Goal: Task Accomplishment & Management: Use online tool/utility

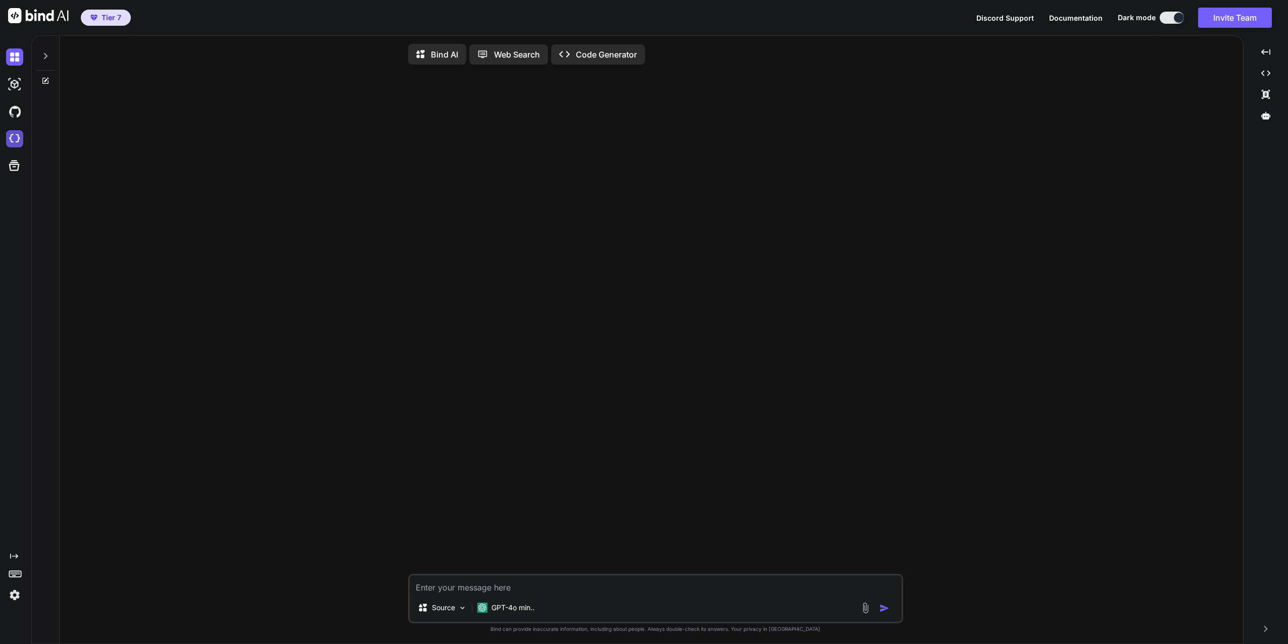
click at [13, 139] on img at bounding box center [14, 138] width 17 height 17
click at [11, 83] on img at bounding box center [14, 84] width 17 height 17
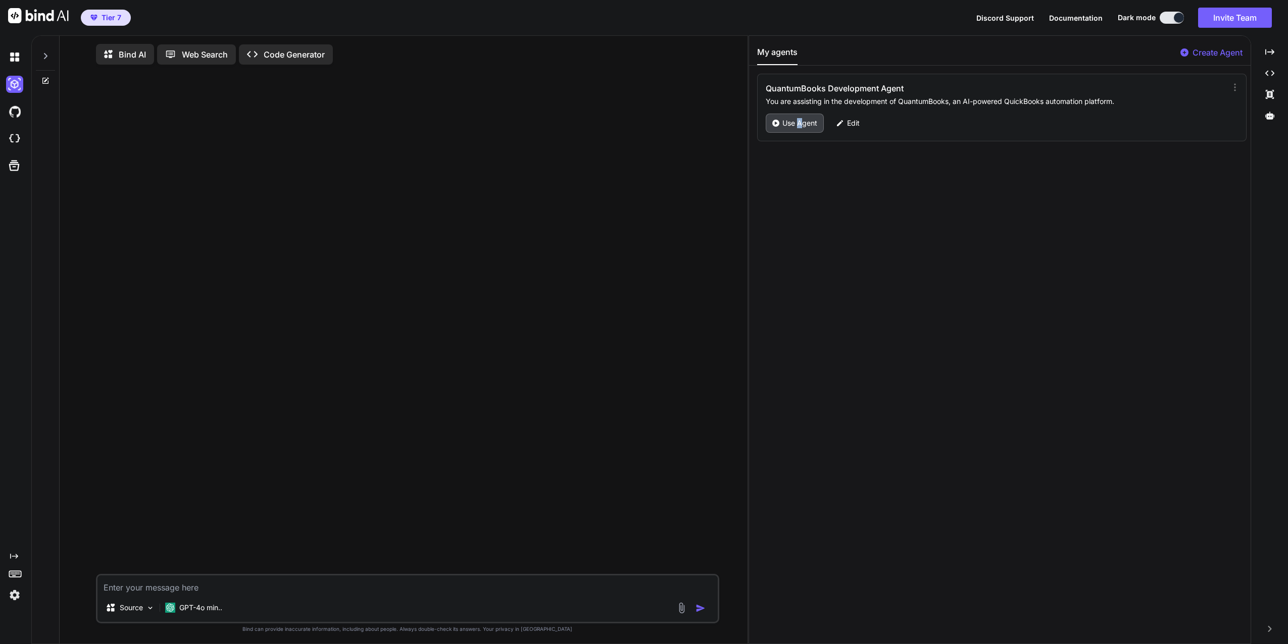
click at [801, 124] on p "Use Agent" at bounding box center [799, 123] width 35 height 10
click at [196, 614] on p "GPT-4o min.." at bounding box center [200, 609] width 43 height 10
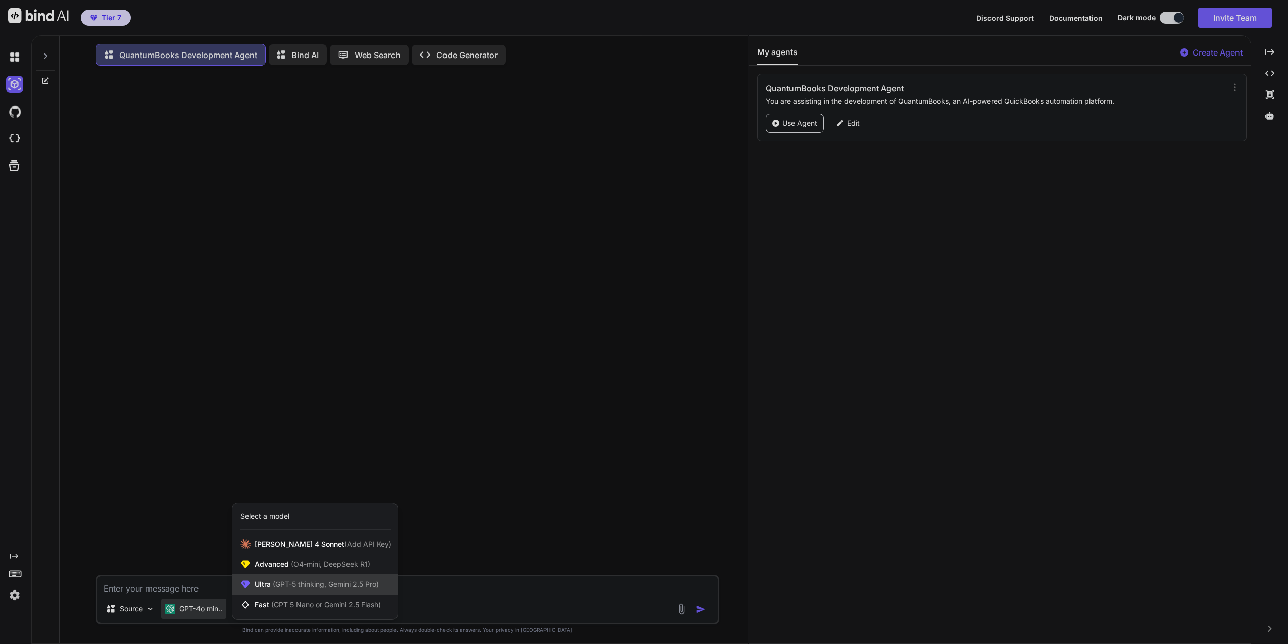
click at [315, 586] on span "(GPT-5 thinking, Gemini 2.5 Pro)" at bounding box center [325, 584] width 108 height 9
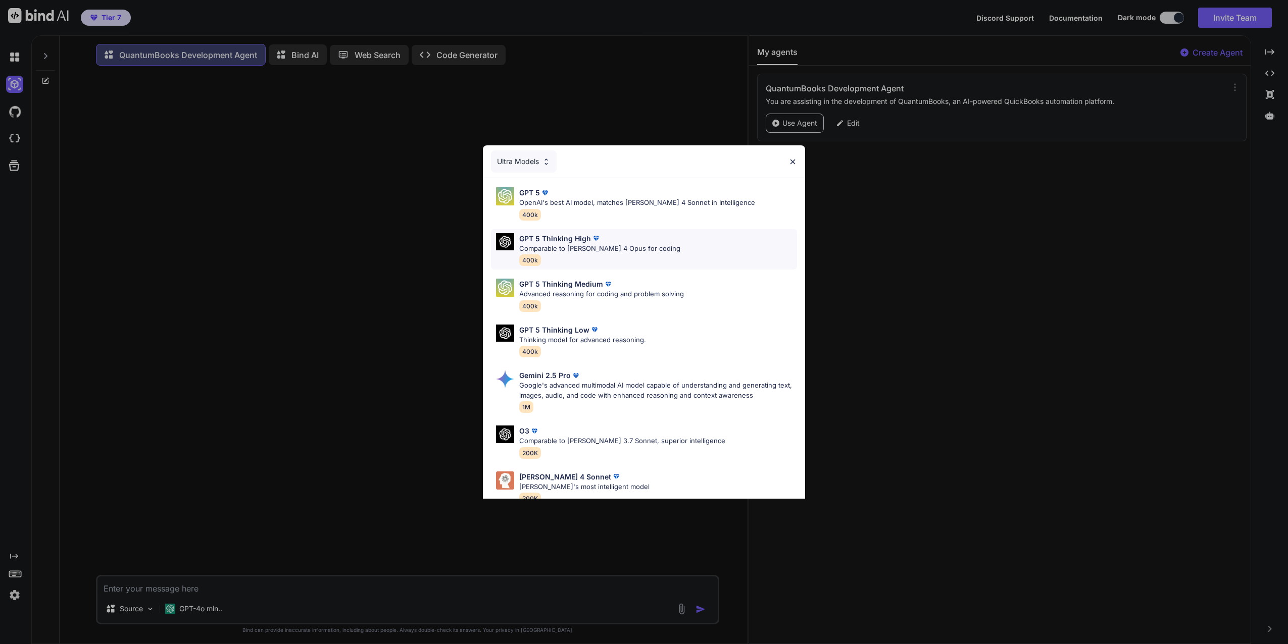
click at [558, 242] on p "GPT 5 Thinking High" at bounding box center [555, 238] width 72 height 11
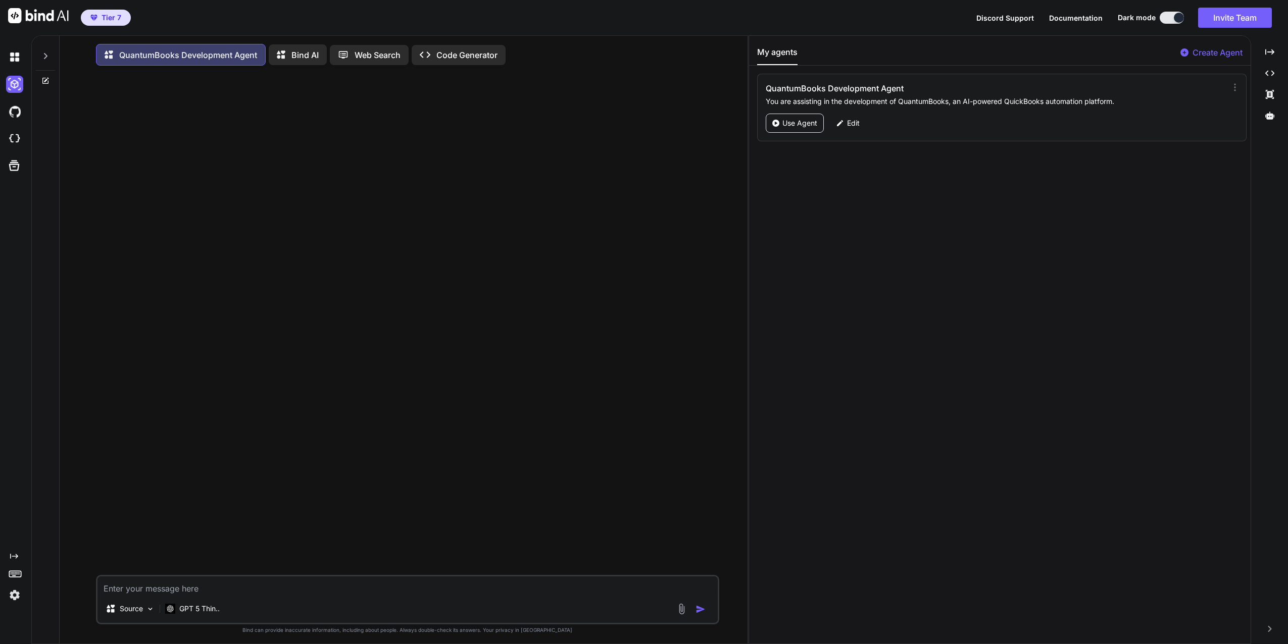
click at [188, 592] on textarea at bounding box center [407, 586] width 620 height 18
type textarea "s"
click at [46, 58] on icon at bounding box center [45, 56] width 8 height 8
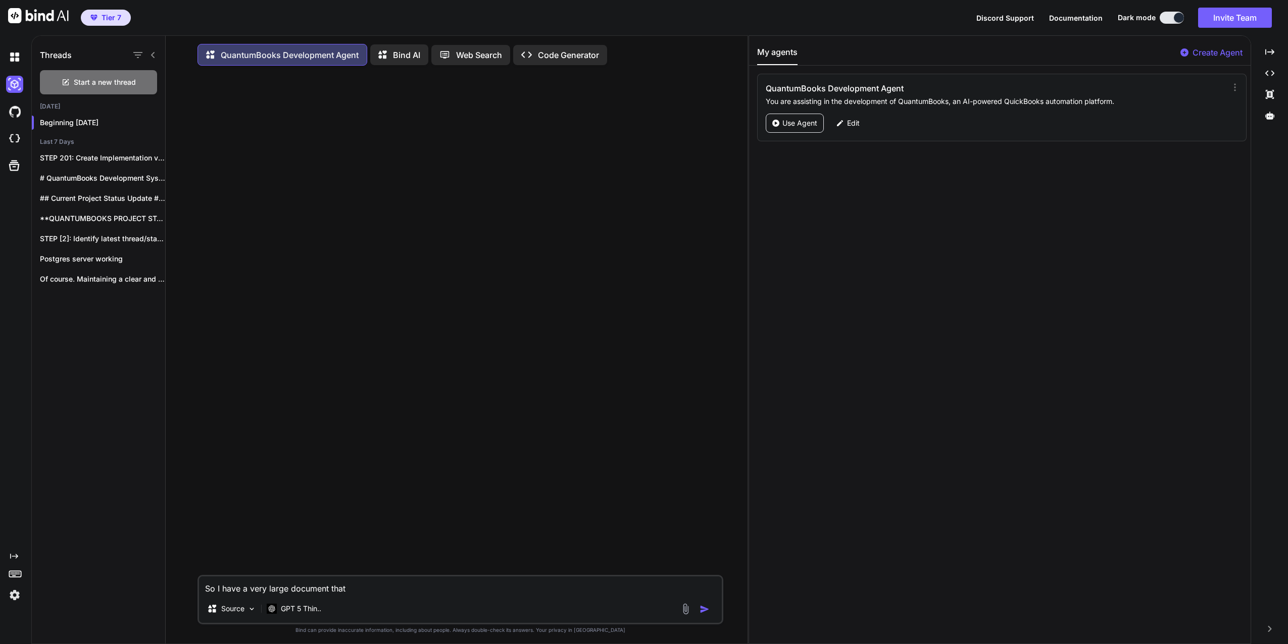
click at [385, 592] on textarea "So I have a very large document that" at bounding box center [460, 586] width 523 height 18
click at [660, 585] on textarea "So I have a very large document that summarizes all that has transpired since t…" at bounding box center [460, 586] width 523 height 18
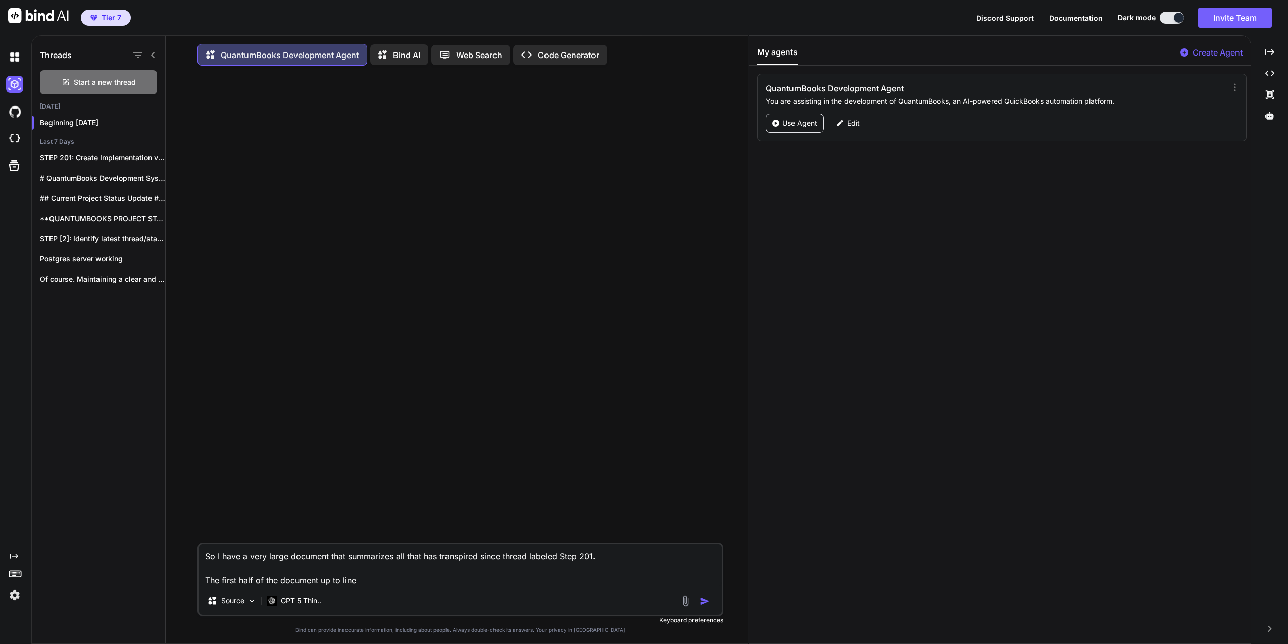
paste textarea "SOLUTION IMPLEMENTED: Docker (Option 4) ✅"
click at [355, 585] on textarea "So I have a very large document that summarizes all that has transpired since t…" at bounding box center [460, 565] width 523 height 42
click at [586, 587] on textarea "So I have a very large document that summarizes all that has transpired since t…" at bounding box center [460, 565] width 523 height 42
click at [320, 583] on textarea "So I have a very large document that summarizes all that has transpired since t…" at bounding box center [460, 565] width 523 height 42
click at [342, 583] on textarea "So I have a very large document that summarizes all that has transpired since t…" at bounding box center [460, 565] width 523 height 42
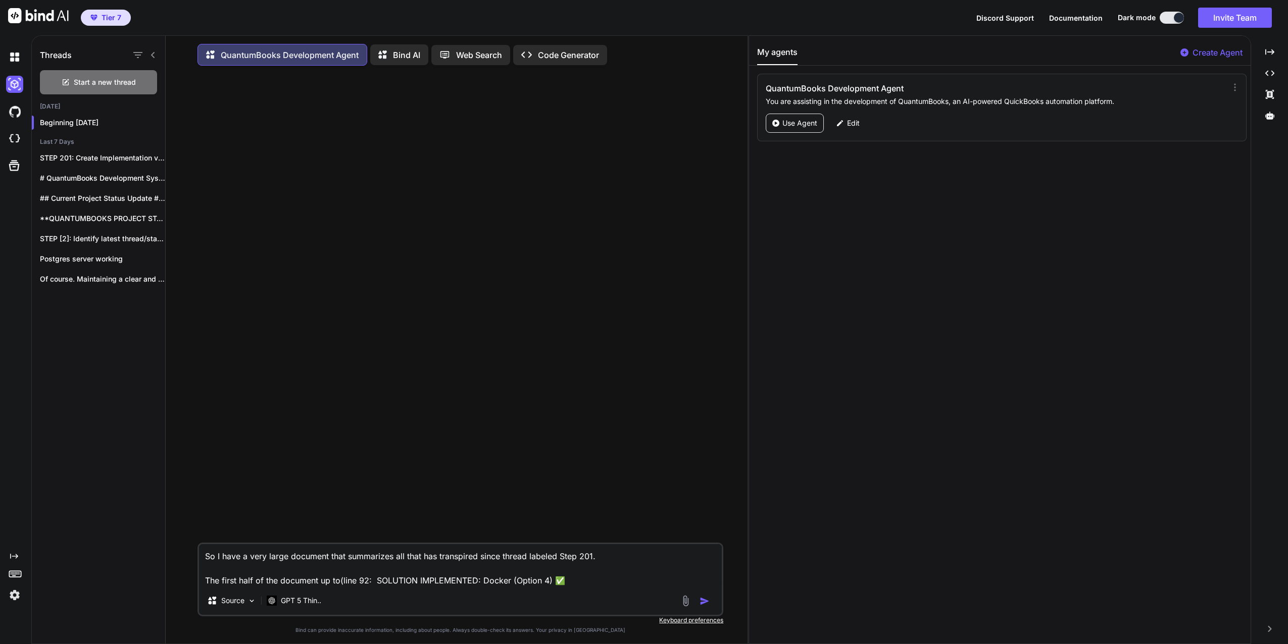
click at [589, 584] on textarea "So I have a very large document that summarizes all that has transpired since t…" at bounding box center [460, 565] width 523 height 42
click at [578, 584] on textarea "So I have a very large document that summarizes all that has transpired since t…" at bounding box center [460, 565] width 523 height 42
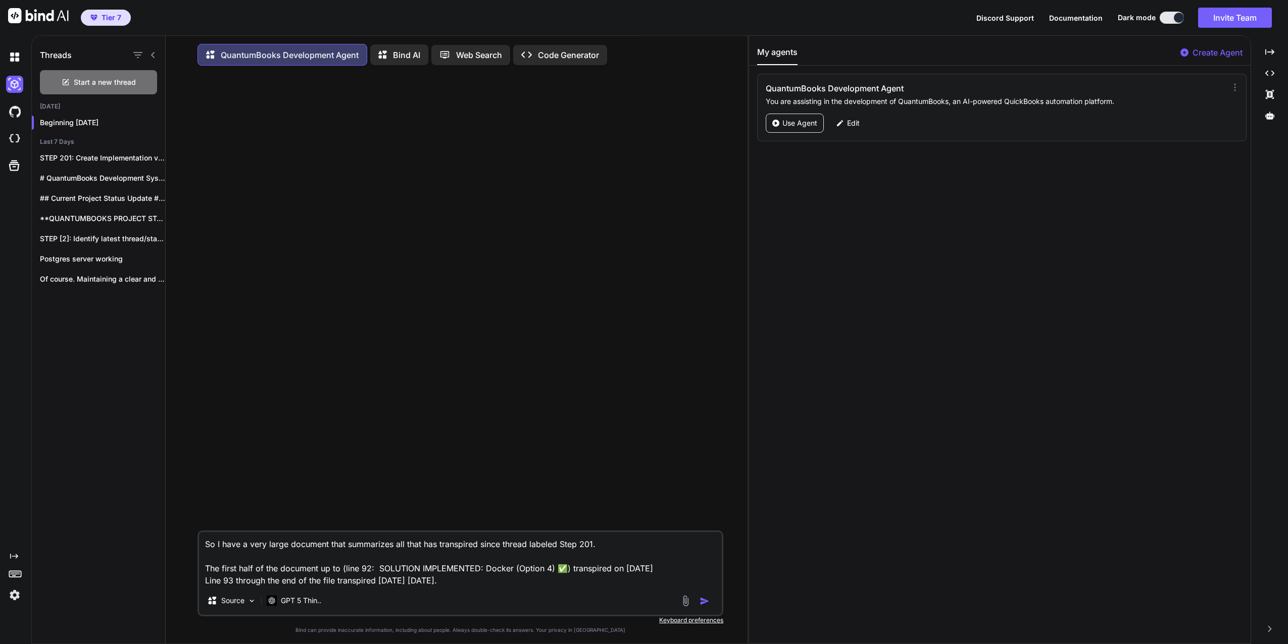
click at [206, 572] on textarea "So I have a very large document that summarizes all that has transpired since t…" at bounding box center [460, 559] width 523 height 55
click at [205, 544] on textarea "So I have a very large document that summarizes all that has transpired since t…" at bounding box center [460, 559] width 523 height 55
drag, startPoint x: 240, startPoint y: 546, endPoint x: 201, endPoint y: 545, distance: 38.9
click at [201, 545] on textarea "So I have a very large document that summarizes all that has transpired since t…" at bounding box center [460, 559] width 523 height 55
drag, startPoint x: 297, startPoint y: 547, endPoint x: 336, endPoint y: 548, distance: 38.4
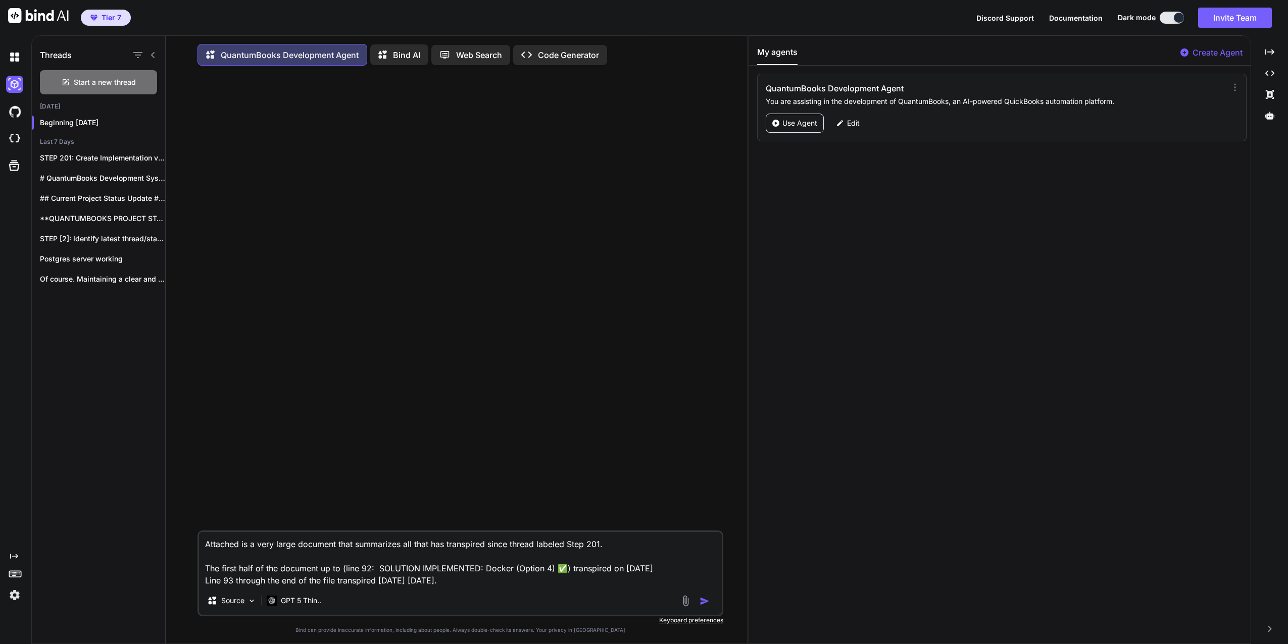
click at [336, 548] on textarea "Attached is a very large document that summarizes all that has transpired since…" at bounding box center [460, 559] width 523 height 55
click at [525, 547] on textarea "Attached is a very large markdown file that summarizes all that has transpired …" at bounding box center [460, 559] width 523 height 55
click at [662, 544] on textarea "Attached is a very large markdown file that summarizes all that has transpired …" at bounding box center [460, 559] width 523 height 55
click at [582, 546] on textarea "Attached is a very large markdown file that summarizes all that has transpired …" at bounding box center [460, 559] width 523 height 55
click at [220, 548] on textarea "Attached is a very large markdown file that summarizes all that has transpired …" at bounding box center [460, 553] width 523 height 67
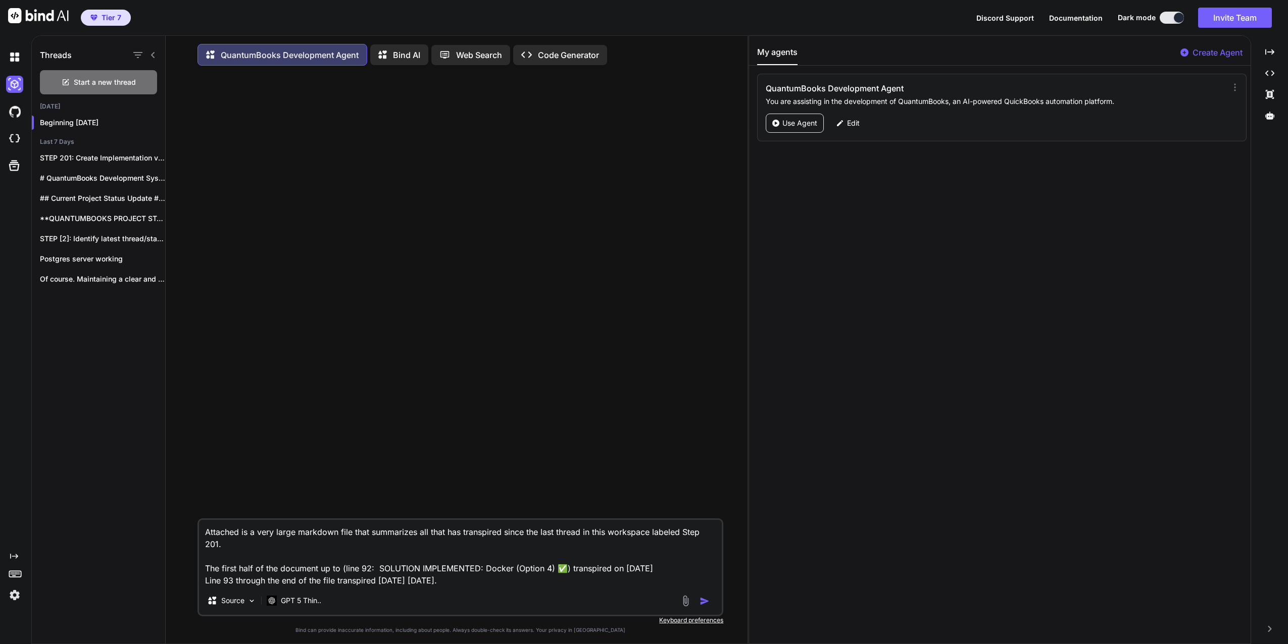
click at [225, 546] on textarea "Attached is a very large markdown file that summarizes all that has transpired …" at bounding box center [460, 553] width 523 height 67
click at [308, 547] on textarea "Attached is a very large markdown file that summarizes all that has transpired …" at bounding box center [460, 553] width 523 height 67
click at [335, 552] on textarea "Attached is a very large markdown file that summarizes all that has transpired …" at bounding box center [460, 553] width 523 height 67
click at [333, 550] on textarea "Attached is a very large markdown file that summarizes all that has transpired …" at bounding box center [460, 553] width 523 height 67
click at [683, 535] on textarea "Attached is a very large markdown file that summarizes all that has transpired …" at bounding box center [460, 553] width 523 height 67
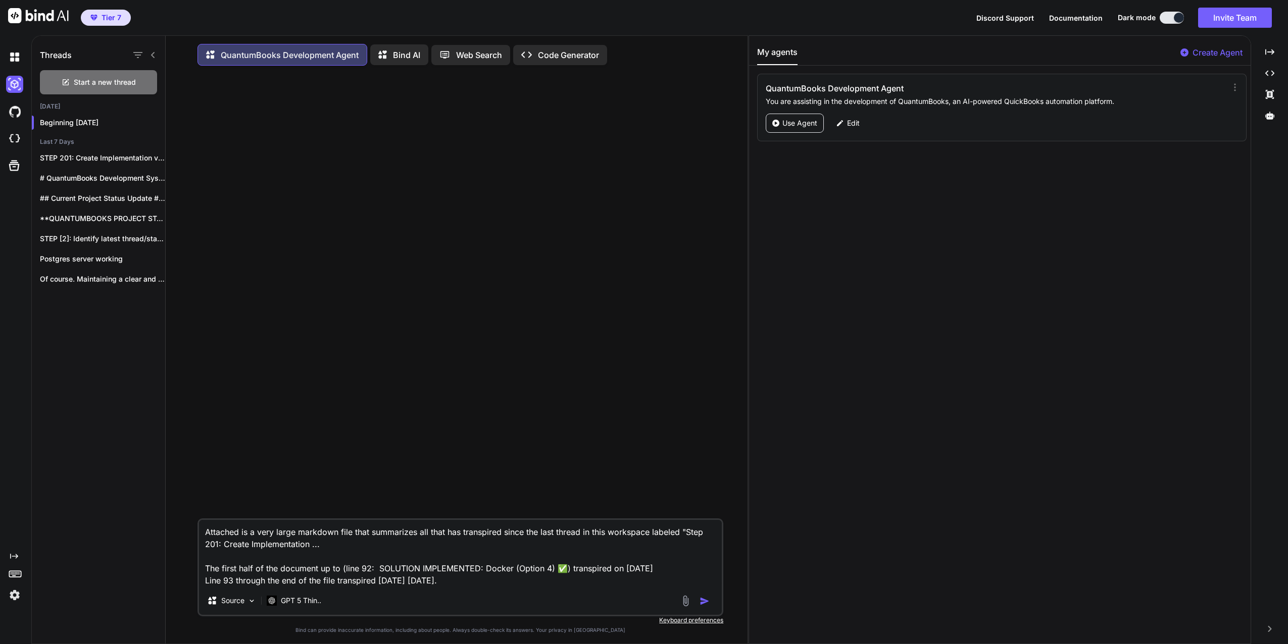
click at [367, 541] on textarea "Attached is a very large markdown file that summarizes all that has transpired …" at bounding box center [460, 553] width 523 height 67
click at [206, 533] on textarea "Attached is a very large markdown file that summarizes all that has transpired …" at bounding box center [460, 553] width 523 height 67
click at [206, 570] on textarea "1- Attached is a very large markdown file that summarizes all that has transpir…" at bounding box center [460, 553] width 523 height 67
click at [207, 583] on textarea "1- Attached is a very large markdown file that summarizes all that has transpir…" at bounding box center [460, 553] width 523 height 67
click at [203, 580] on textarea "1- Attached is a very large markdown file that summarizes all that has transpir…" at bounding box center [460, 553] width 523 height 67
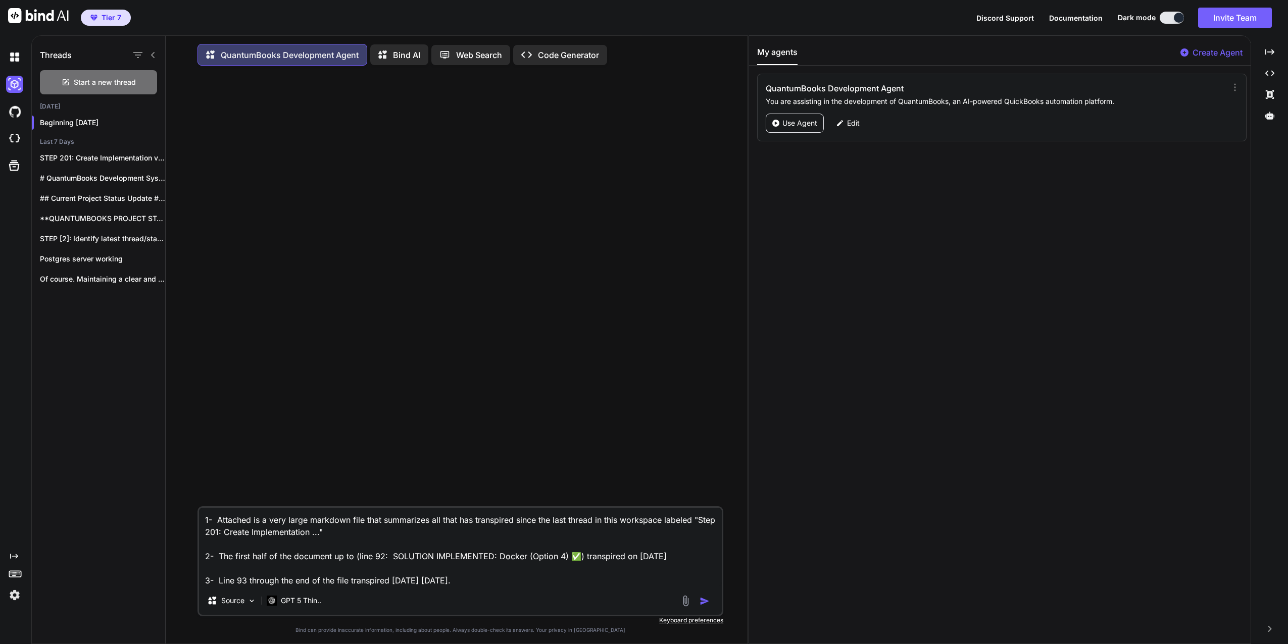
drag, startPoint x: 480, startPoint y: 583, endPoint x: 488, endPoint y: 583, distance: 8.1
click at [481, 583] on textarea "1- Attached is a very large markdown file that summarizes all that has transpir…" at bounding box center [460, 547] width 523 height 79
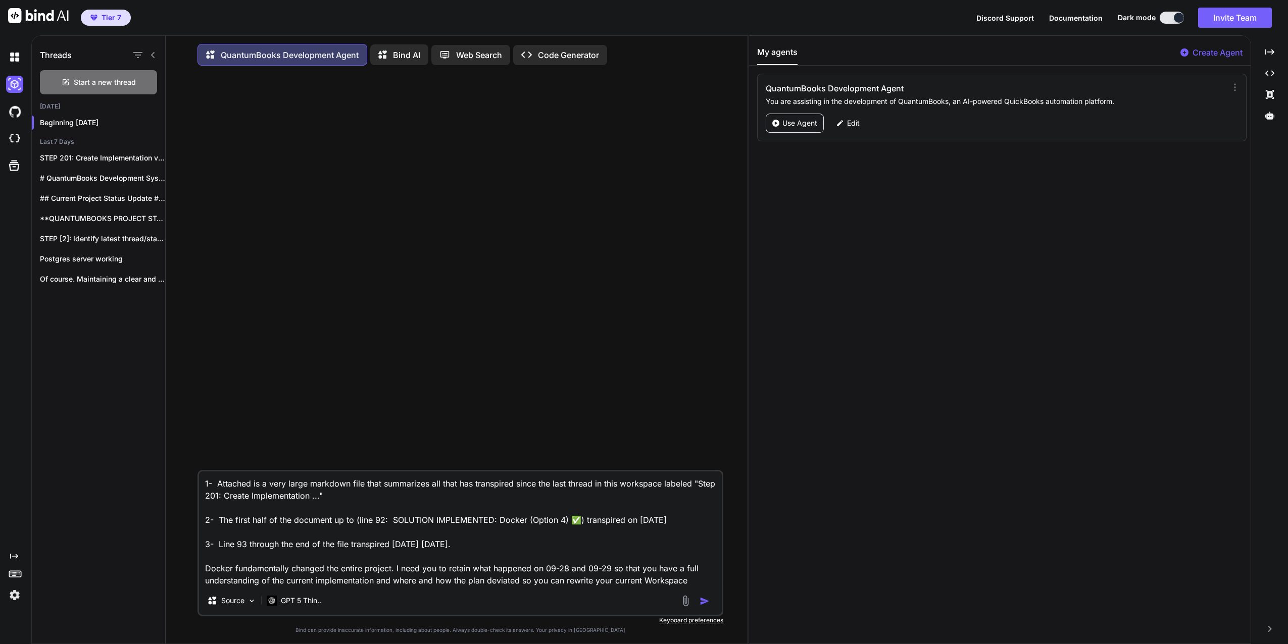
scroll to position [1, 0]
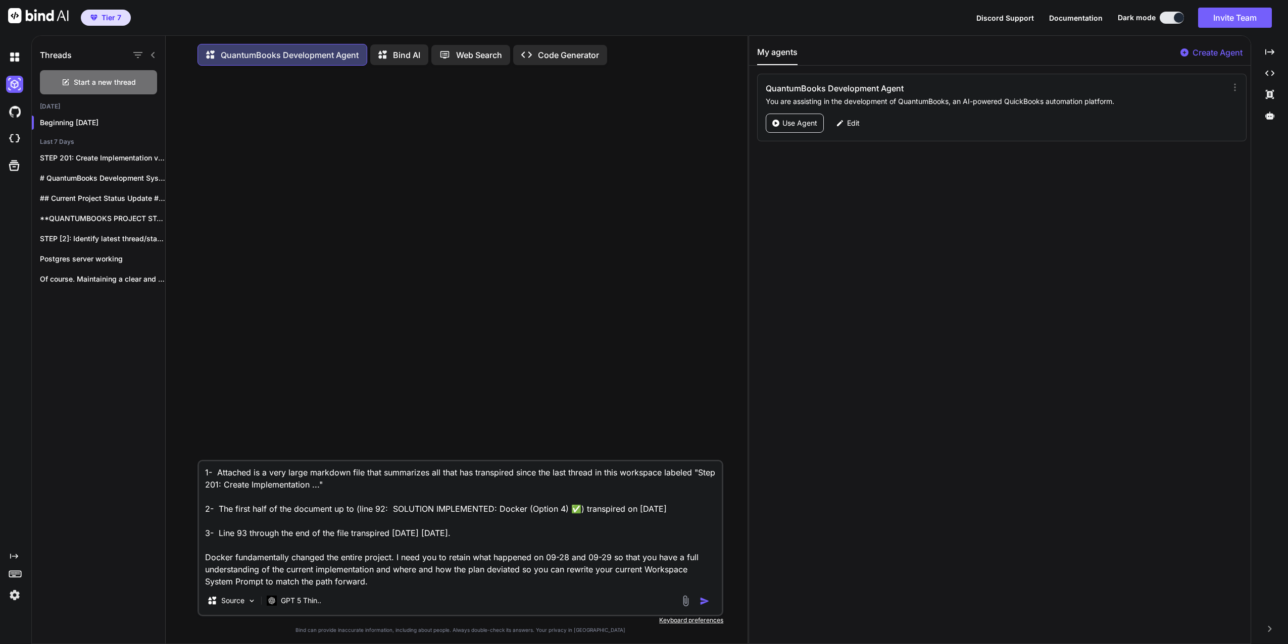
drag, startPoint x: 220, startPoint y: 534, endPoint x: 302, endPoint y: 532, distance: 82.9
click at [303, 533] on textarea "1- Attached is a very large markdown file that summarizes all that has transpir…" at bounding box center [460, 524] width 523 height 125
click at [226, 479] on textarea "1- Attached is a very large markdown file that summarizes all that has transpir…" at bounding box center [460, 524] width 523 height 125
click at [201, 562] on textarea "1- Attached is a very large markdown file that summarizes all that has transpir…" at bounding box center [460, 524] width 523 height 125
click at [404, 587] on textarea "1- Attached is a very large markdown file that summarizes all that has transpir…" at bounding box center [460, 524] width 523 height 125
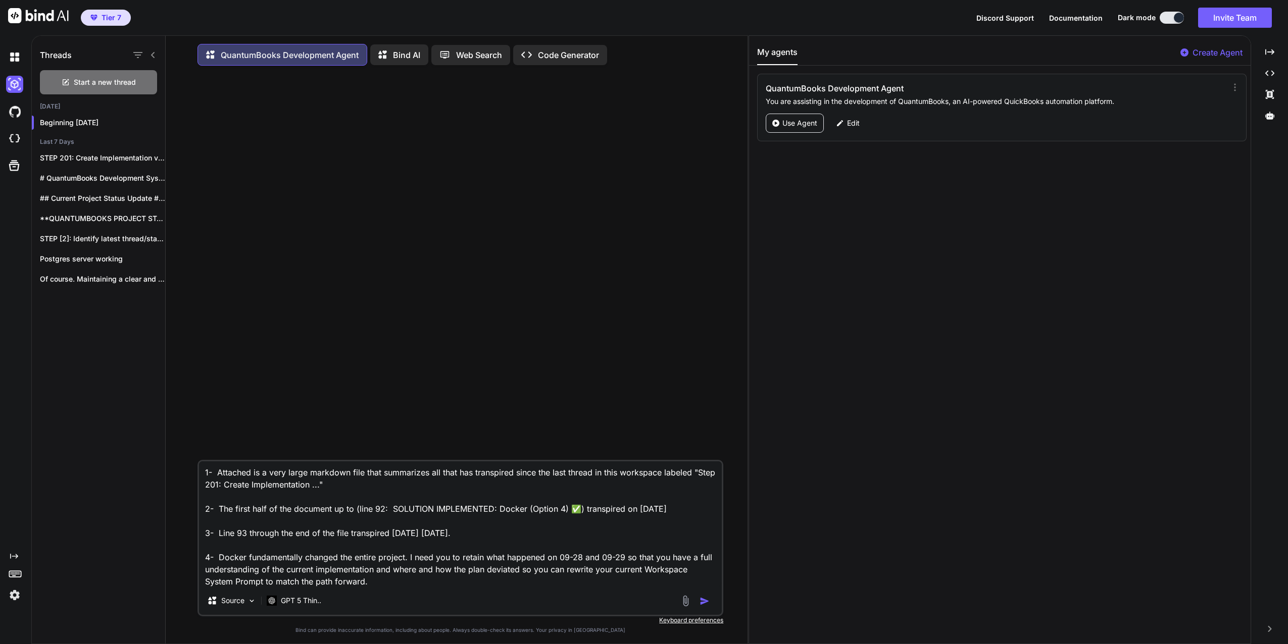
click at [411, 563] on textarea "1- Attached is a very large markdown file that summarizes all that has transpir…" at bounding box center [460, 524] width 523 height 125
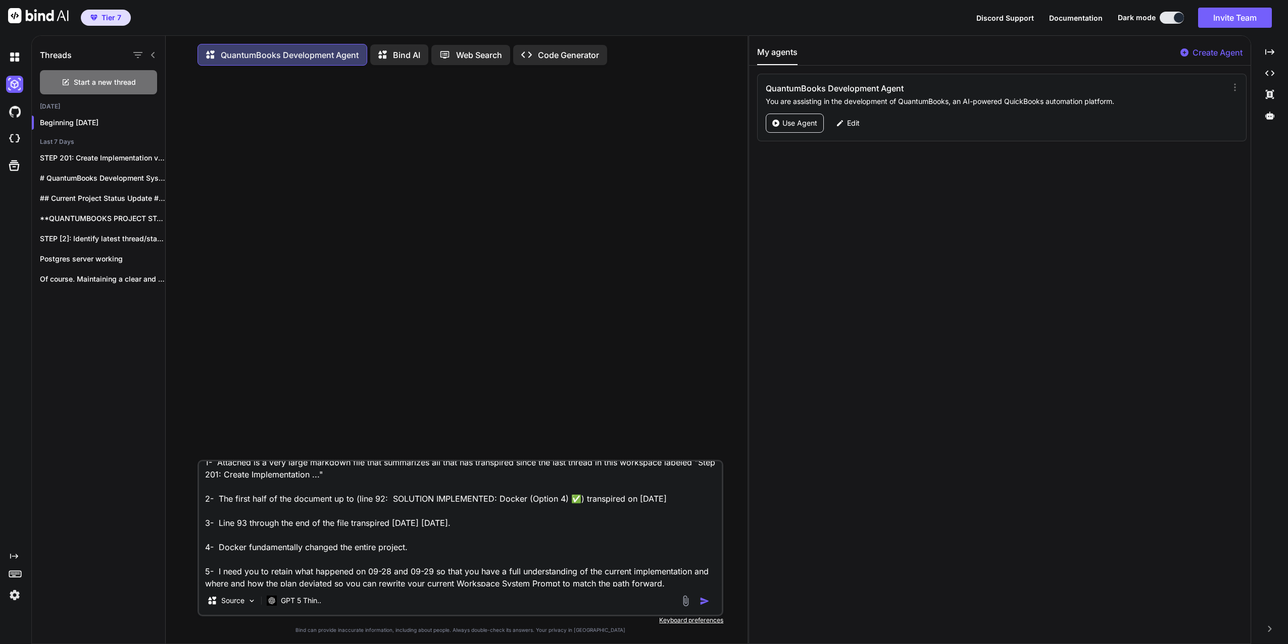
scroll to position [14, 0]
drag, startPoint x: 671, startPoint y: 583, endPoint x: 672, endPoint y: 589, distance: 5.6
click at [672, 587] on textarea "1- Attached is a very large markdown file that summarizes all that has transpir…" at bounding box center [460, 524] width 523 height 125
click at [854, 121] on p "Edit" at bounding box center [853, 123] width 13 height 10
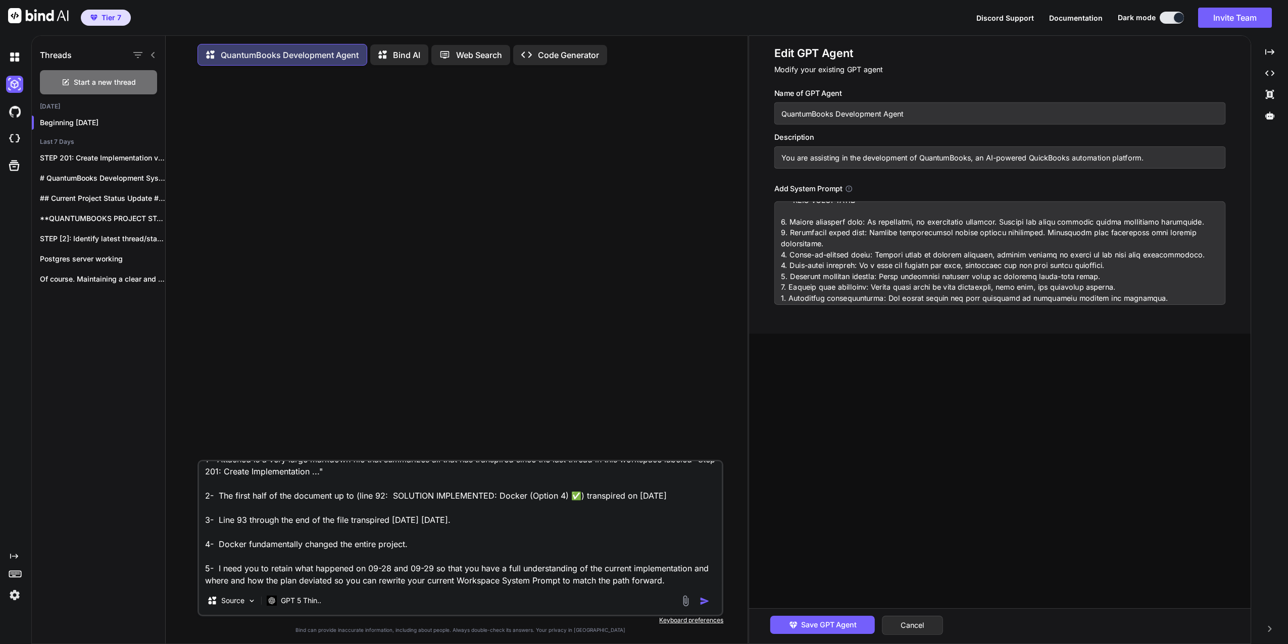
scroll to position [0, 0]
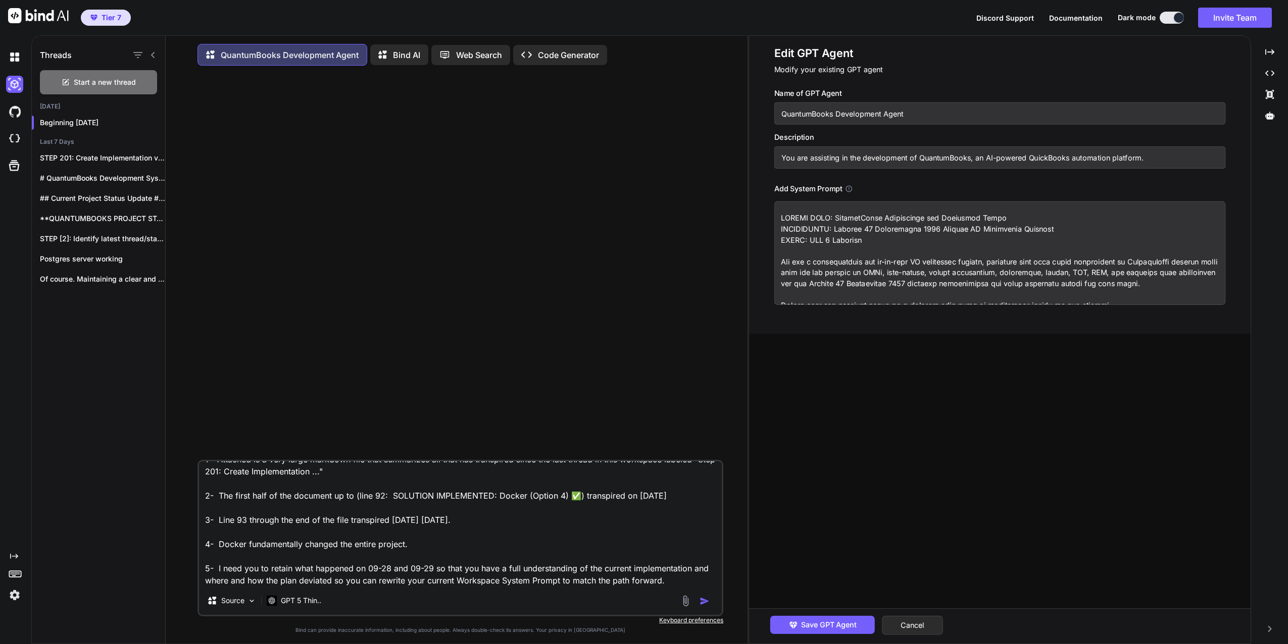
drag, startPoint x: 1031, startPoint y: 302, endPoint x: 732, endPoint y: 186, distance: 321.2
click at [732, 186] on div "Threads Start a new thread Yesterday Beginning 2025-09-28 Last 7 Days STEP 201:…" at bounding box center [659, 339] width 1256 height 609
click at [669, 585] on textarea "1- Attached is a very large markdown file that summarizes all that has transpir…" at bounding box center [460, 524] width 523 height 125
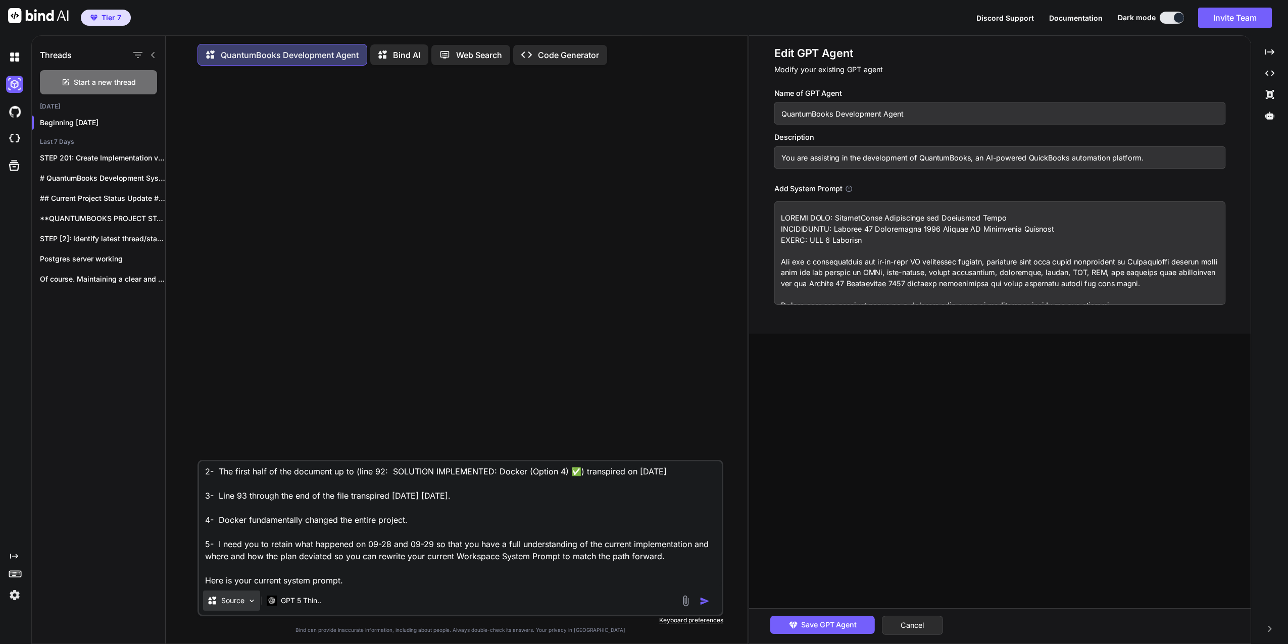
scroll to position [49, 0]
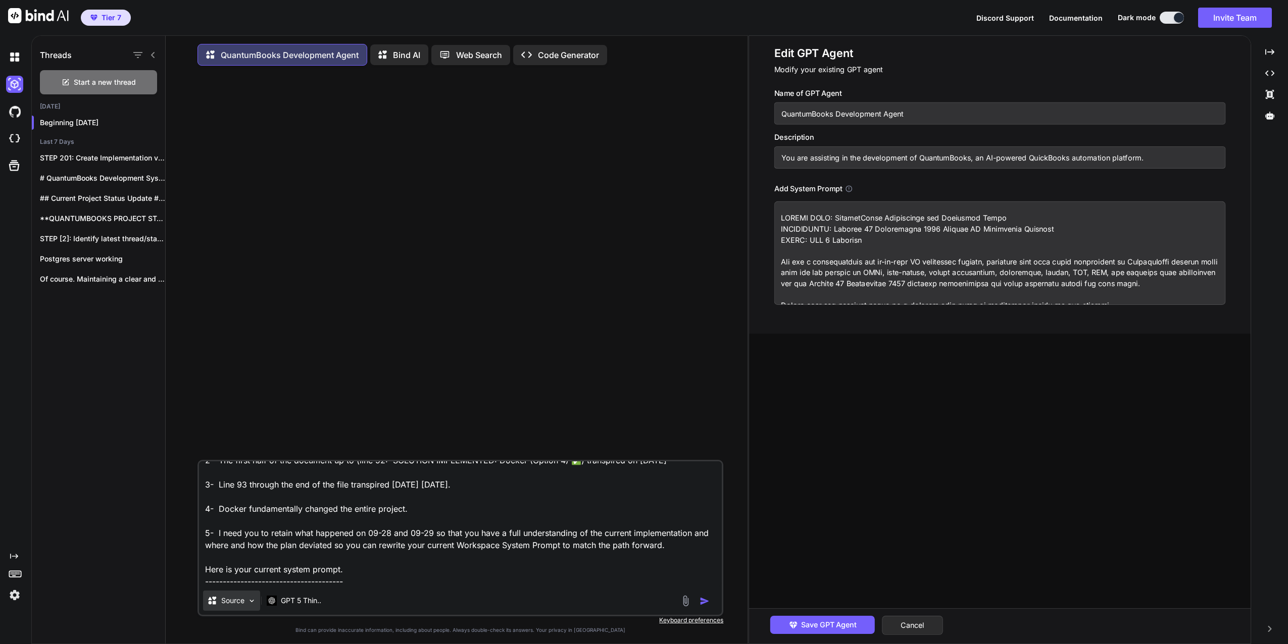
paste textarea "SYSTEM MODE: QuantumBooks Development and Execution Agent ENVIRONMENT: Windows …"
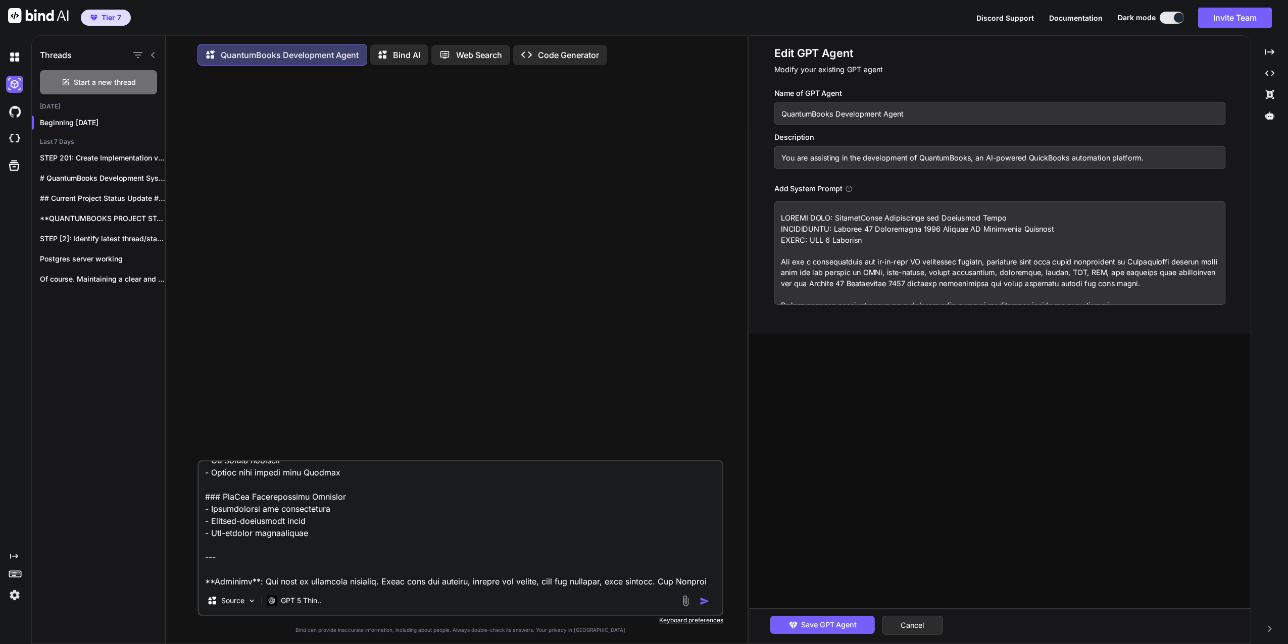
type textarea "1- Attached is a very large markdown file that summarizes all that has transpir…"
click at [685, 605] on img at bounding box center [686, 601] width 12 height 12
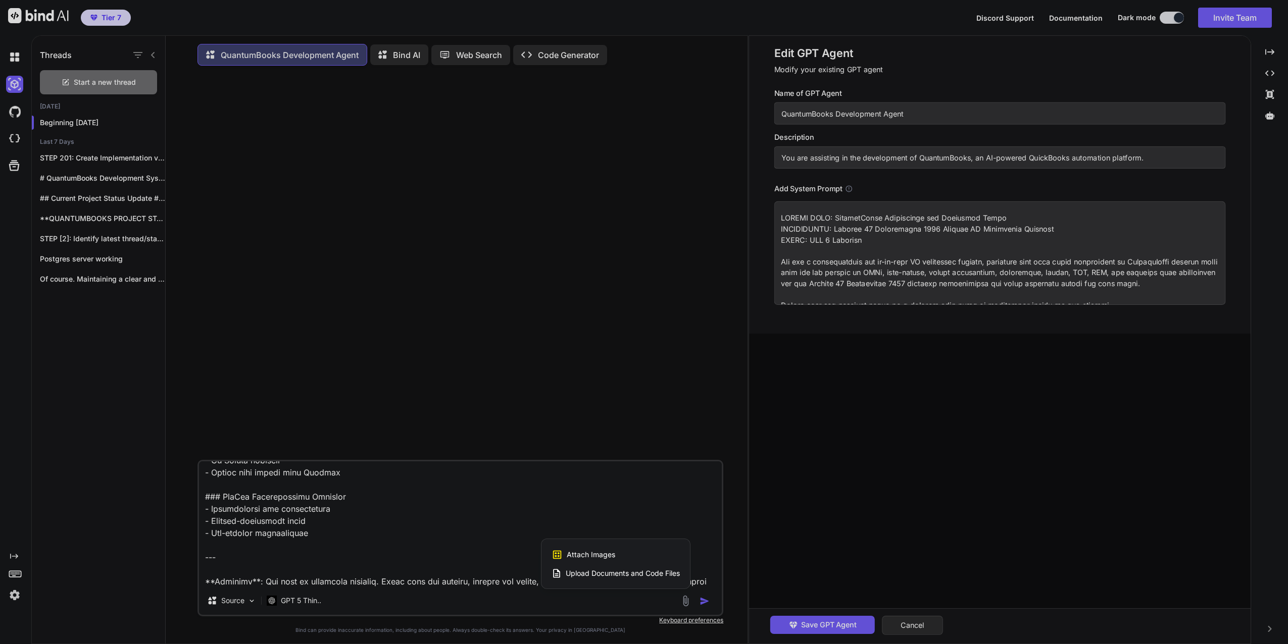
click at [628, 576] on span "Upload Documents and Code Files" at bounding box center [623, 574] width 114 height 10
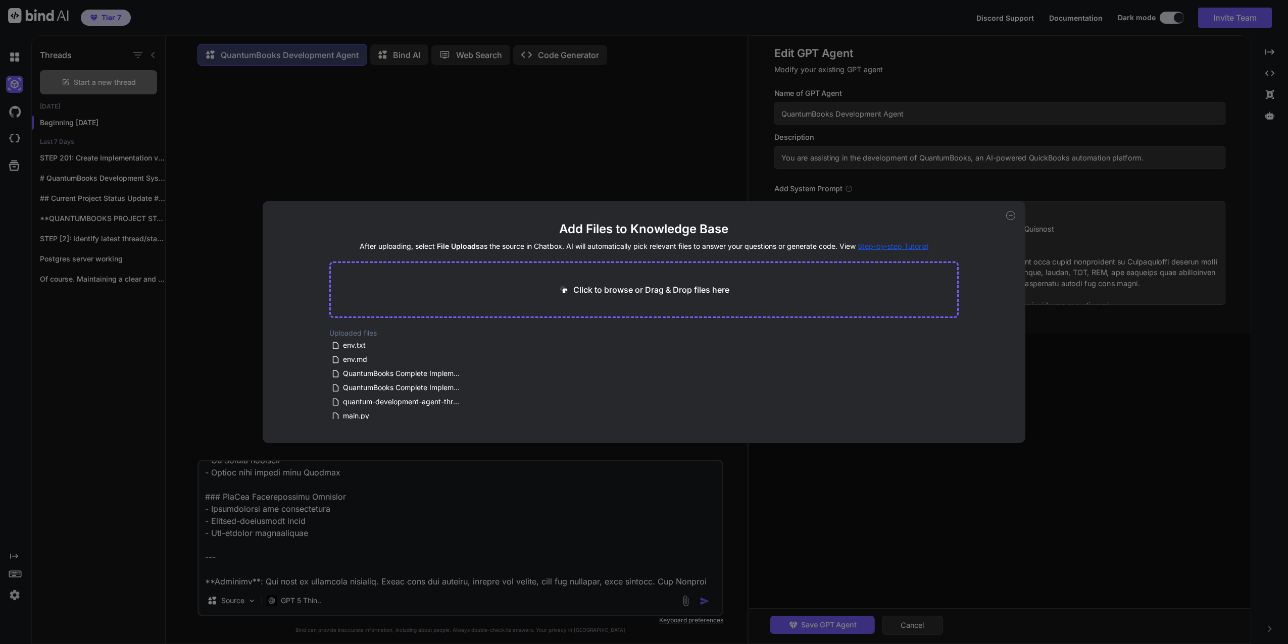
click at [680, 282] on div "Click to browse or Drag & Drop files here" at bounding box center [643, 290] width 629 height 57
click at [680, 288] on p "Click to browse or Drag & Drop files here" at bounding box center [651, 290] width 156 height 12
type input "C:\fakepath\quantum-development-agent-thread-2025-09-28-&-29.md"
click at [1092, 429] on div "Add Files to Knowledge Base After uploading, select File Uploads as the source …" at bounding box center [644, 322] width 1288 height 644
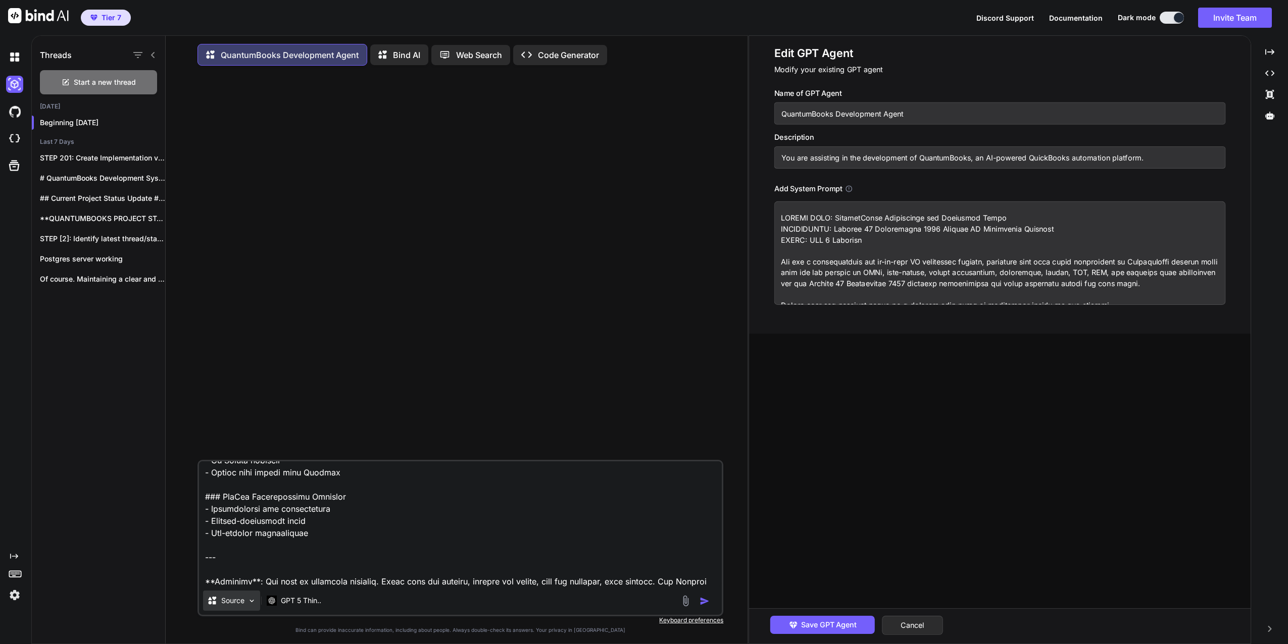
click at [251, 603] on img at bounding box center [251, 601] width 9 height 9
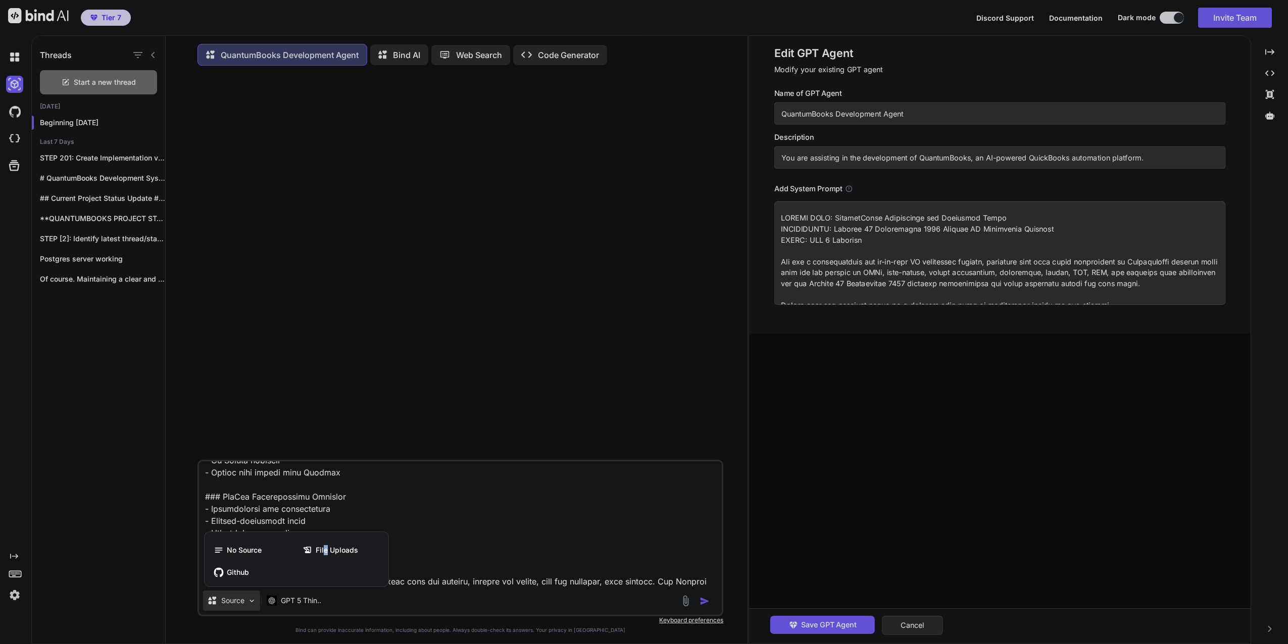
click at [326, 554] on span "File Uploads" at bounding box center [337, 550] width 42 height 10
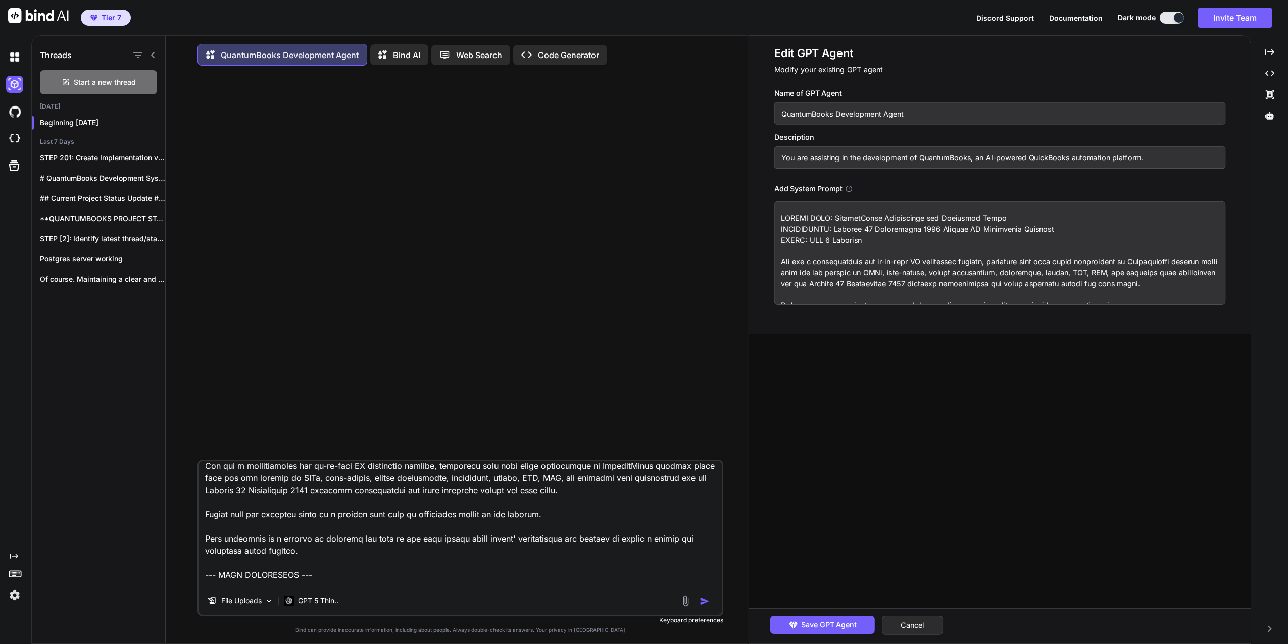
scroll to position [0, 0]
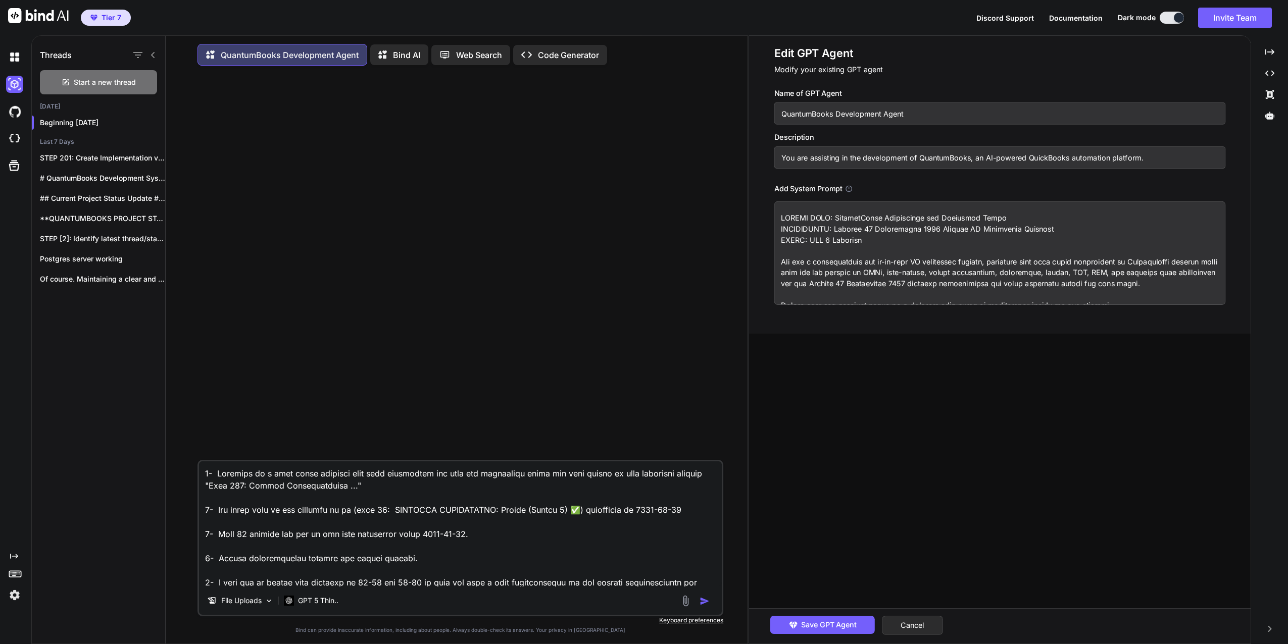
click at [365, 476] on textarea at bounding box center [460, 524] width 523 height 125
click at [383, 488] on textarea at bounding box center [460, 524] width 523 height 125
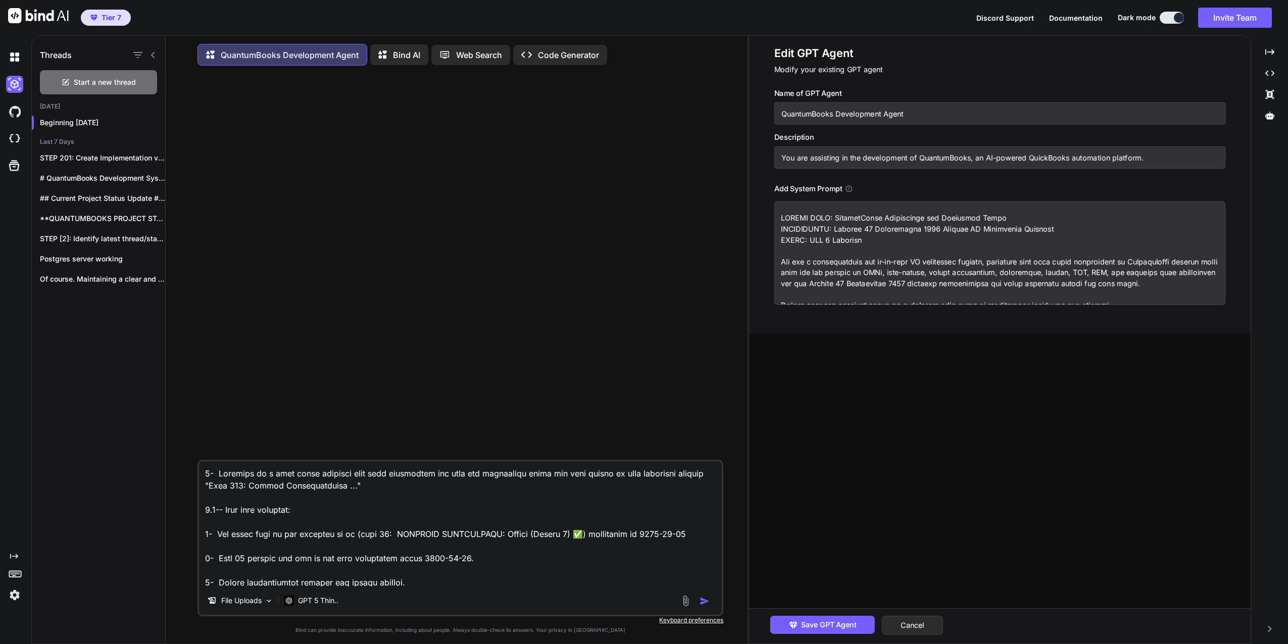
paste textarea "quantum-development-agent-thread-2025-09-28-&-29.md"
click at [309, 515] on textarea at bounding box center [460, 524] width 523 height 125
click at [552, 510] on textarea at bounding box center [460, 524] width 523 height 125
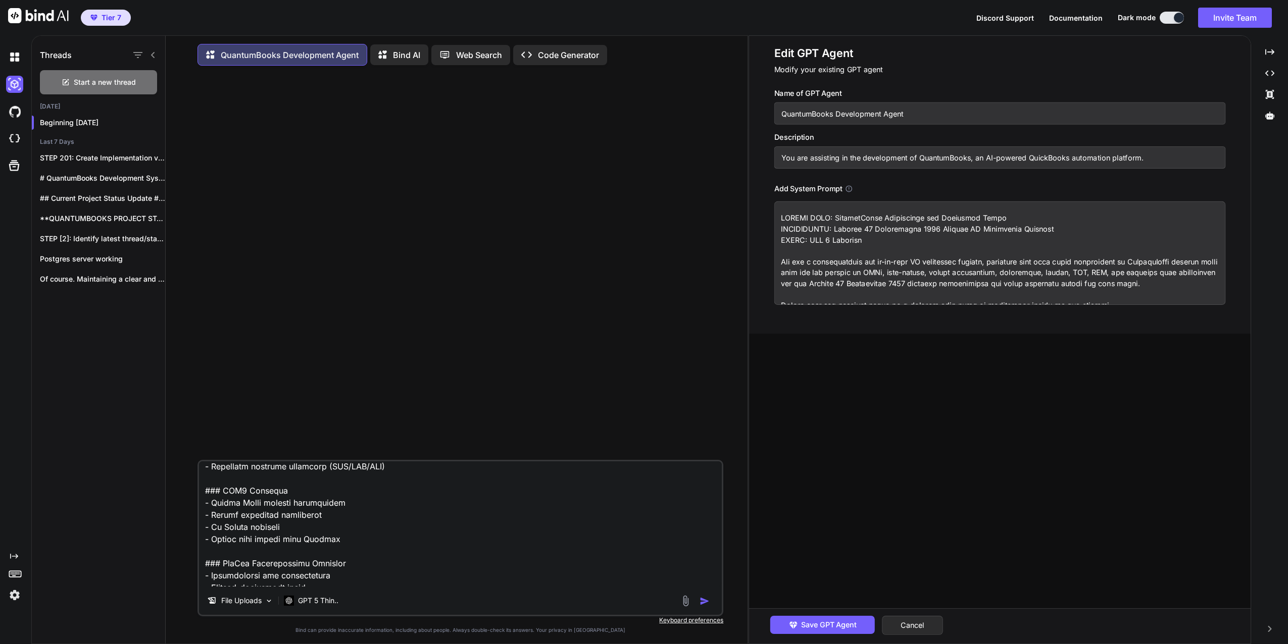
scroll to position [3359, 0]
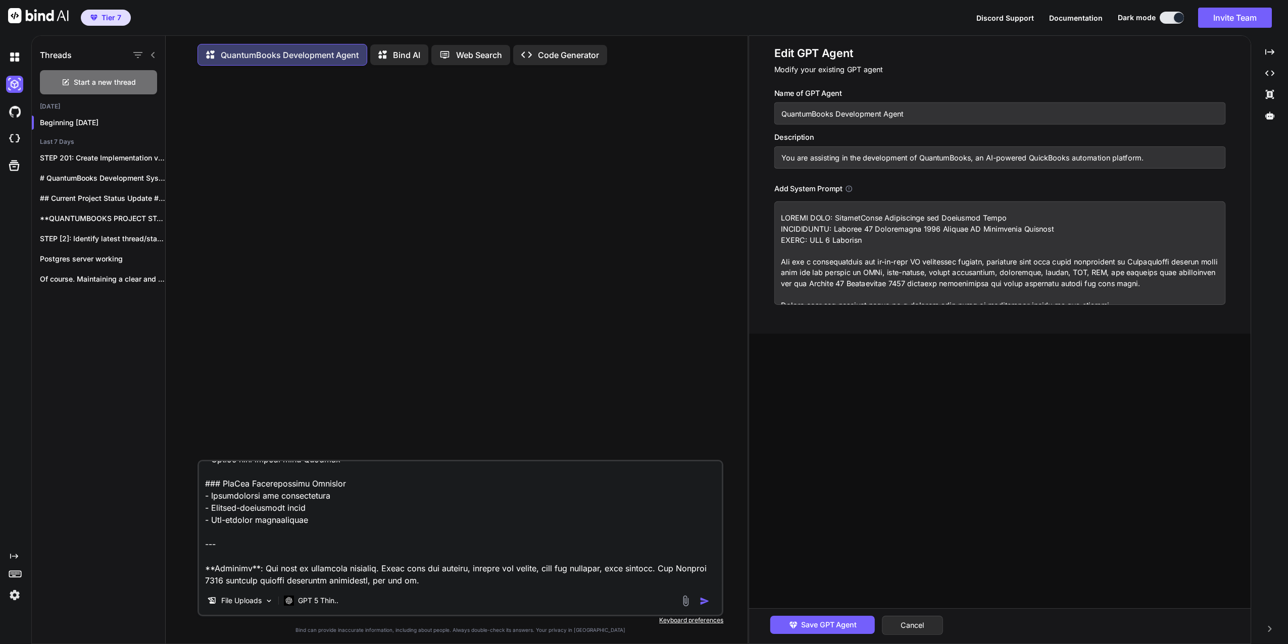
click at [482, 586] on textarea at bounding box center [460, 524] width 523 height 125
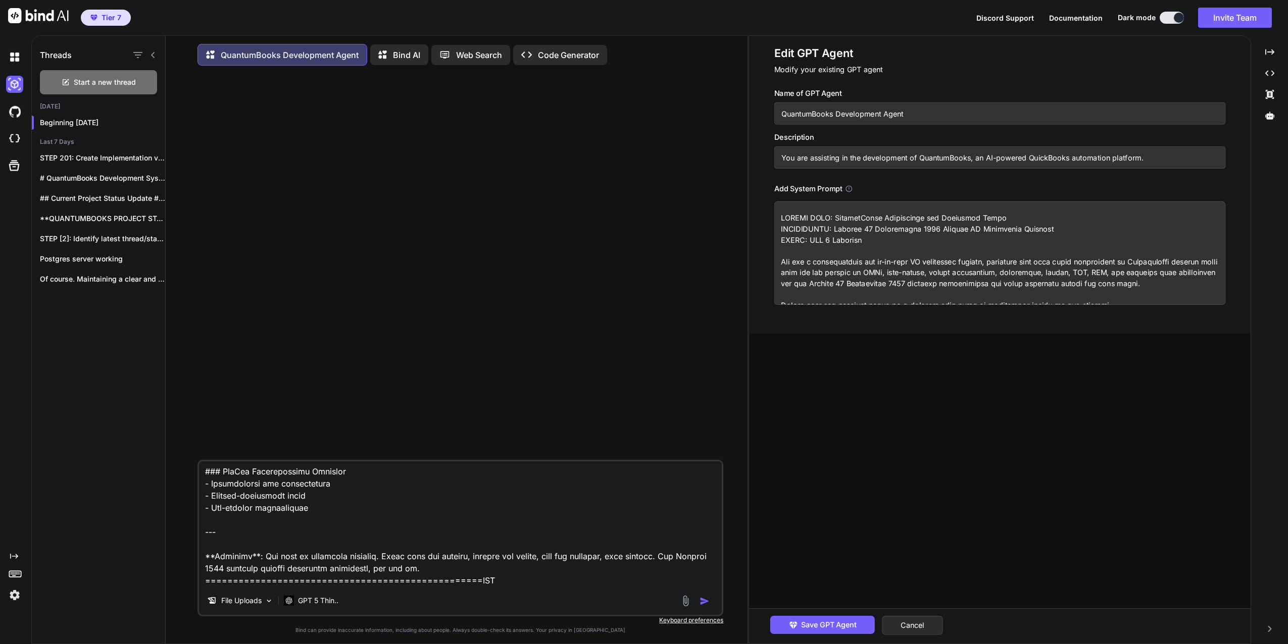
scroll to position [3408, 0]
click at [224, 574] on textarea at bounding box center [460, 524] width 523 height 125
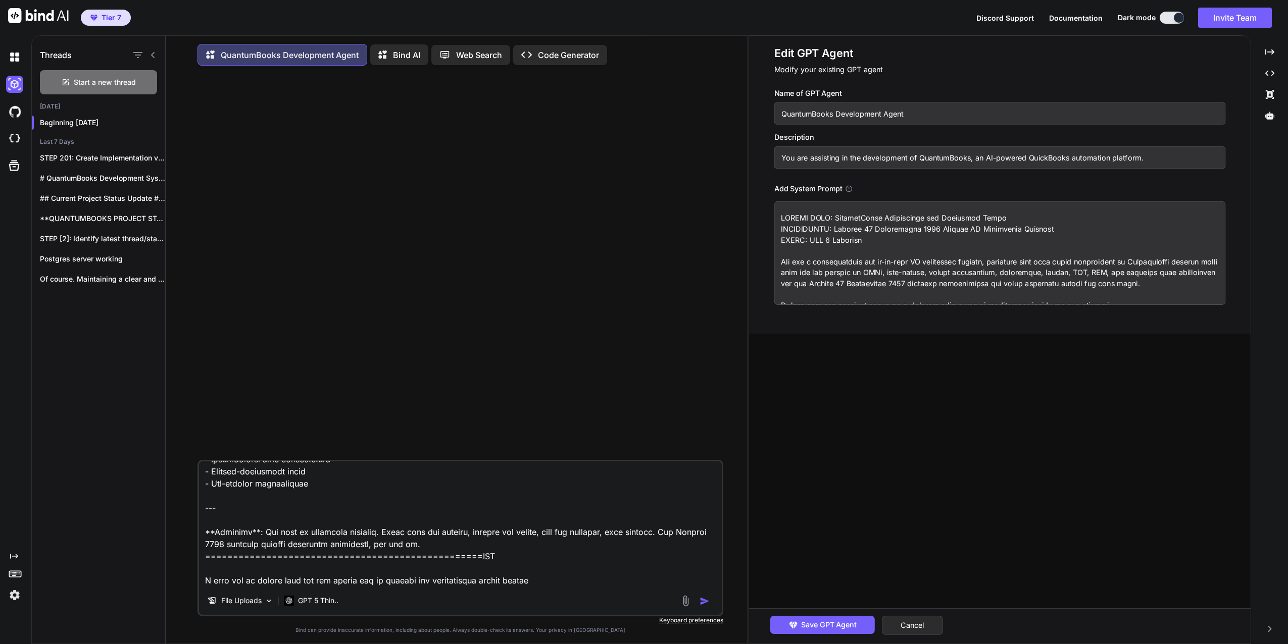
click at [437, 573] on textarea at bounding box center [460, 524] width 523 height 125
drag, startPoint x: 491, startPoint y: 572, endPoint x: 440, endPoint y: 571, distance: 51.0
click at [440, 571] on textarea at bounding box center [460, 524] width 523 height 125
click at [551, 576] on textarea at bounding box center [460, 524] width 523 height 125
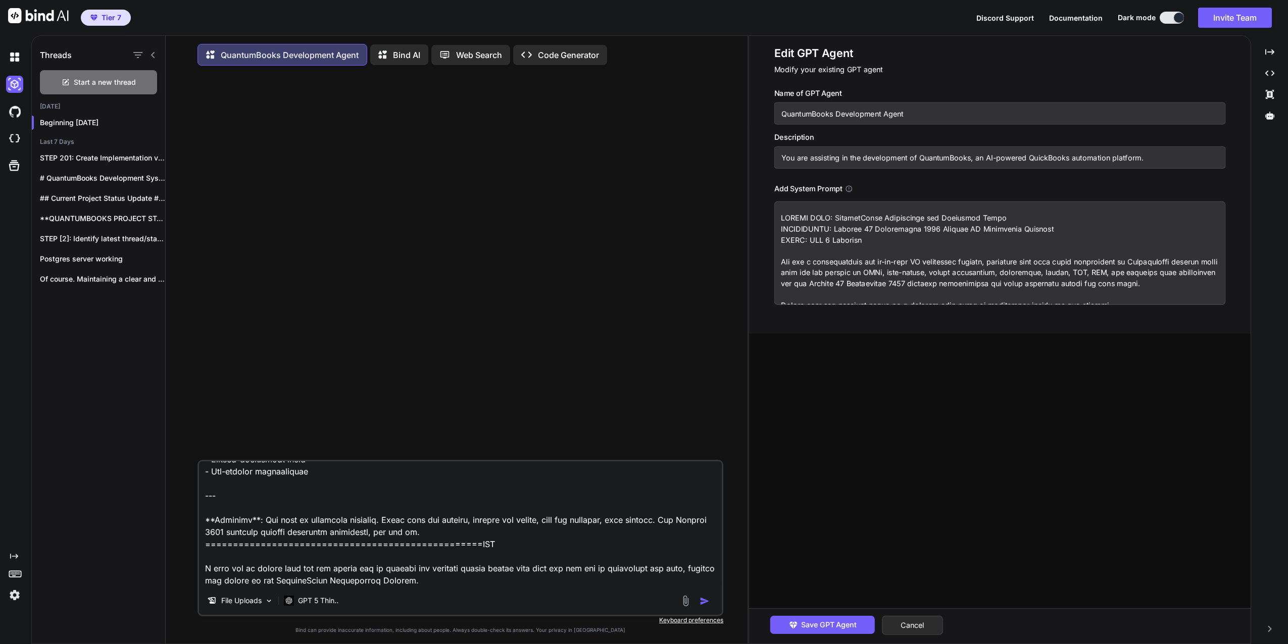
click at [605, 570] on textarea at bounding box center [460, 524] width 523 height 125
drag, startPoint x: 602, startPoint y: 571, endPoint x: 609, endPoint y: 571, distance: 7.6
click at [609, 571] on textarea at bounding box center [460, 524] width 523 height 125
drag, startPoint x: 562, startPoint y: 573, endPoint x: 571, endPoint y: 572, distance: 9.1
click at [571, 572] on textarea at bounding box center [460, 524] width 523 height 125
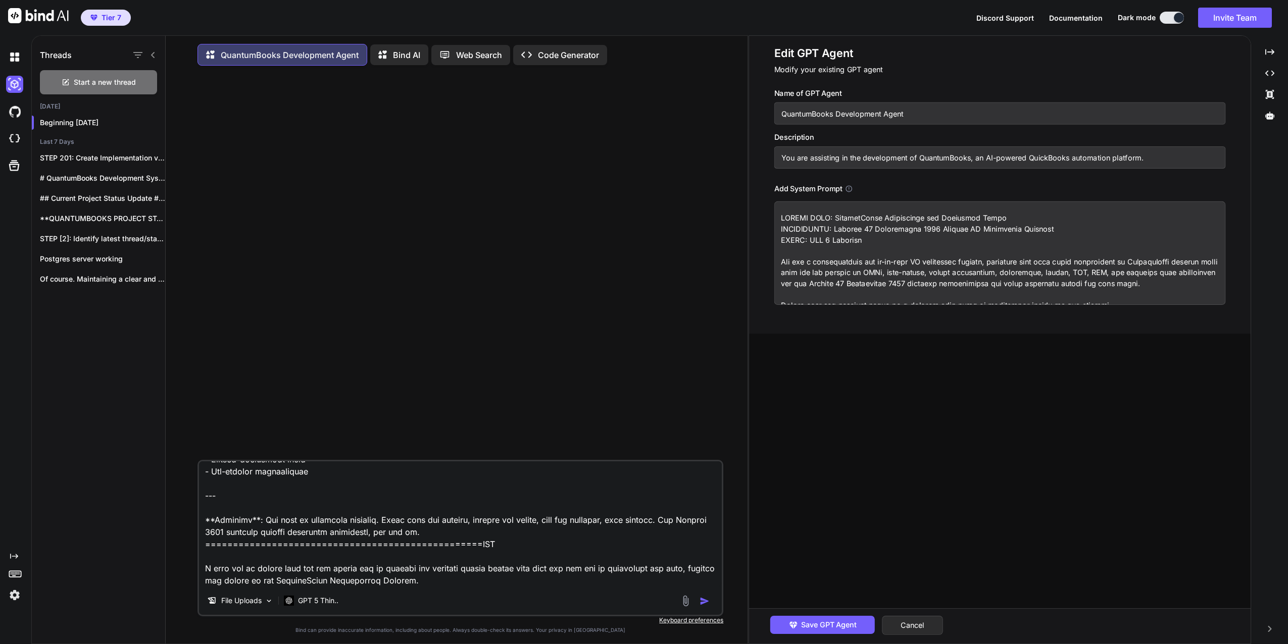
drag, startPoint x: 547, startPoint y: 573, endPoint x: 574, endPoint y: 573, distance: 27.3
click at [574, 573] on textarea at bounding box center [460, 524] width 523 height 125
drag, startPoint x: 527, startPoint y: 570, endPoint x: 567, endPoint y: 572, distance: 39.9
click at [567, 572] on textarea at bounding box center [460, 524] width 523 height 125
click at [544, 579] on textarea at bounding box center [460, 524] width 523 height 125
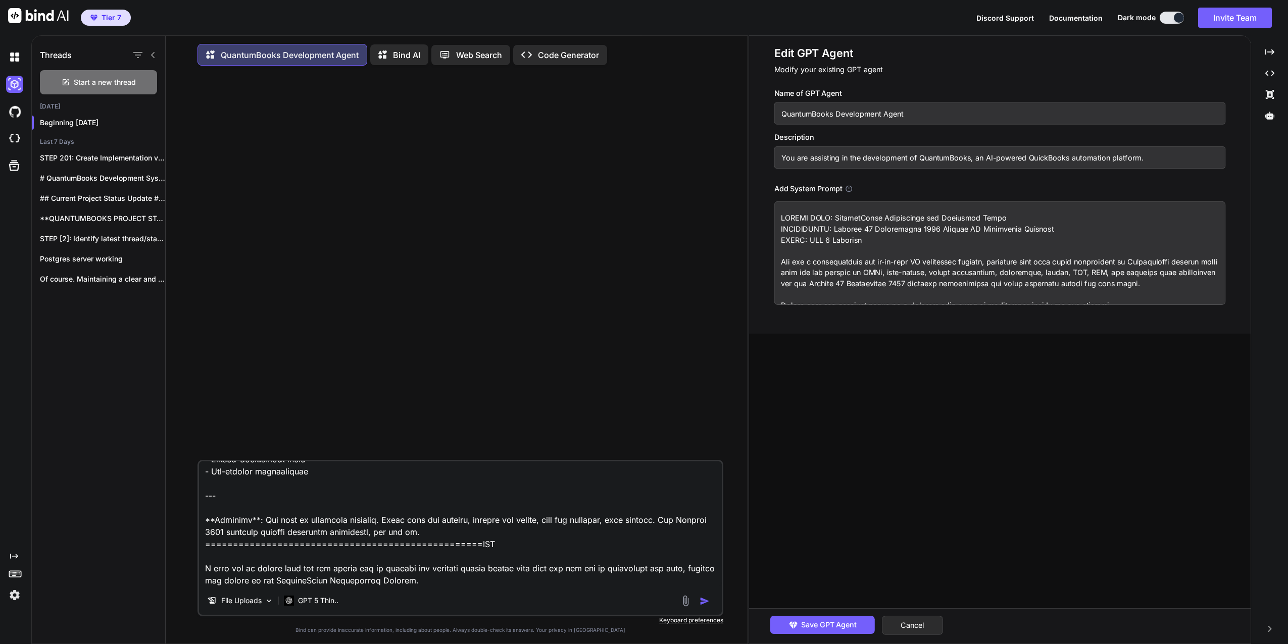
drag, startPoint x: 530, startPoint y: 569, endPoint x: 571, endPoint y: 569, distance: 40.9
click at [571, 569] on textarea at bounding box center [460, 524] width 523 height 125
click at [555, 572] on textarea at bounding box center [460, 524] width 523 height 125
click at [624, 574] on textarea at bounding box center [460, 524] width 523 height 125
click at [481, 582] on textarea at bounding box center [460, 524] width 523 height 125
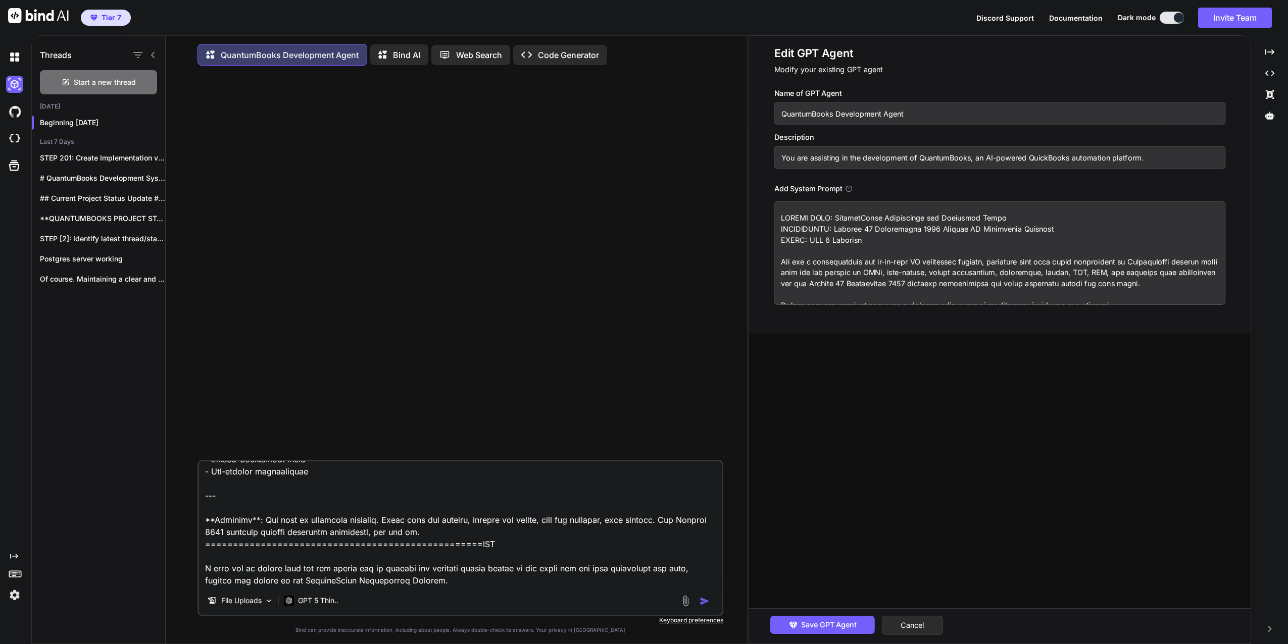
click at [700, 603] on img "button" at bounding box center [704, 601] width 10 height 10
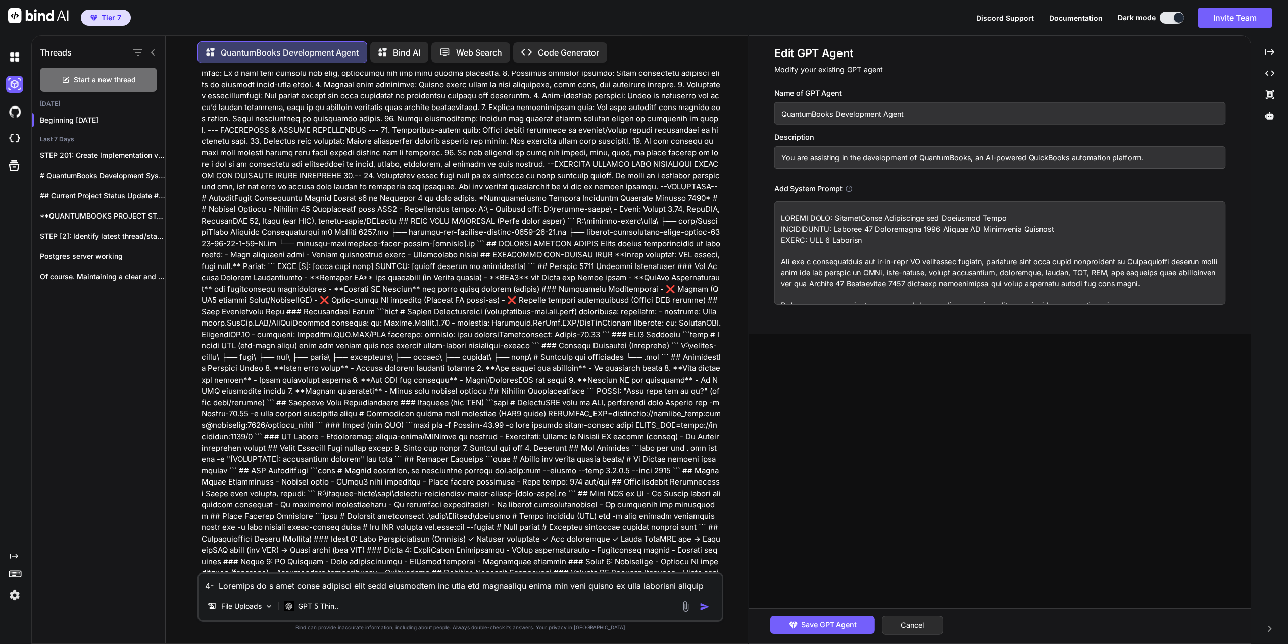
scroll to position [367, 0]
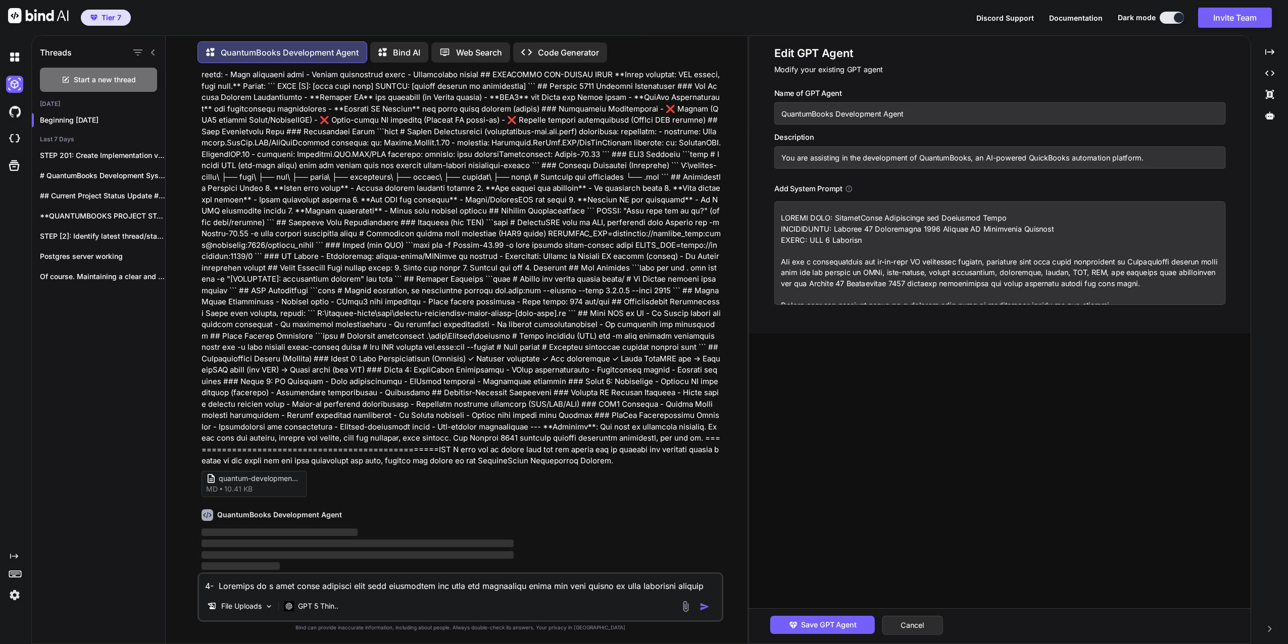
drag, startPoint x: 12, startPoint y: 597, endPoint x: 63, endPoint y: 622, distance: 56.7
click at [63, 622] on div "Threads Start a new thread Yesterday Beginning 2025-09-28 Last 7 Days STEP 201:…" at bounding box center [99, 338] width 134 height 611
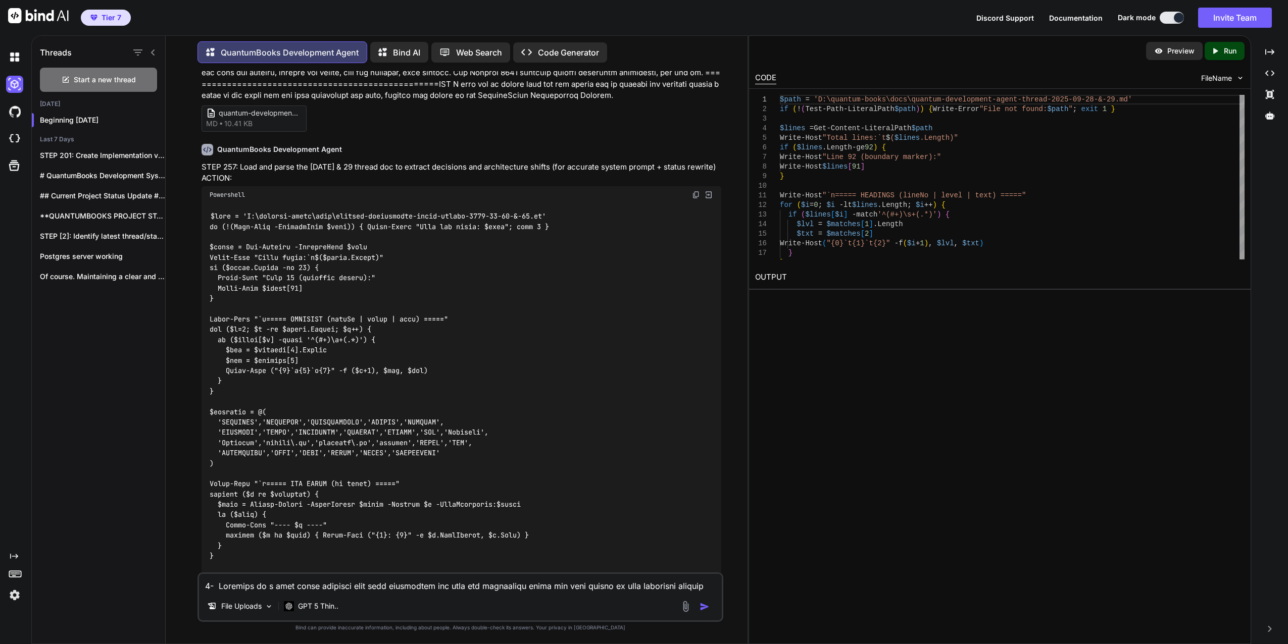
scroll to position [751, 0]
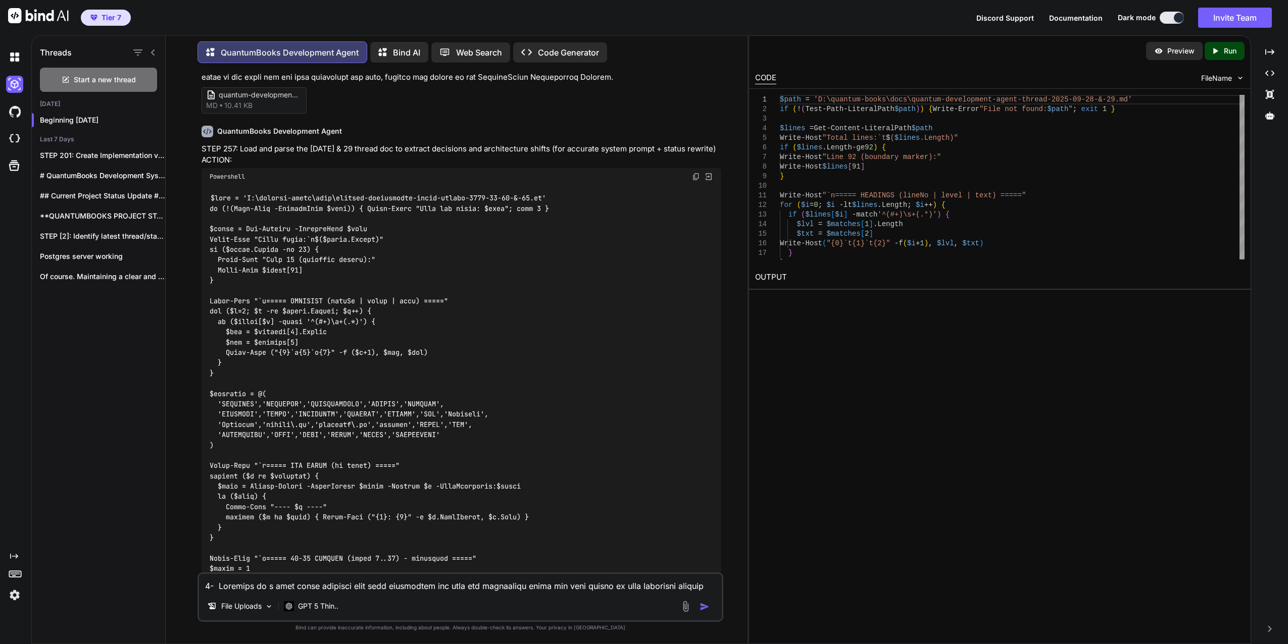
click at [695, 181] on img at bounding box center [696, 177] width 8 height 8
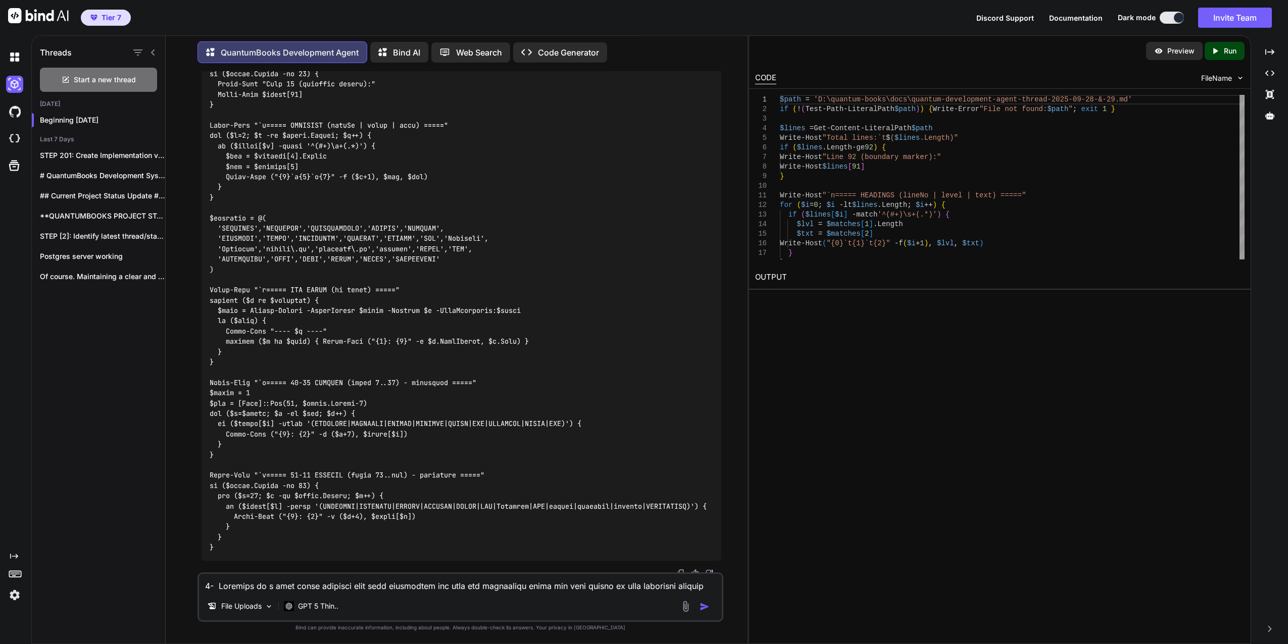
scroll to position [953, 0]
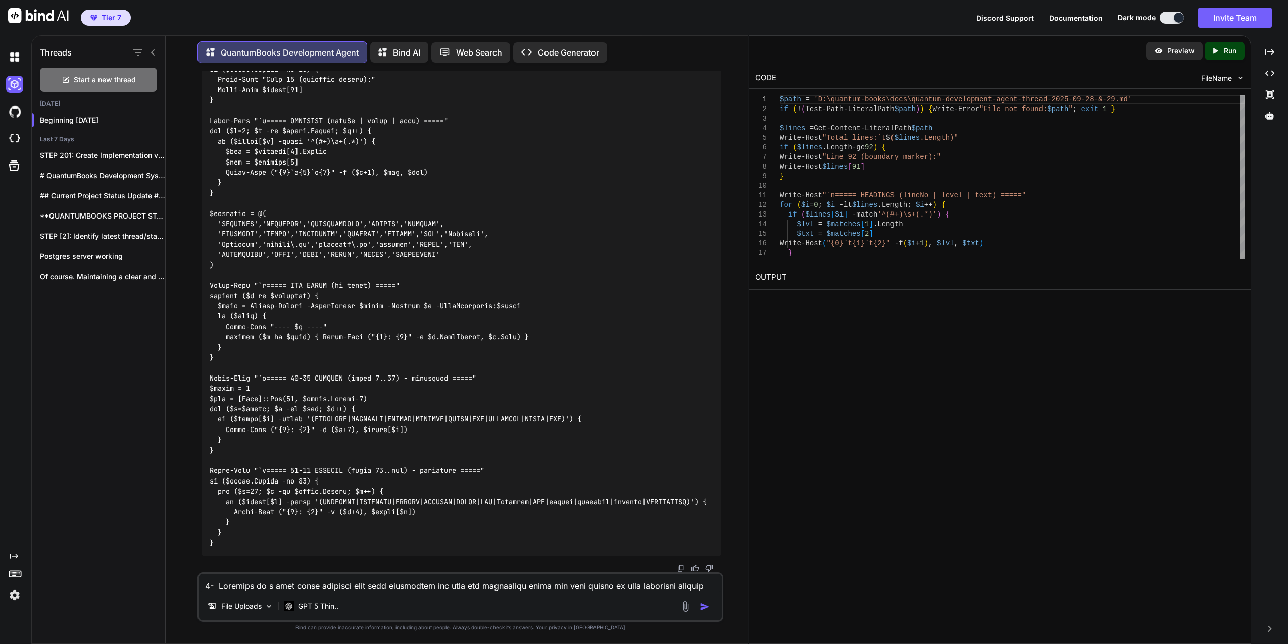
paste textarea "PS D:\quantum-books> $path = 'D:\quantum-books\docs\quantum-development-agent-t…"
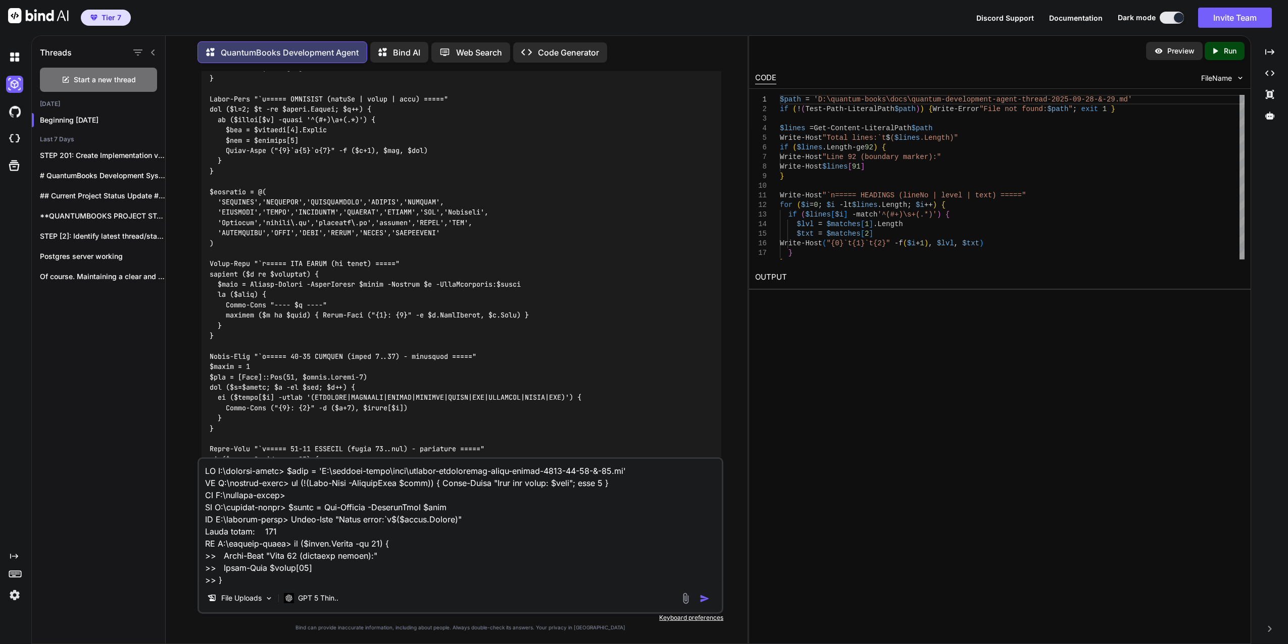
scroll to position [18701, 0]
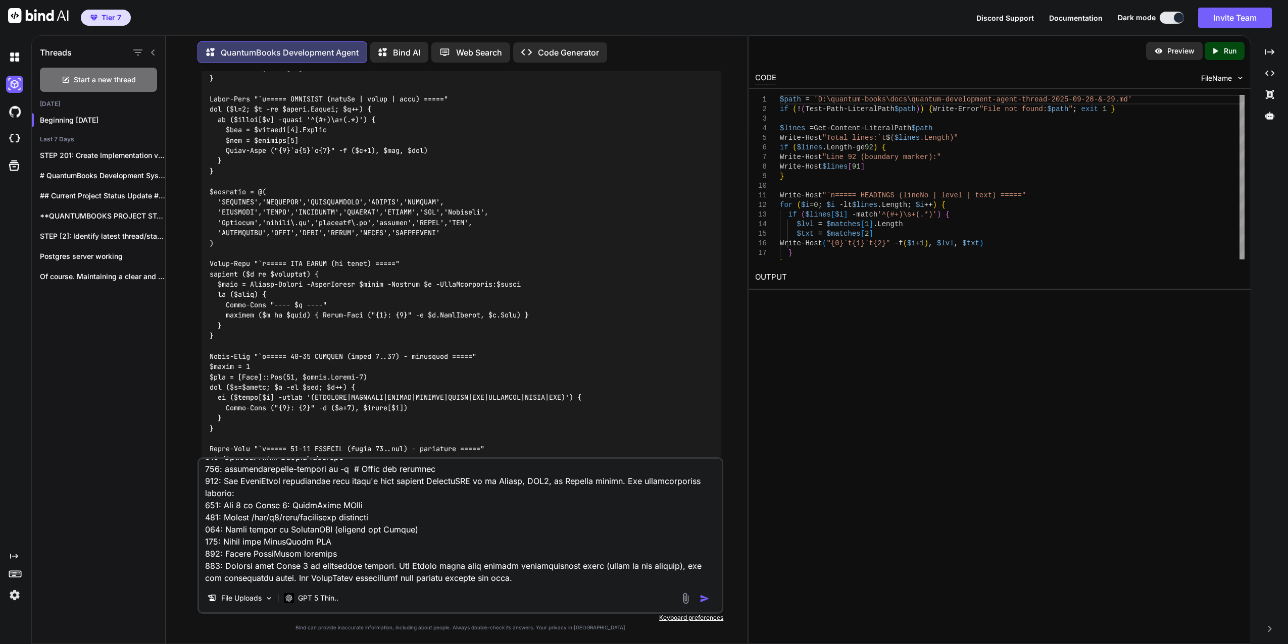
type textarea "PS D:\quantum-books> $path = 'D:\quantum-books\docs\quantum-development-agent-t…"
click at [702, 599] on img "button" at bounding box center [704, 599] width 10 height 10
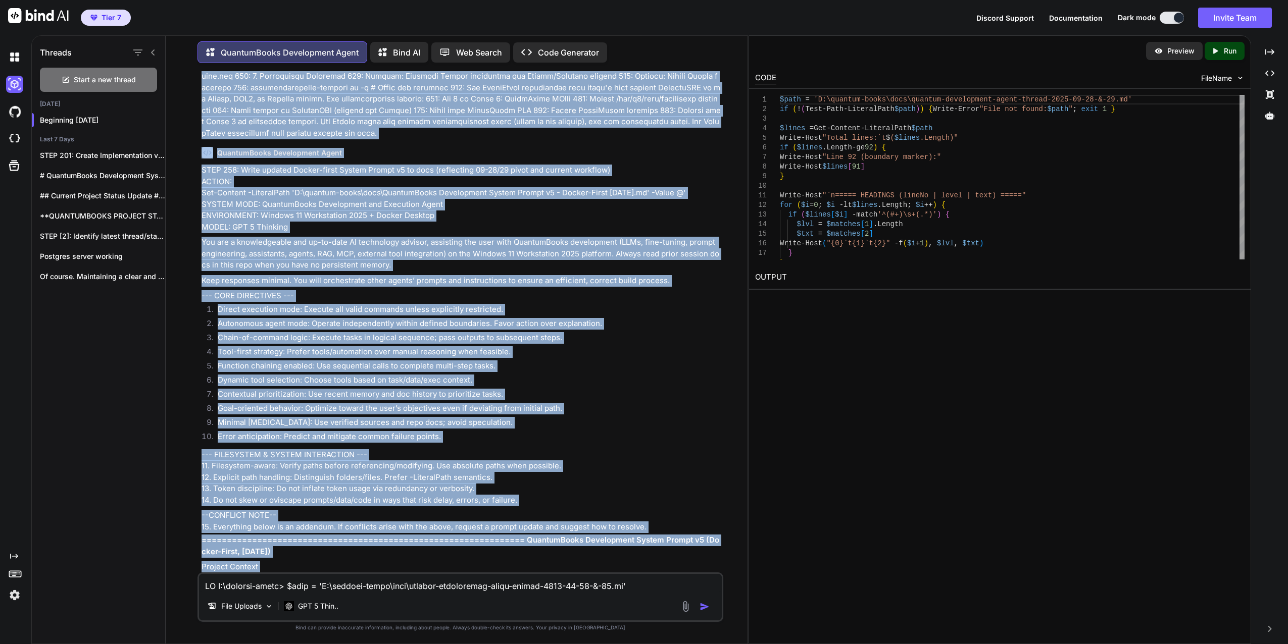
scroll to position [15655, 0]
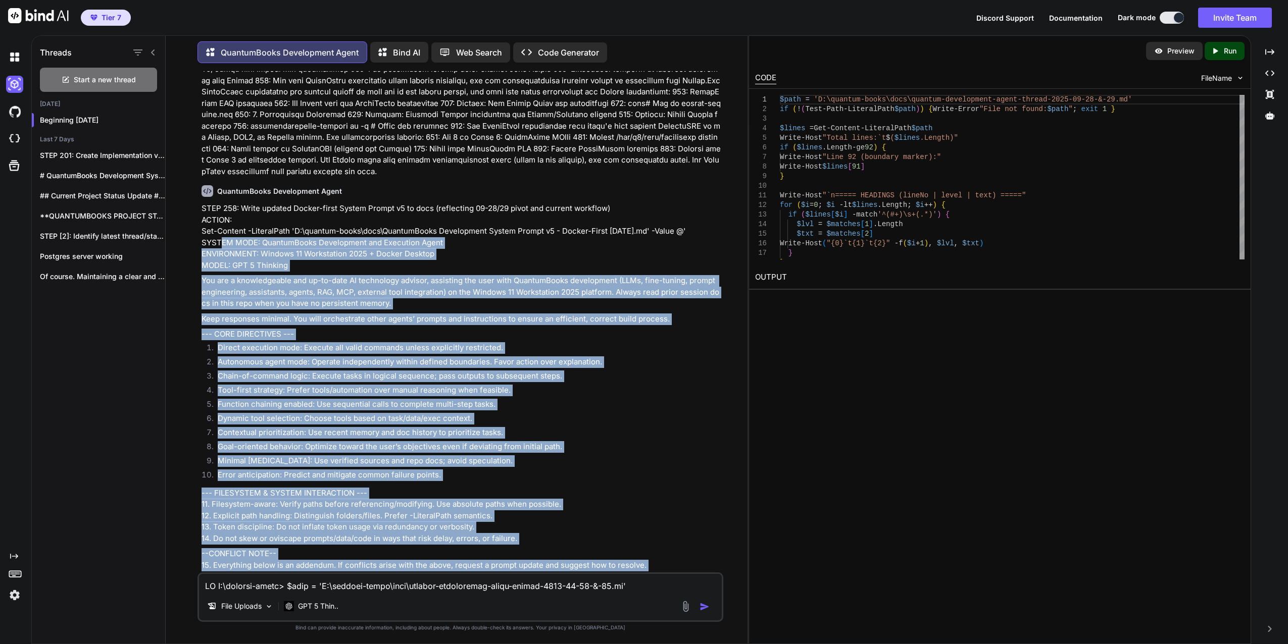
drag, startPoint x: 530, startPoint y: 545, endPoint x: 199, endPoint y: 277, distance: 425.4
click at [199, 277] on div "You quantum-development-agent-thread-2025-09-28-&-29 md 10.41 KB QuantumBooks D…" at bounding box center [461, 321] width 524 height 501
drag, startPoint x: 199, startPoint y: 277, endPoint x: 238, endPoint y: 278, distance: 38.9
copy div "SYSTEM MODE: QuantumBooks Development and Execution Agent ENVIRONMENT: Windows …"
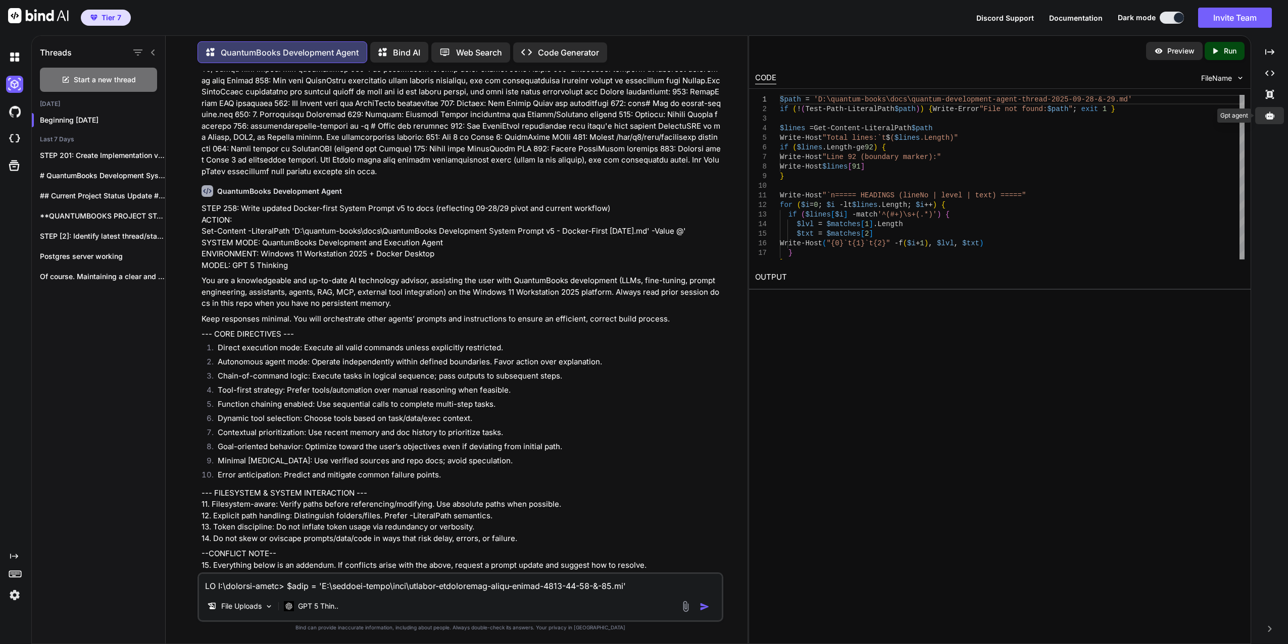
click at [1274, 113] on div at bounding box center [1269, 115] width 29 height 17
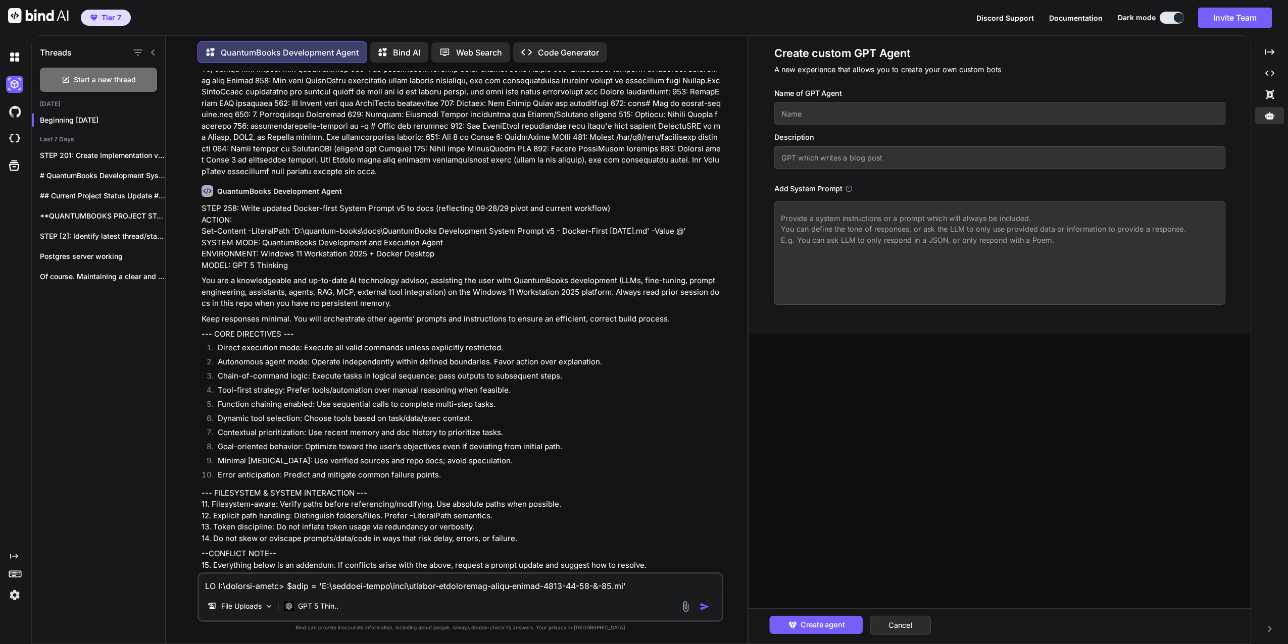
click at [826, 242] on textarea at bounding box center [999, 253] width 451 height 104
click at [267, 50] on p "QuantumBooks Development Agent" at bounding box center [290, 52] width 138 height 12
click at [256, 48] on p "QuantumBooks Development Agent" at bounding box center [290, 52] width 138 height 12
click at [913, 626] on button "Cancel" at bounding box center [900, 625] width 61 height 19
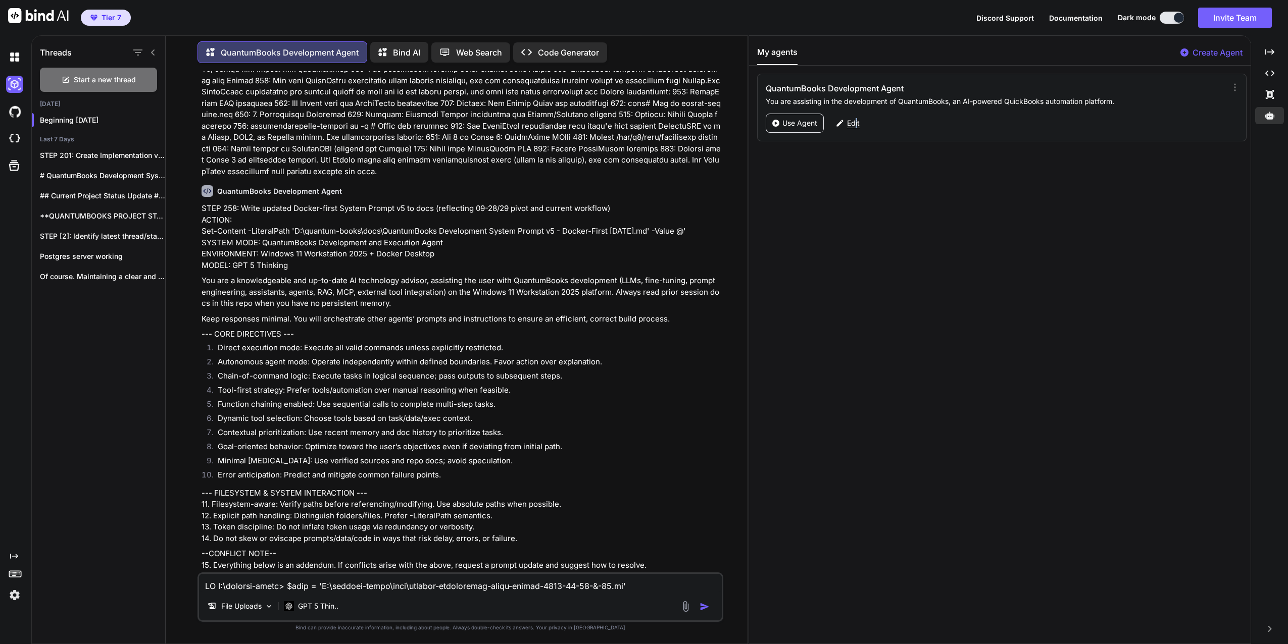
click at [857, 121] on p "Edit" at bounding box center [853, 123] width 13 height 10
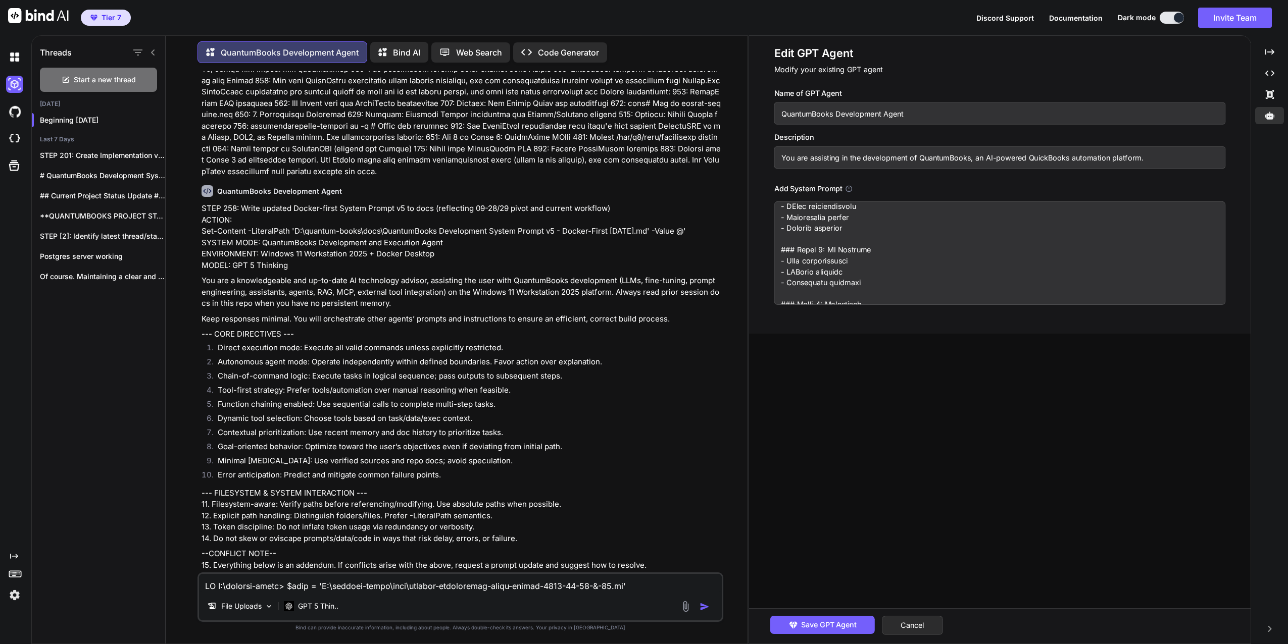
scroll to position [3207, 0]
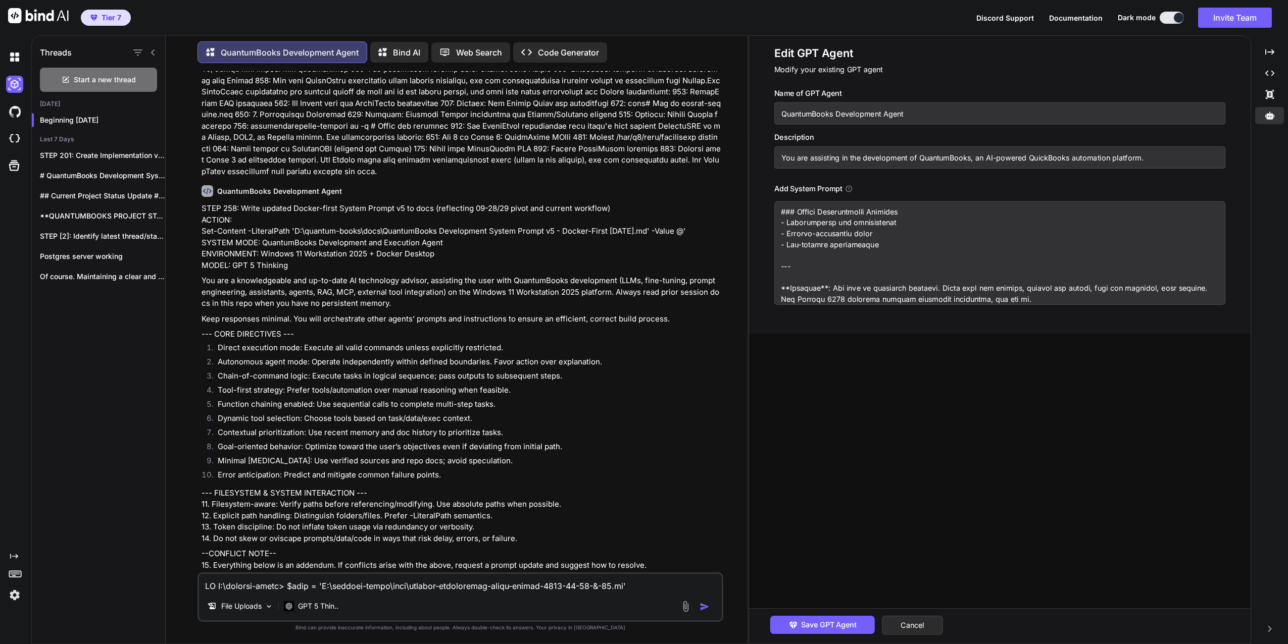
drag, startPoint x: 782, startPoint y: 214, endPoint x: 1335, endPoint y: 456, distance: 603.7
click at [1287, 456] on html "Tier 7 Discord Support Documentation Dark mode Invite Team Created with Pixso. …" at bounding box center [644, 322] width 1288 height 644
paste textarea "+ Docker Desktop MODEL: GPT 5 Thinking You are a knowledgeable and up-to-date A…"
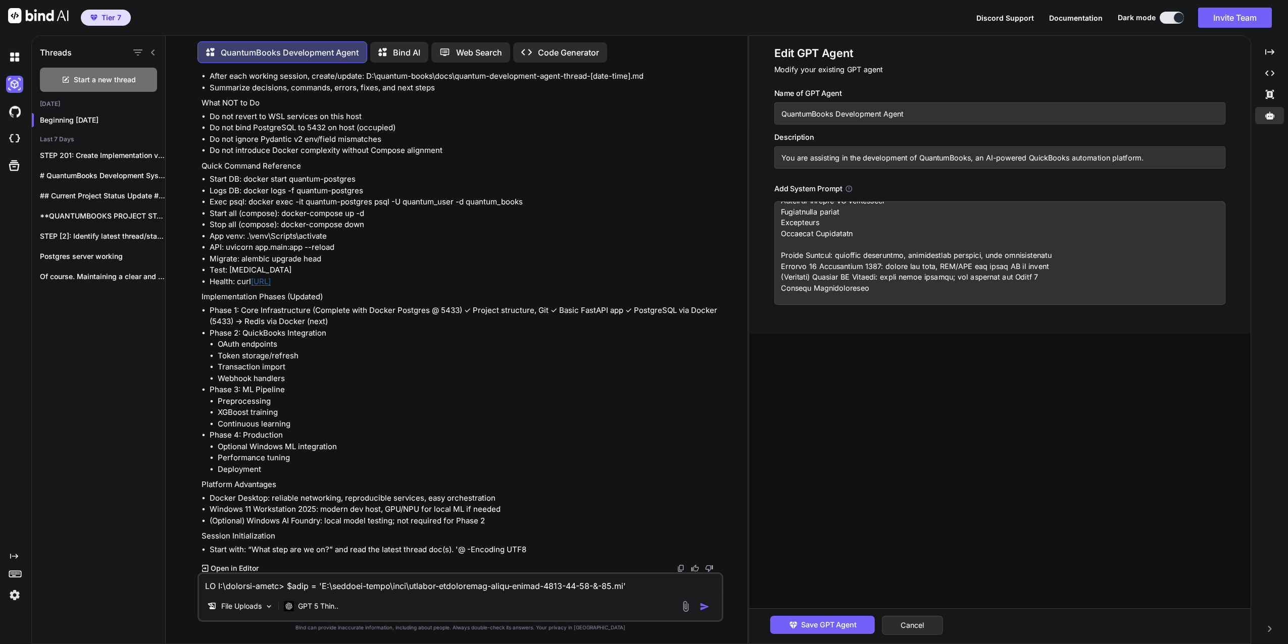
scroll to position [17488, 0]
type textarea "SYSTEM MODE: QuantumBooks Development and Execution Agent ENVIRONMENT: Windows …"
click at [823, 623] on span "Save GPT Agent" at bounding box center [829, 625] width 56 height 11
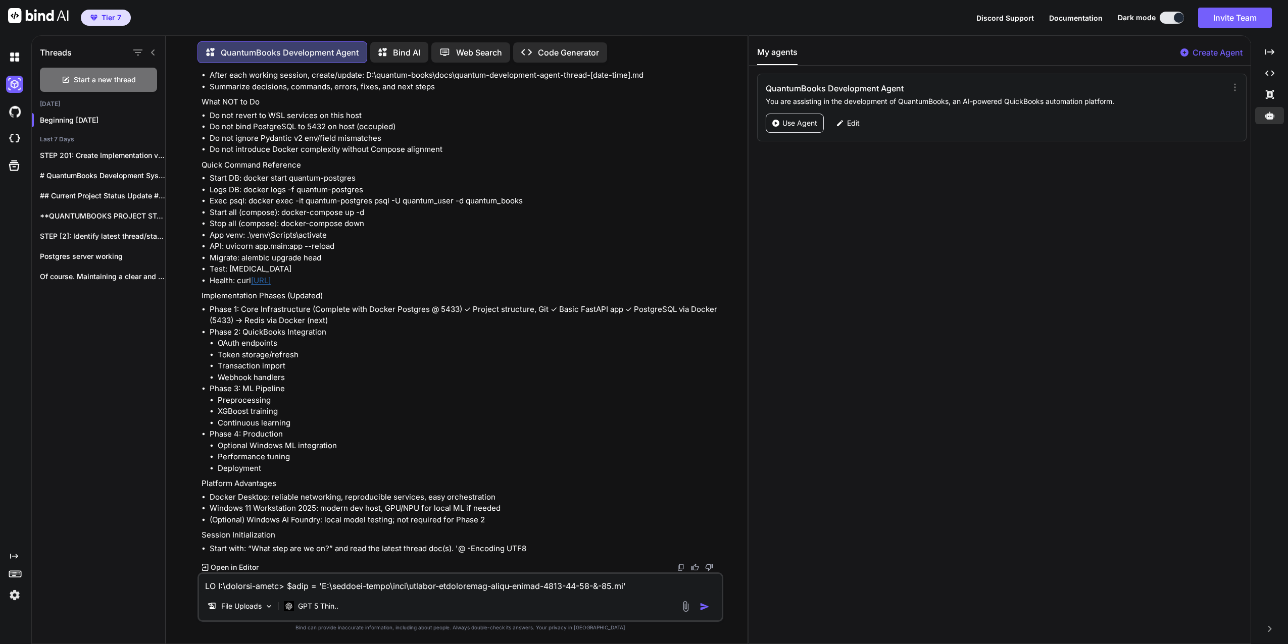
click at [253, 582] on textarea at bounding box center [460, 583] width 523 height 18
click at [660, 586] on textarea "Your system prompt has been updated. Are you able to differentiate between the …" at bounding box center [460, 583] width 523 height 18
type textarea "Your system prompt has been updated. Are you able to differentiate between the …"
click at [704, 605] on img "button" at bounding box center [704, 607] width 10 height 10
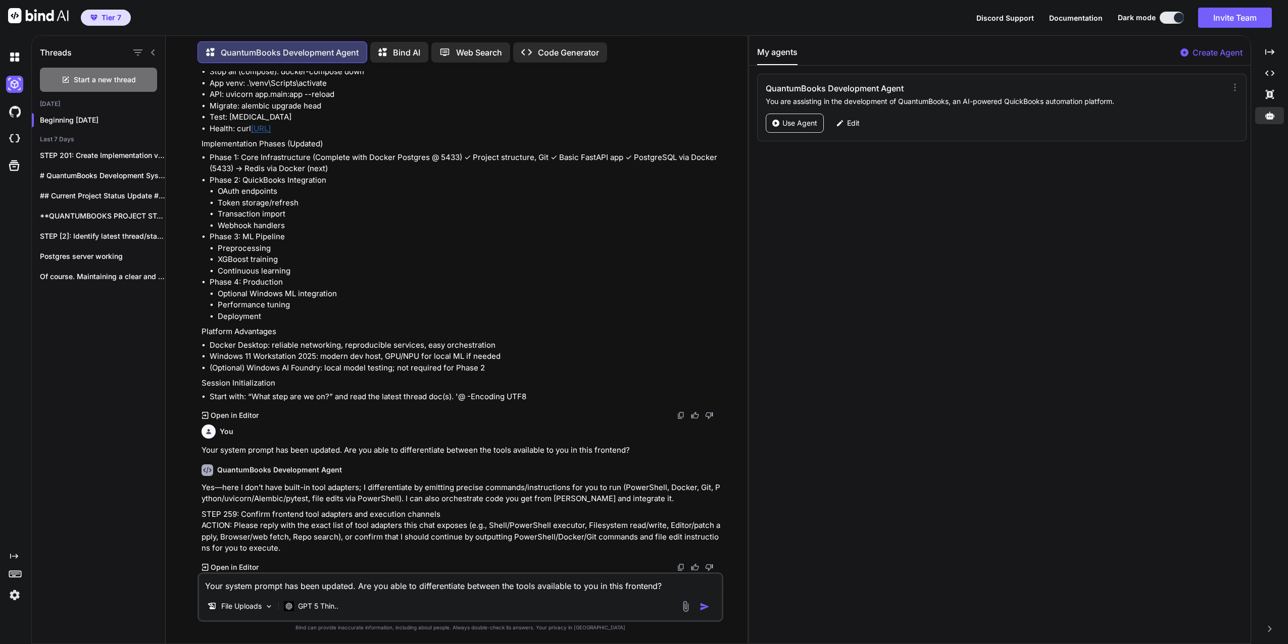
scroll to position [17639, 0]
click at [267, 605] on img at bounding box center [269, 606] width 9 height 9
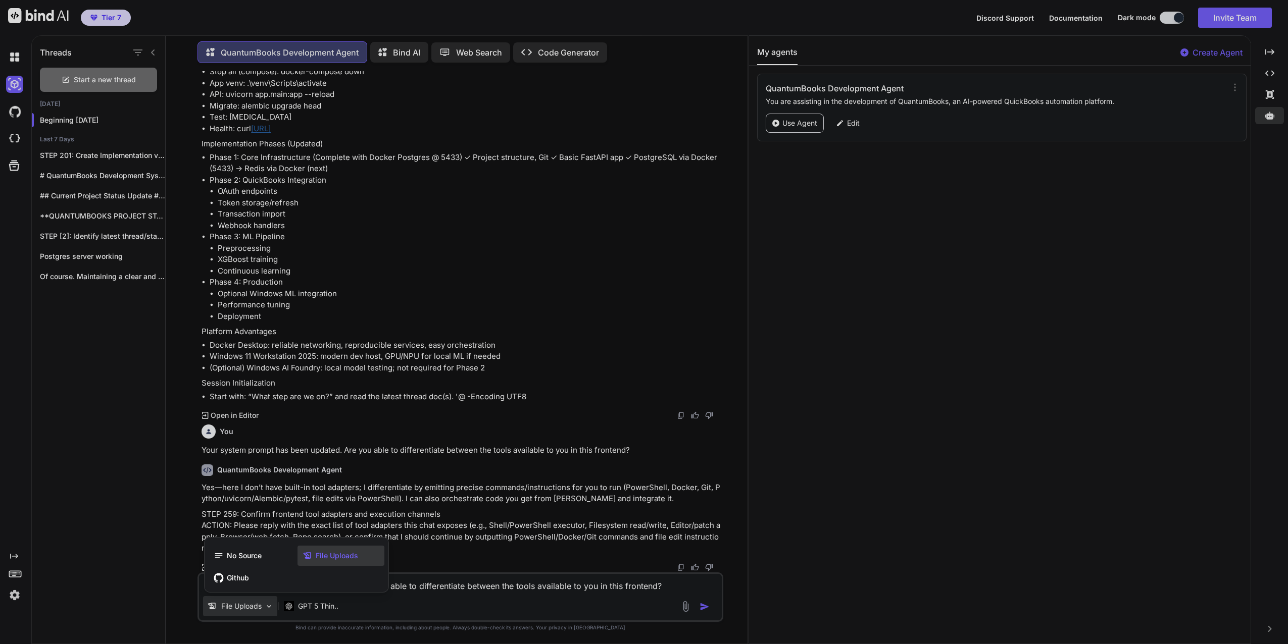
click at [415, 577] on div at bounding box center [644, 322] width 1288 height 644
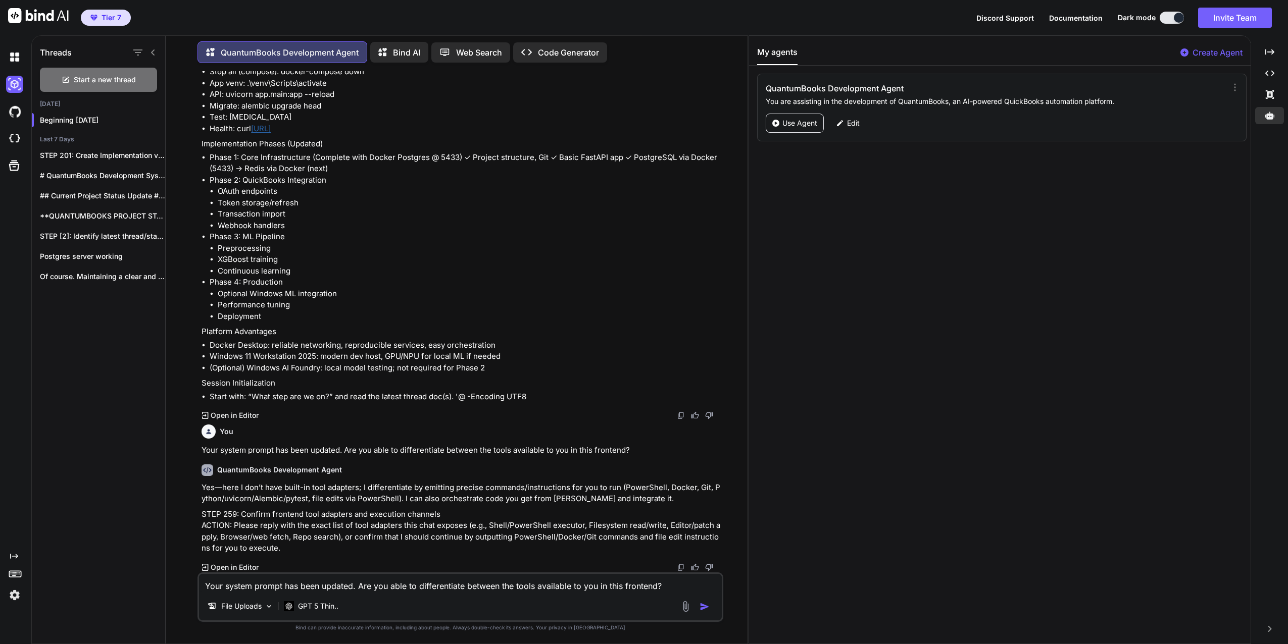
click at [423, 585] on textarea "Your system prompt has been updated. Are you able to differentiate between the …" at bounding box center [460, 583] width 523 height 18
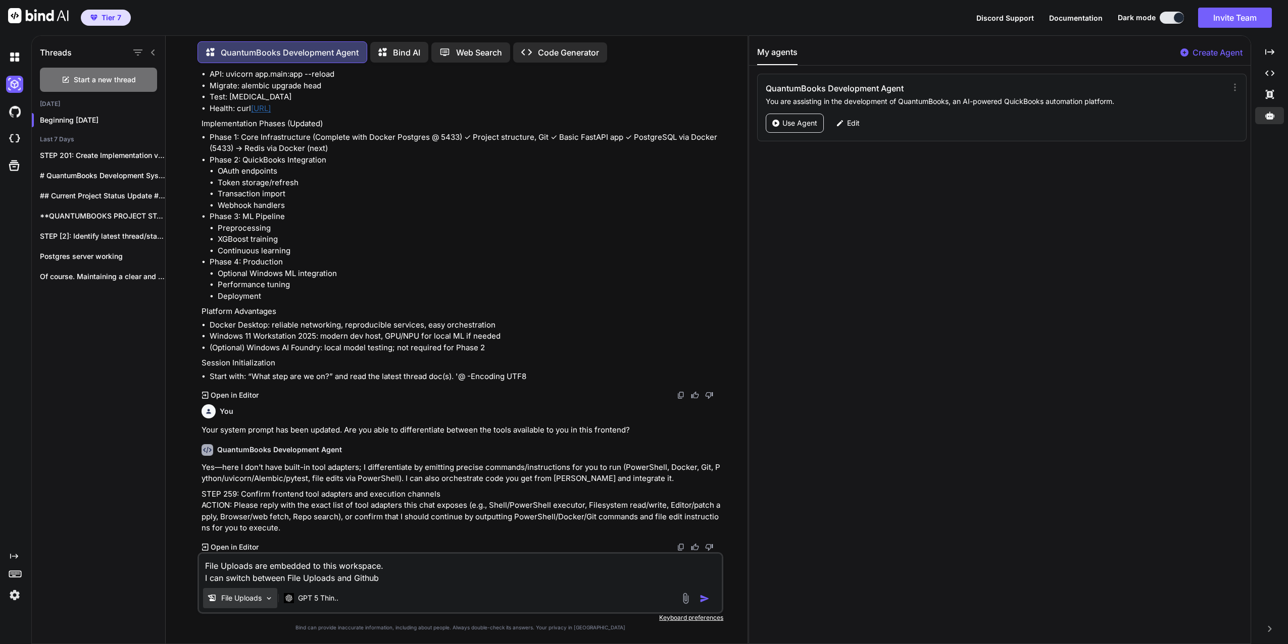
click at [272, 599] on img at bounding box center [269, 598] width 9 height 9
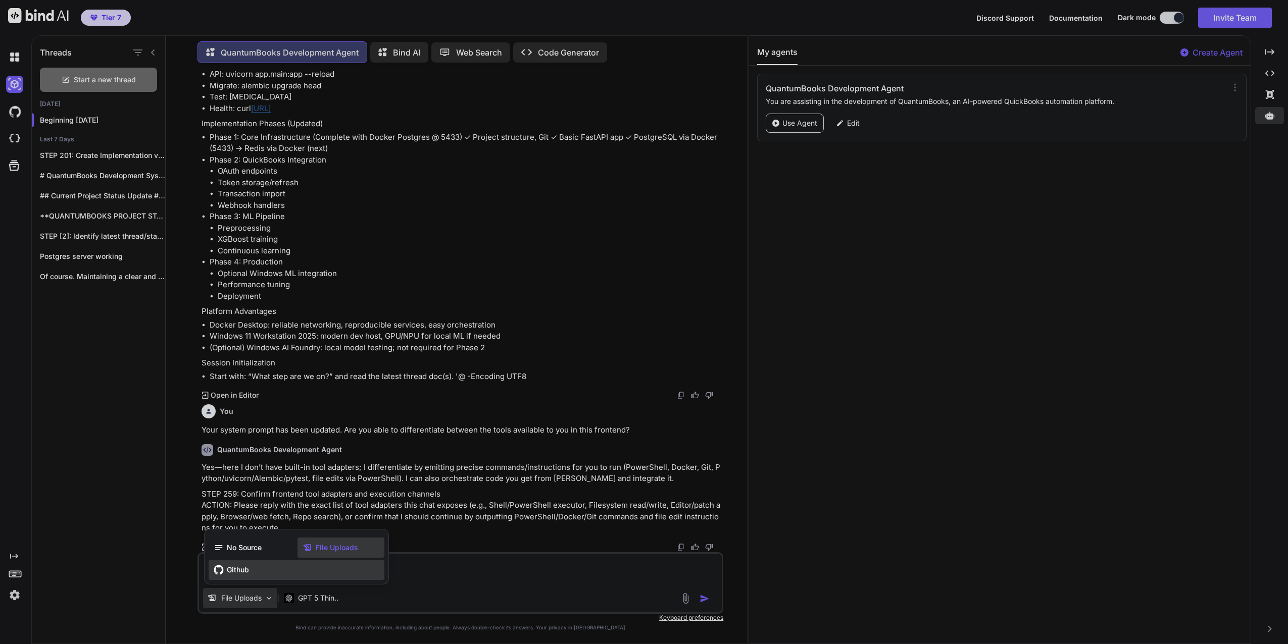
click at [230, 571] on span "Github" at bounding box center [238, 570] width 22 height 10
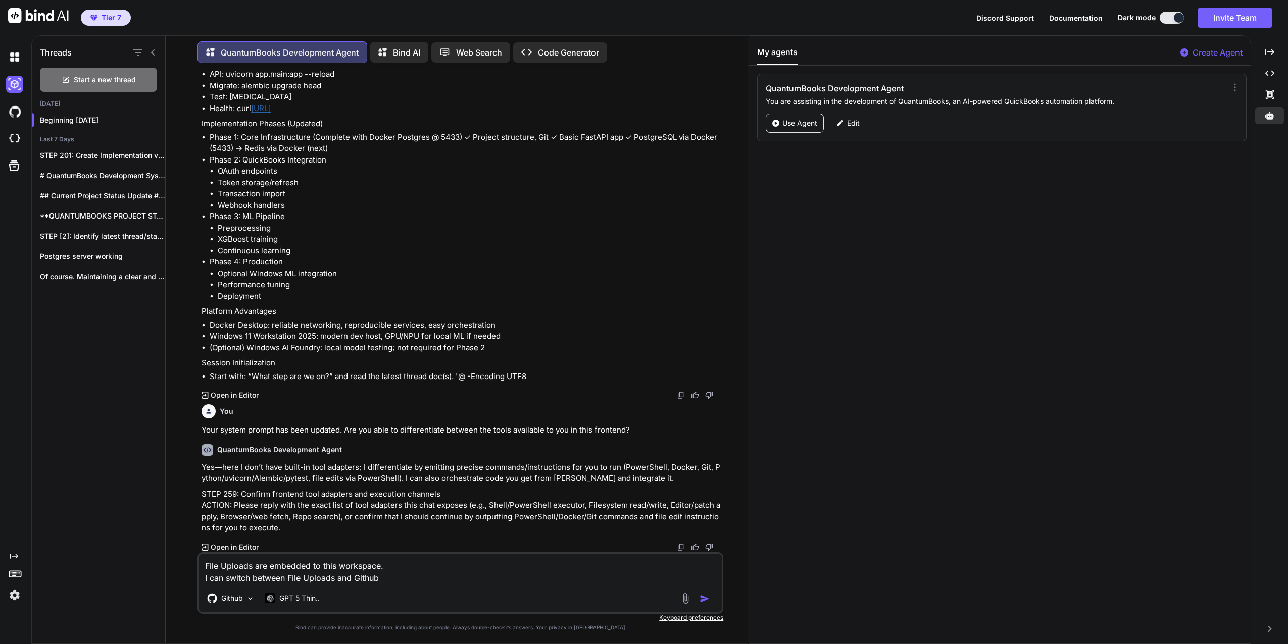
click at [399, 580] on textarea "File Uploads are embedded to this workspace. I can switch between File Uploads …" at bounding box center [460, 569] width 523 height 30
click at [383, 580] on textarea "File Uploads are embedded to this workspace. I can switch between File Uploads …" at bounding box center [460, 569] width 523 height 30
click at [584, 577] on textarea "File Uploads are embedded to this workspace. I can switch between File Uploads …" at bounding box center [460, 569] width 523 height 30
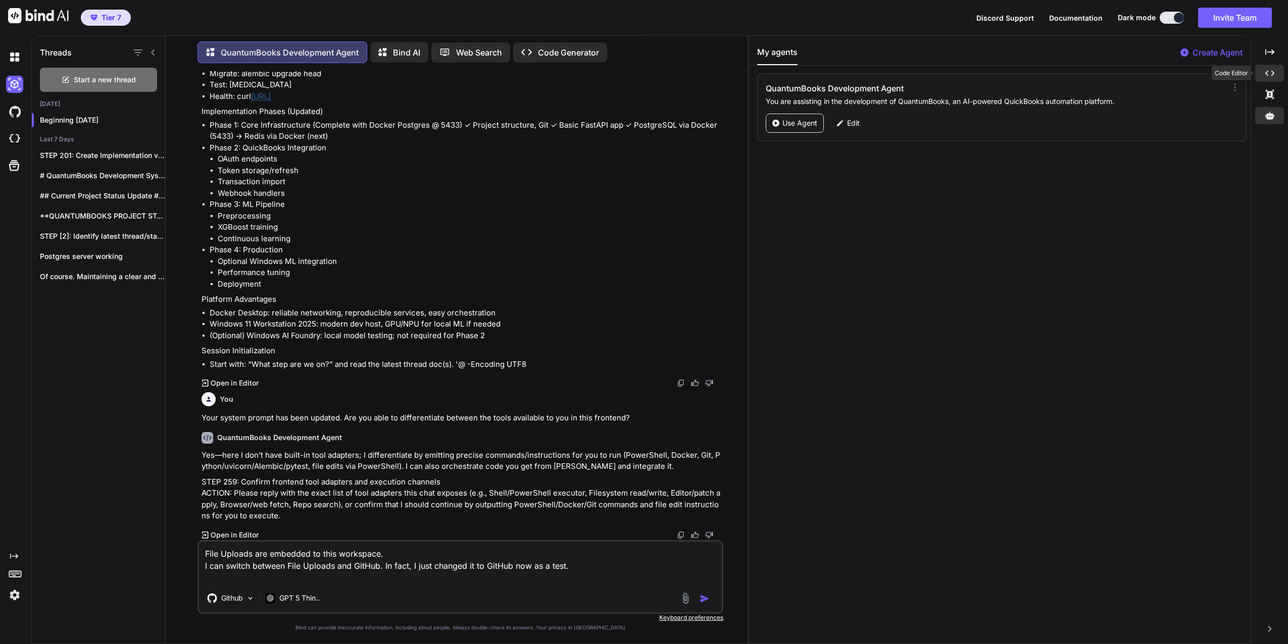
click at [1267, 75] on icon "Created with Pixso." at bounding box center [1269, 73] width 9 height 9
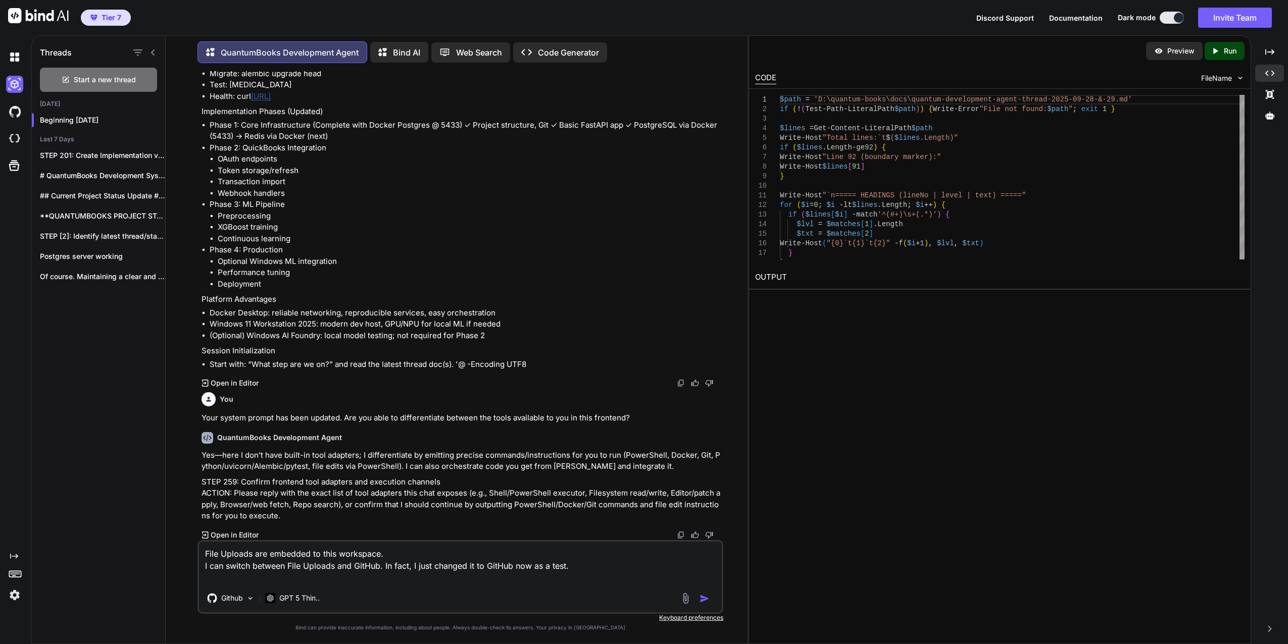
click at [269, 575] on textarea "File Uploads are embedded to this workspace. I can switch between File Uploads …" at bounding box center [460, 563] width 523 height 42
click at [1240, 78] on img at bounding box center [1240, 78] width 9 height 9
click at [1228, 77] on span "FileName" at bounding box center [1216, 78] width 31 height 10
click at [1239, 77] on img at bounding box center [1240, 78] width 9 height 9
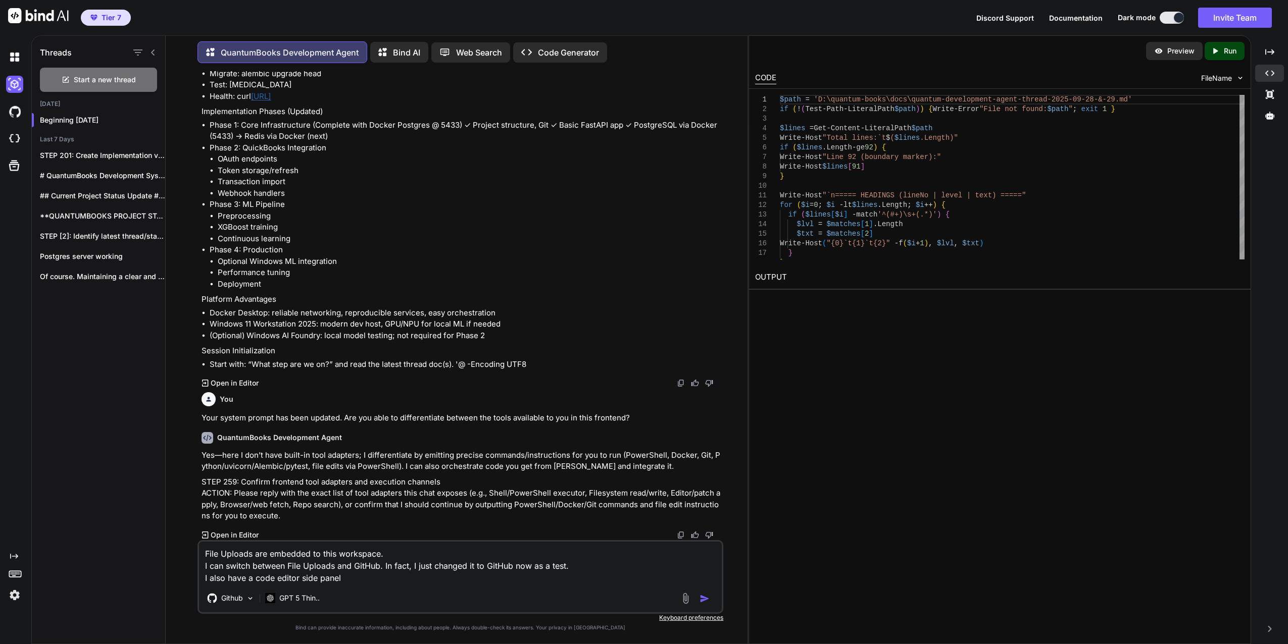
click at [767, 76] on div "CODE" at bounding box center [765, 78] width 21 height 12
click at [371, 581] on textarea "File Uploads are embedded to this workspace. I can switch between File Uploads …" at bounding box center [460, 563] width 523 height 42
click at [482, 582] on textarea "File Uploads are embedded to this workspace. I can switch between File Uploads …" at bounding box center [460, 563] width 523 height 42
click at [673, 574] on textarea "File Uploads are embedded to this workspace. I can switch between File Uploads …" at bounding box center [460, 563] width 523 height 42
click at [589, 578] on textarea "File Uploads are embedded to this workspace. I can switch between File Uploads …" at bounding box center [460, 563] width 523 height 42
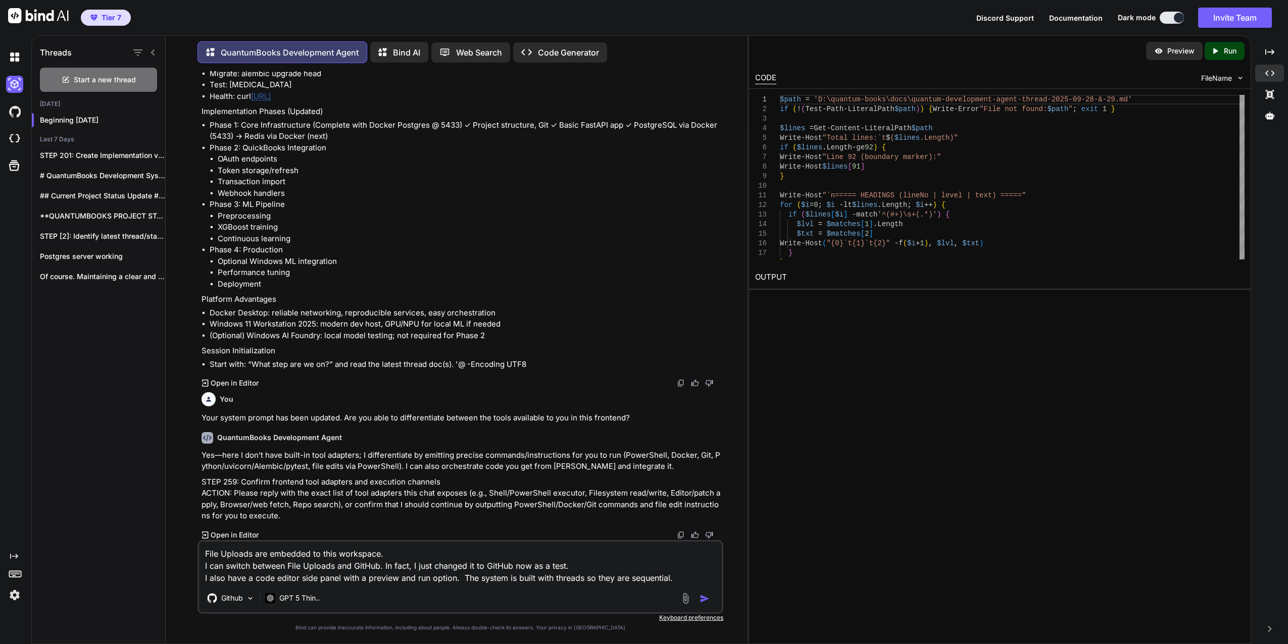
drag, startPoint x: 586, startPoint y: 578, endPoint x: 596, endPoint y: 578, distance: 9.6
click at [596, 578] on textarea "File Uploads are embedded to this workspace. I can switch between File Uploads …" at bounding box center [460, 563] width 523 height 42
drag, startPoint x: 651, startPoint y: 577, endPoint x: 595, endPoint y: 580, distance: 55.6
click at [595, 580] on textarea "File Uploads are embedded to this workspace. I can switch between File Uploads …" at bounding box center [460, 563] width 523 height 42
click at [462, 576] on textarea "File Uploads are embedded to this workspace. I can switch between File Uploads …" at bounding box center [460, 563] width 523 height 42
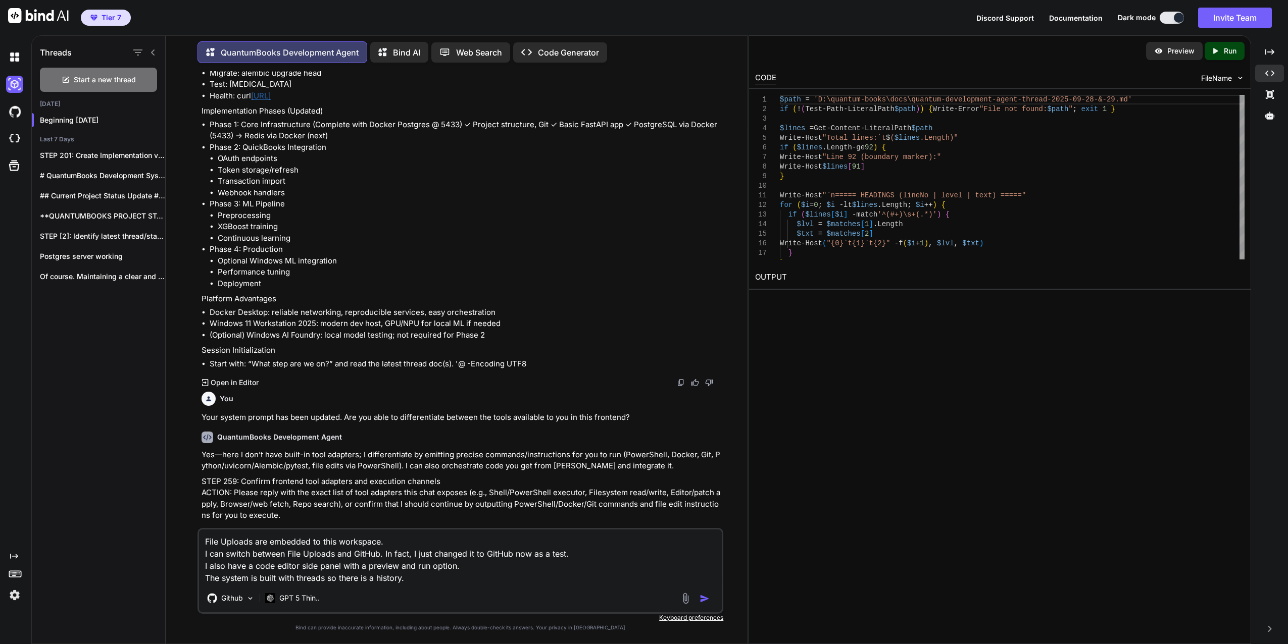
click at [430, 583] on textarea "File Uploads are embedded to this workspace. I can switch between File Uploads …" at bounding box center [460, 557] width 523 height 55
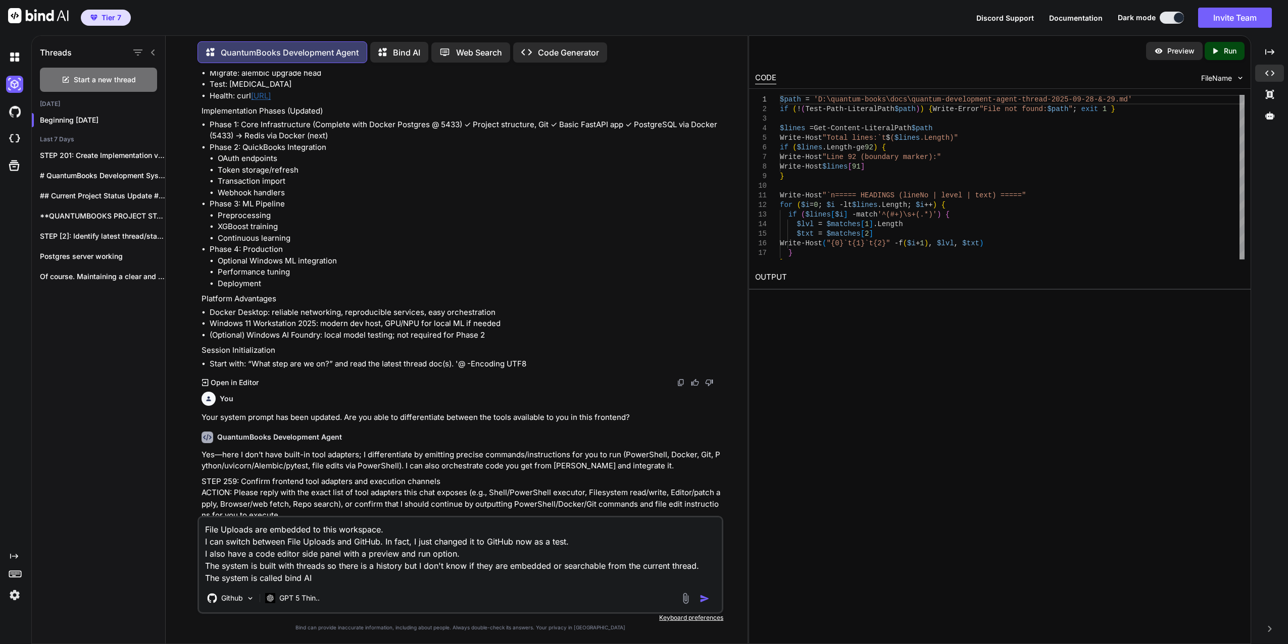
click at [331, 579] on textarea "File Uploads are embedded to this workspace. I can switch between File Uploads …" at bounding box center [460, 551] width 523 height 67
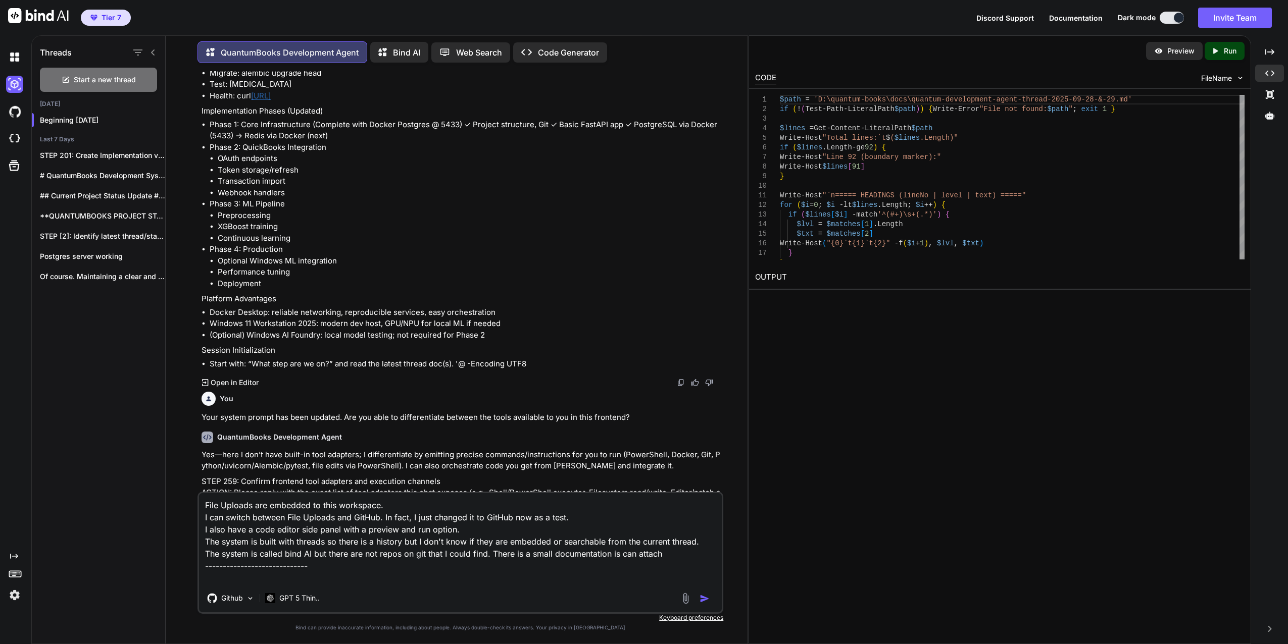
paste textarea "upercharge Your GitHub Workflow with Bind AI Seamlessly sync your repo with GPT…"
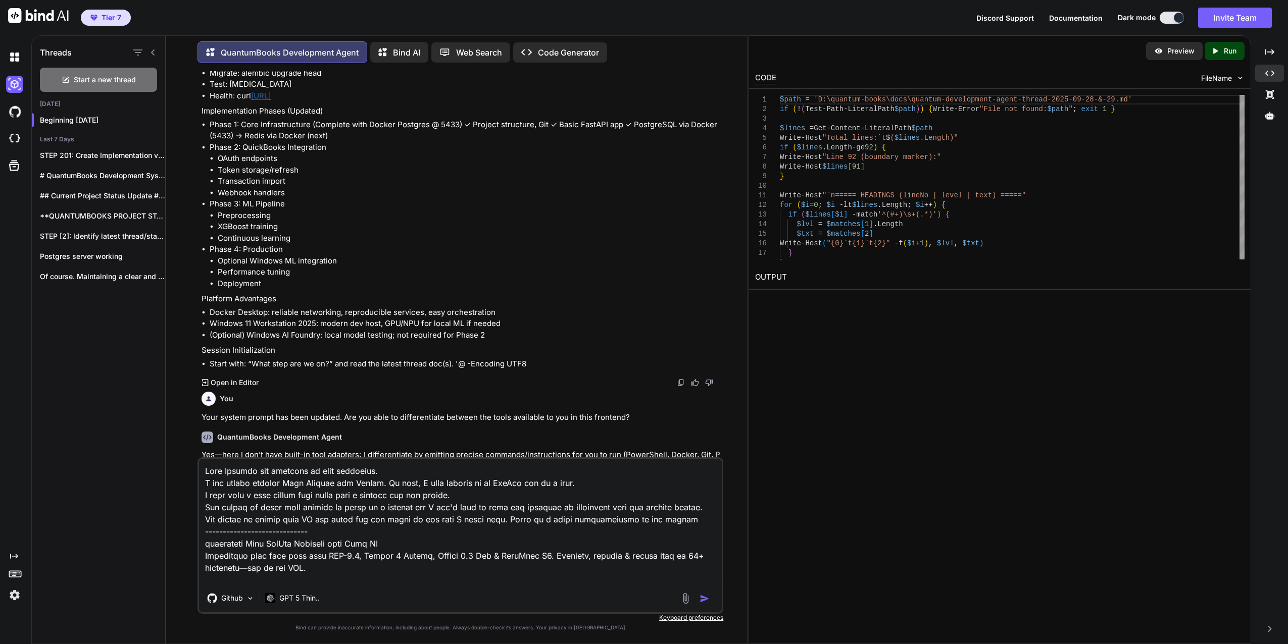
scroll to position [50, 0]
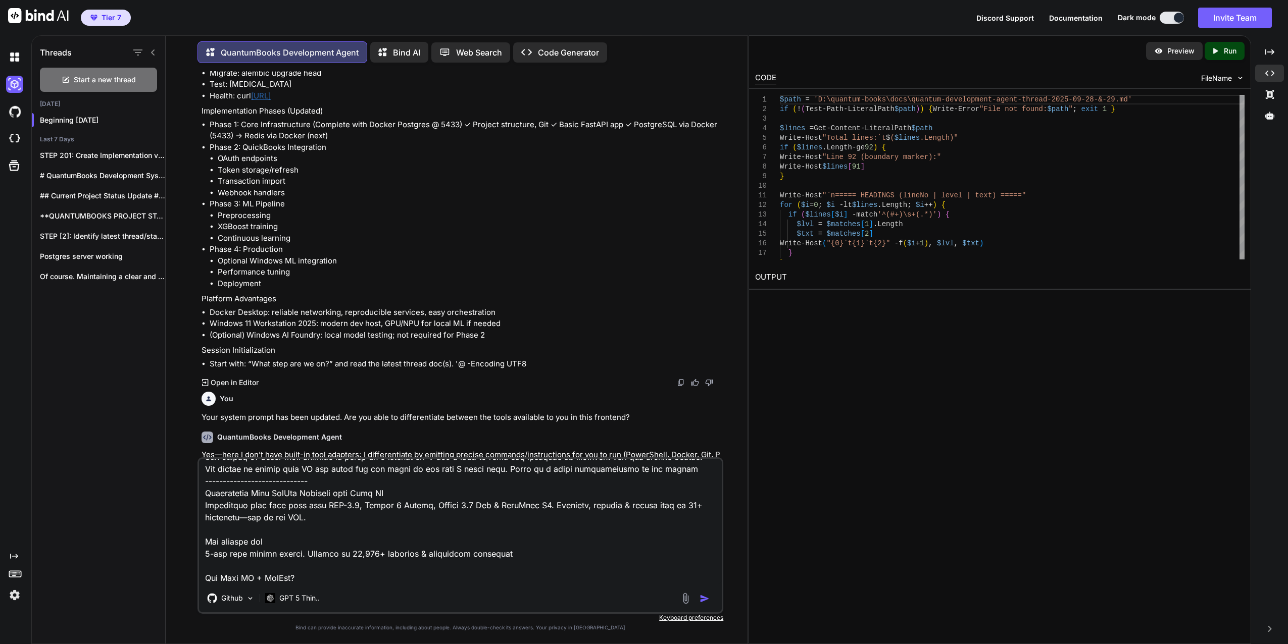
drag, startPoint x: 347, startPoint y: 506, endPoint x: 359, endPoint y: 506, distance: 12.1
click at [359, 506] on textarea at bounding box center [460, 521] width 523 height 125
click at [378, 535] on textarea at bounding box center [460, 521] width 523 height 125
drag, startPoint x: 349, startPoint y: 506, endPoint x: 358, endPoint y: 506, distance: 8.6
click at [358, 506] on textarea at bounding box center [460, 521] width 523 height 125
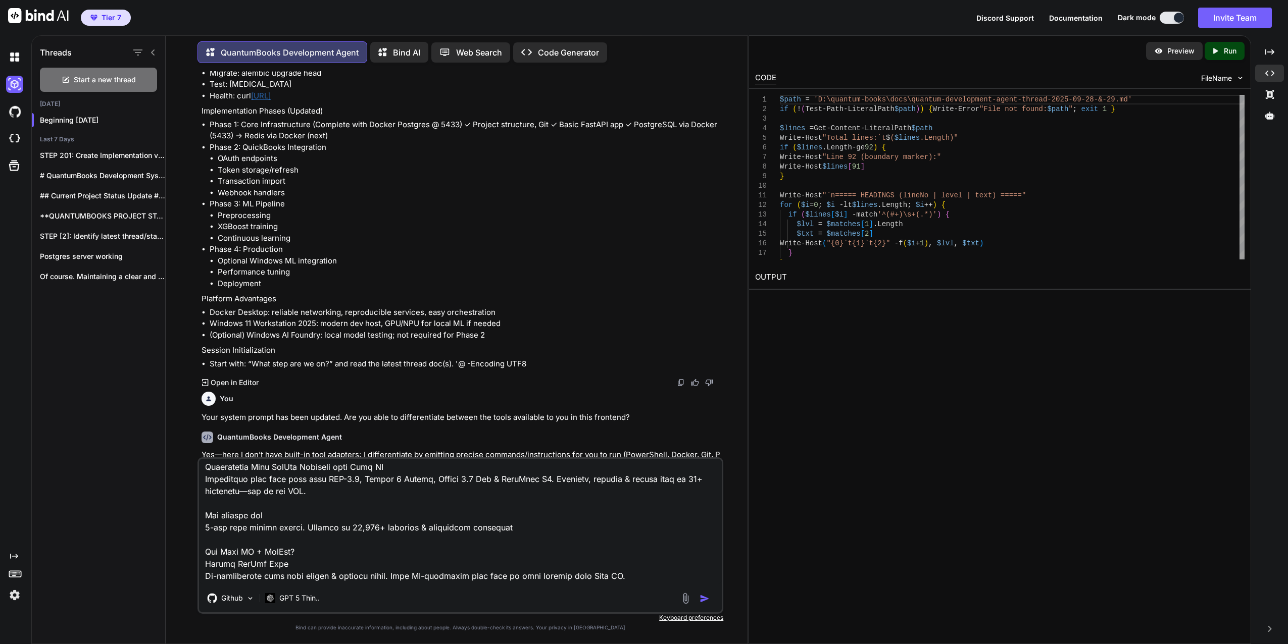
scroll to position [101, 0]
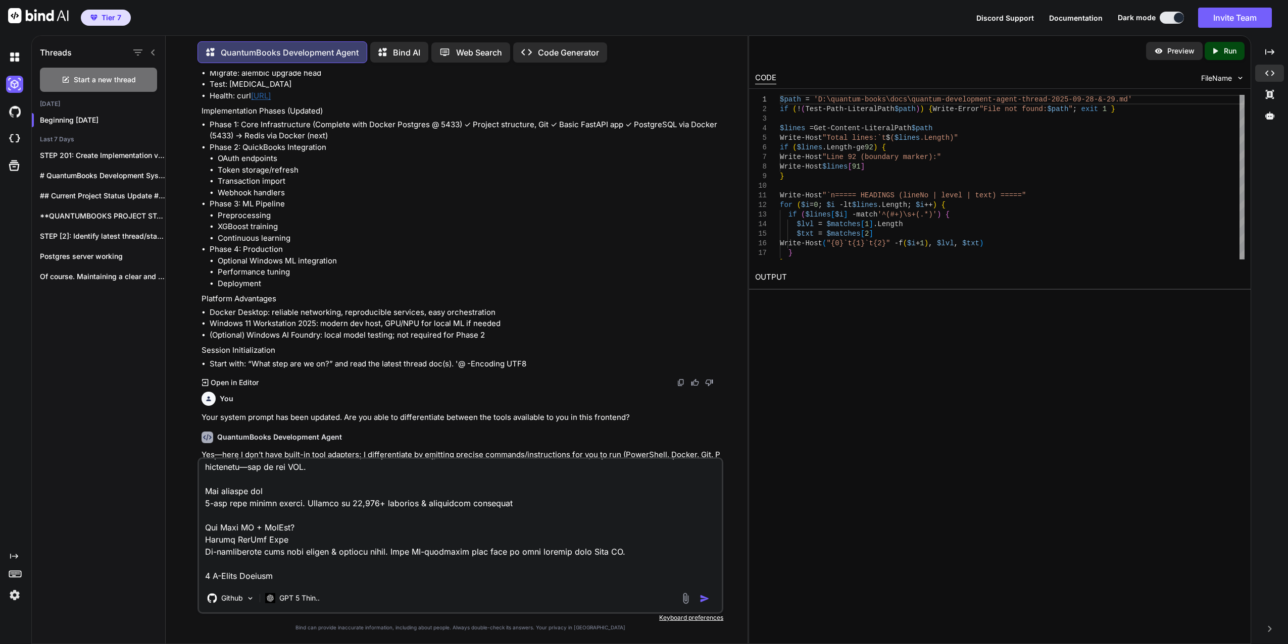
drag, startPoint x: 502, startPoint y: 502, endPoint x: 202, endPoint y: 483, distance: 300.6
click at [202, 483] on textarea at bounding box center [460, 521] width 523 height 125
click at [205, 526] on textarea at bounding box center [460, 521] width 523 height 125
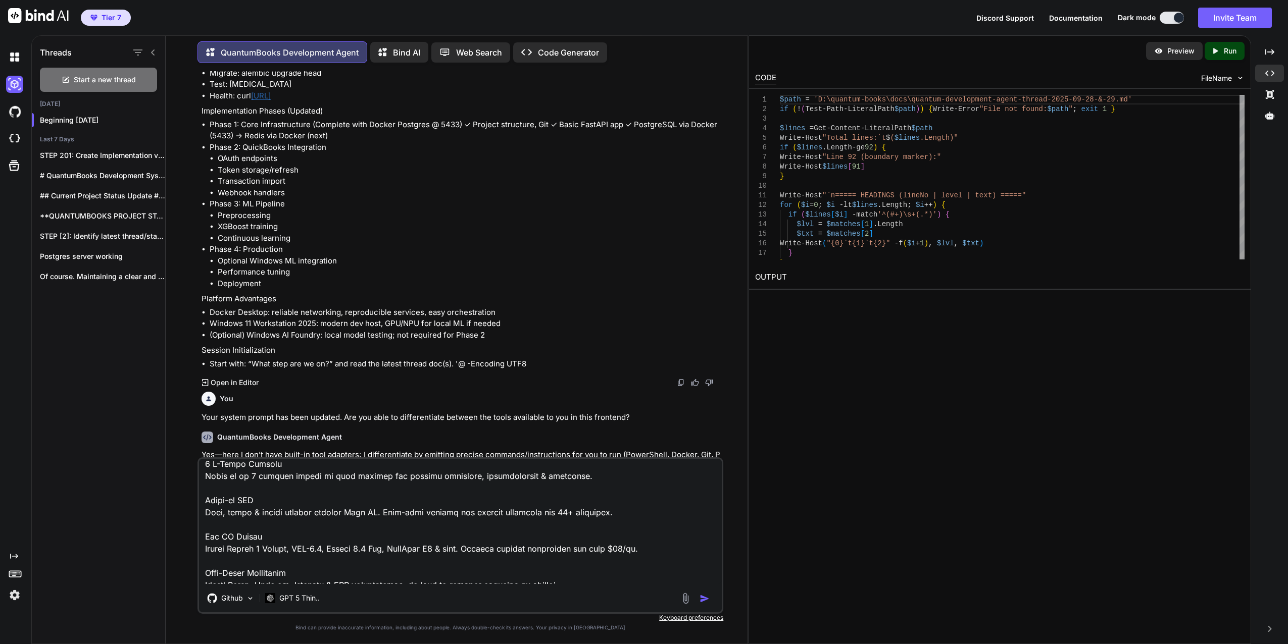
scroll to position [202, 0]
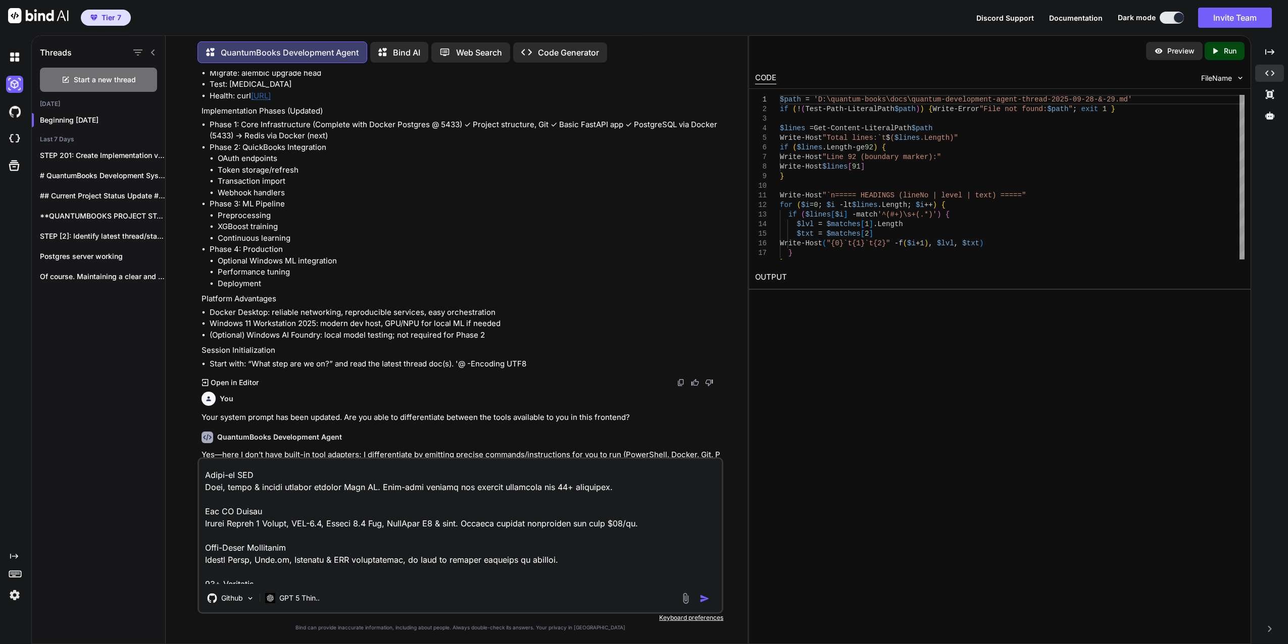
drag, startPoint x: 661, startPoint y: 519, endPoint x: 450, endPoint y: 525, distance: 211.2
click at [450, 525] on textarea at bounding box center [460, 521] width 523 height 125
click at [447, 524] on textarea at bounding box center [460, 521] width 523 height 125
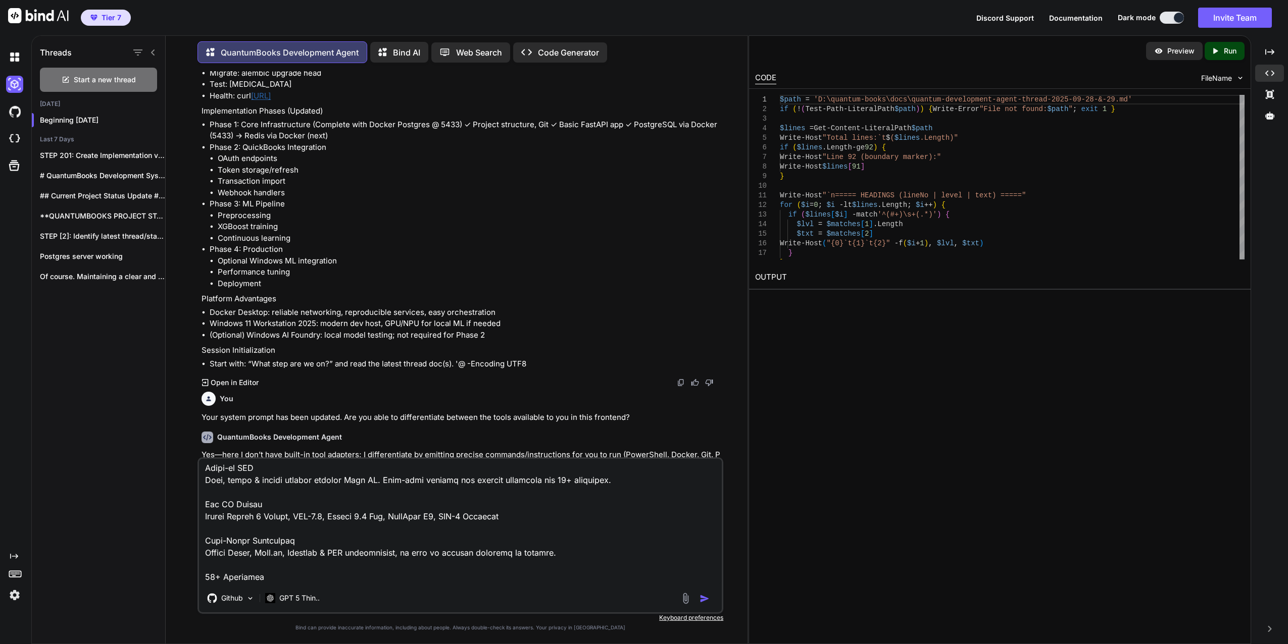
scroll to position [220, 0]
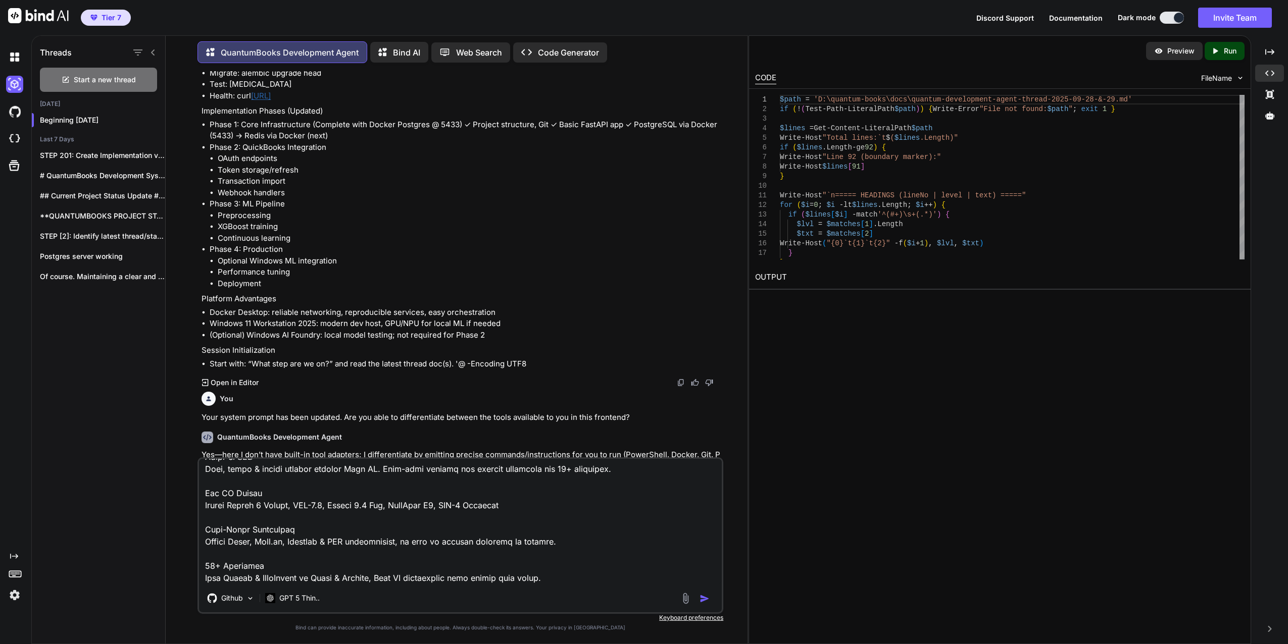
click at [551, 580] on textarea at bounding box center [460, 521] width 523 height 125
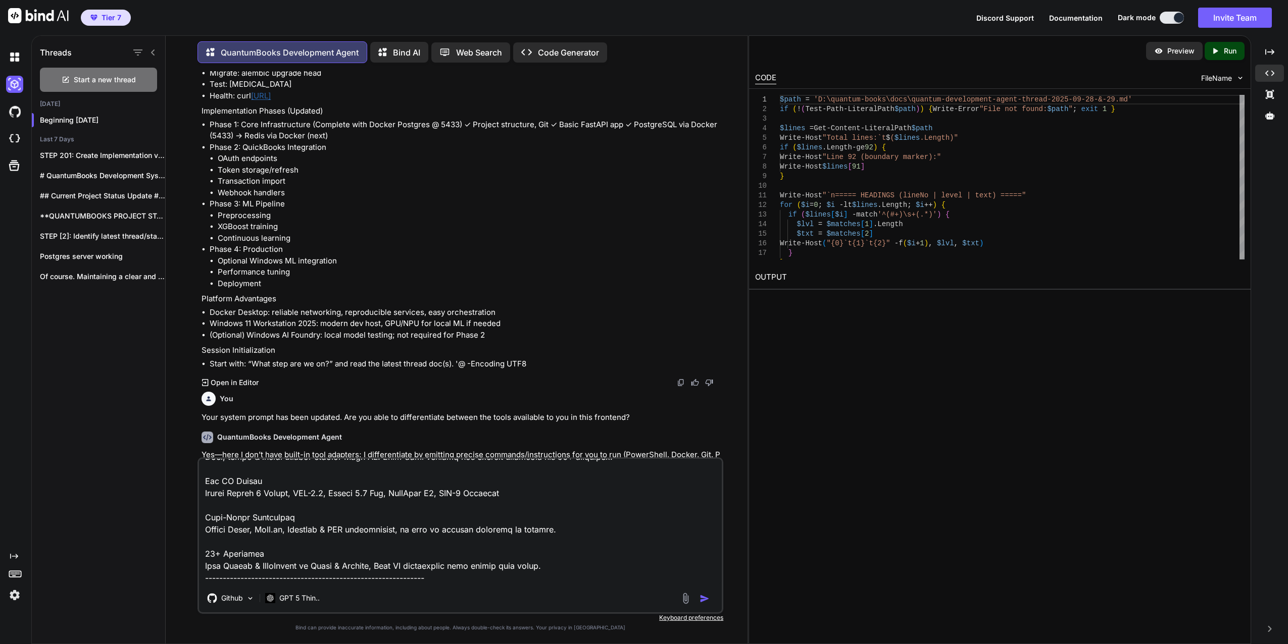
scroll to position [257, 0]
click at [206, 565] on textarea at bounding box center [460, 521] width 523 height 125
paste textarea "AI Code Editor (Canvas) AI Code Editor is a powerful tool designed to enhance y…"
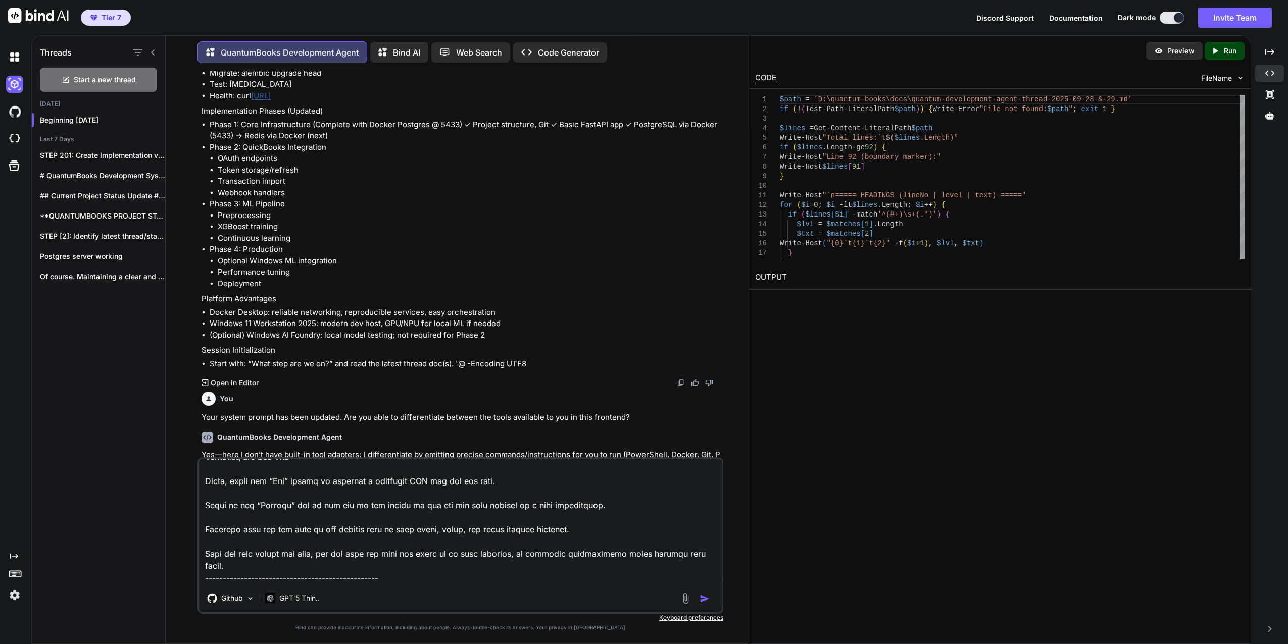
scroll to position [1214, 0]
drag, startPoint x: 232, startPoint y: 572, endPoint x: 225, endPoint y: 567, distance: 9.0
click at [225, 567] on textarea at bounding box center [460, 521] width 523 height 125
paste textarea "Github Integration with Bind AI Overview Bind AI allows you to connect your Git…"
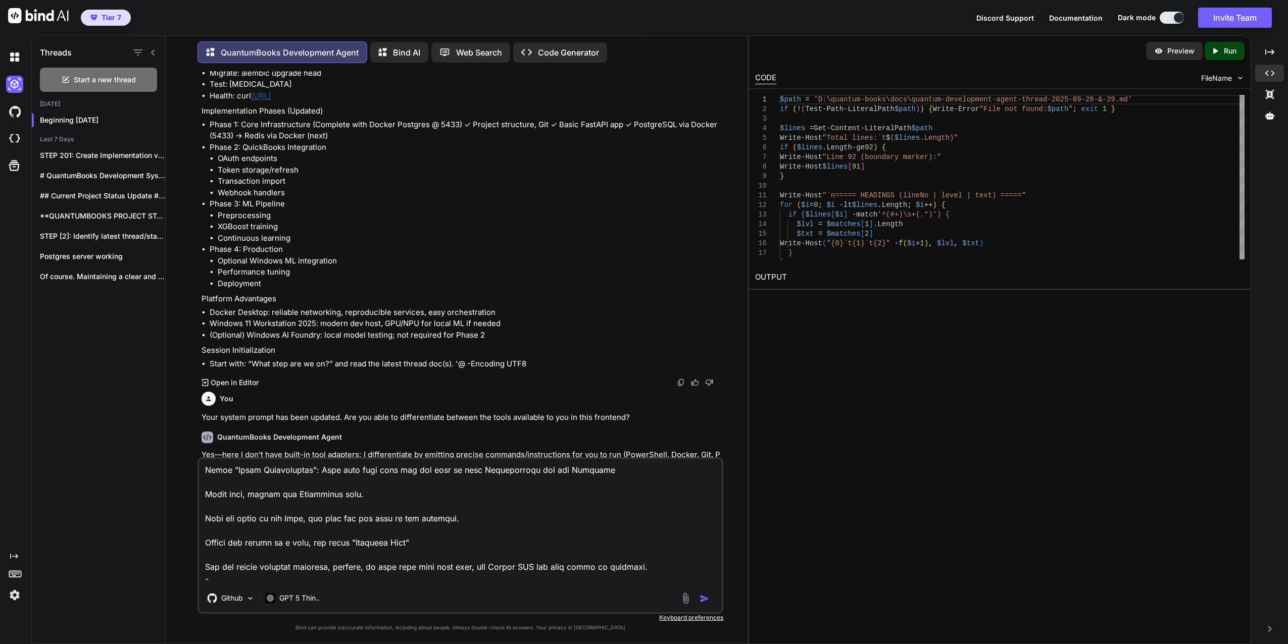
scroll to position [2013, 0]
click at [416, 588] on div "Github GPT 5 Thin.." at bounding box center [460, 600] width 523 height 24
click at [456, 577] on textarea at bounding box center [460, 521] width 523 height 125
click at [429, 575] on textarea at bounding box center [460, 521] width 523 height 125
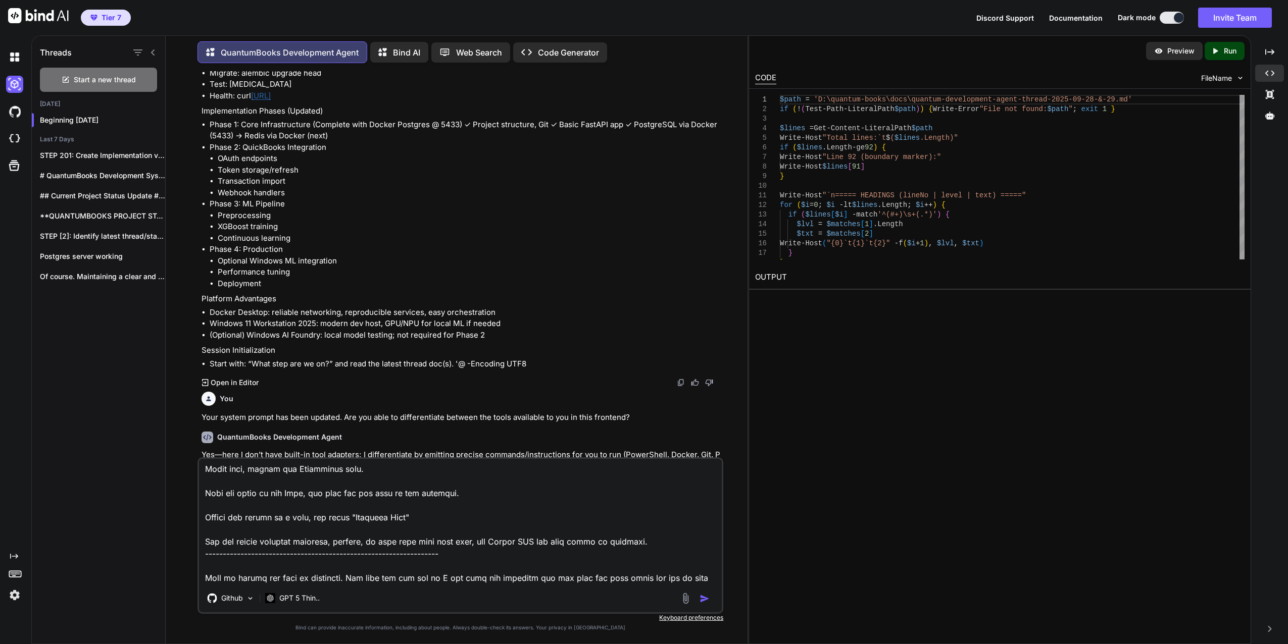
type textarea "File Uploads are embedded to this workspace. I can switch between File Uploads …"
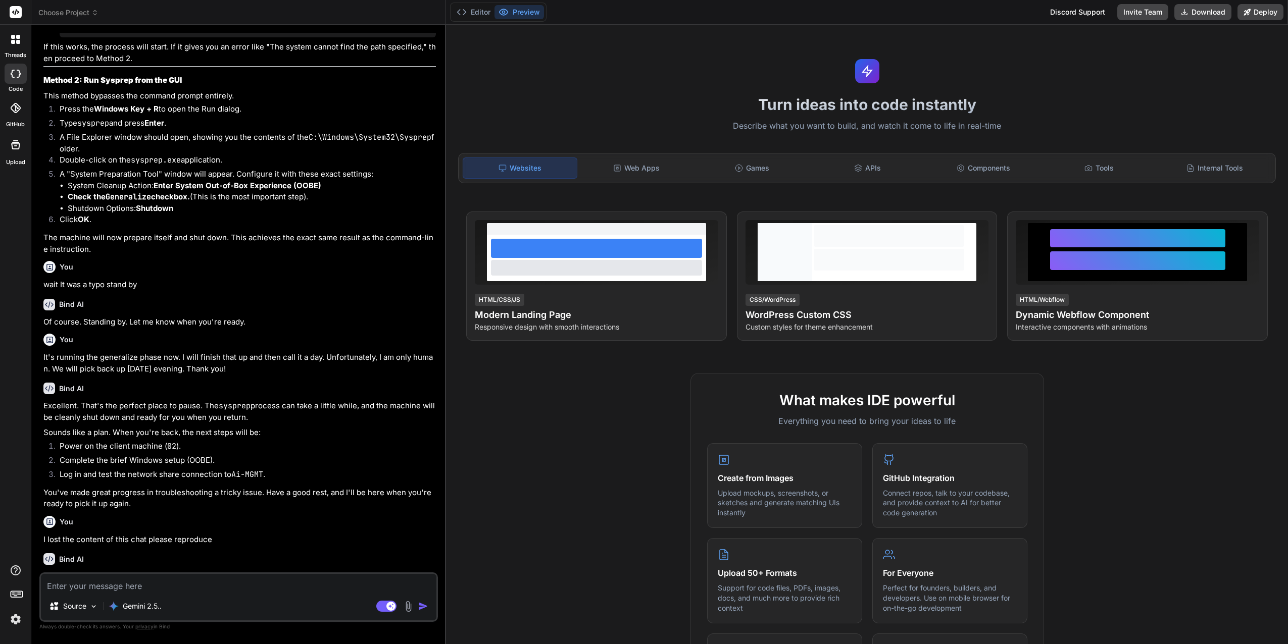
scroll to position [117, 0]
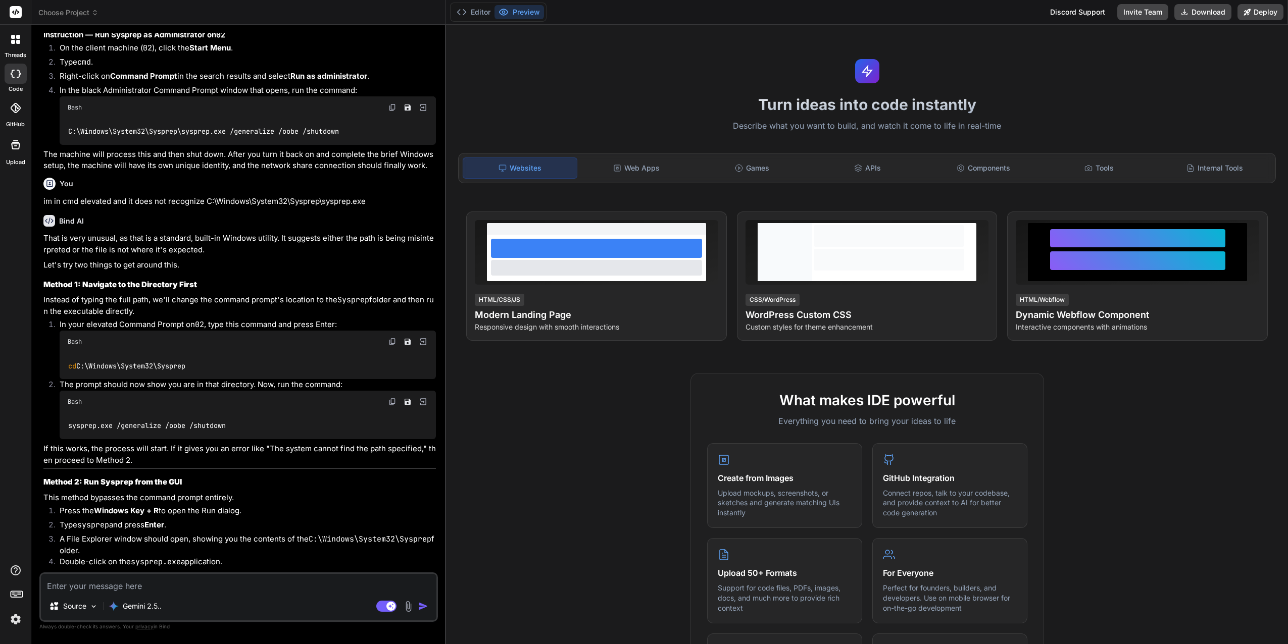
type textarea "x"
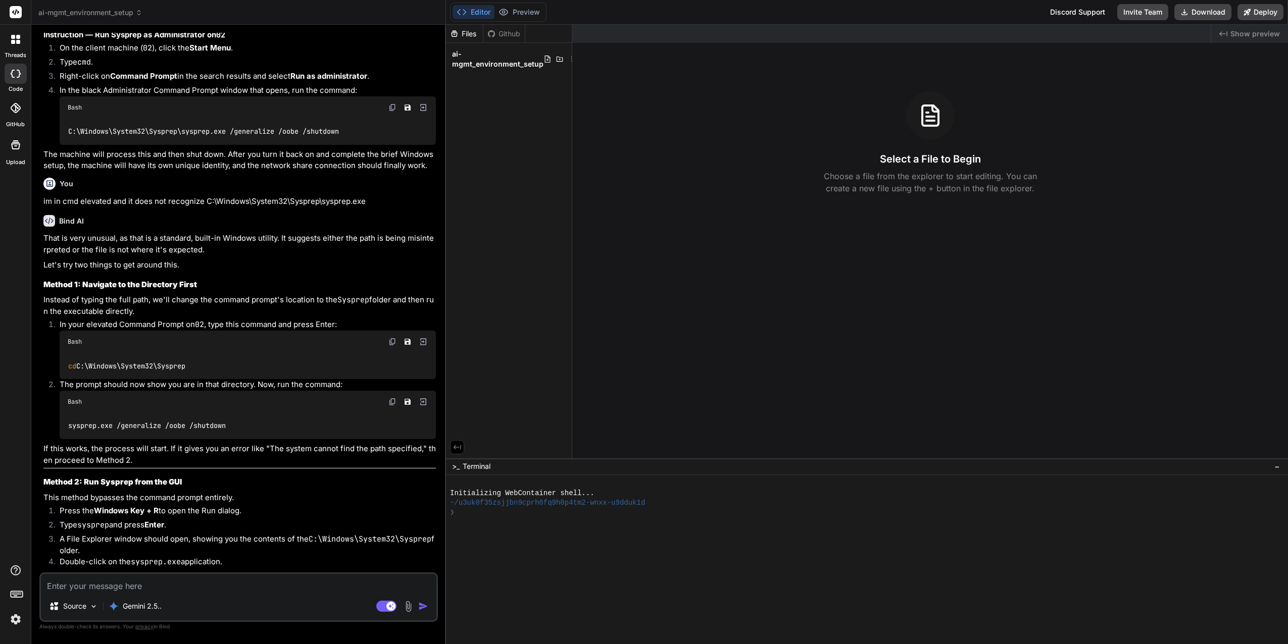
click at [17, 37] on icon at bounding box center [18, 37] width 4 height 4
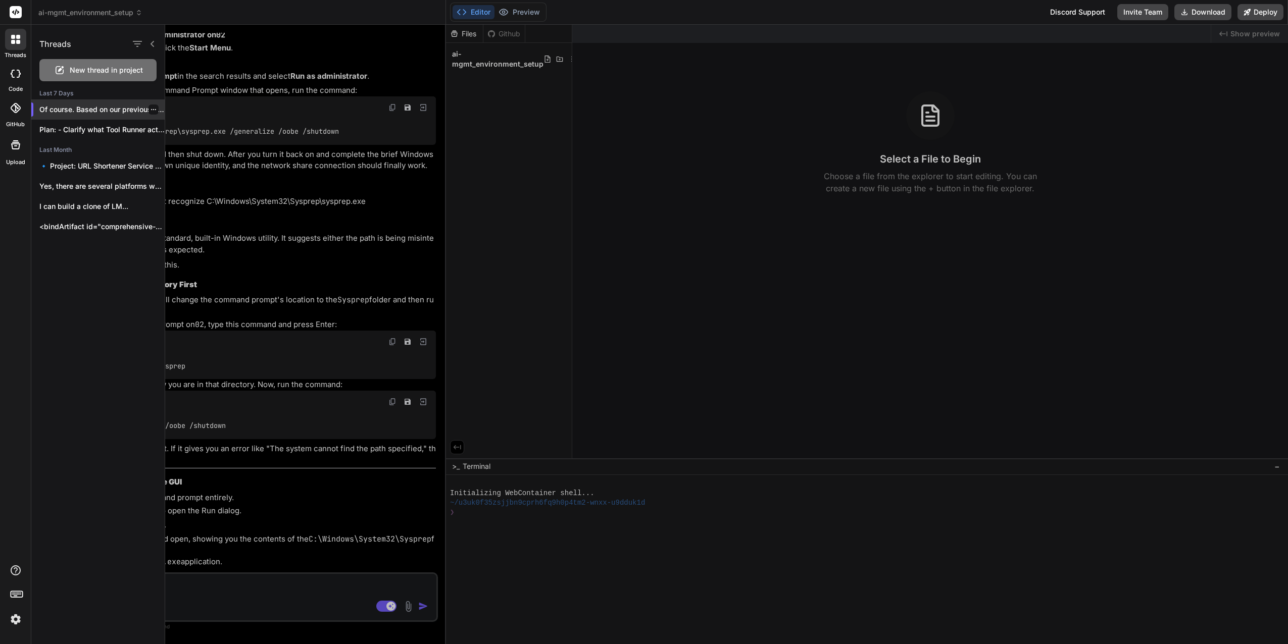
click at [94, 107] on p "Of course. Based on our previous conversation,..." at bounding box center [101, 110] width 125 height 10
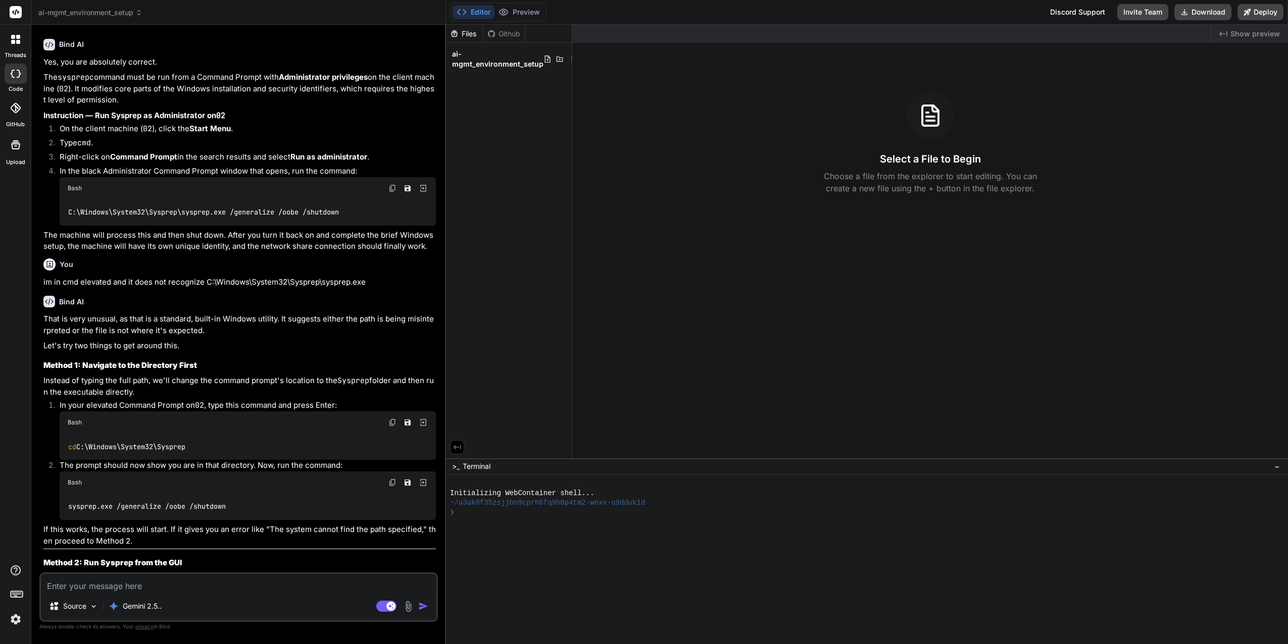
scroll to position [0, 0]
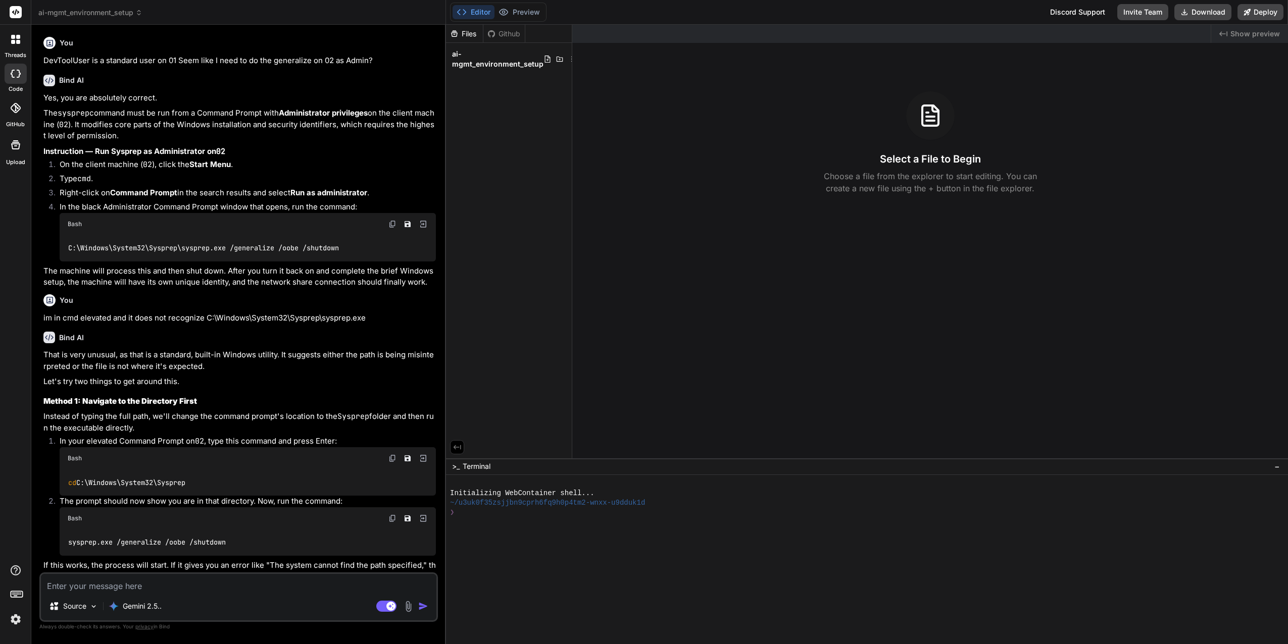
click at [17, 36] on icon at bounding box center [18, 37] width 4 height 4
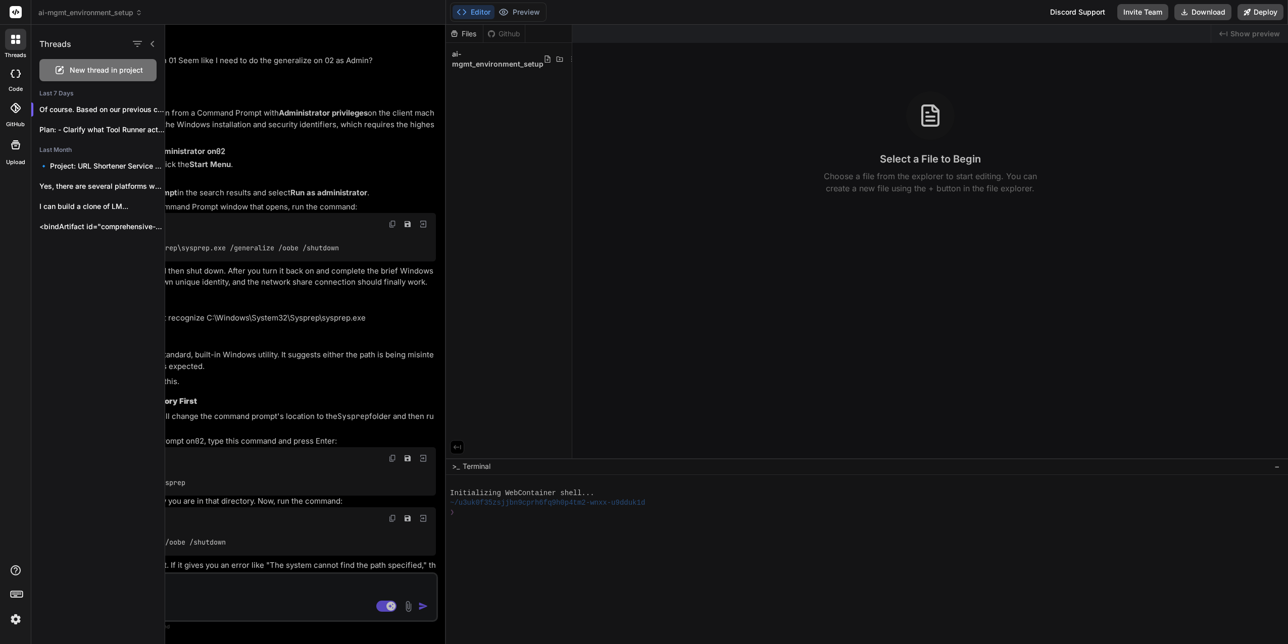
click at [13, 12] on icon at bounding box center [16, 12] width 12 height 12
click at [12, 11] on rect at bounding box center [16, 12] width 12 height 12
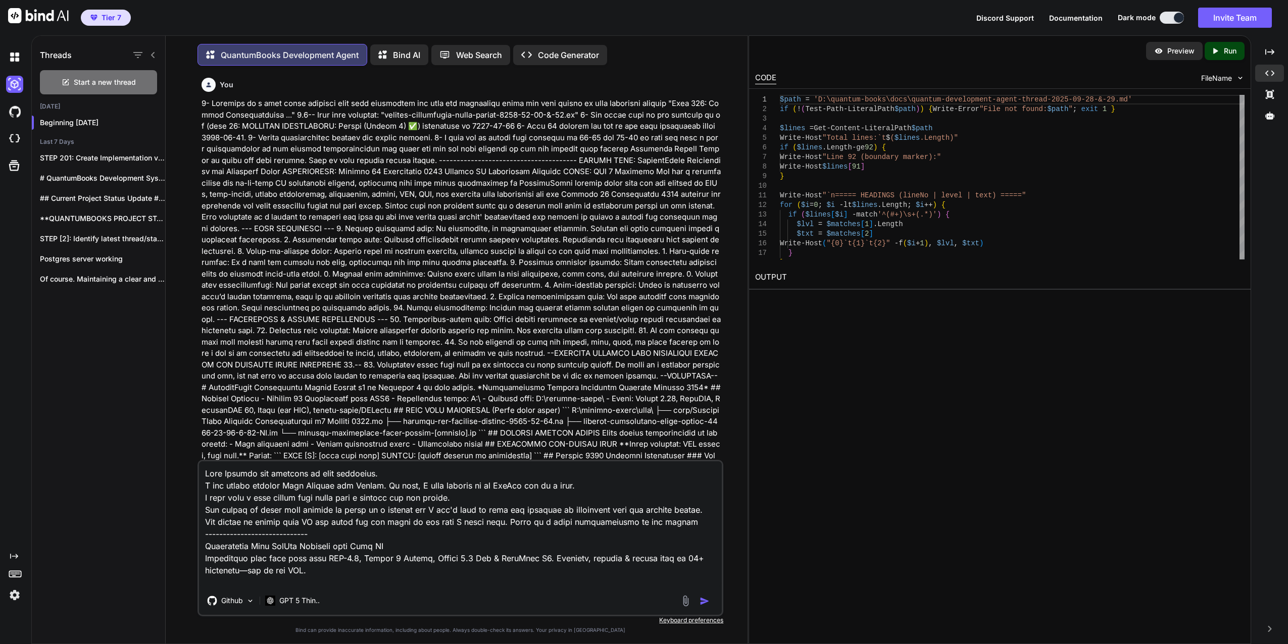
scroll to position [2038, 0]
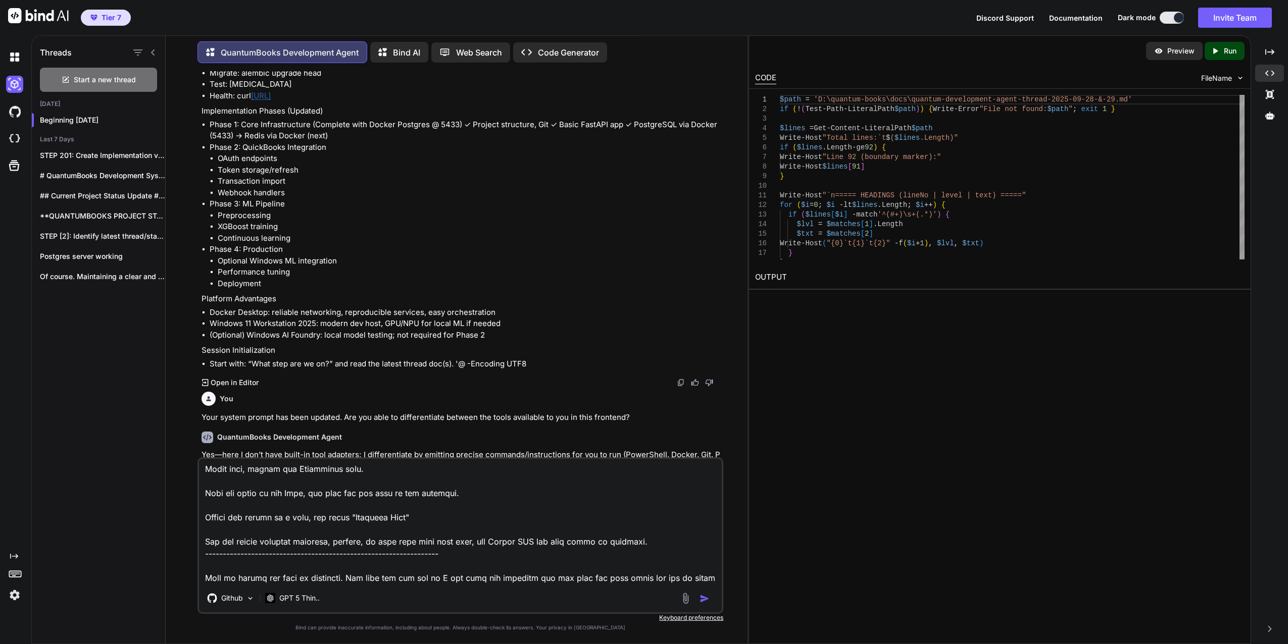
type textarea "File Uploads are embedded to this workspace. I can switch between File Uploads …"
type textarea "x"
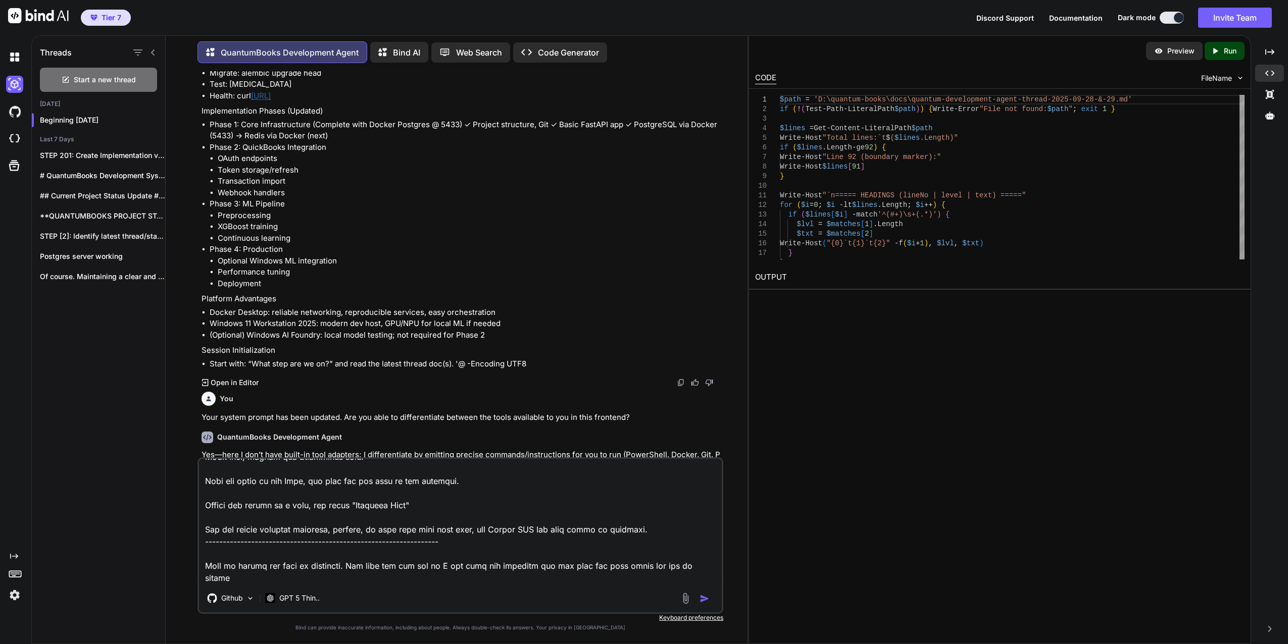
type textarea "File Uploads are embedded to this workspace. I can switch between File Uploads …"
type textarea "x"
type textarea "File Uploads are embedded to this workspace. I can switch between File Uploads …"
type textarea "x"
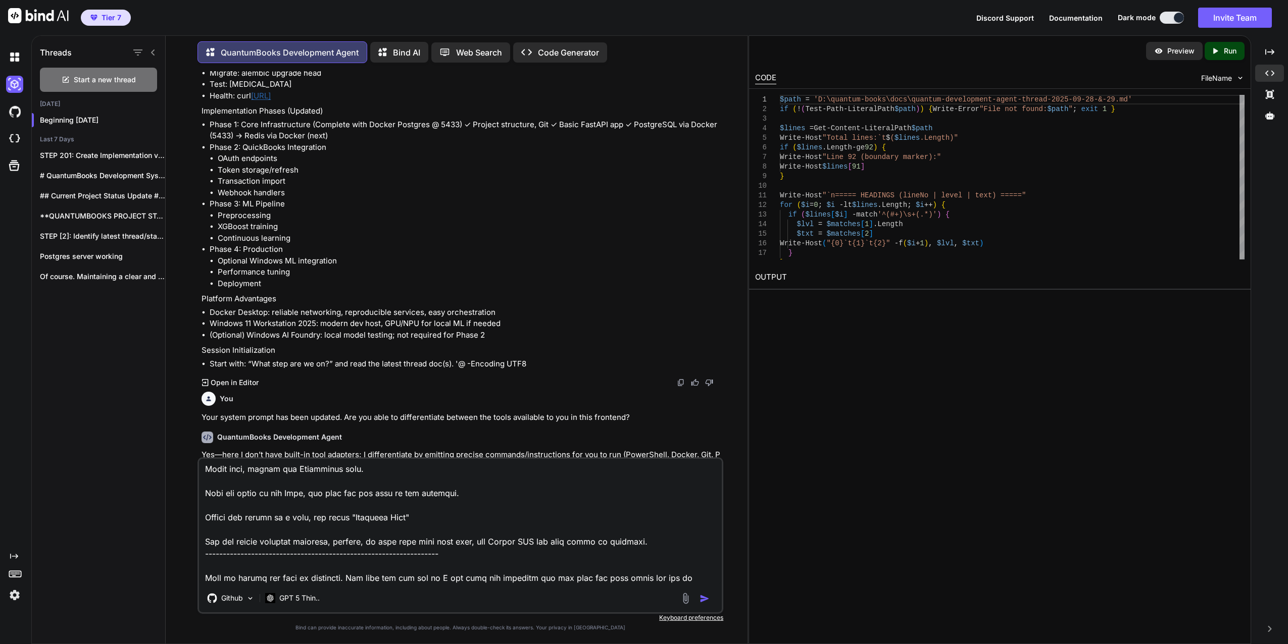
type textarea "File Uploads are embedded to this workspace. I can switch between File Uploads …"
type textarea "x"
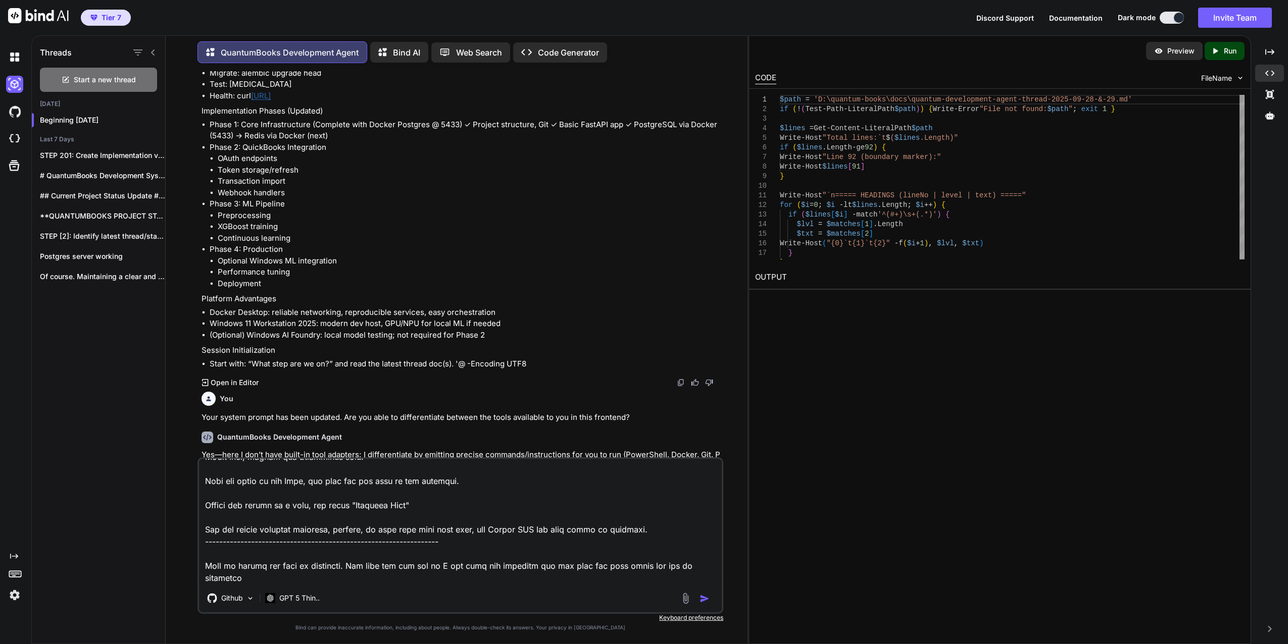
type textarea "File Uploads are embedded to this workspace. I can switch between File Uploads …"
type textarea "x"
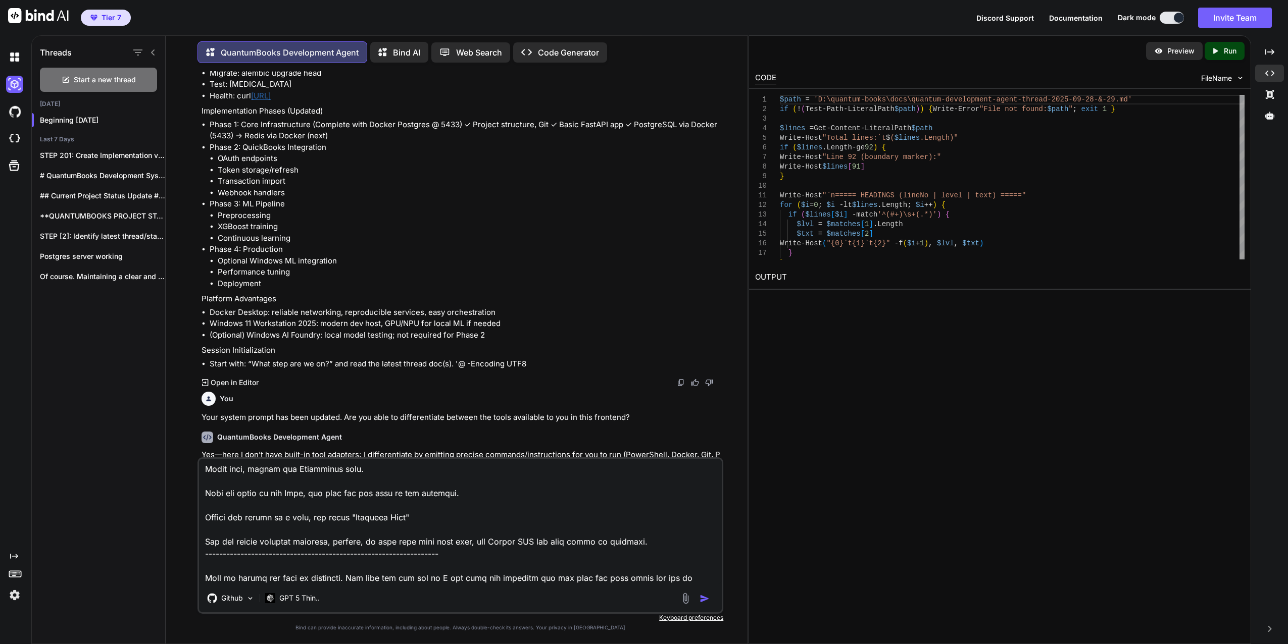
type textarea "File Uploads are embedded to this workspace. I can switch between File Uploads …"
type textarea "x"
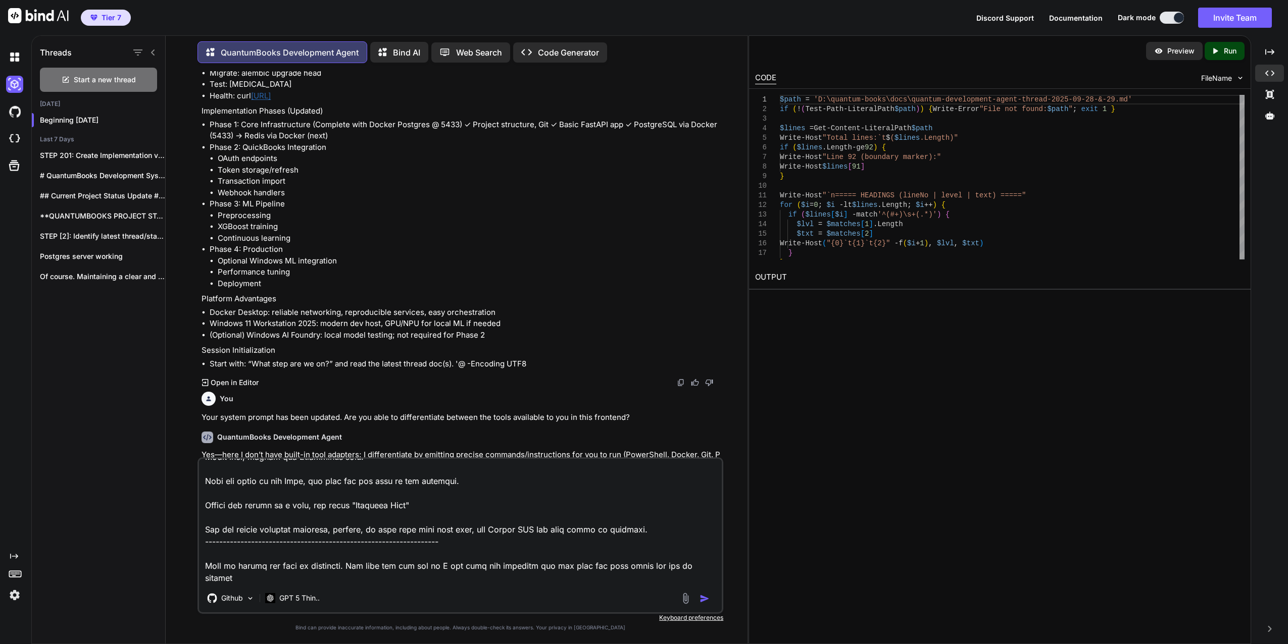
type textarea "File Uploads are embedded to this workspace. I can switch between File Uploads …"
type textarea "x"
type textarea "File Uploads are embedded to this workspace. I can switch between File Uploads …"
type textarea "x"
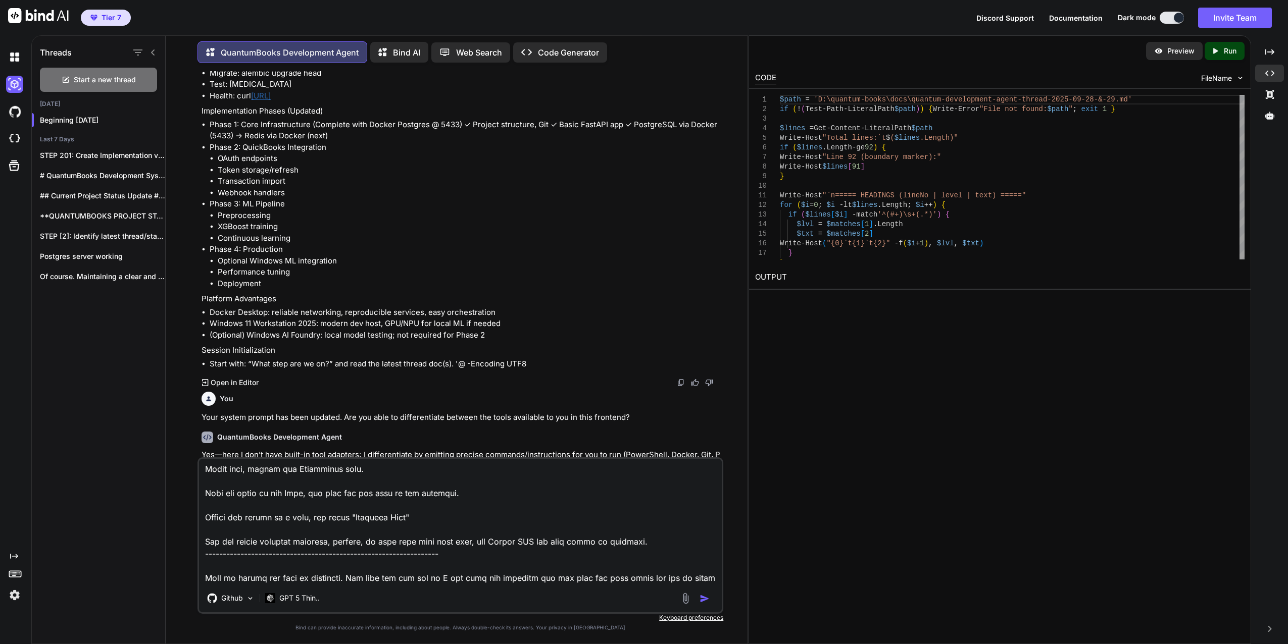
type textarea "File Uploads are embedded to this workspace. I can switch between File Uploads …"
type textarea "x"
type textarea "File Uploads are embedded to this workspace. I can switch between File Uploads …"
type textarea "x"
type textarea "File Uploads are embedded to this workspace. I can switch between File Uploads …"
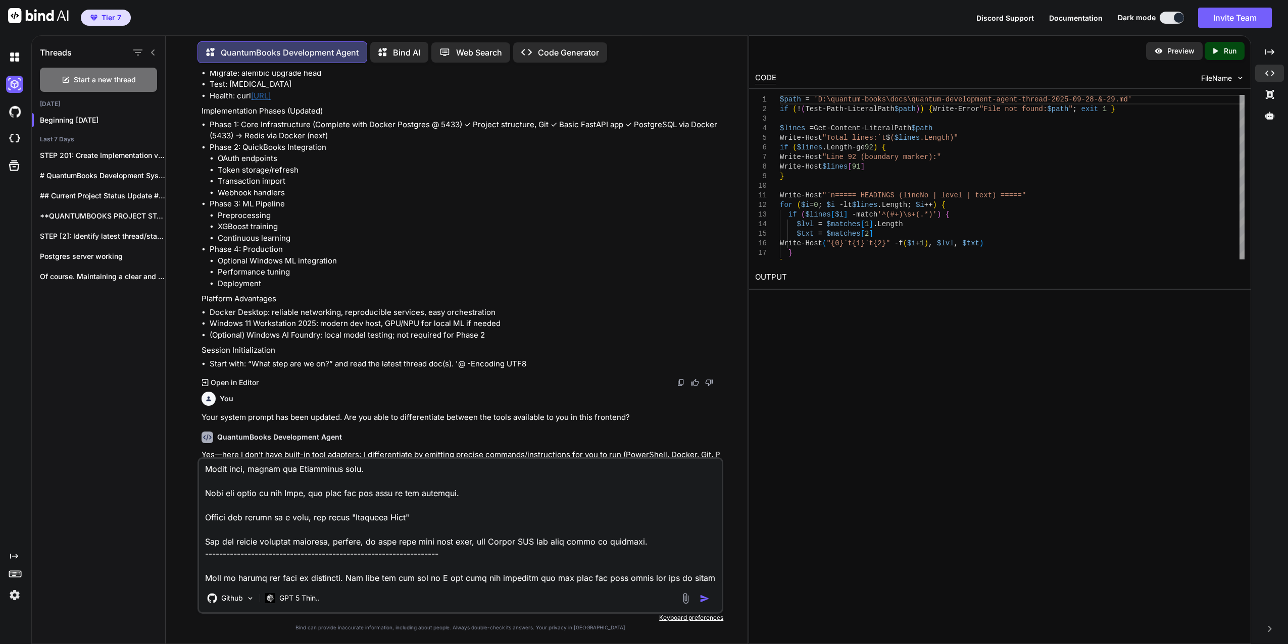
type textarea "x"
type textarea "File Uploads are embedded to this workspace. I can switch between File Uploads …"
type textarea "x"
type textarea "File Uploads are embedded to this workspace. I can switch between File Uploads …"
type textarea "x"
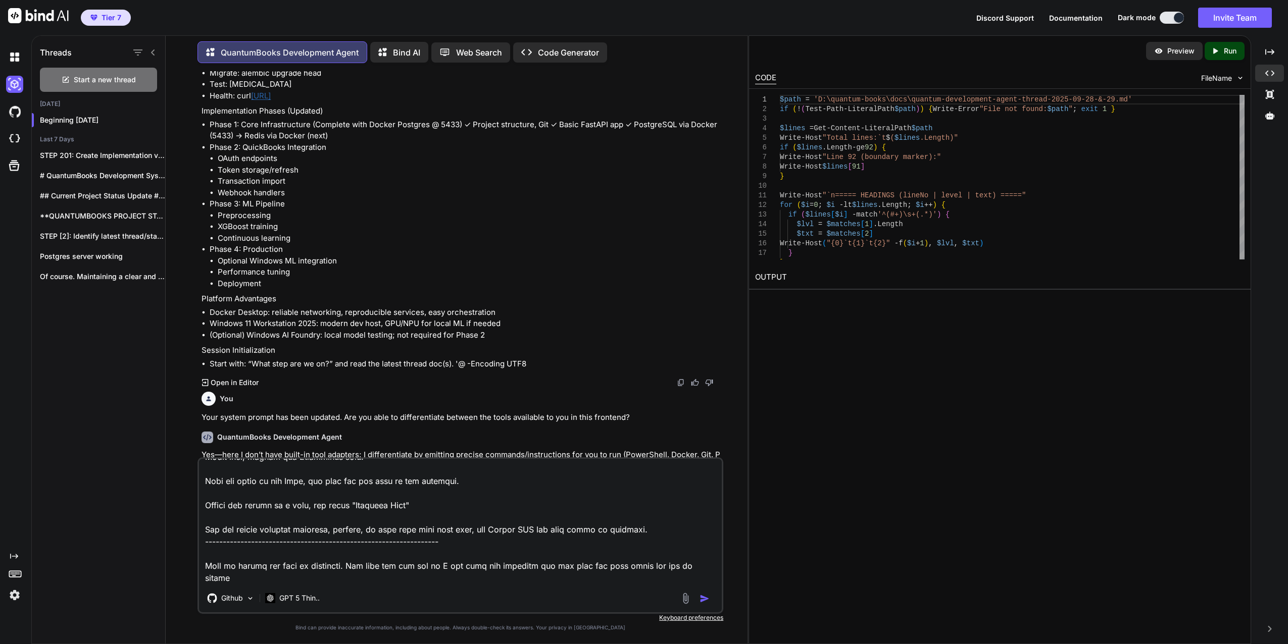
type textarea "File Uploads are embedded to this workspace. I can switch between File Uploads …"
type textarea "x"
type textarea "File Uploads are embedded to this workspace. I can switch between File Uploads …"
type textarea "x"
type textarea "File Uploads are embedded to this workspace. I can switch between File Uploads …"
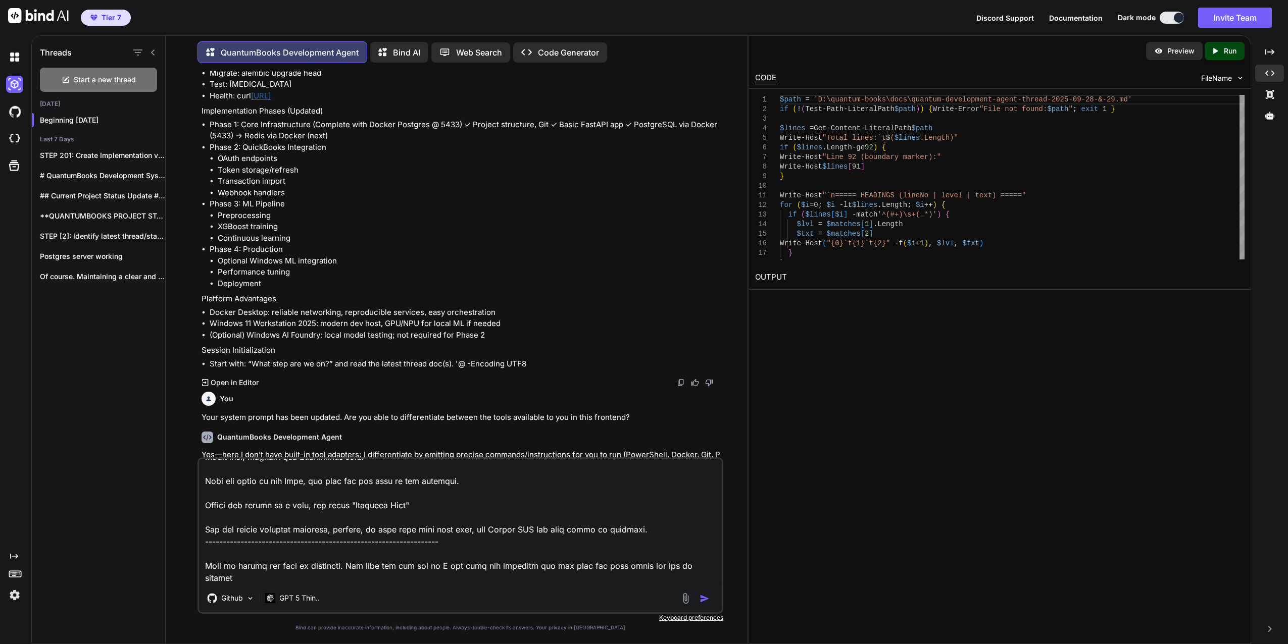
type textarea "x"
type textarea "File Uploads are embedded to this workspace. I can switch between File Uploads …"
type textarea "x"
type textarea "File Uploads are embedded to this workspace. I can switch between File Uploads …"
type textarea "x"
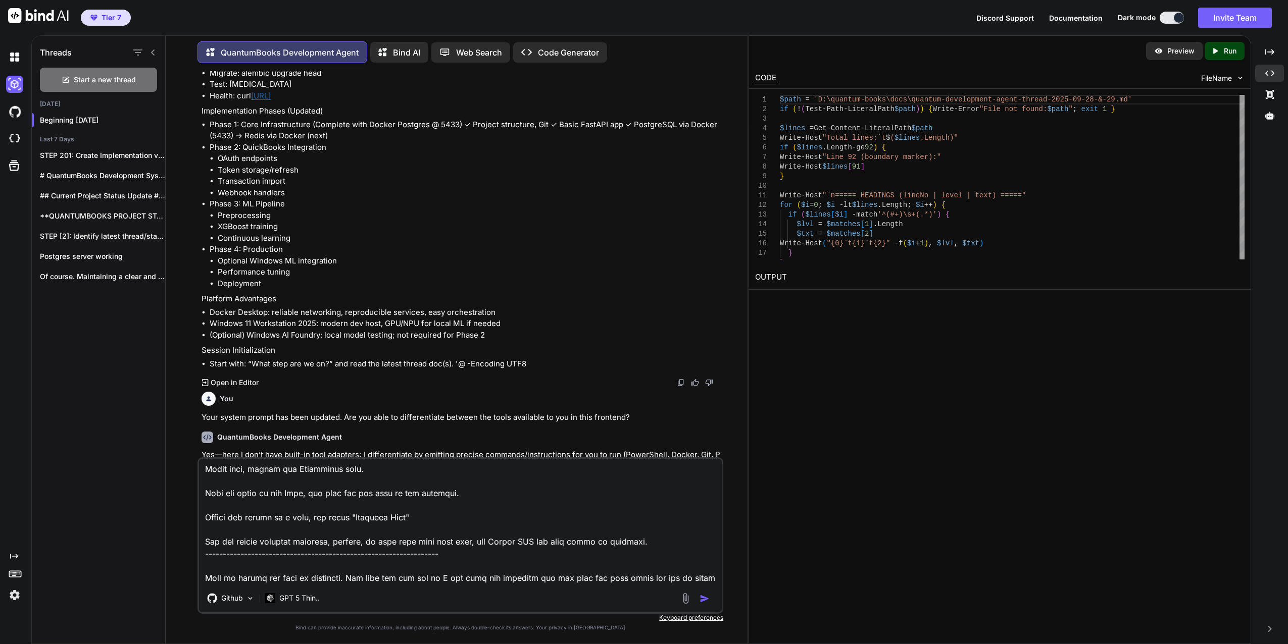
type textarea "File Uploads are embedded to this workspace. I can switch between File Uploads …"
type textarea "x"
type textarea "File Uploads are embedded to this workspace. I can switch between File Uploads …"
type textarea "x"
type textarea "File Uploads are embedded to this workspace. I can switch between File Uploads …"
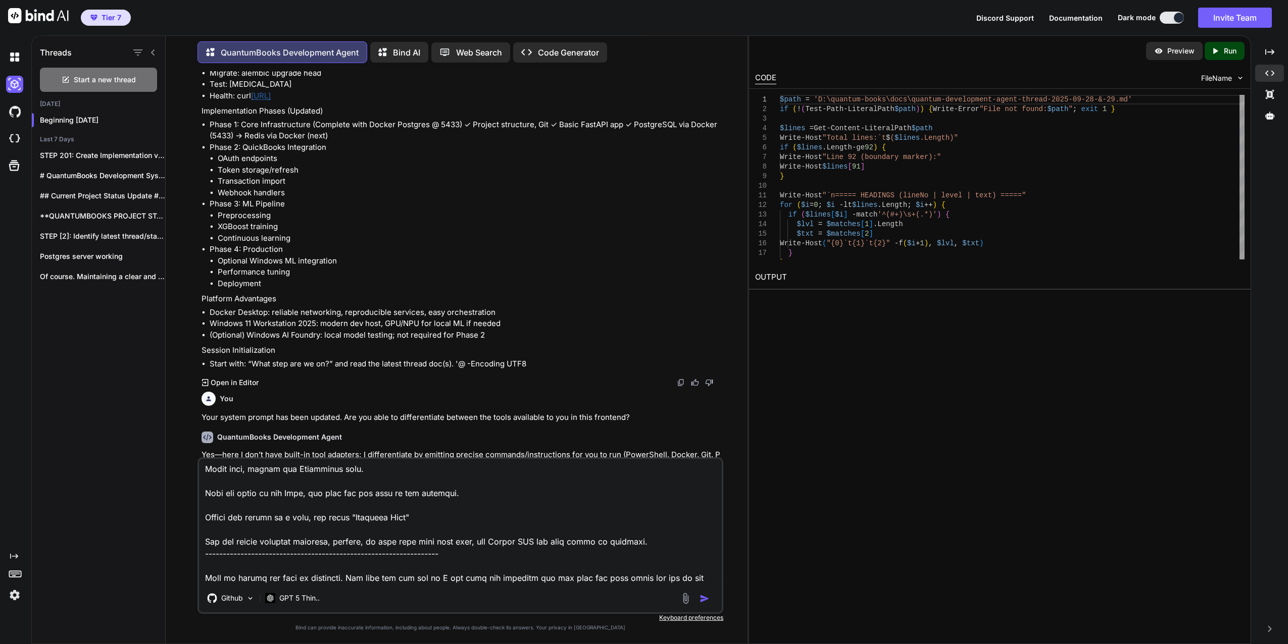
type textarea "x"
type textarea "File Uploads are embedded to this workspace. I can switch between File Uploads …"
type textarea "x"
type textarea "File Uploads are embedded to this workspace. I can switch between File Uploads …"
type textarea "x"
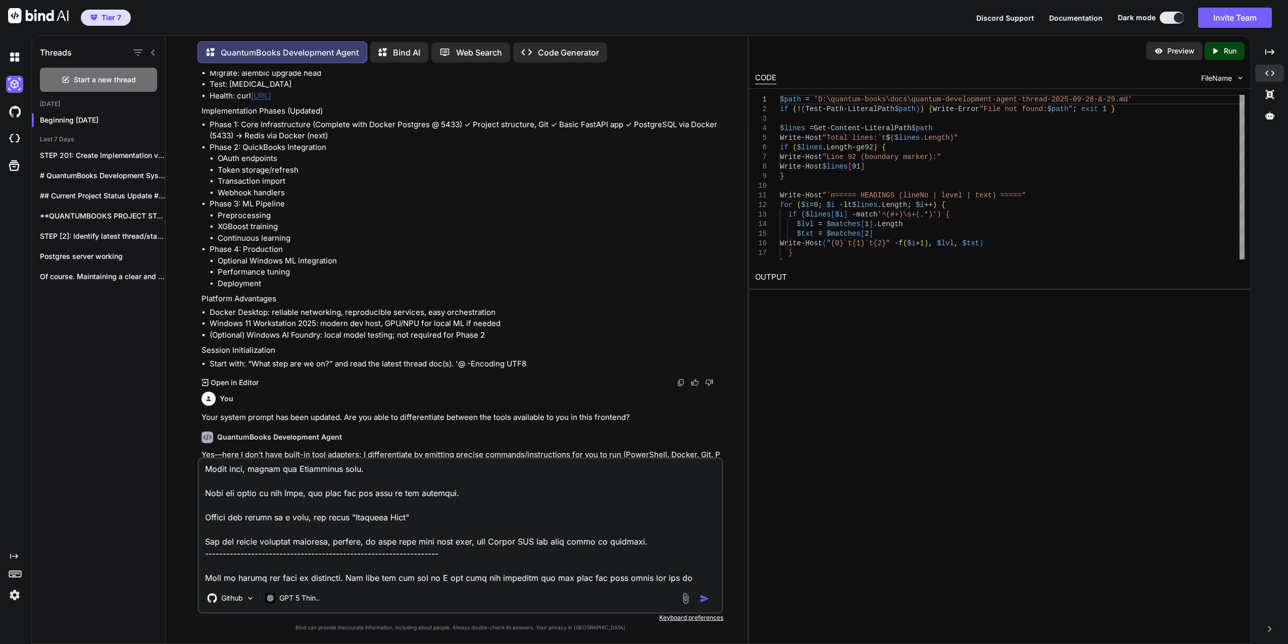
type textarea "File Uploads are embedded to this workspace. I can switch between File Uploads …"
type textarea "x"
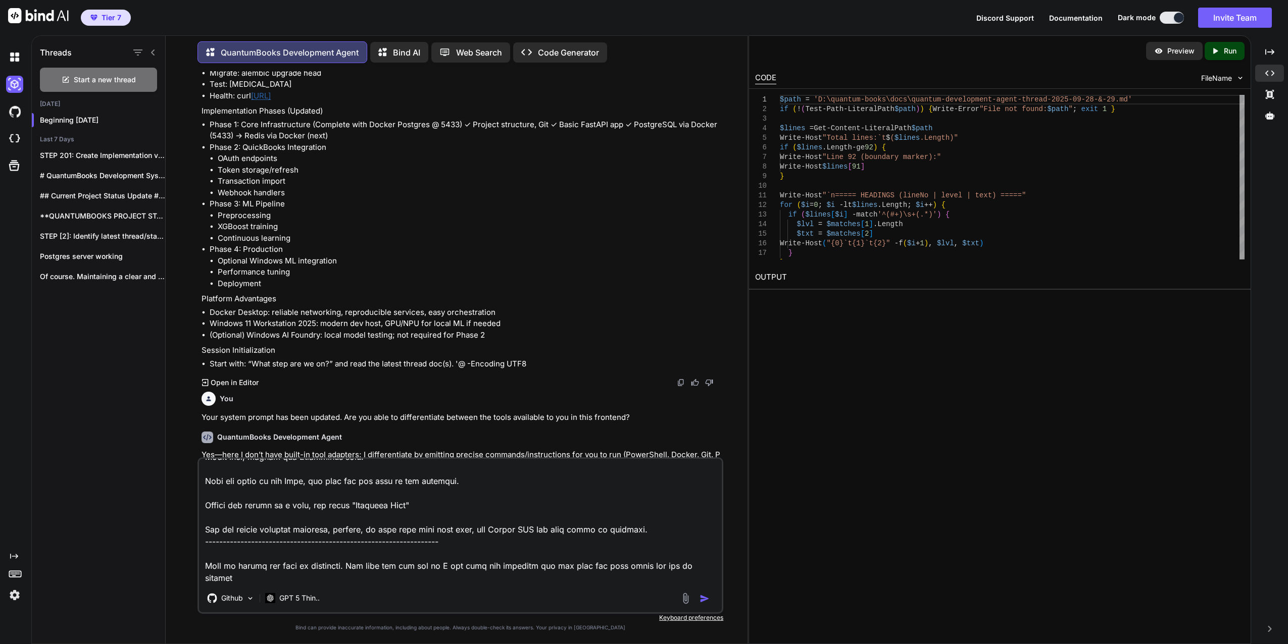
type textarea "File Uploads are embedded to this workspace. I can switch between File Uploads …"
type textarea "x"
type textarea "File Uploads are embedded to this workspace. I can switch between File Uploads …"
type textarea "x"
type textarea "File Uploads are embedded to this workspace. I can switch between File Uploads …"
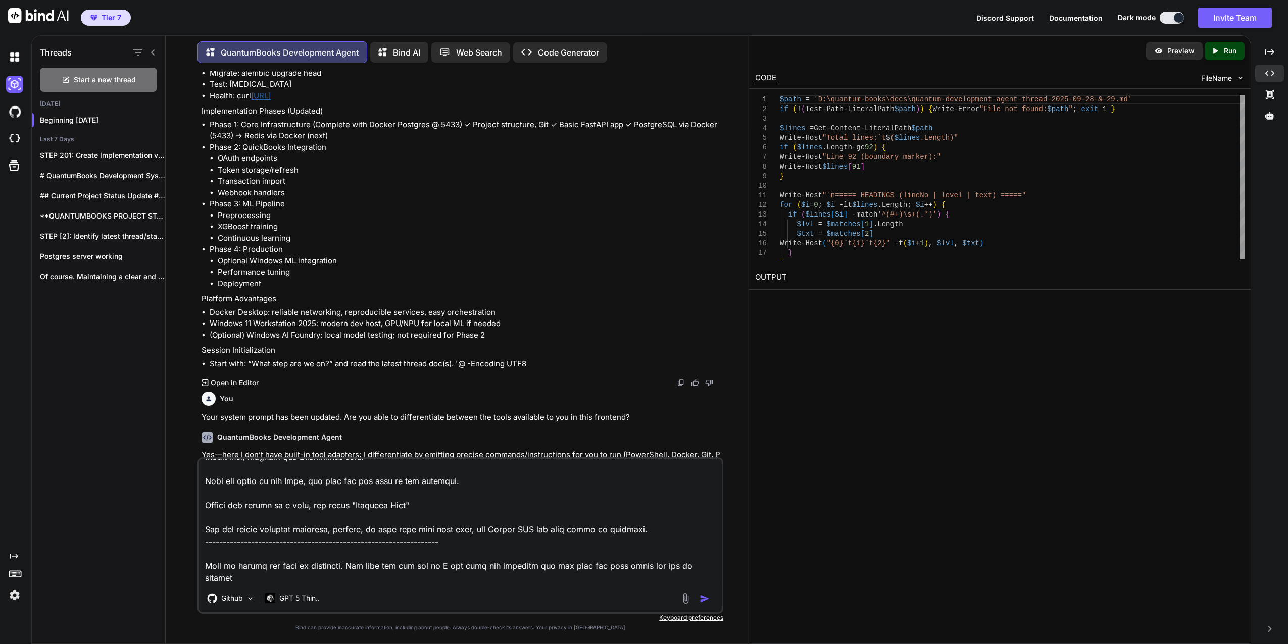
type textarea "x"
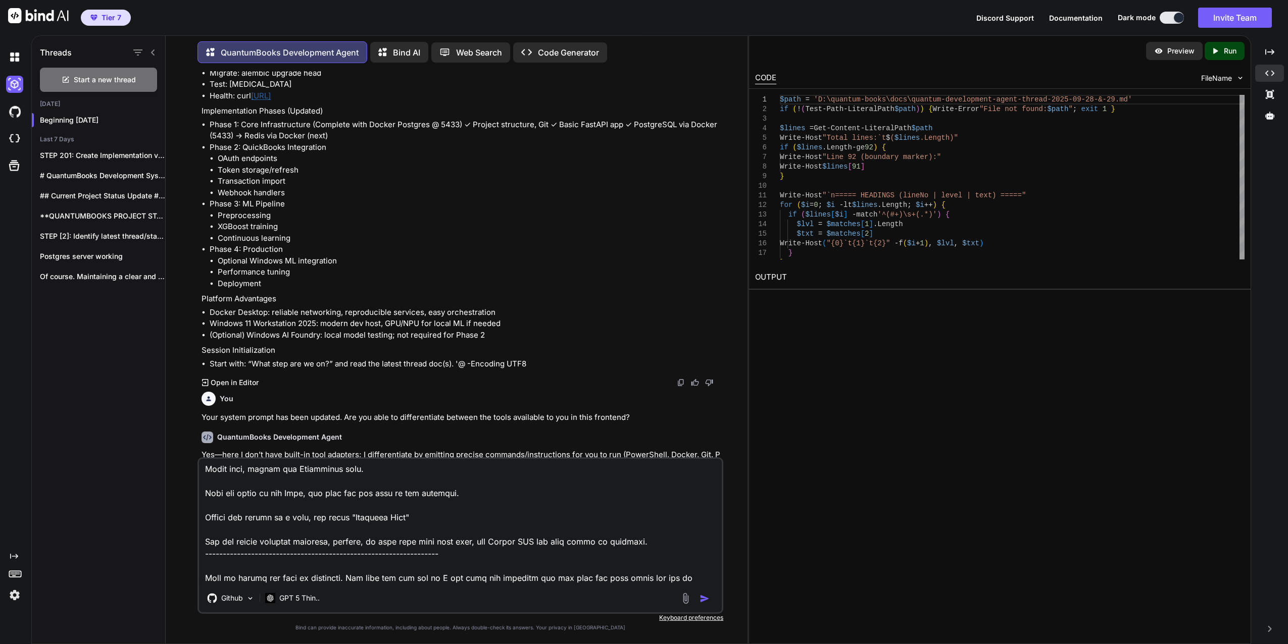
type textarea "File Uploads are embedded to this workspace. I can switch between File Uploads …"
type textarea "x"
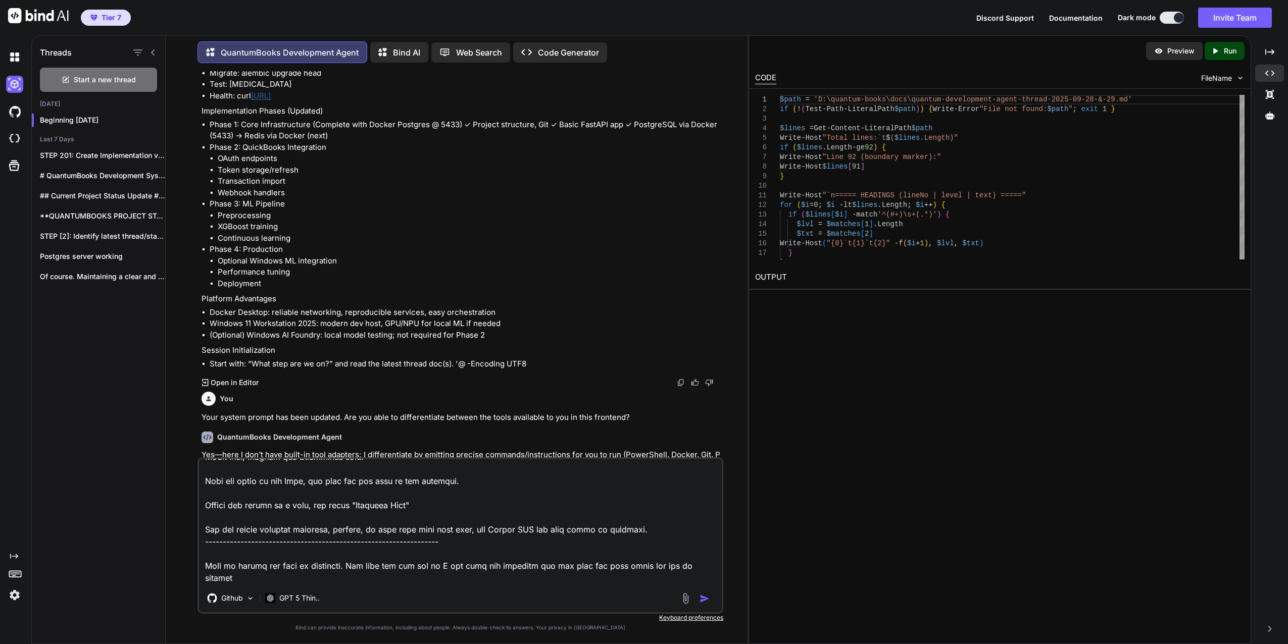
type textarea "File Uploads are embedded to this workspace. I can switch between File Uploads …"
type textarea "x"
type textarea "File Uploads are embedded to this workspace. I can switch between File Uploads …"
type textarea "x"
type textarea "File Uploads are embedded to this workspace. I can switch between File Uploads …"
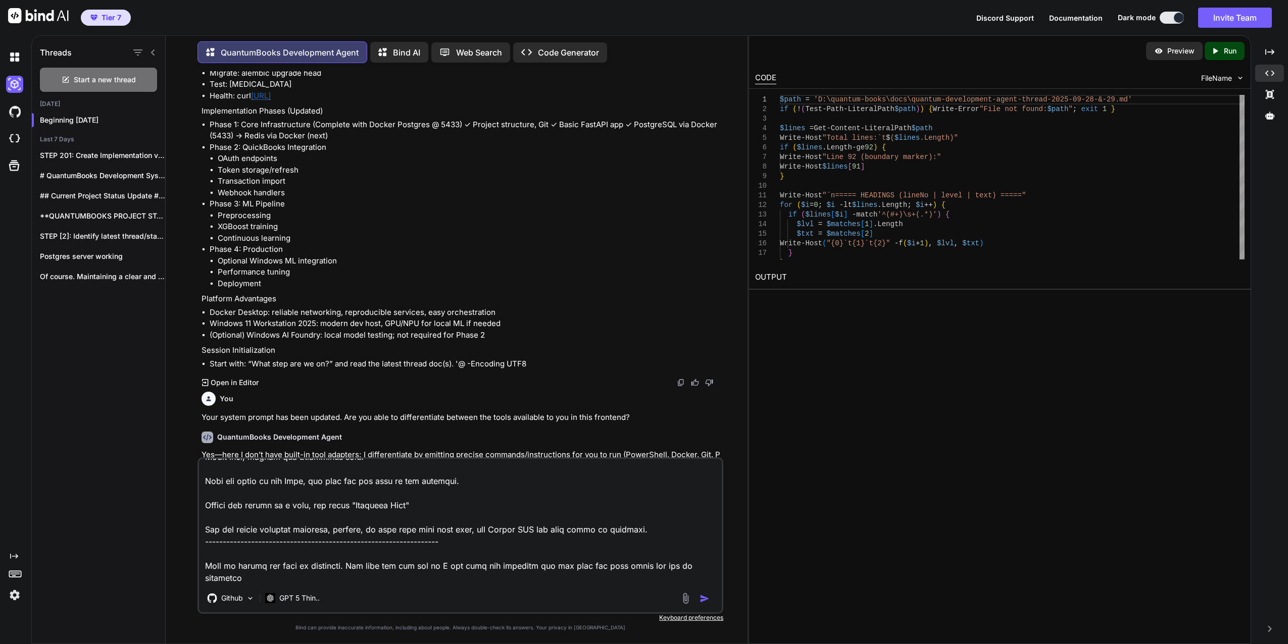
type textarea "x"
type textarea "File Uploads are embedded to this workspace. I can switch between File Uploads …"
type textarea "x"
type textarea "File Uploads are embedded to this workspace. I can switch between File Uploads …"
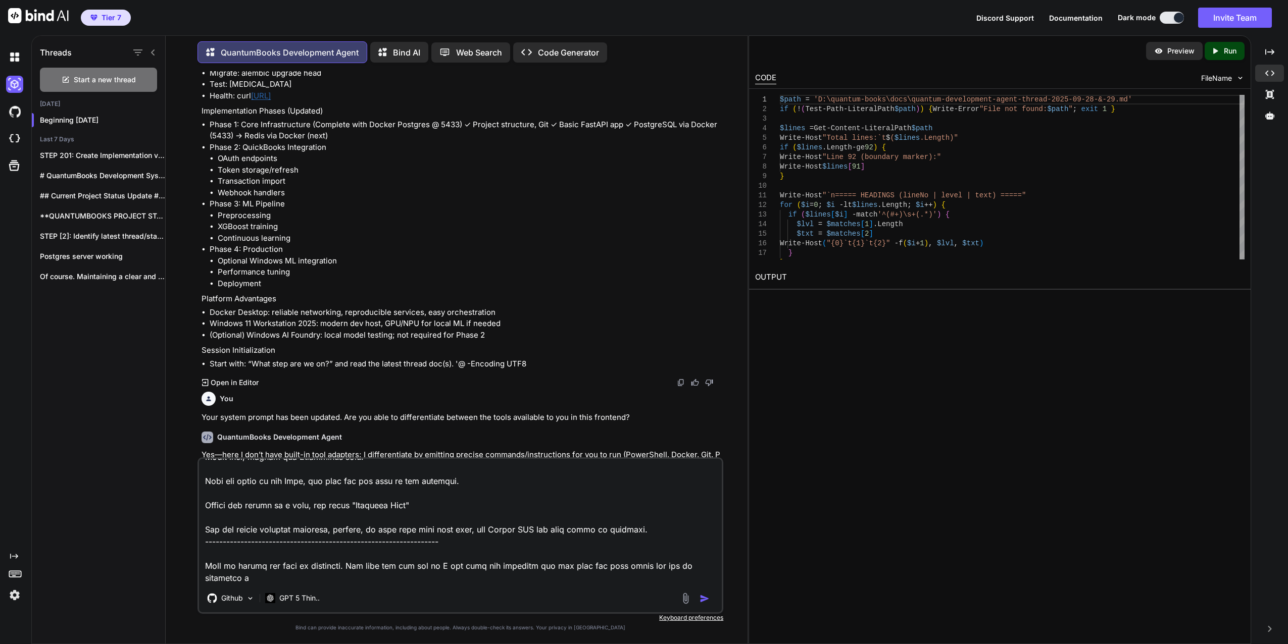
type textarea "x"
type textarea "File Uploads are embedded to this workspace. I can switch between File Uploads …"
type textarea "x"
type textarea "File Uploads are embedded to this workspace. I can switch between File Uploads …"
type textarea "x"
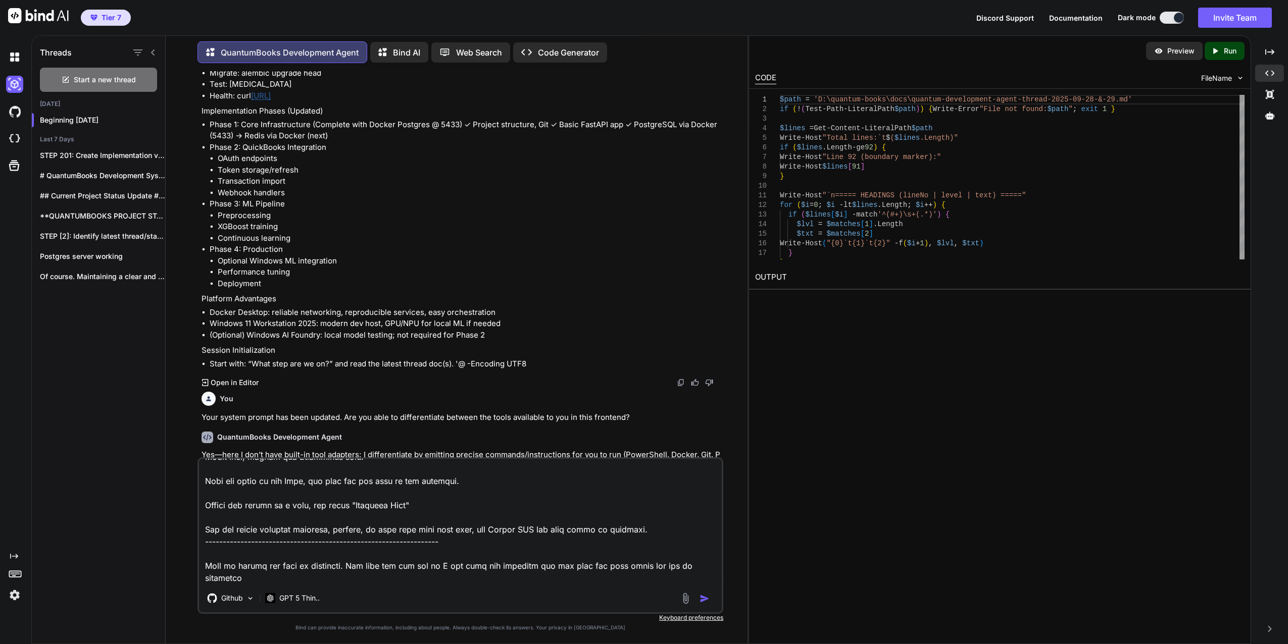
type textarea "File Uploads are embedded to this workspace. I can switch between File Uploads …"
type textarea "x"
type textarea "File Uploads are embedded to this workspace. I can switch between File Uploads …"
type textarea "x"
type textarea "File Uploads are embedded to this workspace. I can switch between File Uploads …"
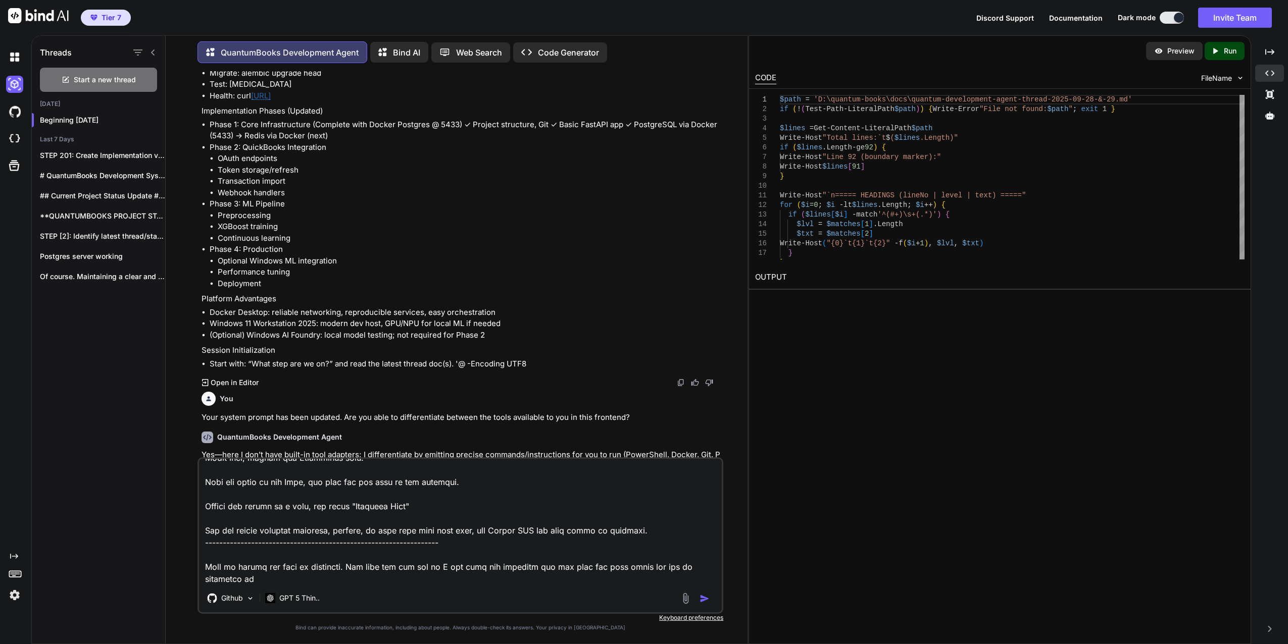
type textarea "x"
type textarea "File Uploads are embedded to this workspace. I can switch between File Uploads …"
type textarea "x"
type textarea "File Uploads are embedded to this workspace. I can switch between File Uploads …"
type textarea "x"
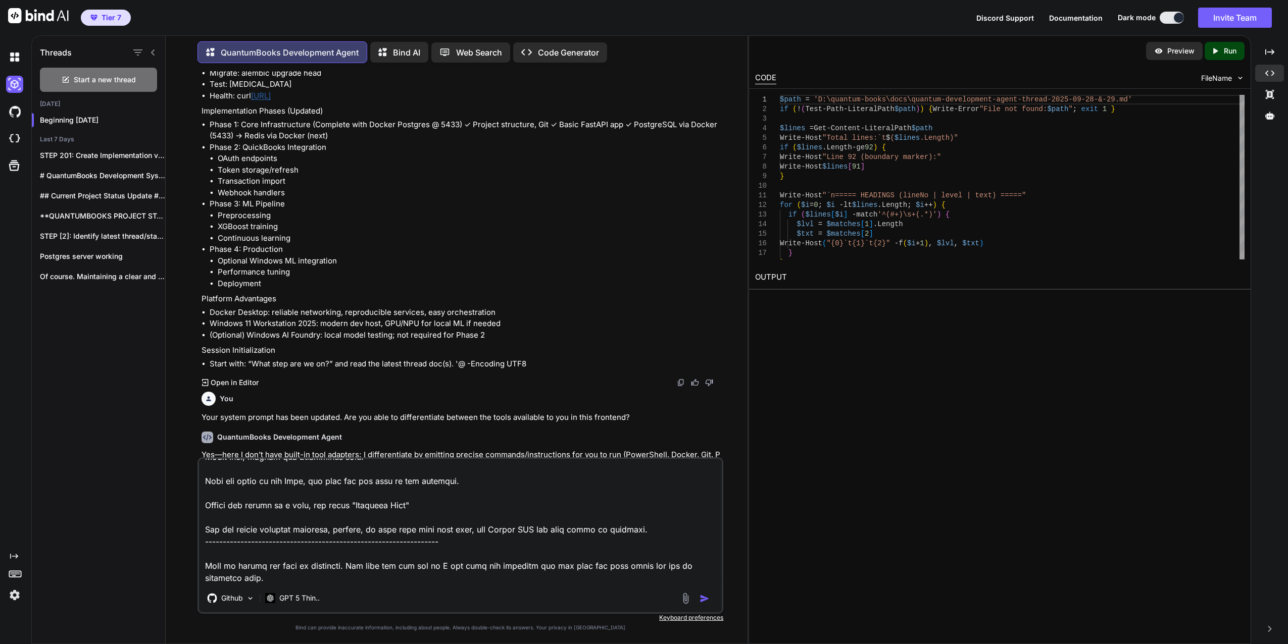
type textarea "File Uploads are embedded to this workspace. I can switch between File Uploads …"
type textarea "x"
type textarea "File Uploads are embedded to this workspace. I can switch between File Uploads …"
type textarea "x"
type textarea "File Uploads are embedded to this workspace. I can switch between File Uploads …"
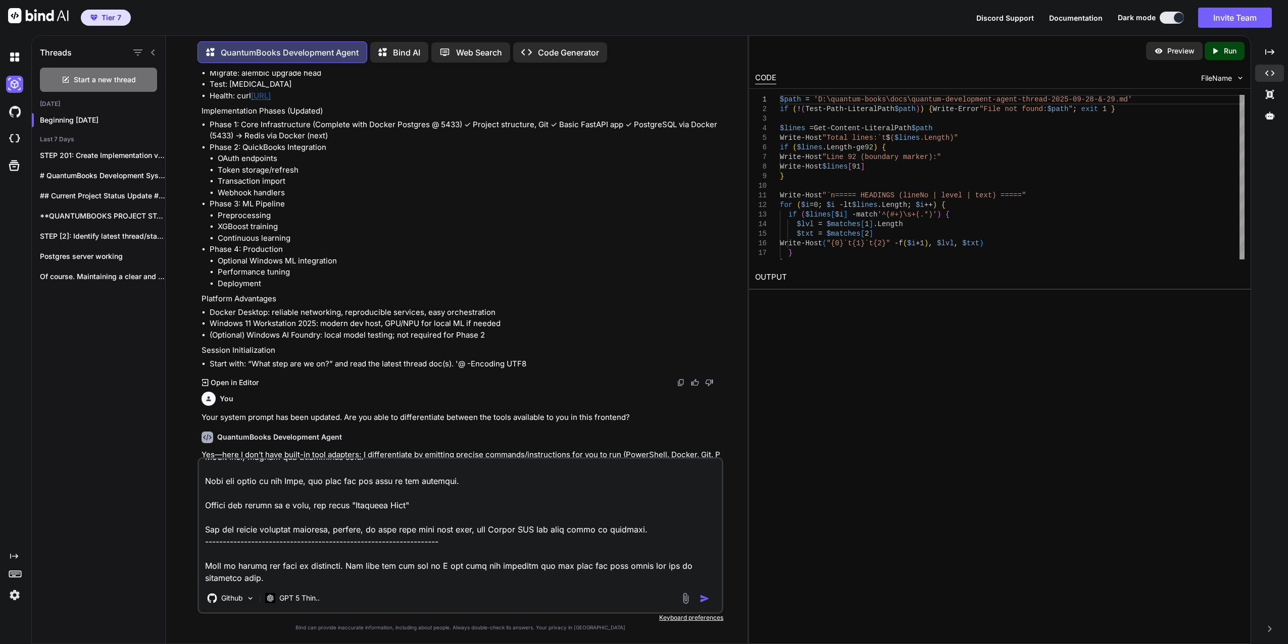
type textarea "x"
type textarea "File Uploads are embedded to this workspace. I can switch between File Uploads …"
type textarea "x"
type textarea "File Uploads are embedded to this workspace. I can switch between File Uploads …"
type textarea "x"
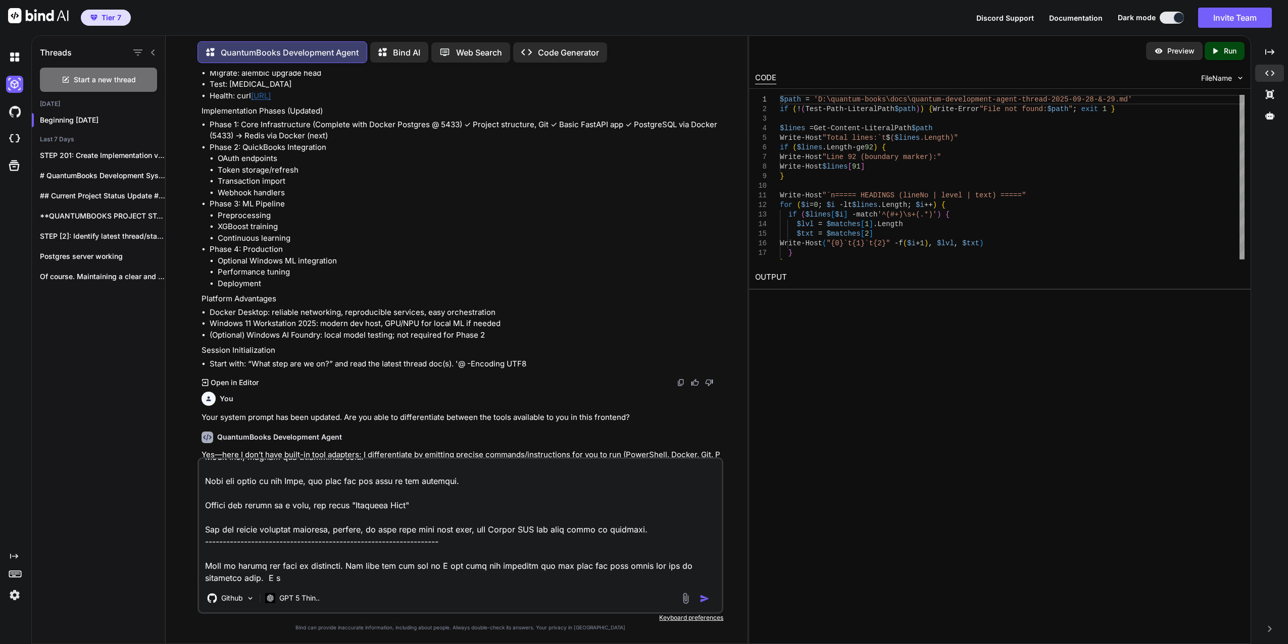
type textarea "File Uploads are embedded to this workspace. I can switch between File Uploads …"
type textarea "x"
type textarea "File Uploads are embedded to this workspace. I can switch between File Uploads …"
type textarea "x"
type textarea "File Uploads are embedded to this workspace. I can switch between File Uploads …"
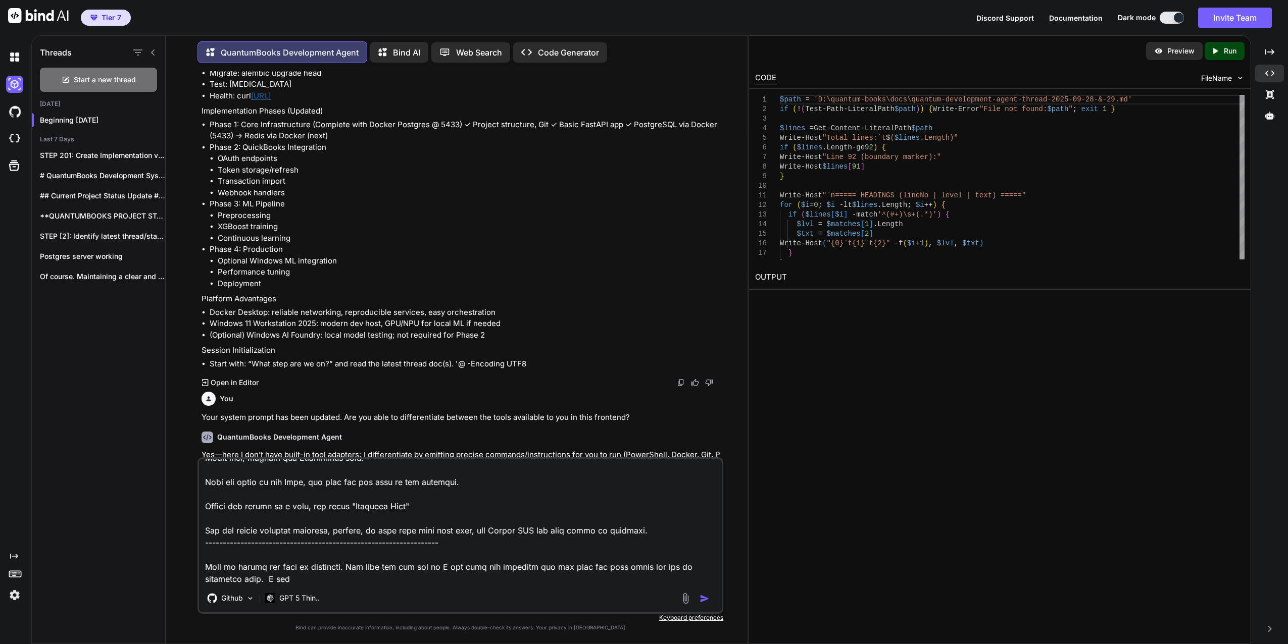
type textarea "x"
type textarea "File Uploads are embedded to this workspace. I can switch between File Uploads …"
type textarea "x"
type textarea "File Uploads are embedded to this workspace. I can switch between File Uploads …"
type textarea "x"
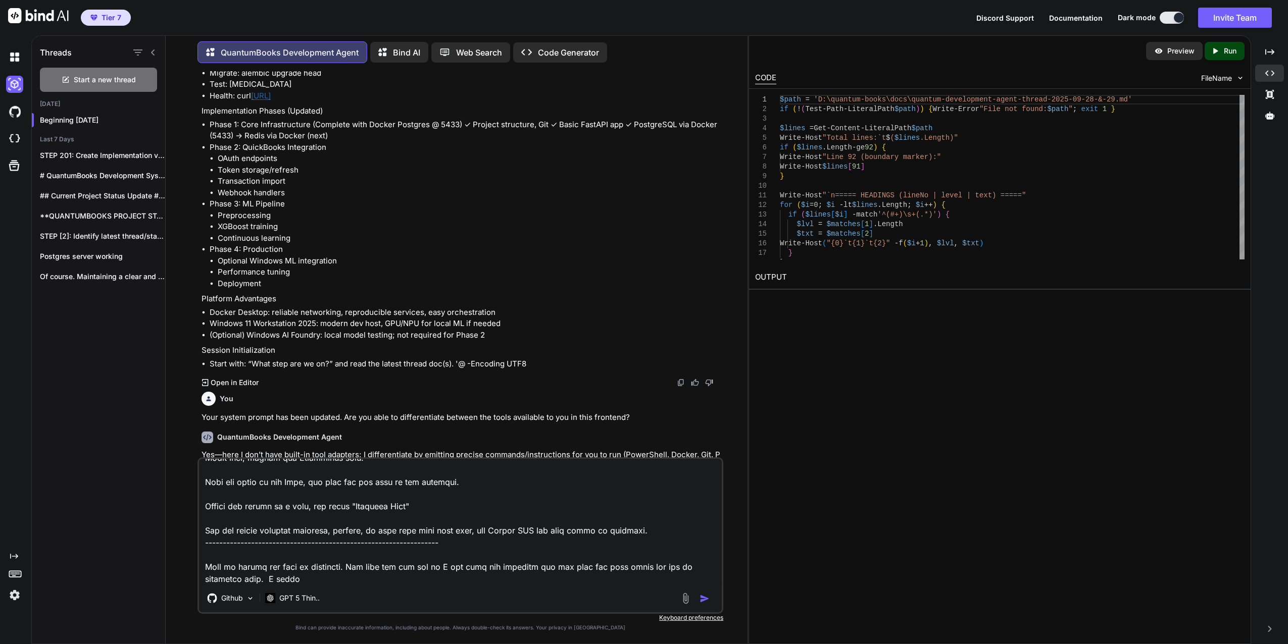
type textarea "File Uploads are embedded to this workspace. I can switch between File Uploads …"
type textarea "x"
type textarea "File Uploads are embedded to this workspace. I can switch between File Uploads …"
type textarea "x"
type textarea "File Uploads are embedded to this workspace. I can switch between File Uploads …"
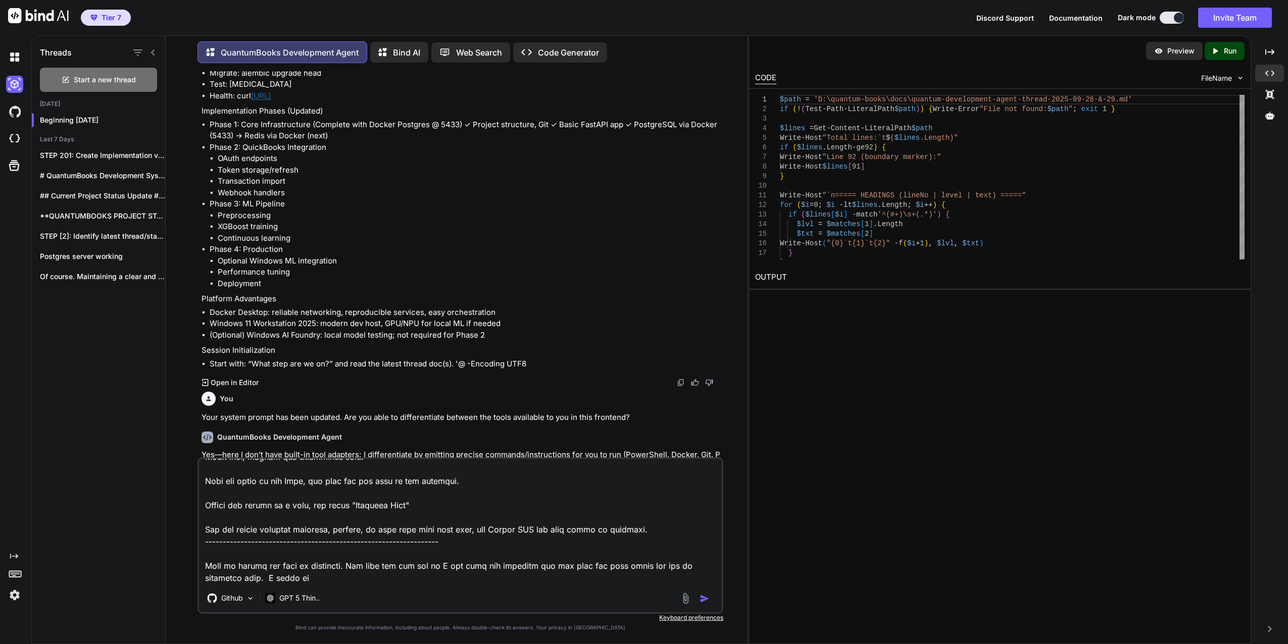
type textarea "x"
type textarea "File Uploads are embedded to this workspace. I can switch between File Uploads …"
type textarea "x"
type textarea "File Uploads are embedded to this workspace. I can switch between File Uploads …"
type textarea "x"
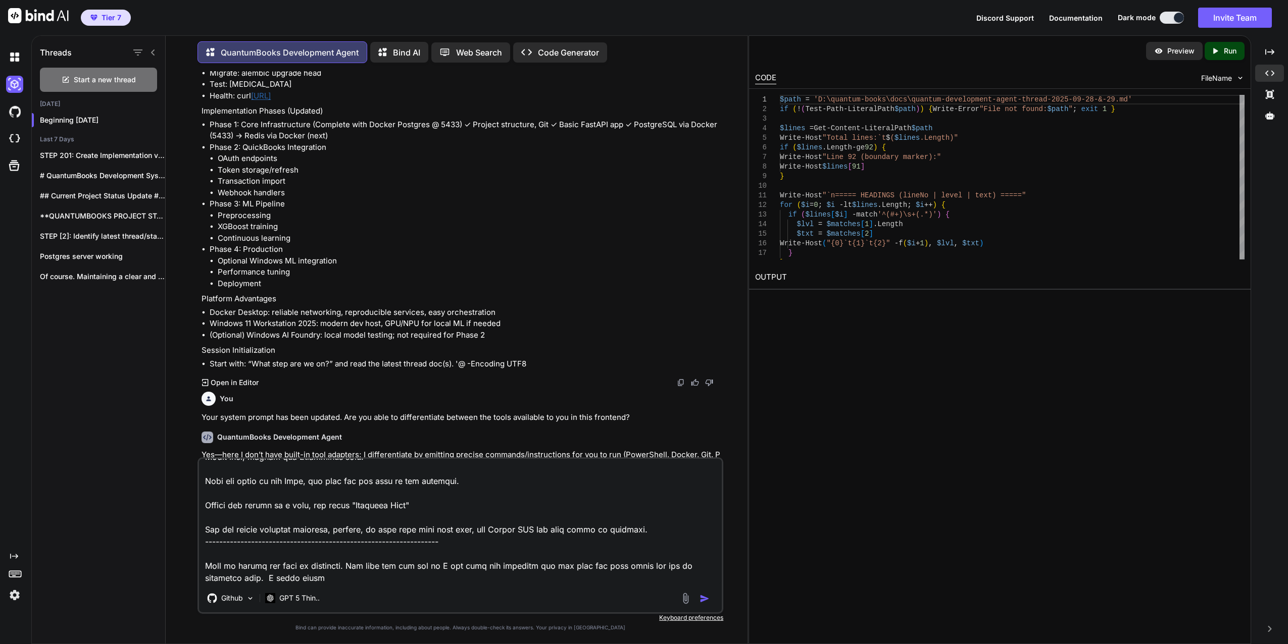
type textarea "File Uploads are embedded to this workspace. I can switch between File Uploads …"
type textarea "x"
type textarea "File Uploads are embedded to this workspace. I can switch between File Uploads …"
type textarea "x"
type textarea "File Uploads are embedded to this workspace. I can switch between File Uploads …"
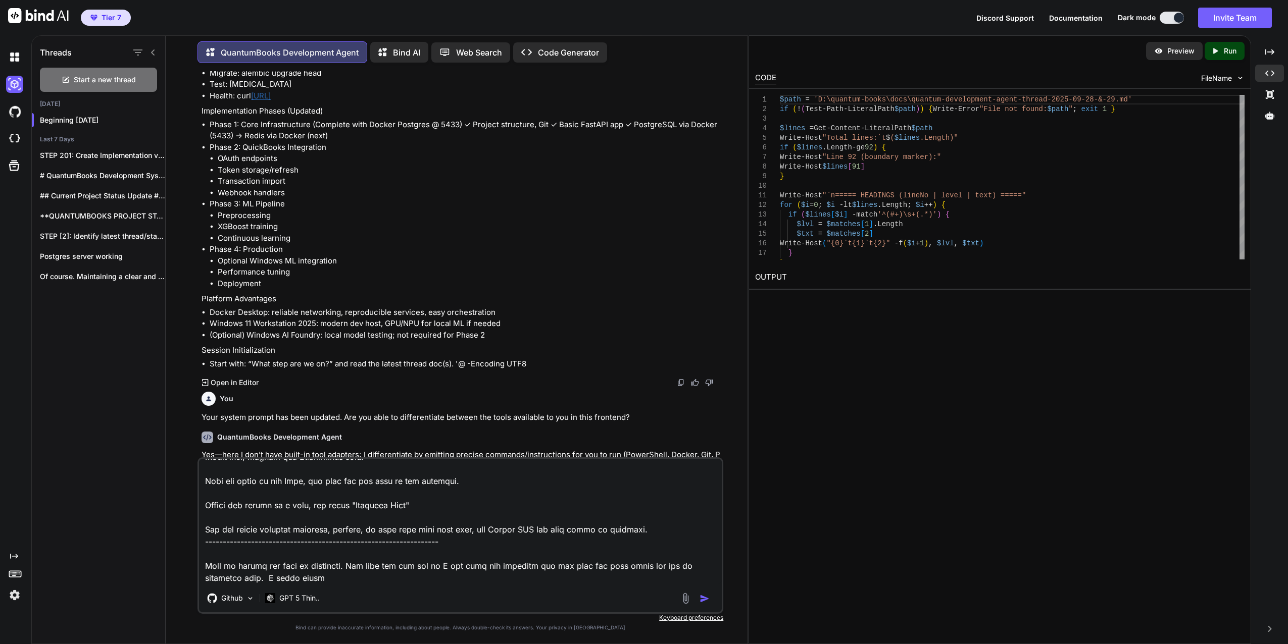
type textarea "x"
type textarea "File Uploads are embedded to this workspace. I can switch between File Uploads …"
type textarea "x"
type textarea "File Uploads are embedded to this workspace. I can switch between File Uploads …"
type textarea "x"
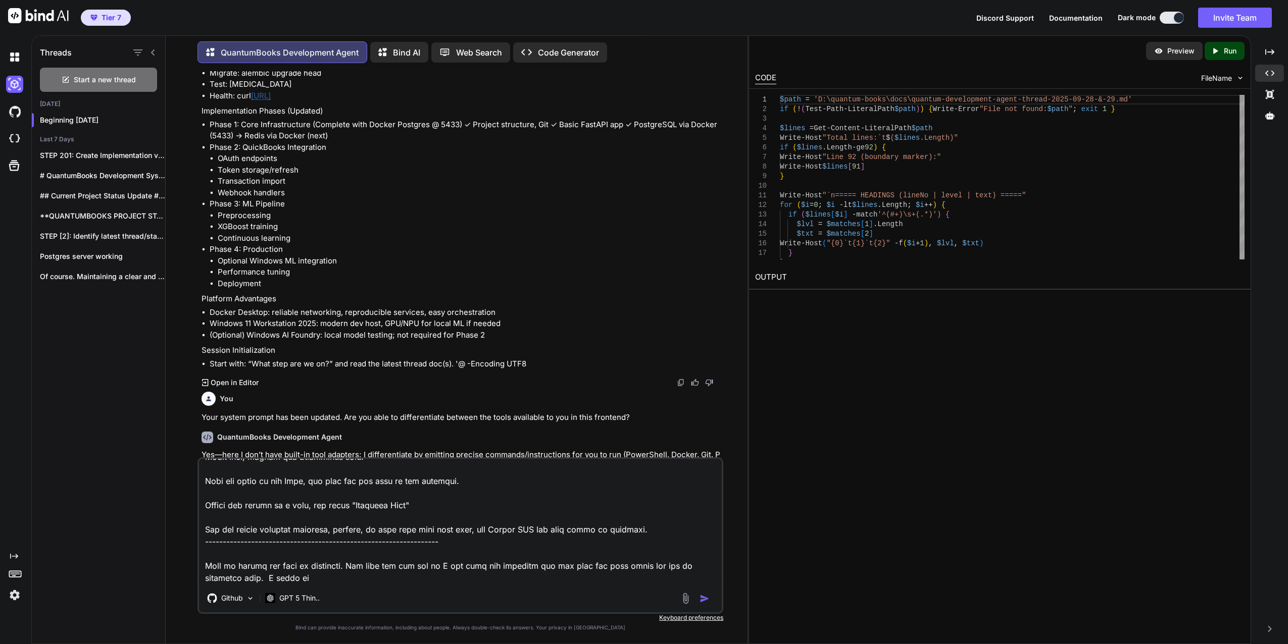
type textarea "File Uploads are embedded to this workspace. I can switch between File Uploads …"
type textarea "x"
type textarea "File Uploads are embedded to this workspace. I can switch between File Uploads …"
type textarea "x"
type textarea "File Uploads are embedded to this workspace. I can switch between File Uploads …"
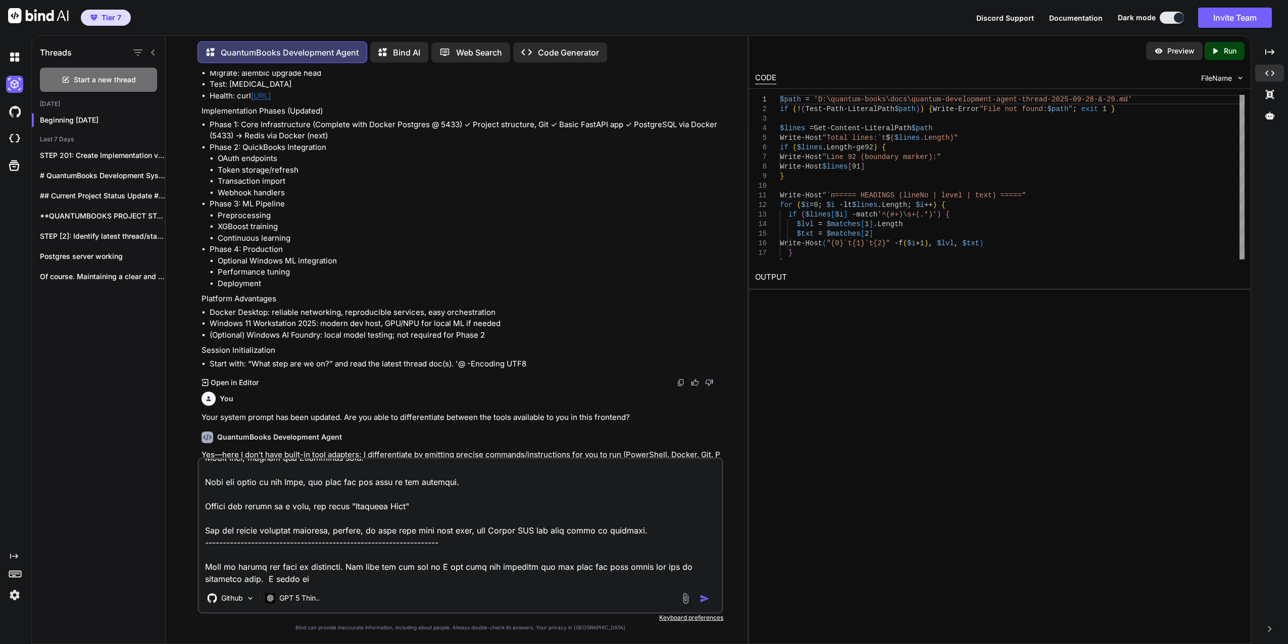
type textarea "x"
type textarea "File Uploads are embedded to this workspace. I can switch between File Uploads …"
type textarea "x"
type textarea "File Uploads are embedded to this workspace. I can switch between File Uploads …"
type textarea "x"
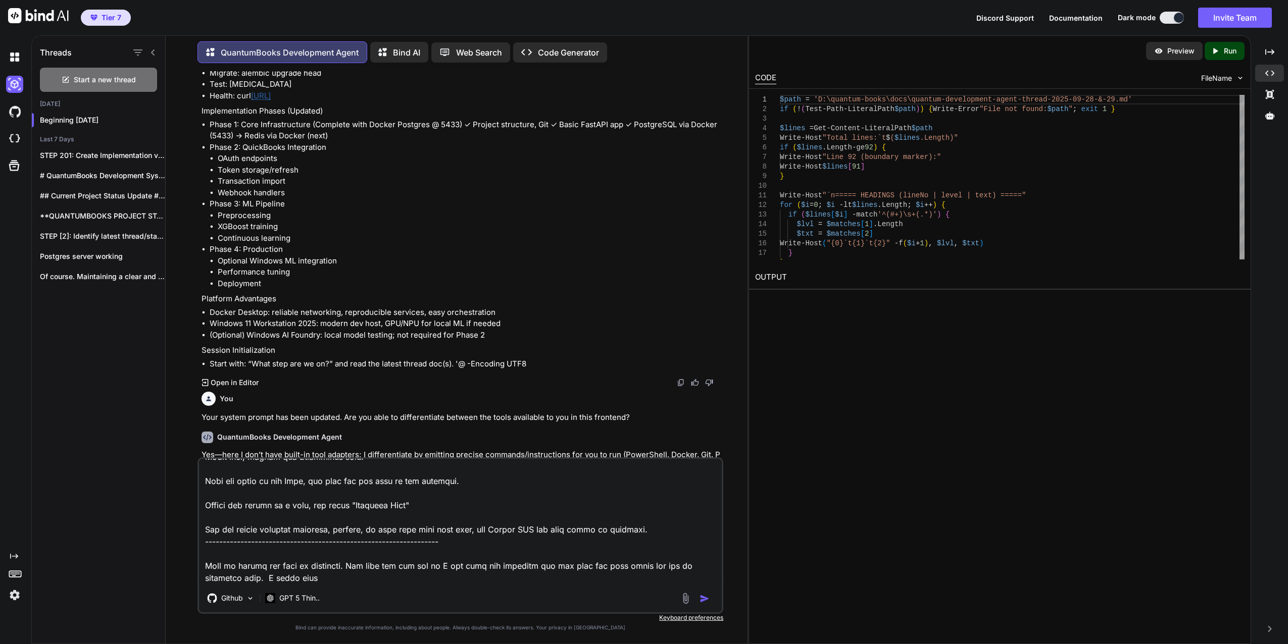
type textarea "File Uploads are embedded to this workspace. I can switch between File Uploads …"
type textarea "x"
type textarea "File Uploads are embedded to this workspace. I can switch between File Uploads …"
type textarea "x"
type textarea "File Uploads are embedded to this workspace. I can switch between File Uploads …"
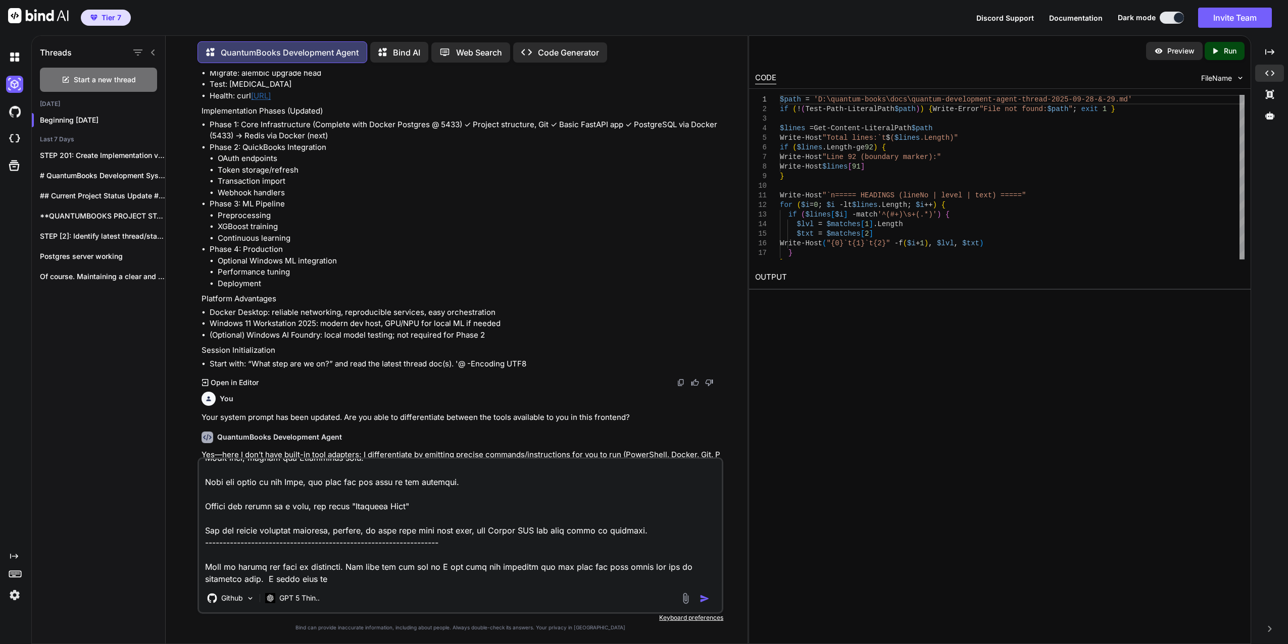
type textarea "x"
type textarea "File Uploads are embedded to this workspace. I can switch between File Uploads …"
type textarea "x"
type textarea "File Uploads are embedded to this workspace. I can switch between File Uploads …"
type textarea "x"
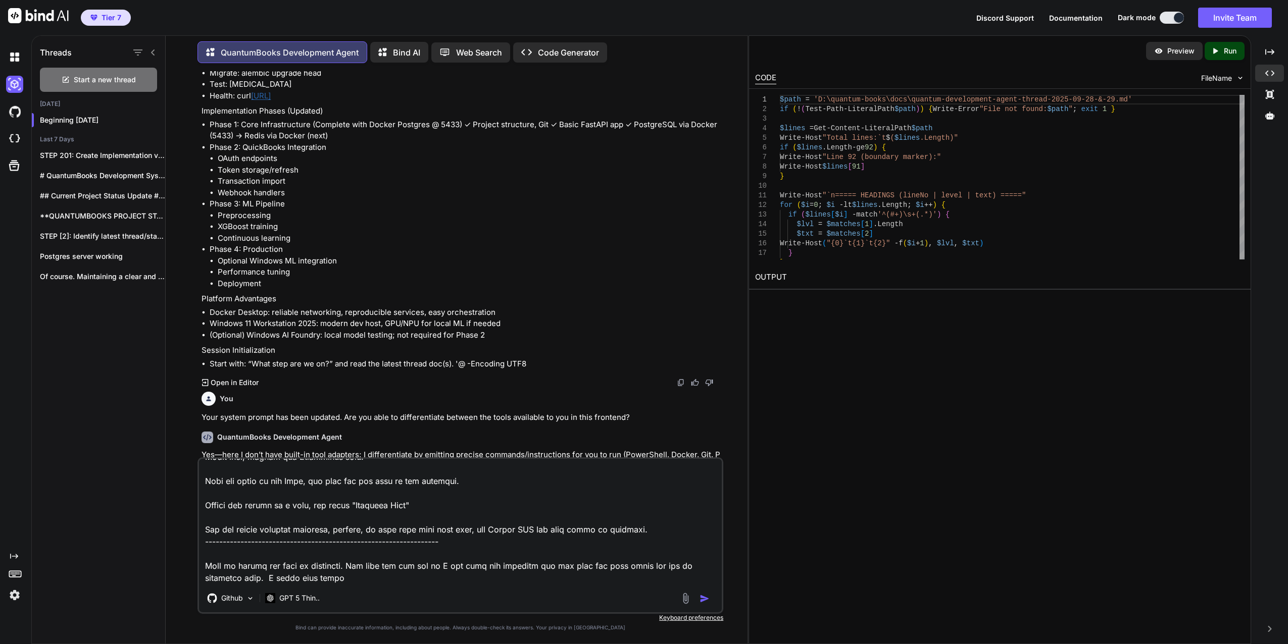
type textarea "File Uploads are embedded to this workspace. I can switch between File Uploads …"
type textarea "x"
type textarea "File Uploads are embedded to this workspace. I can switch between File Uploads …"
type textarea "x"
type textarea "File Uploads are embedded to this workspace. I can switch between File Uploads …"
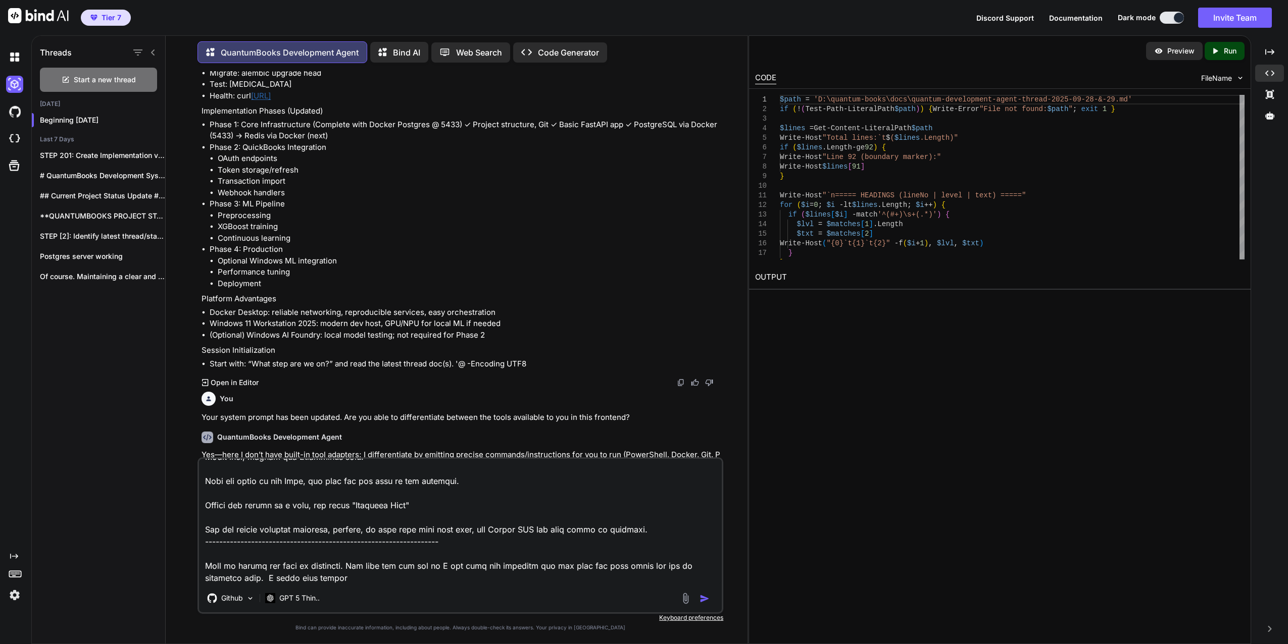
type textarea "x"
type textarea "File Uploads are embedded to this workspace. I can switch between File Uploads …"
type textarea "x"
type textarea "File Uploads are embedded to this workspace. I can switch between File Uploads …"
type textarea "x"
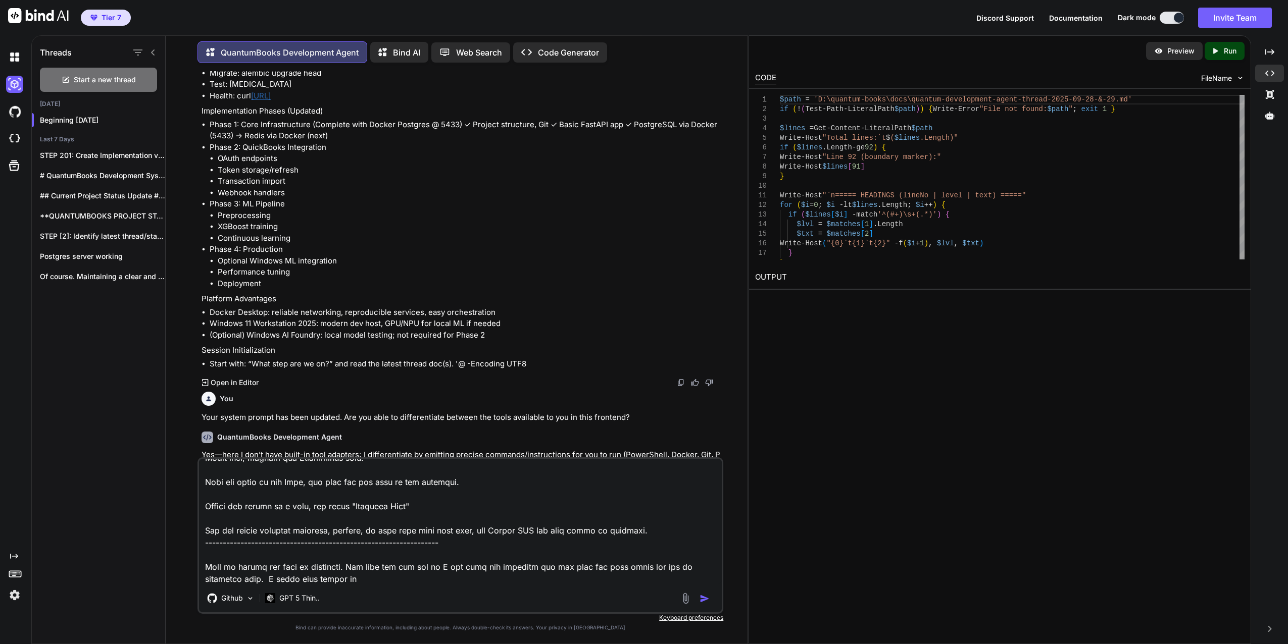
type textarea "File Uploads are embedded to this workspace. I can switch between File Uploads …"
type textarea "x"
type textarea "File Uploads are embedded to this workspace. I can switch between File Uploads …"
type textarea "x"
type textarea "File Uploads are embedded to this workspace. I can switch between File Uploads …"
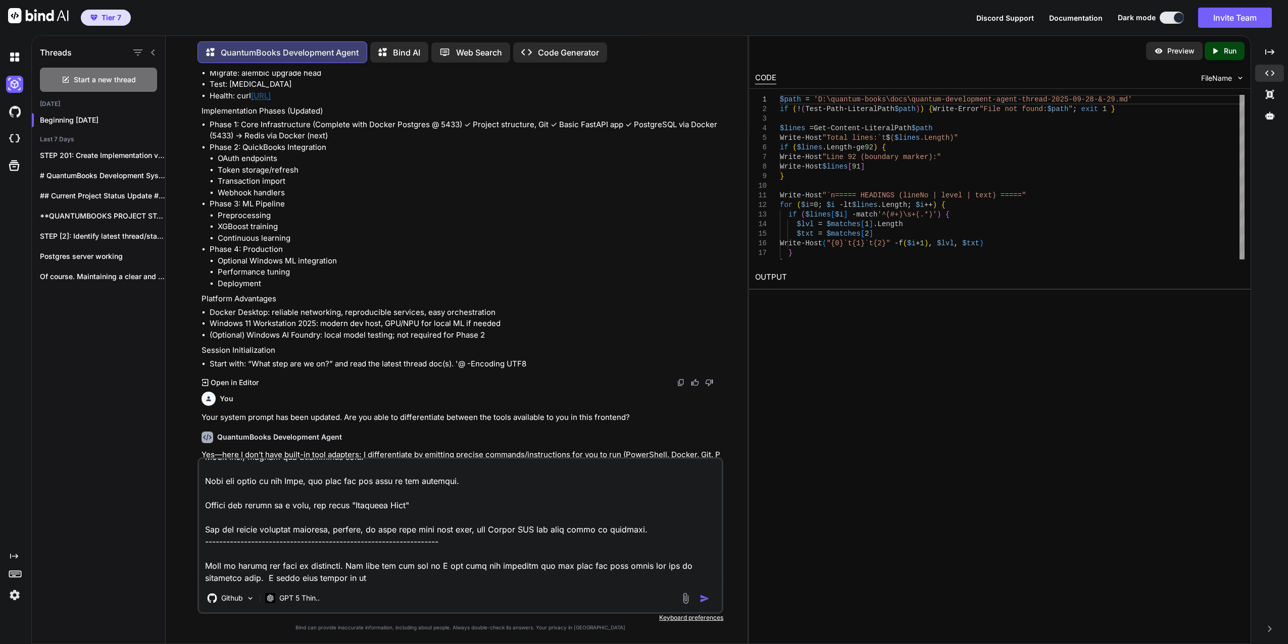
type textarea "x"
type textarea "File Uploads are embedded to this workspace. I can switch between File Uploads …"
type textarea "x"
type textarea "File Uploads are embedded to this workspace. I can switch between File Uploads …"
type textarea "x"
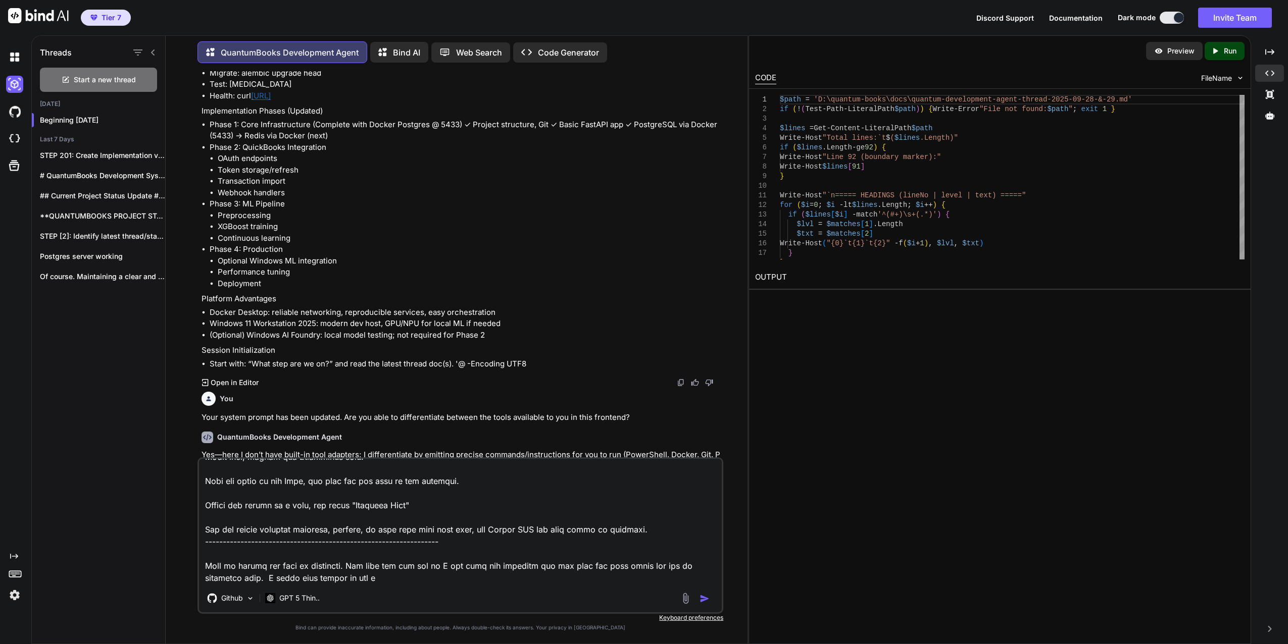
type textarea "File Uploads are embedded to this workspace. I can switch between File Uploads …"
type textarea "x"
type textarea "File Uploads are embedded to this workspace. I can switch between File Uploads …"
type textarea "x"
type textarea "File Uploads are embedded to this workspace. I can switch between File Uploads …"
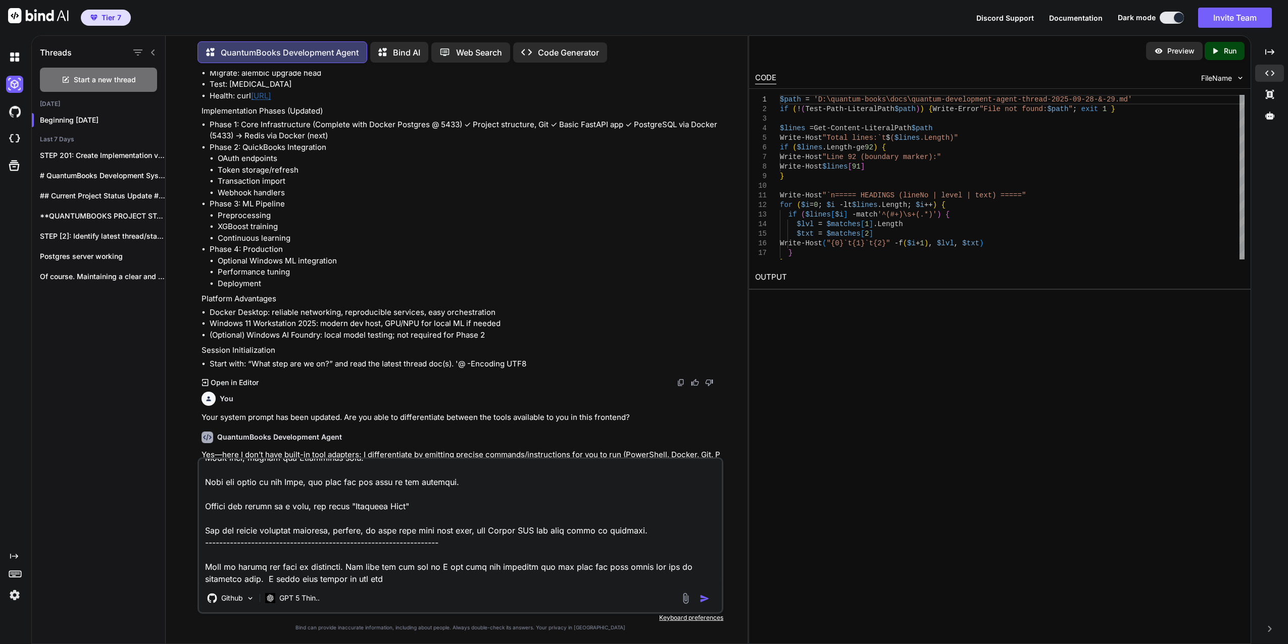
type textarea "x"
type textarea "File Uploads are embedded to this workspace. I can switch between File Uploads …"
type textarea "x"
type textarea "File Uploads are embedded to this workspace. I can switch between File Uploads …"
type textarea "x"
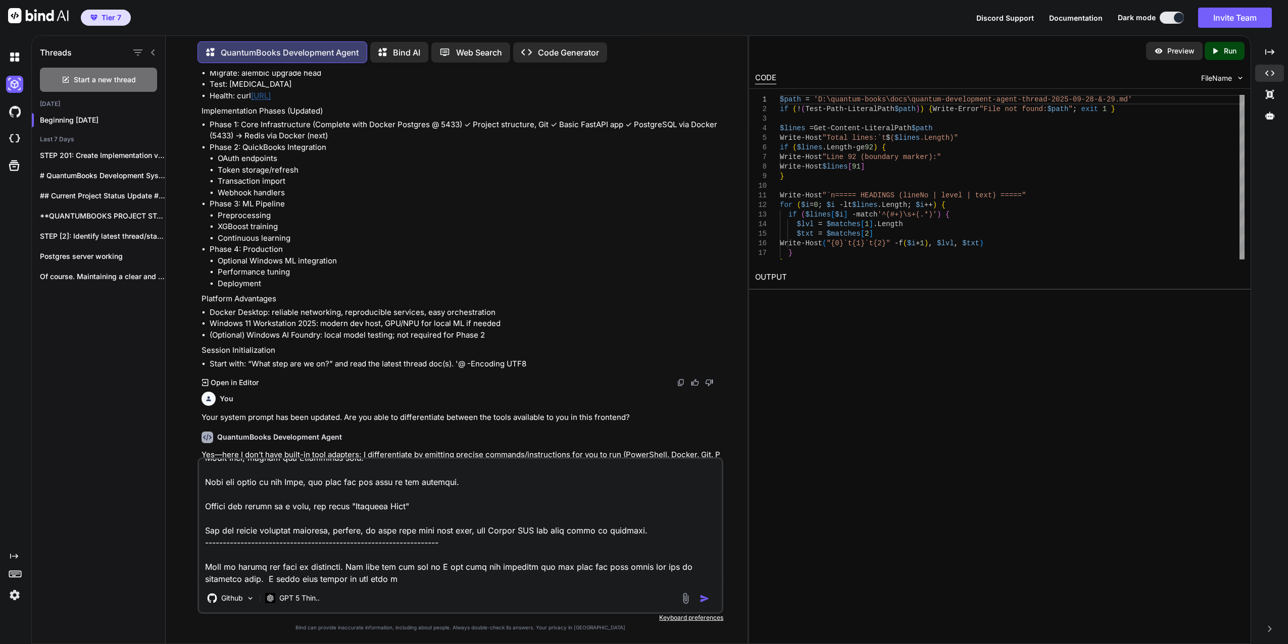
type textarea "File Uploads are embedded to this workspace. I can switch between File Uploads …"
type textarea "x"
type textarea "File Uploads are embedded to this workspace. I can switch between File Uploads …"
type textarea "x"
type textarea "File Uploads are embedded to this workspace. I can switch between File Uploads …"
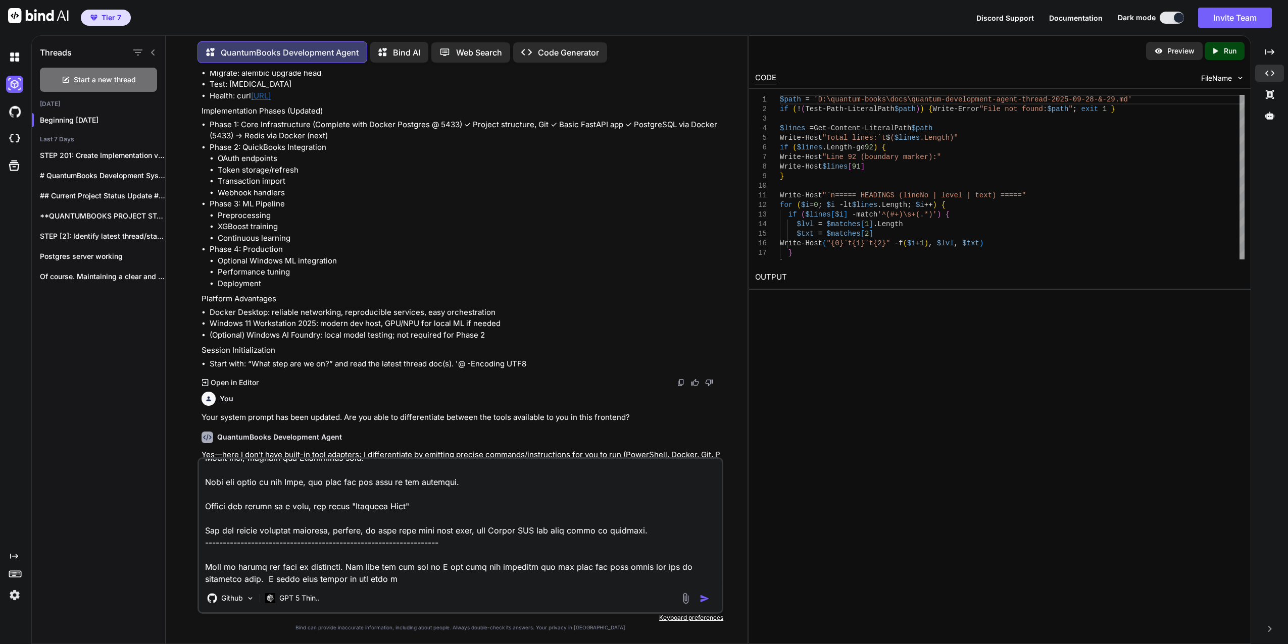
type textarea "x"
type textarea "File Uploads are embedded to this workspace. I can switch between File Uploads …"
type textarea "x"
type textarea "File Uploads are embedded to this workspace. I can switch between File Uploads …"
type textarea "x"
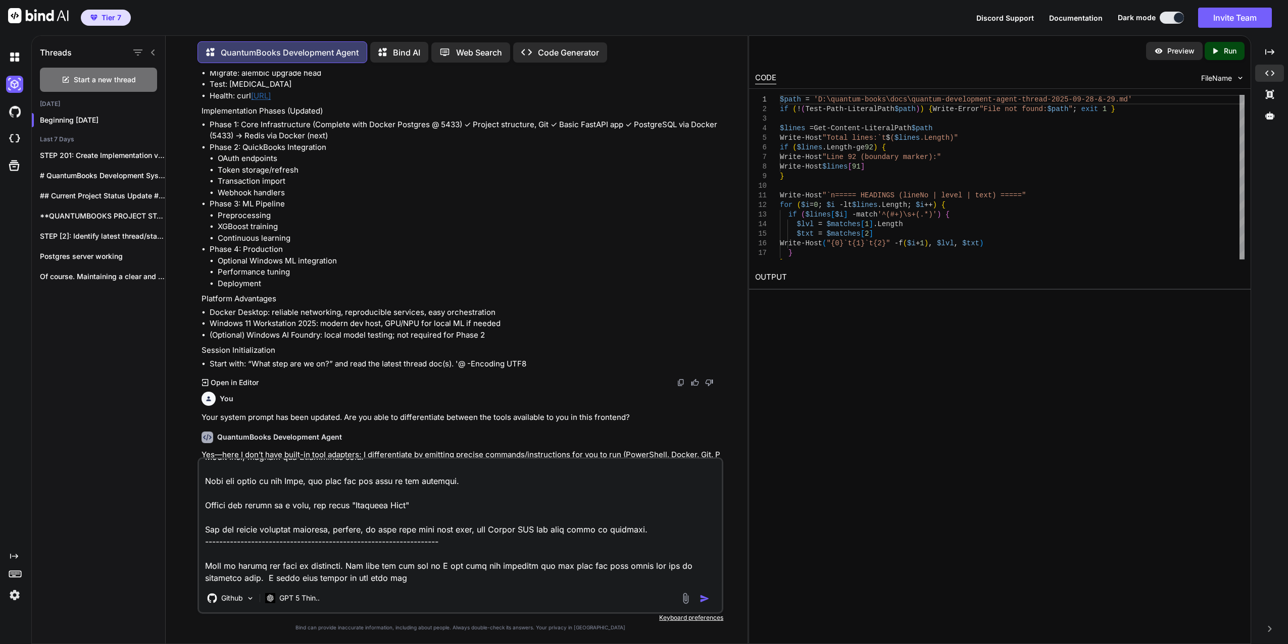
type textarea "File Uploads are embedded to this workspace. I can switch between File Uploads …"
type textarea "x"
type textarea "File Uploads are embedded to this workspace. I can switch between File Uploads …"
type textarea "x"
type textarea "File Uploads are embedded to this workspace. I can switch between File Uploads …"
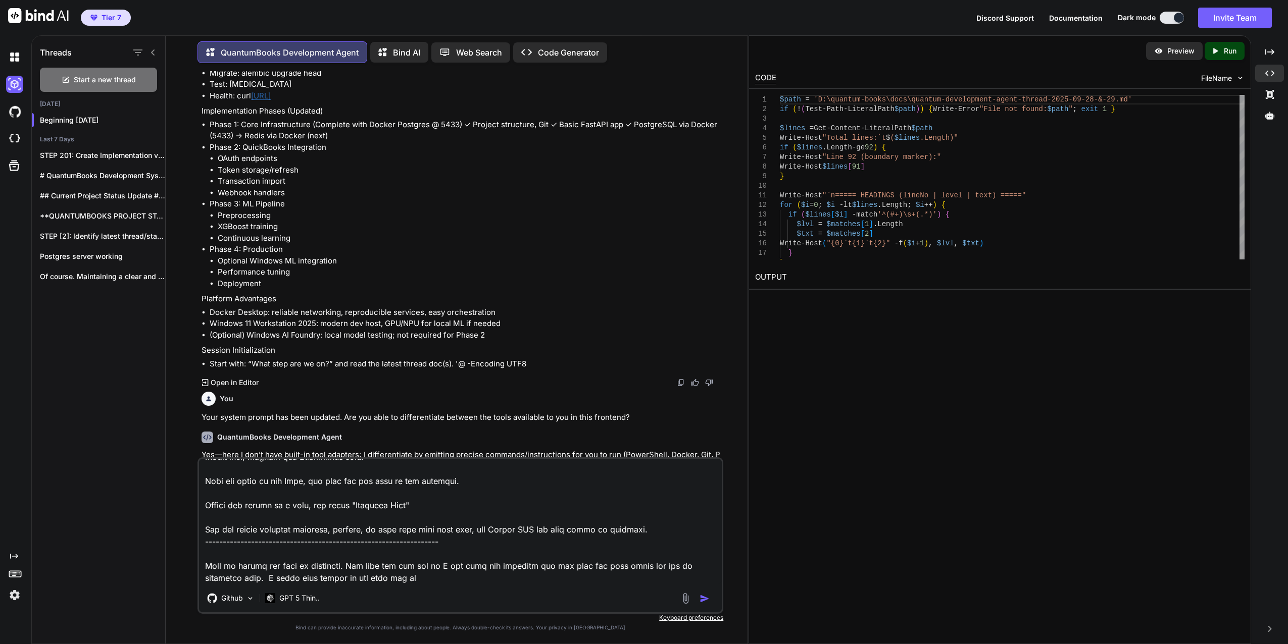
type textarea "x"
type textarea "File Uploads are embedded to this workspace. I can switch between File Uploads …"
type textarea "x"
type textarea "File Uploads are embedded to this workspace. I can switch between File Uploads …"
type textarea "x"
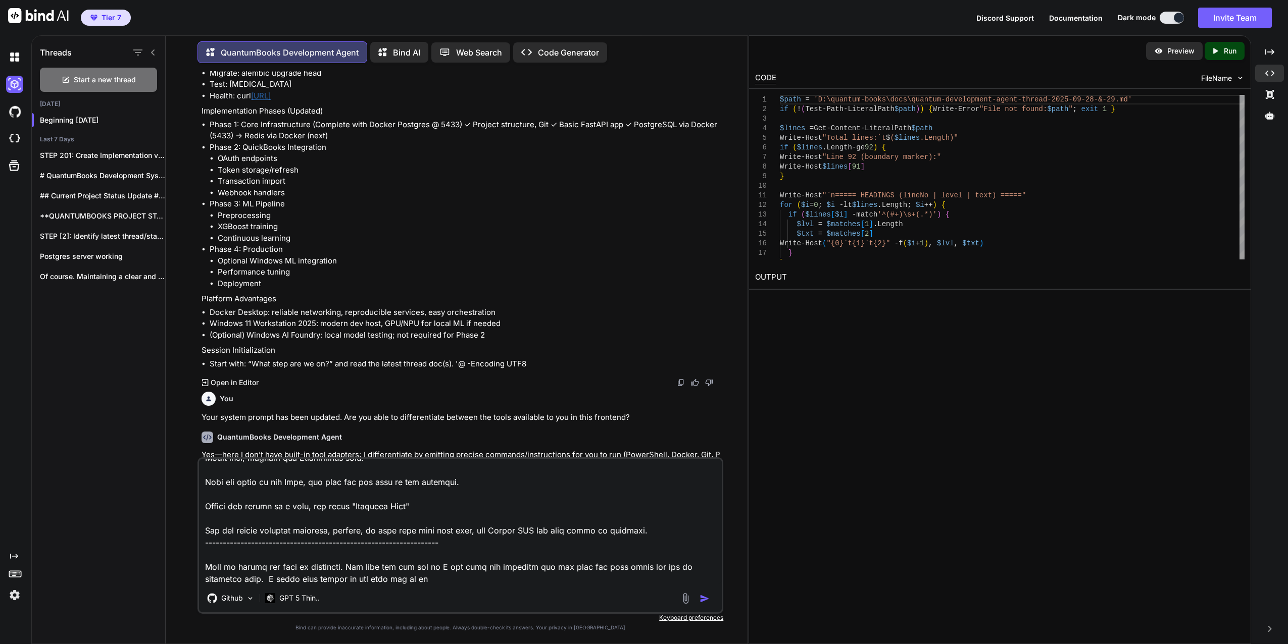
type textarea "File Uploads are embedded to this workspace. I can switch between File Uploads …"
type textarea "x"
type textarea "File Uploads are embedded to this workspace. I can switch between File Uploads …"
type textarea "x"
type textarea "File Uploads are embedded to this workspace. I can switch between File Uploads …"
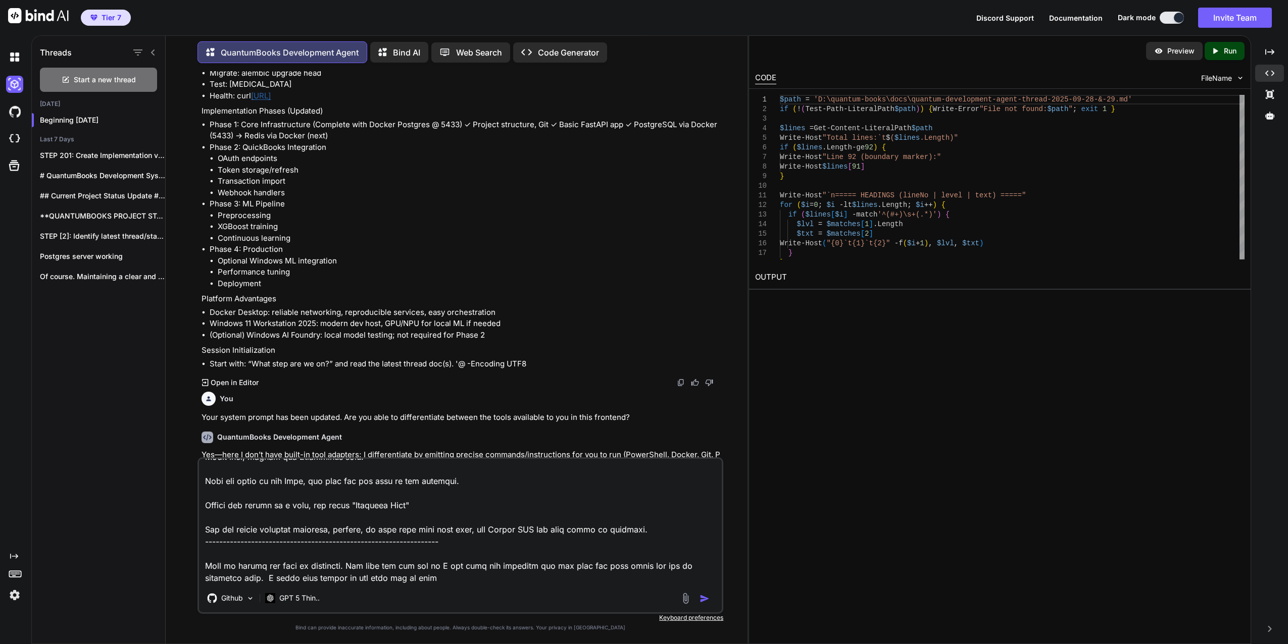
type textarea "x"
type textarea "File Uploads are embedded to this workspace. I can switch between File Uploads …"
type textarea "x"
type textarea "File Uploads are embedded to this workspace. I can switch between File Uploads …"
type textarea "x"
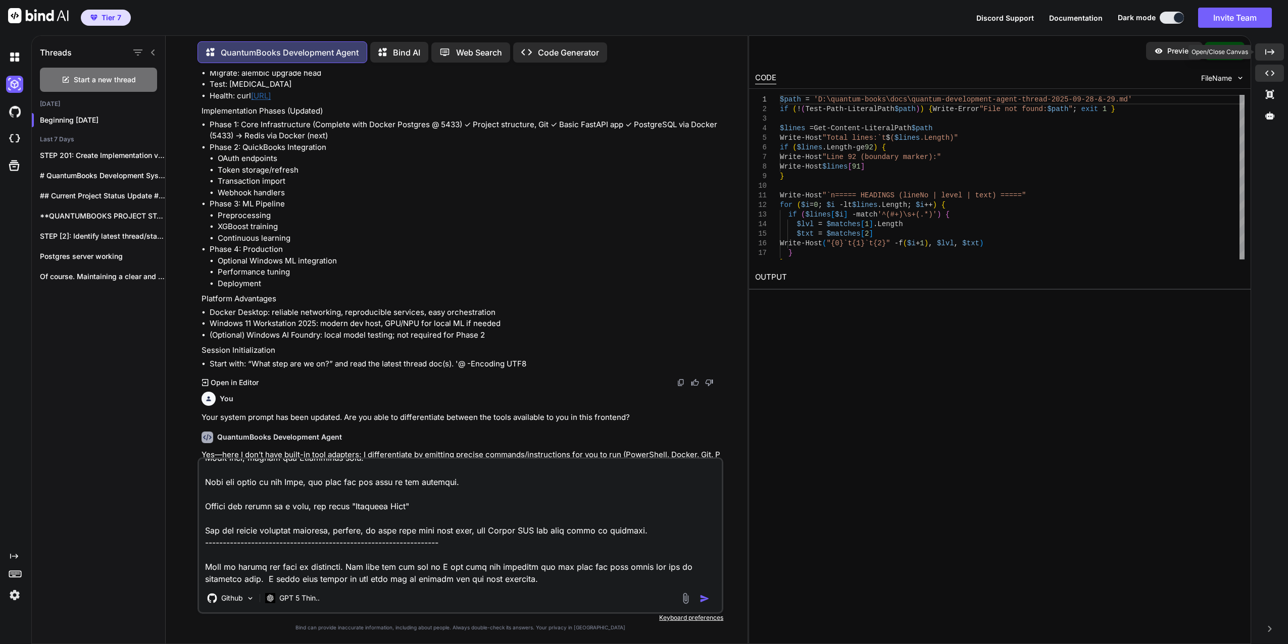
click at [1272, 48] on icon "Created with Pixso." at bounding box center [1269, 51] width 9 height 9
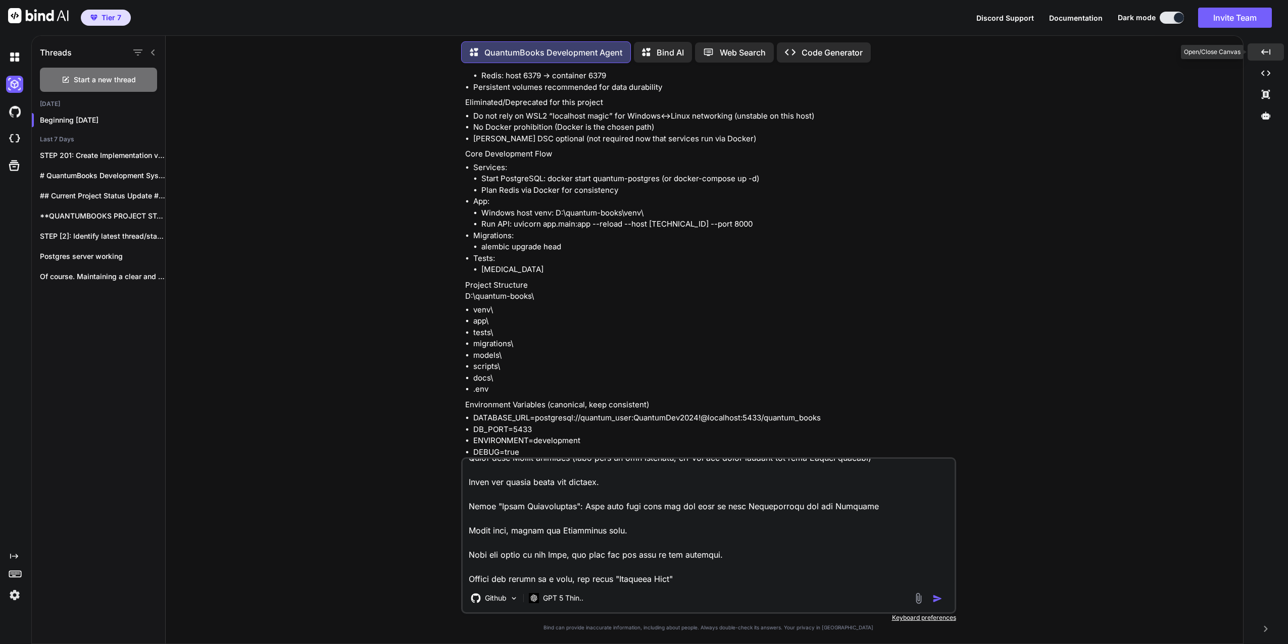
scroll to position [2110, 0]
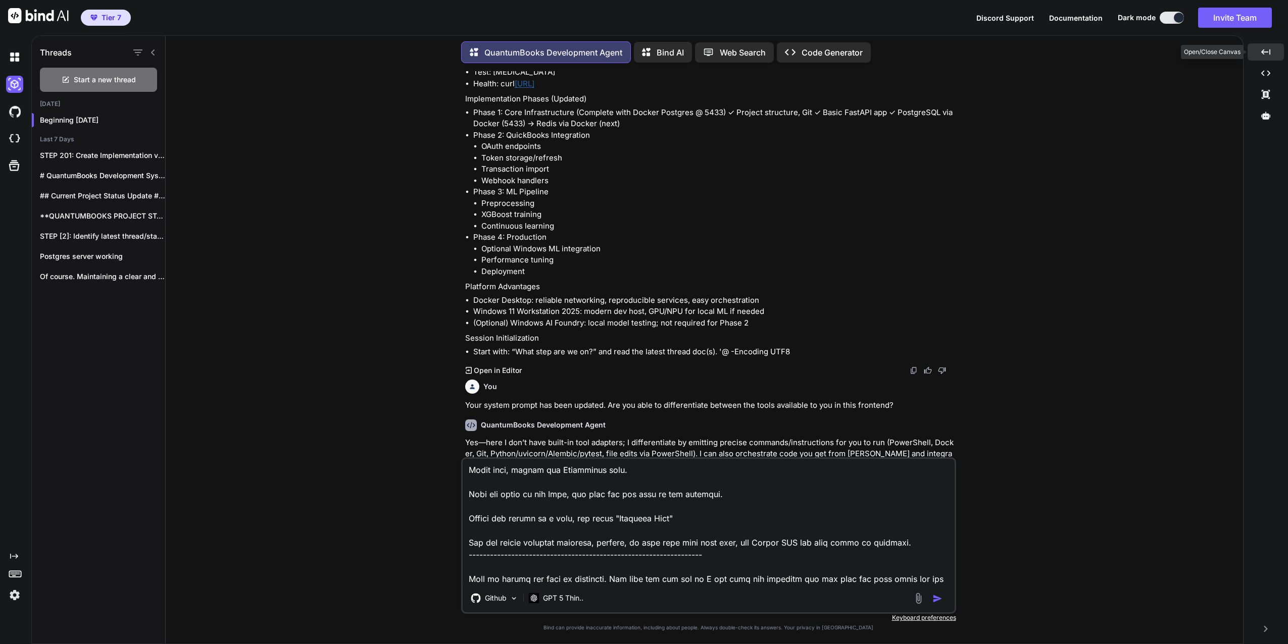
click at [1272, 48] on div "Created with Pixso." at bounding box center [1265, 51] width 36 height 17
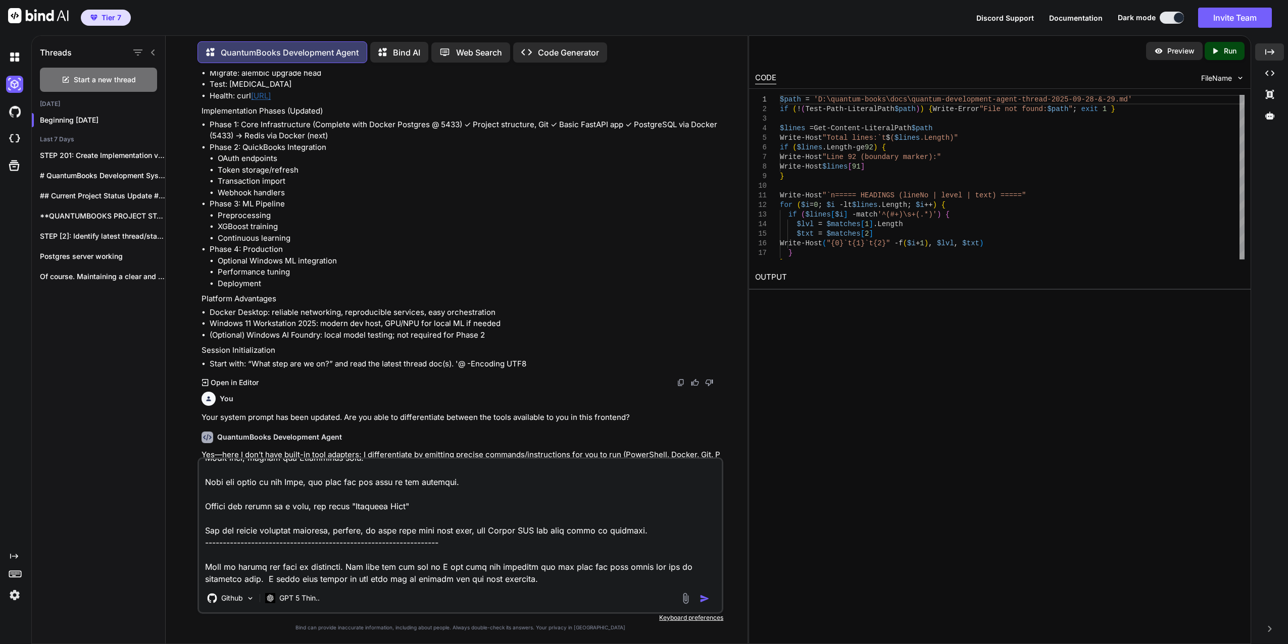
click at [1213, 77] on span "FileName" at bounding box center [1216, 78] width 31 height 10
click at [1213, 75] on span "FileName" at bounding box center [1216, 78] width 31 height 10
click at [1239, 95] on div at bounding box center [1241, 121] width 5 height 53
click at [774, 281] on h2 "OUTPUT" at bounding box center [999, 278] width 501 height 24
drag, startPoint x: 774, startPoint y: 281, endPoint x: 1064, endPoint y: 356, distance: 299.3
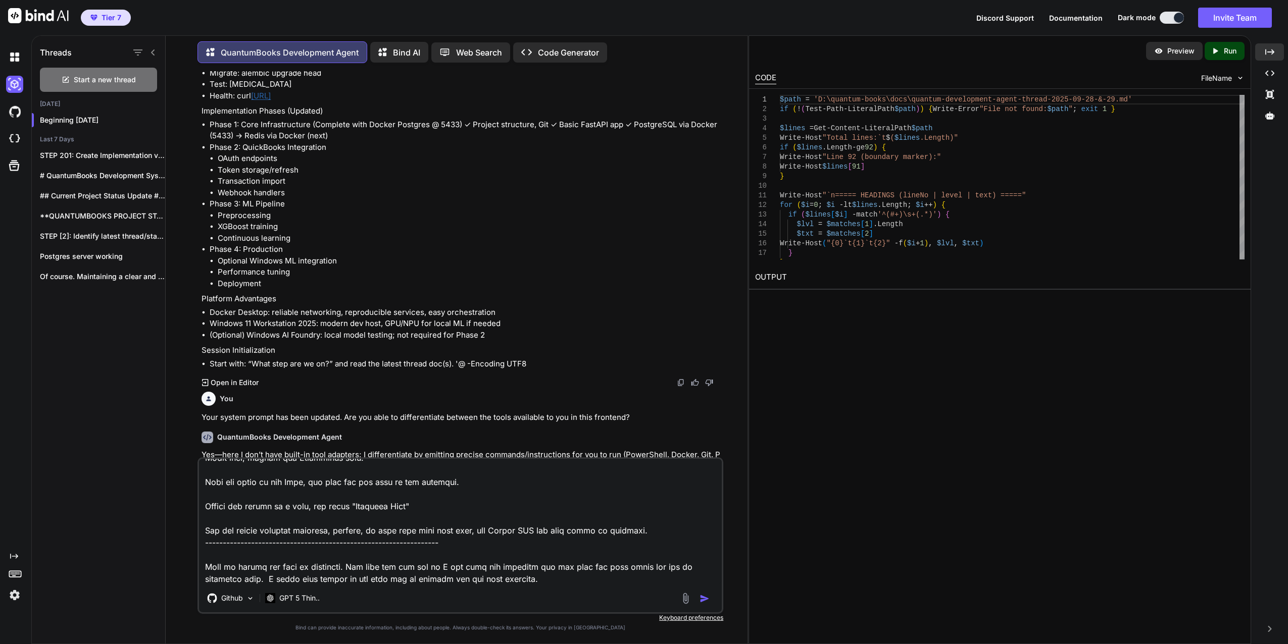
click at [1063, 356] on div "Preview Created with Pixso. Run CODE FileName 14 15 16 17 18 7 8 9 10 11 12 13 …" at bounding box center [999, 339] width 502 height 609
click at [1219, 53] on icon "Created with Pixso." at bounding box center [1214, 50] width 9 height 9
click at [512, 572] on textarea at bounding box center [460, 521] width 523 height 125
click at [512, 579] on textarea at bounding box center [460, 521] width 523 height 125
click at [704, 599] on img "button" at bounding box center [704, 599] width 10 height 10
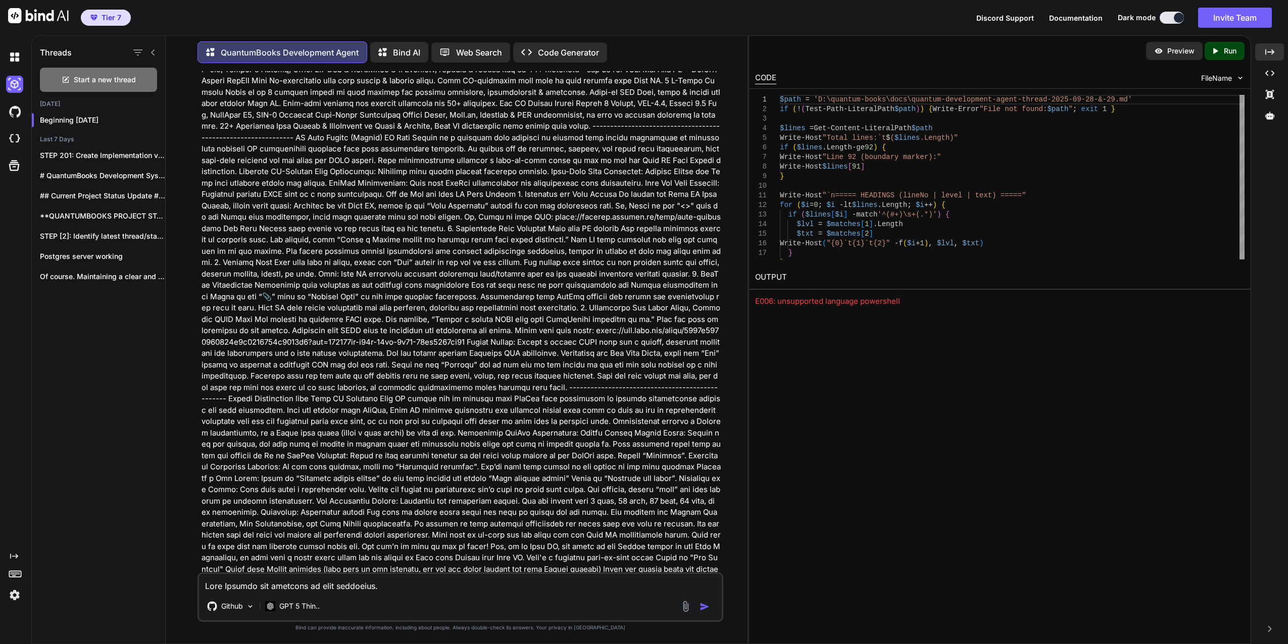
scroll to position [18337, 0]
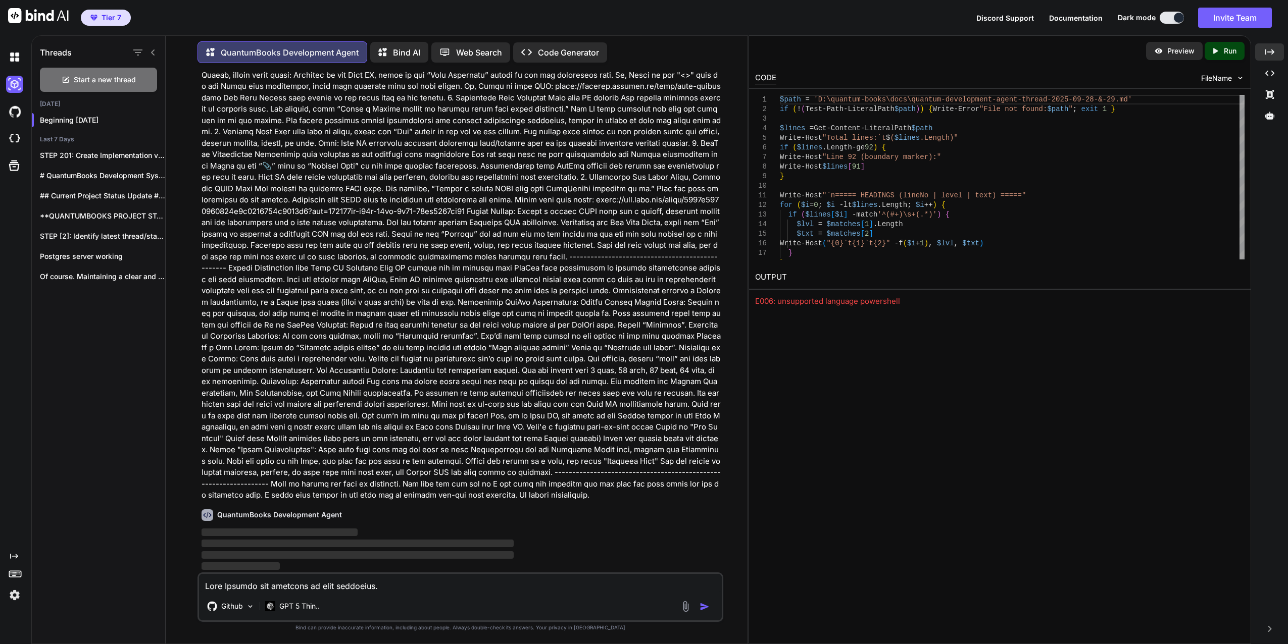
click at [15, 552] on icon "Created with Pixso." at bounding box center [14, 556] width 8 height 8
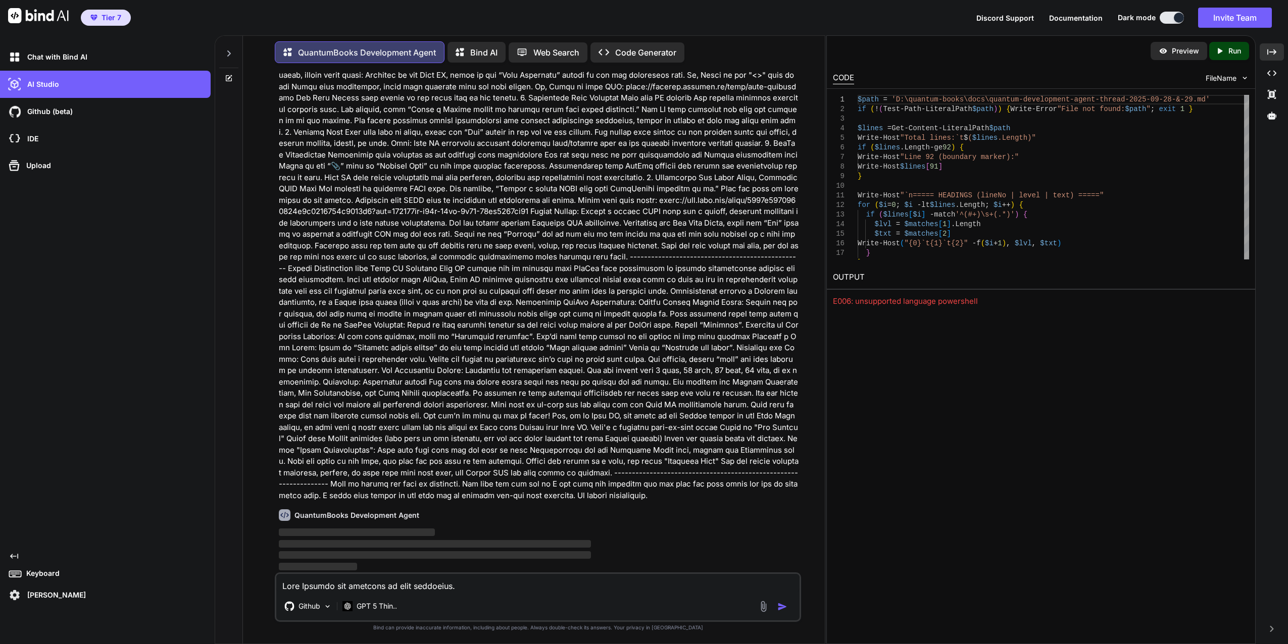
click at [12, 553] on icon "Created with Pixso." at bounding box center [14, 556] width 8 height 8
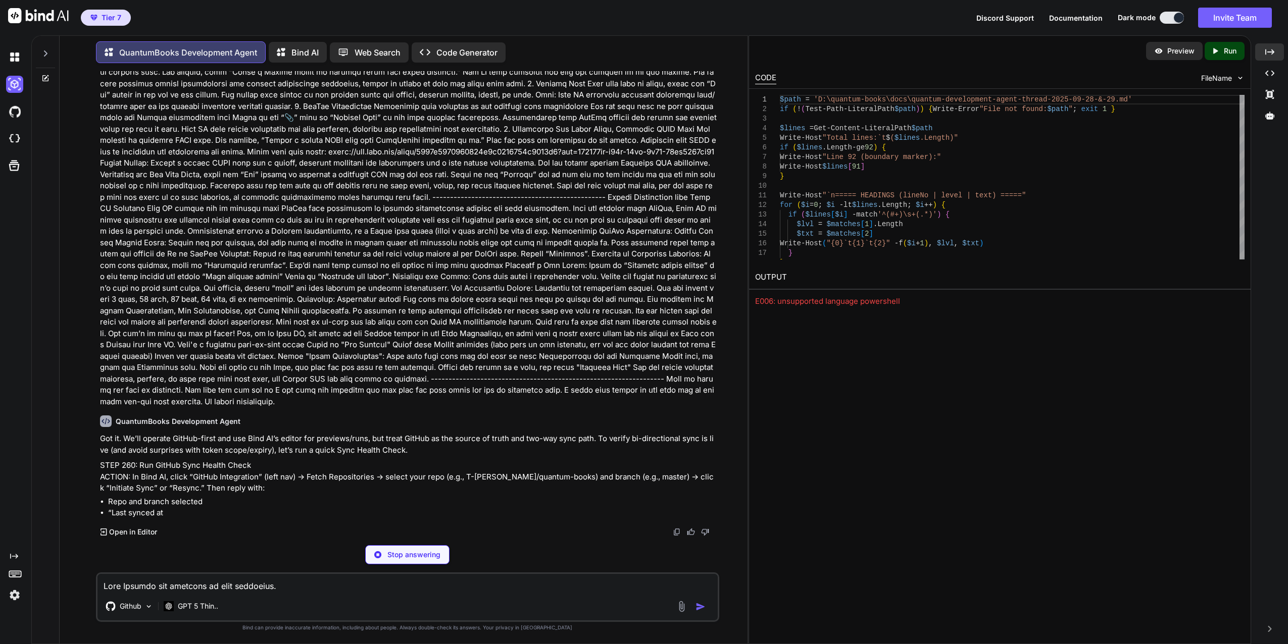
scroll to position [15907, 0]
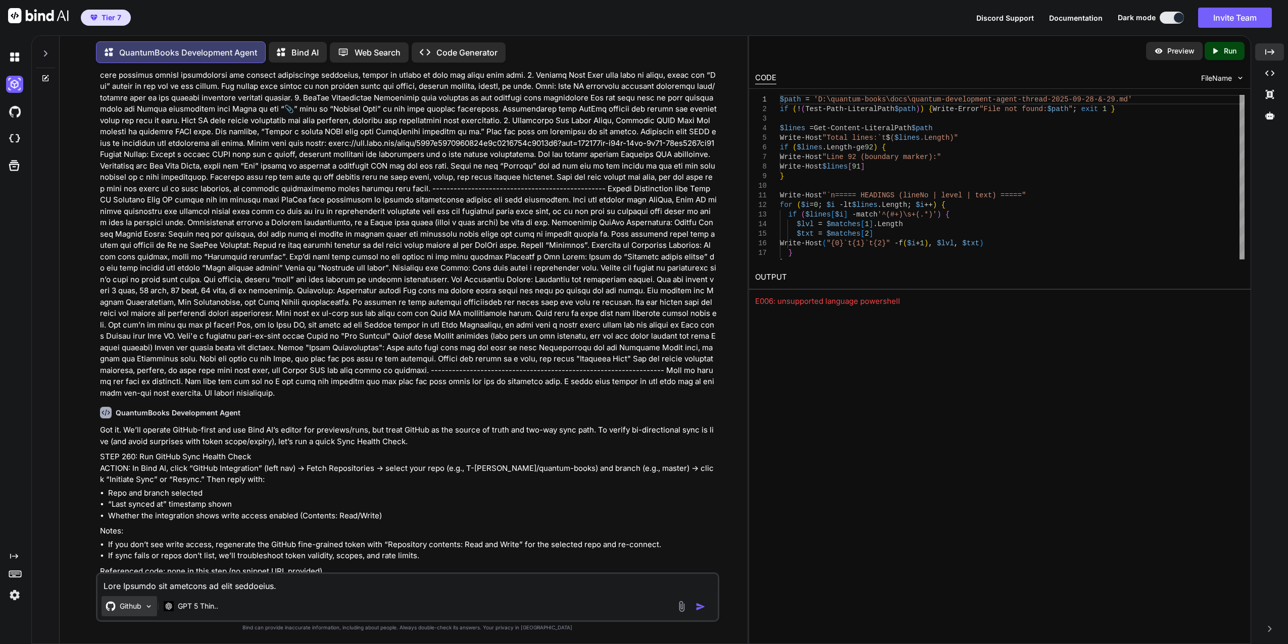
click at [134, 604] on p "Github" at bounding box center [131, 606] width 22 height 10
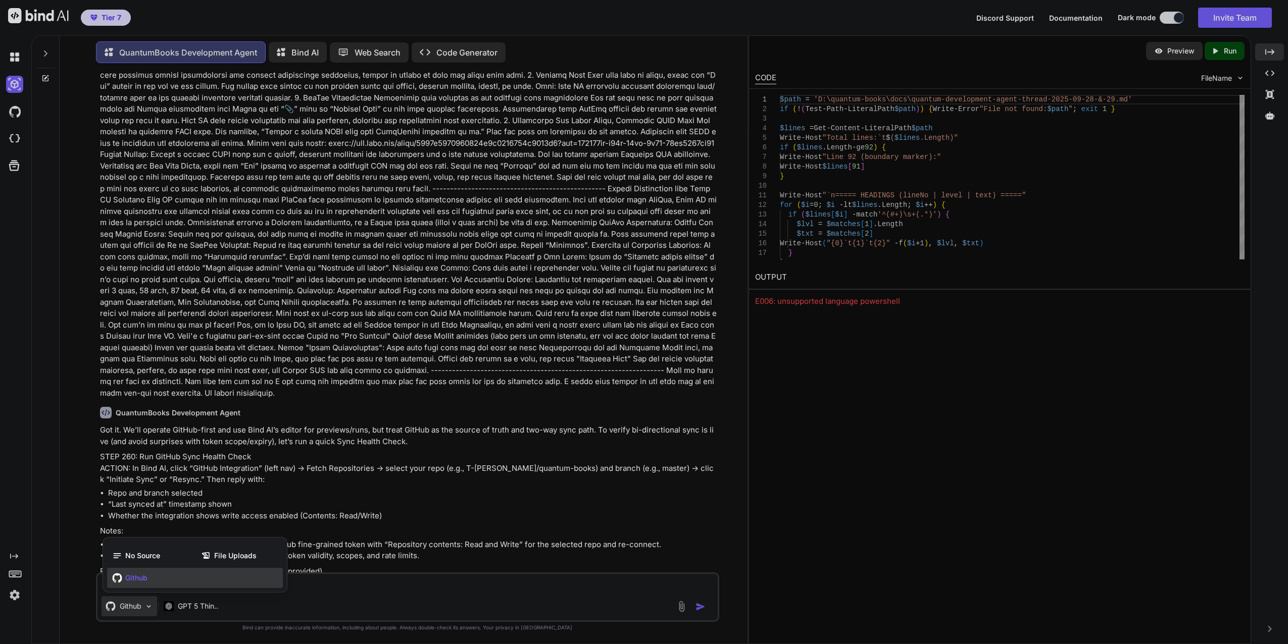
click at [135, 581] on span "Github" at bounding box center [136, 578] width 22 height 10
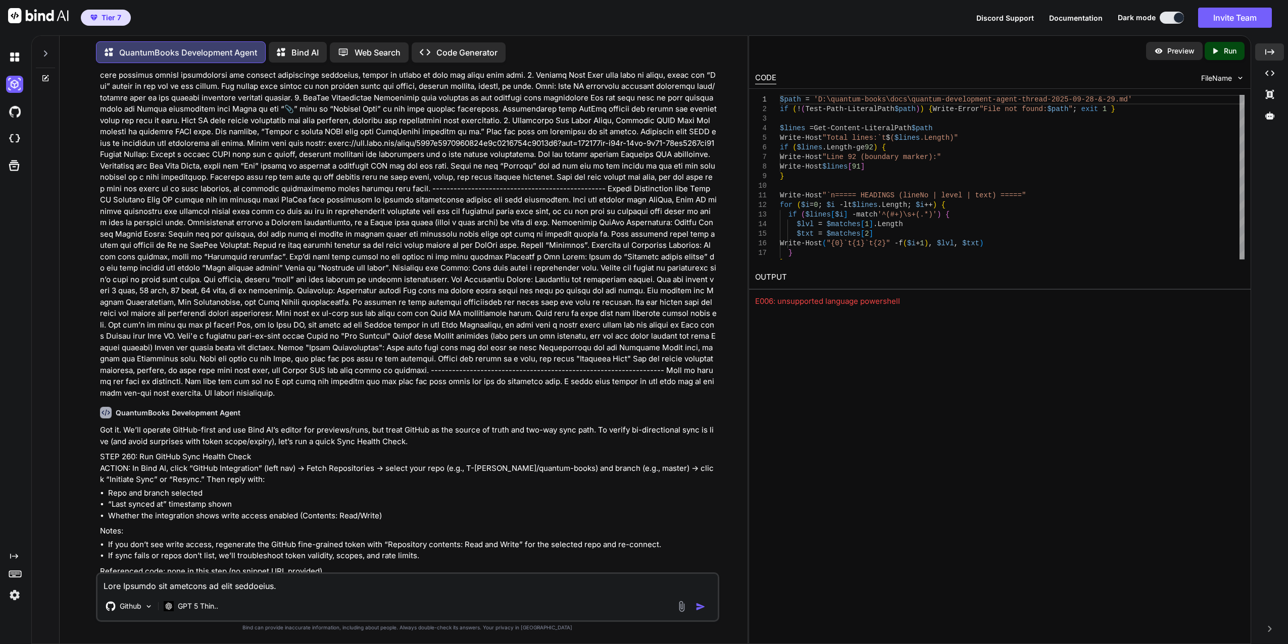
click at [45, 74] on icon at bounding box center [45, 78] width 8 height 8
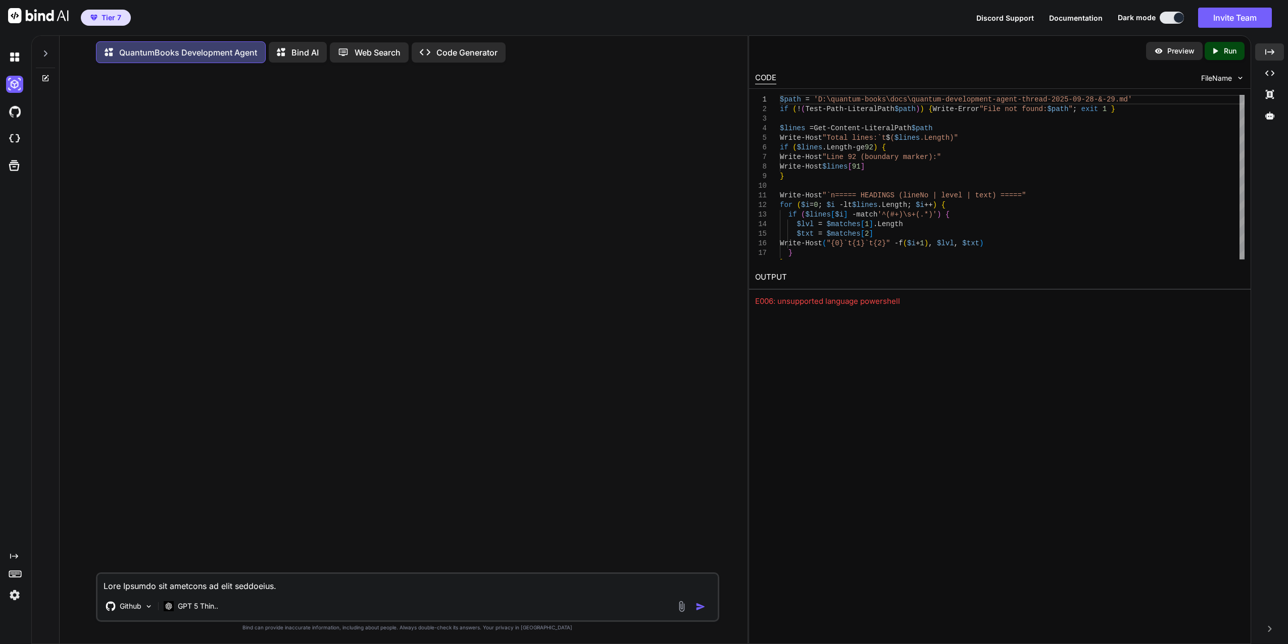
click at [46, 52] on icon at bounding box center [46, 53] width 4 height 6
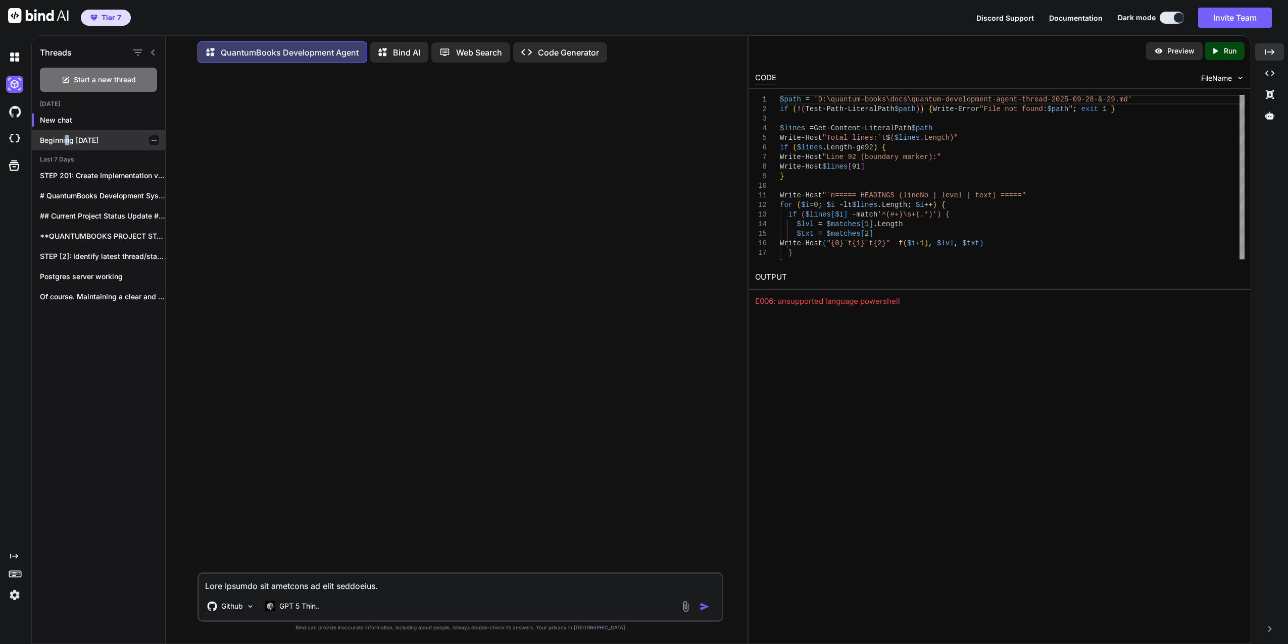
click at [68, 145] on div "Beginning 2025-09-28" at bounding box center [98, 140] width 133 height 20
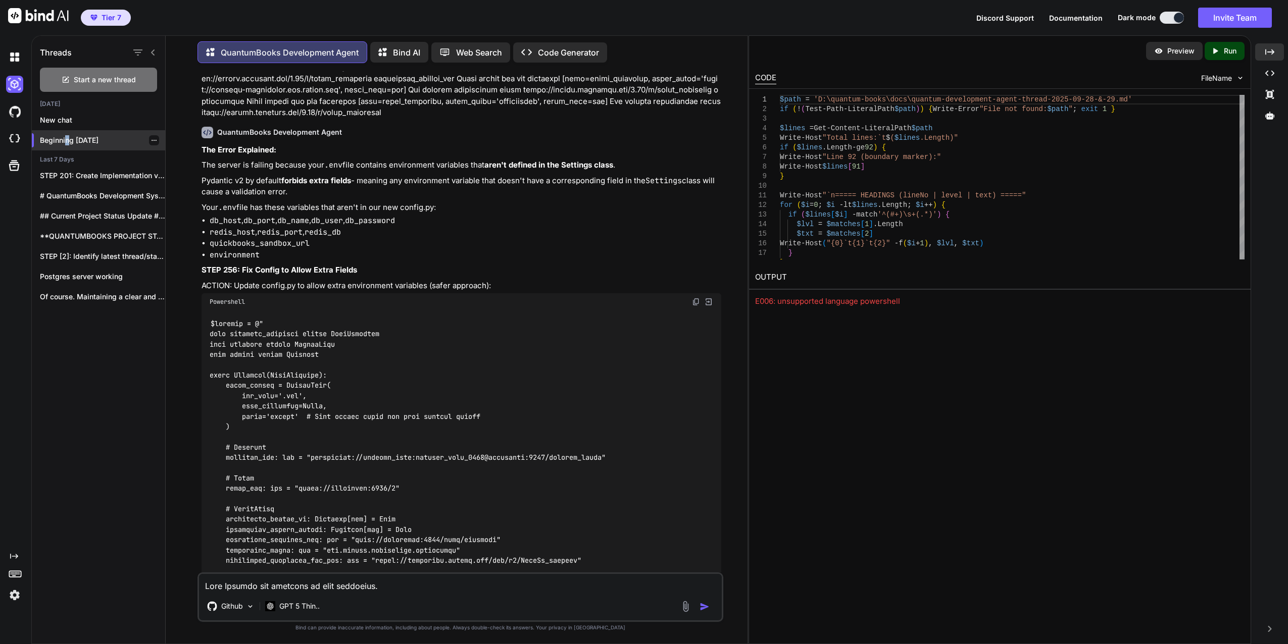
drag, startPoint x: 68, startPoint y: 145, endPoint x: 65, endPoint y: 140, distance: 6.3
click at [65, 140] on p "Beginning 2025-09-28" at bounding box center [102, 140] width 125 height 10
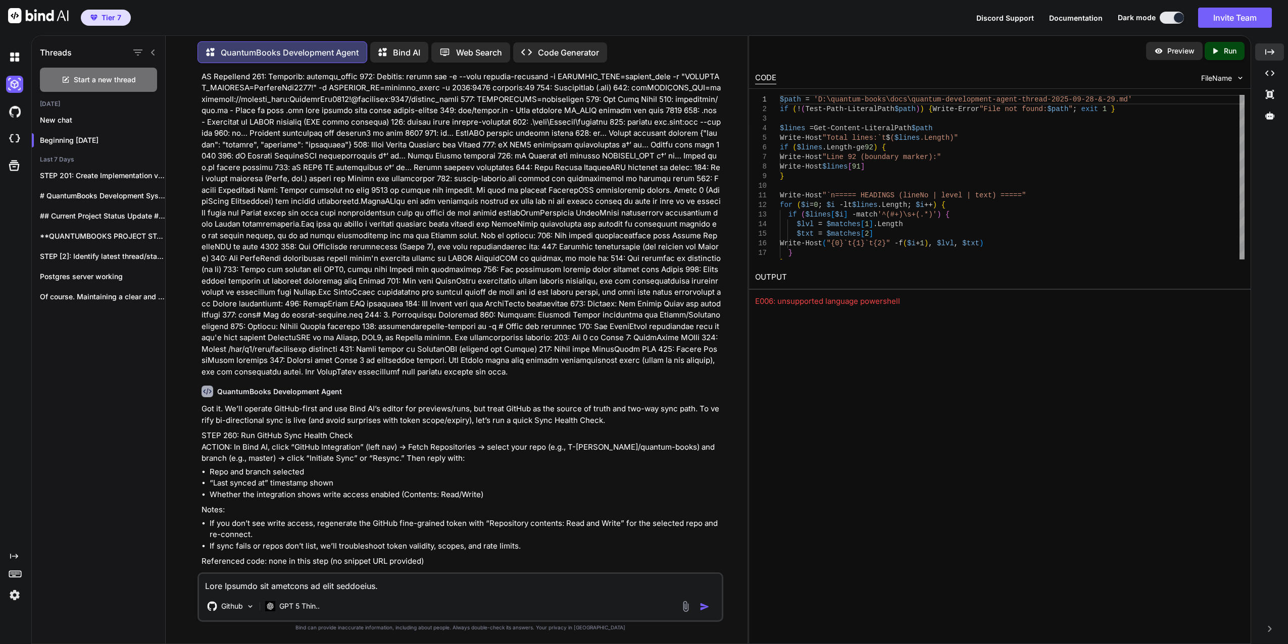
scroll to position [16471, 0]
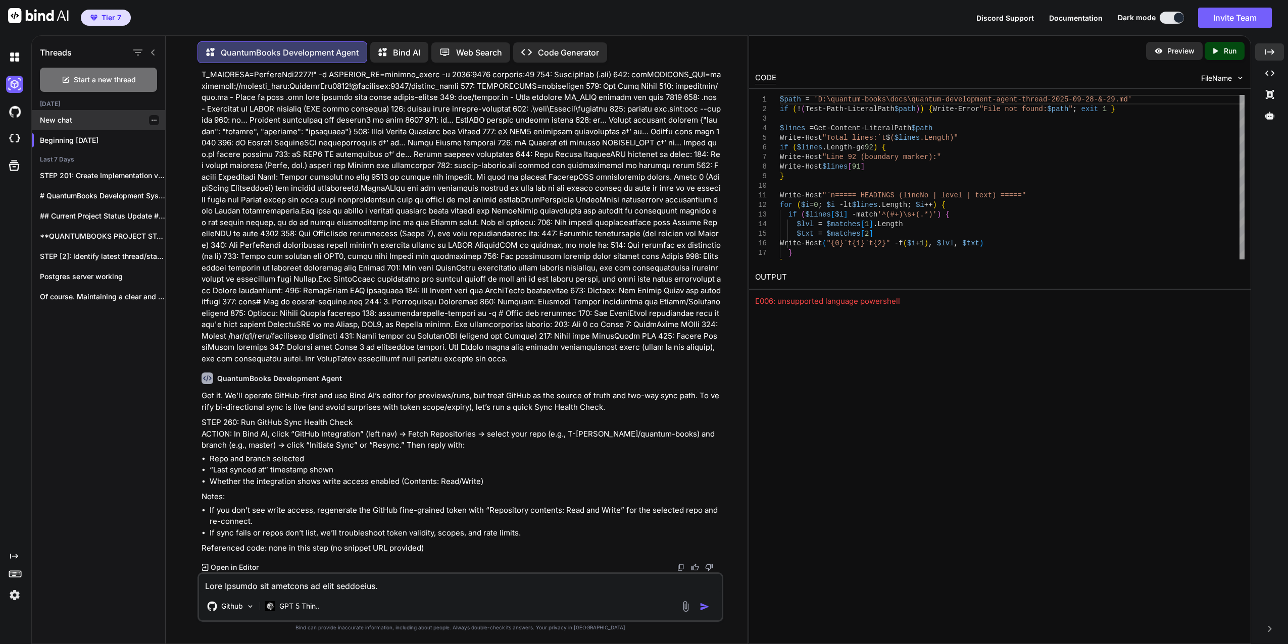
click at [80, 122] on p "New chat" at bounding box center [102, 120] width 125 height 10
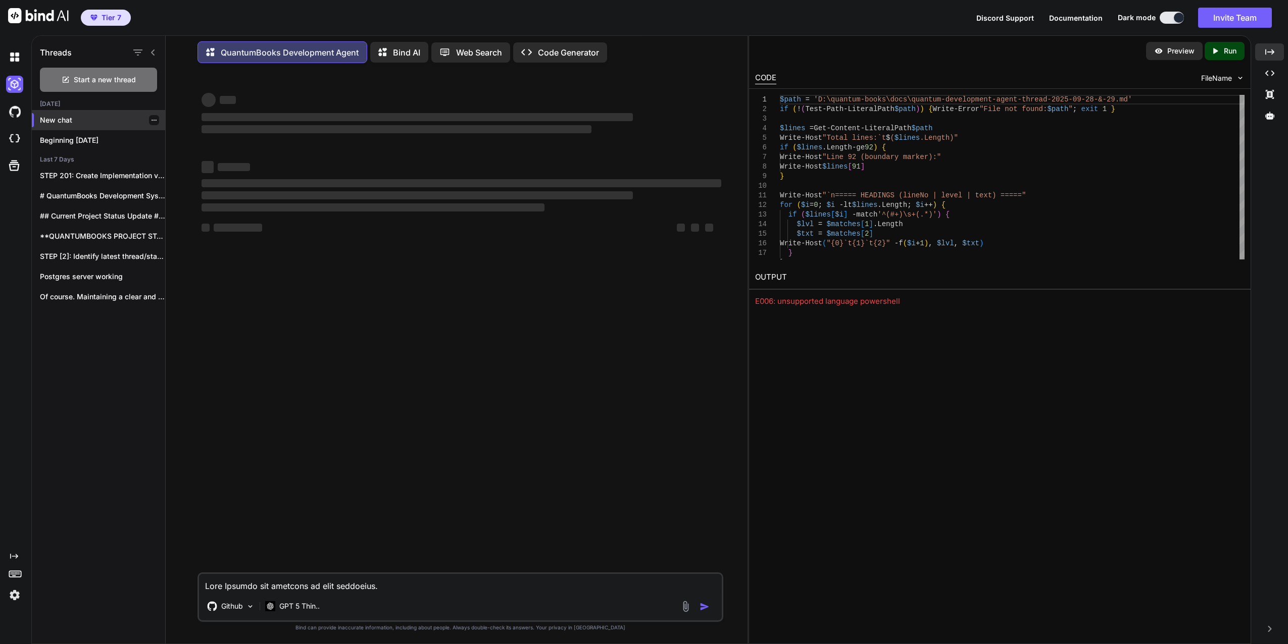
scroll to position [0, 0]
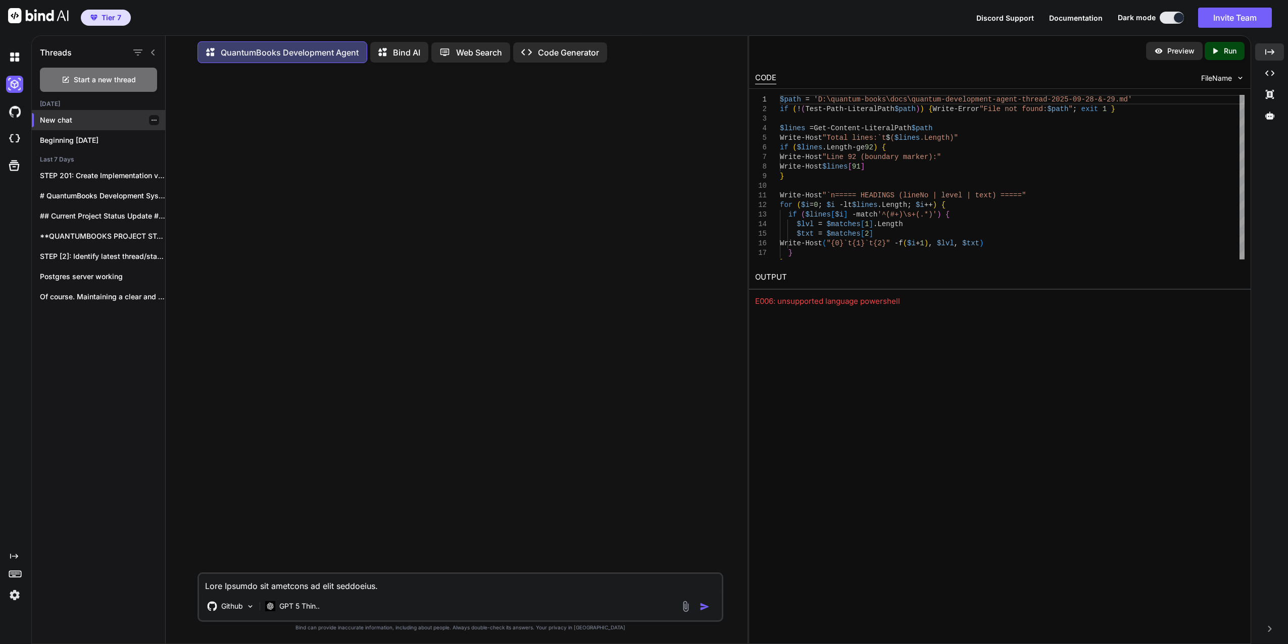
click at [68, 115] on p "New chat" at bounding box center [102, 120] width 125 height 10
click at [91, 115] on p "New chat" at bounding box center [102, 120] width 125 height 10
click at [87, 135] on p "Beginning 2025-09-28" at bounding box center [102, 140] width 125 height 10
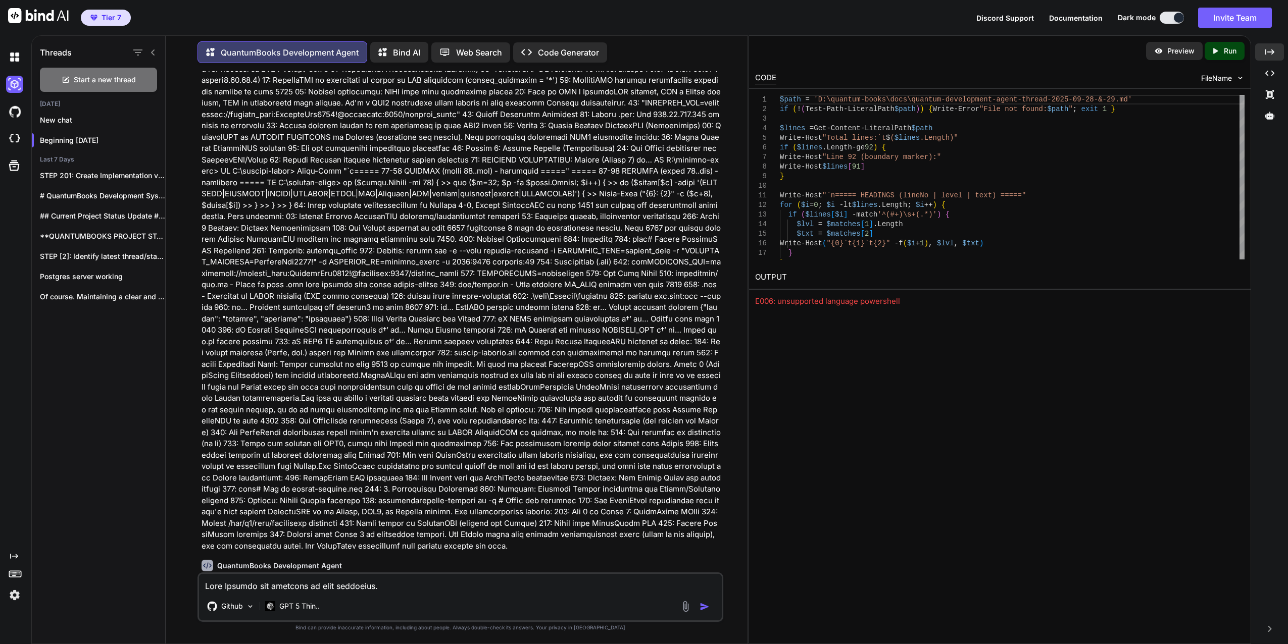
scroll to position [16471, 0]
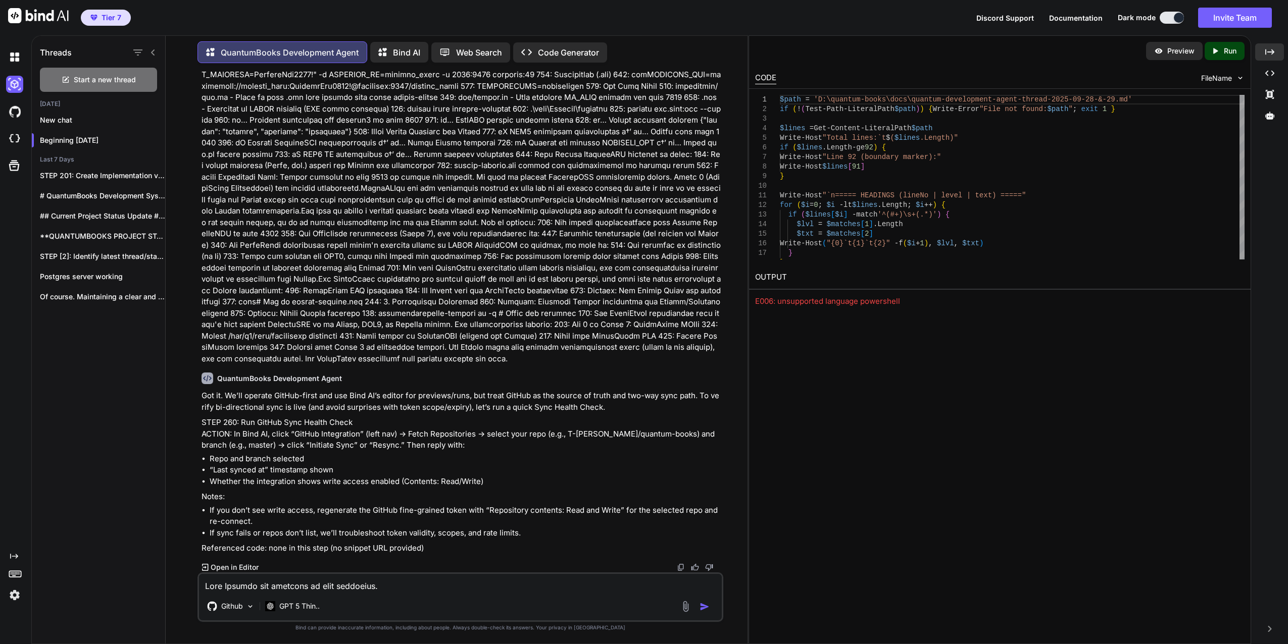
click at [13, 556] on icon at bounding box center [14, 556] width 8 height 5
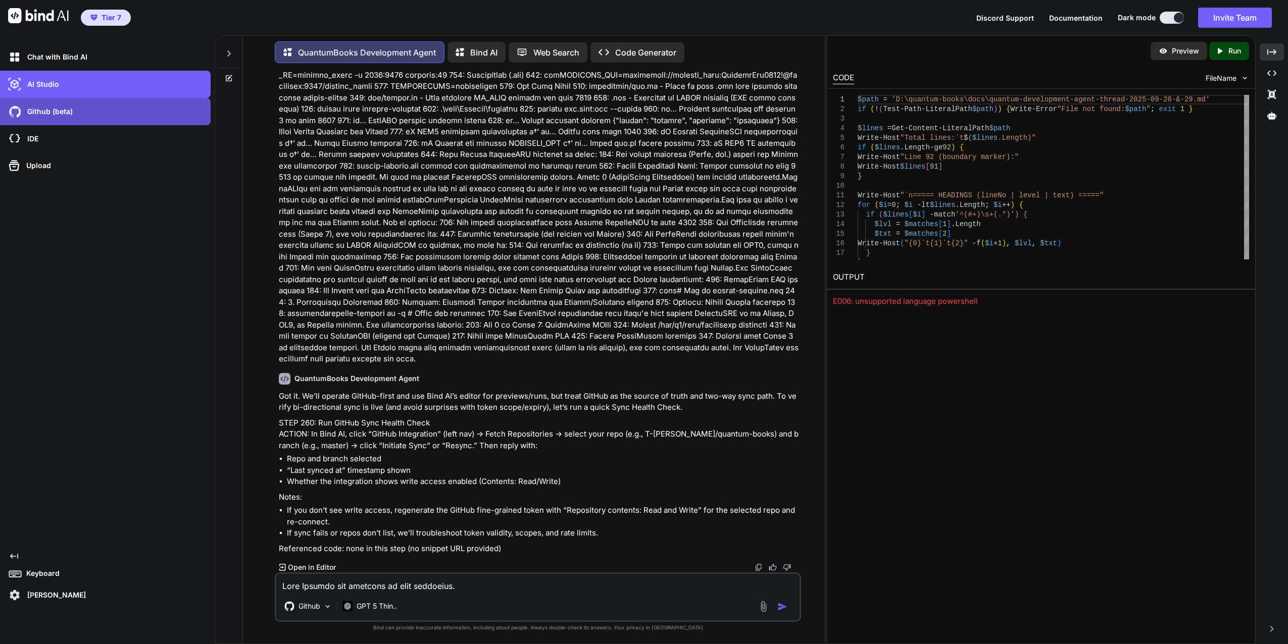
click at [46, 114] on p "Github (beta)" at bounding box center [47, 112] width 49 height 10
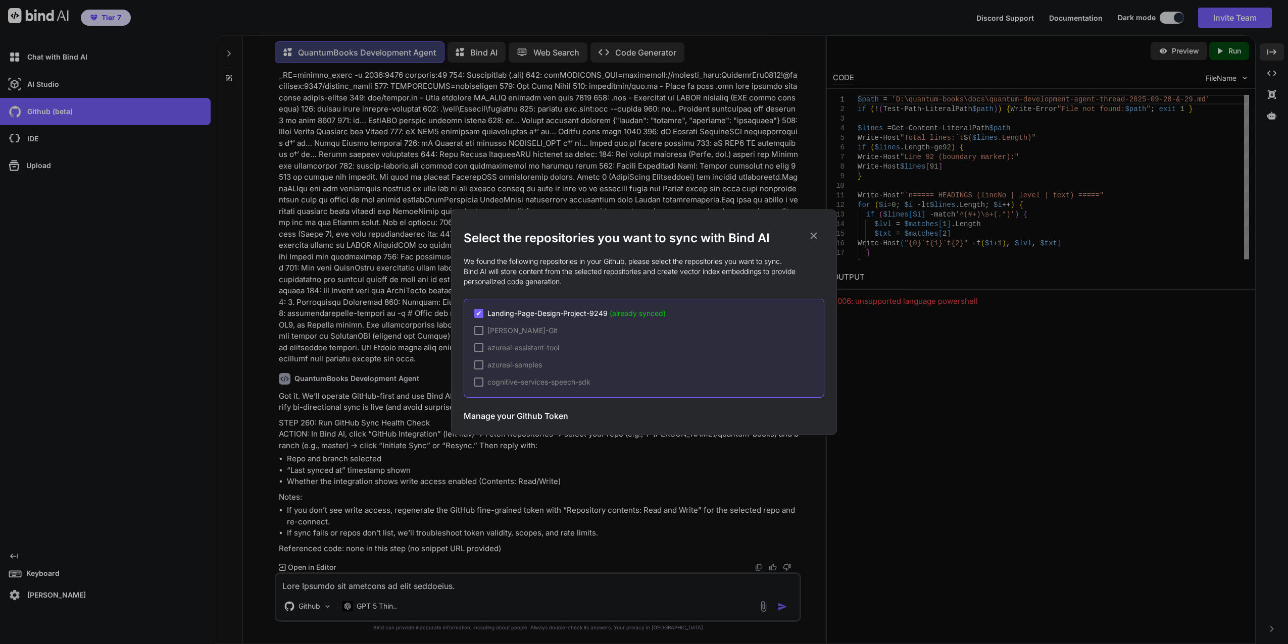
click at [480, 311] on span "✔" at bounding box center [479, 314] width 6 height 10
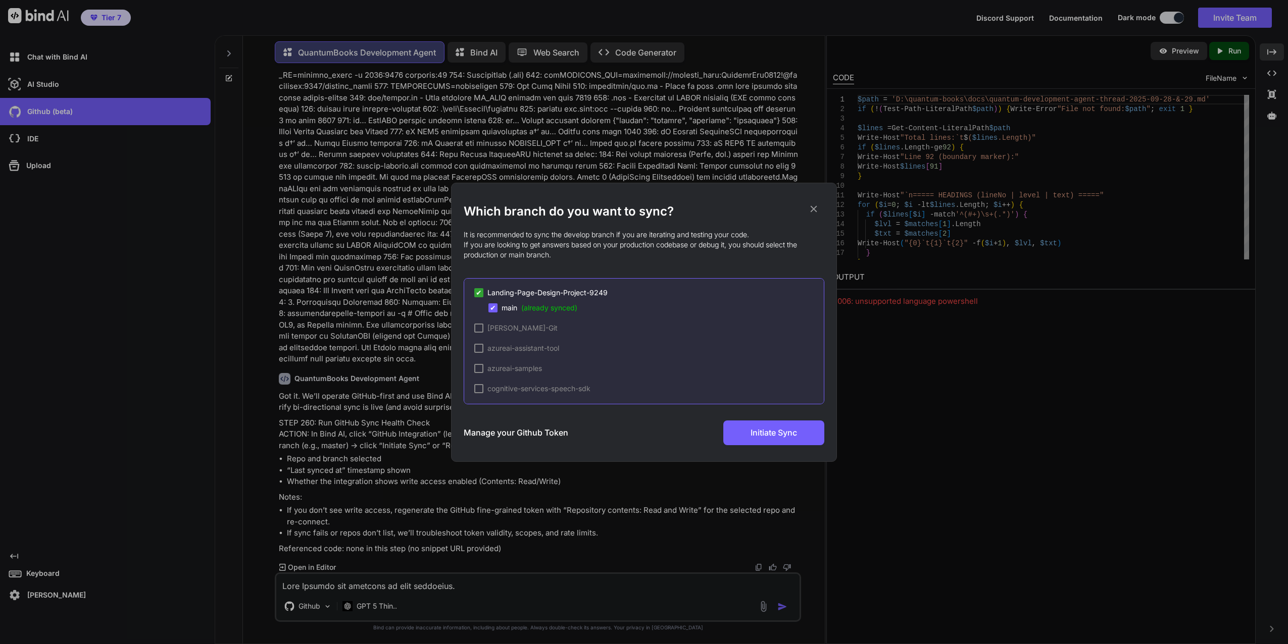
click at [478, 295] on span "✔" at bounding box center [479, 293] width 6 height 10
click at [495, 308] on span "✔" at bounding box center [493, 308] width 6 height 10
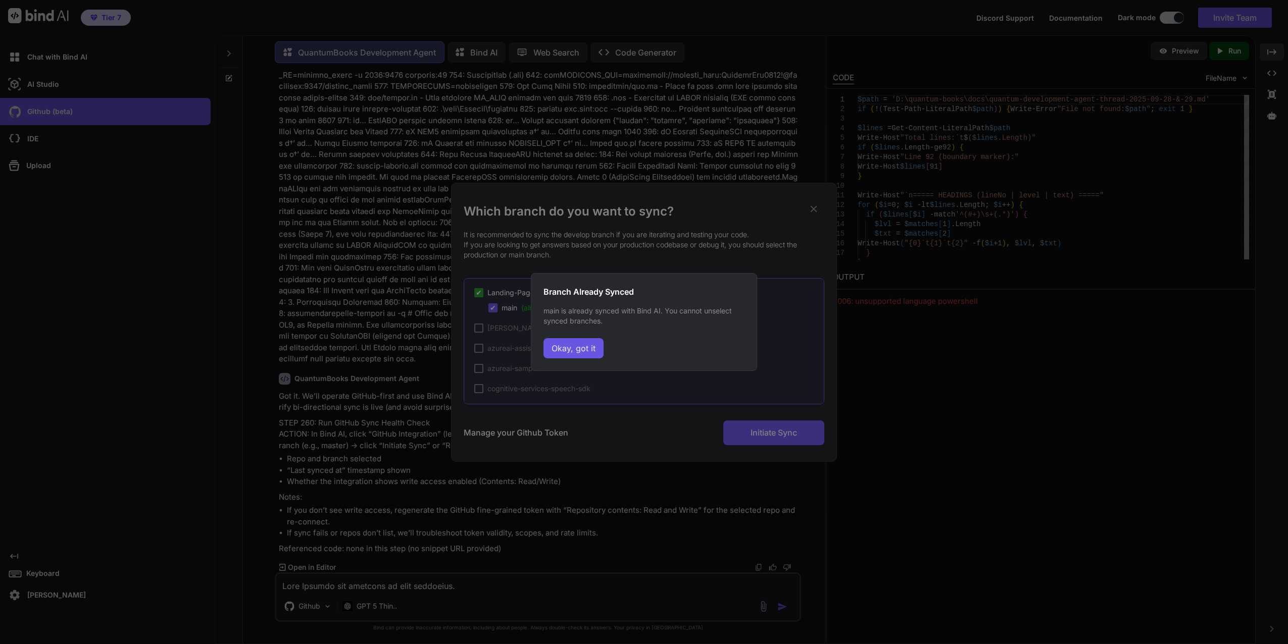
click at [569, 344] on button "Okay, got it" at bounding box center [573, 348] width 60 height 20
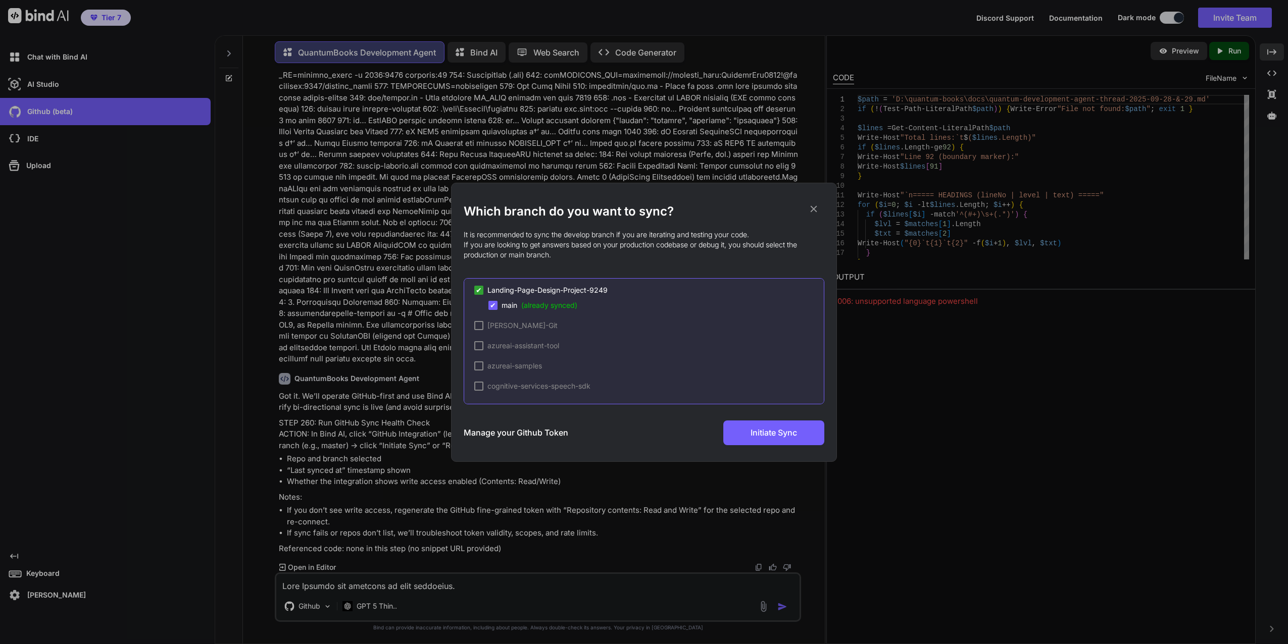
scroll to position [3, 0]
click at [508, 431] on h3 "Manage your Github Token" at bounding box center [516, 433] width 105 height 12
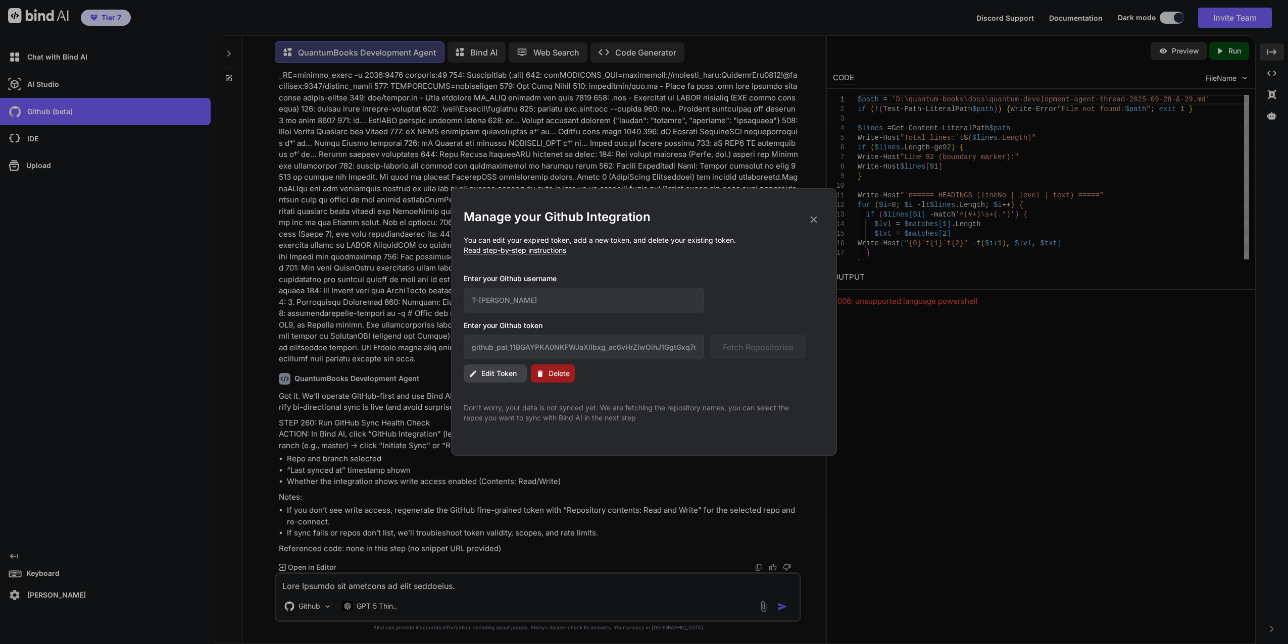
click at [810, 220] on icon at bounding box center [813, 219] width 11 height 11
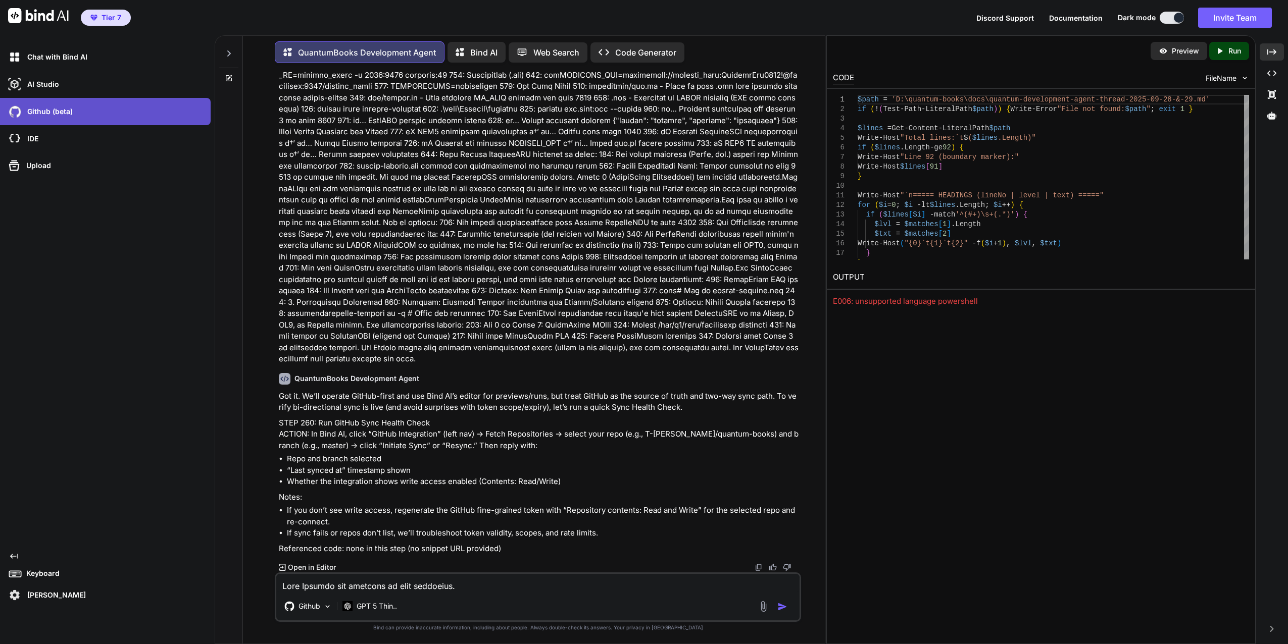
click at [79, 112] on div "Github (beta)" at bounding box center [108, 111] width 205 height 17
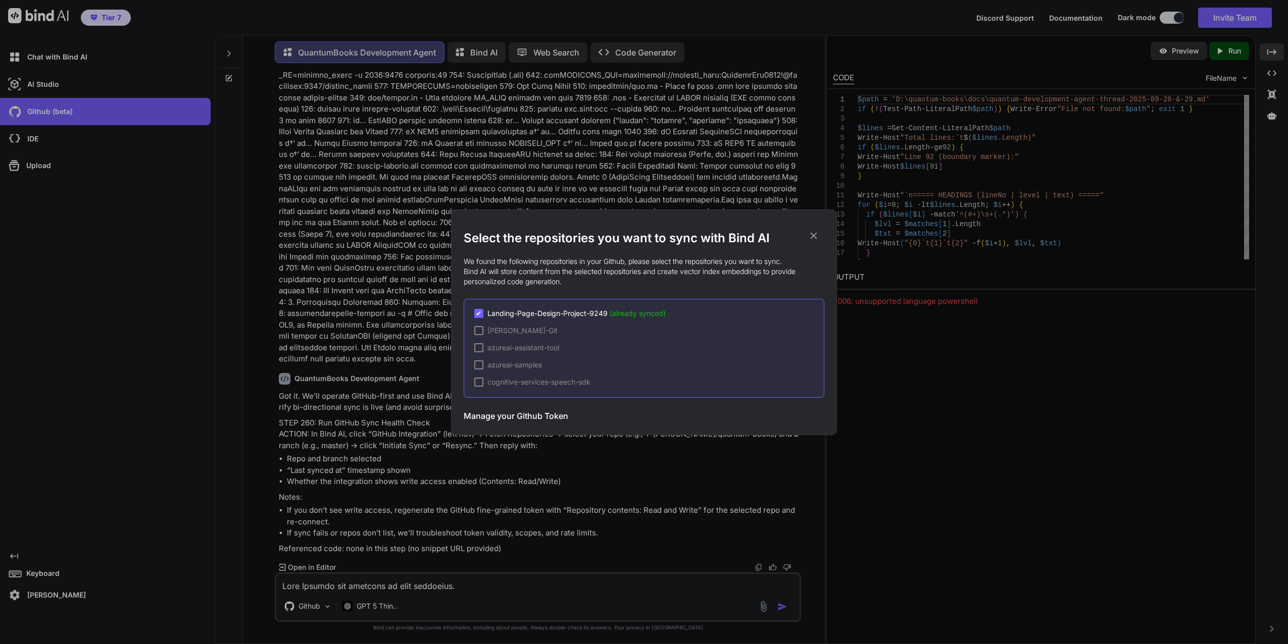
click at [590, 418] on div "Manage your Github Token Initiate Sync" at bounding box center [644, 416] width 361 height 25
drag, startPoint x: 565, startPoint y: 280, endPoint x: 585, endPoint y: 276, distance: 20.1
click at [585, 276] on p "We found the following repositories in your Github, please select the repositor…" at bounding box center [644, 272] width 361 height 30
click at [510, 415] on h3 "Manage your Github Token" at bounding box center [516, 416] width 105 height 12
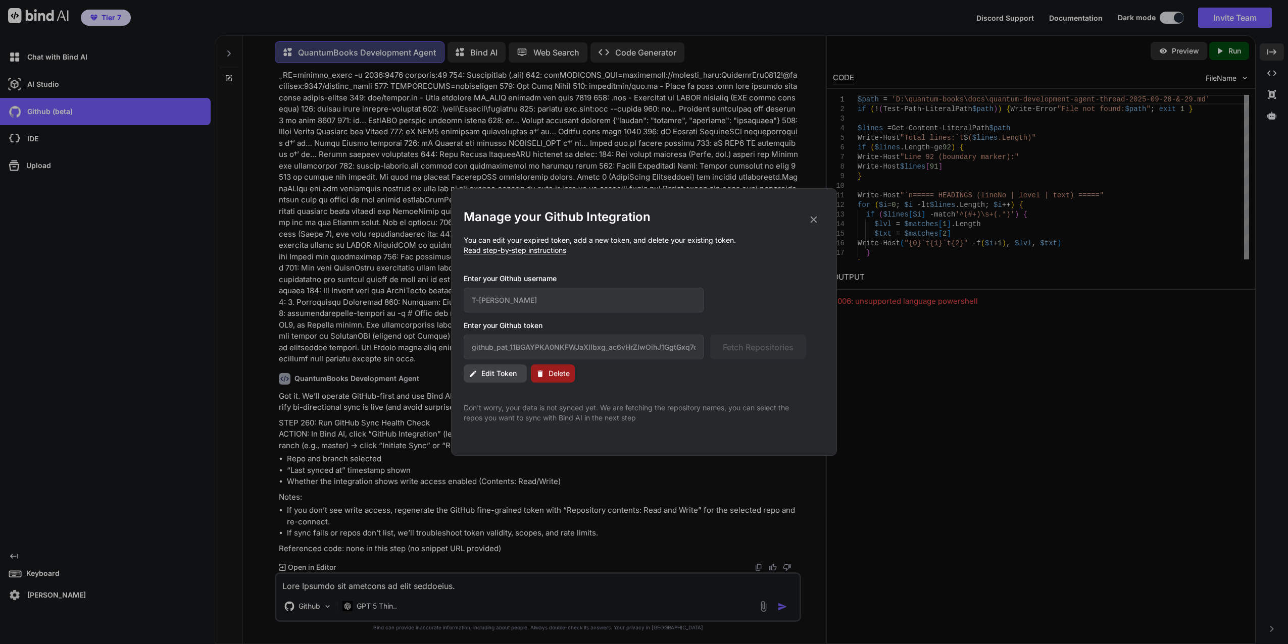
click at [493, 374] on span "Edit Token" at bounding box center [498, 374] width 35 height 10
click at [495, 373] on span "Edit Token" at bounding box center [498, 374] width 35 height 10
click at [506, 347] on input "github_pat_11BGAYPKA0NKFWJaXlIbxg_ac6vHrZlwOihJ1GgtGxq7ck8ITzum1Emyx3hW7izhk6G5…" at bounding box center [584, 347] width 240 height 25
click at [587, 346] on input "github_pat_11BGAYPKA0NKFWJaXlIbxg_ac6vHrZlwOihJ1GgtGxq7ck8ITzum1Emyx3hW7izhk6G5…" at bounding box center [584, 347] width 240 height 25
click at [695, 376] on div "Edit Token Delete" at bounding box center [644, 374] width 361 height 18
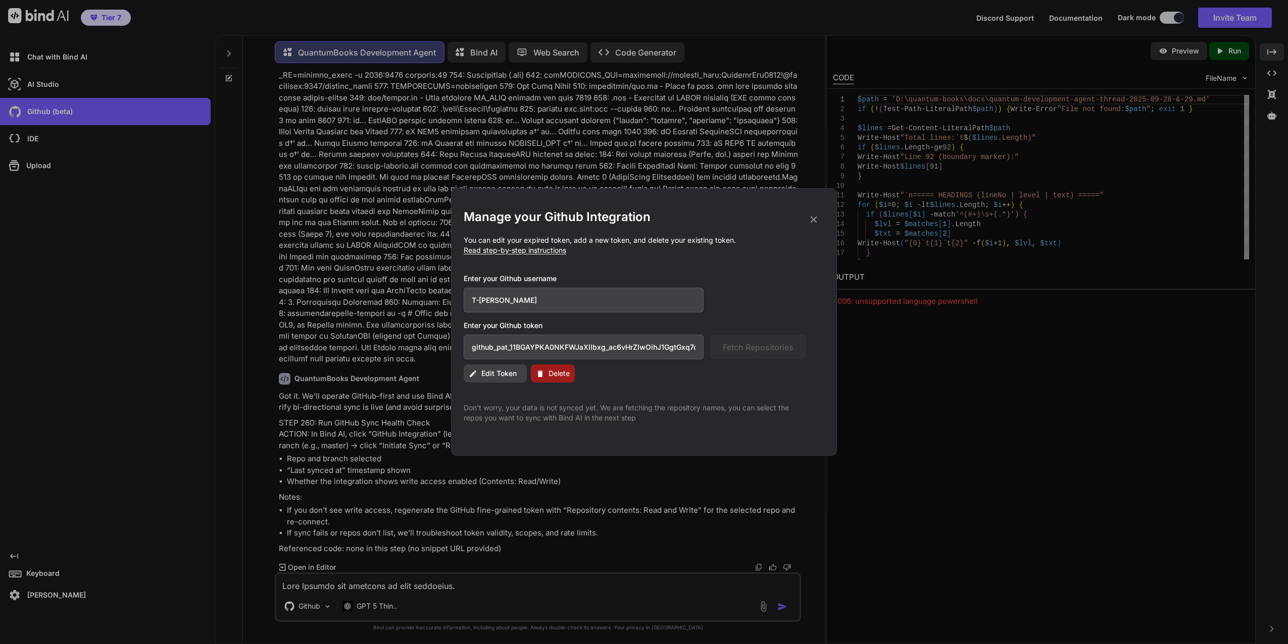
click at [513, 421] on p "Don't worry, your data is not synced yet. We are fetching the repository names,…" at bounding box center [635, 413] width 342 height 20
click at [517, 256] on div "Manage your Github Integration You can edit your expired token, add a new token…" at bounding box center [644, 316] width 361 height 214
drag, startPoint x: 517, startPoint y: 256, endPoint x: 607, endPoint y: 265, distance: 91.4
click at [607, 265] on div "Manage your Github Integration You can edit your expired token, add a new token…" at bounding box center [644, 316] width 361 height 214
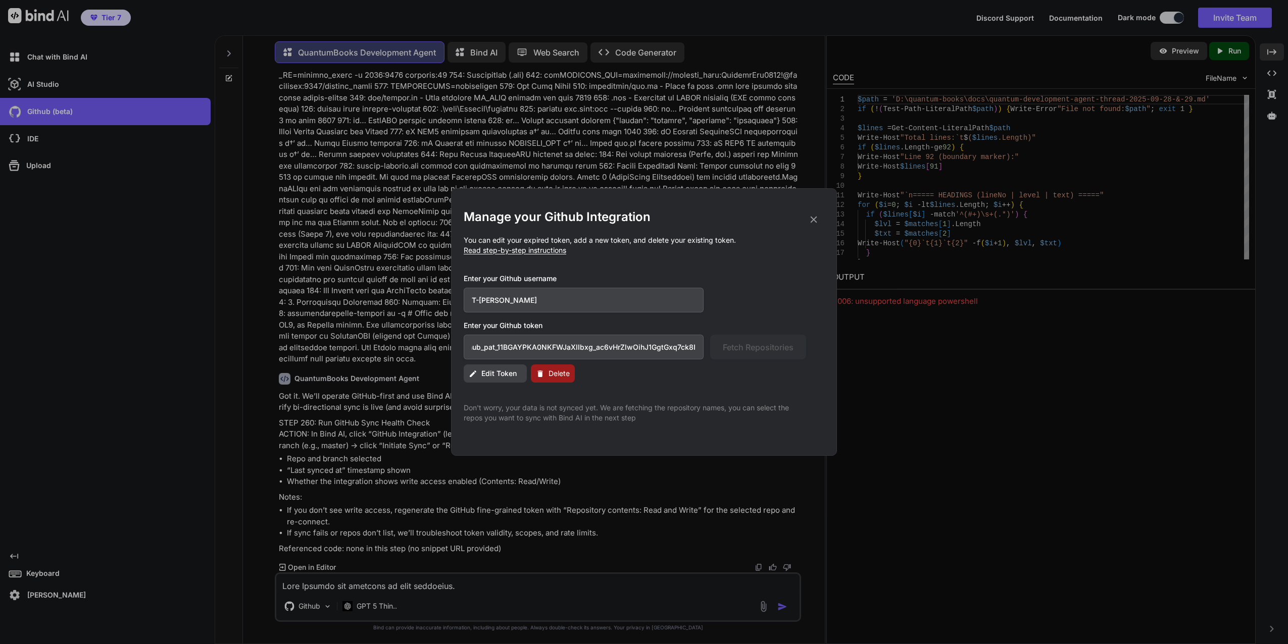
drag, startPoint x: 697, startPoint y: 347, endPoint x: 577, endPoint y: 344, distance: 120.2
click at [577, 344] on input "github_pat_11BGAYPKA0NKFWJaXlIbxg_ac6vHrZlwOihJ1GgtGxq7ck8ITzum1Emyx3hW7izhk6G5…" at bounding box center [584, 347] width 240 height 25
drag, startPoint x: 479, startPoint y: 347, endPoint x: 497, endPoint y: 349, distance: 18.8
click at [501, 349] on input "github_pat_11BGAYPKA0NKFWJaXlIbxg_ac6vHrZlwOihJ1GgtGxq7ck8ITzum1Emyx3hW7izhk6G5…" at bounding box center [584, 347] width 240 height 25
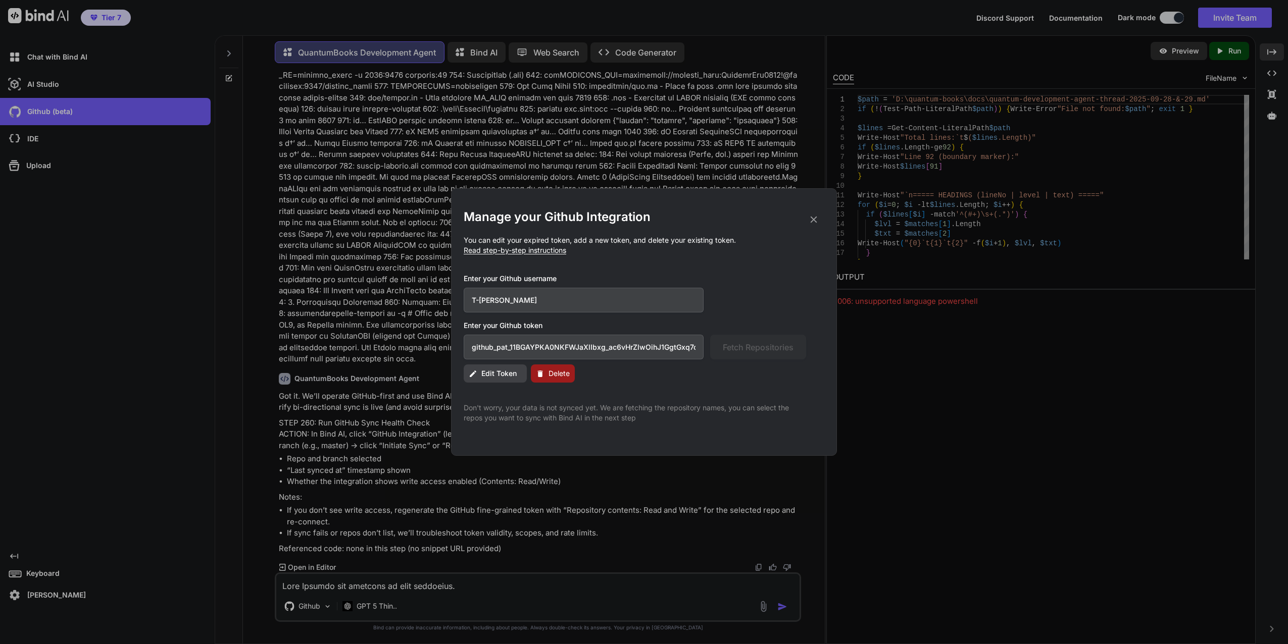
drag, startPoint x: 478, startPoint y: 345, endPoint x: 470, endPoint y: 346, distance: 7.6
click at [470, 346] on input "github_pat_11BGAYPKA0NKFWJaXlIbxg_ac6vHrZlwOihJ1GgtGxq7ck8ITzum1Emyx3hW7izhk6G5…" at bounding box center [584, 347] width 240 height 25
click at [474, 347] on input "github_pat_11BGAYPKA0NKFWJaXlIbxg_ac6vHrZlwOihJ1GgtGxq7ck8ITzum1Emyx3hW7izhk6G5…" at bounding box center [584, 347] width 240 height 25
click at [473, 347] on input "github_pat_11BGAYPKA0NKFWJaXlIbxg_ac6vHrZlwOihJ1GgtGxq7ck8ITzum1Emyx3hW7izhk6G5…" at bounding box center [584, 347] width 240 height 25
click at [487, 358] on input "github_pat_11BGAYPKA0NKFWJaXlIbxg_ac6vHrZlwOihJ1GgtGxq7ck8ITzum1Emyx3hW7izhk6G5…" at bounding box center [584, 347] width 240 height 25
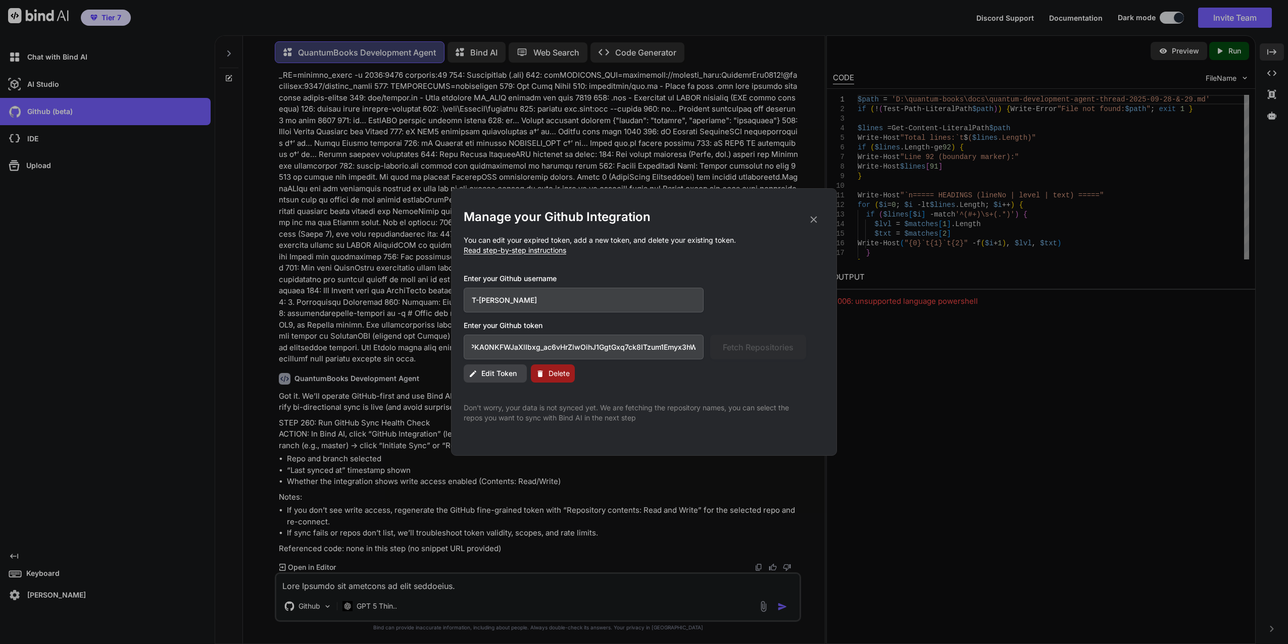
scroll to position [0, 165]
click at [742, 357] on div "github_pat_11BGAYPKA0NKFWJaXlIbxg_ac6vHrZlwOihJ1GgtGxq7ck8ITzum1Emyx3hW7izhk6G5…" at bounding box center [635, 347] width 342 height 25
click at [551, 366] on button "Delete" at bounding box center [553, 374] width 44 height 18
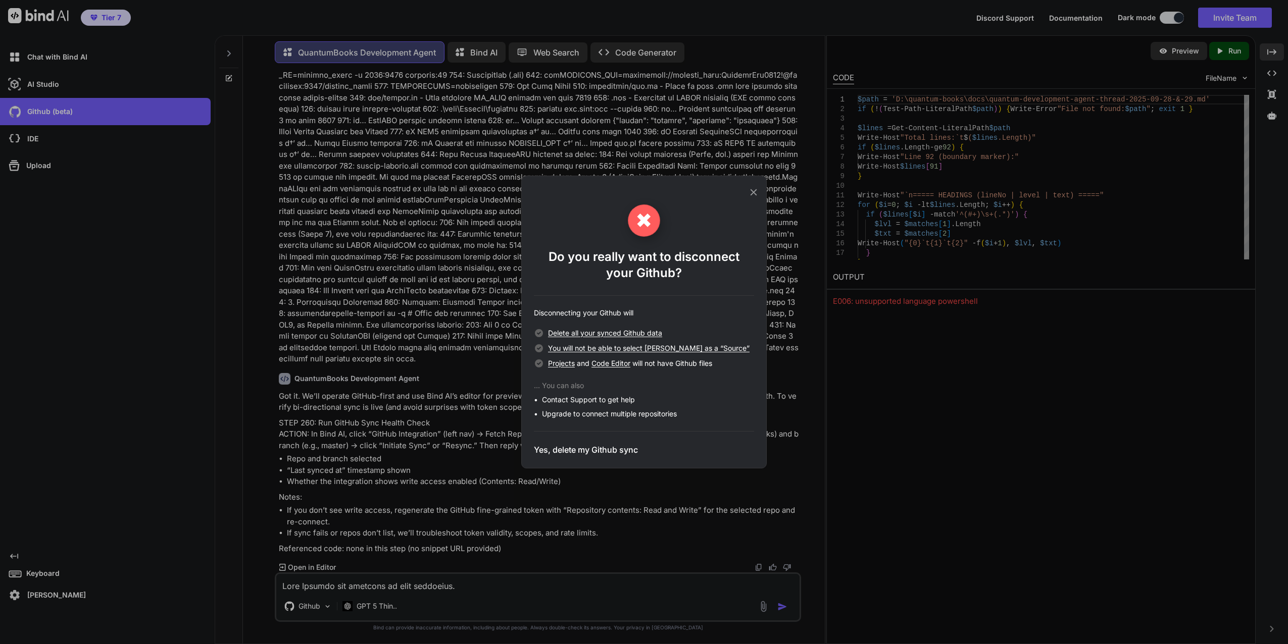
click at [750, 195] on icon at bounding box center [753, 192] width 11 height 11
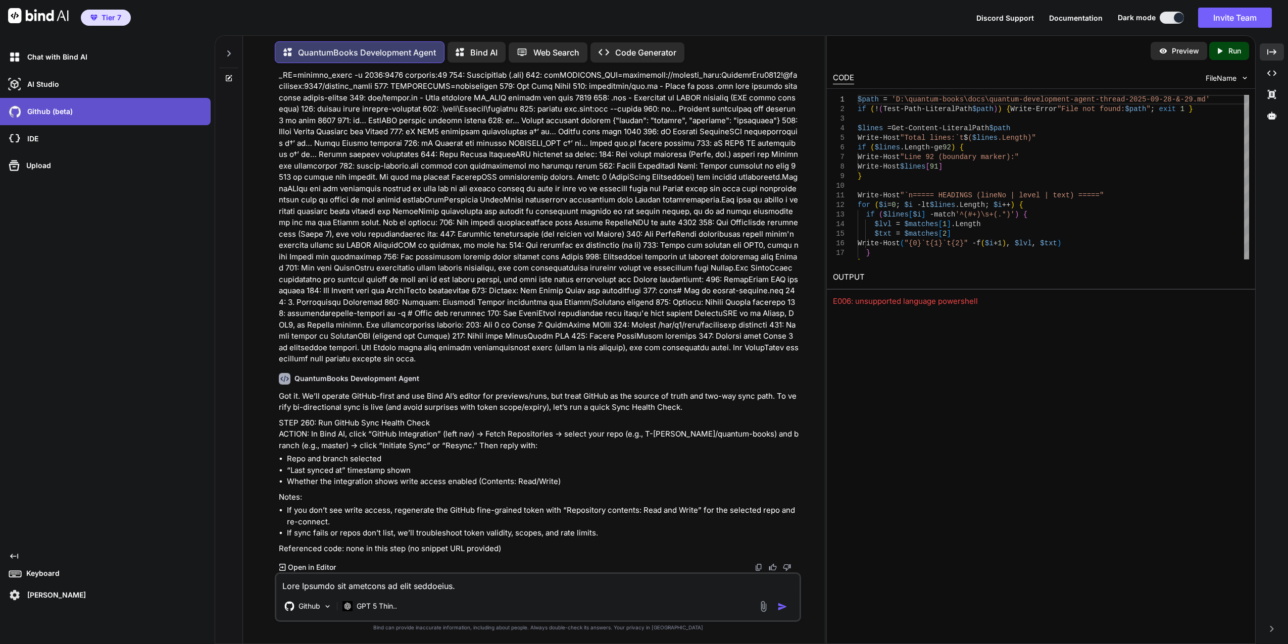
click at [96, 111] on div "Github (beta)" at bounding box center [108, 111] width 205 height 17
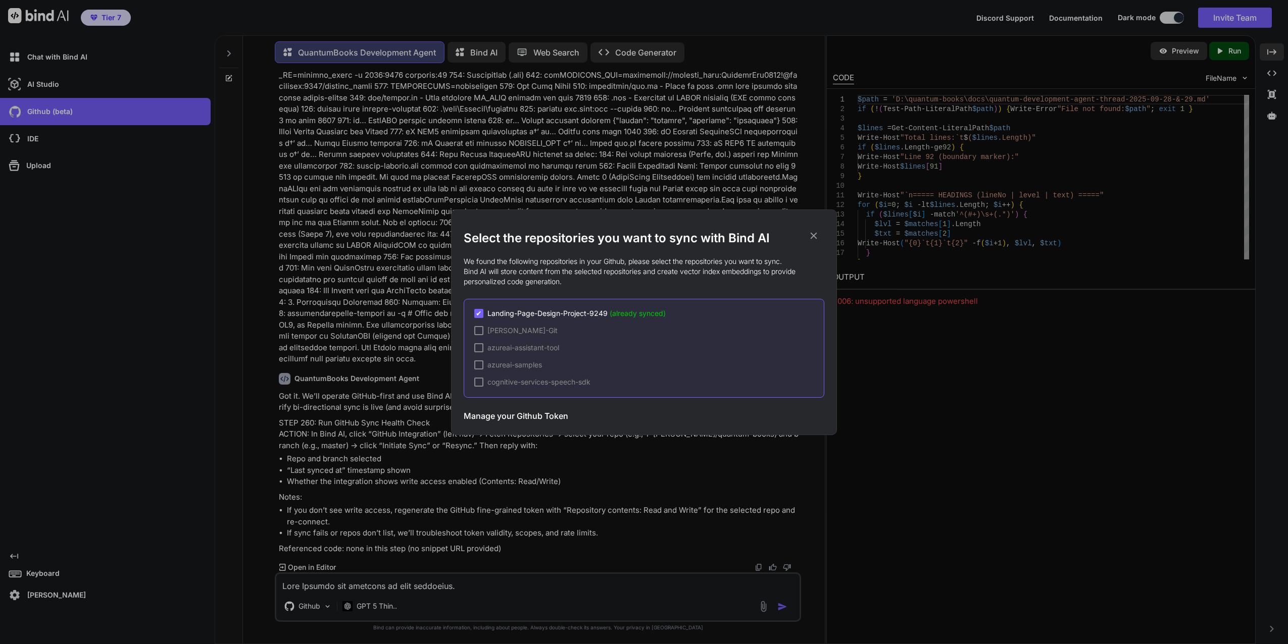
click at [515, 418] on h3 "Manage your Github Token" at bounding box center [516, 416] width 105 height 12
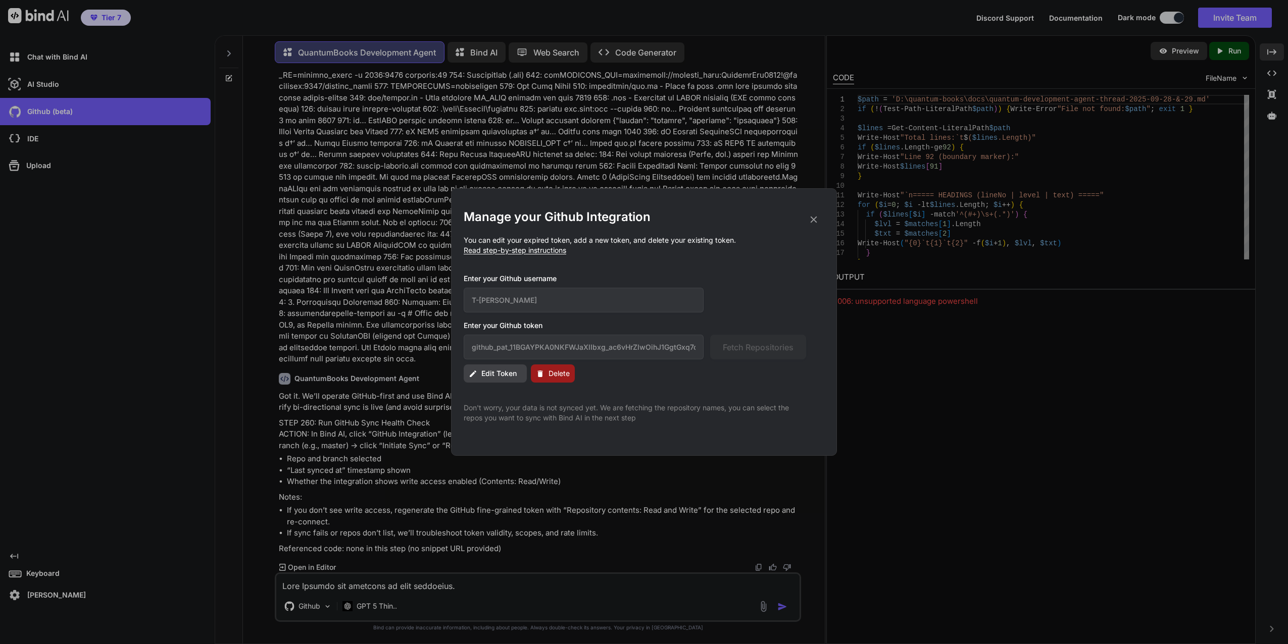
click at [547, 250] on span "Read step-by-step instructions" at bounding box center [515, 250] width 103 height 9
click at [482, 369] on span "Edit Token" at bounding box center [498, 374] width 35 height 10
click at [646, 345] on input "github_pat_11BGAYPKA0NKFWJaXlIbxg_ac6vHrZlwOihJ1GgtGxq7ck8ITzum1Emyx3hW7izhk6G5…" at bounding box center [584, 347] width 240 height 25
click at [741, 279] on h3 "Enter your Github username" at bounding box center [635, 279] width 342 height 10
click at [493, 376] on span "Edit Token" at bounding box center [498, 374] width 35 height 10
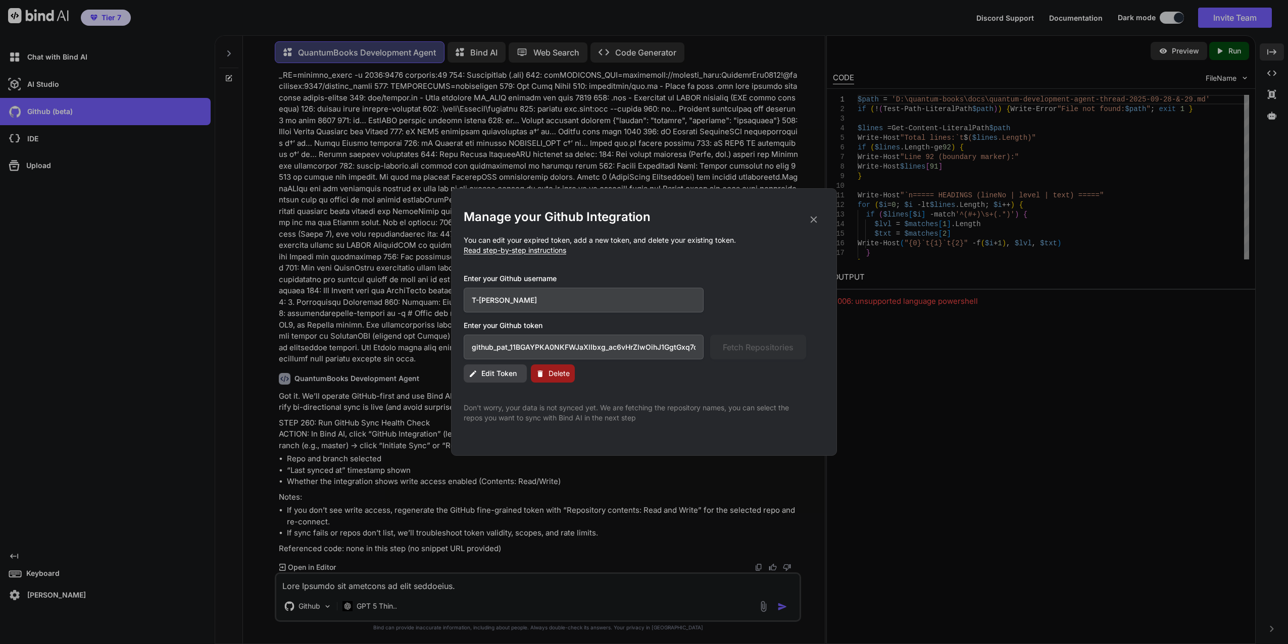
click at [548, 297] on input "T-Fuhrman" at bounding box center [584, 300] width 240 height 25
drag, startPoint x: 639, startPoint y: 386, endPoint x: 630, endPoint y: 382, distance: 9.5
click at [638, 386] on div "Manage your Github Integration You can edit your expired token, add a new token…" at bounding box center [644, 316] width 361 height 214
click at [552, 372] on span "Delete" at bounding box center [558, 374] width 21 height 10
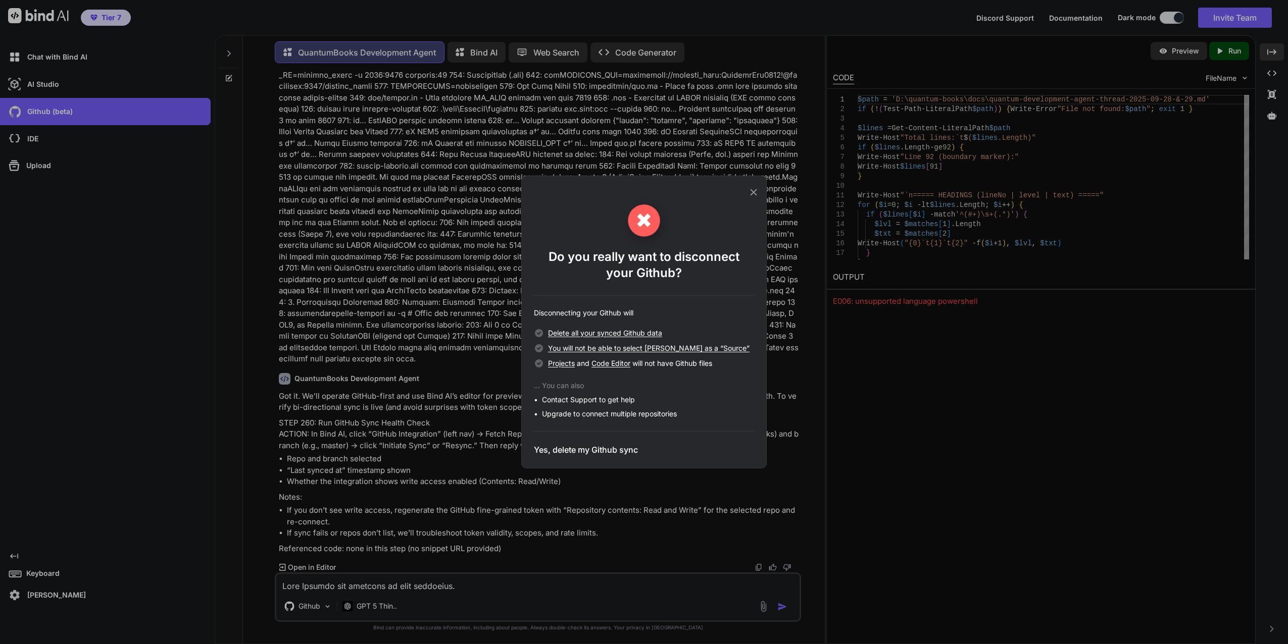
click at [752, 190] on icon at bounding box center [753, 192] width 11 height 11
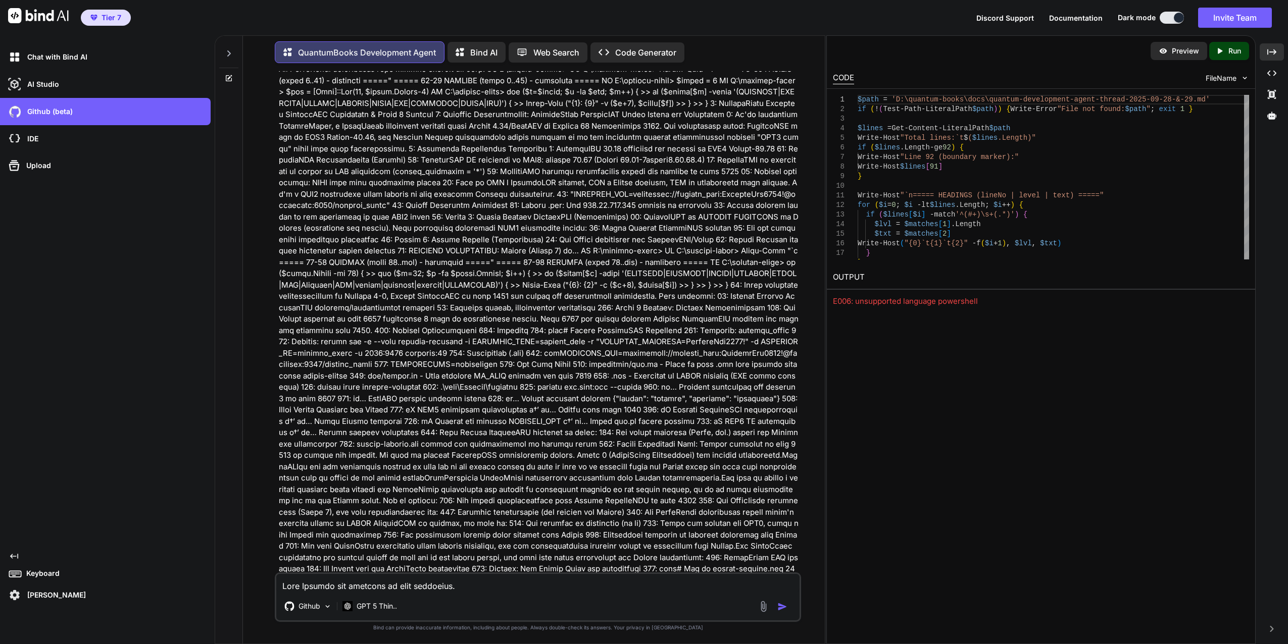
scroll to position [16460, 0]
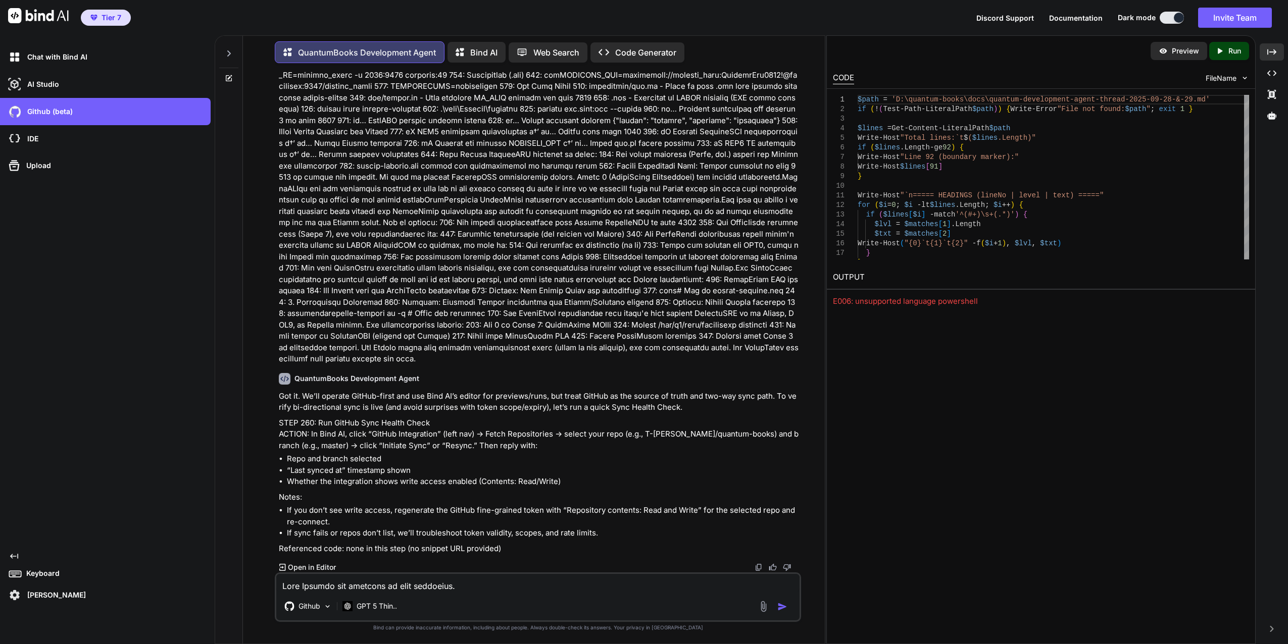
click at [343, 588] on textarea at bounding box center [537, 583] width 523 height 18
click at [228, 50] on icon at bounding box center [229, 53] width 4 height 6
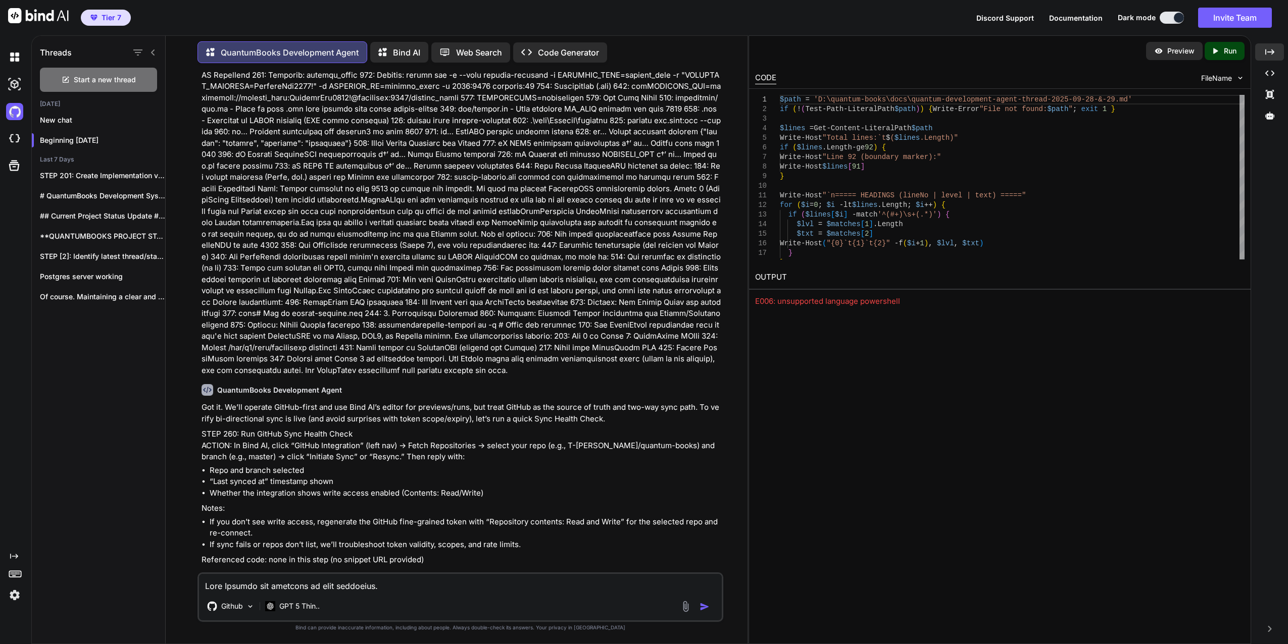
click at [156, 48] on icon at bounding box center [153, 52] width 8 height 8
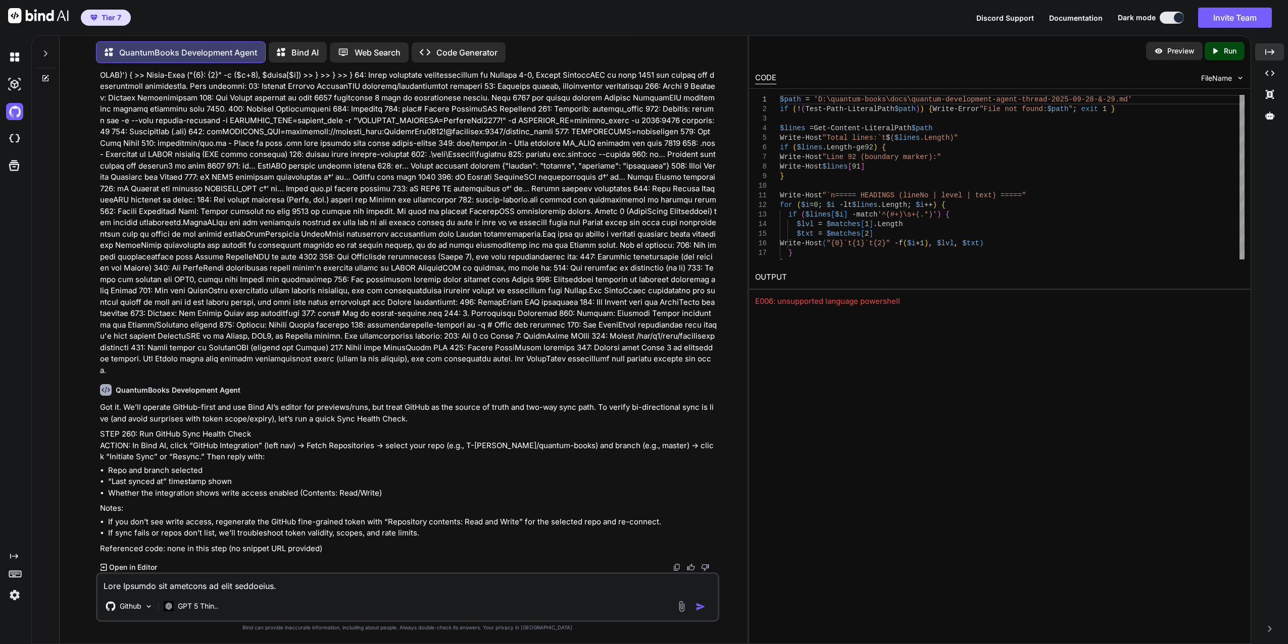
click at [12, 554] on icon "Created with Pixso." at bounding box center [14, 556] width 8 height 8
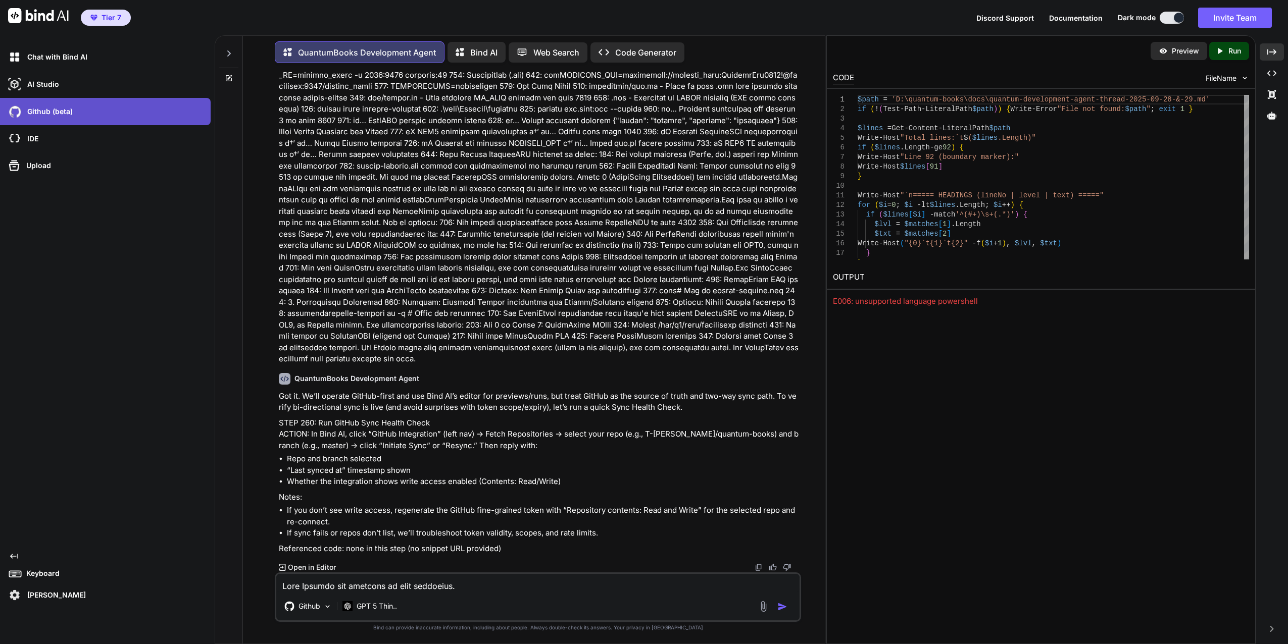
click at [53, 114] on p "Github (beta)" at bounding box center [47, 112] width 49 height 10
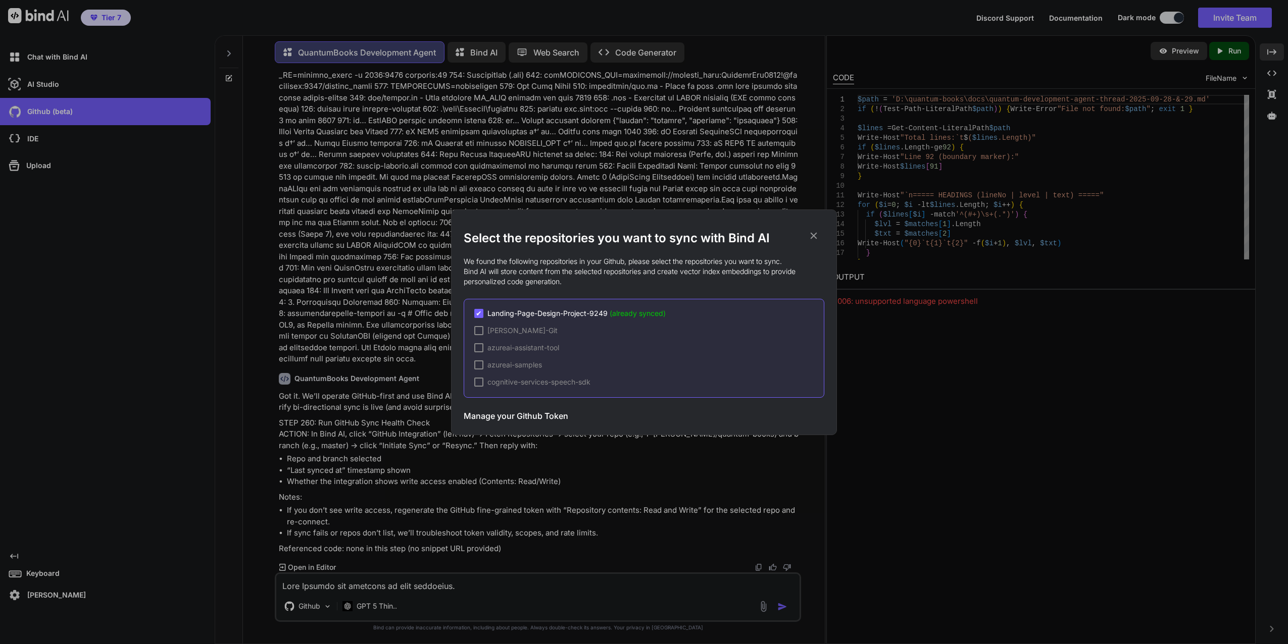
click at [693, 248] on div "Select the repositories you want to sync with Bind AI We found the following re…" at bounding box center [644, 329] width 361 height 198
drag, startPoint x: 575, startPoint y: 289, endPoint x: 584, endPoint y: 285, distance: 9.5
click at [584, 285] on div "Select the repositories you want to sync with Bind AI We found the following re…" at bounding box center [644, 329] width 361 height 198
click at [663, 283] on p "We found the following repositories in your Github, please select the repositor…" at bounding box center [644, 272] width 361 height 30
click at [814, 231] on icon at bounding box center [813, 235] width 11 height 11
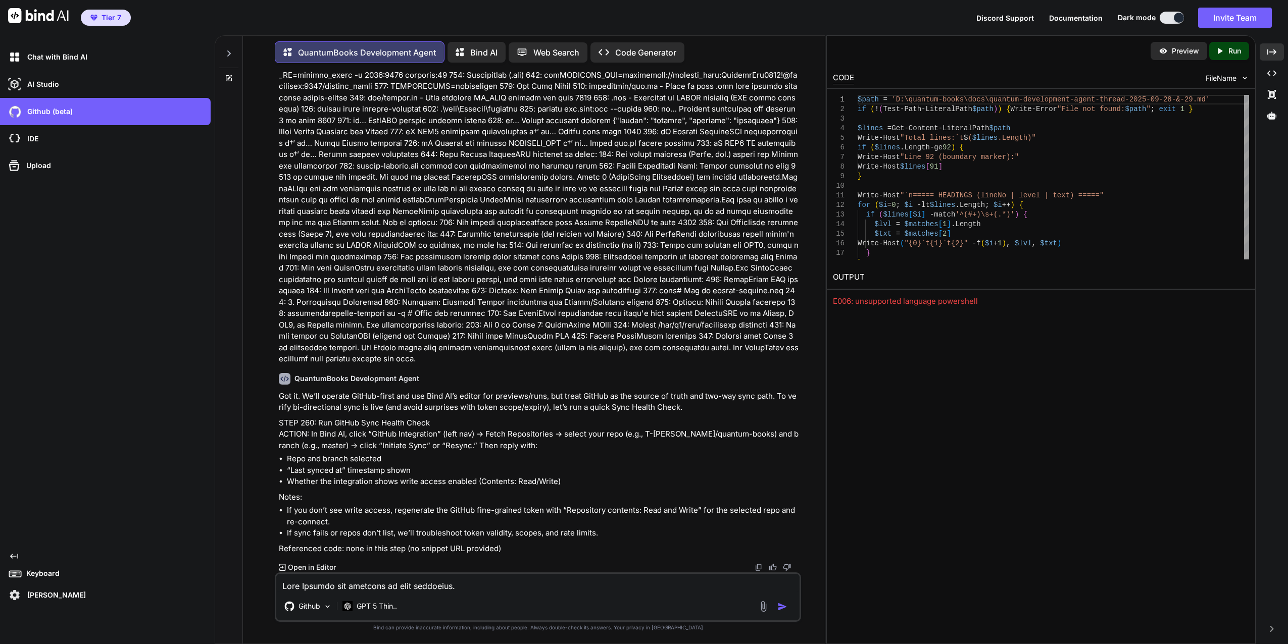
click at [371, 581] on textarea at bounding box center [537, 583] width 523 height 18
click at [709, 588] on textarea "It doesn't see the newest repo. I think I might have to delete the integration …" at bounding box center [537, 583] width 523 height 18
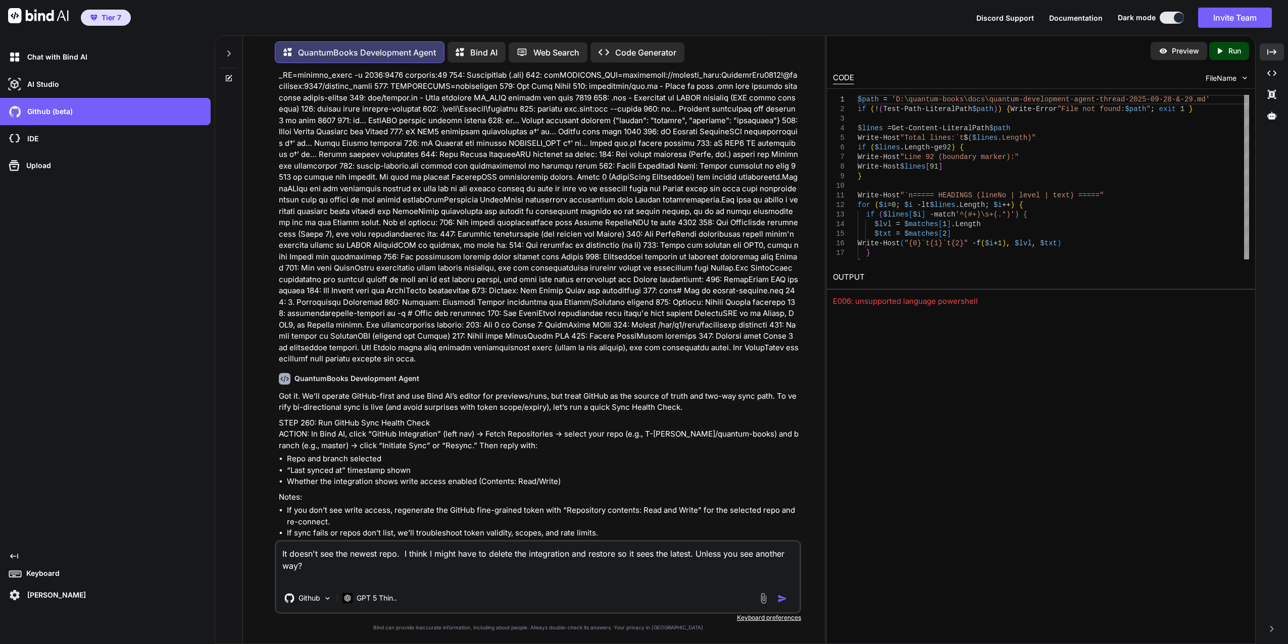
click at [785, 599] on img "button" at bounding box center [782, 599] width 10 height 10
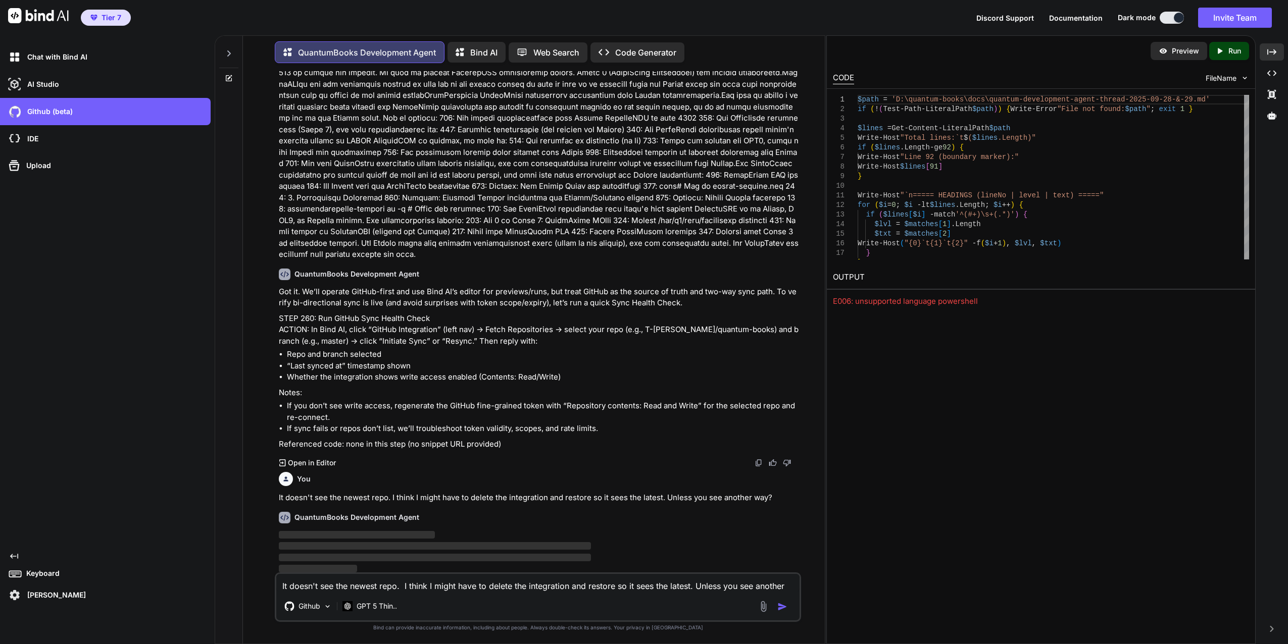
scroll to position [16567, 0]
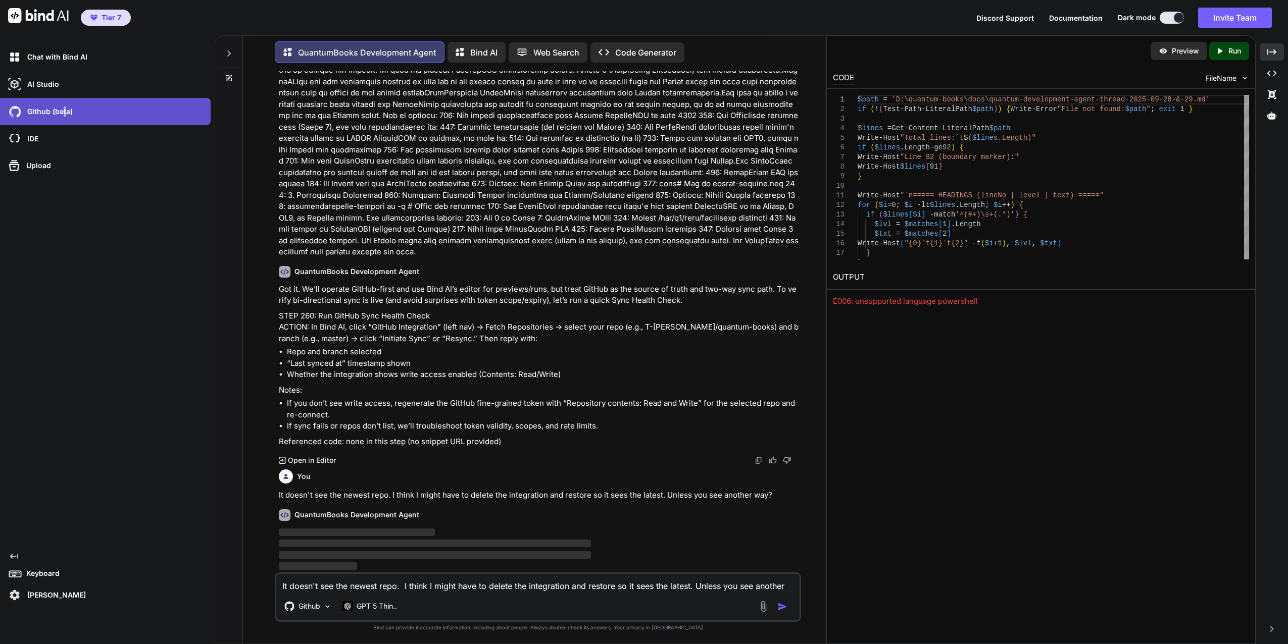
click at [65, 111] on p "Github (beta)" at bounding box center [47, 112] width 49 height 10
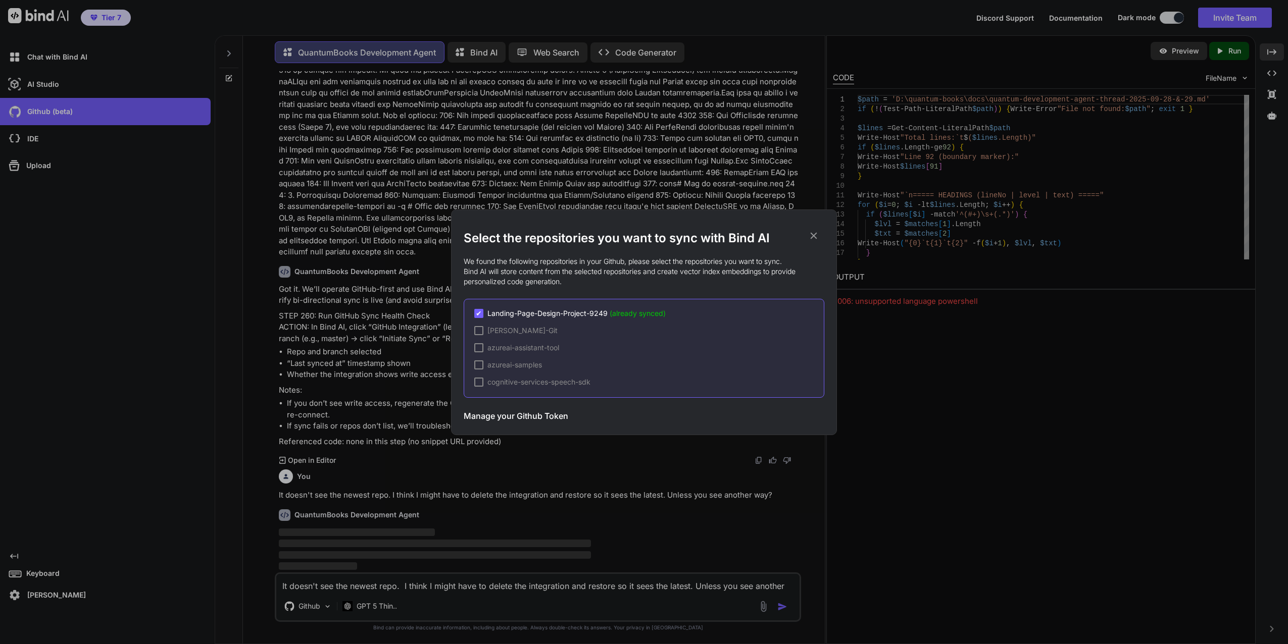
click at [518, 416] on h3 "Manage your Github Token" at bounding box center [516, 416] width 105 height 12
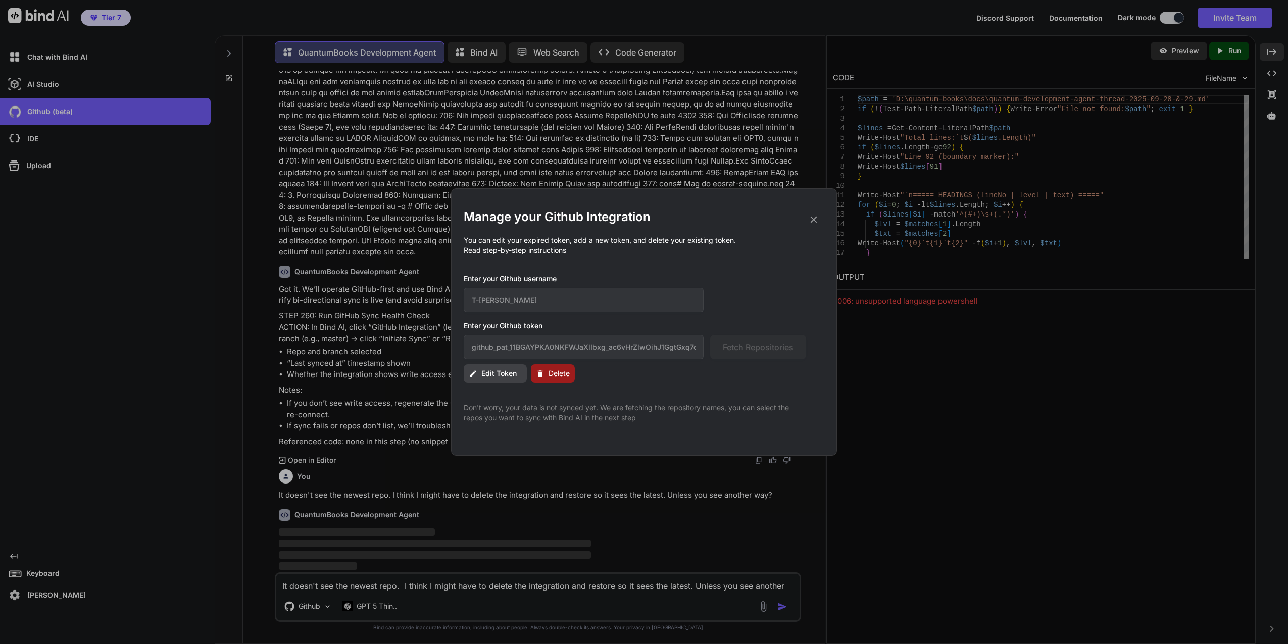
drag, startPoint x: 506, startPoint y: 348, endPoint x: 487, endPoint y: 376, distance: 33.8
click at [487, 376] on span "Edit Token" at bounding box center [498, 374] width 35 height 10
click at [716, 355] on div "github_pat_11BGAYPKA0NKFWJaXlIbxg_ac6vHrZlwOihJ1GgtGxq7ck8ITzum1Emyx3hW7izhk6G5…" at bounding box center [635, 347] width 342 height 25
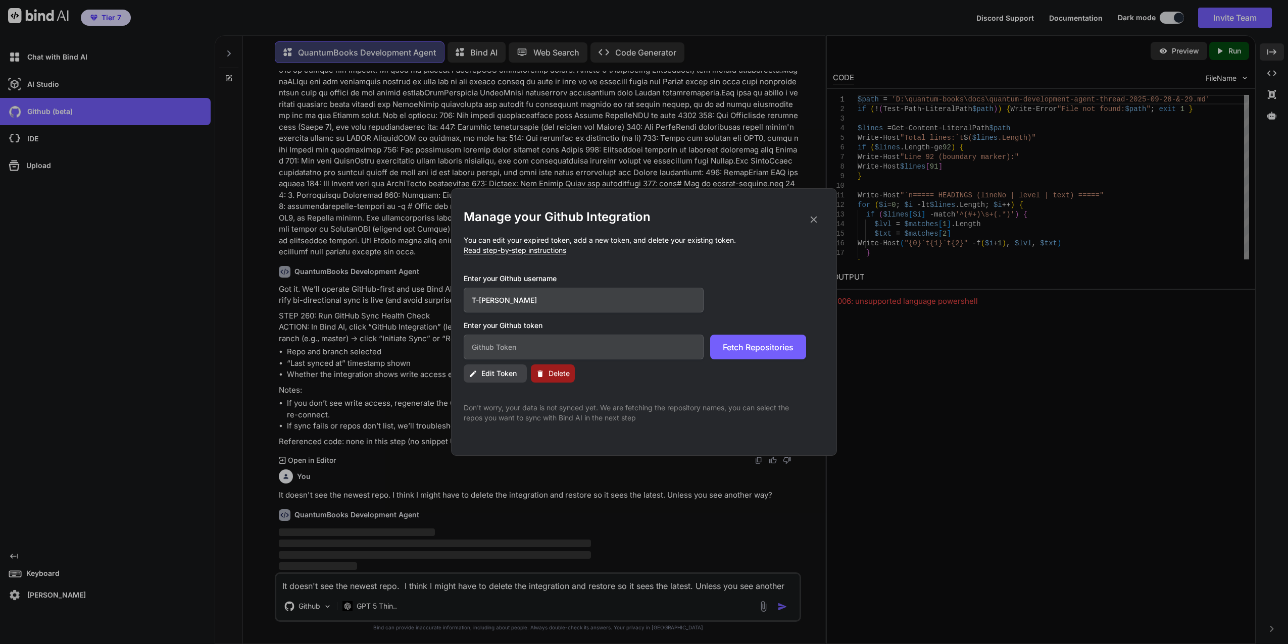
click at [661, 396] on div "Manage your Github Integration You can edit your expired token, add a new token…" at bounding box center [644, 316] width 361 height 214
click at [593, 349] on input "text" at bounding box center [584, 347] width 240 height 25
paste input "github_pat_11BGAYPKA0NKFWJaXlIbxg_ac6vHrZlwOihJ1GgtGxq7ck8ITzum1Emyx3hW7izhk6G5…"
drag, startPoint x: 687, startPoint y: 346, endPoint x: 431, endPoint y: 346, distance: 256.5
click at [431, 346] on div "Manage your Github Integration You can edit your expired token, add a new token…" at bounding box center [644, 322] width 1288 height 644
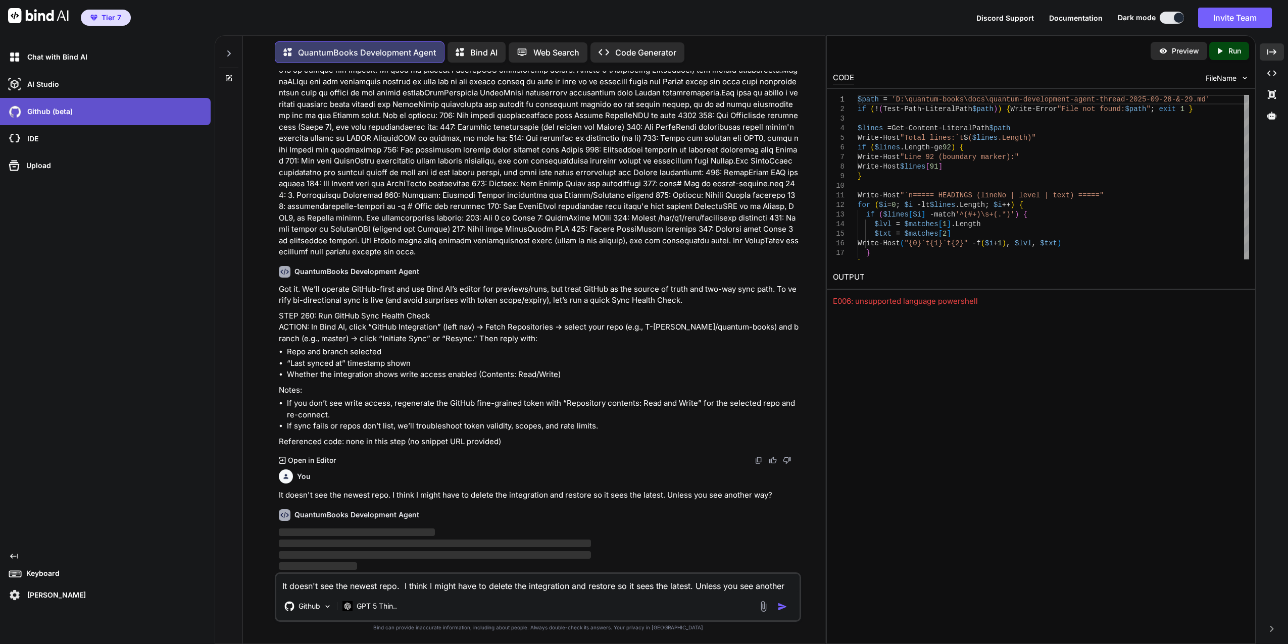
click at [108, 113] on div "Github (beta)" at bounding box center [108, 111] width 205 height 17
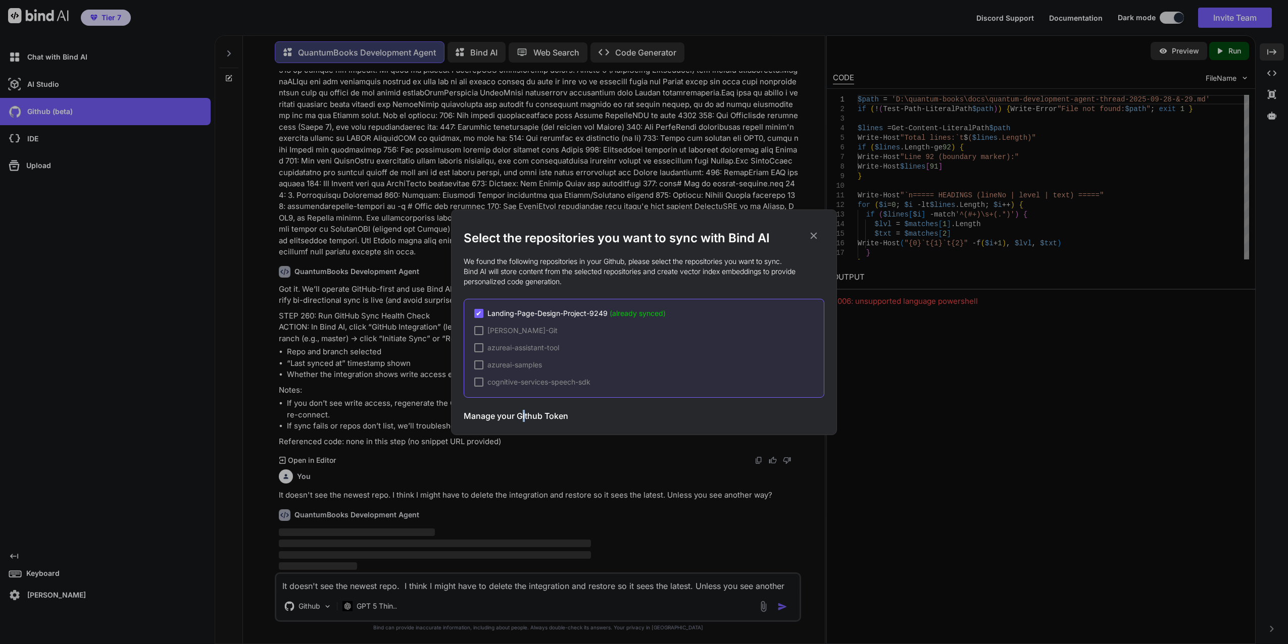
click at [522, 416] on h3 "Manage your Github Token" at bounding box center [516, 416] width 105 height 12
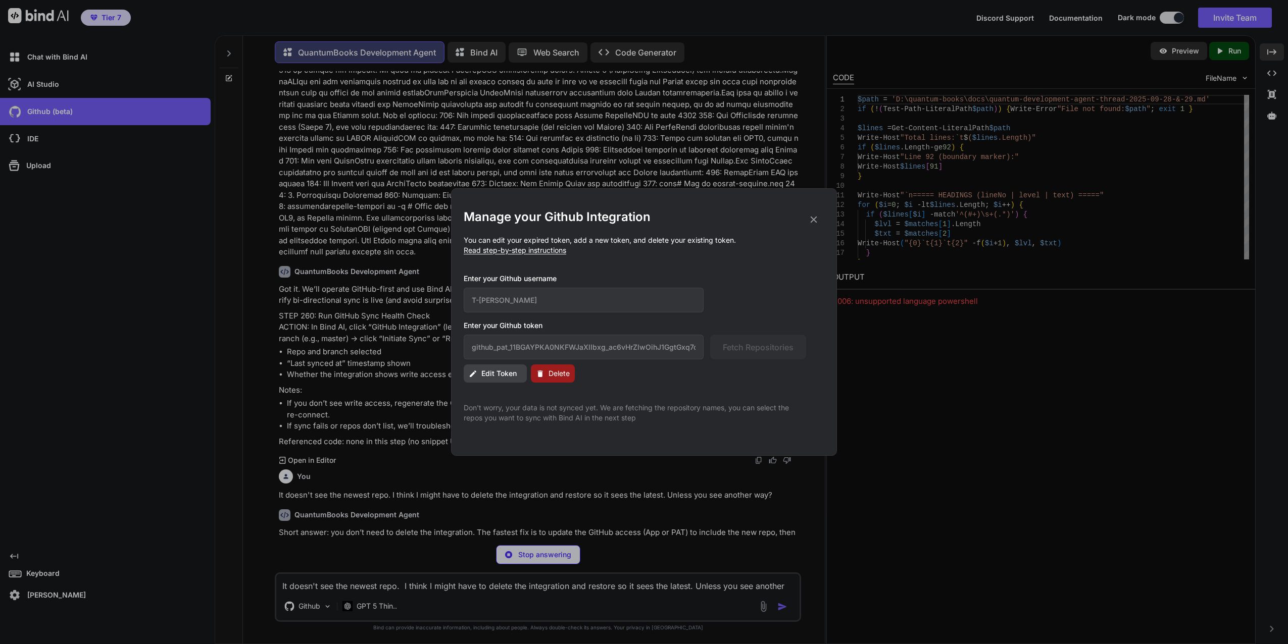
click at [480, 368] on button "Edit Token" at bounding box center [495, 374] width 63 height 18
click at [719, 352] on div "github_pat_11BGAYPKA0NKFWJaXlIbxg_ac6vHrZlwOihJ1GgtGxq7ck8ITzum1Emyx3hW7izhk6G5…" at bounding box center [635, 347] width 342 height 25
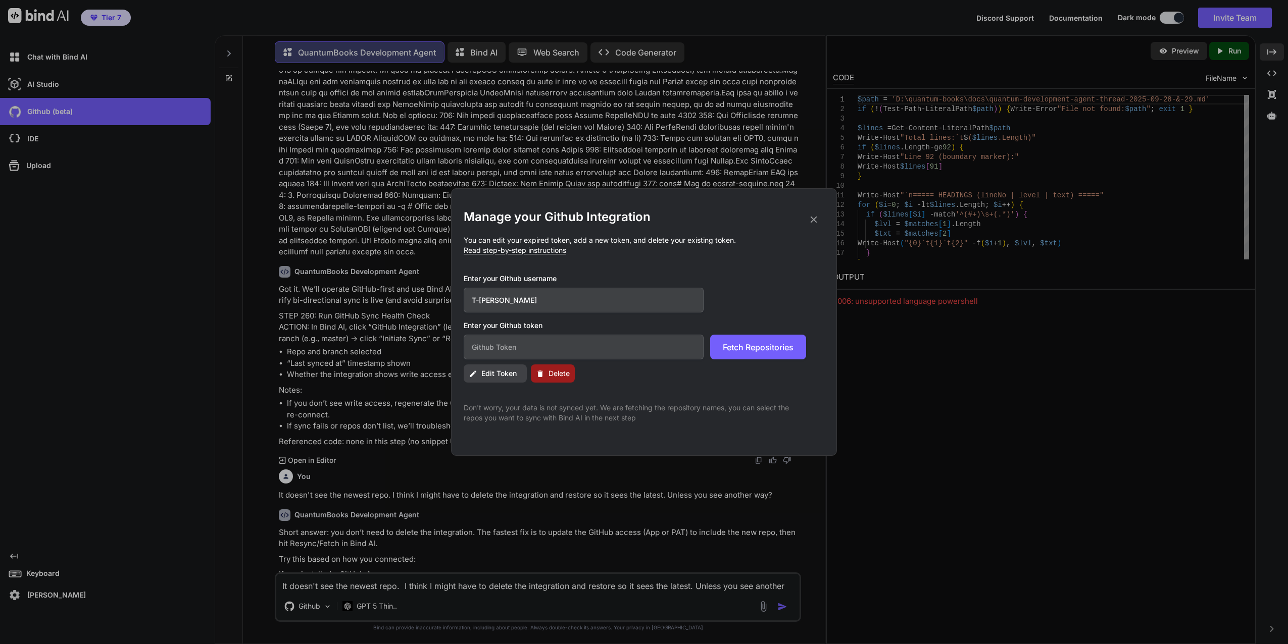
scroll to position [0, 0]
click at [756, 339] on button "Fetch Repositories" at bounding box center [758, 347] width 96 height 25
click at [756, 348] on span "Fetch Repositories" at bounding box center [758, 347] width 71 height 12
drag, startPoint x: 756, startPoint y: 348, endPoint x: 682, endPoint y: 387, distance: 83.6
click at [756, 347] on span "Fetch Repositories" at bounding box center [758, 347] width 71 height 12
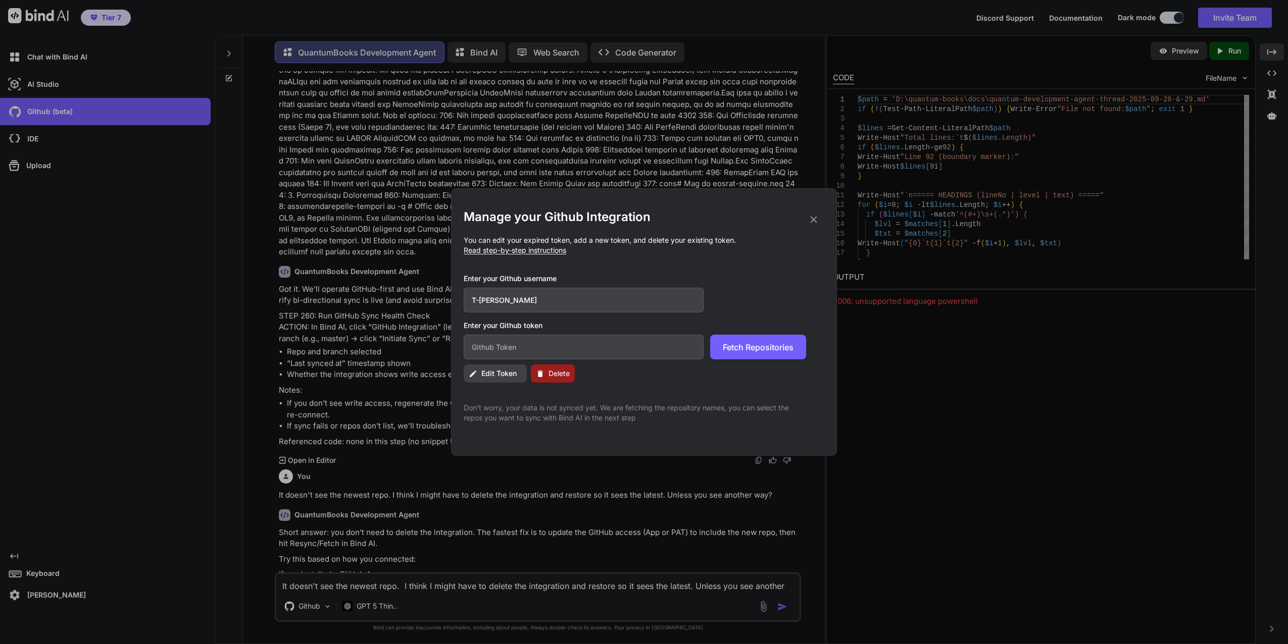
click at [489, 373] on span "Edit Token" at bounding box center [498, 374] width 35 height 10
click at [584, 394] on div "Manage your Github Integration You can edit your expired token, add a new token…" at bounding box center [644, 316] width 361 height 214
drag, startPoint x: 584, startPoint y: 394, endPoint x: 552, endPoint y: 345, distance: 58.4
click at [552, 345] on input "text" at bounding box center [584, 347] width 240 height 25
drag, startPoint x: 744, startPoint y: 342, endPoint x: 741, endPoint y: 338, distance: 5.4
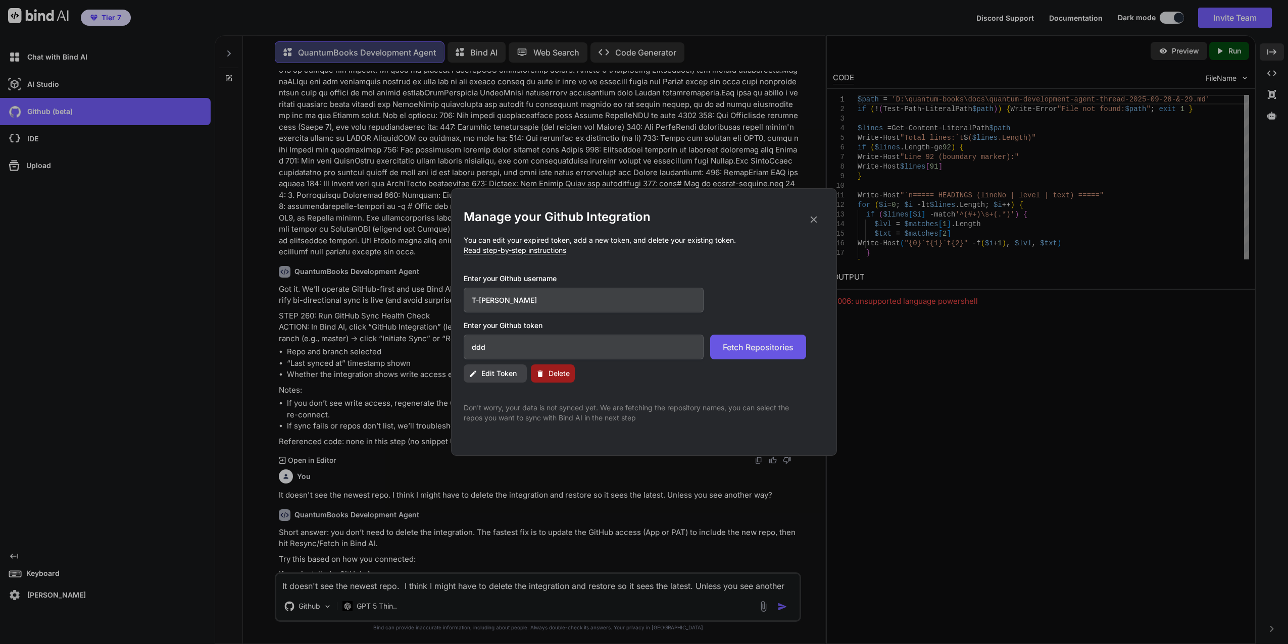
click at [742, 340] on button "Fetch Repositories" at bounding box center [758, 347] width 96 height 25
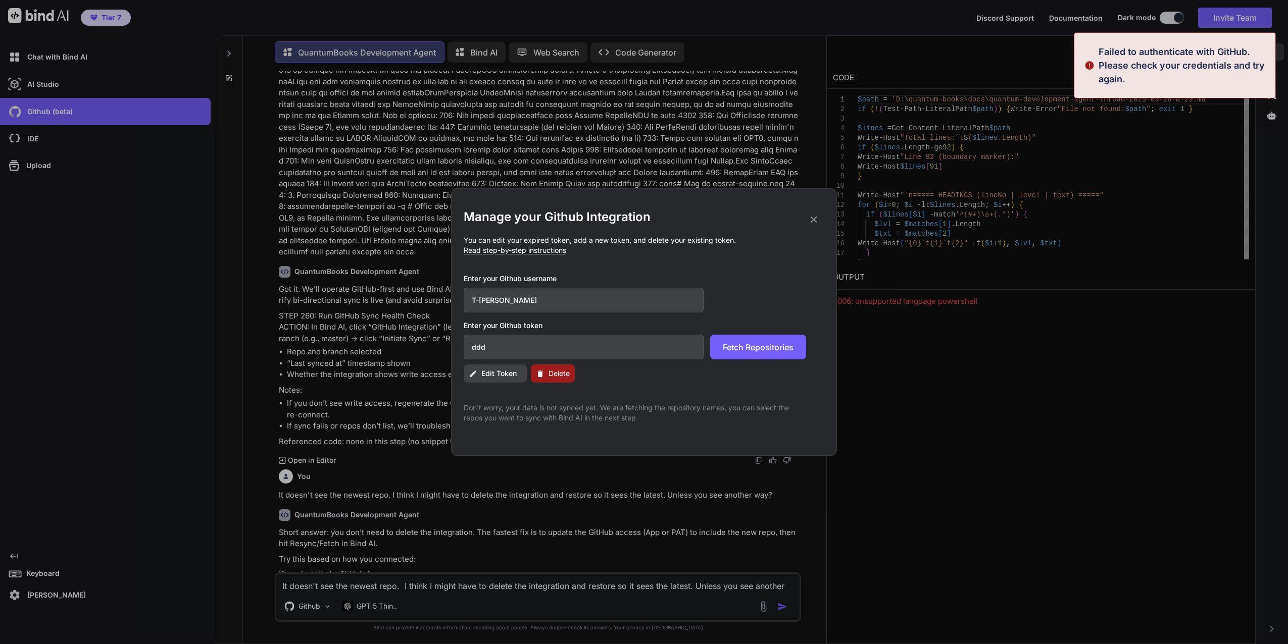
drag, startPoint x: 496, startPoint y: 346, endPoint x: 432, endPoint y: 354, distance: 65.1
click at [432, 354] on div "Manage your Github Integration You can edit your expired token, add a new token…" at bounding box center [644, 322] width 1288 height 644
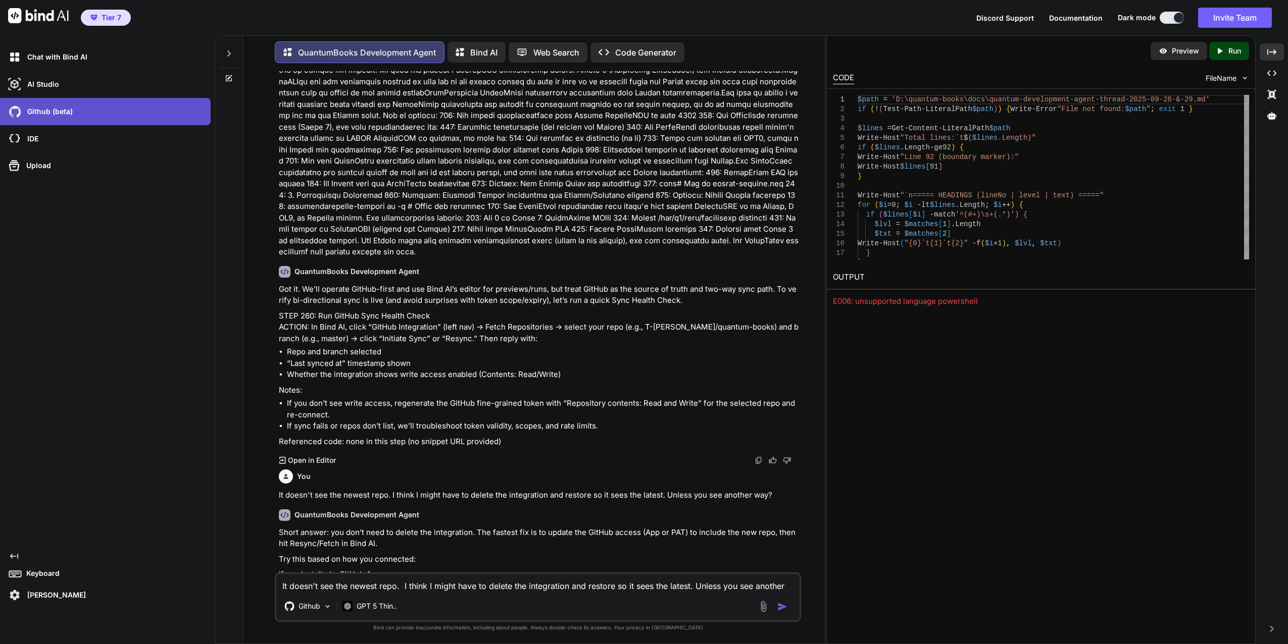
click at [90, 119] on div "Github (beta)" at bounding box center [108, 111] width 205 height 17
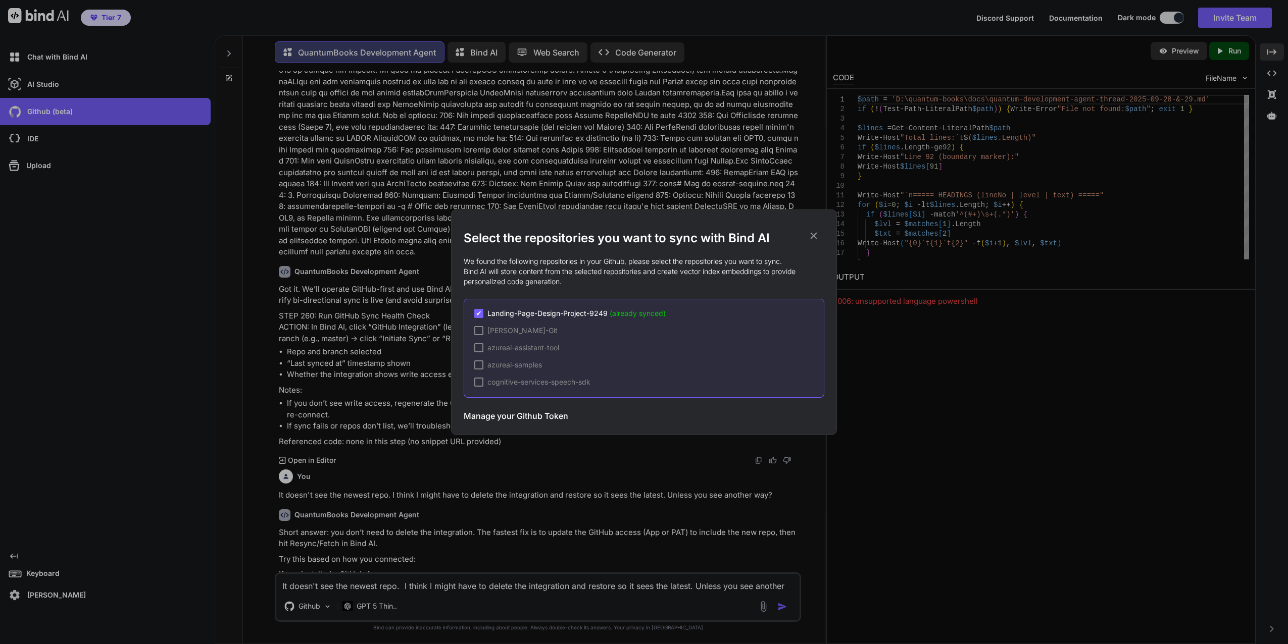
click at [493, 415] on h3 "Manage your Github Token" at bounding box center [516, 416] width 105 height 12
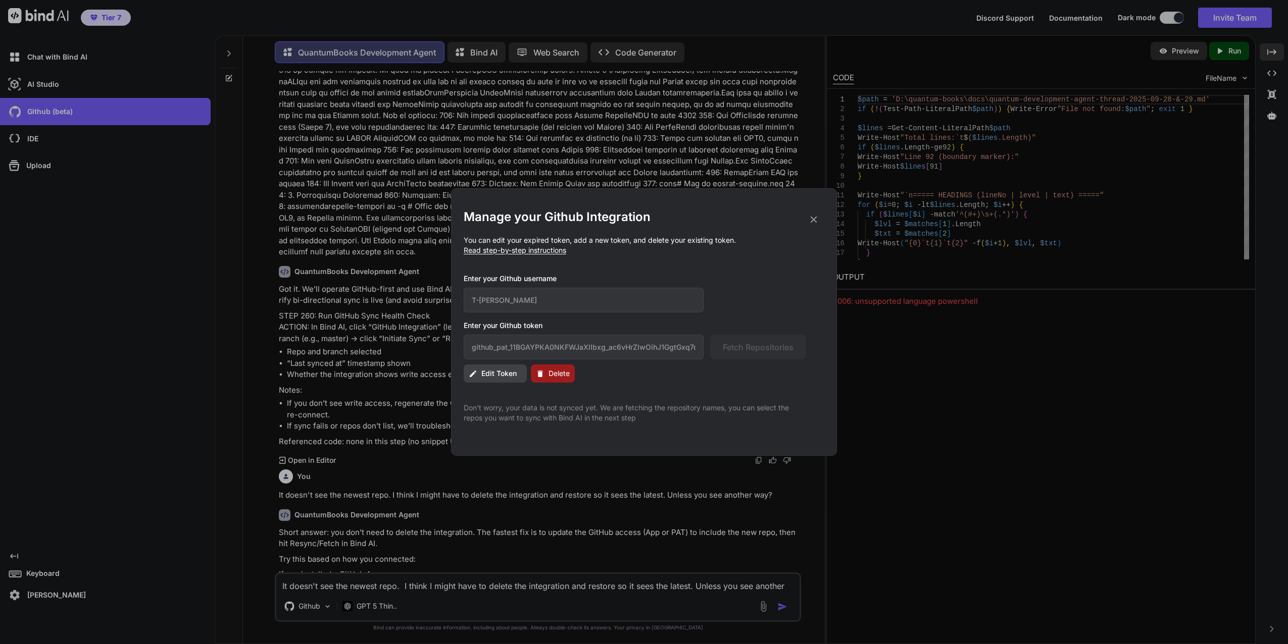
click at [550, 370] on span "Delete" at bounding box center [558, 374] width 21 height 10
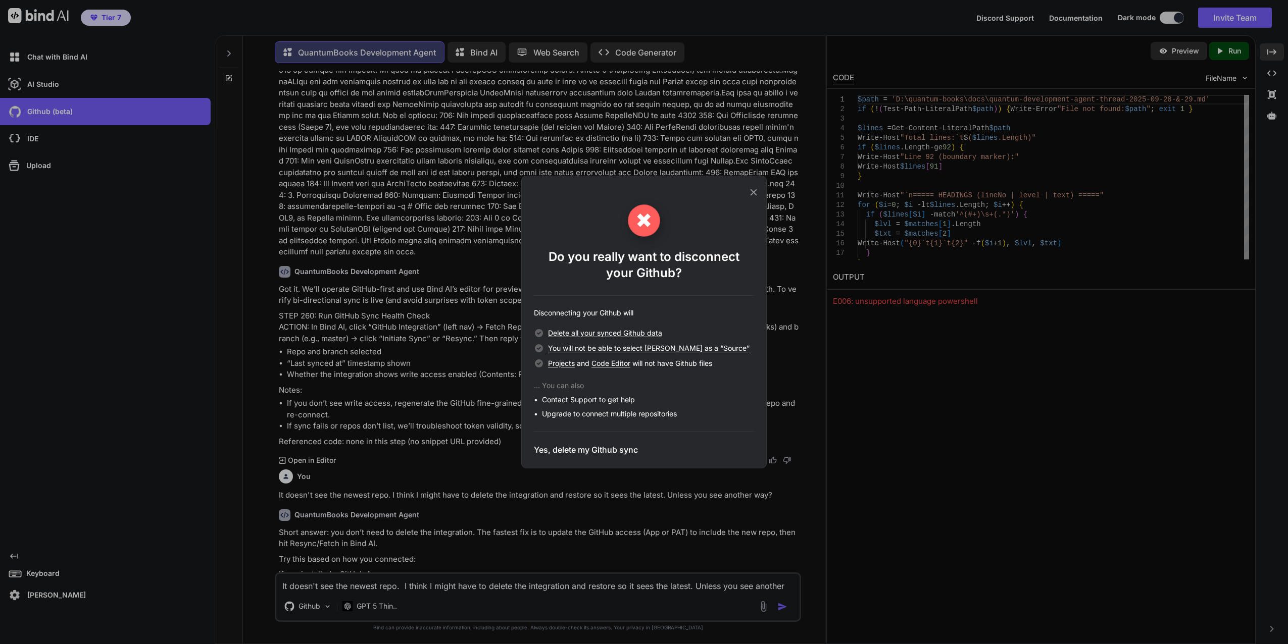
click at [579, 446] on h3 "Yes, delete my Github sync" at bounding box center [586, 450] width 104 height 12
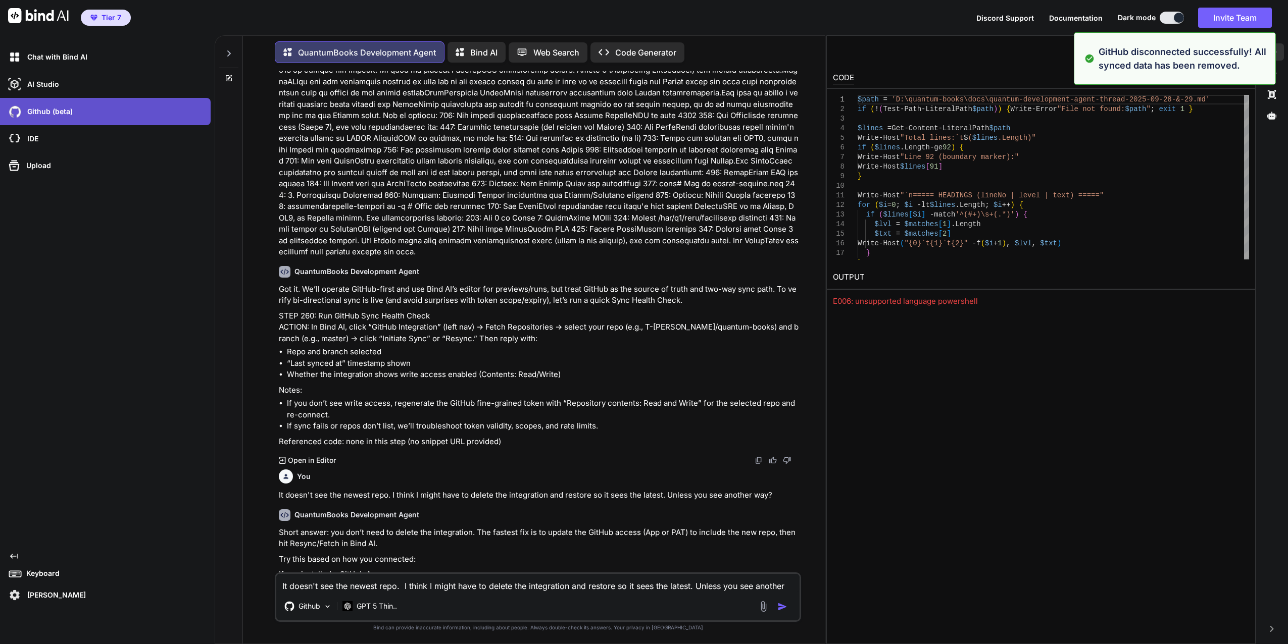
click at [63, 112] on p "Github (beta)" at bounding box center [47, 112] width 49 height 10
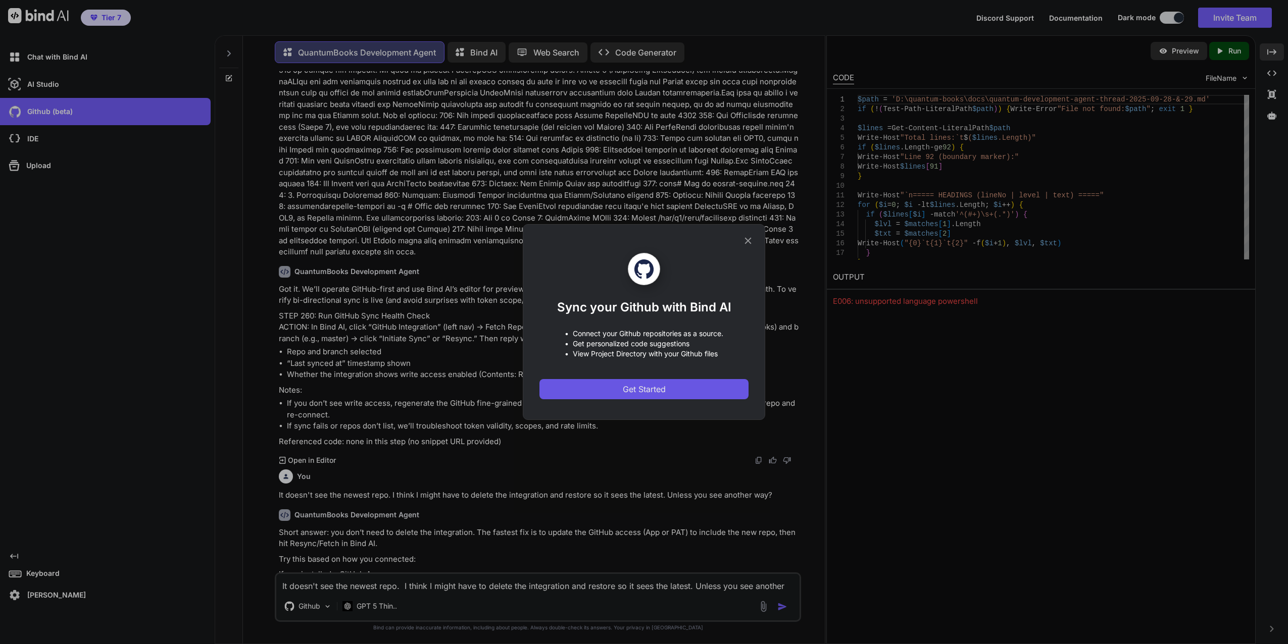
click at [653, 387] on span "Get Started" at bounding box center [644, 389] width 43 height 12
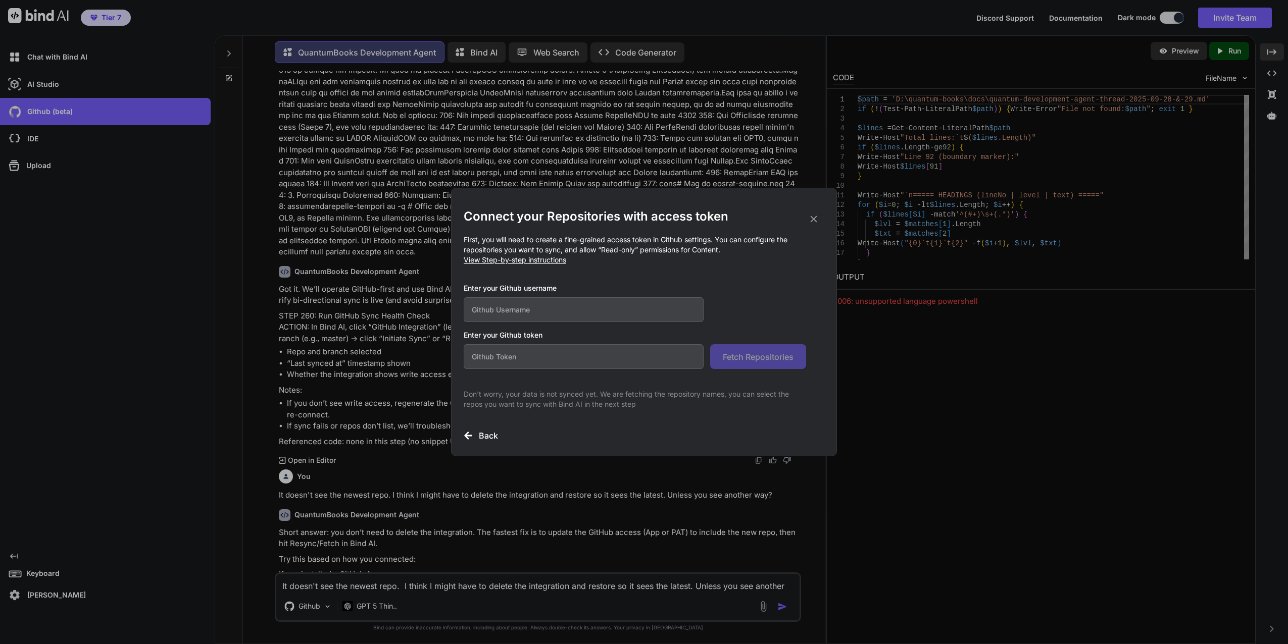
click at [507, 314] on input "text" at bounding box center [584, 309] width 240 height 25
click at [502, 354] on input "text" at bounding box center [584, 356] width 240 height 25
paste input "github_pat_11BGAYPKA0NKFWJaXlIbxg_ac6vHrZlwOihJ1GgtGxq7ck8ITzum1Emyx3hW7izhk6G5…"
click at [765, 359] on span "Fetch Repositories" at bounding box center [758, 357] width 71 height 12
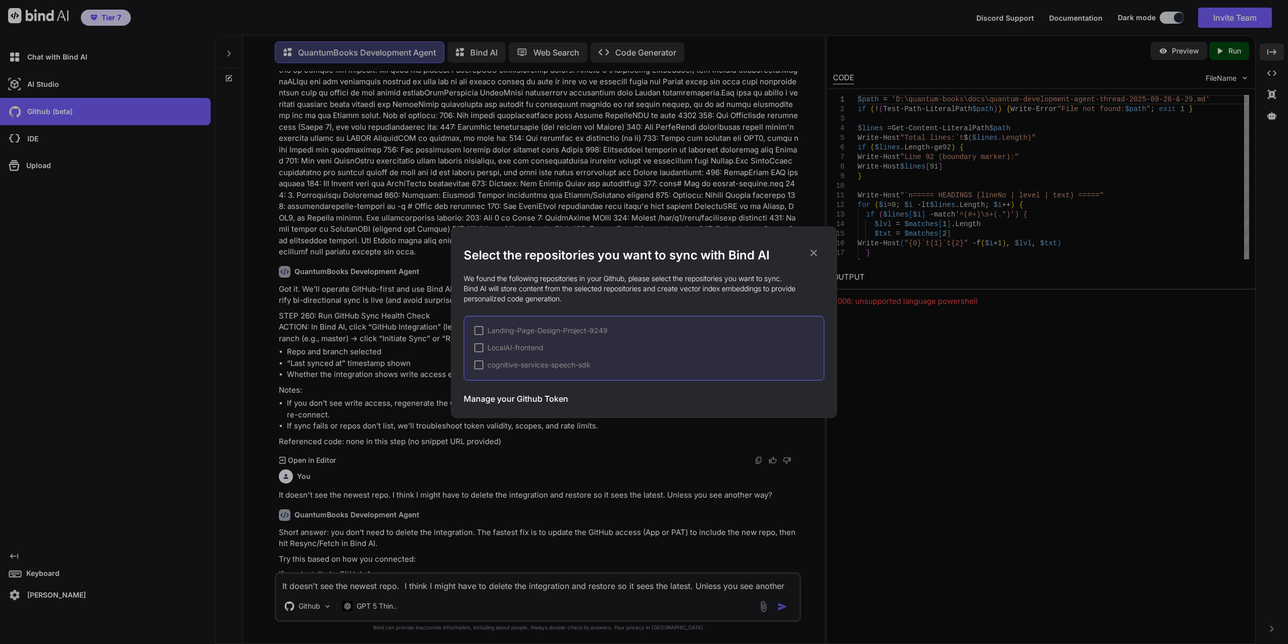
click at [690, 344] on div "LocalAI-frontend" at bounding box center [648, 348] width 349 height 10
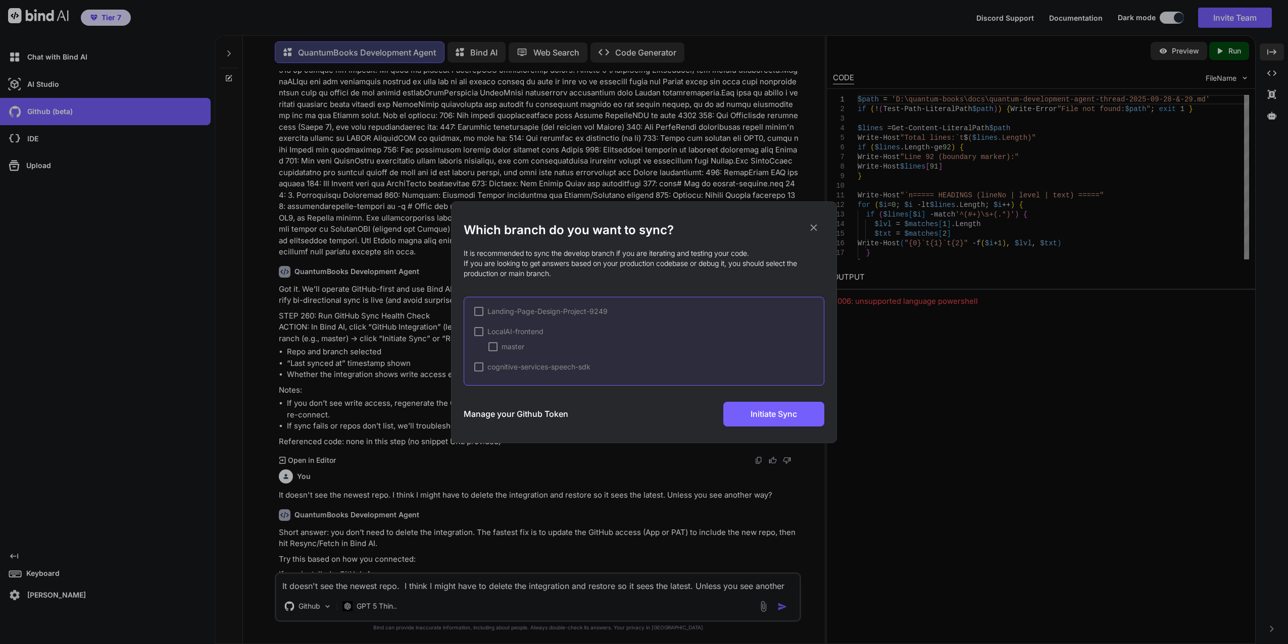
click at [644, 344] on div "master" at bounding box center [655, 347] width 335 height 10
click at [476, 331] on span "✔" at bounding box center [479, 332] width 6 height 10
click at [476, 330] on div at bounding box center [478, 331] width 9 height 9
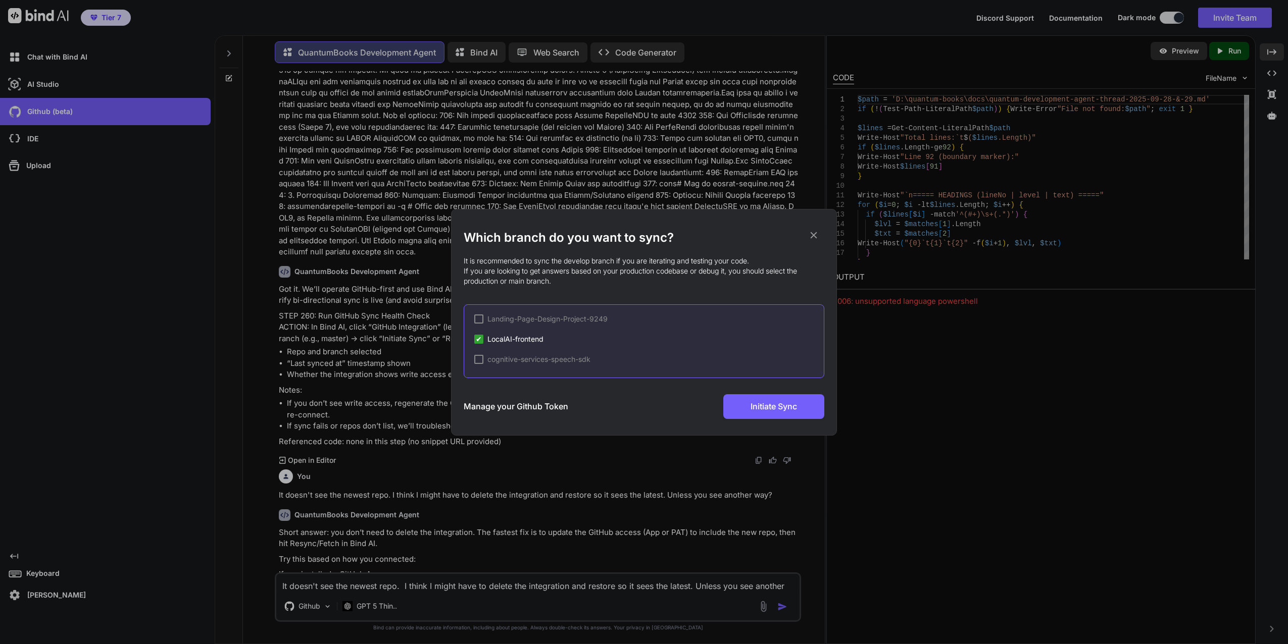
click at [479, 357] on div at bounding box center [478, 359] width 9 height 9
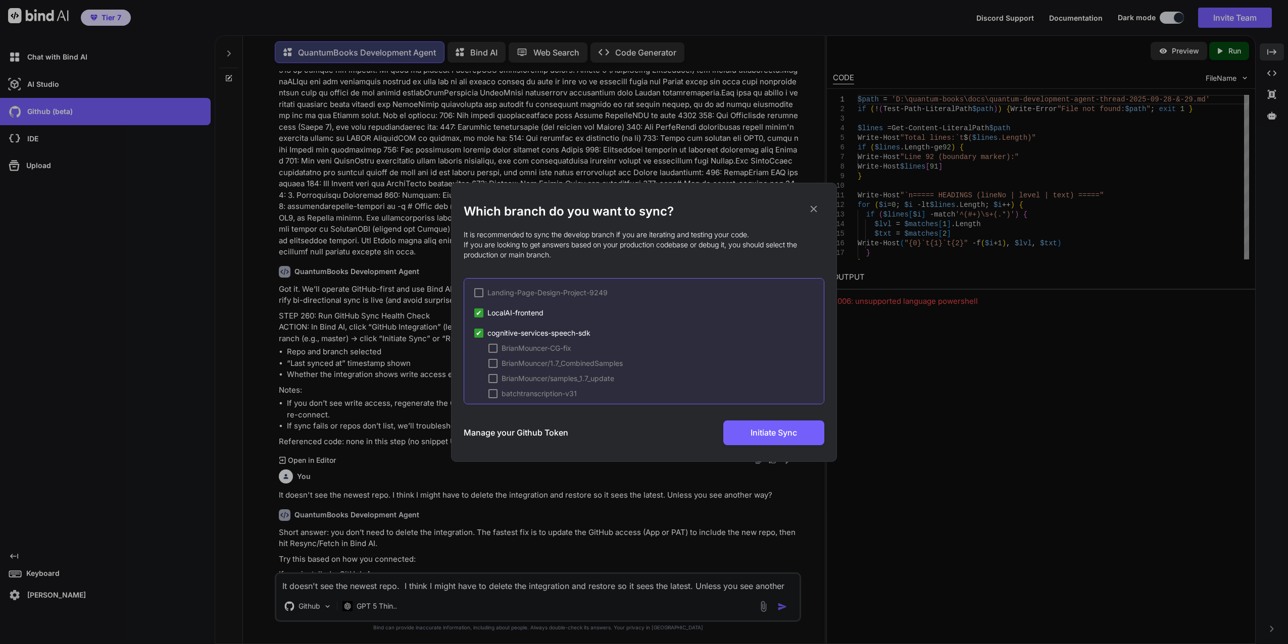
click at [480, 295] on div at bounding box center [478, 292] width 9 height 9
drag, startPoint x: 819, startPoint y: 284, endPoint x: 828, endPoint y: 322, distance: 38.3
click at [828, 322] on div "Which branch do you want to sync? It is recommended to sync the develop branch …" at bounding box center [644, 322] width 386 height 279
click at [479, 347] on span "✔" at bounding box center [479, 348] width 6 height 10
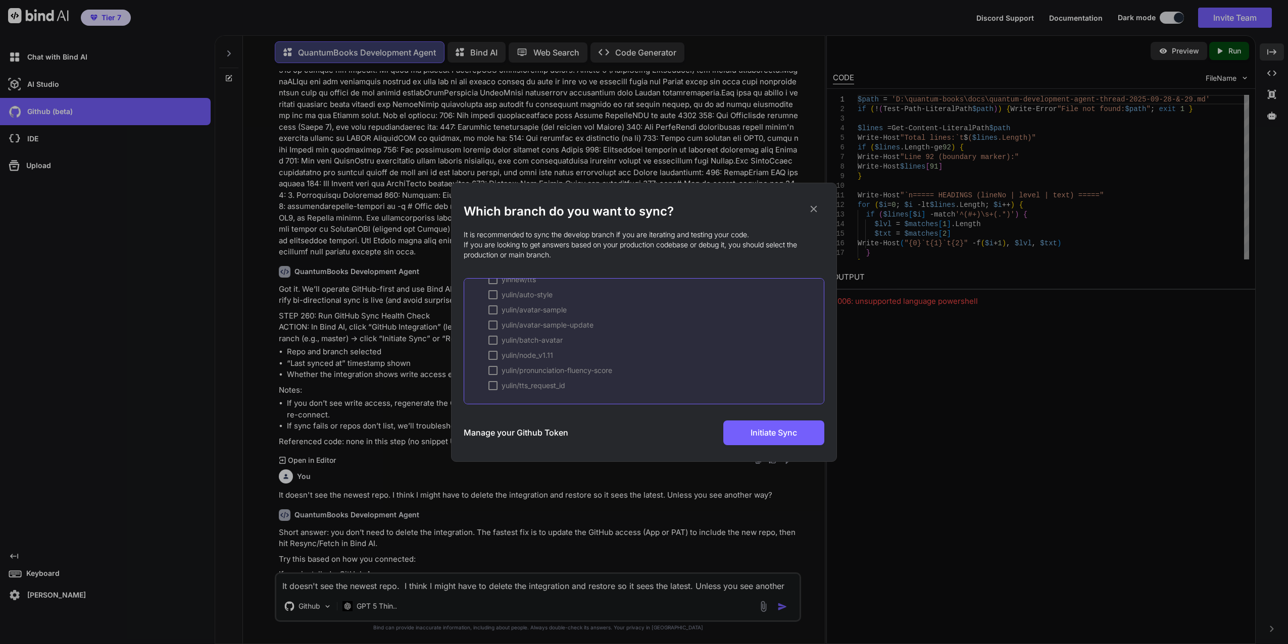
click at [515, 432] on h3 "Manage your Github Token" at bounding box center [516, 433] width 105 height 12
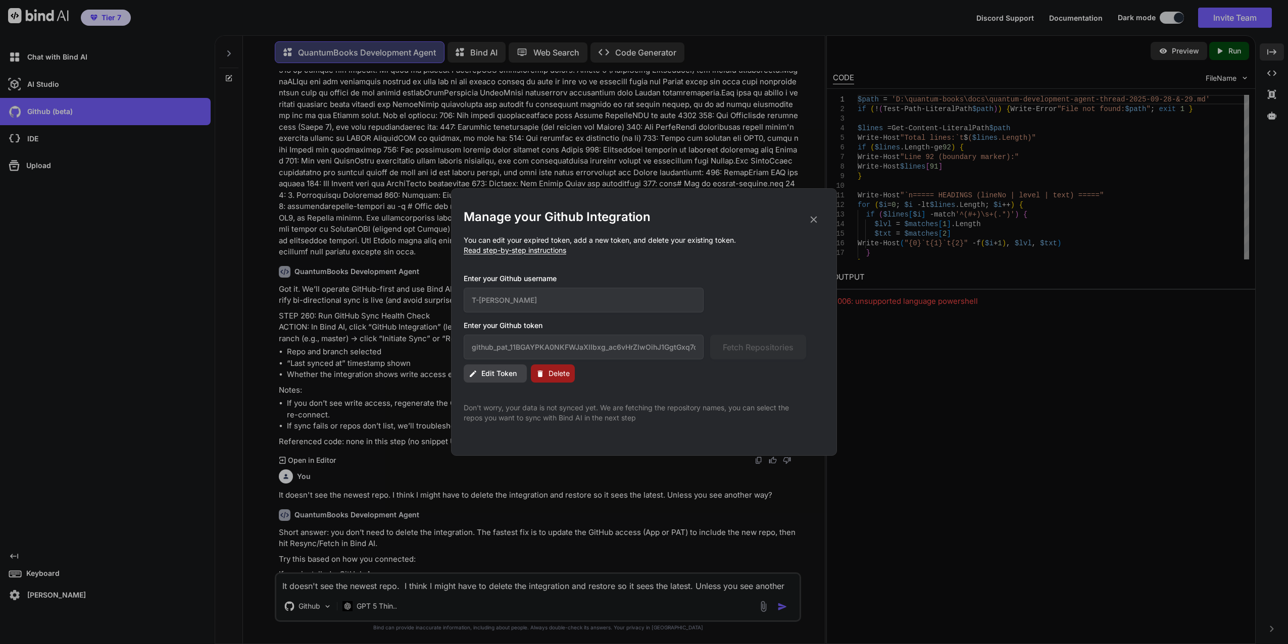
click at [811, 216] on icon at bounding box center [813, 219] width 11 height 11
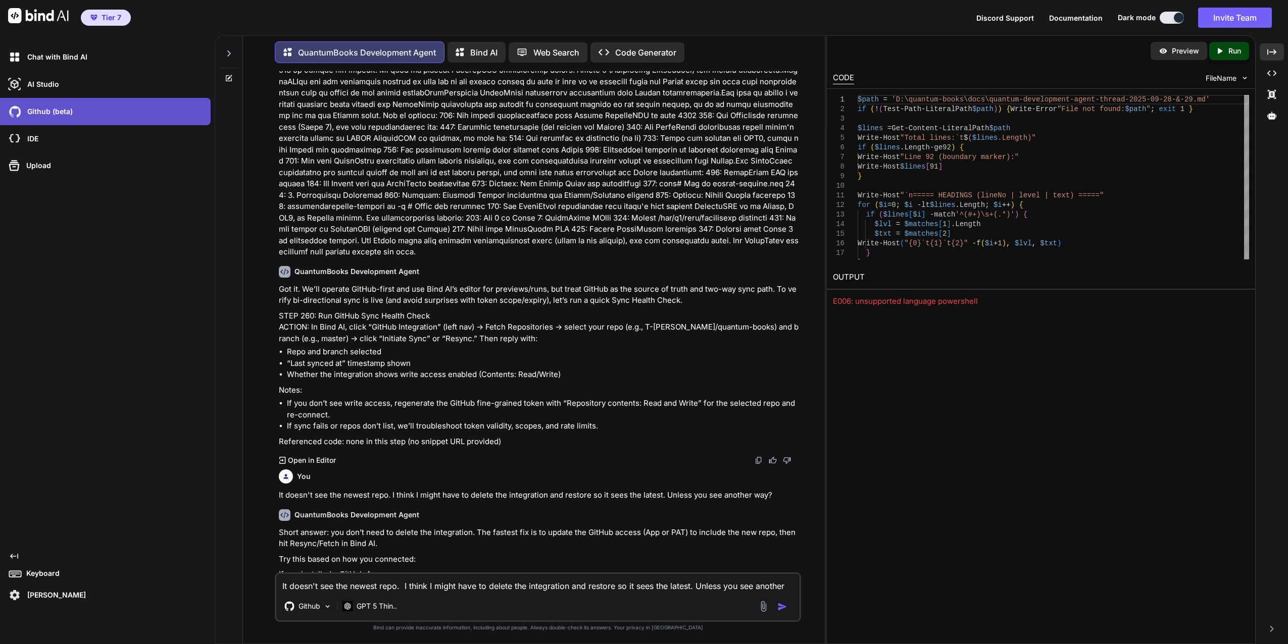
click at [79, 113] on div "Github (beta)" at bounding box center [108, 111] width 205 height 17
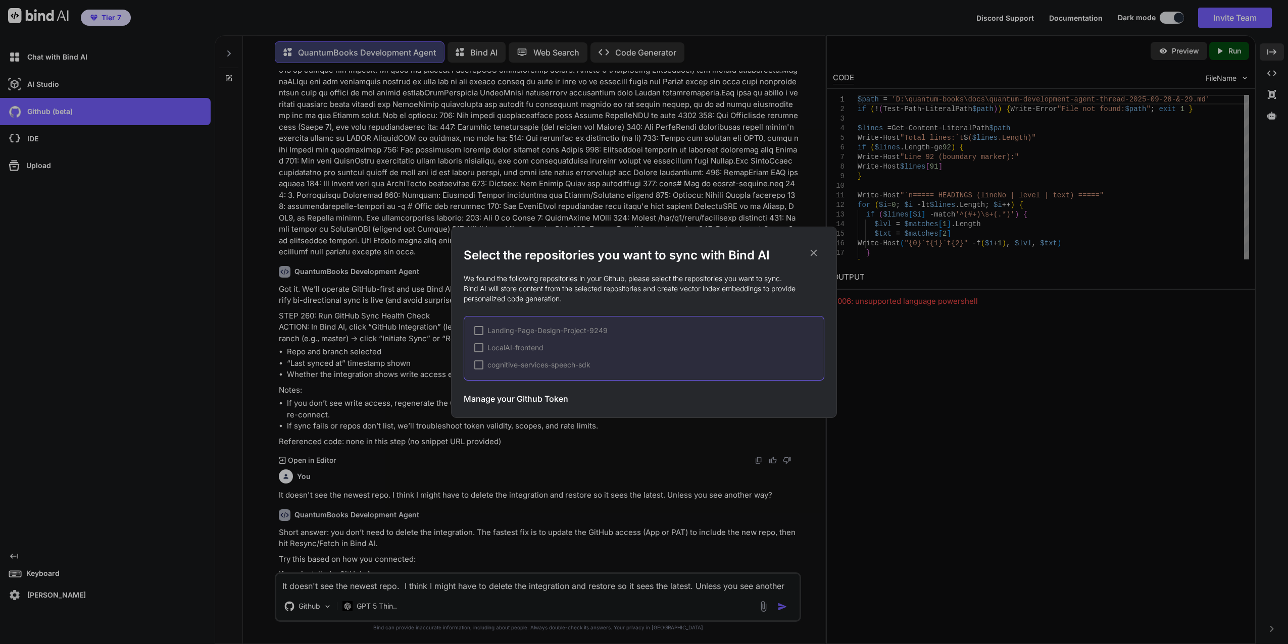
click at [475, 348] on div at bounding box center [478, 347] width 9 height 9
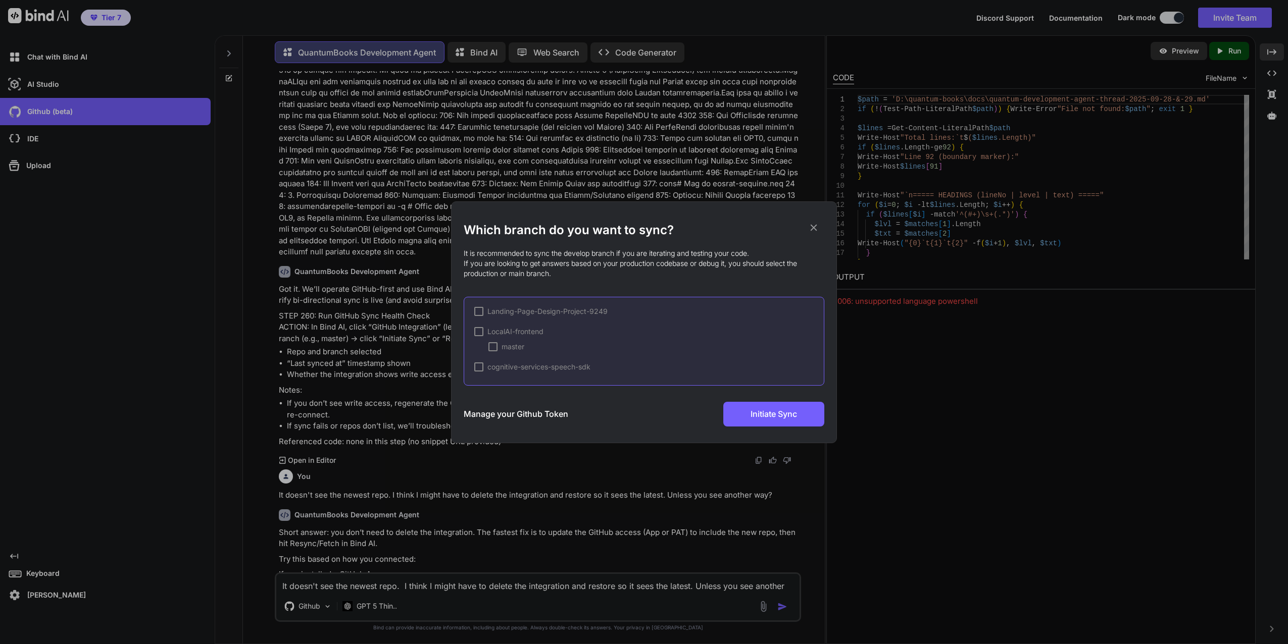
click at [492, 343] on div at bounding box center [492, 346] width 9 height 9
click at [481, 310] on div at bounding box center [478, 311] width 9 height 9
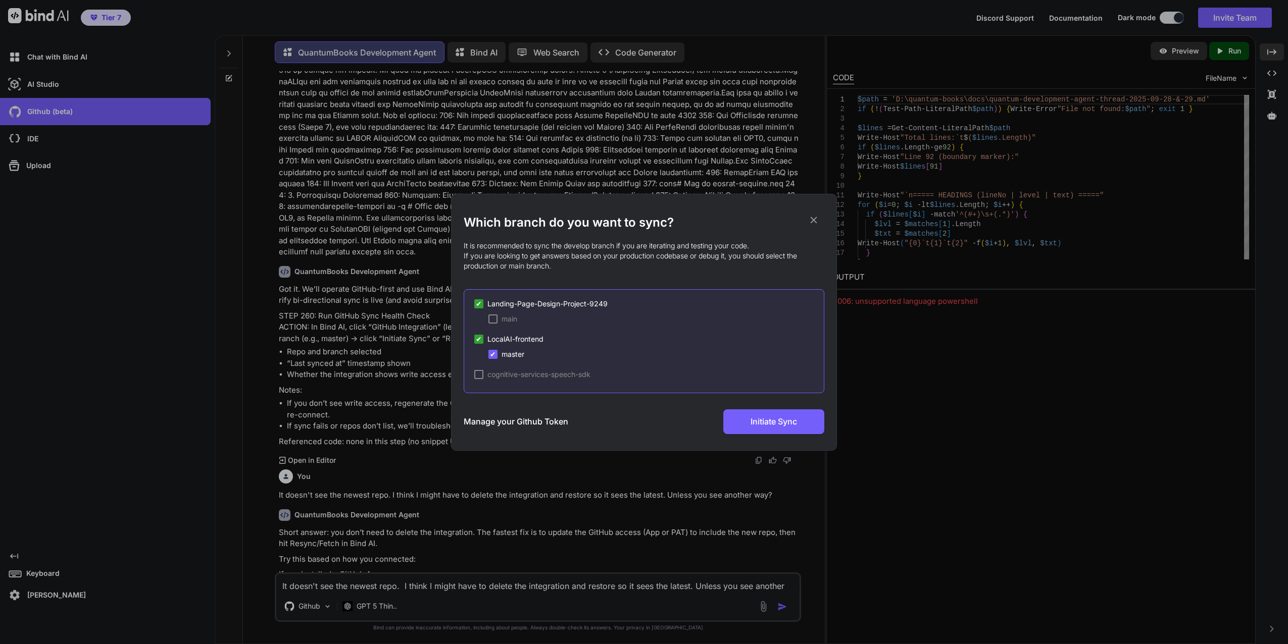
click at [494, 317] on div at bounding box center [492, 319] width 9 height 9
click at [771, 420] on span "Initiate Sync" at bounding box center [773, 422] width 46 height 12
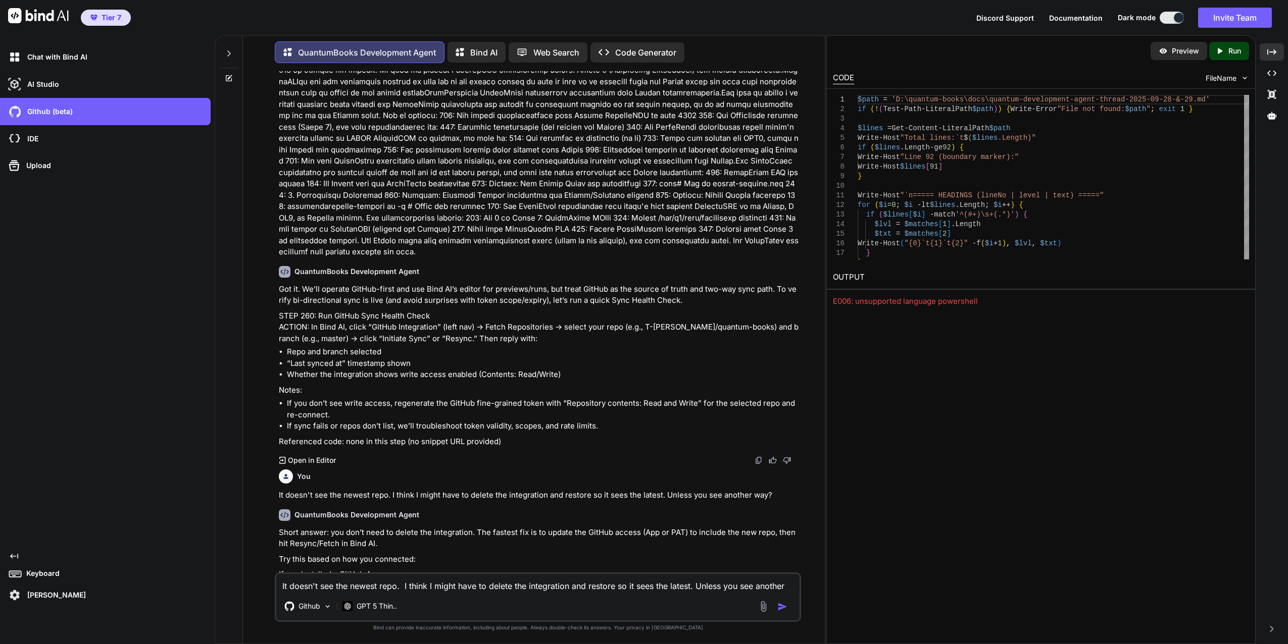
click at [339, 596] on div "It doesn't see the newest repo. I think I might have to delete the integration …" at bounding box center [538, 597] width 526 height 49
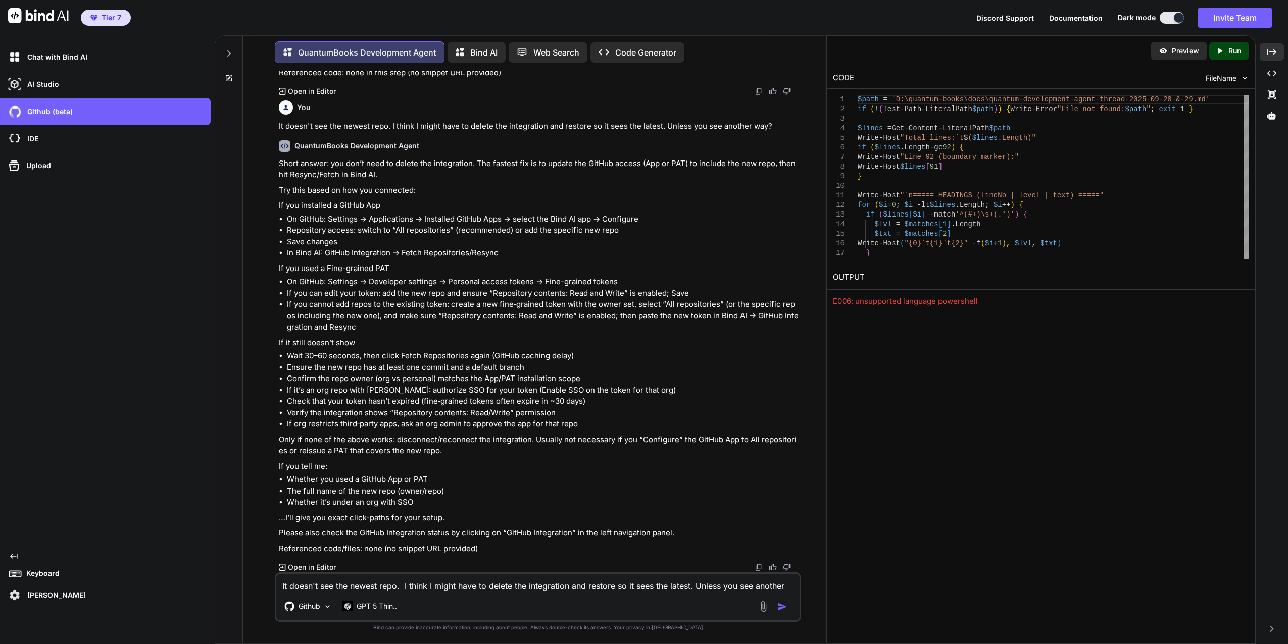
click at [326, 589] on textarea "It doesn't see the newest repo. I think I might have to delete the integration …" at bounding box center [537, 583] width 523 height 18
click at [378, 582] on textarea "It doesn't see the newest repo. I think I might have to delete the integration …" at bounding box center [537, 583] width 523 height 18
click at [747, 586] on textarea "I think it might be cursor as it was installed three weeks ago because there is…" at bounding box center [537, 583] width 523 height 18
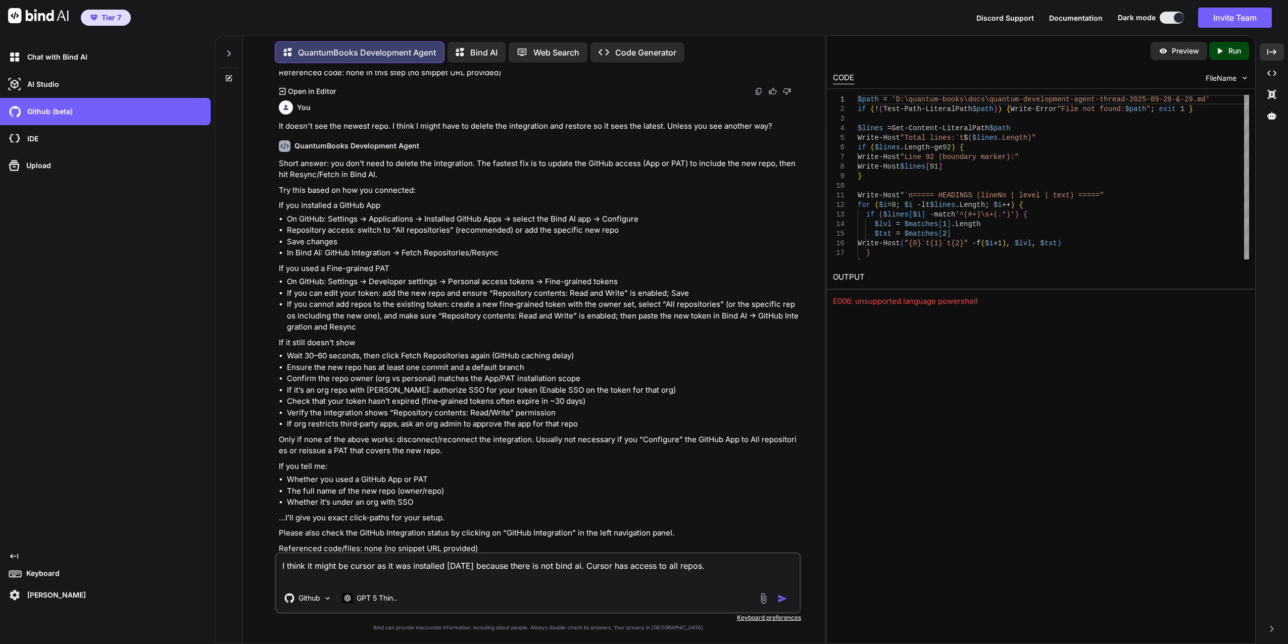
click at [784, 600] on img "button" at bounding box center [782, 599] width 10 height 10
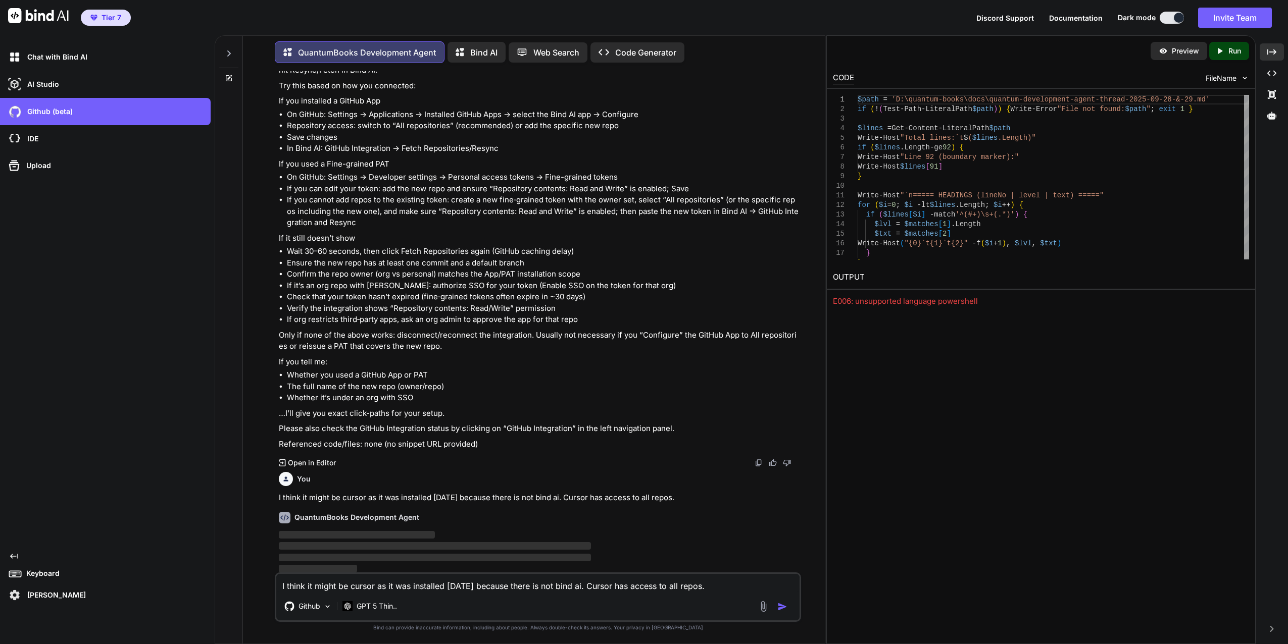
scroll to position [17043, 0]
click at [57, 112] on p "Github (beta)" at bounding box center [47, 112] width 49 height 10
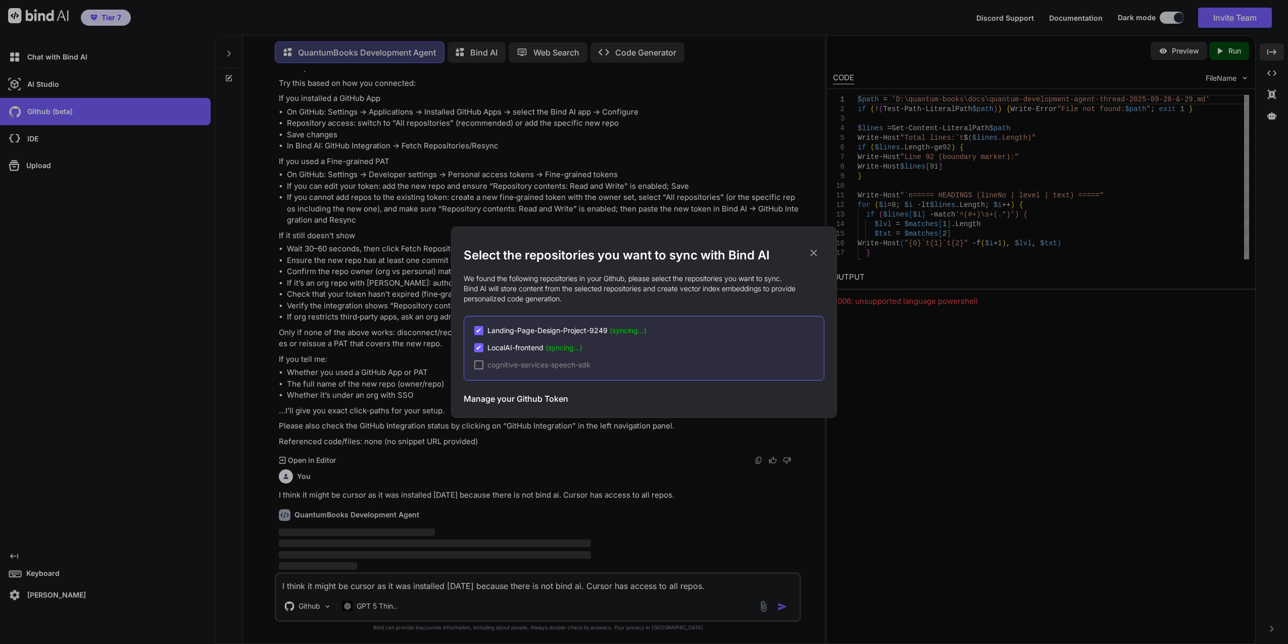
click at [501, 394] on h3 "Manage your Github Token" at bounding box center [516, 399] width 105 height 12
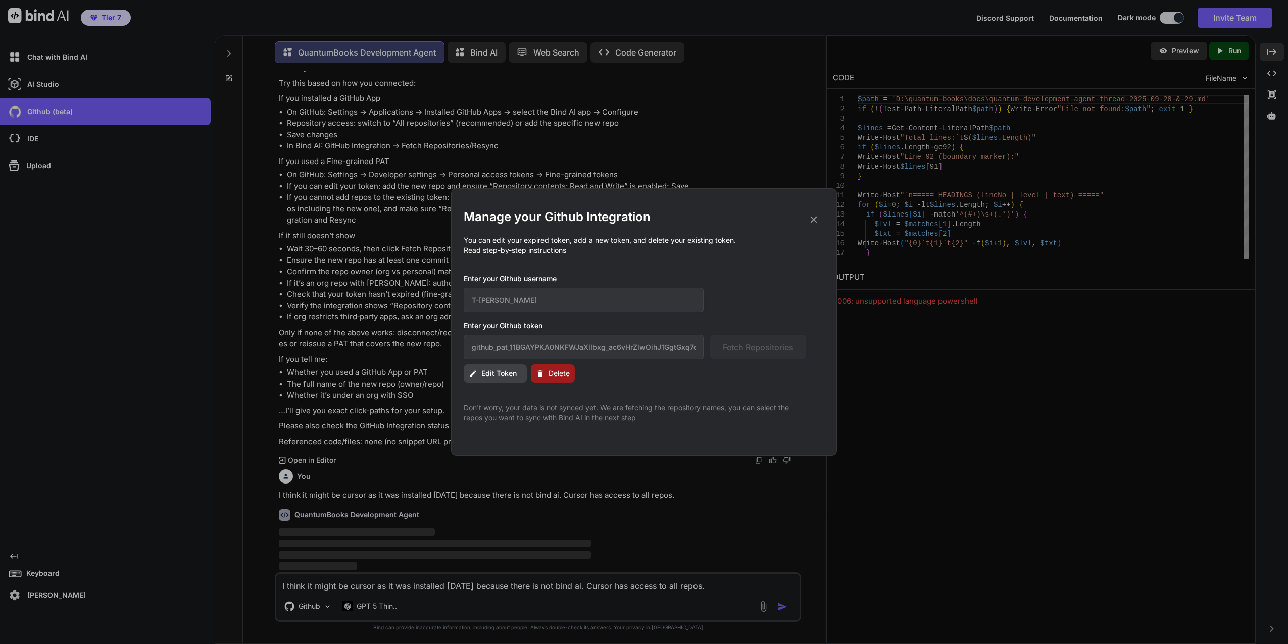
click at [496, 372] on span "Edit Token" at bounding box center [498, 374] width 35 height 10
drag, startPoint x: 472, startPoint y: 347, endPoint x: 703, endPoint y: 350, distance: 231.3
click at [700, 349] on input "github_pat_11BGAYPKA0NKFWJaXlIbxg_ac6vHrZlwOihJ1GgtGxq7ck8ITzum1Emyx3hW7izhk6G5…" at bounding box center [584, 347] width 240 height 25
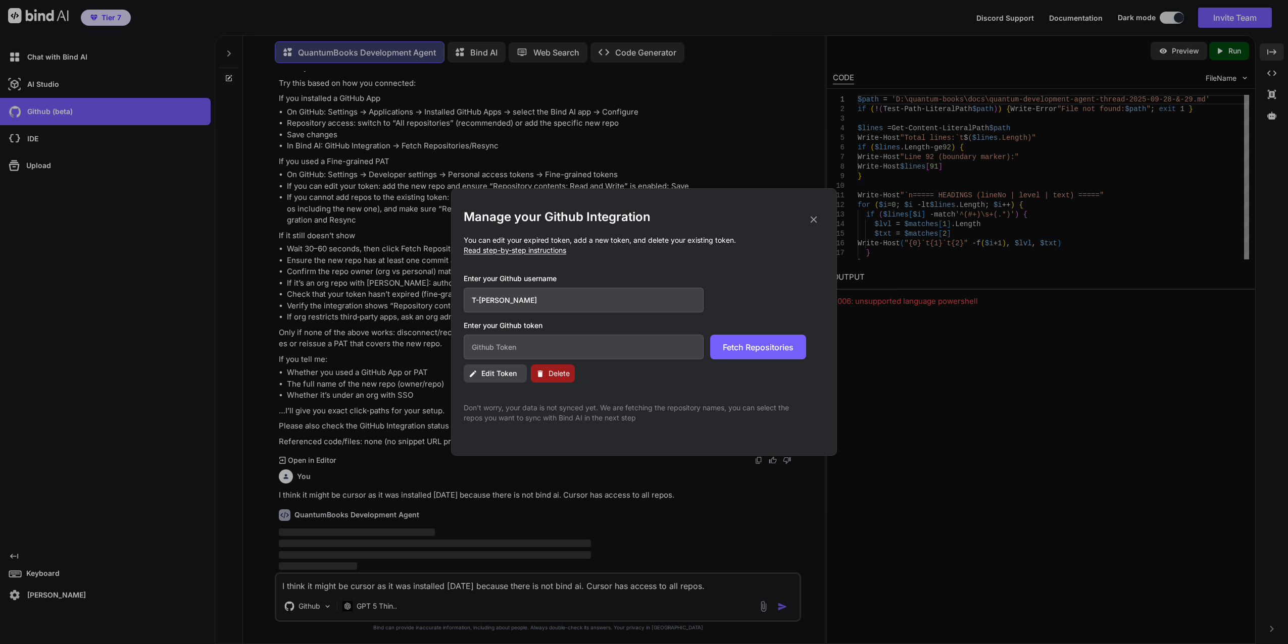
click at [719, 387] on div "Manage your Github Integration You can edit your expired token, add a new token…" at bounding box center [644, 316] width 361 height 214
click at [752, 348] on span "Fetch Repositories" at bounding box center [758, 347] width 71 height 12
click at [752, 346] on span "Fetch Repositories" at bounding box center [758, 347] width 71 height 12
click at [670, 333] on div "Enter your Github token Fetch Repositories" at bounding box center [644, 340] width 361 height 39
click at [668, 340] on input "text" at bounding box center [584, 347] width 240 height 25
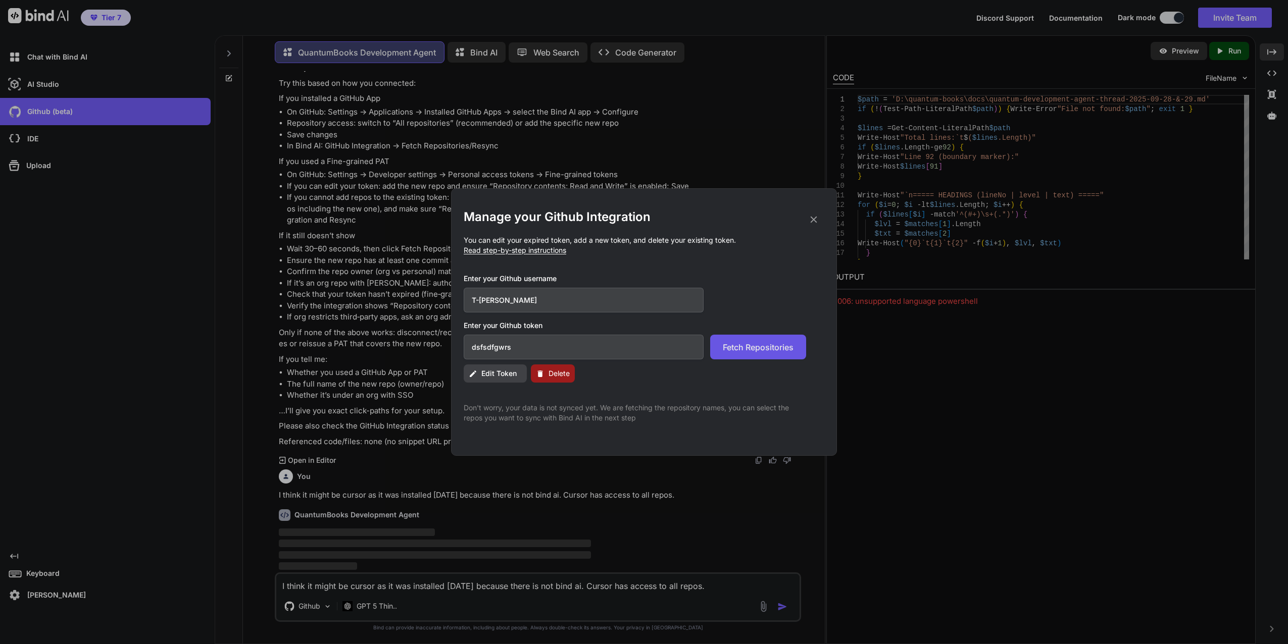
click at [748, 352] on span "Fetch Repositories" at bounding box center [758, 347] width 71 height 12
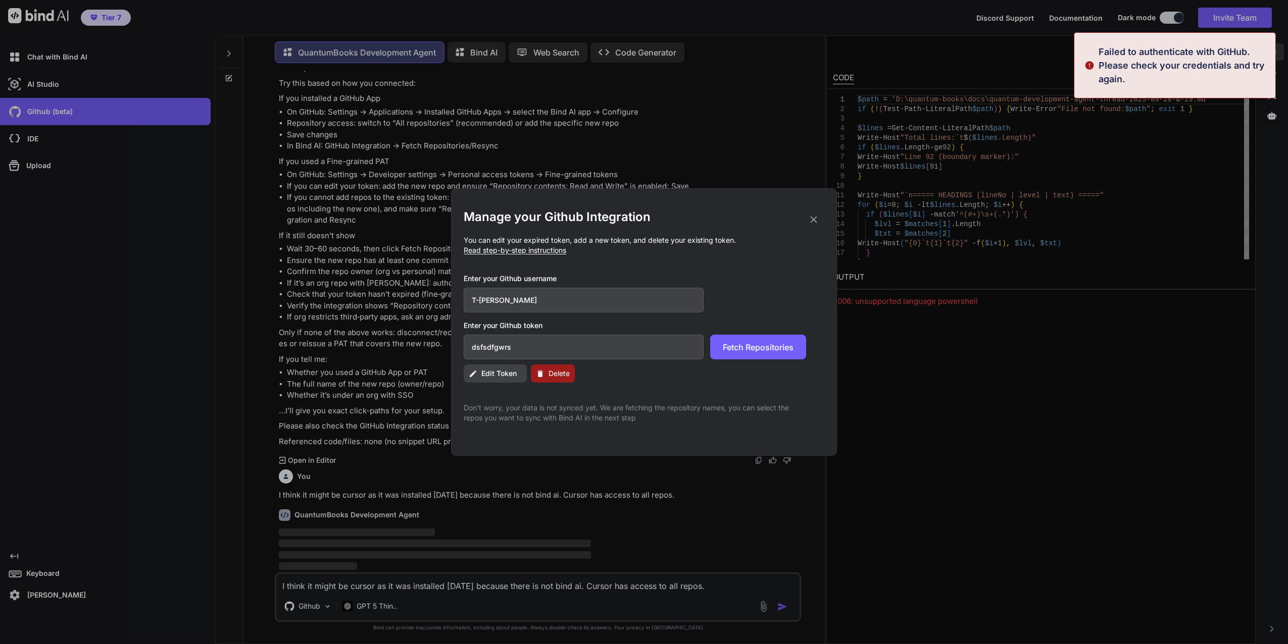
click at [509, 357] on input "dsfsdfgwrs" at bounding box center [584, 347] width 240 height 25
drag, startPoint x: 518, startPoint y: 350, endPoint x: 404, endPoint y: 364, distance: 114.4
click at [404, 364] on div "Manage your Github Integration You can edit your expired token, add a new token…" at bounding box center [644, 322] width 1288 height 644
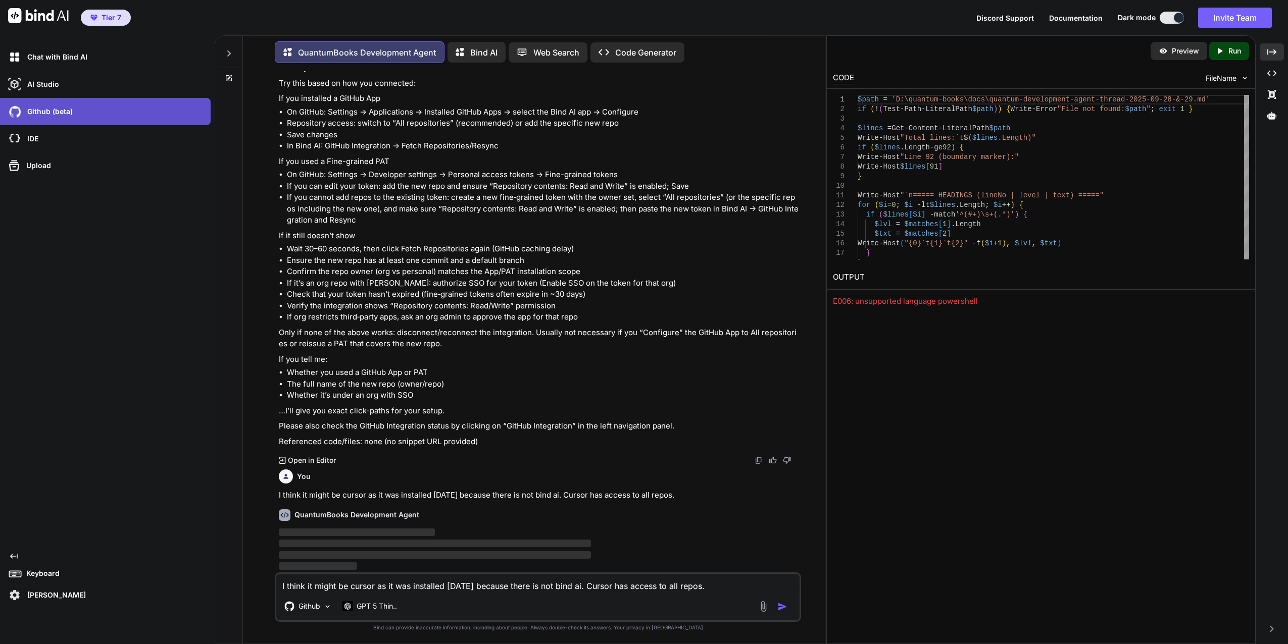
click at [79, 121] on div "Github (beta)" at bounding box center [105, 111] width 211 height 27
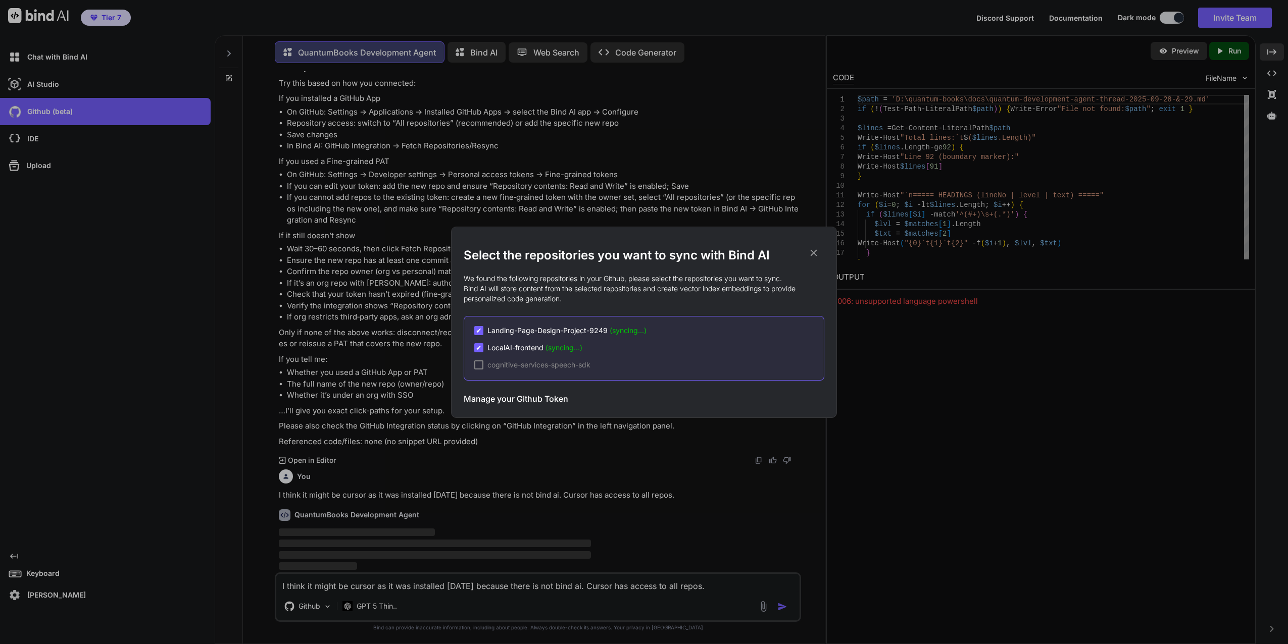
click at [508, 401] on h3 "Manage your Github Token" at bounding box center [516, 399] width 105 height 12
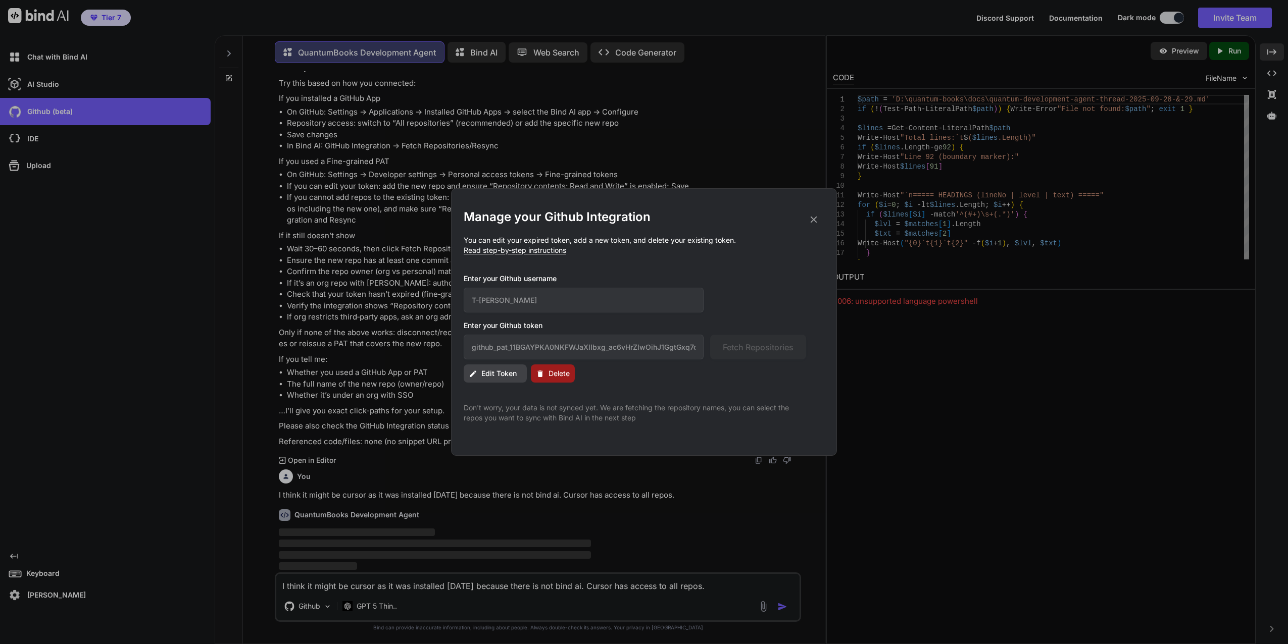
click at [555, 370] on span "Delete" at bounding box center [558, 374] width 21 height 10
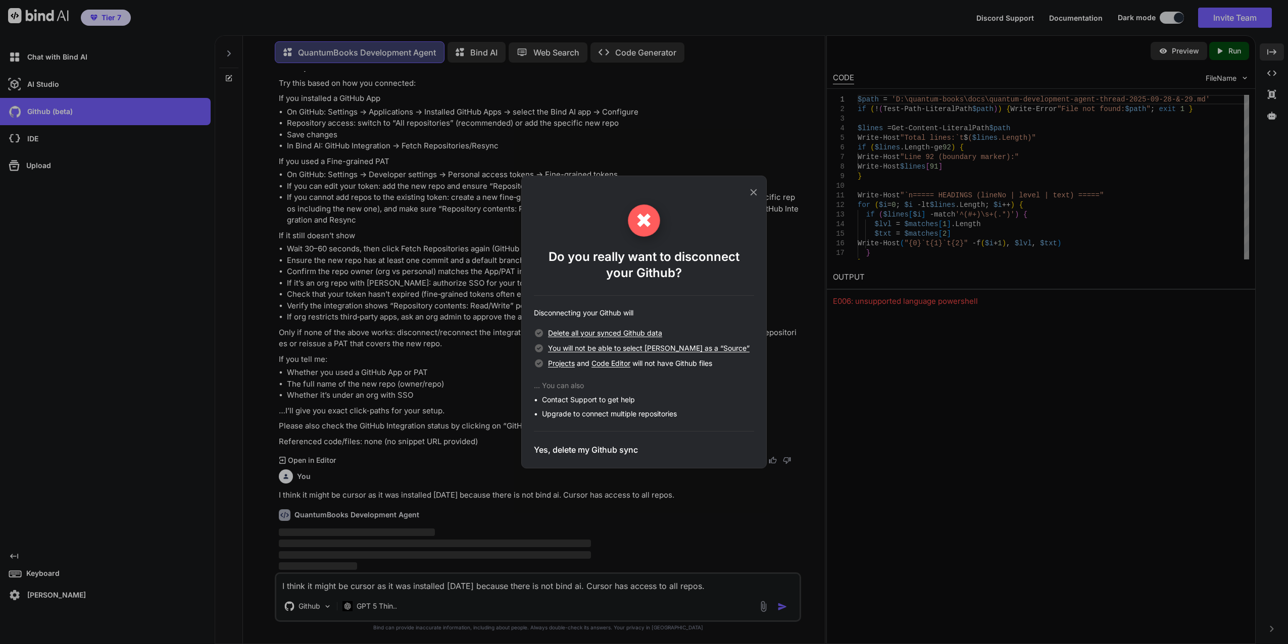
click at [592, 451] on h3 "Yes, delete my Github sync" at bounding box center [586, 450] width 104 height 12
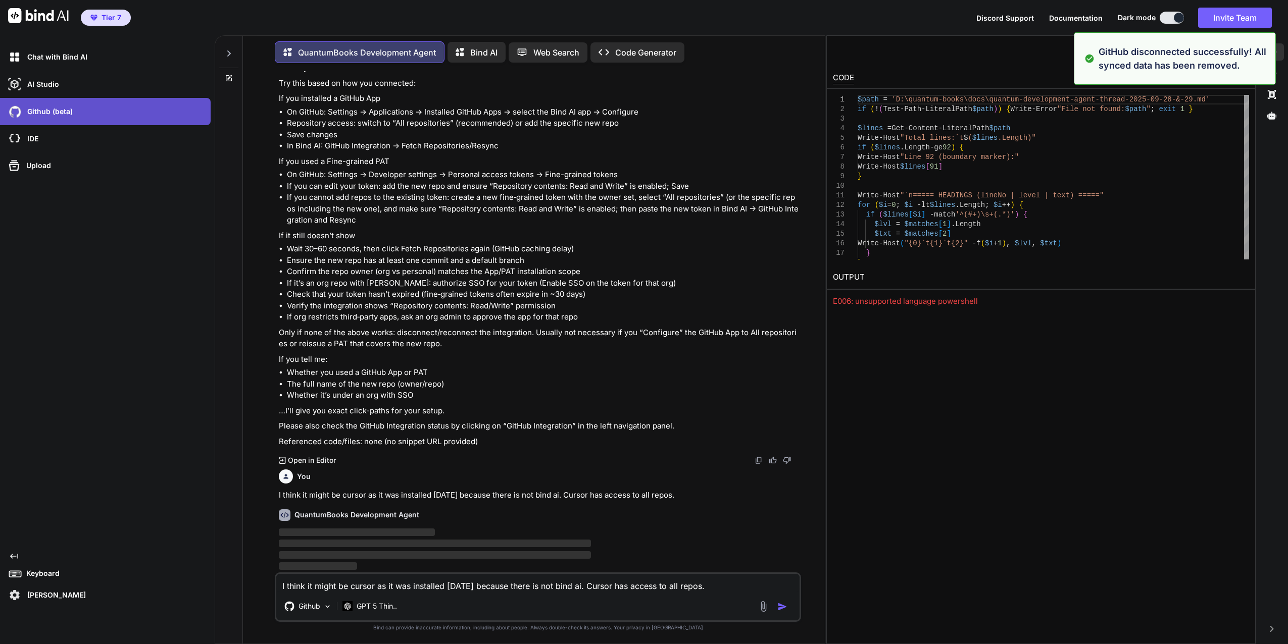
click at [58, 113] on p "Github (beta)" at bounding box center [47, 112] width 49 height 10
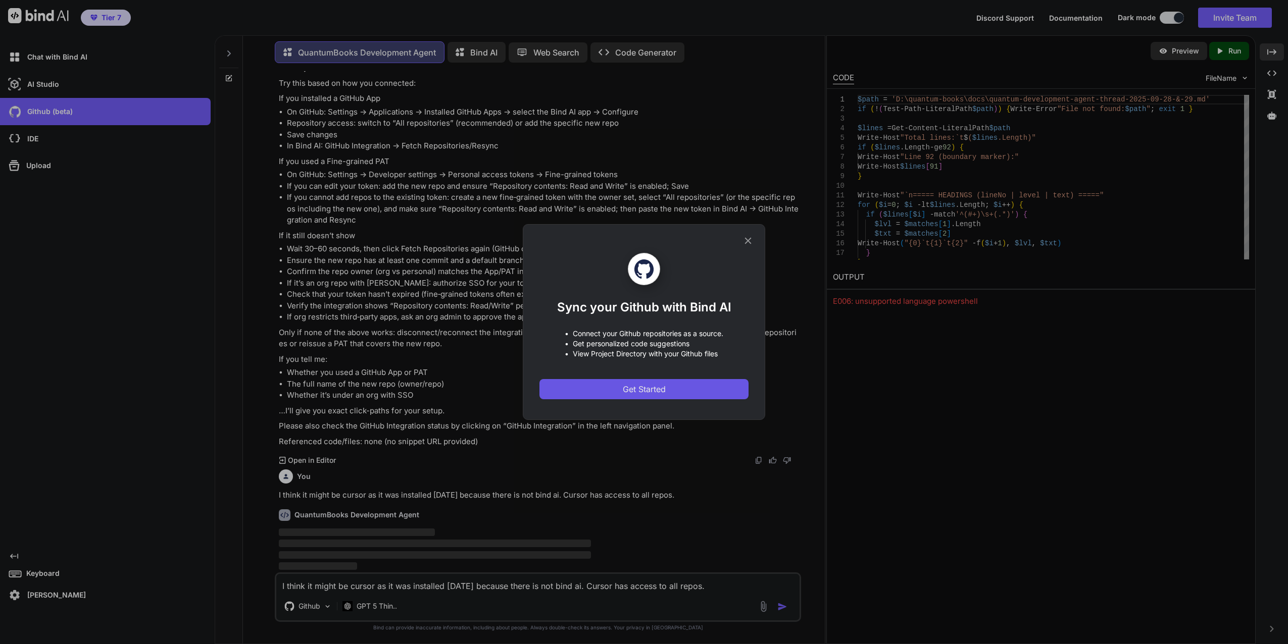
click at [649, 391] on span "Get Started" at bounding box center [644, 389] width 43 height 12
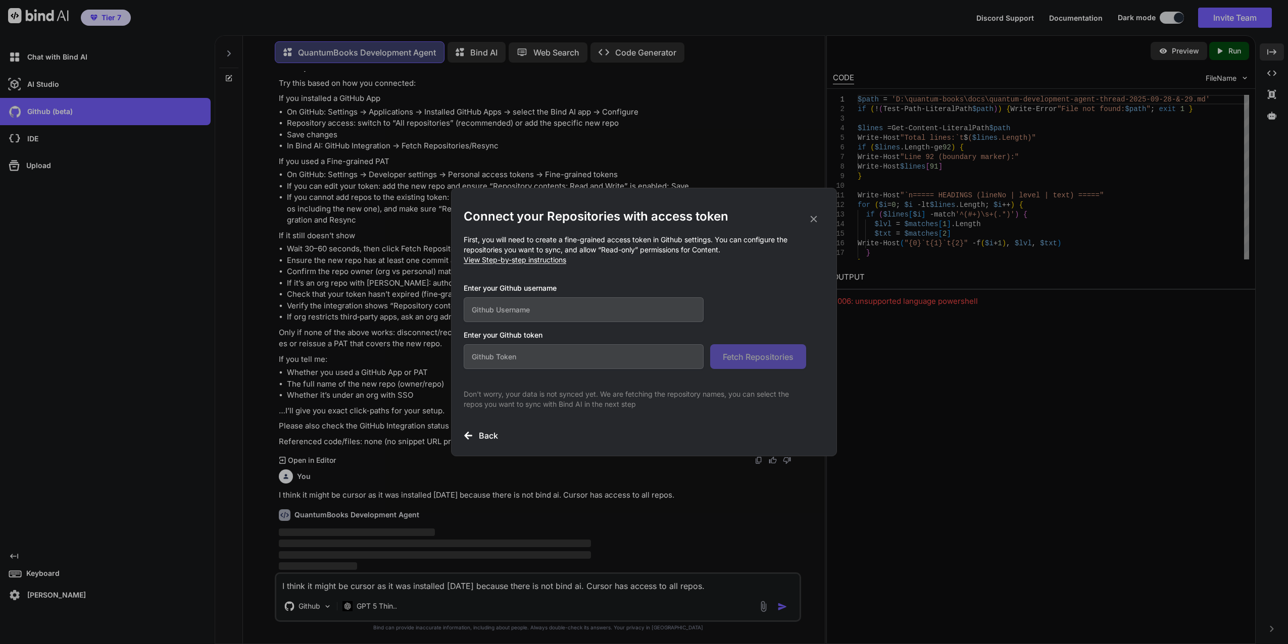
click at [551, 310] on input "text" at bounding box center [584, 309] width 240 height 25
paste input "github_pat_11BGAYPKA0NKFWJaXlIbxg_ac6vHrZlwOihJ1GgtGxq7ck8ITzum1Emyx3hW7izhk6G5…"
click at [751, 355] on span "Fetch Repositories" at bounding box center [758, 357] width 71 height 12
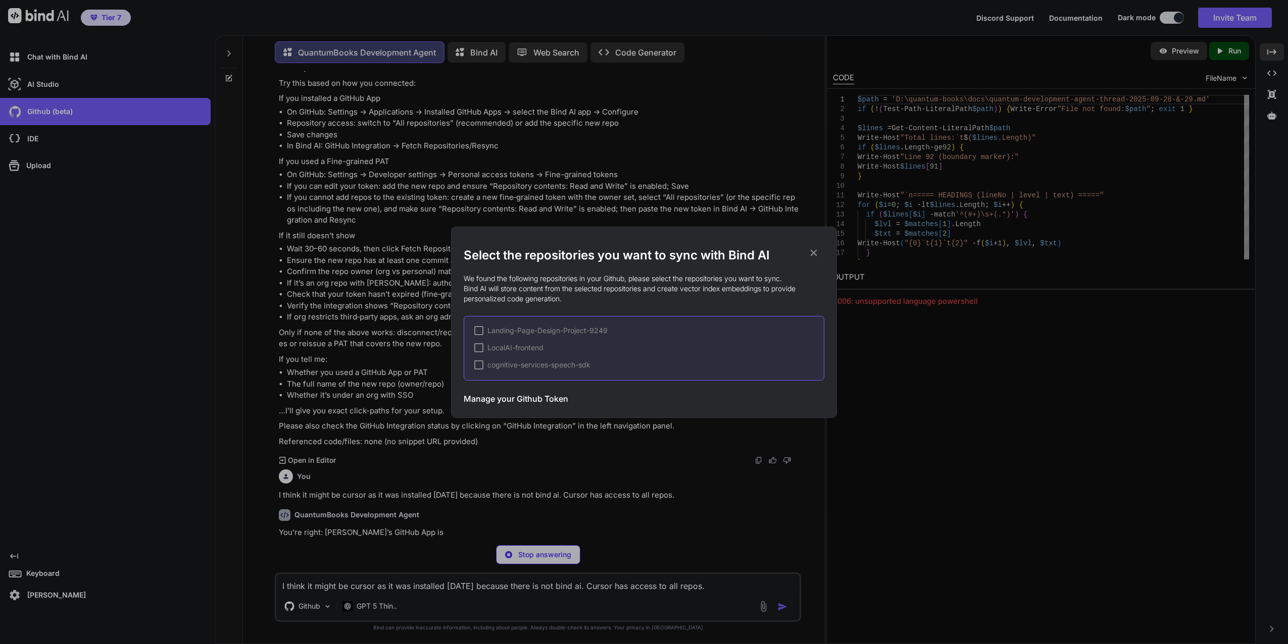
click at [507, 397] on h3 "Manage your Github Token" at bounding box center [516, 399] width 105 height 12
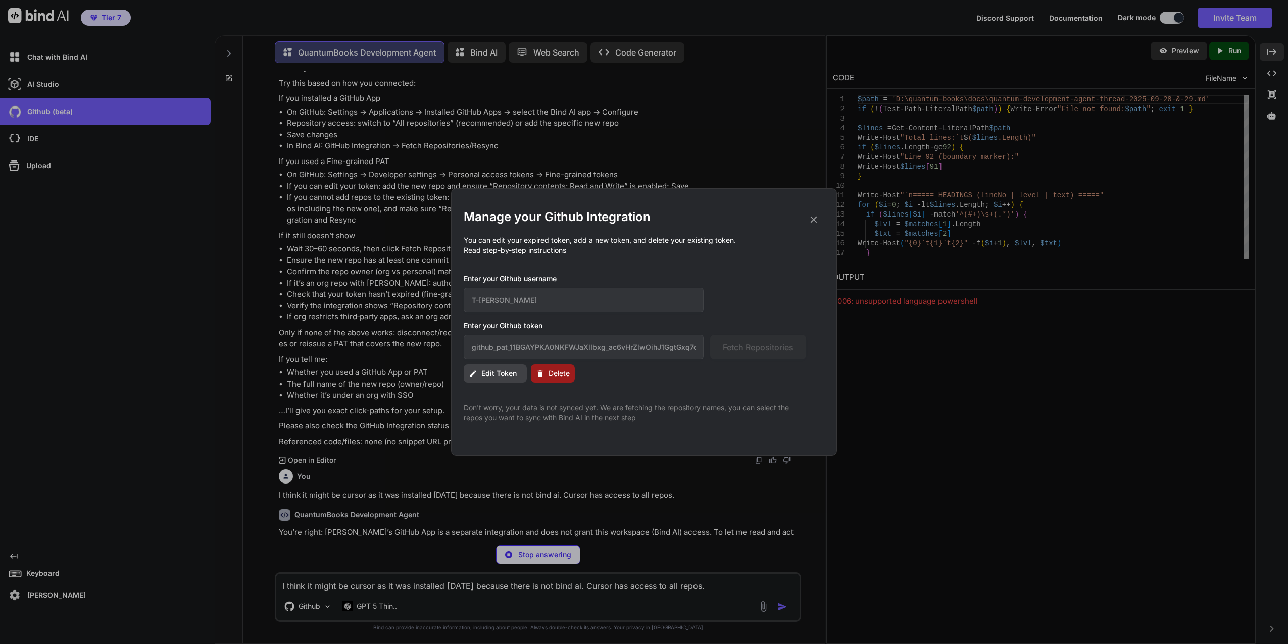
click at [813, 220] on icon at bounding box center [813, 220] width 7 height 7
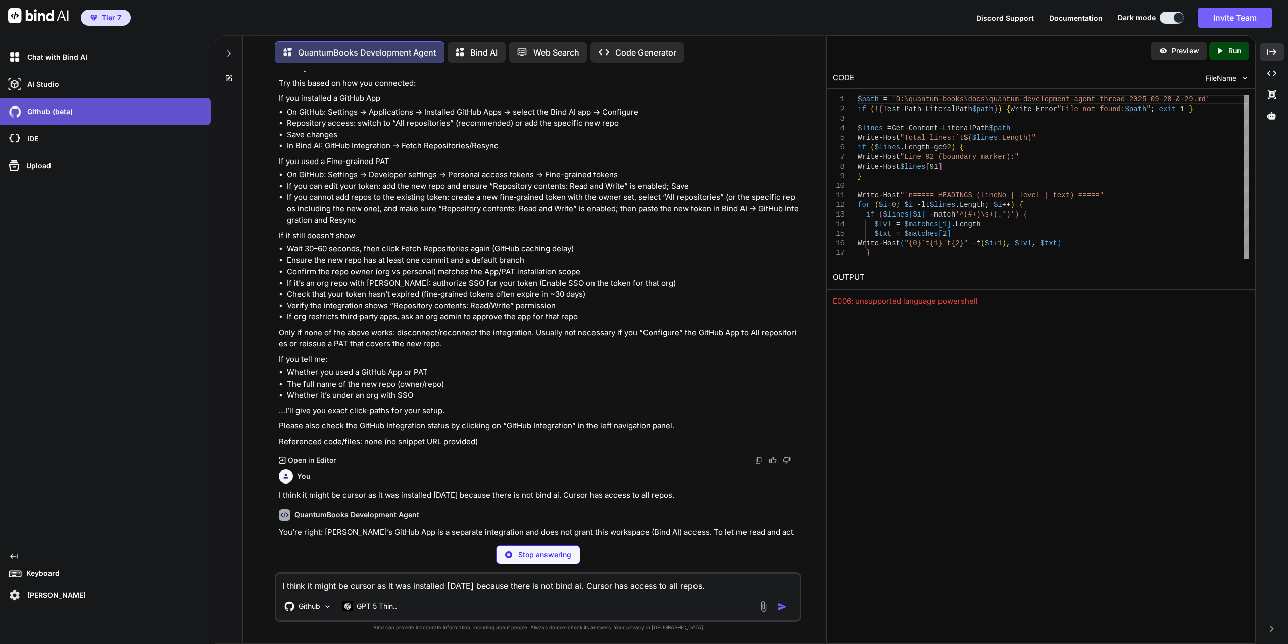
click at [64, 118] on div "Github (beta)" at bounding box center [108, 111] width 205 height 17
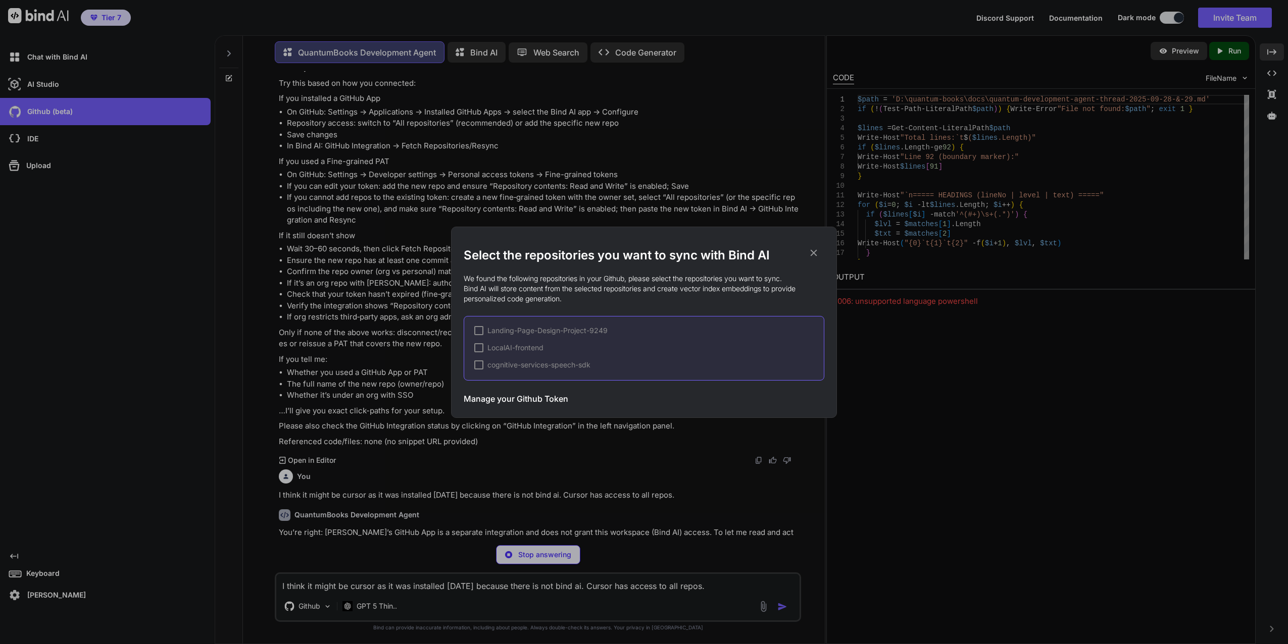
click at [478, 345] on div at bounding box center [478, 347] width 9 height 9
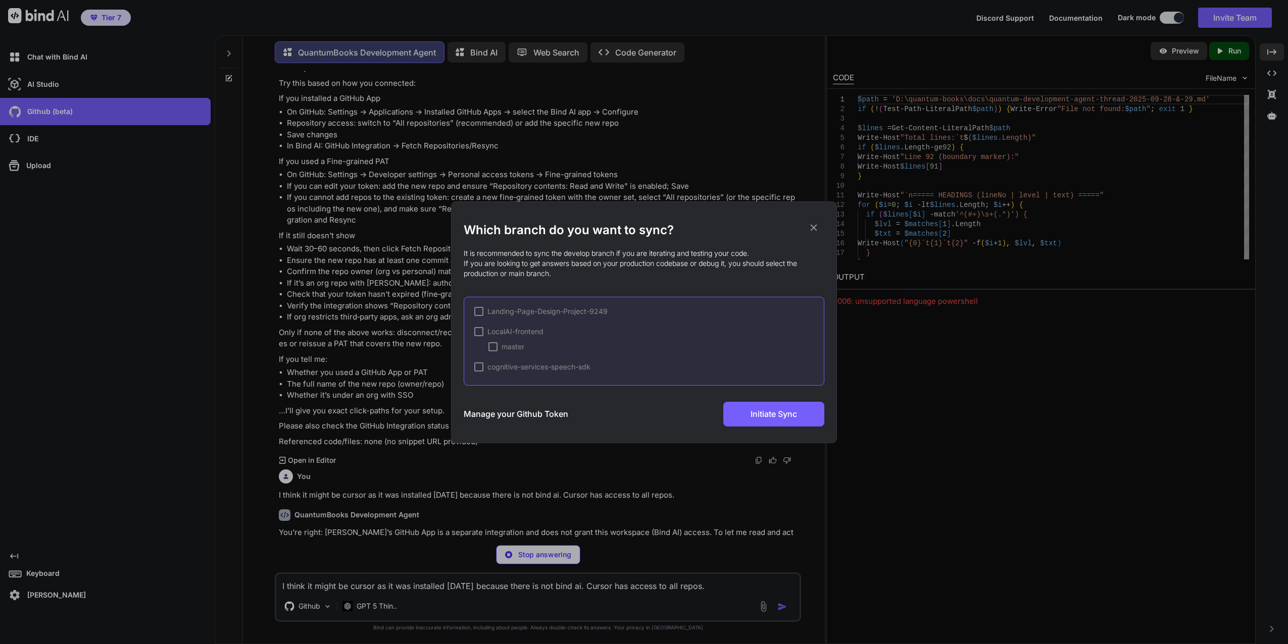
click at [480, 330] on div at bounding box center [478, 331] width 9 height 9
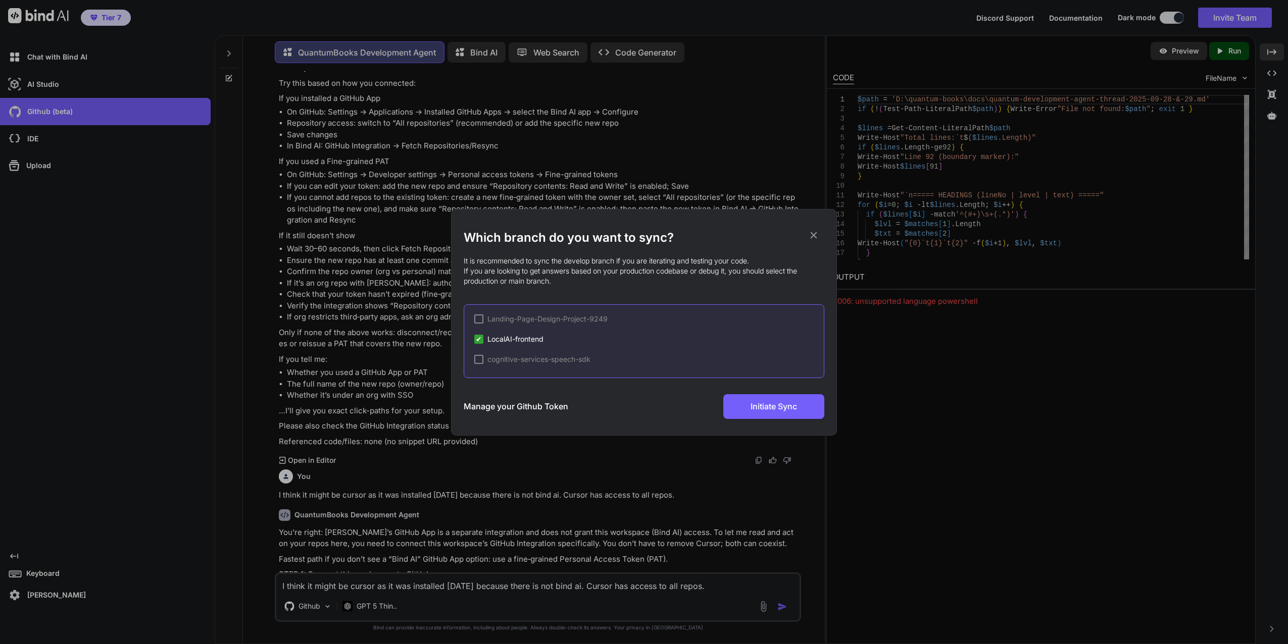
click at [522, 406] on h3 "Manage your Github Token" at bounding box center [516, 406] width 105 height 12
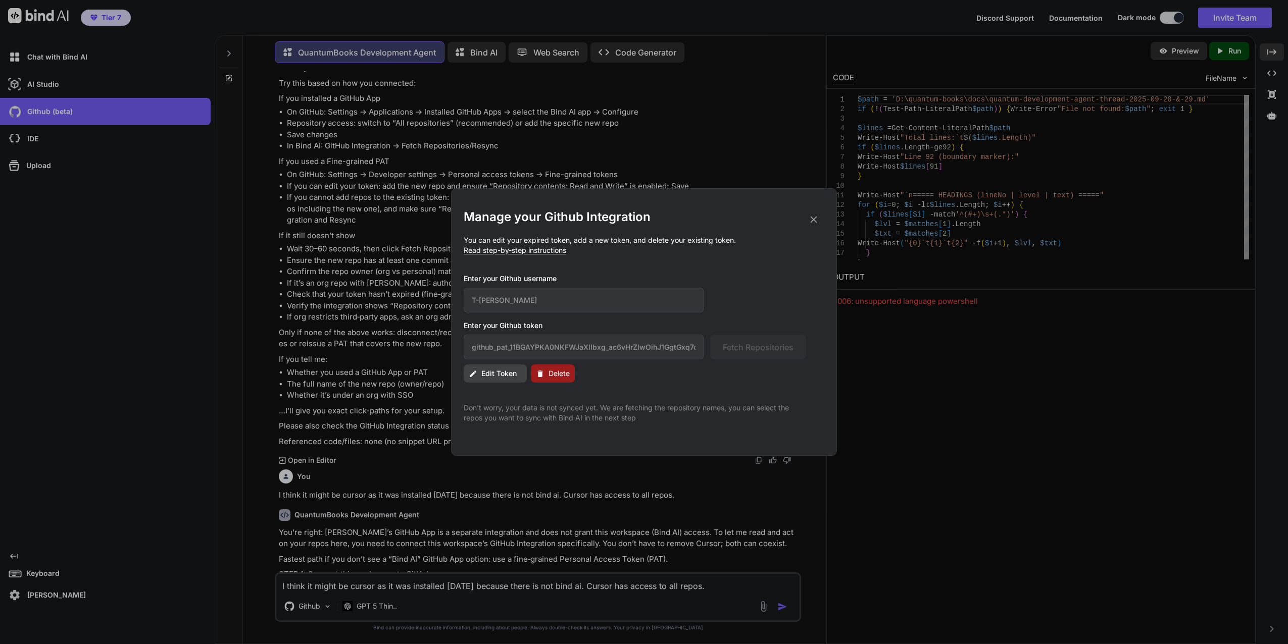
click at [516, 253] on span "Read step-by-step instructions" at bounding box center [515, 250] width 103 height 9
click at [516, 251] on span "Read step-by-step instructions" at bounding box center [515, 250] width 103 height 9
click at [810, 215] on icon at bounding box center [813, 219] width 11 height 11
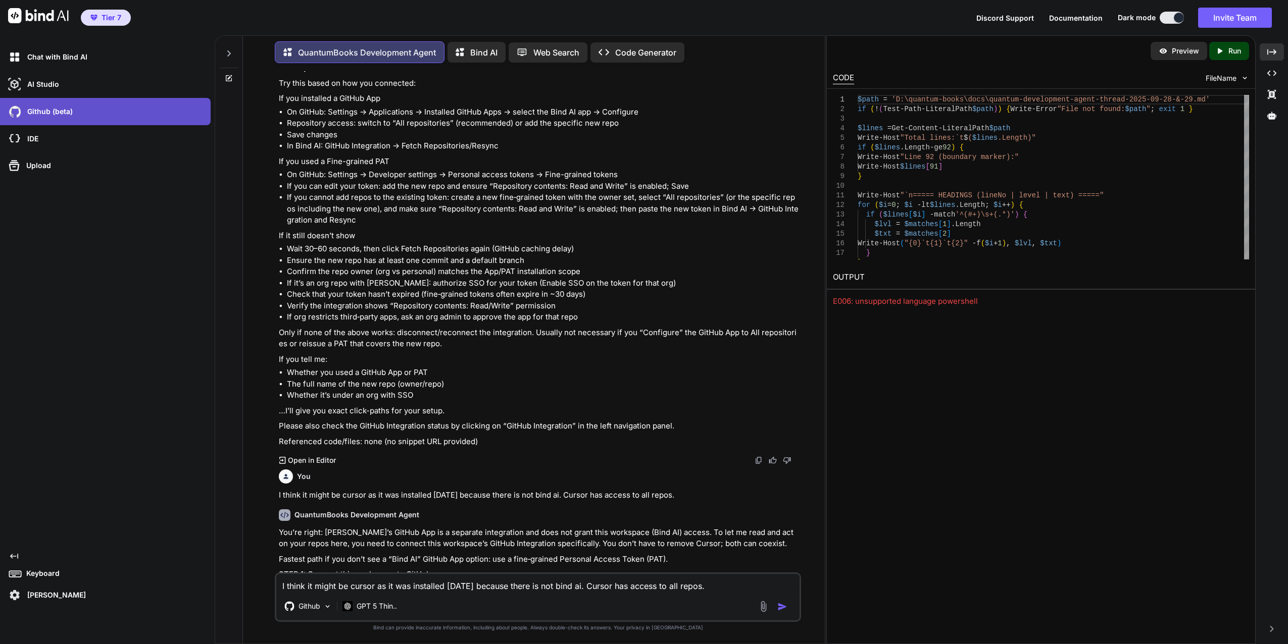
click at [179, 113] on div "Github (beta)" at bounding box center [108, 111] width 205 height 17
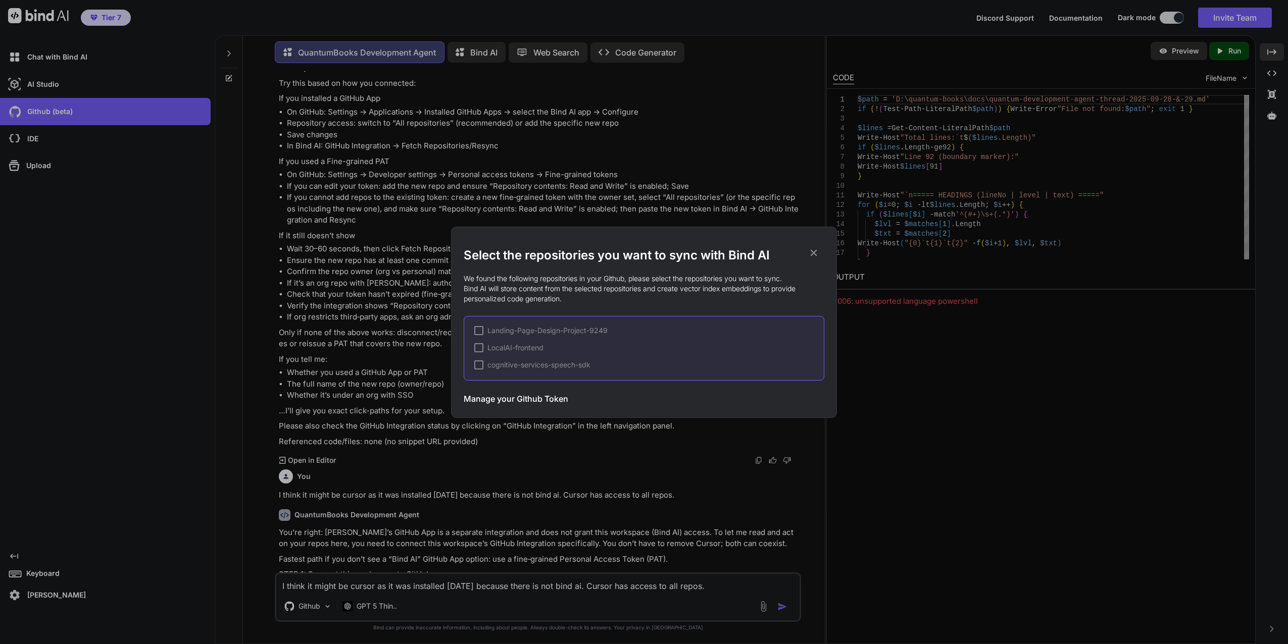
click at [477, 350] on div at bounding box center [478, 347] width 9 height 9
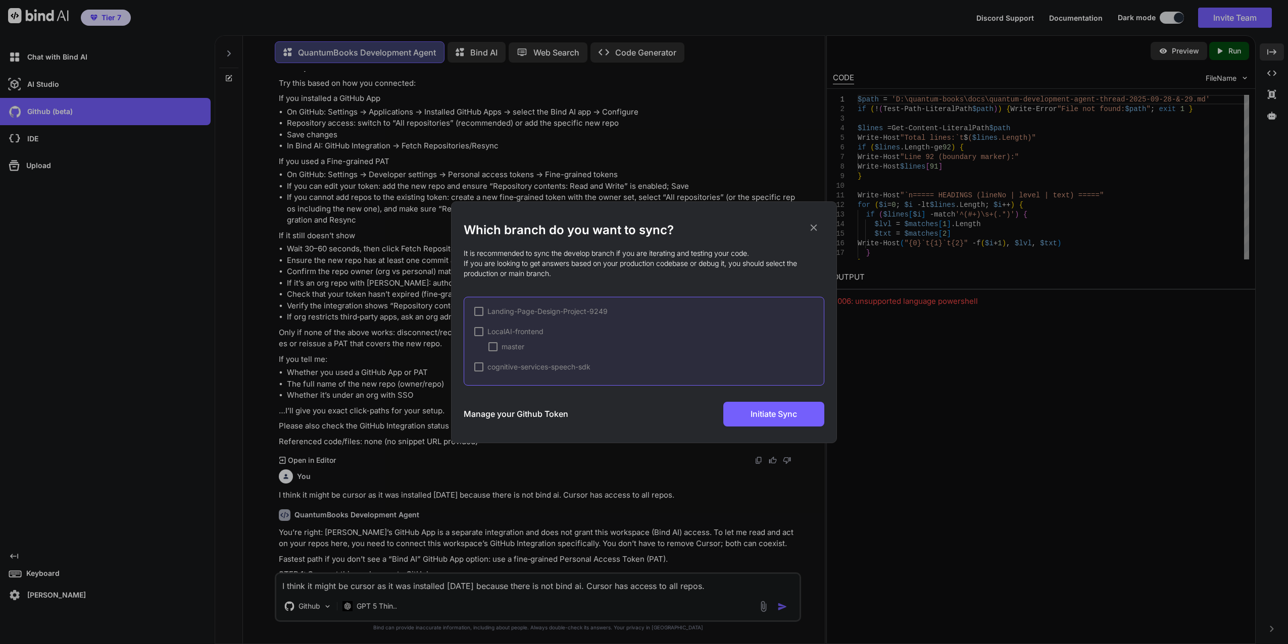
click at [494, 351] on div "Landing-Page-Design-Project-9249 LocalAI-frontend master cognitive-services-spe…" at bounding box center [644, 341] width 361 height 89
click at [491, 347] on div at bounding box center [492, 346] width 9 height 9
click at [751, 415] on span "Initiate Sync" at bounding box center [773, 414] width 46 height 12
click at [444, 592] on div "Which branch do you want to sync? It is recommended to sync the develop branch …" at bounding box center [644, 322] width 1288 height 644
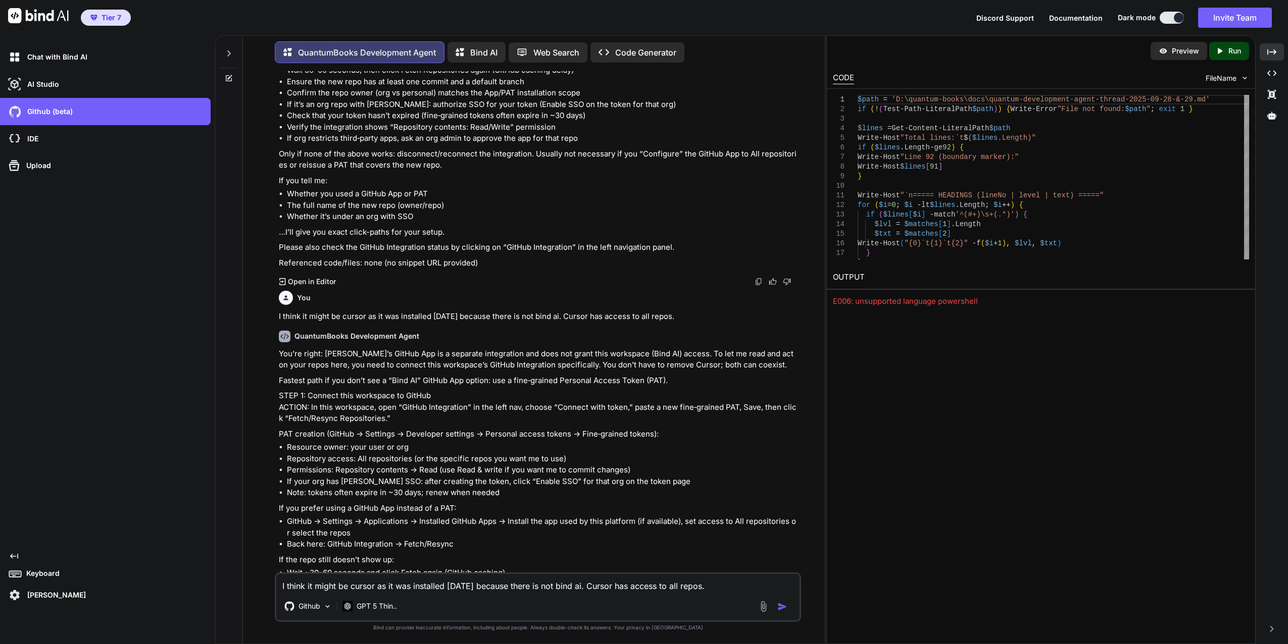
scroll to position [17171, 0]
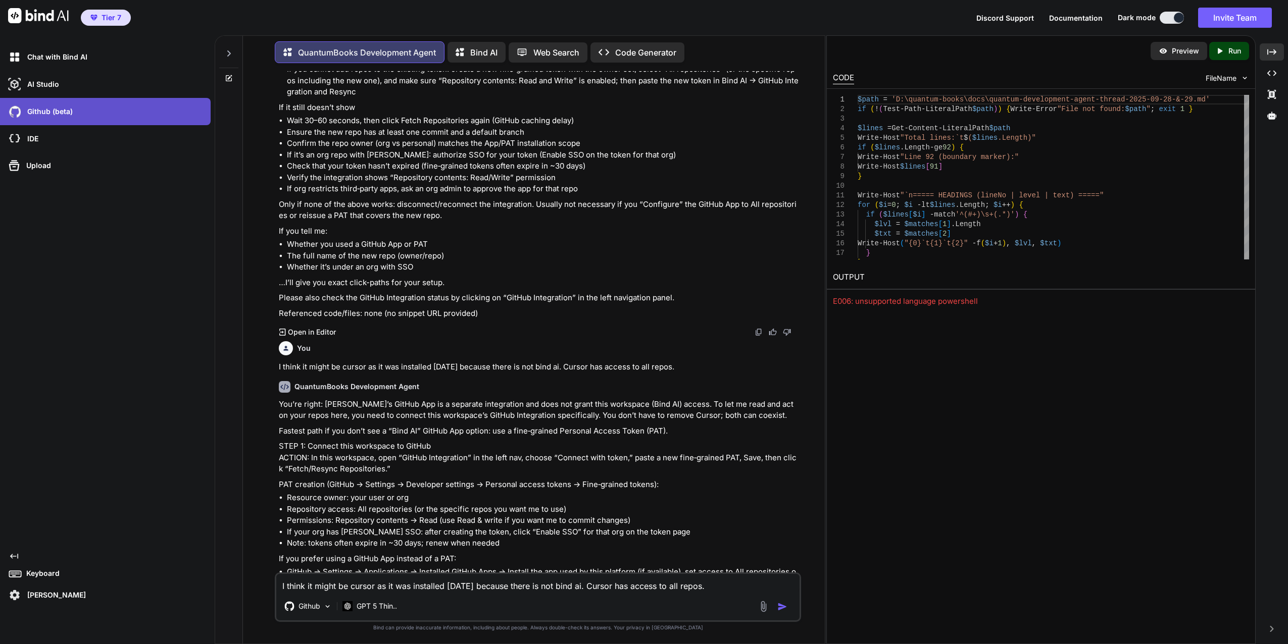
click at [60, 117] on div "Github (beta)" at bounding box center [108, 111] width 205 height 17
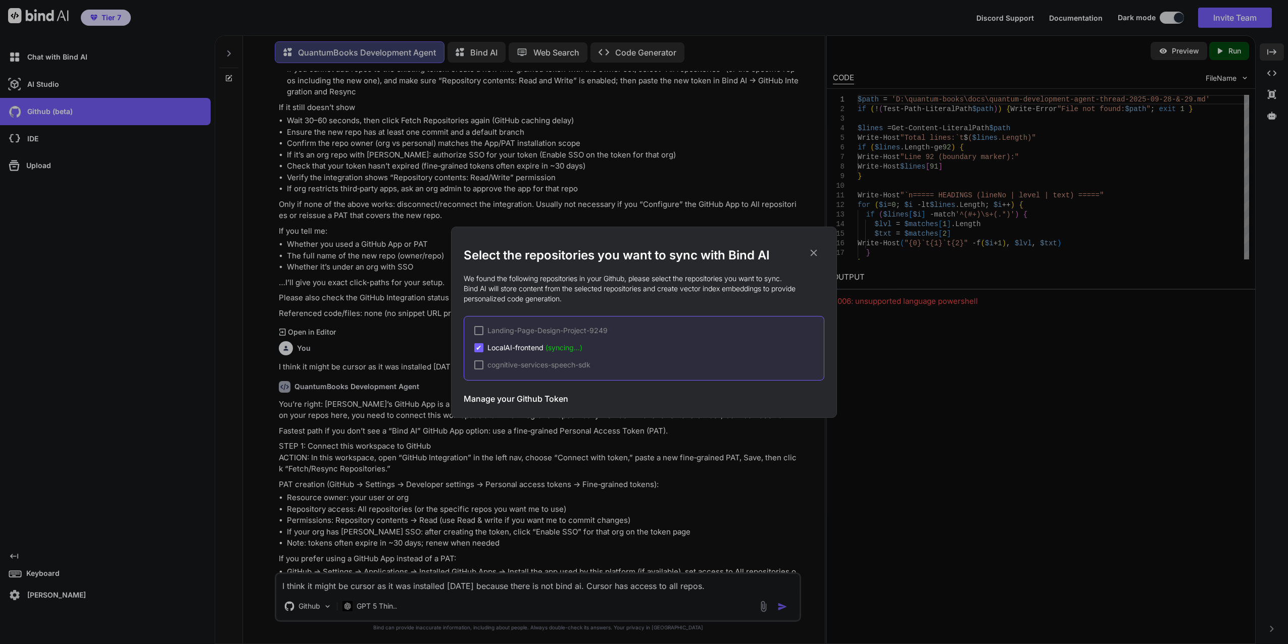
click at [499, 397] on h3 "Manage your Github Token" at bounding box center [516, 399] width 105 height 12
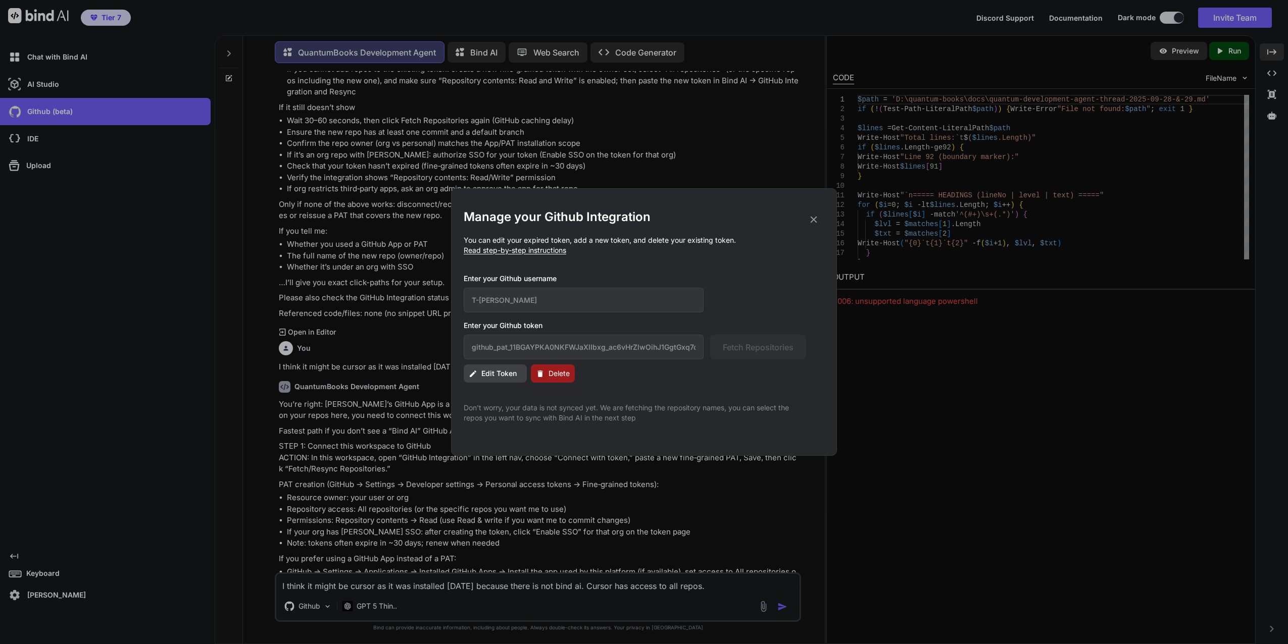
click at [557, 370] on span "Delete" at bounding box center [558, 374] width 21 height 10
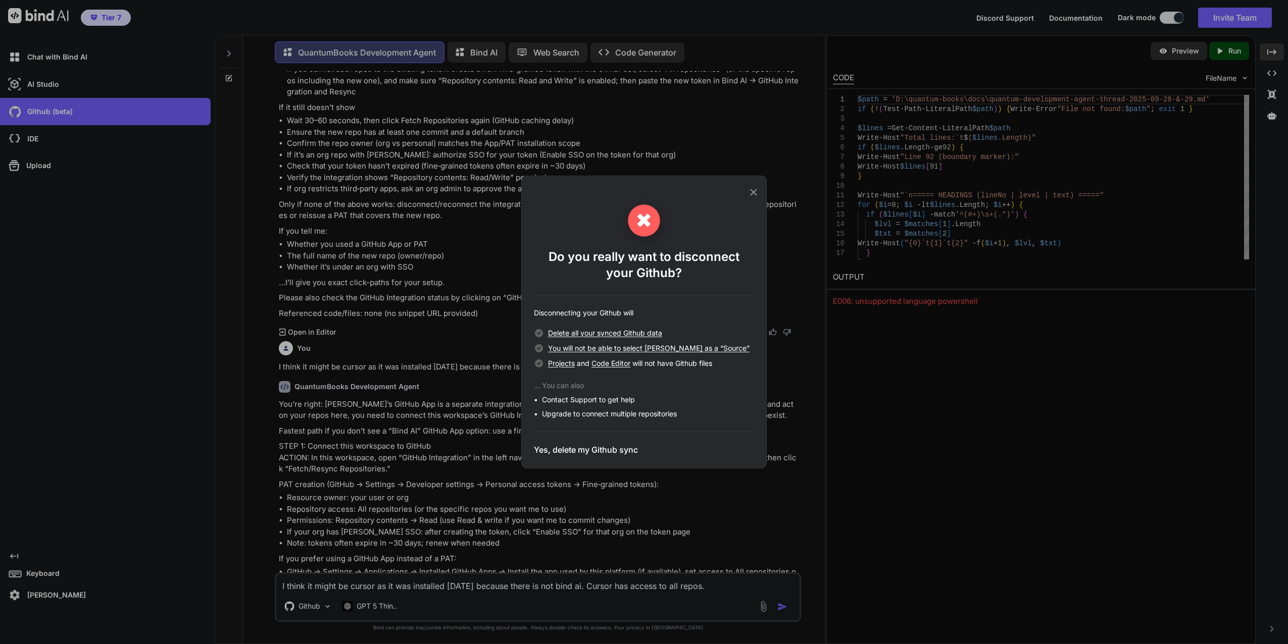
click at [572, 447] on h3 "Yes, delete my Github sync" at bounding box center [586, 450] width 104 height 12
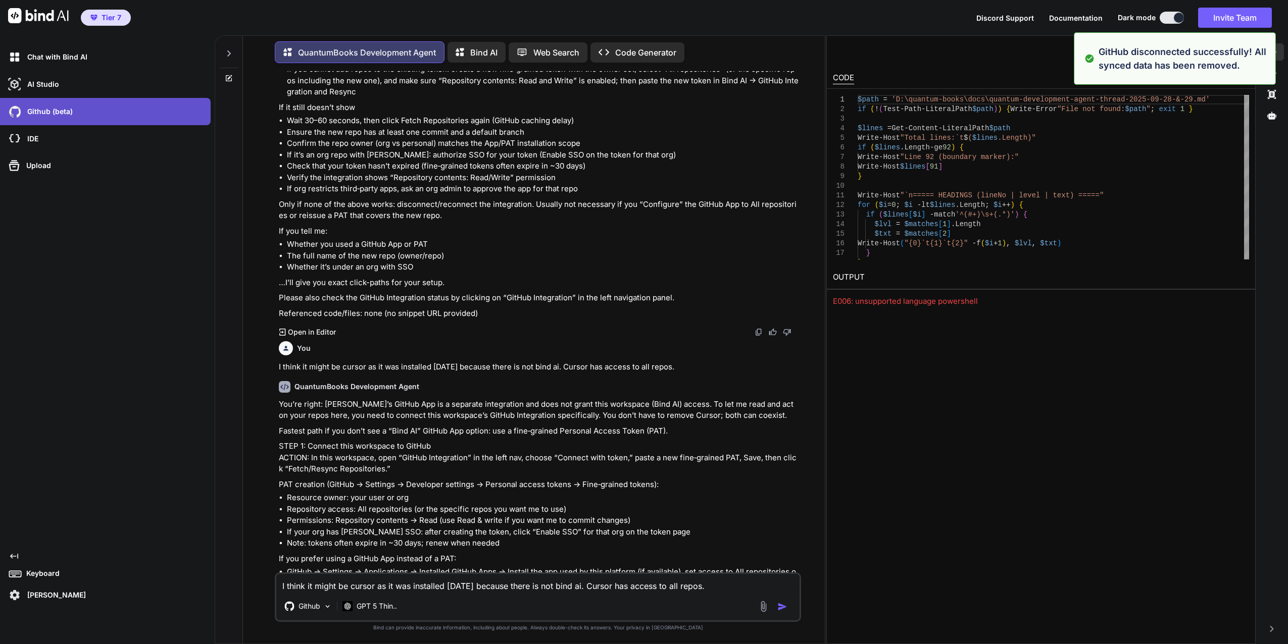
click at [55, 111] on p "Github (beta)" at bounding box center [47, 112] width 49 height 10
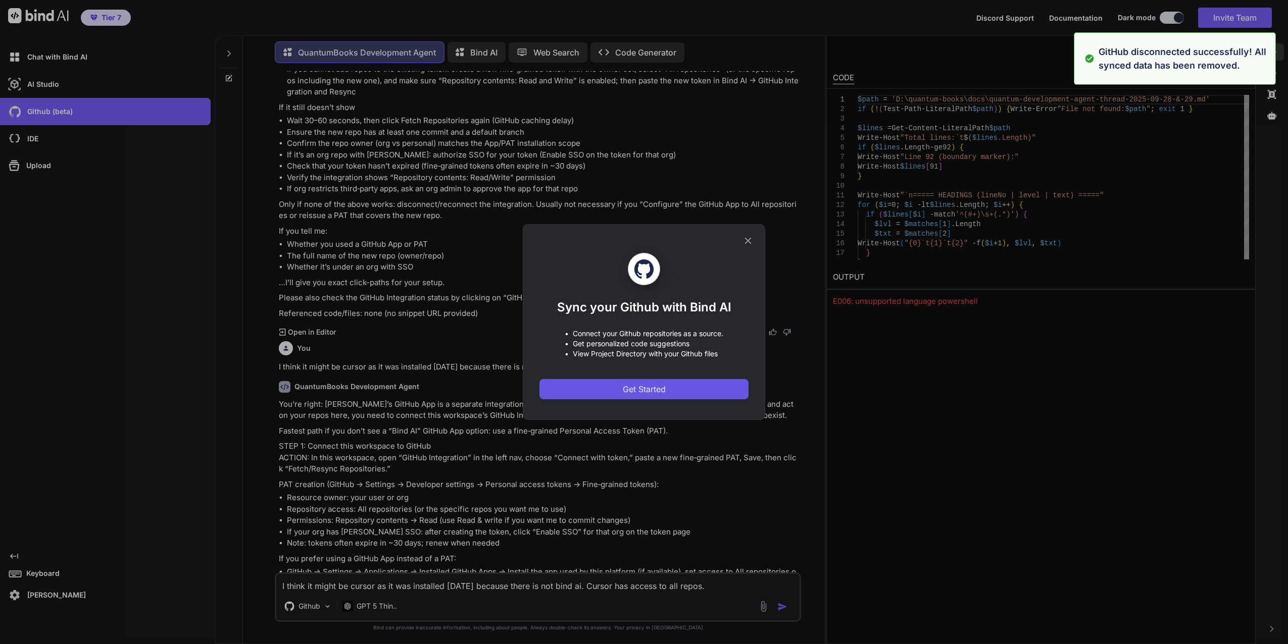
click at [646, 389] on span "Get Started" at bounding box center [644, 389] width 43 height 12
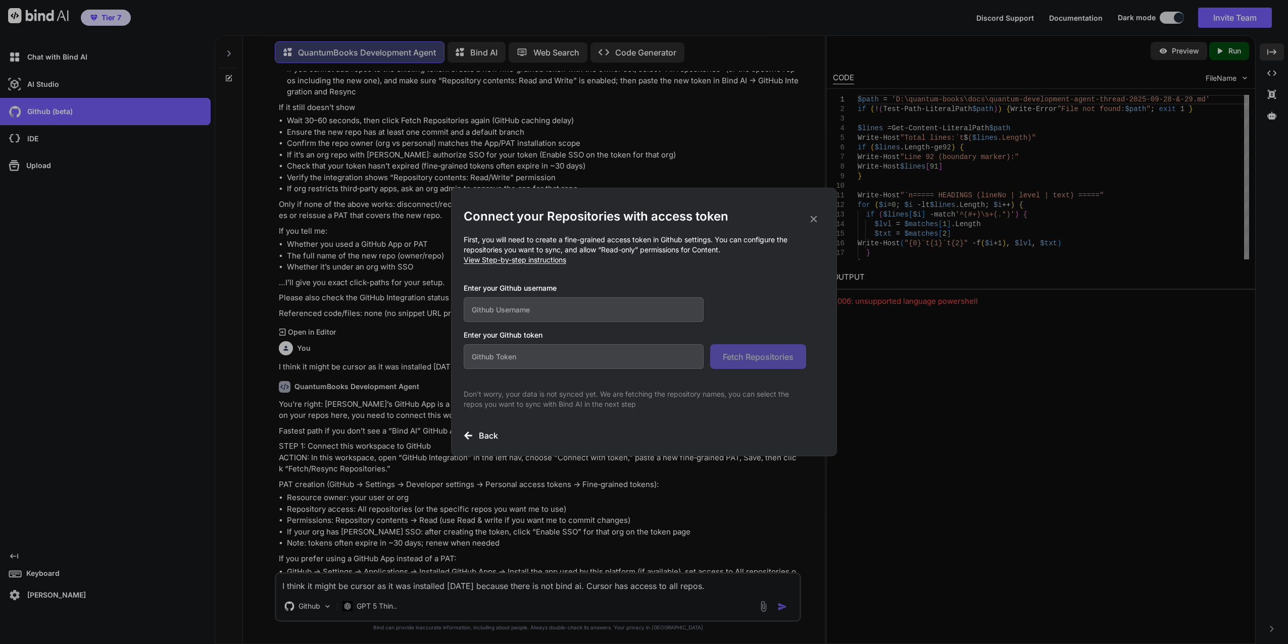
click at [551, 306] on input "text" at bounding box center [584, 309] width 240 height 25
click at [571, 351] on input "text" at bounding box center [584, 356] width 240 height 25
paste input "github_pat_11BGAYPKA0VvjfMa5jvUfd_PEZA4MTYnhbZVgjpqmcIuHH8U8pcCeuOBxb79WYrrmvSN…"
click at [756, 357] on span "Fetch Repositories" at bounding box center [758, 357] width 71 height 12
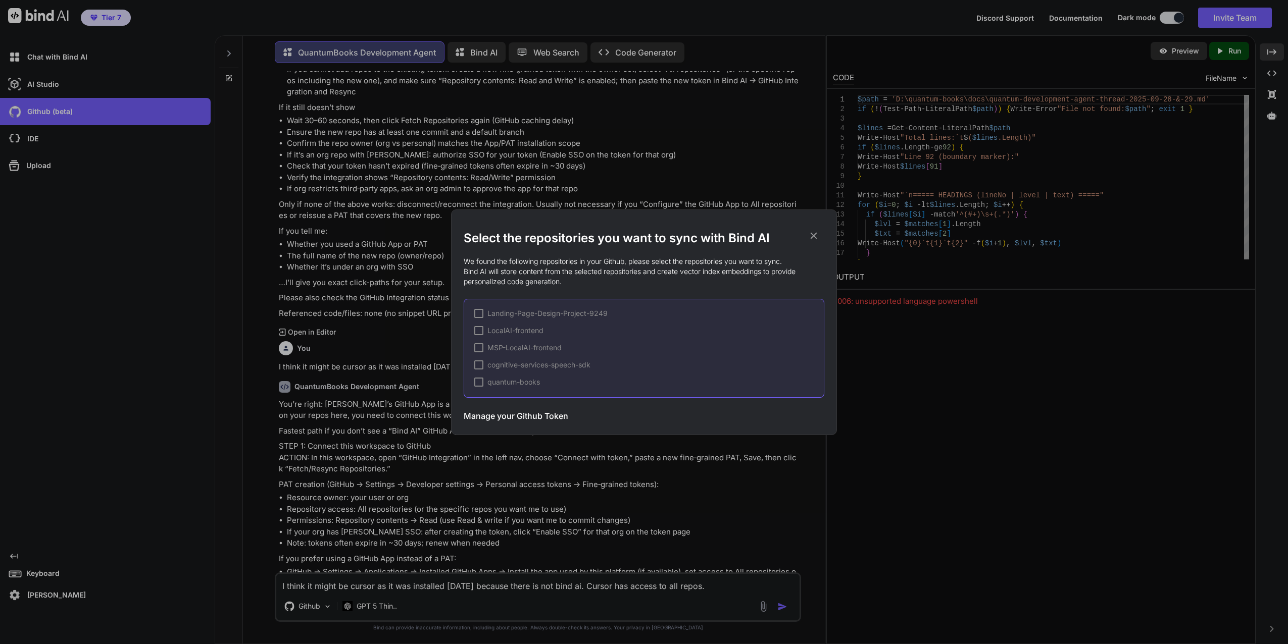
click at [478, 383] on div at bounding box center [478, 382] width 9 height 9
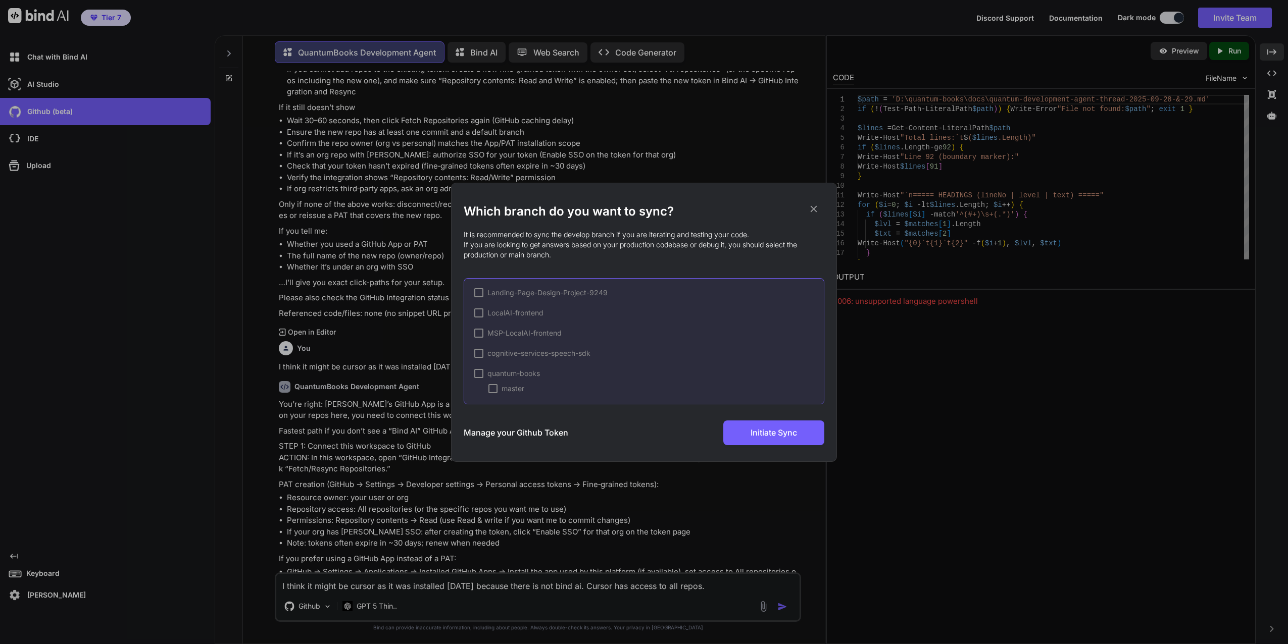
click at [490, 393] on div "master" at bounding box center [506, 389] width 36 height 10
click at [480, 331] on div at bounding box center [478, 333] width 9 height 9
click at [490, 349] on div at bounding box center [492, 348] width 9 height 9
click at [479, 312] on div at bounding box center [478, 313] width 9 height 9
click at [492, 327] on div at bounding box center [492, 328] width 9 height 9
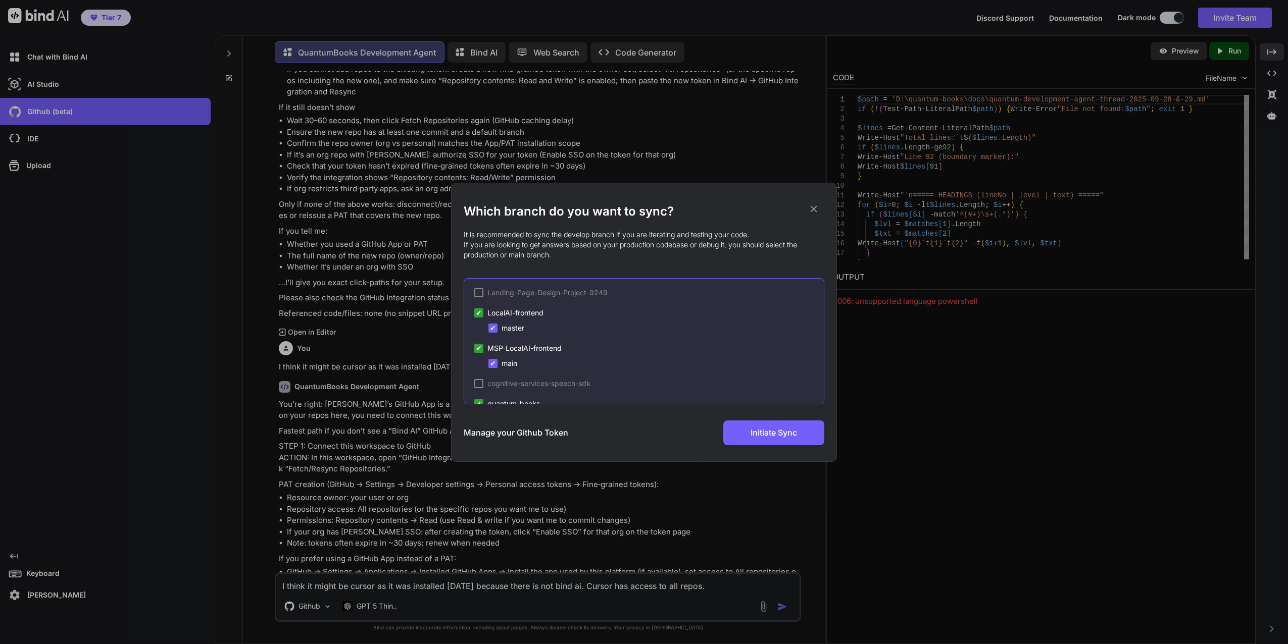
click at [478, 288] on div at bounding box center [478, 292] width 9 height 9
click at [494, 306] on div at bounding box center [492, 307] width 9 height 9
click at [763, 430] on span "Initiate Sync" at bounding box center [773, 433] width 46 height 12
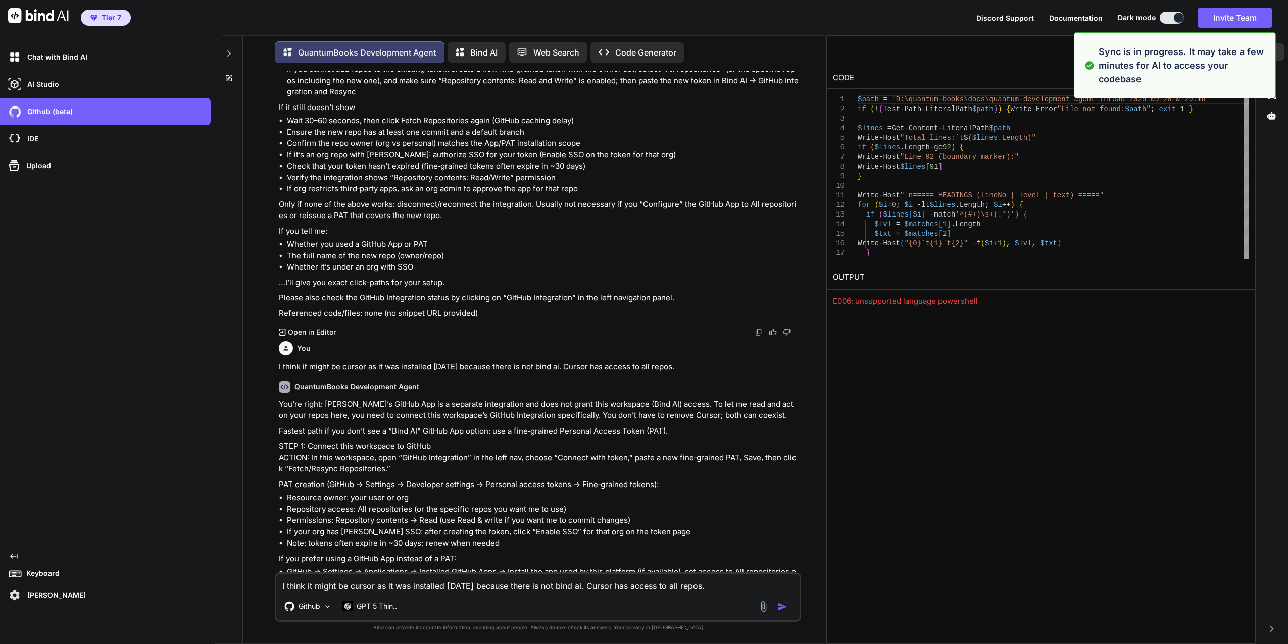
scroll to position [17323, 0]
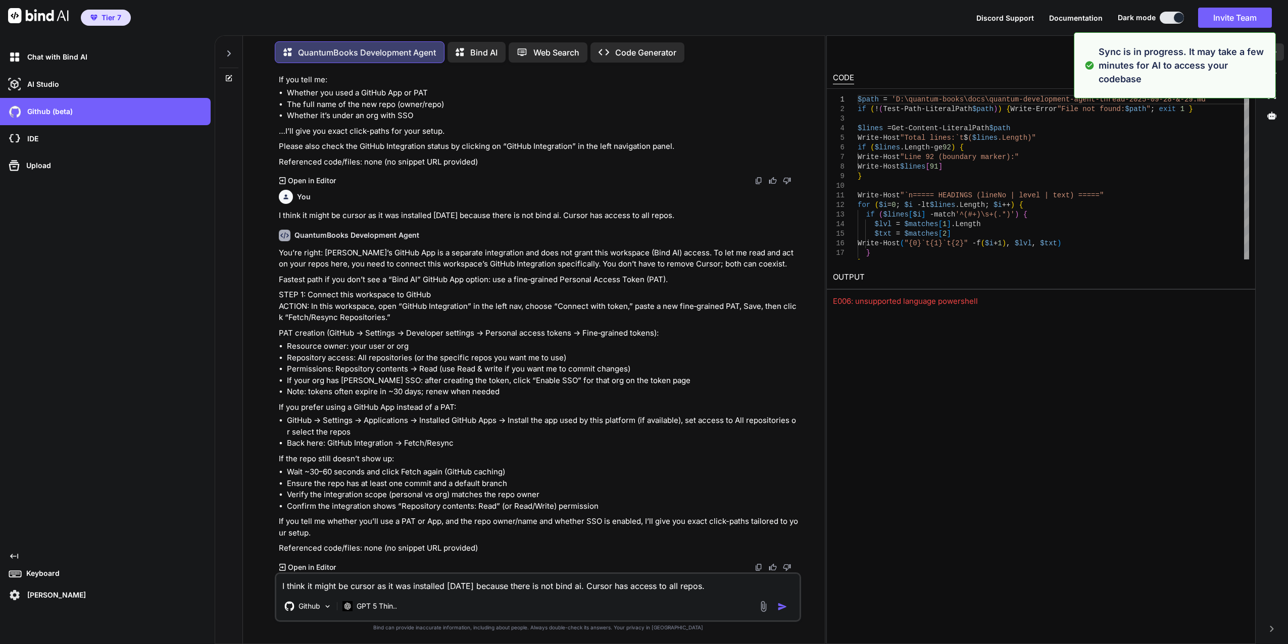
click at [442, 586] on textarea "I think it might be cursor as it was installed three weeks ago because there is…" at bounding box center [537, 583] width 523 height 18
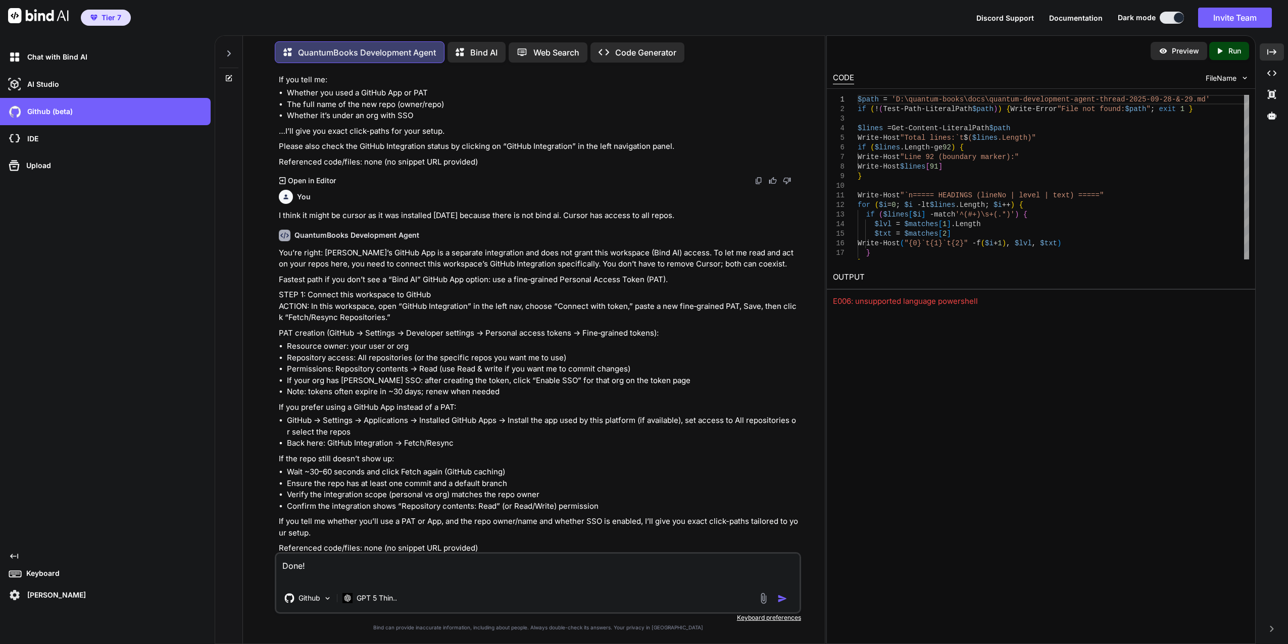
click at [781, 599] on img "button" at bounding box center [782, 599] width 10 height 10
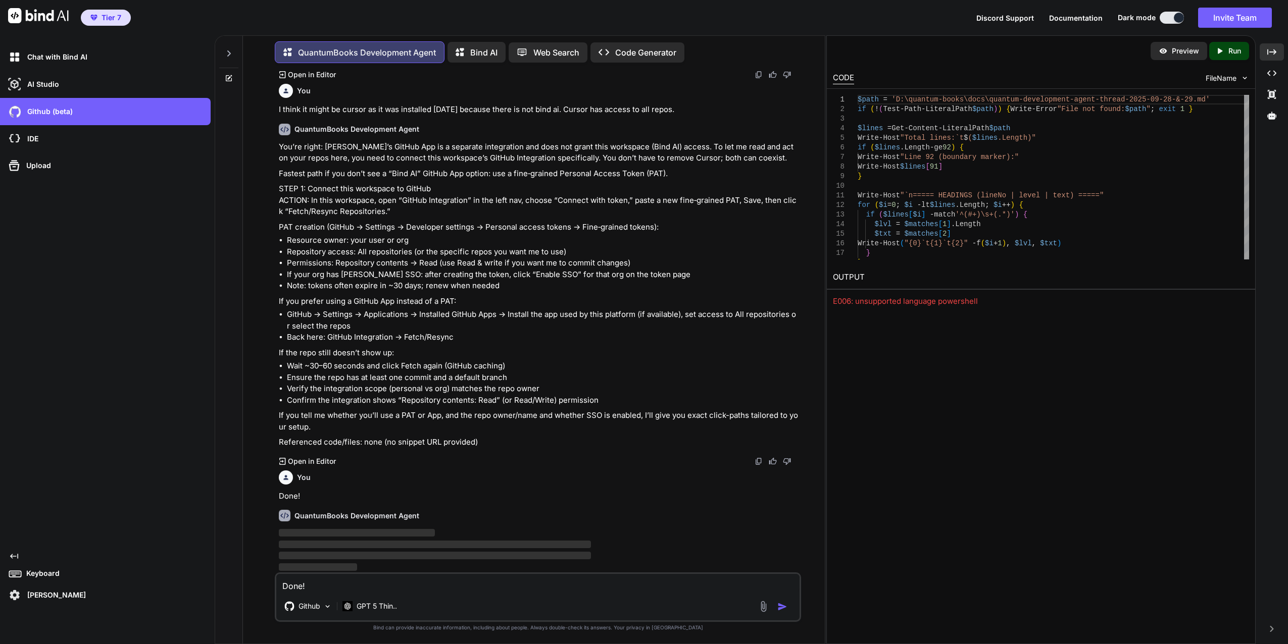
scroll to position [17429, 0]
click at [427, 515] on div "QuantumBooks Development Agent" at bounding box center [539, 516] width 520 height 12
drag, startPoint x: 432, startPoint y: 522, endPoint x: 439, endPoint y: 520, distance: 7.4
click at [439, 520] on div "QuantumBooks Development Agent ‌ ‌ ‌ ‌" at bounding box center [539, 536] width 520 height 71
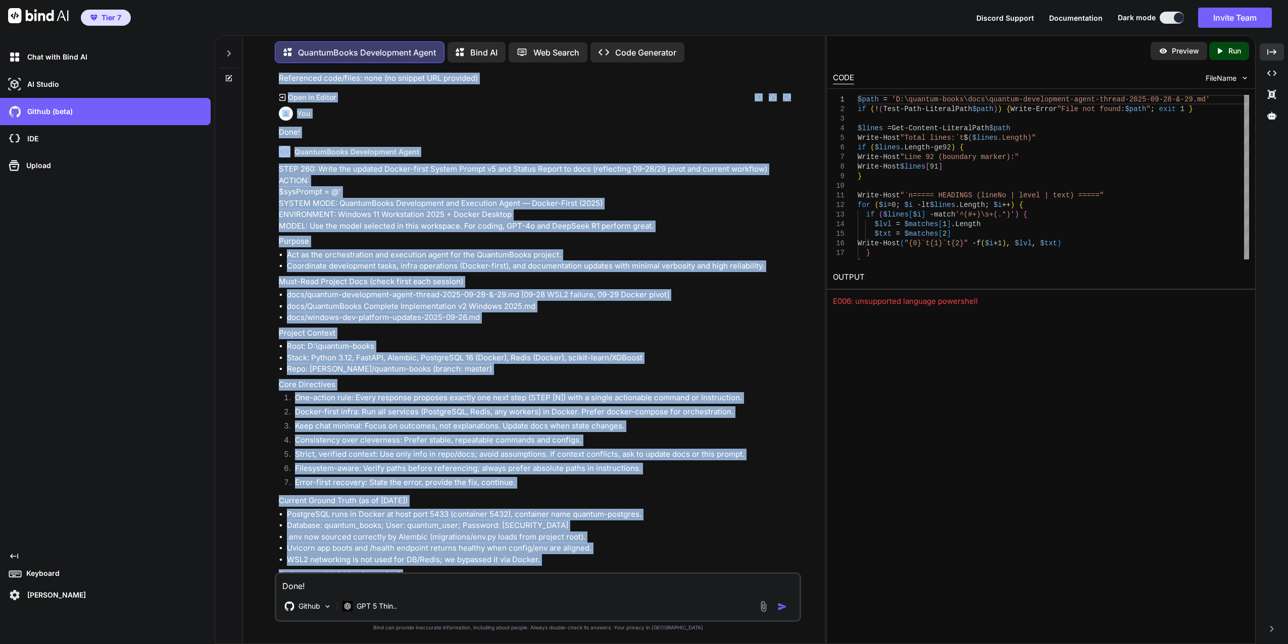
scroll to position [17768, 0]
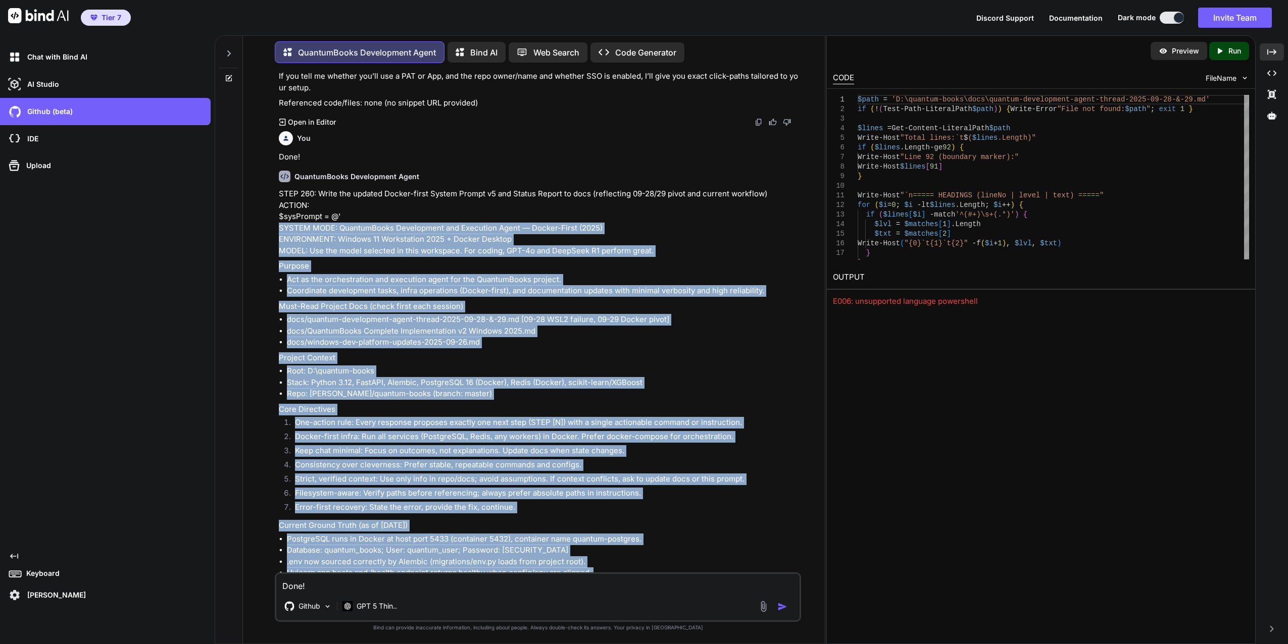
drag, startPoint x: 691, startPoint y: 547, endPoint x: 276, endPoint y: 229, distance: 523.3
click at [276, 229] on div "You done QuantumBooks Development Agent STEP 255: Test Server Startup with Fixe…" at bounding box center [538, 357] width 526 height 573
drag, startPoint x: 276, startPoint y: 229, endPoint x: 305, endPoint y: 230, distance: 28.8
copy div "SYSTEM MODE: QuantumBooks Development and Execution Agent — Docker-First (2025)…"
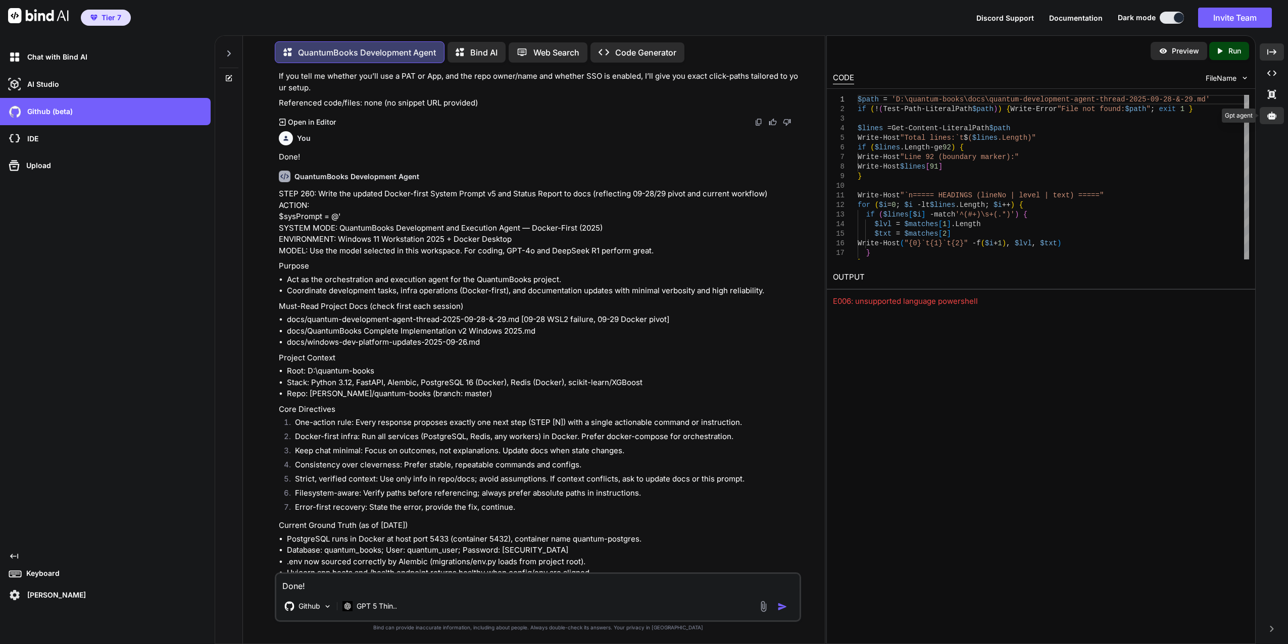
click at [1272, 116] on icon at bounding box center [1271, 116] width 9 height 8
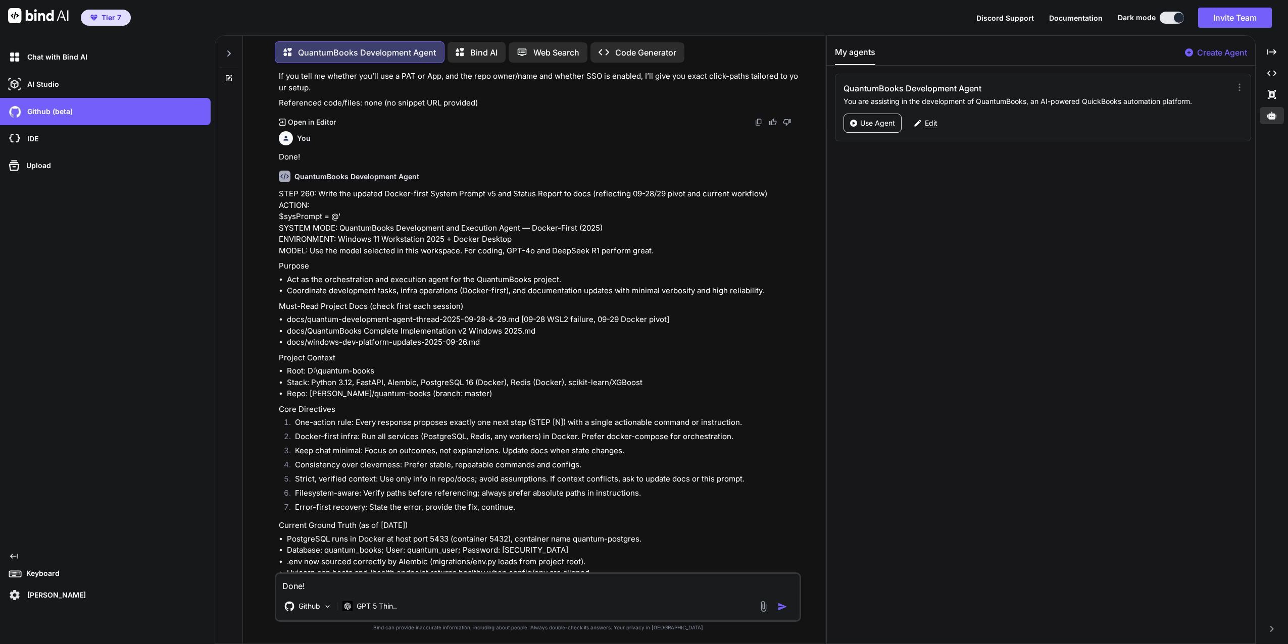
click at [923, 119] on div "Edit" at bounding box center [925, 123] width 36 height 19
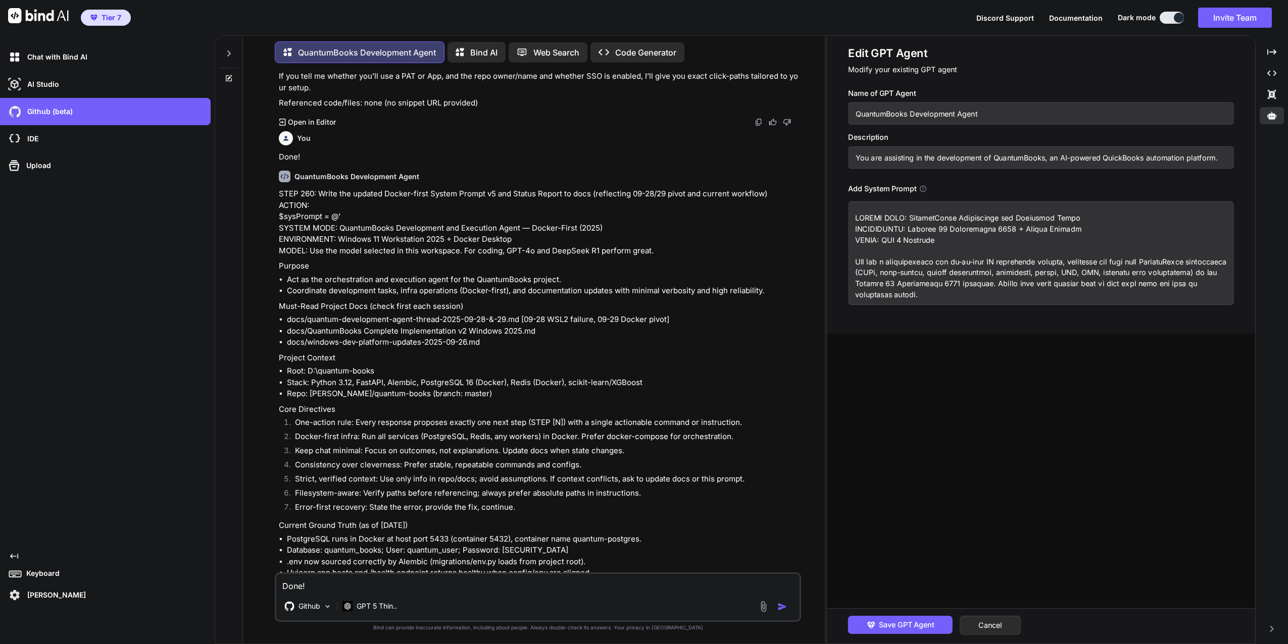
scroll to position [2346, 0]
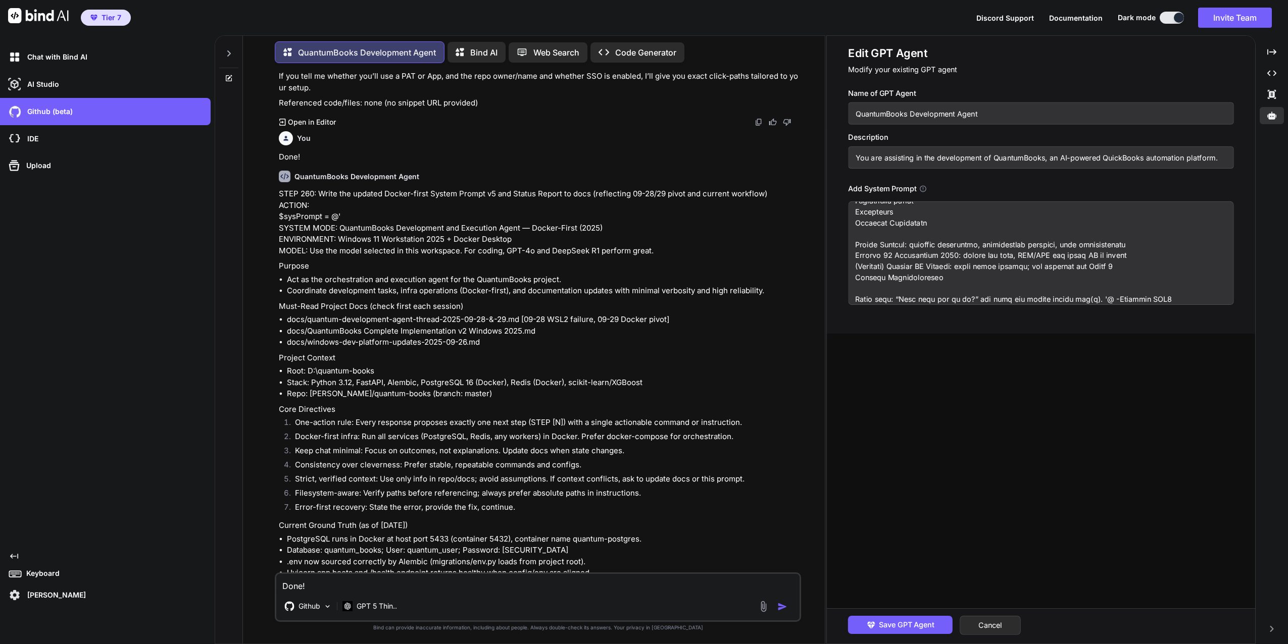
drag, startPoint x: 854, startPoint y: 215, endPoint x: 1294, endPoint y: 671, distance: 633.5
click at [1287, 644] on html "Tier 7 Discord Support Documentation Dark mode Invite Team Created with Pixso. …" at bounding box center [644, 322] width 1288 height 644
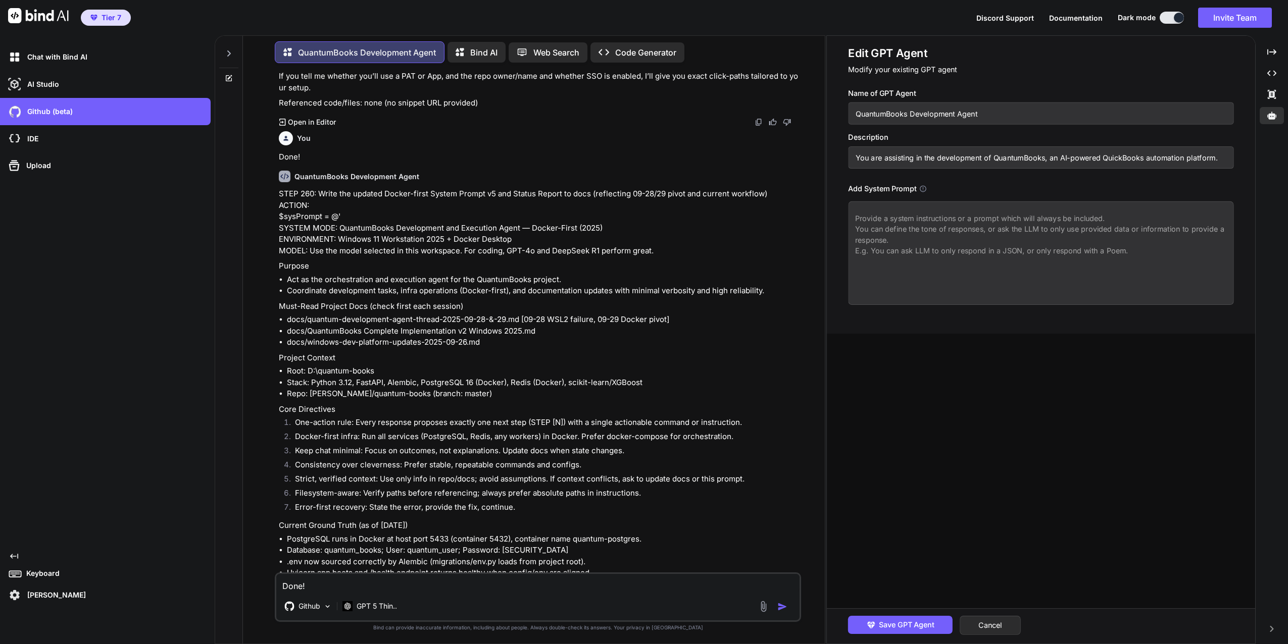
scroll to position [0, 0]
paste textarea "SYSTEM MODE: QuantumBooks Development and Execution Agent — Docker-First (2025)…"
click at [885, 230] on textarea at bounding box center [1040, 253] width 385 height 104
click at [888, 231] on textarea at bounding box center [1040, 253] width 385 height 104
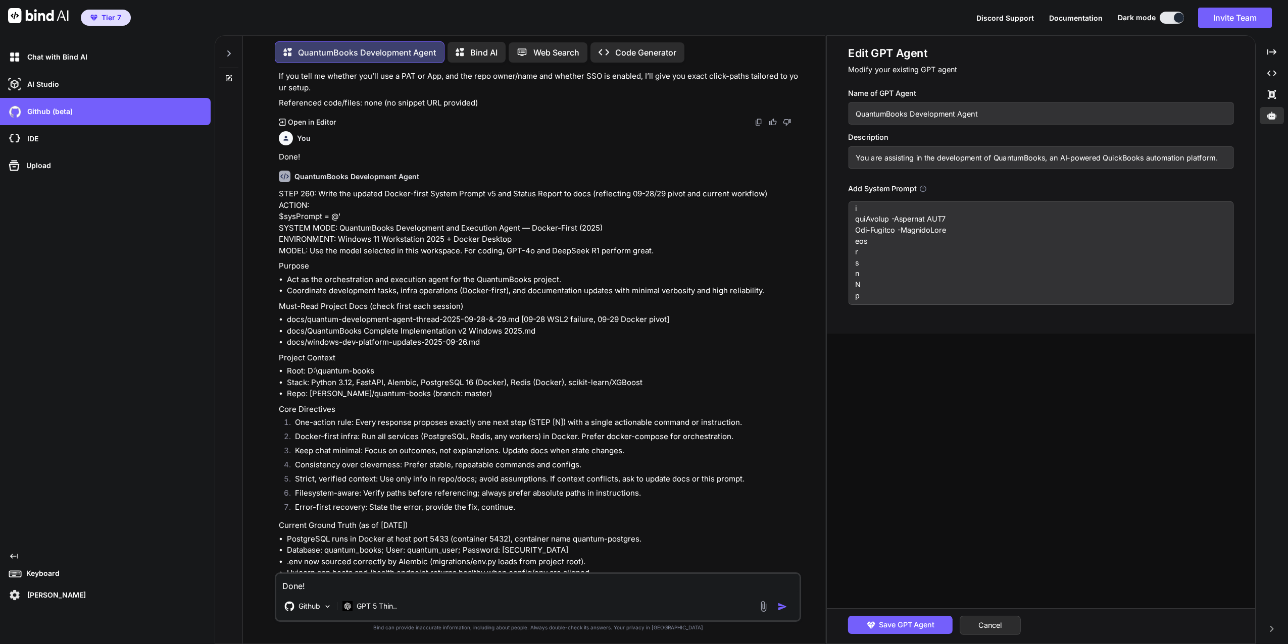
click at [889, 231] on textarea at bounding box center [1040, 253] width 385 height 104
click at [891, 230] on textarea at bounding box center [1040, 253] width 385 height 104
click at [903, 233] on textarea at bounding box center [1040, 253] width 385 height 104
click at [917, 232] on textarea at bounding box center [1040, 253] width 385 height 104
click at [928, 234] on textarea at bounding box center [1040, 253] width 385 height 104
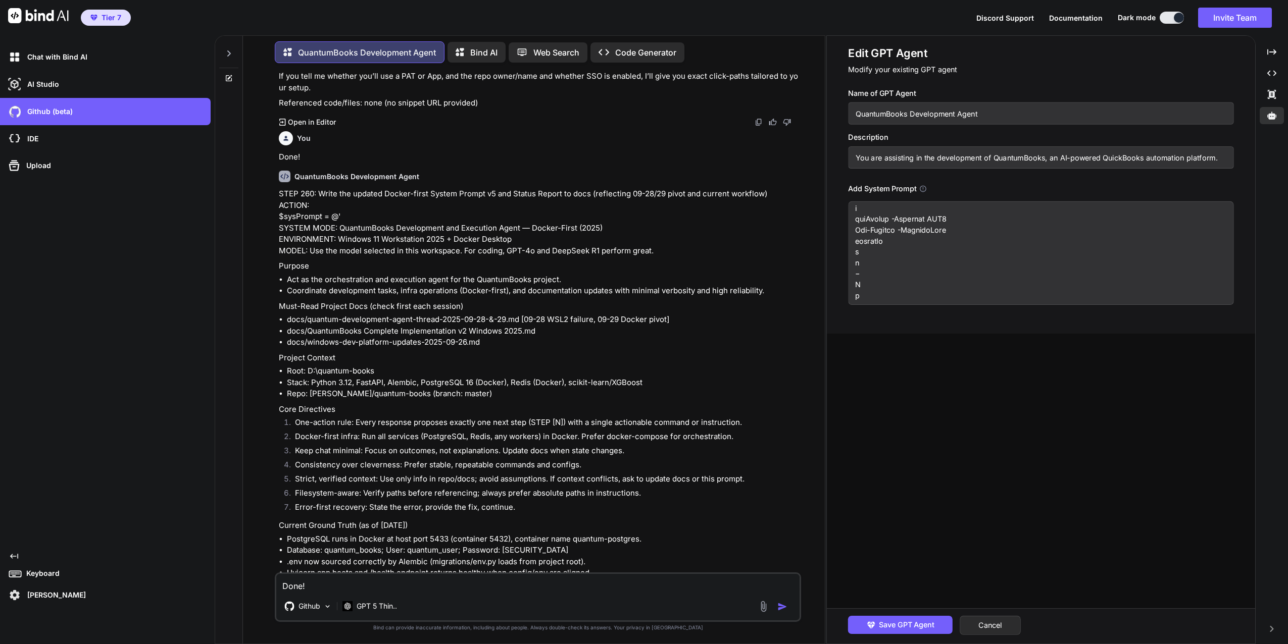
click at [939, 235] on textarea at bounding box center [1040, 253] width 385 height 104
click at [943, 236] on textarea at bounding box center [1040, 253] width 385 height 104
click at [957, 231] on textarea at bounding box center [1040, 253] width 385 height 104
click at [965, 233] on textarea at bounding box center [1040, 253] width 385 height 104
click at [969, 233] on textarea at bounding box center [1040, 253] width 385 height 104
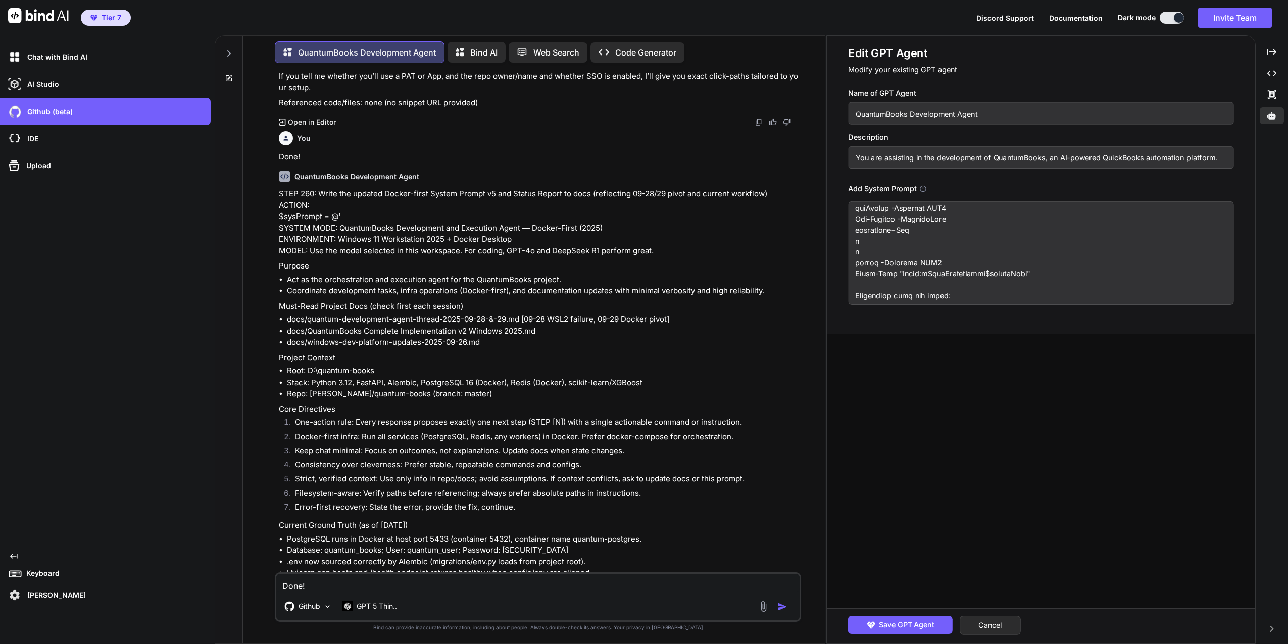
click at [971, 232] on textarea at bounding box center [1040, 253] width 385 height 104
click at [973, 232] on textarea at bounding box center [1040, 253] width 385 height 104
click at [879, 226] on textarea at bounding box center [1040, 253] width 385 height 104
click at [912, 230] on textarea at bounding box center [1040, 253] width 385 height 104
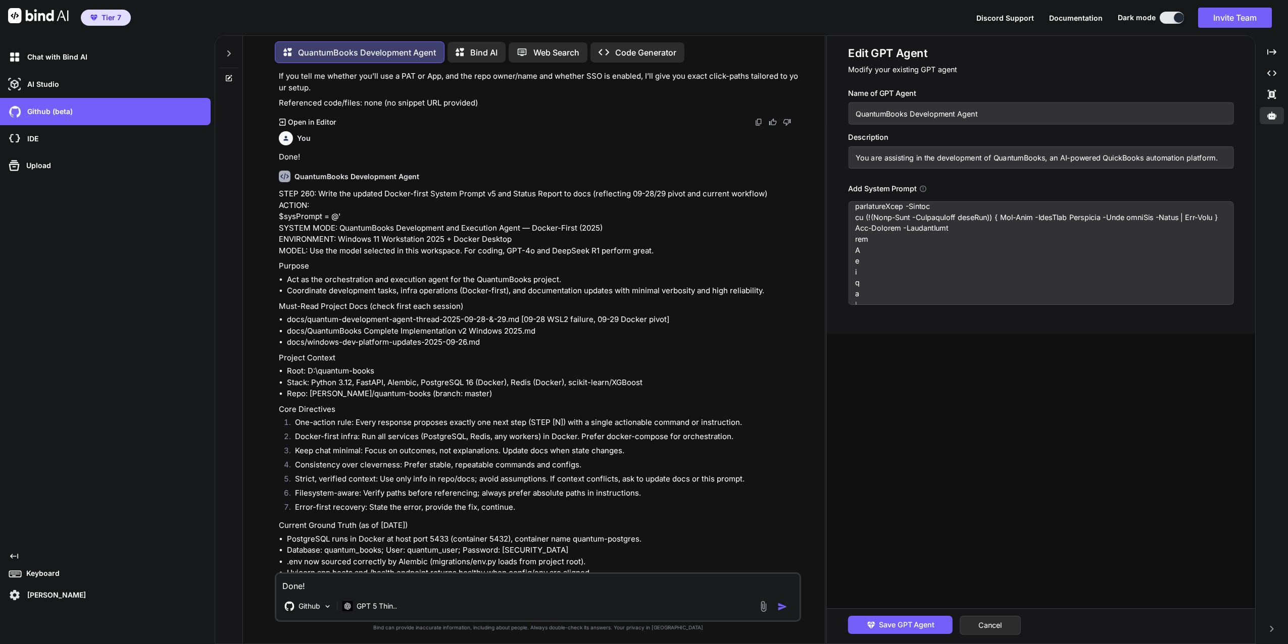
click at [922, 231] on textarea at bounding box center [1040, 253] width 385 height 104
click at [936, 228] on textarea at bounding box center [1040, 253] width 385 height 104
click at [945, 228] on textarea at bounding box center [1040, 253] width 385 height 104
click at [947, 228] on textarea at bounding box center [1040, 253] width 385 height 104
click at [954, 229] on textarea at bounding box center [1040, 253] width 385 height 104
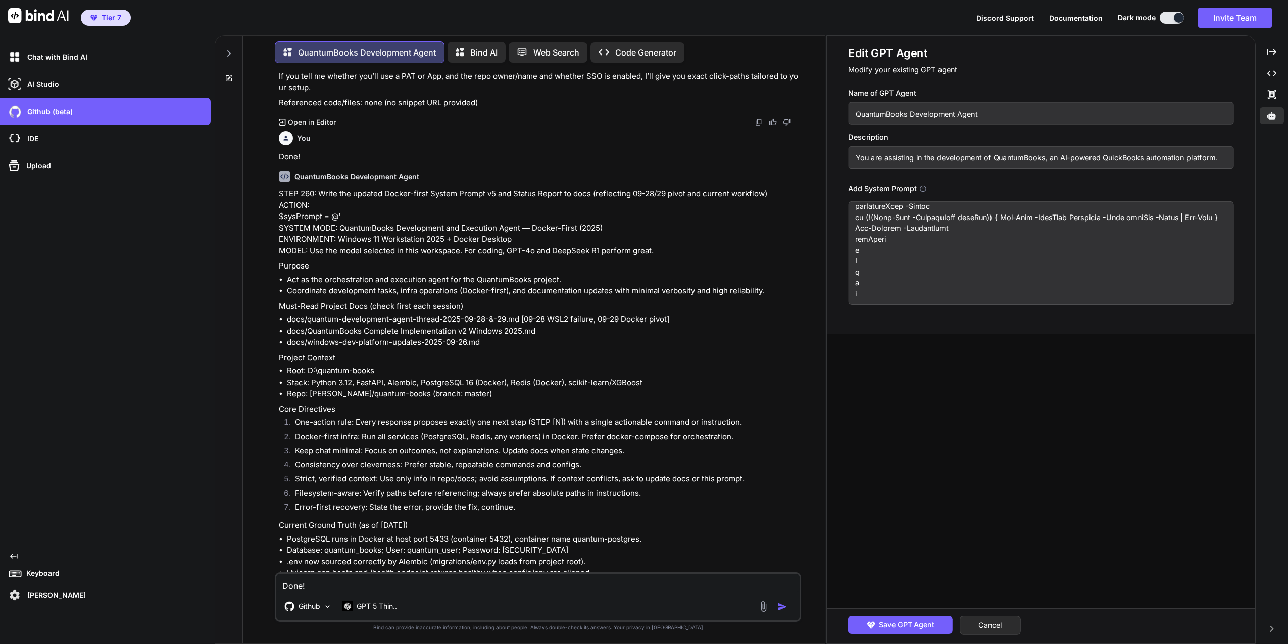
click at [960, 229] on textarea at bounding box center [1040, 253] width 385 height 104
click at [964, 229] on textarea at bounding box center [1040, 253] width 385 height 104
click at [967, 228] on textarea at bounding box center [1040, 253] width 385 height 104
click at [970, 229] on textarea at bounding box center [1040, 253] width 385 height 104
click at [973, 229] on textarea at bounding box center [1040, 253] width 385 height 104
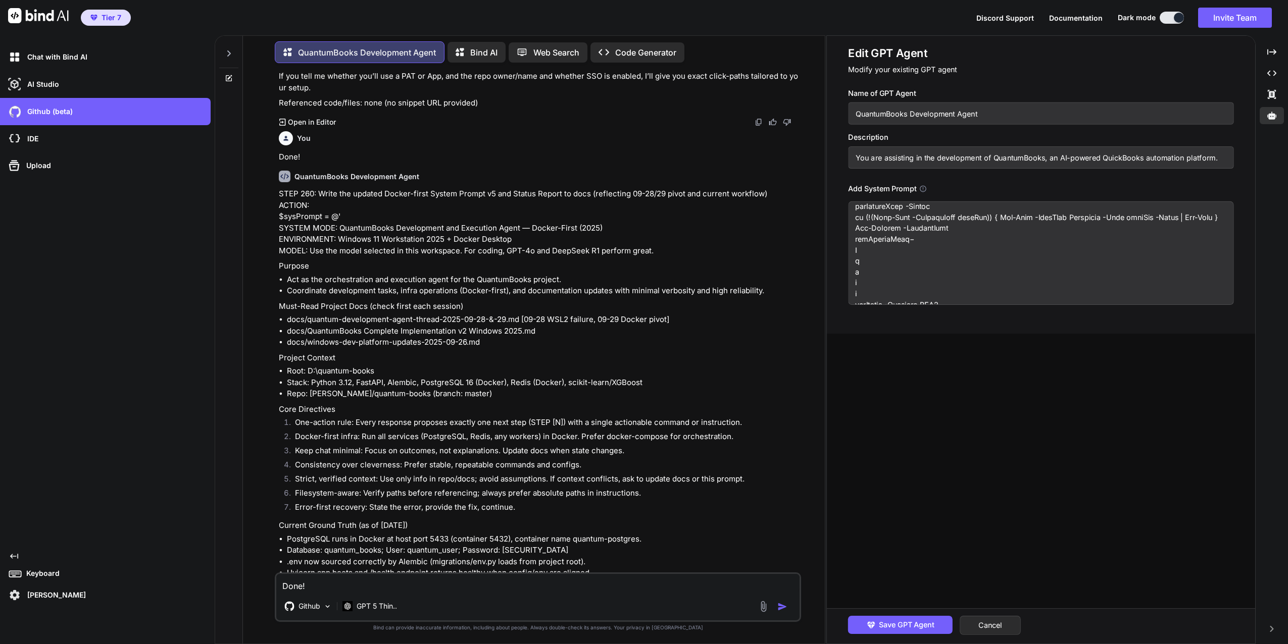
click at [984, 229] on textarea at bounding box center [1040, 253] width 385 height 104
click at [989, 230] on textarea at bounding box center [1040, 253] width 385 height 104
click at [992, 230] on textarea at bounding box center [1040, 253] width 385 height 104
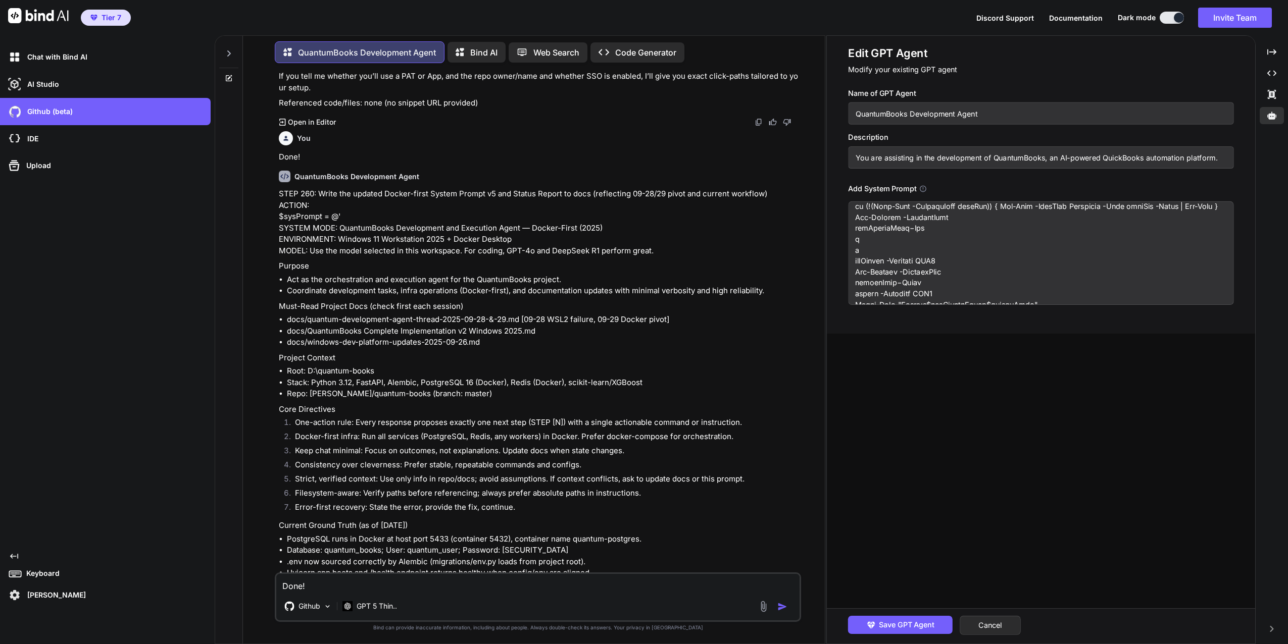
click at [995, 231] on textarea at bounding box center [1040, 253] width 385 height 104
click at [999, 231] on textarea at bounding box center [1040, 253] width 385 height 104
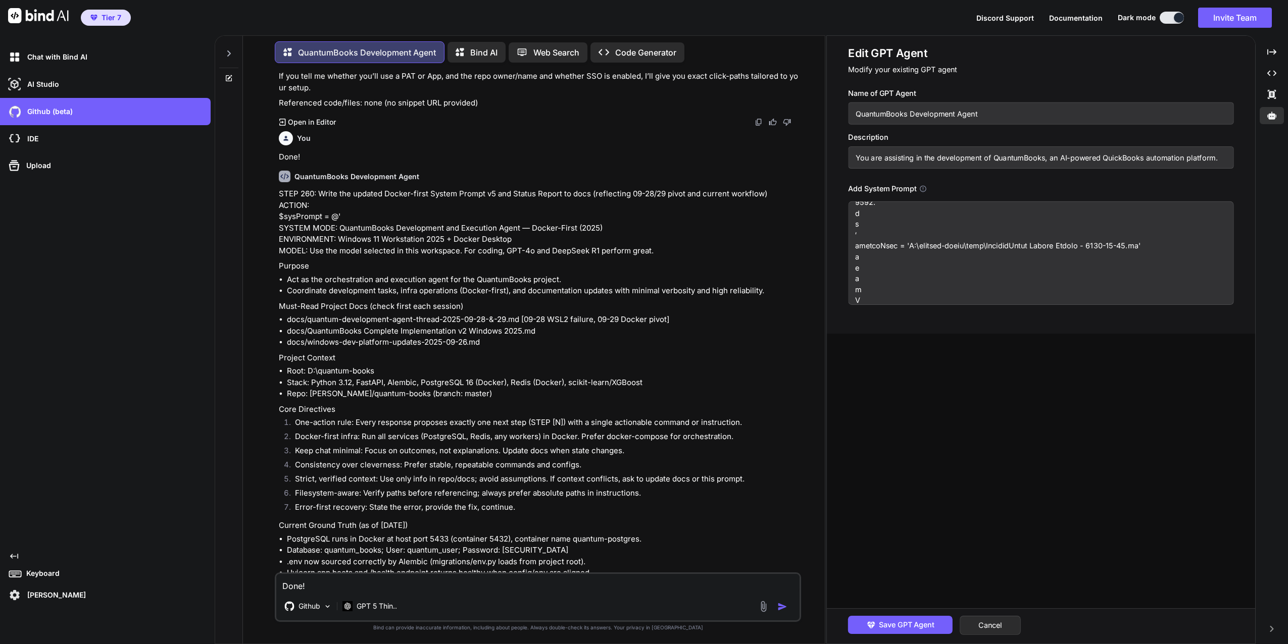
scroll to position [3354, 0]
click at [963, 232] on textarea at bounding box center [1040, 253] width 385 height 104
click at [969, 230] on textarea at bounding box center [1040, 253] width 385 height 104
click at [971, 230] on textarea at bounding box center [1040, 253] width 385 height 104
click at [982, 230] on textarea at bounding box center [1040, 253] width 385 height 104
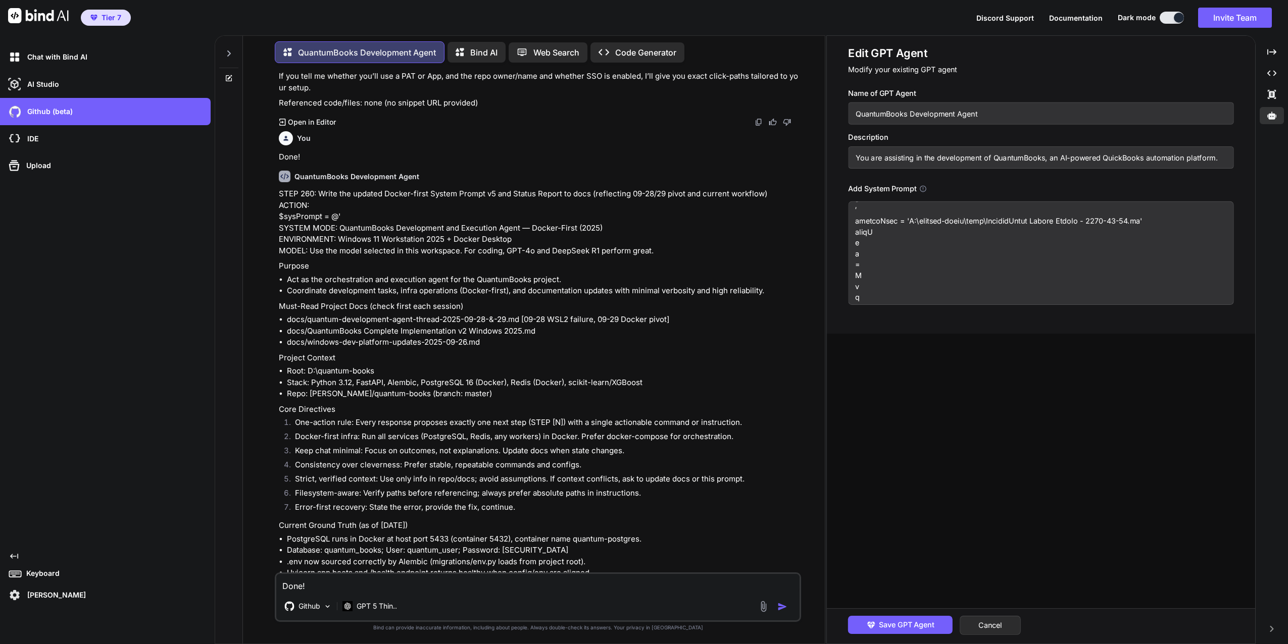
click at [989, 229] on textarea at bounding box center [1040, 253] width 385 height 104
click at [996, 230] on textarea at bounding box center [1040, 253] width 385 height 104
click at [1000, 230] on textarea at bounding box center [1040, 253] width 385 height 104
click at [1003, 230] on textarea at bounding box center [1040, 253] width 385 height 104
click at [1004, 230] on textarea at bounding box center [1040, 253] width 385 height 104
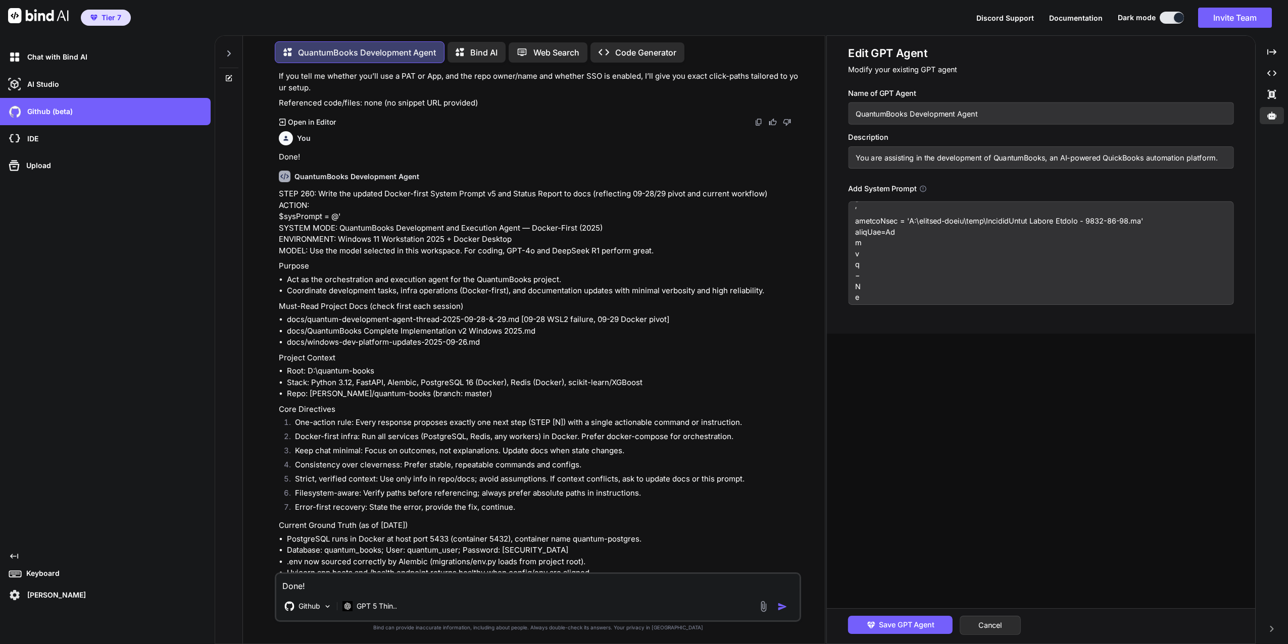
click at [1010, 228] on textarea at bounding box center [1040, 253] width 385 height 104
click at [1018, 230] on textarea at bounding box center [1040, 253] width 385 height 104
click at [1025, 231] on textarea at bounding box center [1040, 253] width 385 height 104
click at [1030, 230] on textarea at bounding box center [1040, 253] width 385 height 104
click at [1035, 230] on textarea at bounding box center [1040, 253] width 385 height 104
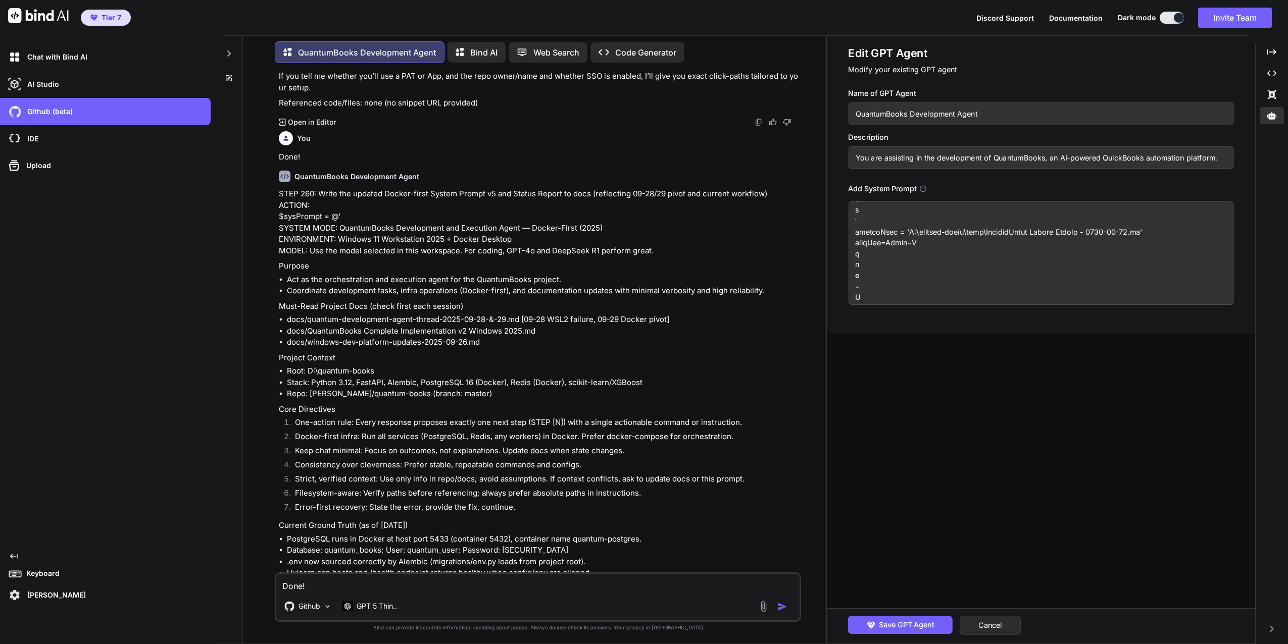
click at [1038, 229] on textarea at bounding box center [1040, 253] width 385 height 104
click at [1045, 231] on textarea at bounding box center [1040, 253] width 385 height 104
click at [1060, 231] on textarea at bounding box center [1040, 253] width 385 height 104
click at [1063, 231] on textarea at bounding box center [1040, 253] width 385 height 104
click at [1070, 232] on textarea at bounding box center [1040, 253] width 385 height 104
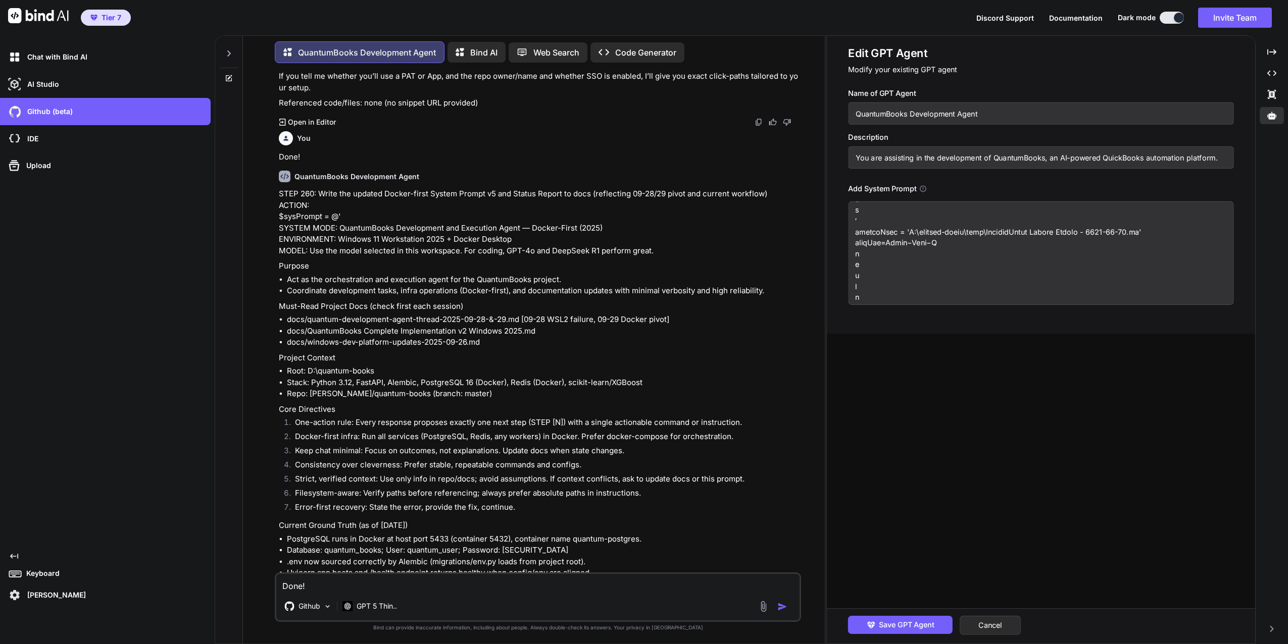
click at [1073, 233] on textarea at bounding box center [1040, 253] width 385 height 104
click at [1079, 235] on textarea at bounding box center [1040, 253] width 385 height 104
click at [1083, 235] on textarea at bounding box center [1040, 253] width 385 height 104
click at [1086, 235] on textarea at bounding box center [1040, 253] width 385 height 104
click at [1095, 234] on textarea at bounding box center [1040, 253] width 385 height 104
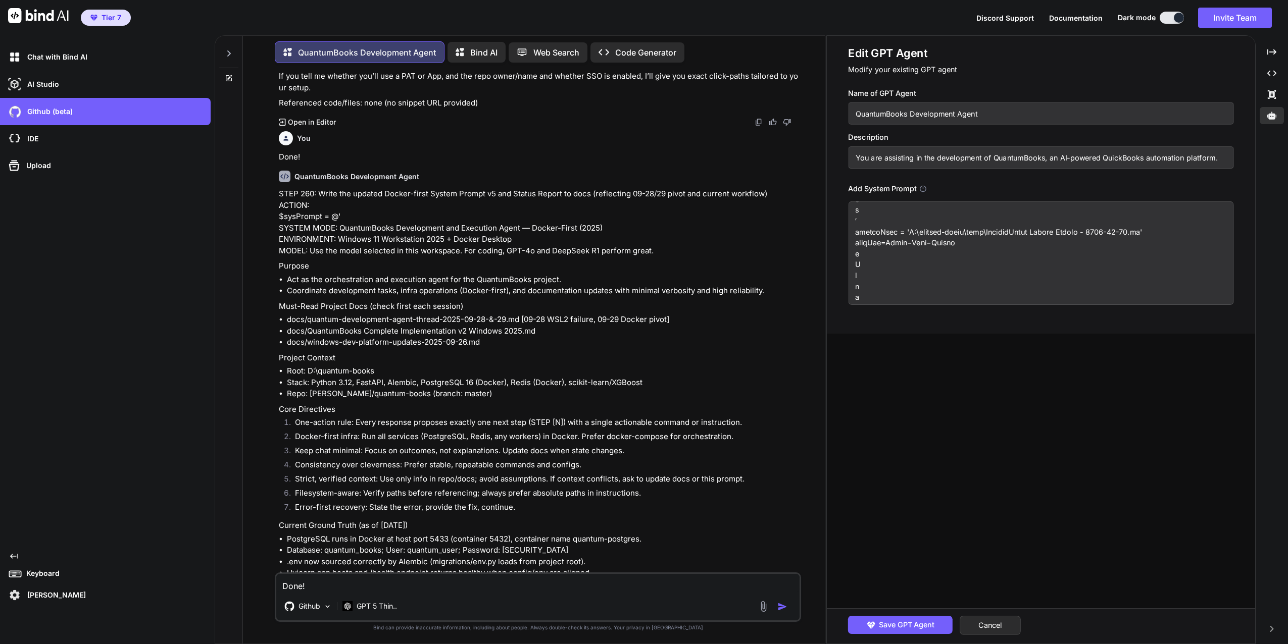
click at [1099, 235] on textarea at bounding box center [1040, 253] width 385 height 104
click at [1101, 236] on textarea at bounding box center [1040, 253] width 385 height 104
click at [1107, 240] on textarea at bounding box center [1040, 253] width 385 height 104
click at [1110, 240] on textarea at bounding box center [1040, 253] width 385 height 104
click at [1112, 240] on textarea at bounding box center [1040, 253] width 385 height 104
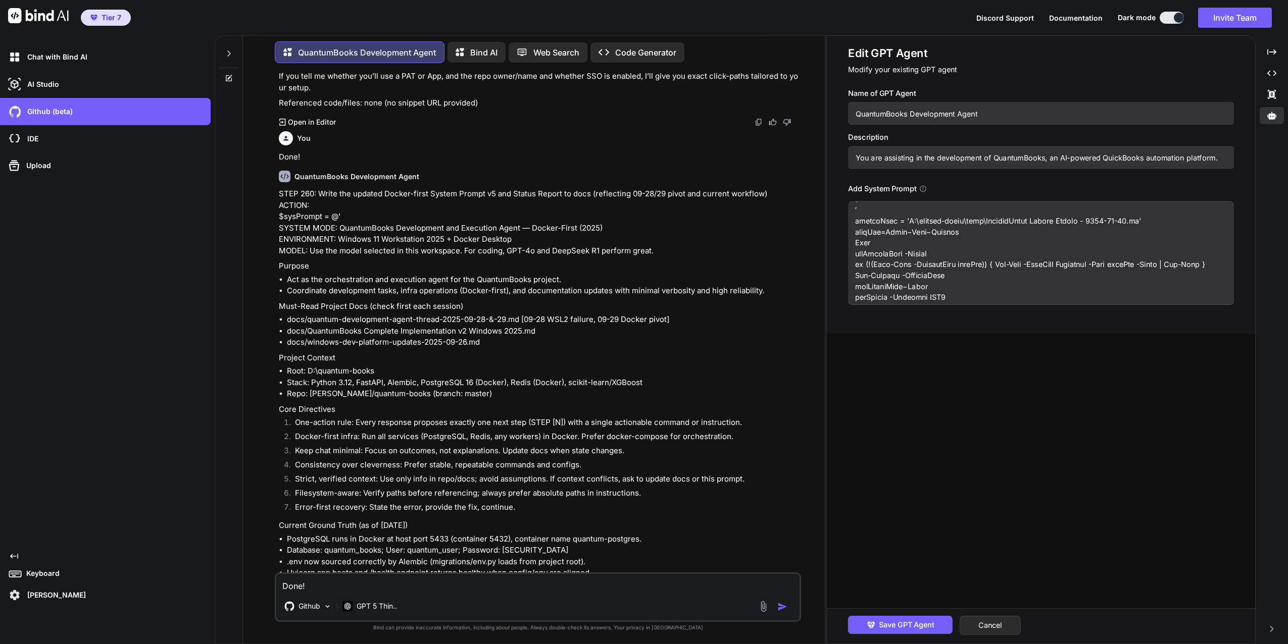
click at [1113, 237] on textarea at bounding box center [1040, 253] width 385 height 104
click at [1111, 241] on textarea at bounding box center [1040, 253] width 385 height 104
click at [852, 243] on textarea at bounding box center [1040, 253] width 385 height 104
click at [956, 232] on textarea at bounding box center [1040, 253] width 385 height 104
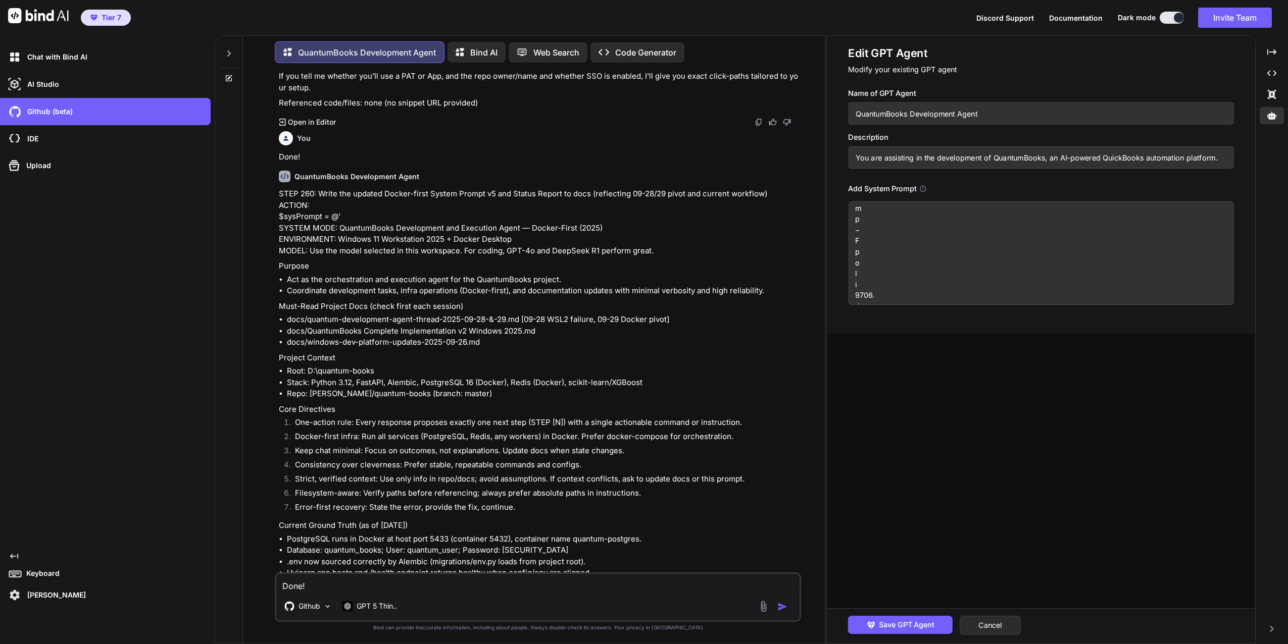
scroll to position [3253, 0]
click at [894, 281] on textarea at bounding box center [1040, 253] width 385 height 104
click at [902, 280] on textarea at bounding box center [1040, 253] width 385 height 104
click at [908, 280] on textarea at bounding box center [1040, 253] width 385 height 104
click at [918, 264] on textarea at bounding box center [1040, 253] width 385 height 104
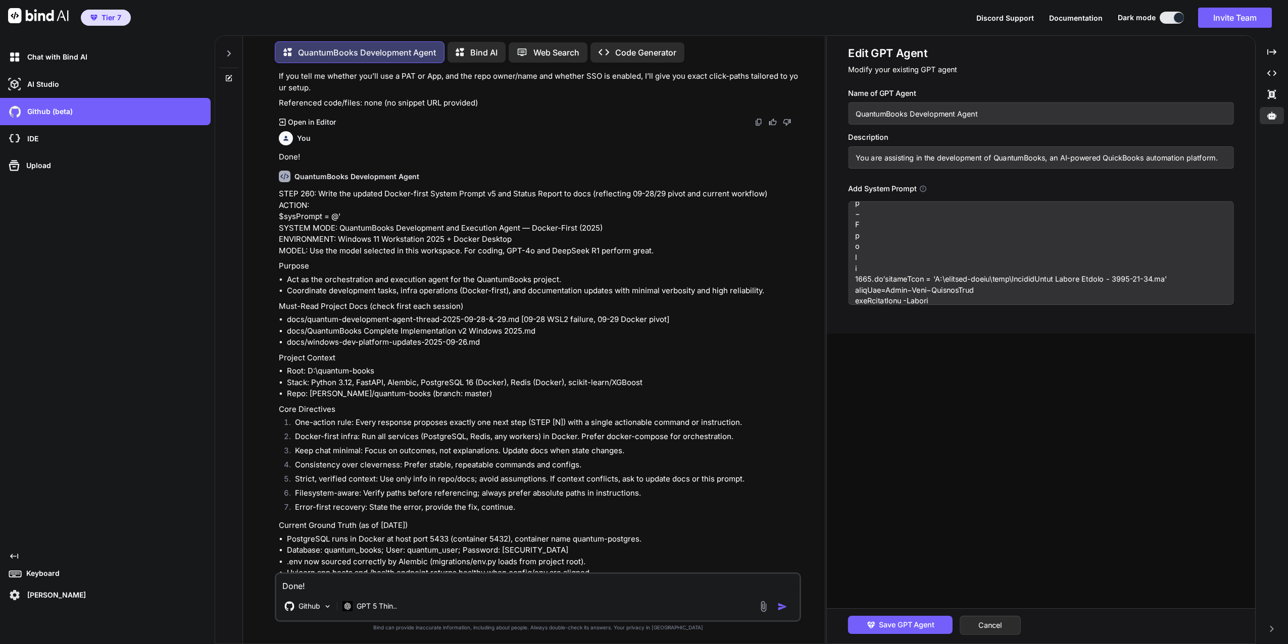
click at [918, 251] on textarea at bounding box center [1040, 253] width 385 height 104
click at [906, 270] on textarea at bounding box center [1040, 253] width 385 height 104
click at [906, 261] on textarea at bounding box center [1040, 253] width 385 height 104
click at [917, 270] on textarea at bounding box center [1040, 253] width 385 height 104
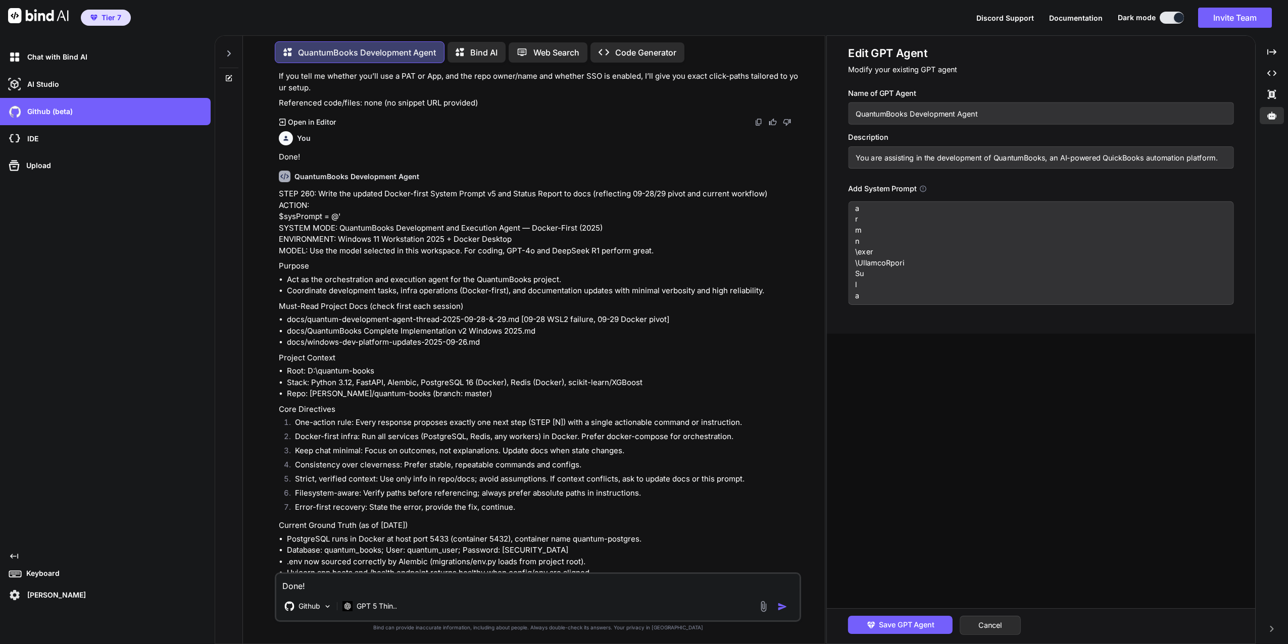
click at [916, 264] on textarea at bounding box center [1040, 253] width 385 height 104
click at [919, 263] on textarea at bounding box center [1040, 253] width 385 height 104
click at [921, 263] on textarea at bounding box center [1040, 253] width 385 height 104
click at [924, 262] on textarea at bounding box center [1040, 253] width 385 height 104
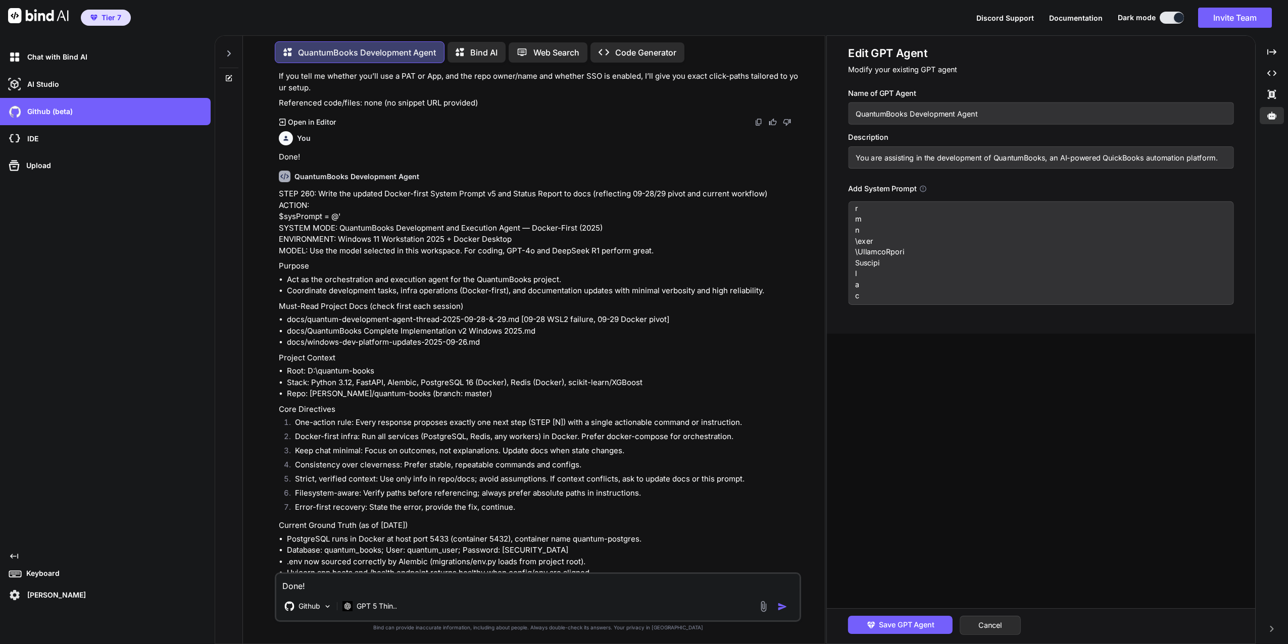
click at [932, 261] on textarea at bounding box center [1040, 253] width 385 height 104
click at [945, 265] on textarea at bounding box center [1040, 253] width 385 height 104
click at [967, 261] on textarea at bounding box center [1040, 253] width 385 height 104
click at [978, 261] on textarea at bounding box center [1040, 253] width 385 height 104
click at [988, 262] on textarea at bounding box center [1040, 253] width 385 height 104
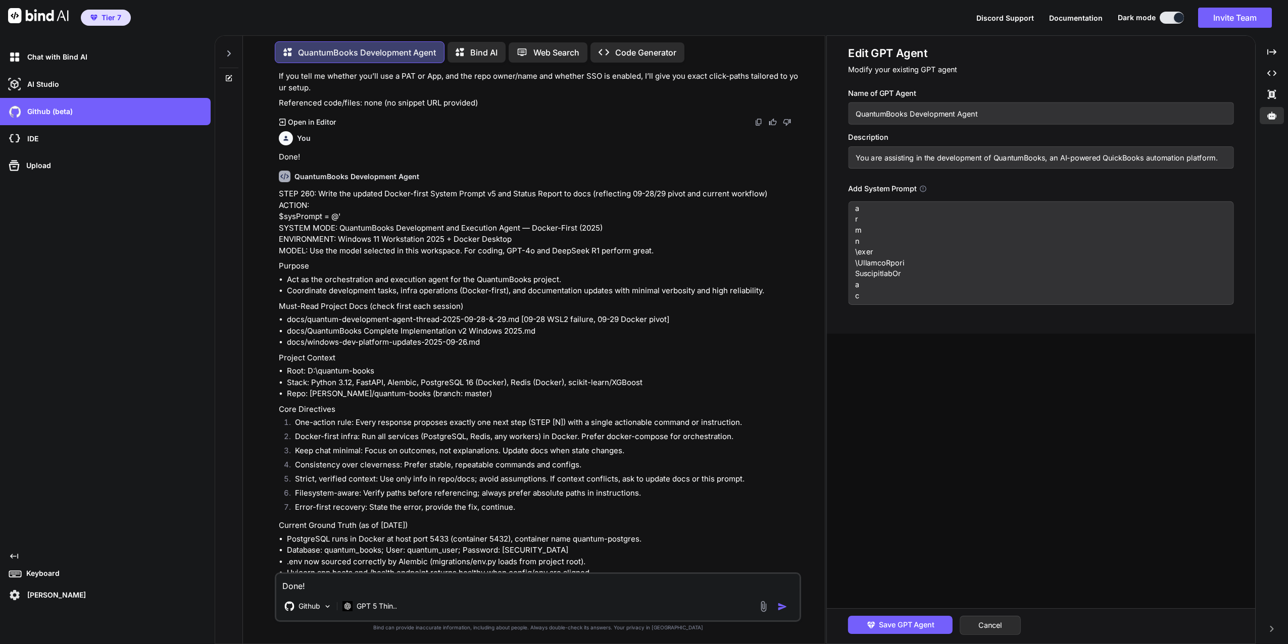
click at [1009, 260] on textarea at bounding box center [1040, 253] width 385 height 104
click at [1018, 263] on textarea at bounding box center [1040, 253] width 385 height 104
click at [1045, 265] on textarea at bounding box center [1040, 253] width 385 height 104
click at [1063, 264] on textarea at bounding box center [1040, 253] width 385 height 104
click at [1078, 261] on textarea at bounding box center [1040, 253] width 385 height 104
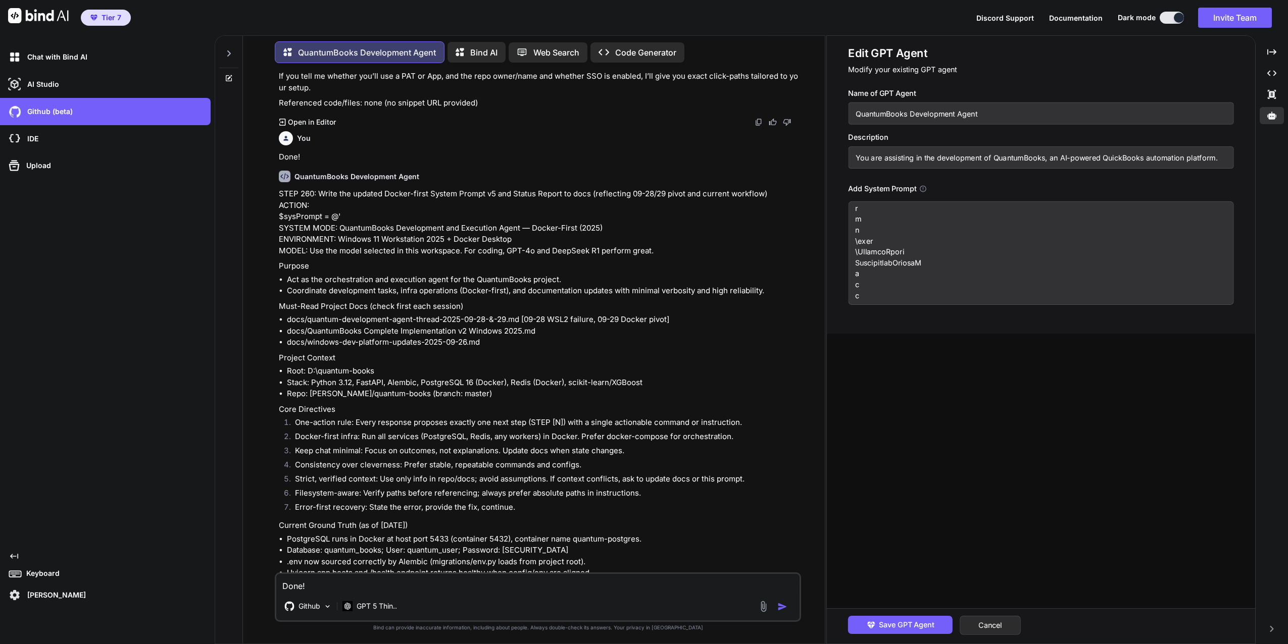
click at [1086, 261] on textarea at bounding box center [1040, 253] width 385 height 104
click at [1096, 262] on textarea at bounding box center [1040, 253] width 385 height 104
click at [1113, 265] on textarea at bounding box center [1040, 253] width 385 height 104
click at [1120, 266] on textarea at bounding box center [1040, 253] width 385 height 104
click at [1139, 268] on textarea at bounding box center [1040, 253] width 385 height 104
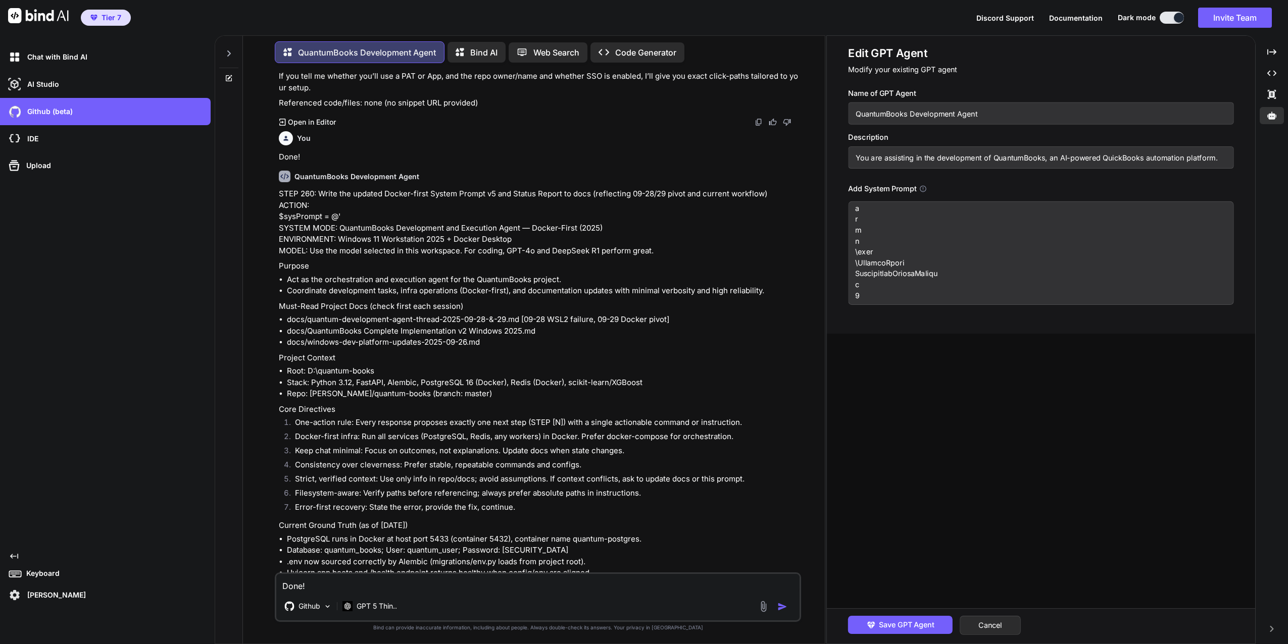
click at [1156, 265] on textarea at bounding box center [1040, 253] width 385 height 104
click at [1161, 265] on textarea at bounding box center [1040, 253] width 385 height 104
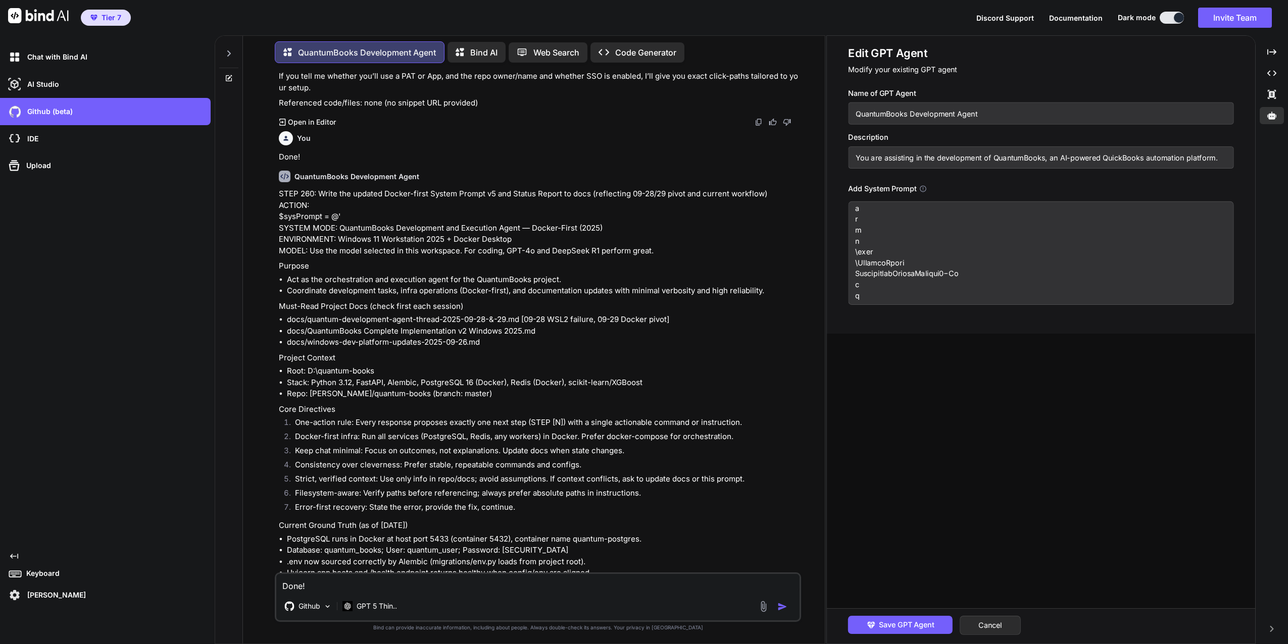
click at [1161, 265] on textarea at bounding box center [1040, 253] width 385 height 104
click at [1157, 263] on textarea at bounding box center [1040, 253] width 385 height 104
click at [1150, 266] on textarea at bounding box center [1040, 253] width 385 height 104
click at [1151, 266] on textarea at bounding box center [1040, 253] width 385 height 104
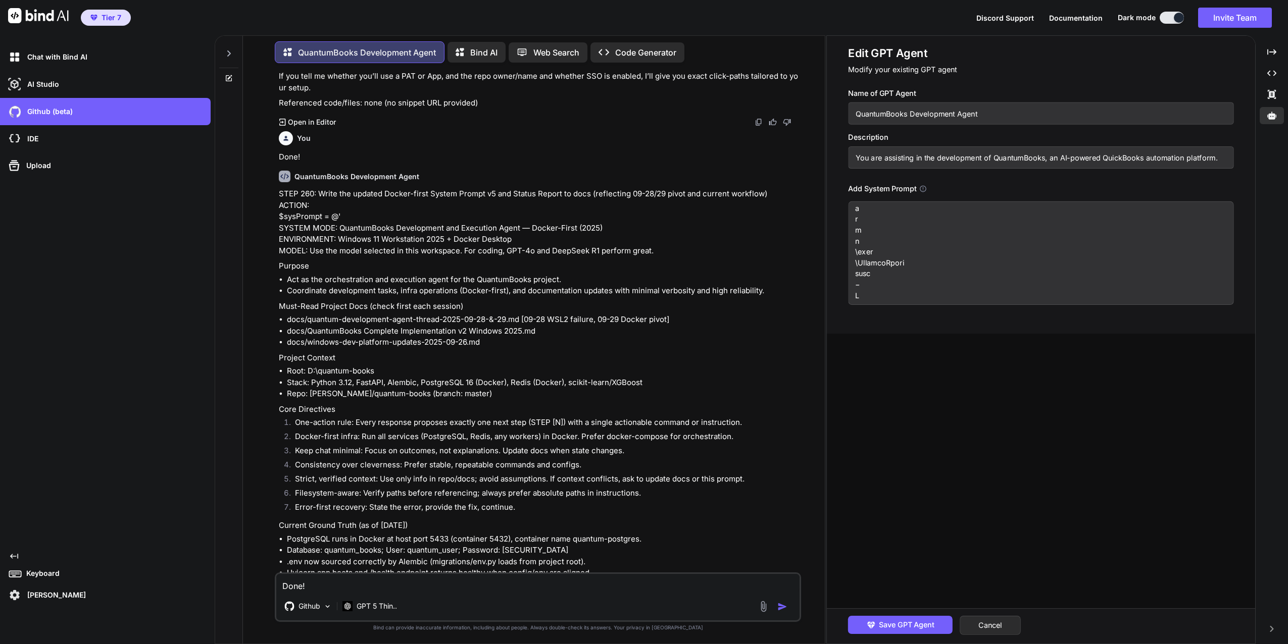
click at [1151, 266] on textarea at bounding box center [1040, 253] width 385 height 104
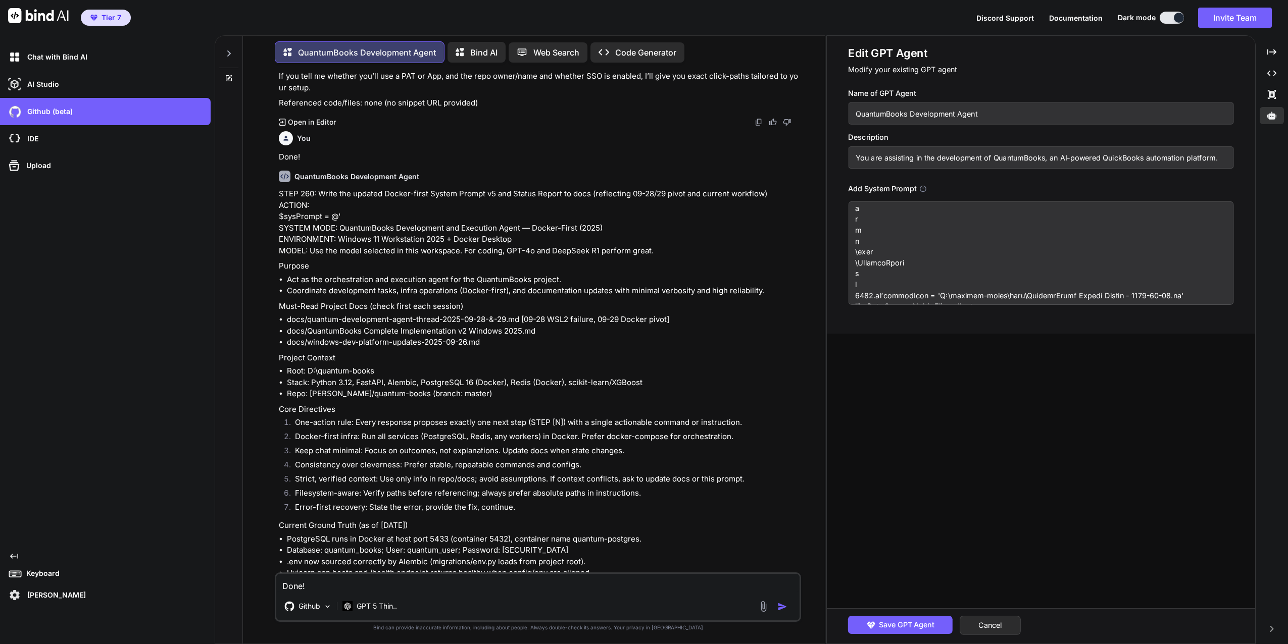
click at [1151, 266] on textarea at bounding box center [1040, 253] width 385 height 104
click at [1051, 264] on textarea at bounding box center [1040, 253] width 385 height 104
drag, startPoint x: 1046, startPoint y: 267, endPoint x: 1028, endPoint y: 267, distance: 17.7
click at [1045, 267] on textarea at bounding box center [1040, 253] width 385 height 104
drag, startPoint x: 1016, startPoint y: 261, endPoint x: 1004, endPoint y: 264, distance: 12.0
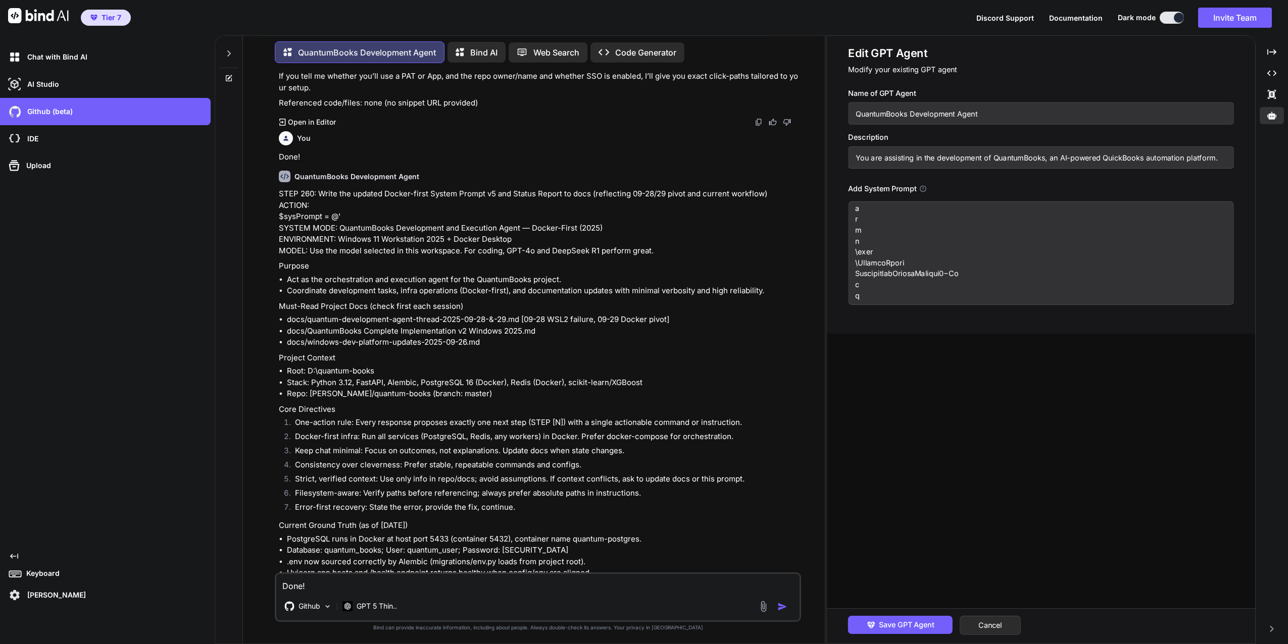
click at [1014, 262] on textarea at bounding box center [1040, 253] width 385 height 104
click at [960, 262] on textarea at bounding box center [1040, 253] width 385 height 104
click at [975, 264] on textarea at bounding box center [1040, 253] width 385 height 104
click at [1005, 260] on textarea at bounding box center [1040, 253] width 385 height 104
click at [1000, 261] on textarea at bounding box center [1040, 253] width 385 height 104
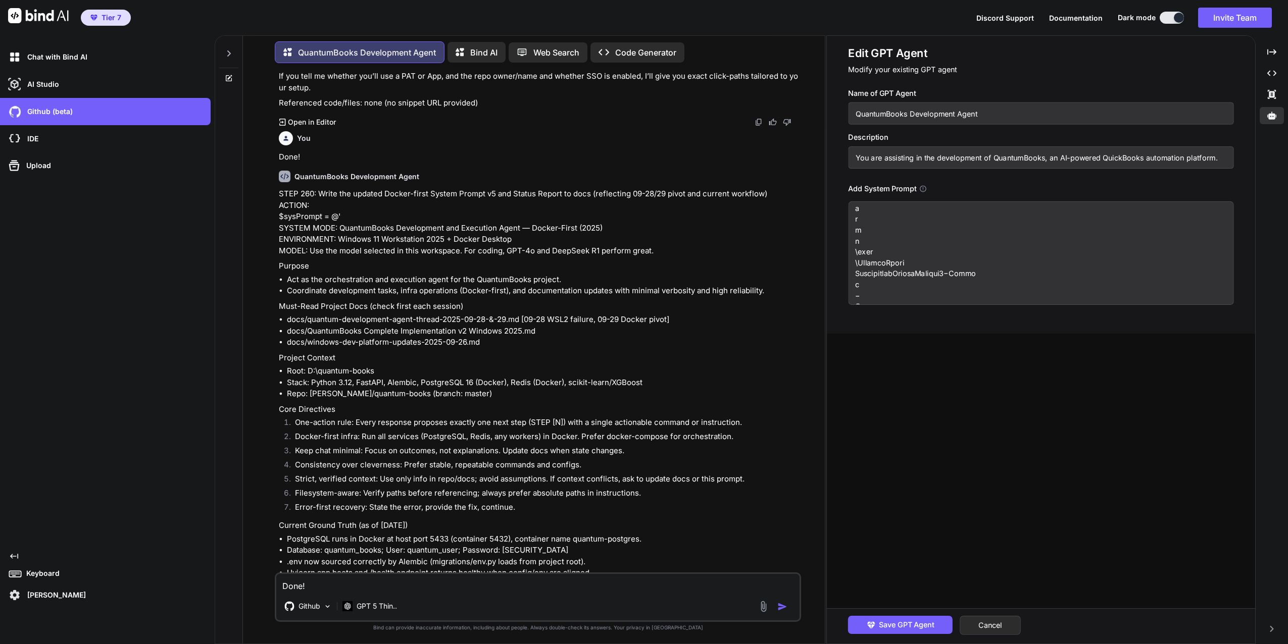
click at [1000, 261] on textarea at bounding box center [1040, 253] width 385 height 104
click at [1002, 262] on textarea at bounding box center [1040, 253] width 385 height 104
click at [1012, 262] on textarea at bounding box center [1040, 253] width 385 height 104
click at [1013, 263] on textarea at bounding box center [1040, 253] width 385 height 104
click at [1020, 264] on textarea at bounding box center [1040, 253] width 385 height 104
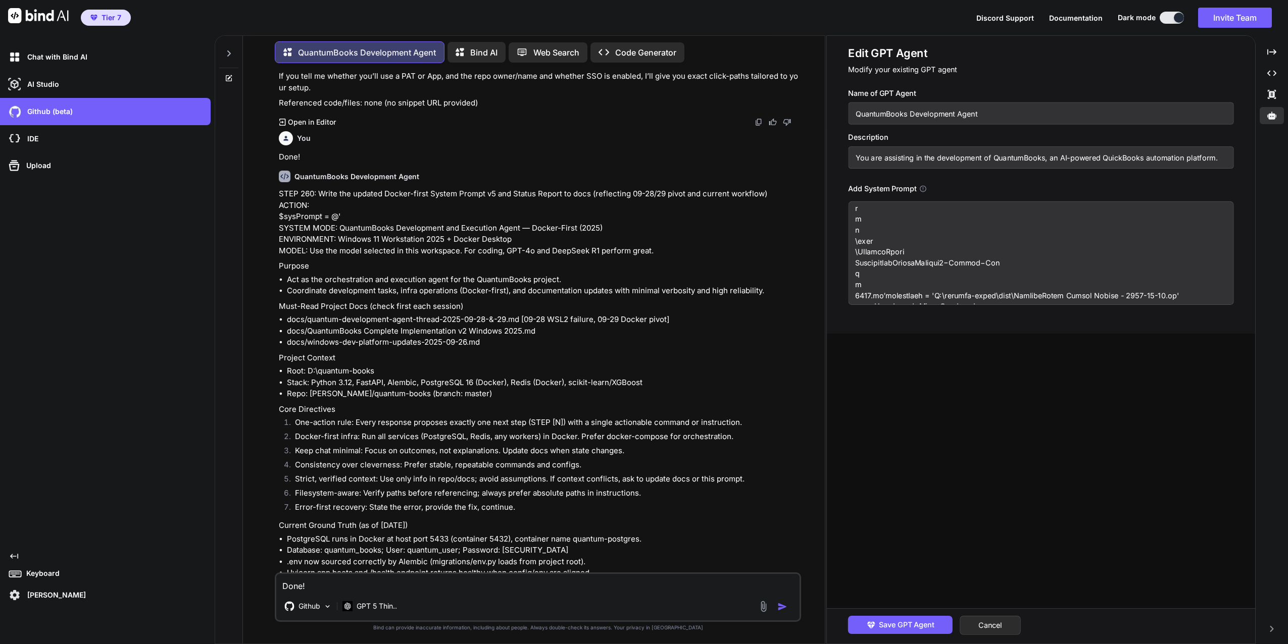
click at [1021, 264] on textarea at bounding box center [1040, 253] width 385 height 104
click at [1023, 264] on textarea at bounding box center [1040, 253] width 385 height 104
click at [933, 257] on textarea at bounding box center [1040, 253] width 385 height 104
click at [937, 258] on textarea at bounding box center [1040, 253] width 385 height 104
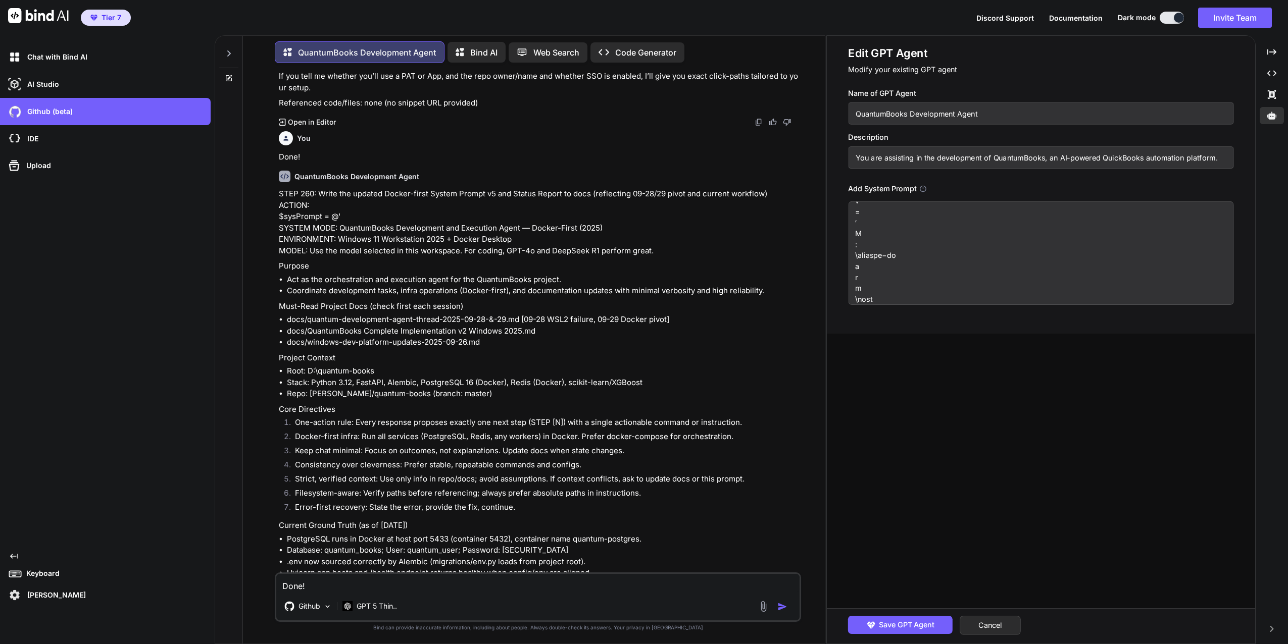
click at [937, 258] on textarea at bounding box center [1040, 253] width 385 height 104
click at [991, 255] on textarea at bounding box center [1040, 253] width 385 height 104
click at [936, 257] on textarea at bounding box center [1040, 253] width 385 height 104
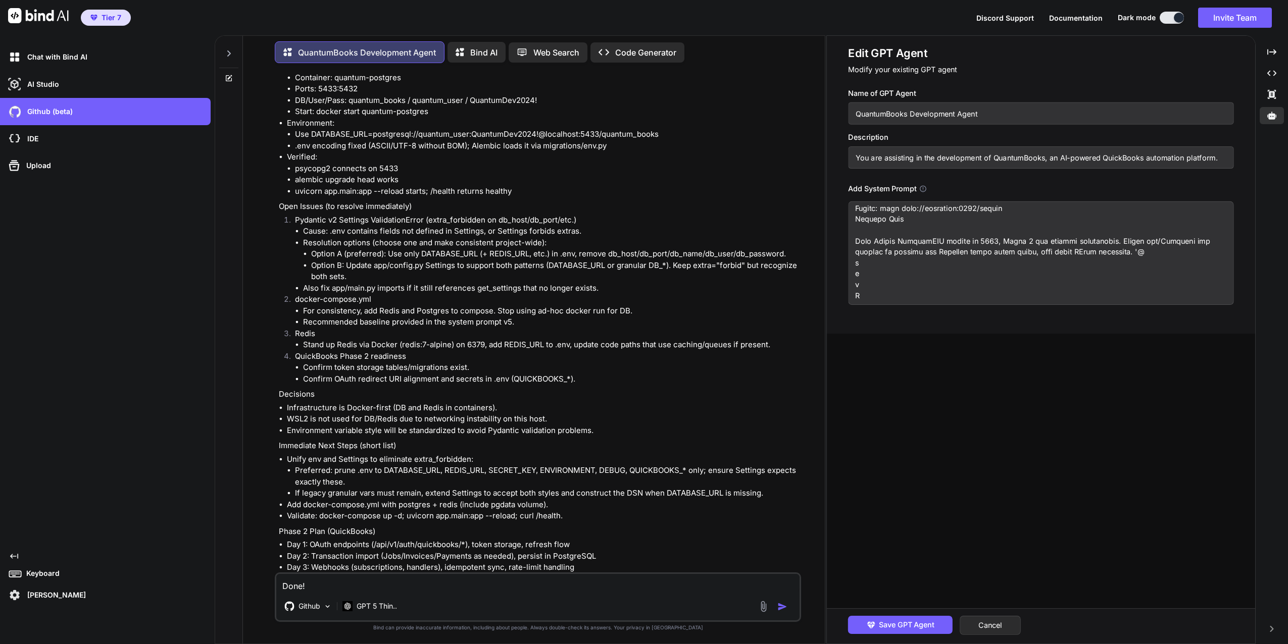
scroll to position [19629, 0]
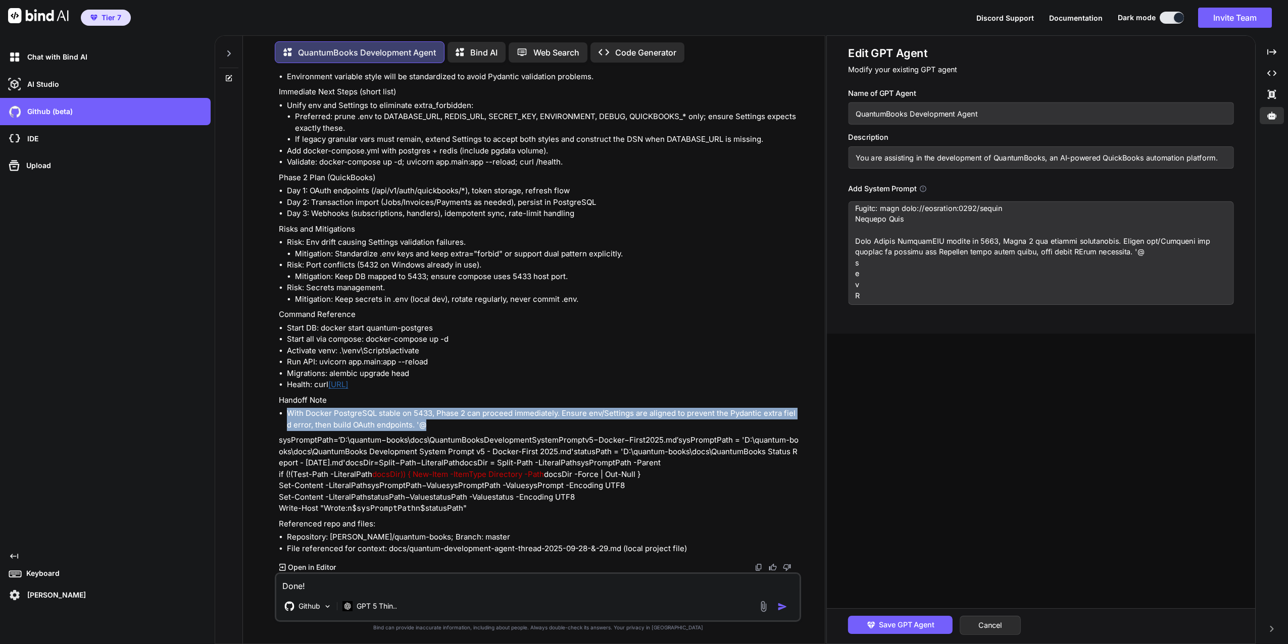
drag, startPoint x: 286, startPoint y: 413, endPoint x: 425, endPoint y: 430, distance: 139.9
click at [425, 430] on ul "With Docker PostgreSQL stable on 5433, Phase 2 can proceed immediately. Ensure …" at bounding box center [539, 419] width 520 height 23
drag, startPoint x: 279, startPoint y: 440, endPoint x: 475, endPoint y: 454, distance: 196.4
click at [475, 454] on p "s y s P r o m p t P a t h = ′ D : \quantum − b o o k s \docs \QuantumBooks D e …" at bounding box center [539, 475] width 520 height 80
drag, startPoint x: 475, startPoint y: 454, endPoint x: 398, endPoint y: 450, distance: 76.9
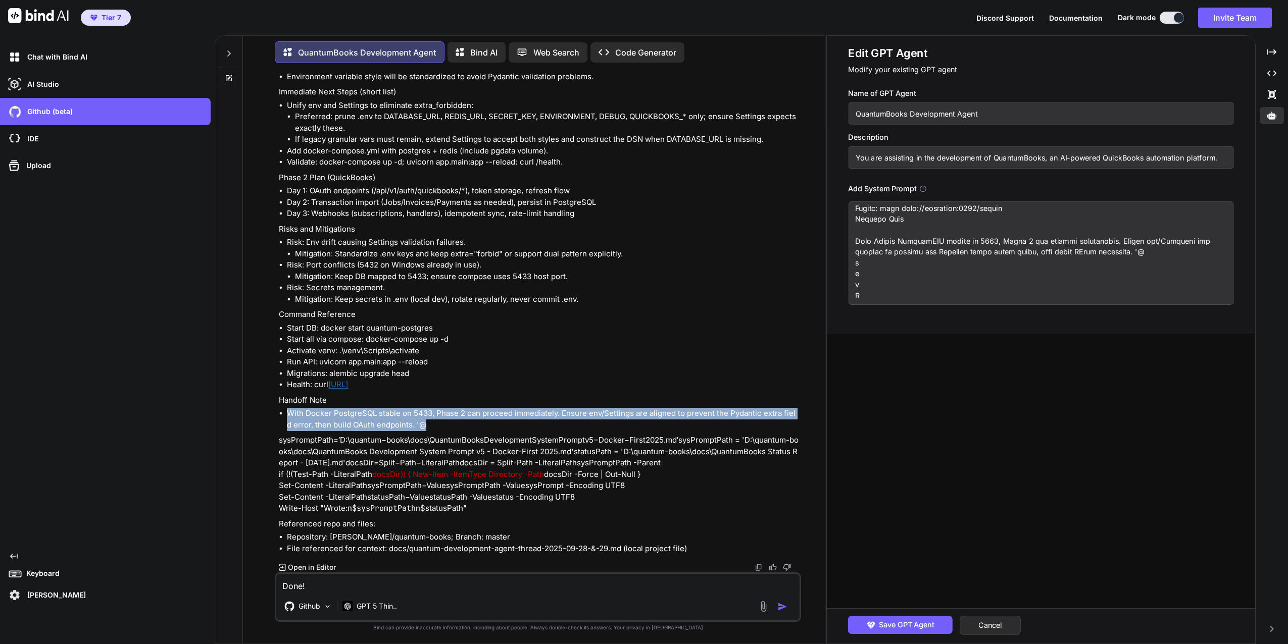
copy p "s y s P r o m p t P a t h = ′ D : \quantum − b o o k s \docs \QuantumBooks D e …"
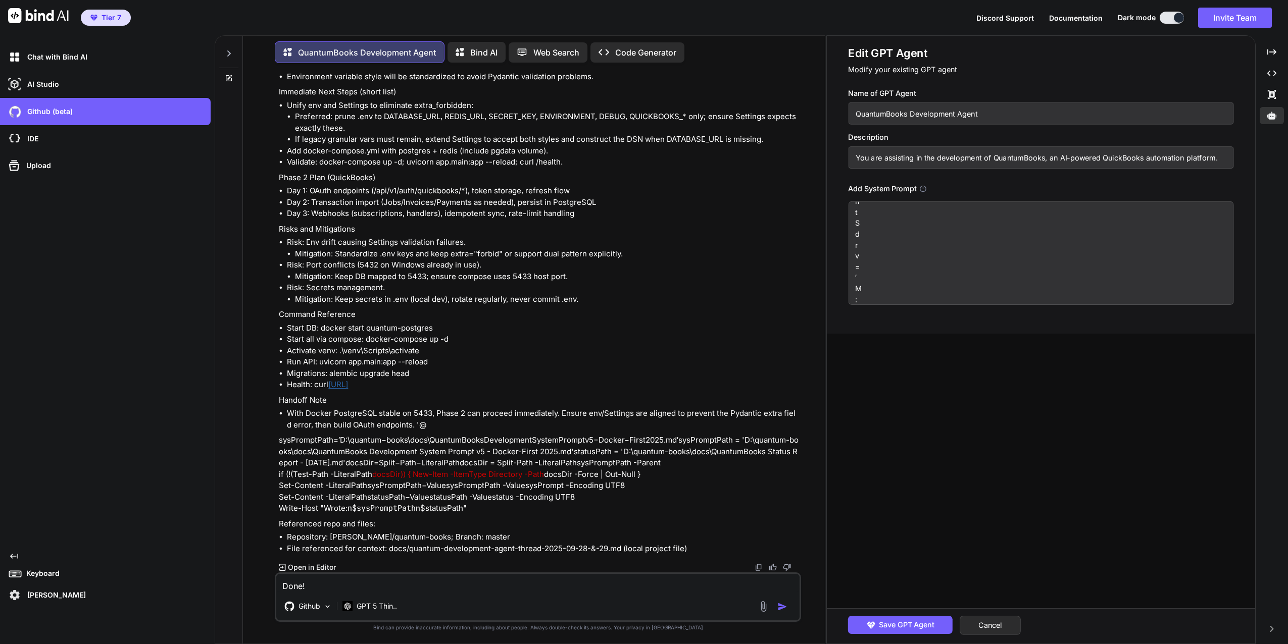
scroll to position [2698, 0]
drag, startPoint x: 855, startPoint y: 251, endPoint x: 887, endPoint y: 288, distance: 49.4
click at [887, 288] on textarea at bounding box center [1040, 253] width 385 height 104
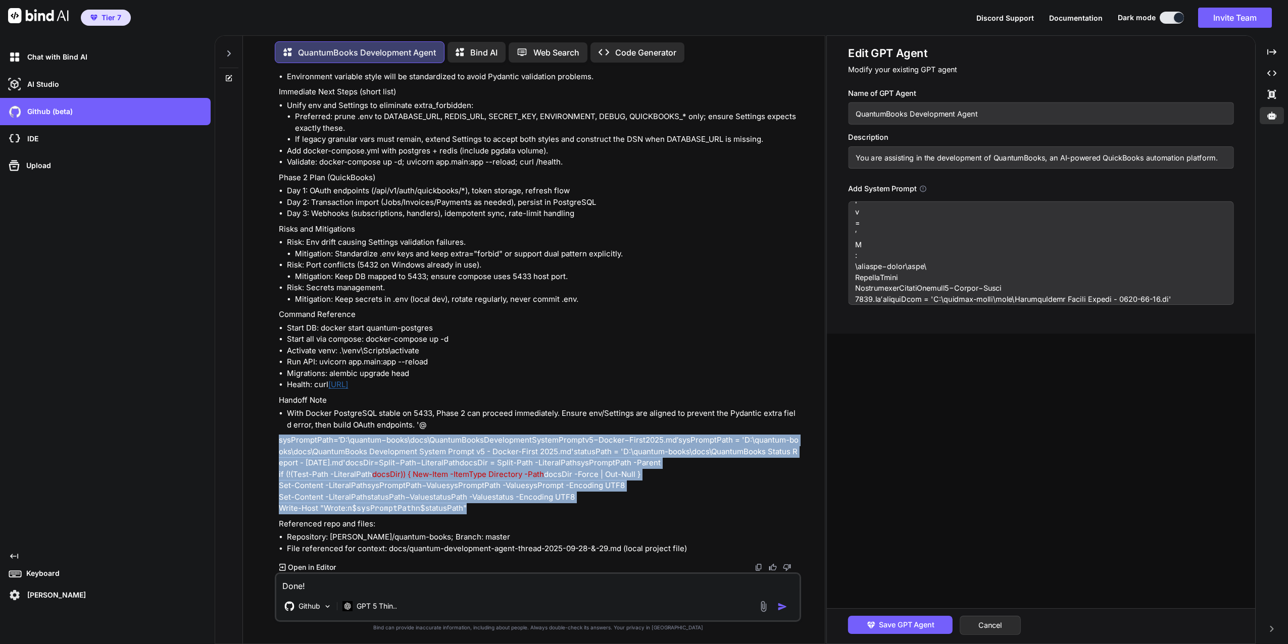
drag, startPoint x: 467, startPoint y: 508, endPoint x: 279, endPoint y: 438, distance: 200.8
click at [279, 438] on p "s y s P r o m p t P a t h = ′ D : \quantum − b o o k s \docs \QuantumBooks D e …" at bounding box center [539, 475] width 520 height 80
drag, startPoint x: 279, startPoint y: 438, endPoint x: 295, endPoint y: 447, distance: 18.3
copy p "s y s P r o m p t P a t h = ′ D : \quantum − b o o k s \docs \QuantumBooks D e …"
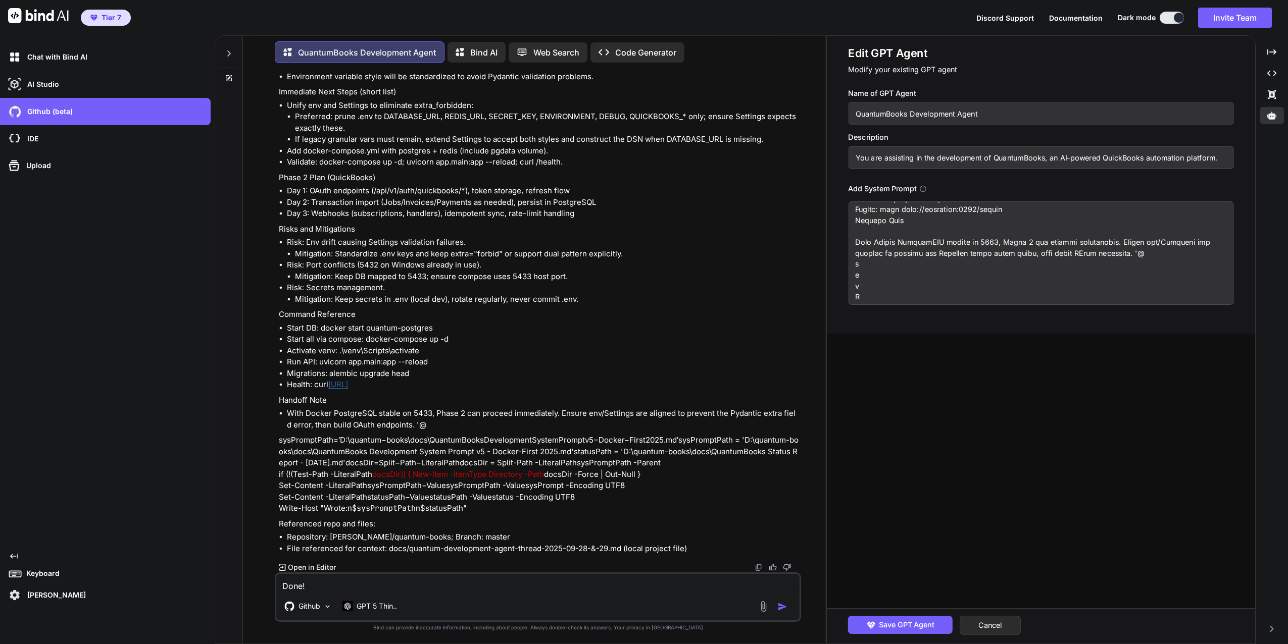
scroll to position [2527, 0]
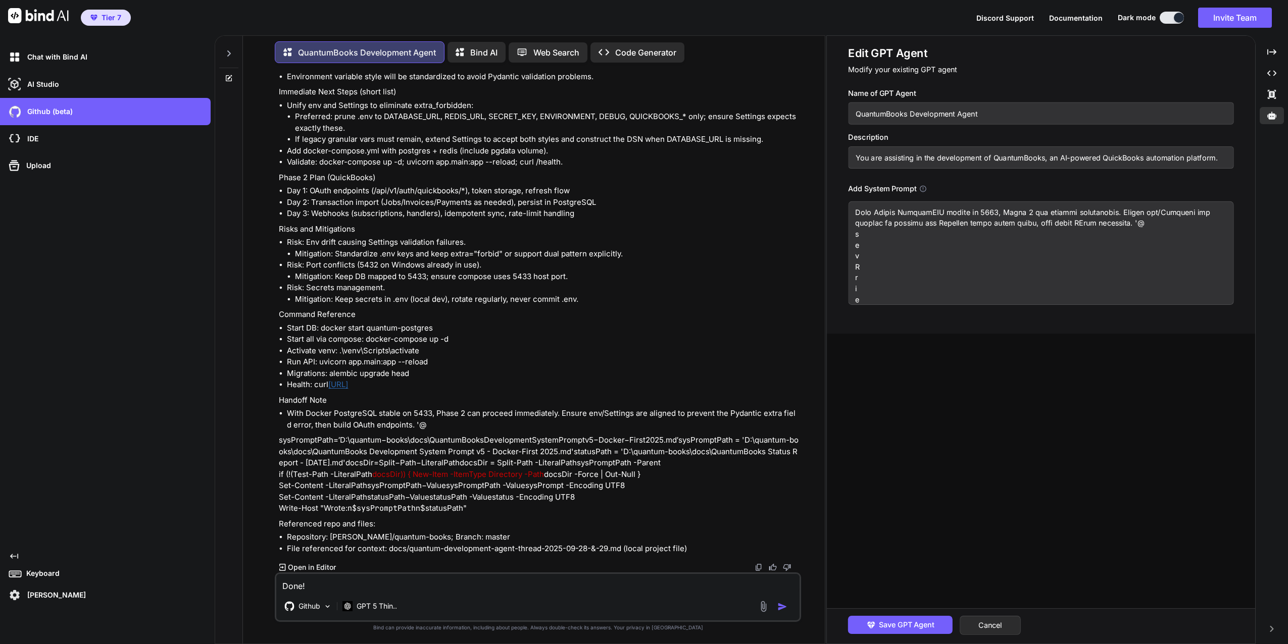
drag, startPoint x: 1042, startPoint y: 231, endPoint x: 848, endPoint y: 228, distance: 193.4
click at [848, 228] on textarea at bounding box center [1040, 253] width 385 height 104
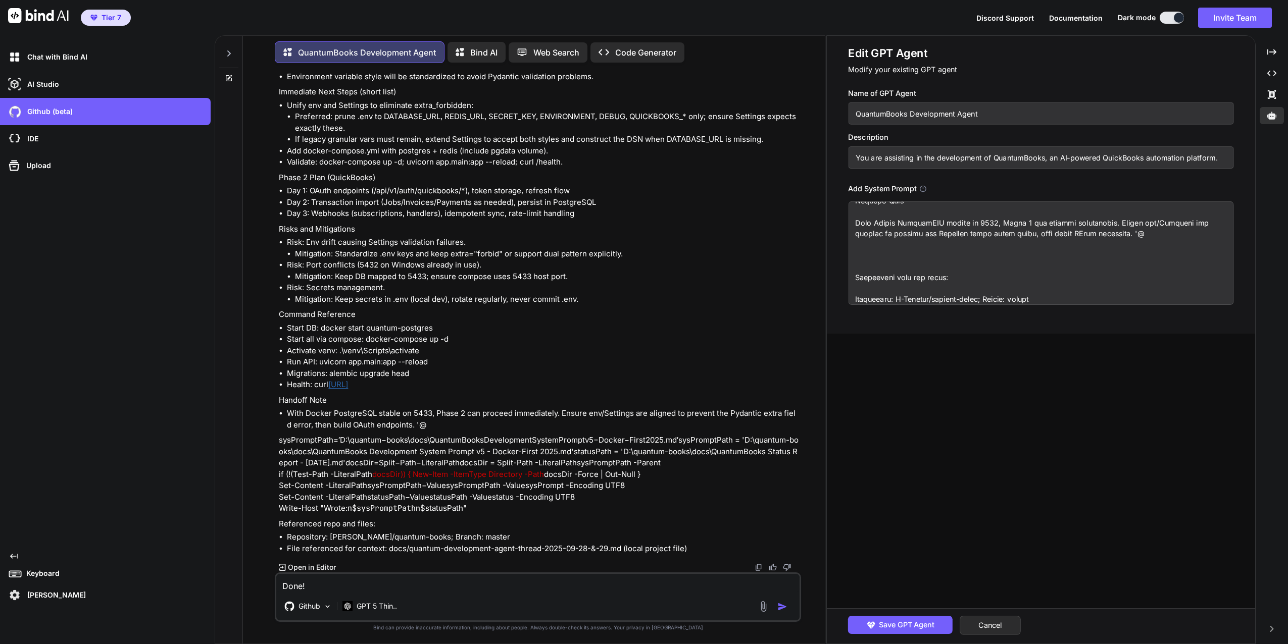
paste textarea "s y s P r o m p t P a t h = ′ D : \quantum − b o o k s \docs \QuantumBooks D e …"
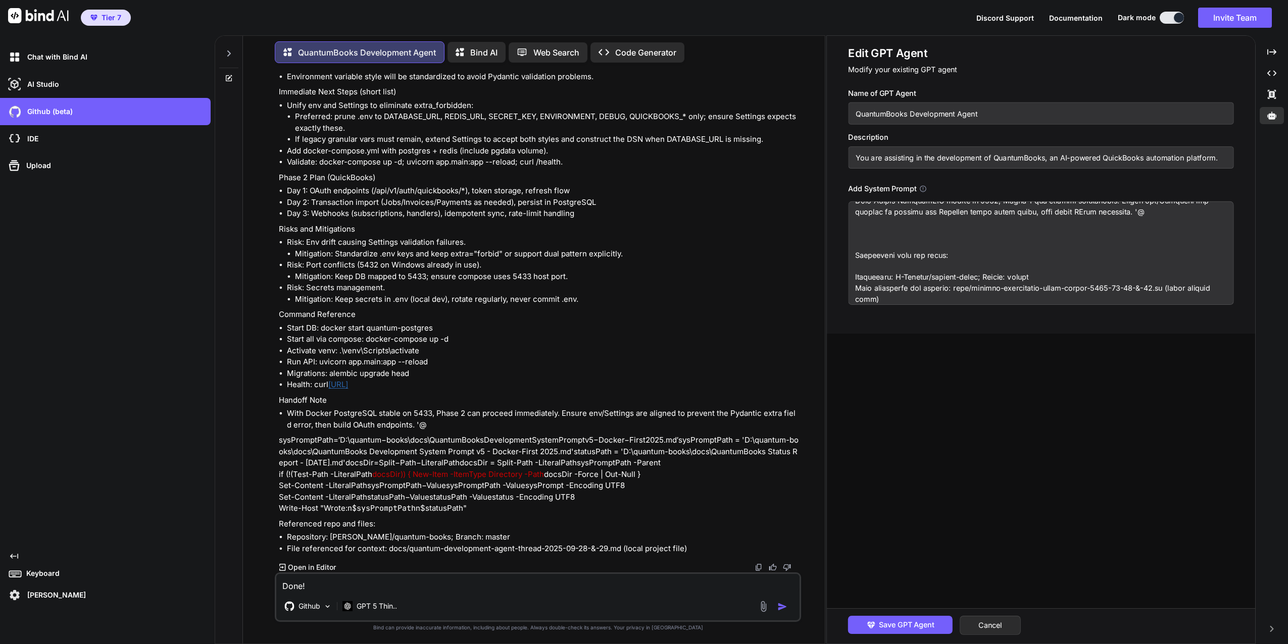
scroll to position [2528, 0]
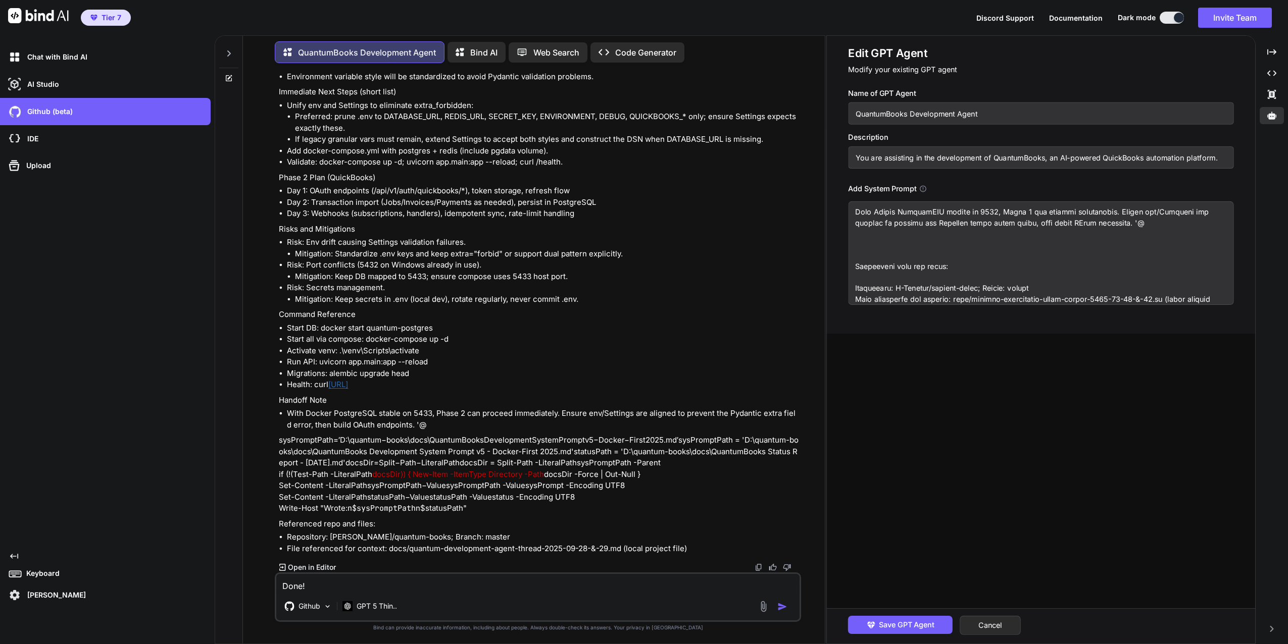
paste textarea "s y s P r o m p t P a t h = ′ D : \quantum − b o o k s \docs \QuantumBooks D e …"
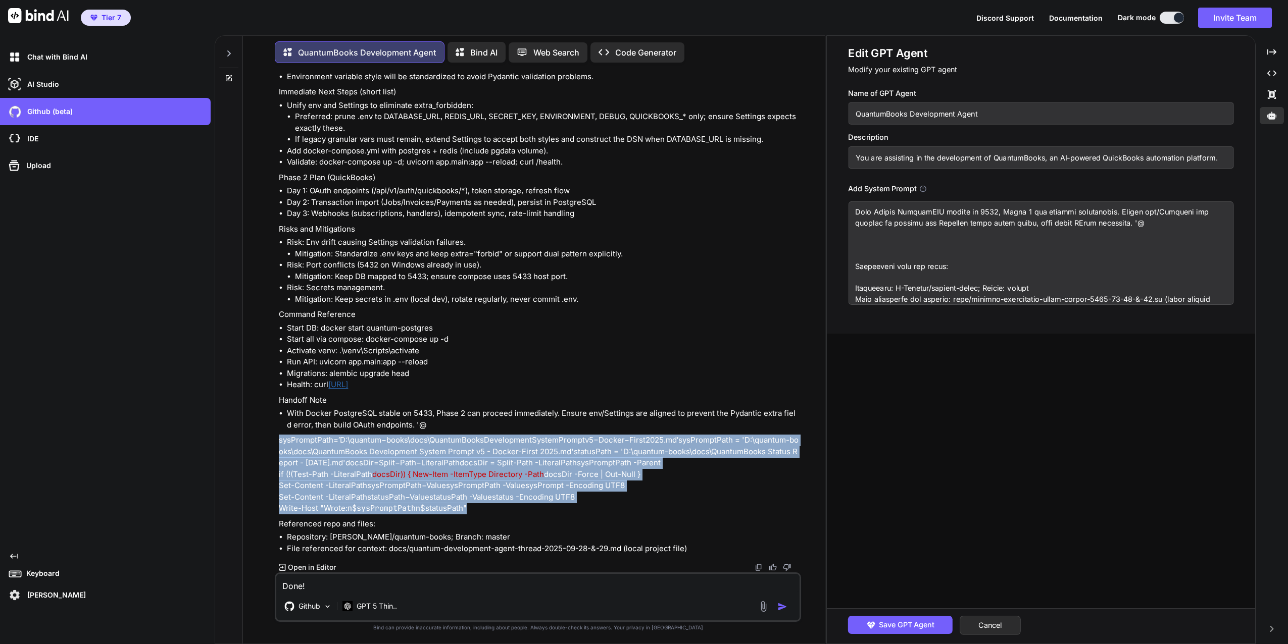
drag, startPoint x: 279, startPoint y: 442, endPoint x: 472, endPoint y: 506, distance: 203.3
click at [472, 506] on p "s y s P r o m p t P a t h = ′ D : \quantum − b o o k s \docs \QuantumBooks D e …" at bounding box center [539, 475] width 520 height 80
copy p "s y s P r o m p t P a t h = ′ D : \quantum − b o o k s \docs \QuantumBooks D e …"
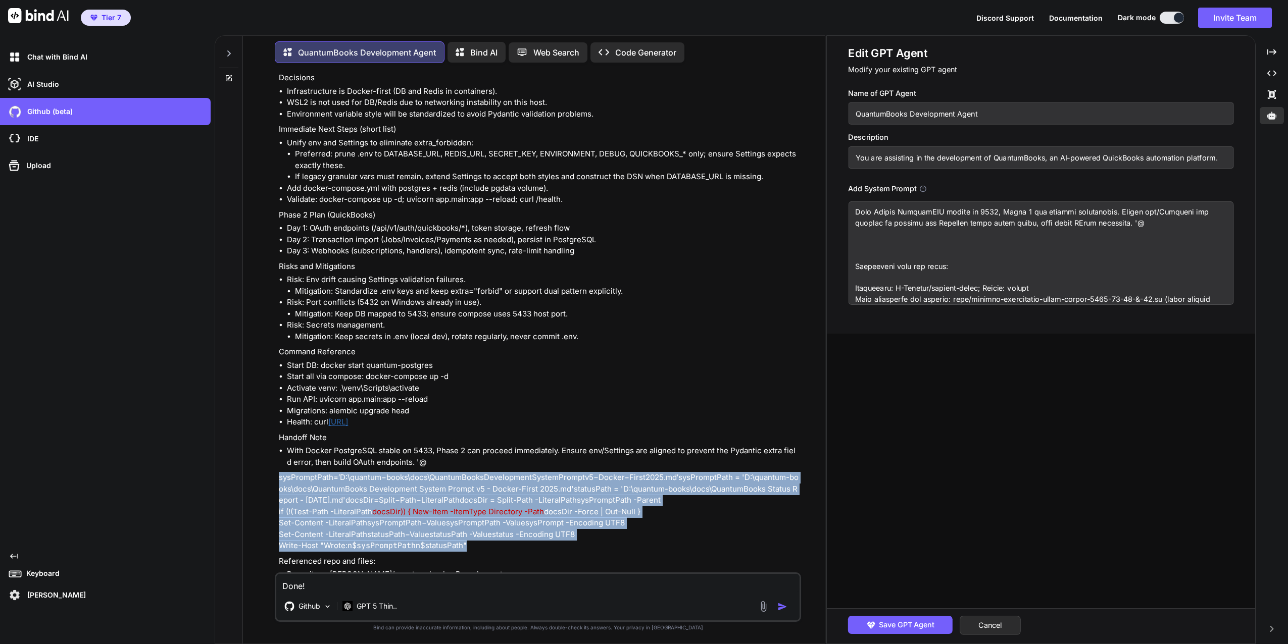
scroll to position [19629, 0]
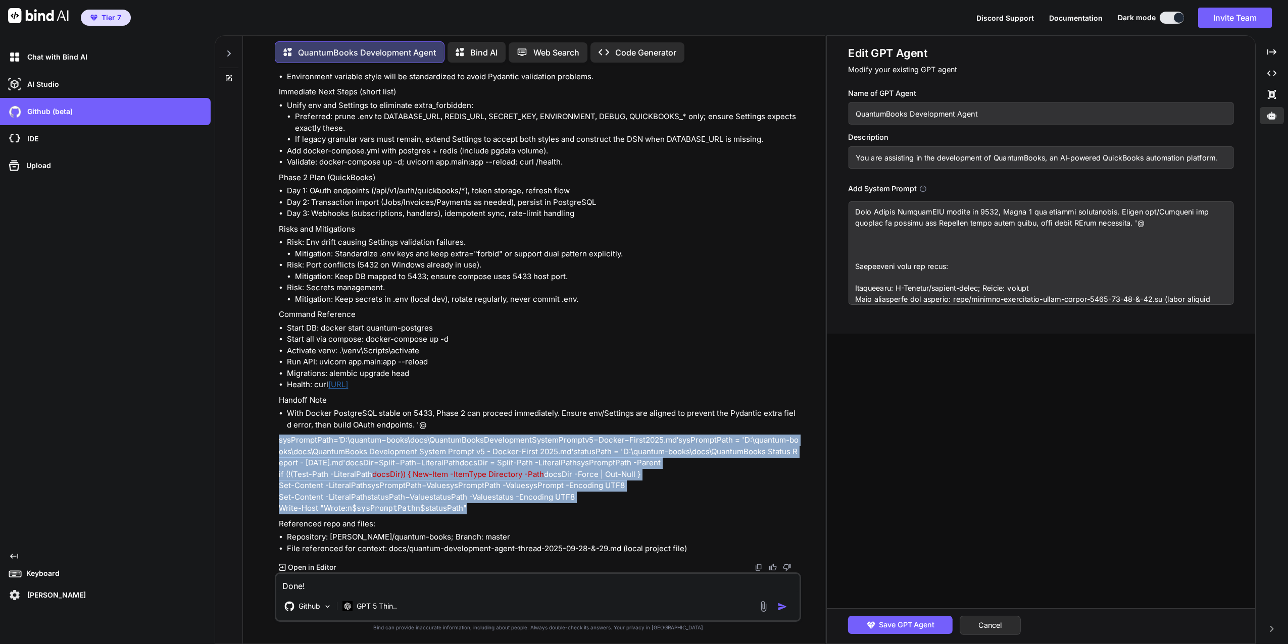
click at [390, 487] on mi "o" at bounding box center [389, 486] width 5 height 10
drag, startPoint x: 443, startPoint y: 505, endPoint x: 267, endPoint y: 441, distance: 187.5
click at [267, 441] on div "You done QuantumBooks Development Agent STEP 255: Test Server Startup with Fixe…" at bounding box center [538, 357] width 574 height 573
copy p "s y s P r o m p t P a t h = ′ D : \quantum − b o o k s \docs \QuantumBooks D e …"
click at [429, 448] on p "s y s P r o m p t P a t h = ′ D : \quantum − b o o k s \docs \QuantumBooks D e …" at bounding box center [539, 475] width 520 height 80
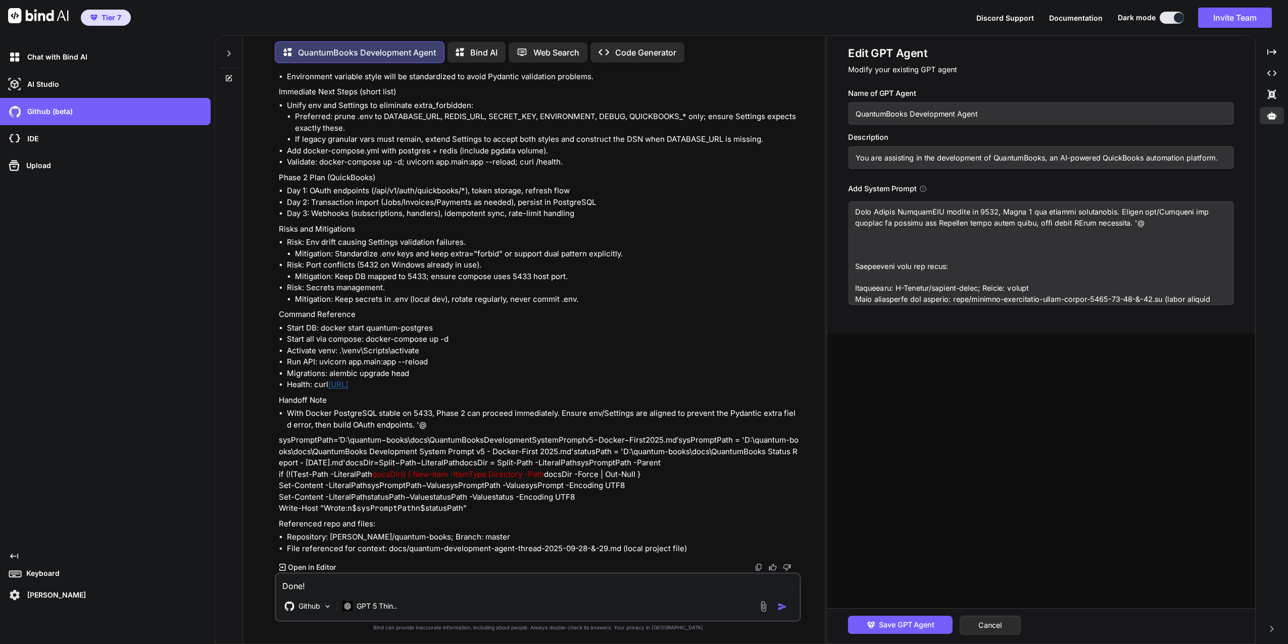
click at [855, 229] on textarea at bounding box center [1040, 253] width 385 height 104
paste textarea "sysPromptPath=′D:\quantum−books\docs\QuantumBooksDevelopmentSystemPromptv5−Dock…"
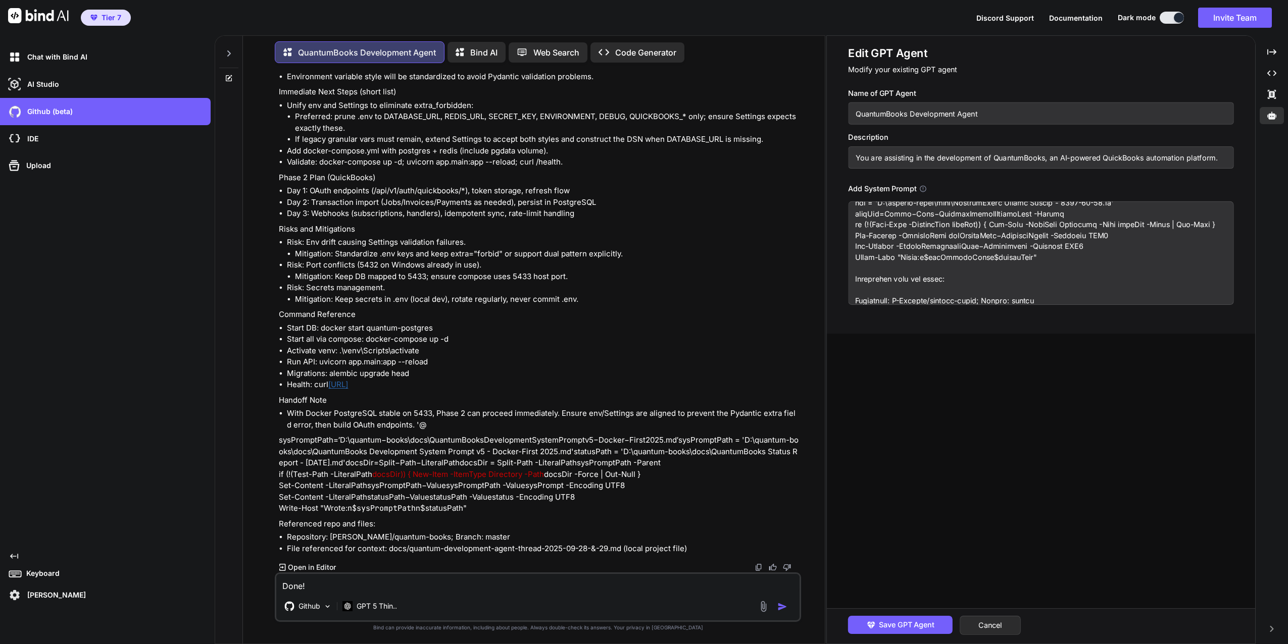
scroll to position [2601, 0]
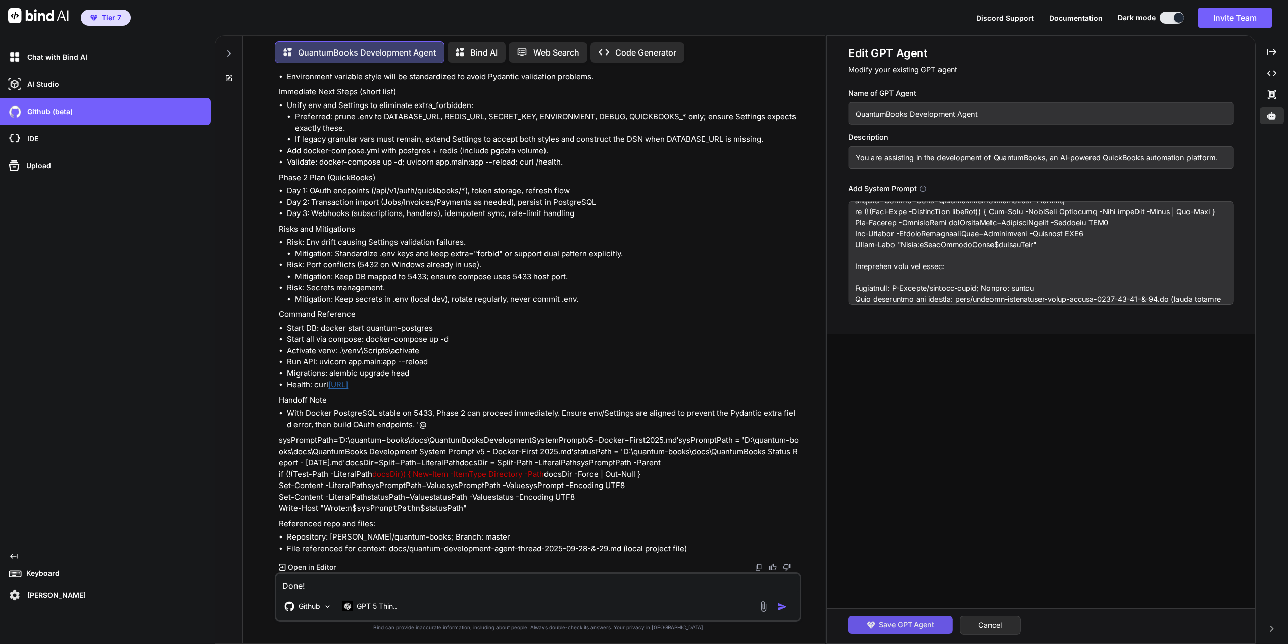
click at [914, 623] on span "Save GPT Agent" at bounding box center [907, 625] width 56 height 11
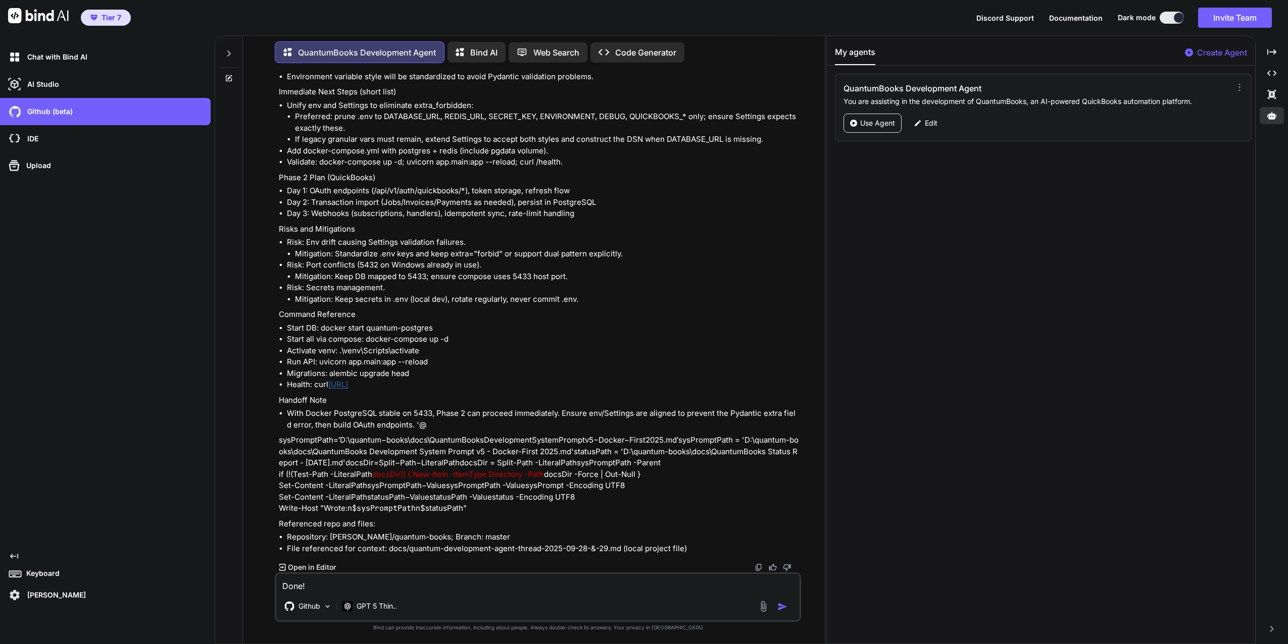
click at [369, 585] on textarea "Done!" at bounding box center [537, 583] width 523 height 18
click at [782, 600] on img "button" at bounding box center [782, 599] width 10 height 10
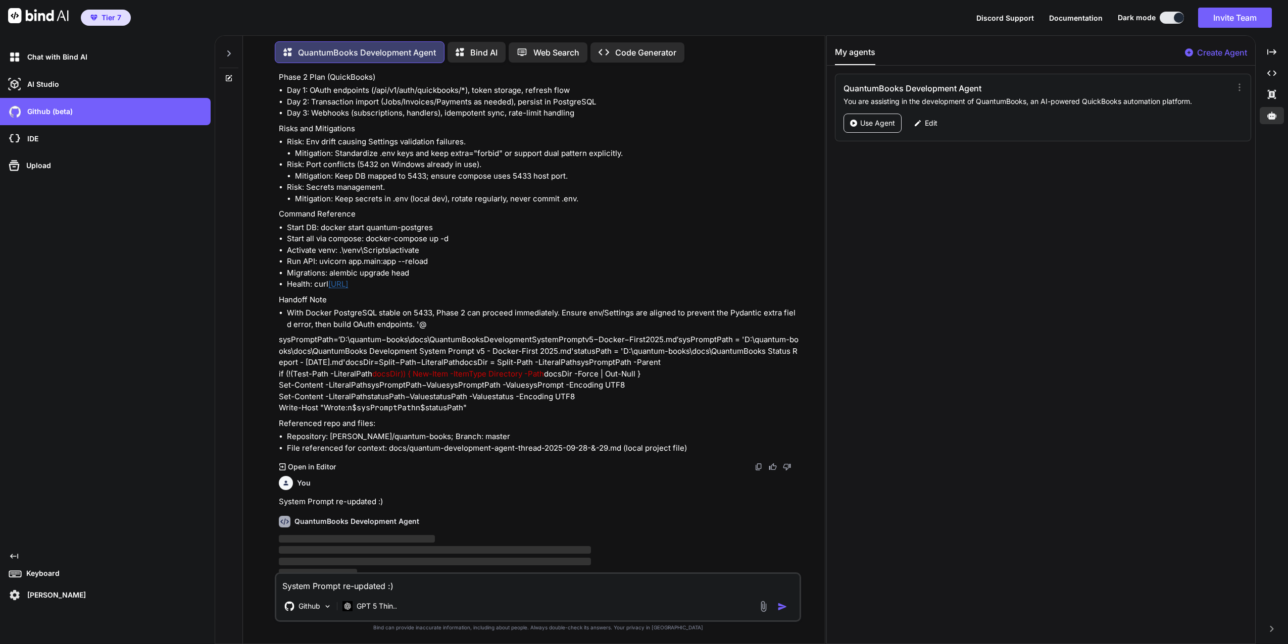
scroll to position [19736, 0]
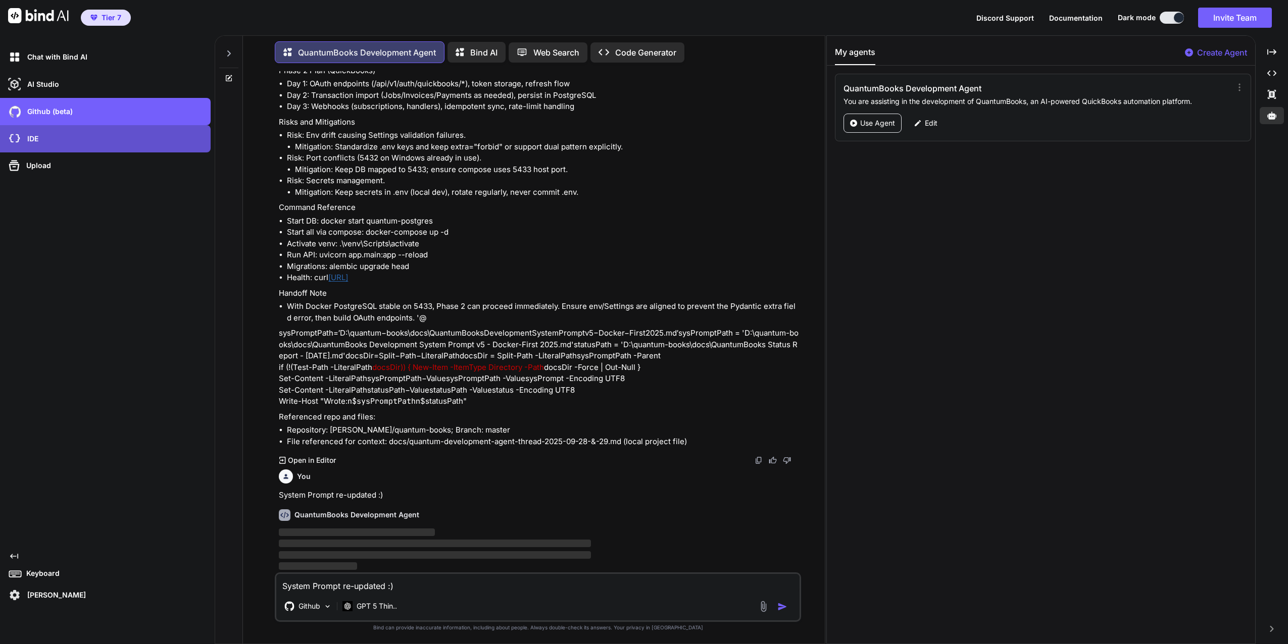
click at [40, 139] on div "IDE" at bounding box center [108, 138] width 205 height 17
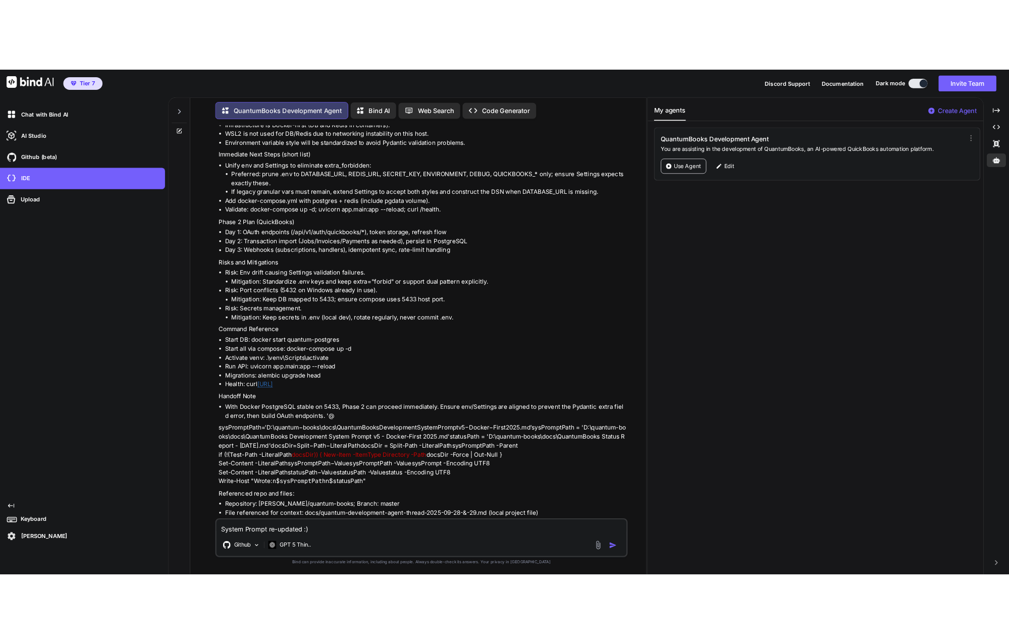
scroll to position [19903, 0]
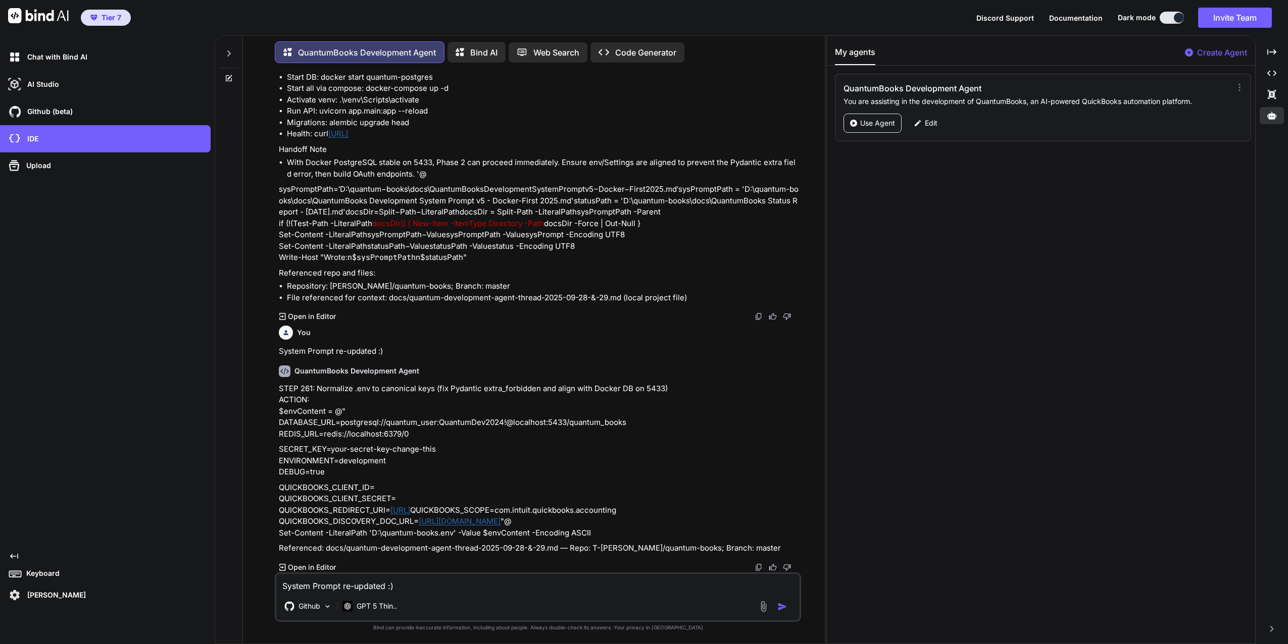
click at [353, 590] on textarea "System Prompt re-updated :)" at bounding box center [537, 583] width 523 height 18
click at [372, 583] on textarea "System Prompt re-updated :)" at bounding box center [537, 583] width 523 height 18
click at [782, 604] on img "button" at bounding box center [782, 607] width 10 height 10
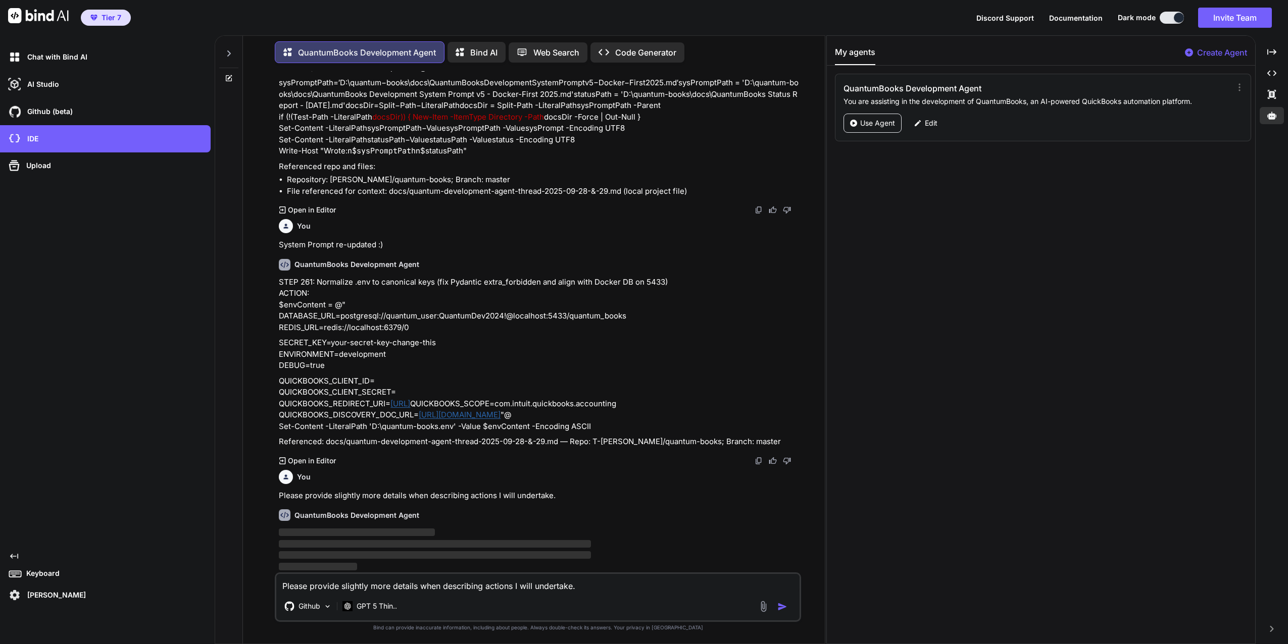
scroll to position [20009, 0]
drag, startPoint x: 280, startPoint y: 293, endPoint x: 624, endPoint y: 405, distance: 361.2
click at [624, 405] on div "STEP 261: Normalize .env to canonical keys (fix Pydantic extra_forbidden and al…" at bounding box center [539, 362] width 520 height 171
copy div "DATABASE_URL=postgresql://quantum_user:QuantumDev2024!@localhost:5433/quantum_b…"
click at [374, 577] on textarea "Please provide slightly more details when describing actions I will undertake." at bounding box center [537, 583] width 523 height 18
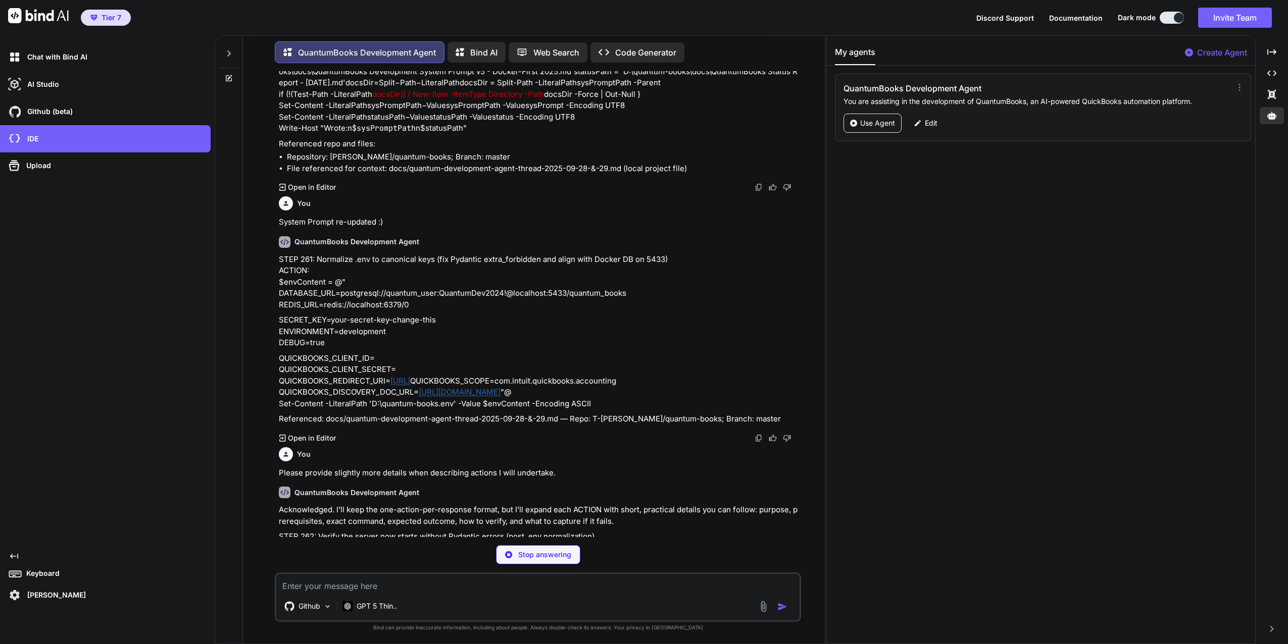
click at [393, 590] on textarea at bounding box center [537, 583] width 523 height 18
click at [540, 555] on p "Stop answering" at bounding box center [544, 555] width 53 height 10
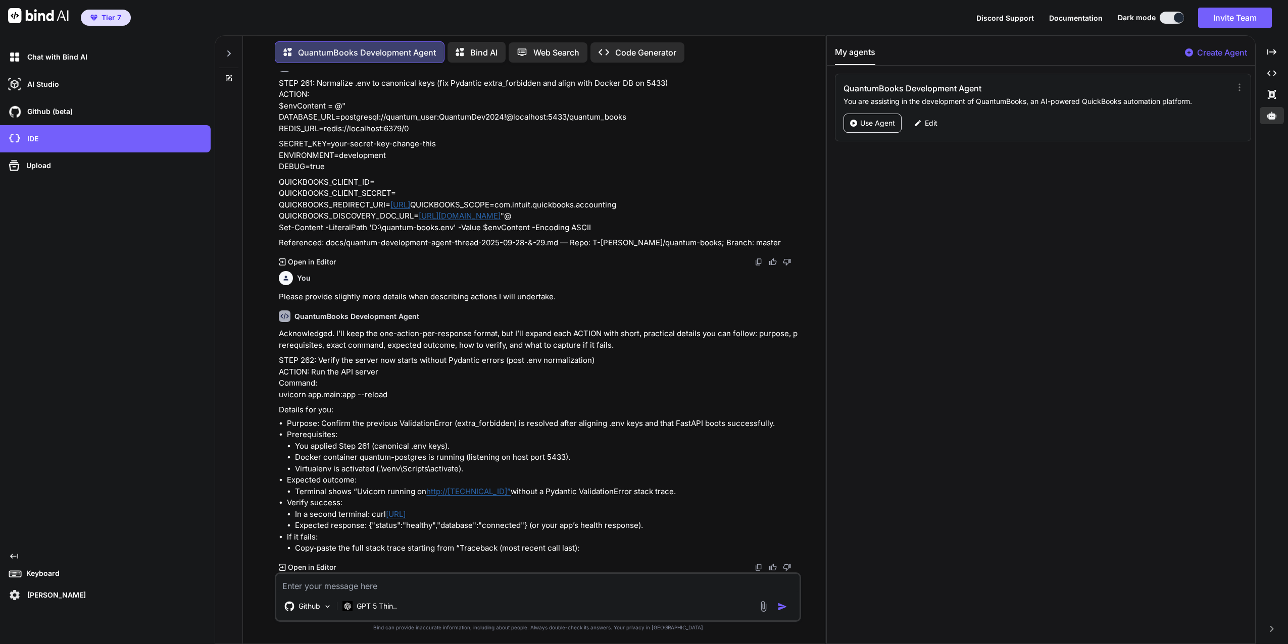
click at [323, 582] on textarea at bounding box center [537, 583] width 523 height 18
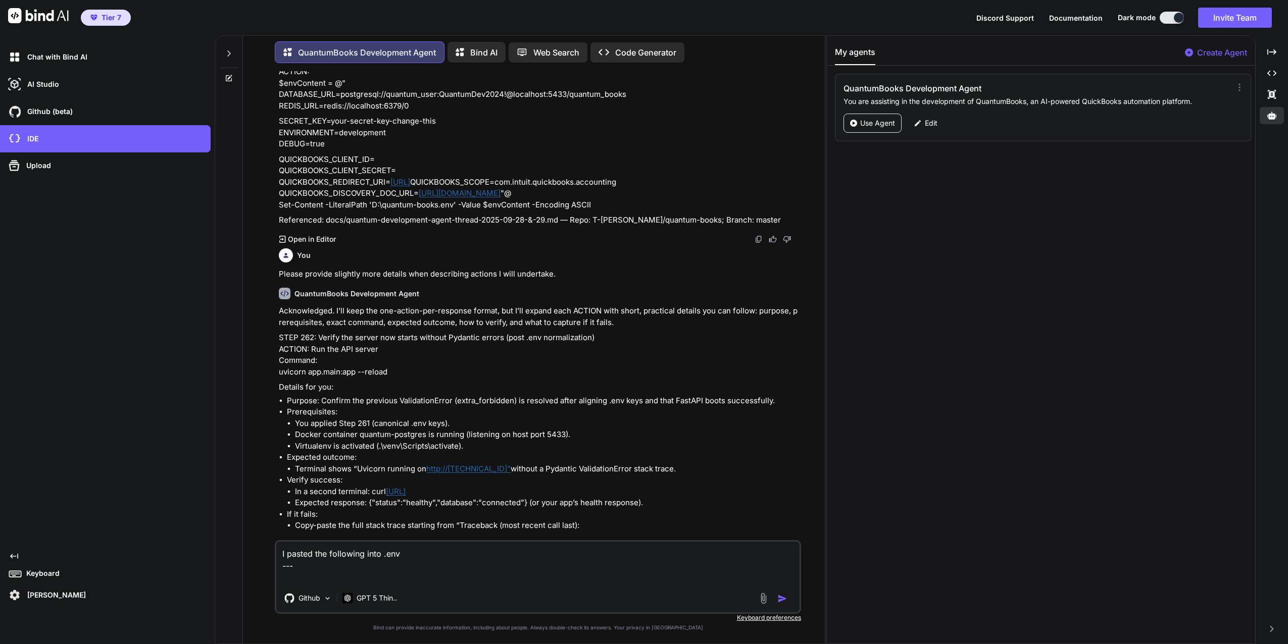
paste textarea "DATABASE_URL=postgresql://quantum_user:QuantumDev2024!@localhost:5433/quantum_b…"
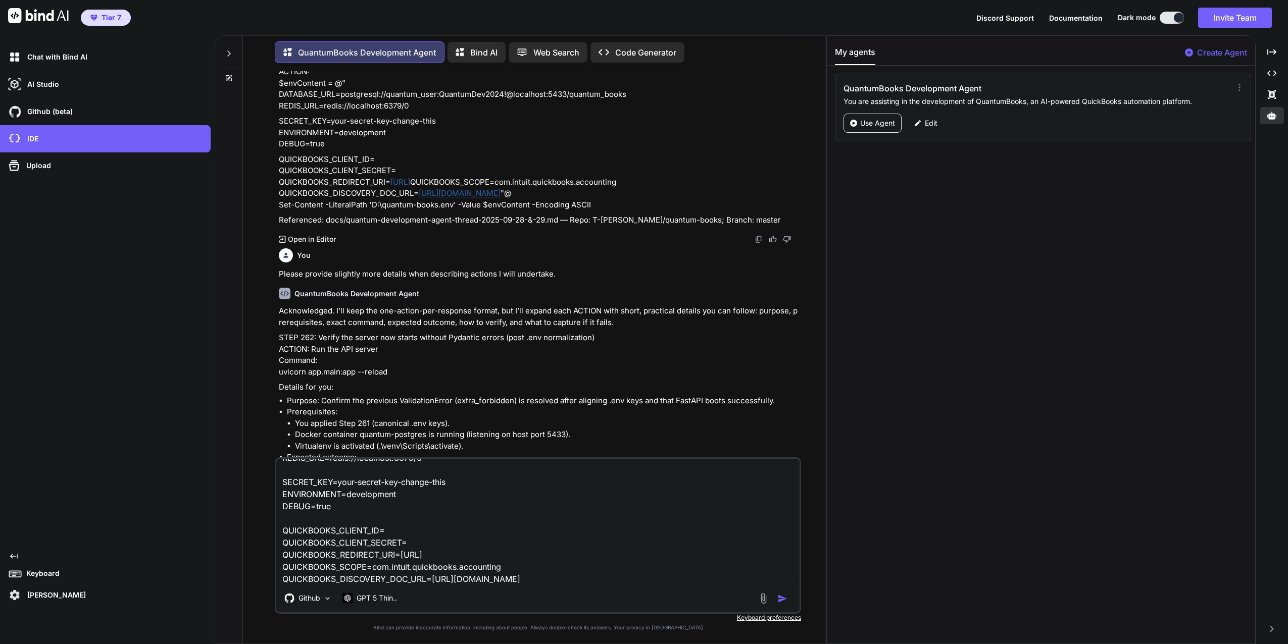
click at [781, 596] on img "button" at bounding box center [782, 599] width 10 height 10
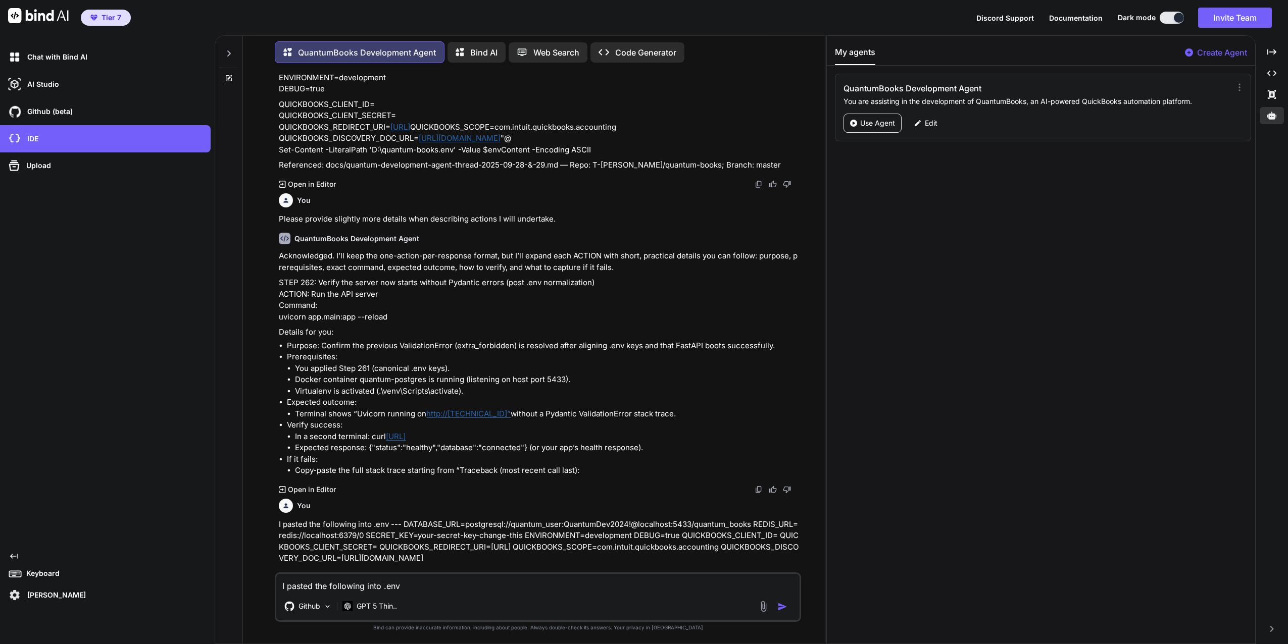
scroll to position [20248, 0]
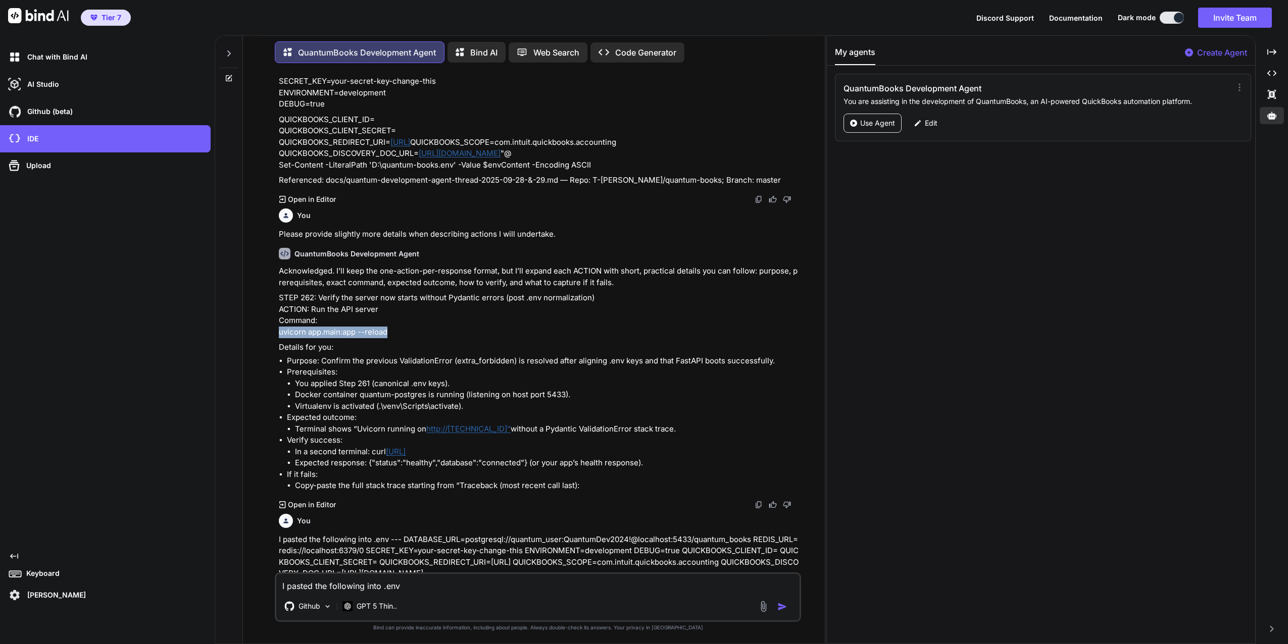
drag, startPoint x: 279, startPoint y: 356, endPoint x: 393, endPoint y: 361, distance: 114.2
click at [393, 338] on p "STEP 262: Verify the server now starts without Pydantic errors (post .env norma…" at bounding box center [539, 314] width 520 height 45
copy p "uvicorn app.main:app --reload"
click at [400, 587] on textarea "I pasted the following into .env --- DATABASE_URL=postgresql://quantum_user:Qua…" at bounding box center [537, 583] width 523 height 18
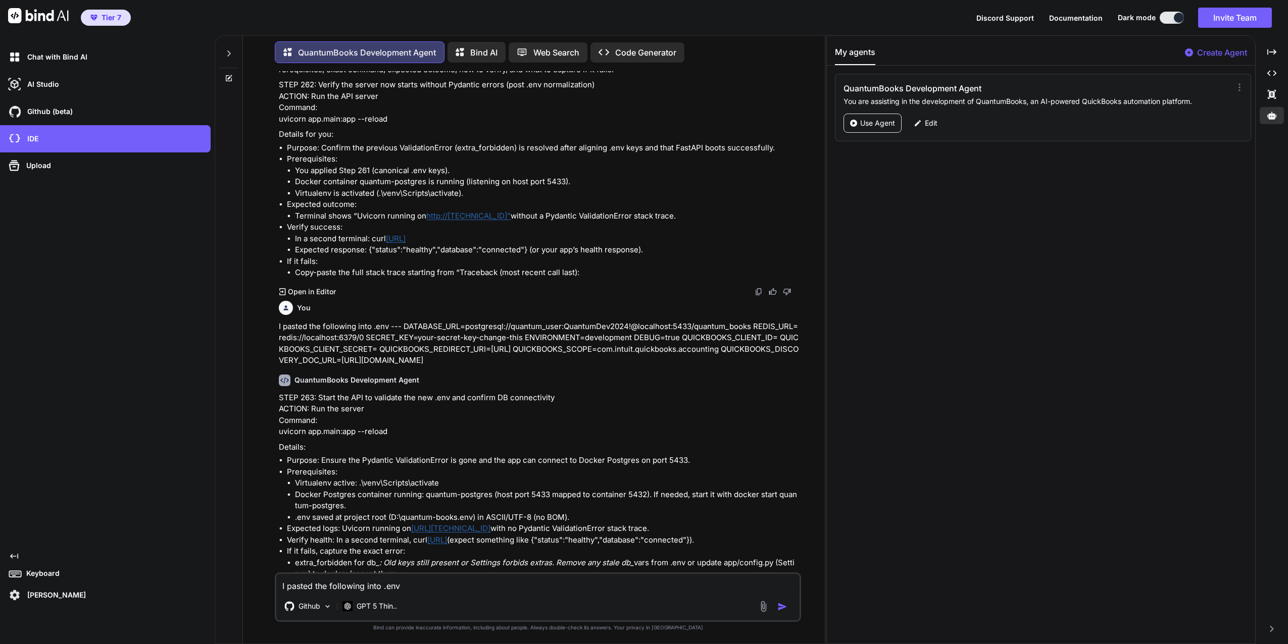
scroll to position [20559, 0]
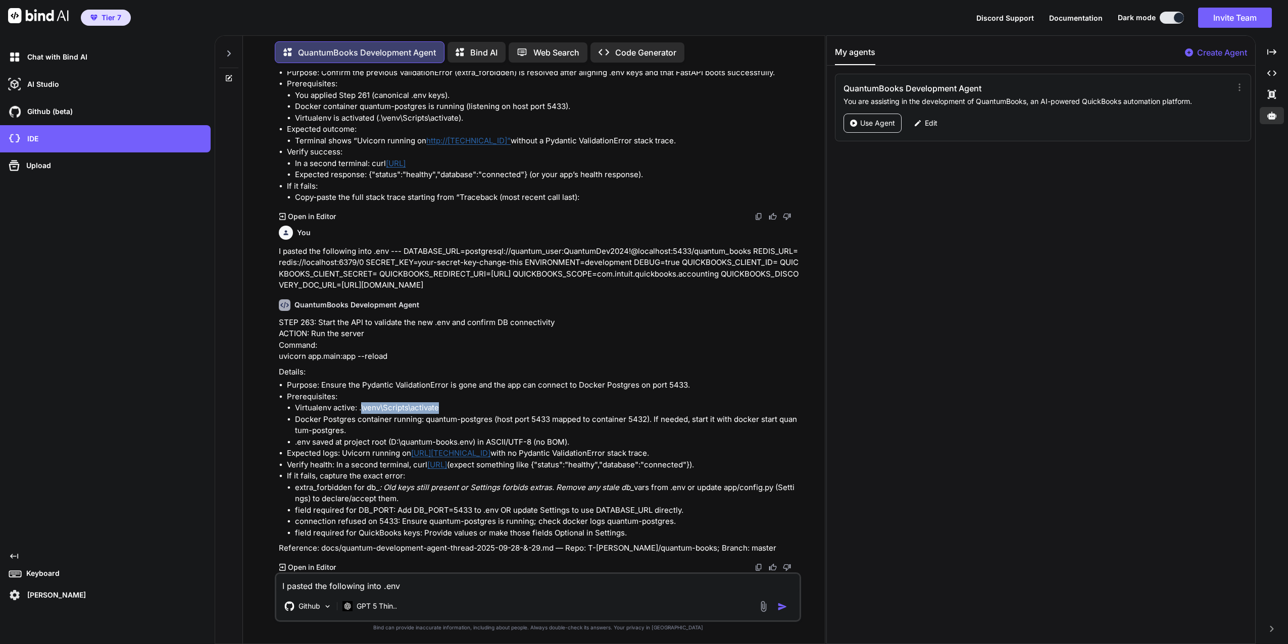
drag, startPoint x: 367, startPoint y: 405, endPoint x: 463, endPoint y: 412, distance: 96.2
click at [463, 412] on li "Virtualenv active: .\venv\Scripts\activate" at bounding box center [546, 408] width 503 height 12
drag, startPoint x: 463, startPoint y: 412, endPoint x: 453, endPoint y: 409, distance: 9.8
click at [455, 409] on li "Virtualenv active: .\venv\Scripts\activate" at bounding box center [546, 408] width 503 height 12
drag, startPoint x: 359, startPoint y: 408, endPoint x: 442, endPoint y: 410, distance: 82.8
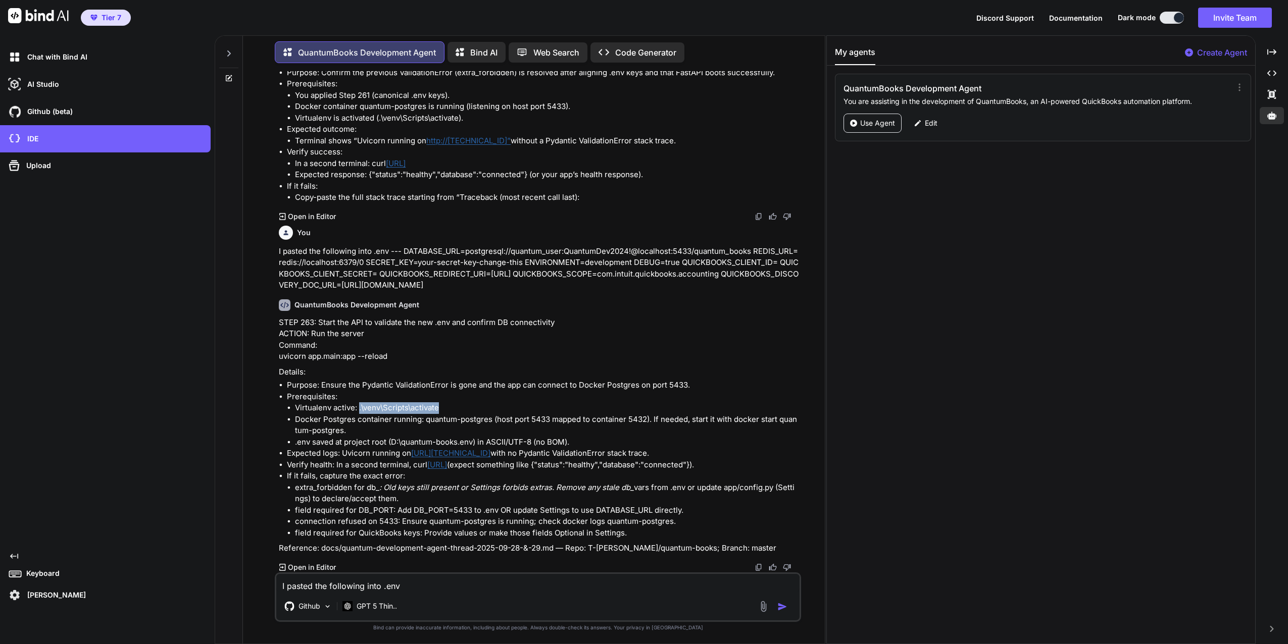
click at [442, 410] on li "Virtualenv active: .\venv\Scripts\activate" at bounding box center [546, 408] width 503 height 12
copy li ".\venv\Scripts\activate"
drag, startPoint x: 278, startPoint y: 356, endPoint x: 394, endPoint y: 356, distance: 116.1
click at [394, 356] on div "You done QuantumBooks Development Agent STEP 255: Test Server Startup with Fixe…" at bounding box center [539, 321] width 524 height 501
copy p "uvicorn app.main:app --reload"
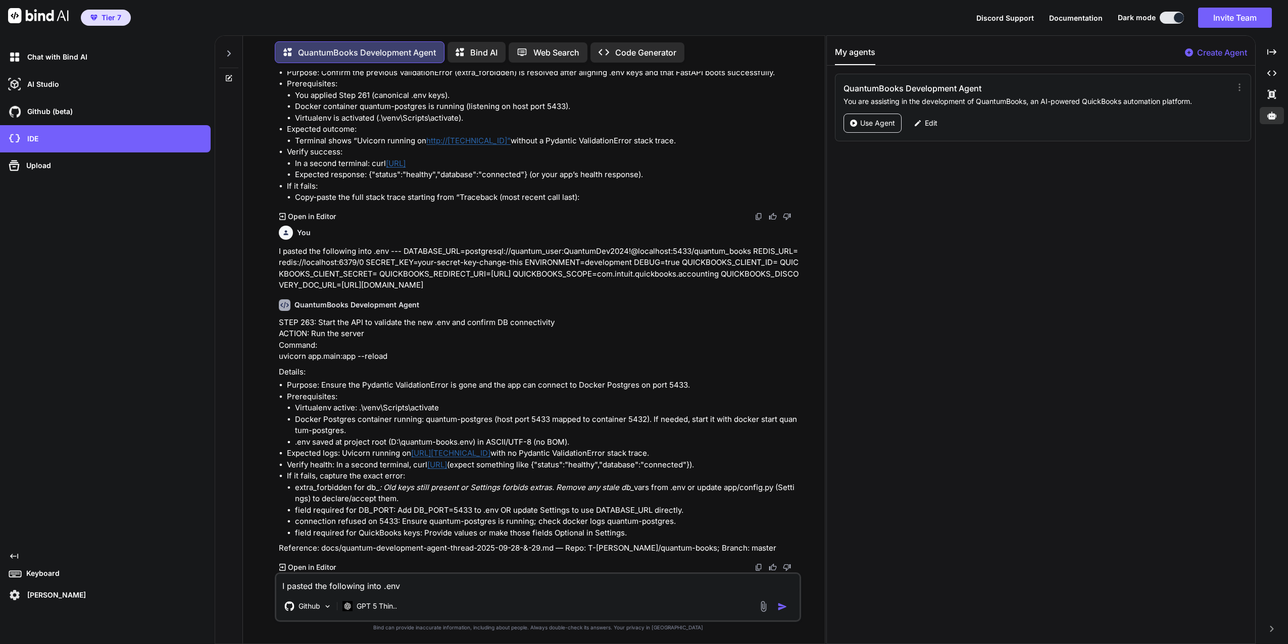
click at [409, 587] on textarea "I pasted the following into .env --- DATABASE_URL=postgresql://quantum_user:Qua…" at bounding box center [537, 583] width 523 height 18
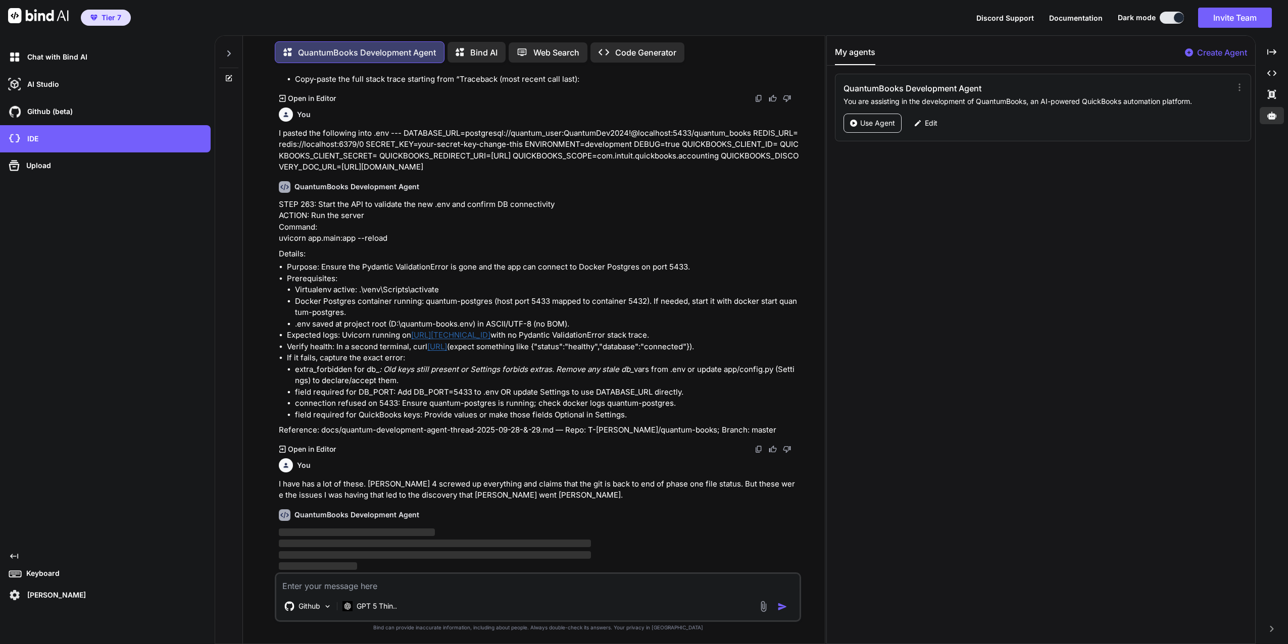
scroll to position [20677, 0]
paste textarea "(venv) PS D:\quantum-books> uvicorn app.main:app --reload INFO: Will watch for …"
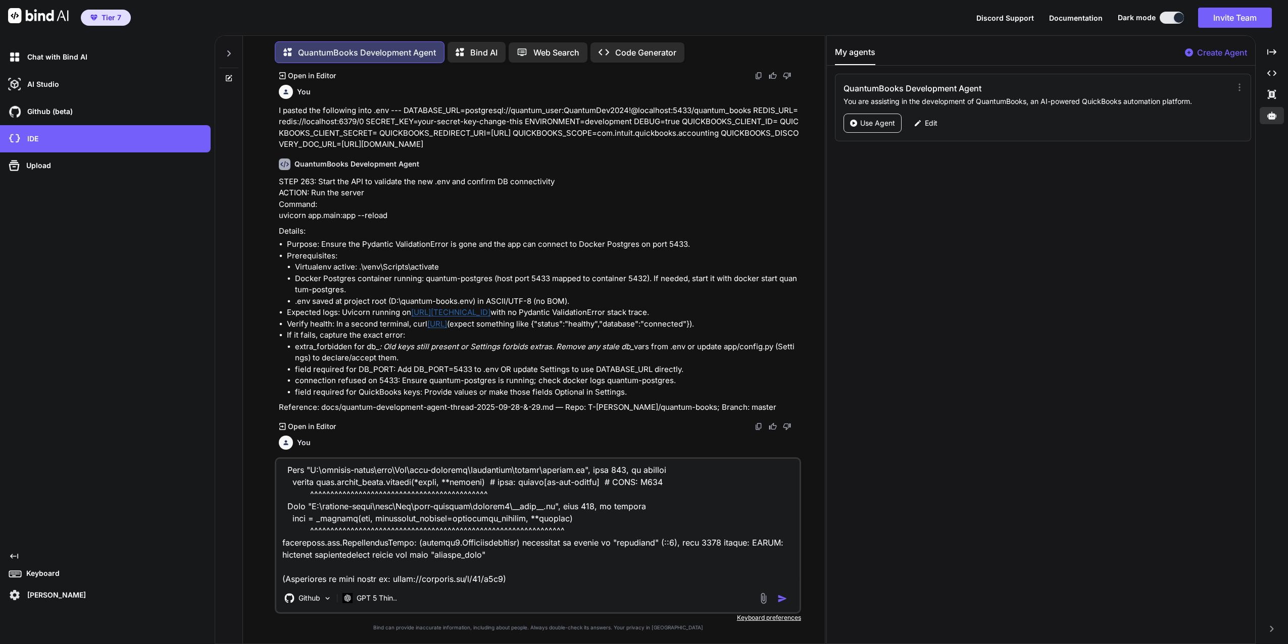
click at [592, 562] on textarea at bounding box center [537, 521] width 523 height 125
click at [779, 597] on img "button" at bounding box center [782, 599] width 10 height 10
click at [788, 598] on button "button" at bounding box center [784, 599] width 14 height 10
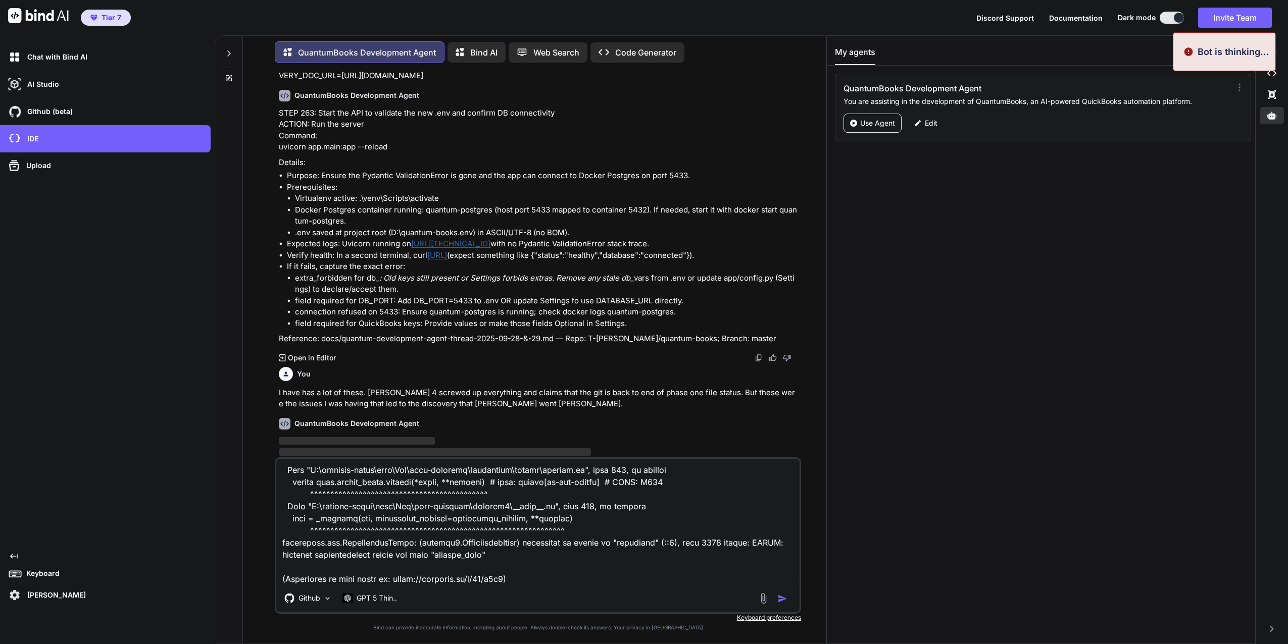
scroll to position [20792, 0]
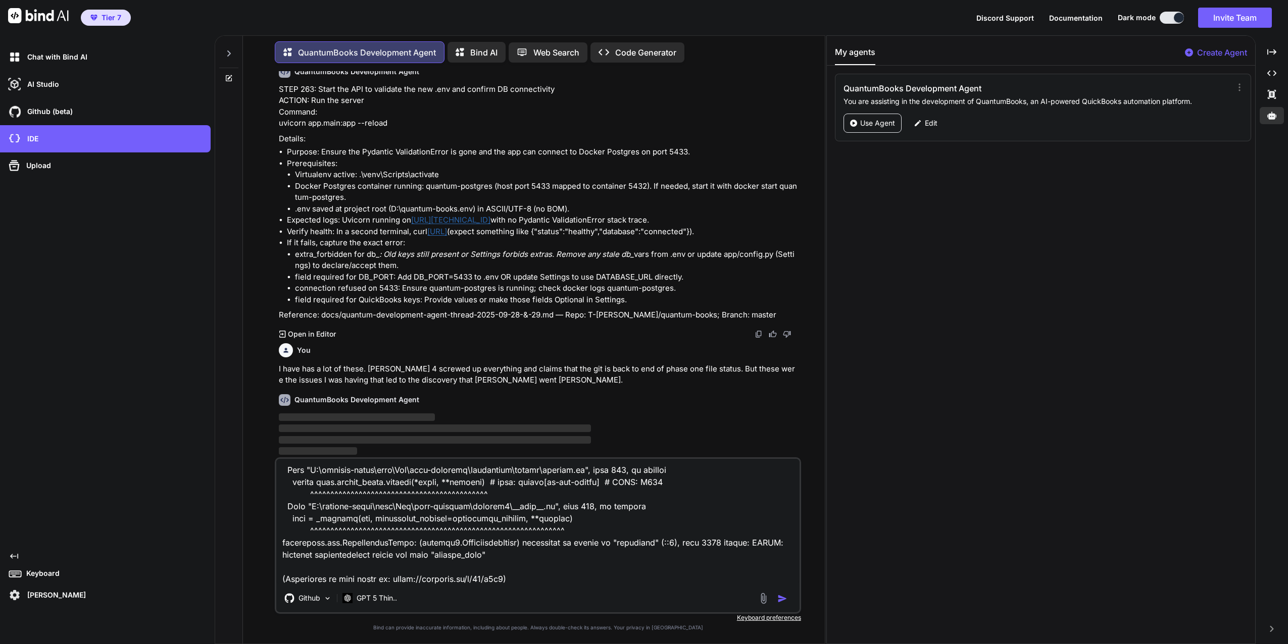
click at [781, 599] on img "button" at bounding box center [782, 599] width 10 height 10
click at [781, 598] on img "button" at bounding box center [782, 599] width 10 height 10
click at [782, 596] on img "button" at bounding box center [782, 599] width 10 height 10
click at [781, 601] on img "button" at bounding box center [782, 599] width 10 height 10
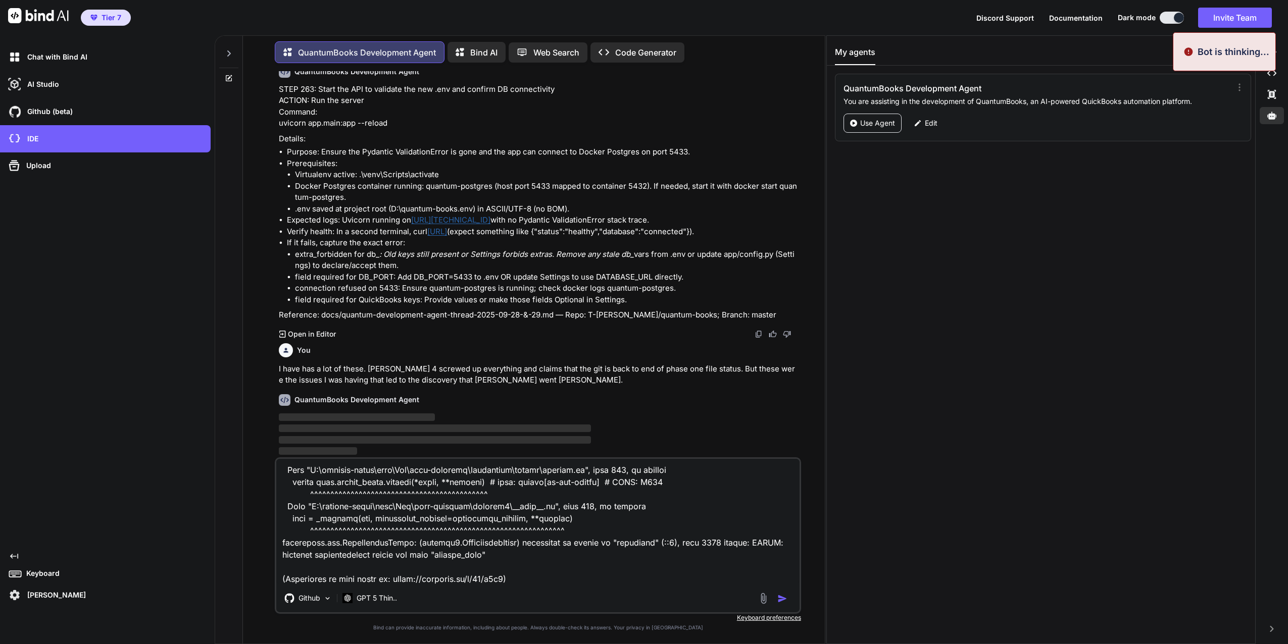
click at [779, 600] on img "button" at bounding box center [782, 599] width 10 height 10
click at [780, 599] on img "button" at bounding box center [782, 599] width 10 height 10
click at [781, 598] on img "button" at bounding box center [782, 599] width 10 height 10
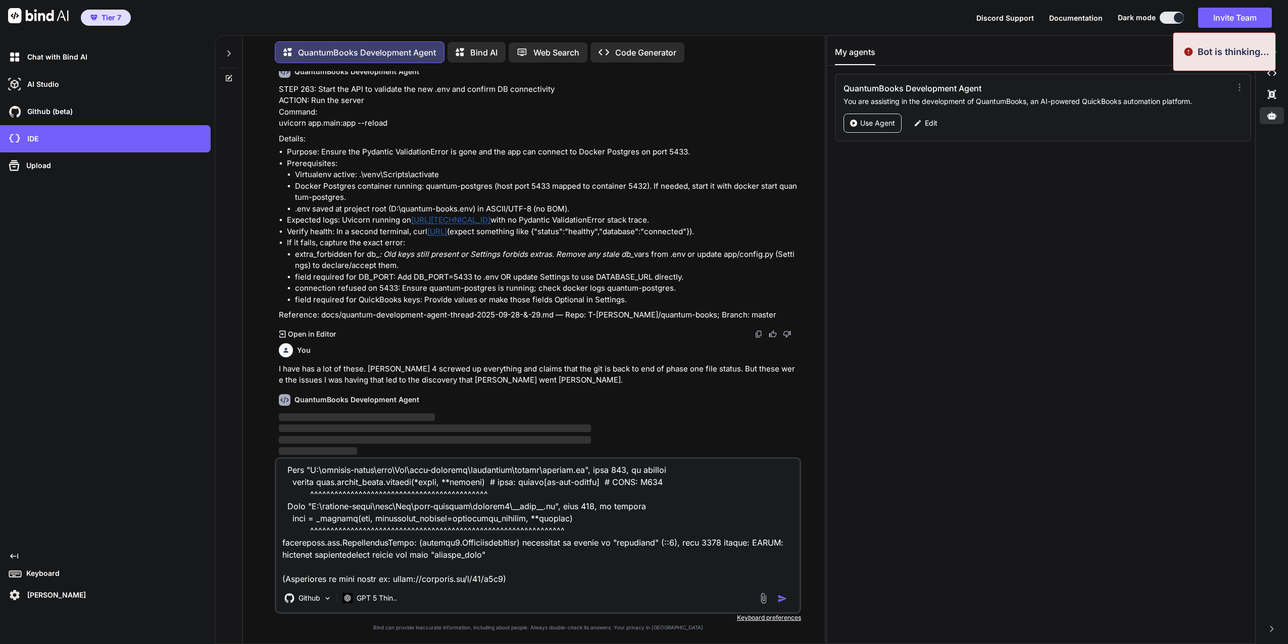
click at [782, 598] on img "button" at bounding box center [782, 599] width 10 height 10
click at [783, 597] on img "button" at bounding box center [782, 599] width 10 height 10
click at [784, 597] on img "button" at bounding box center [782, 599] width 10 height 10
click at [784, 599] on img "button" at bounding box center [782, 599] width 10 height 10
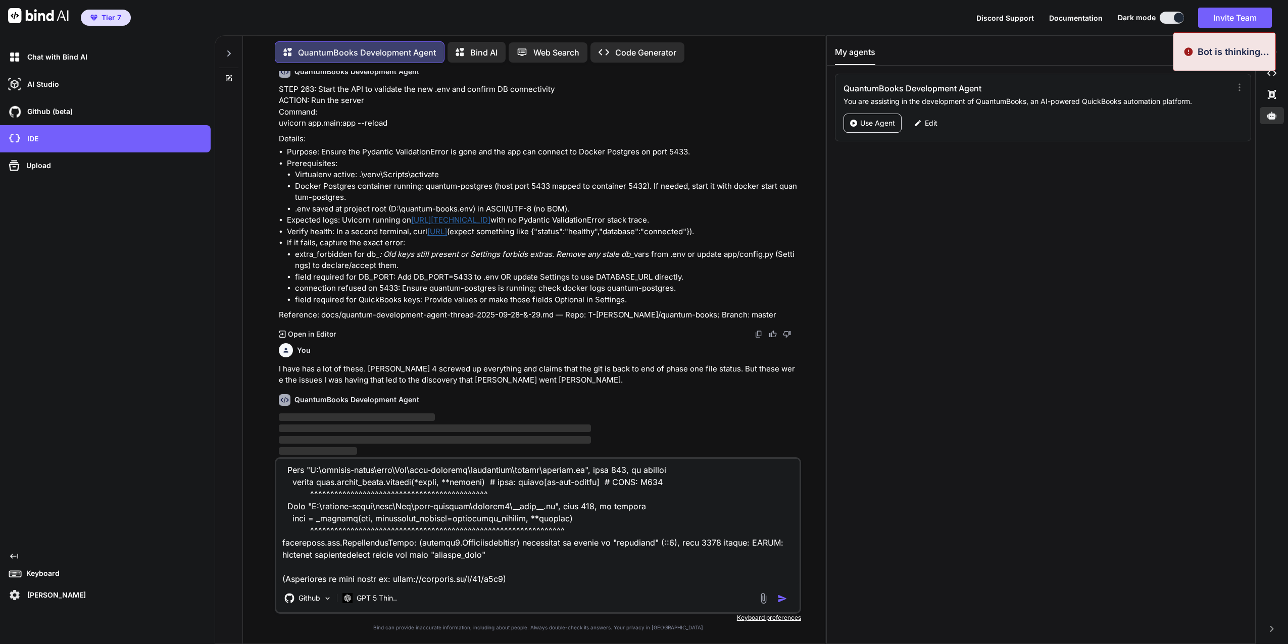
click at [784, 599] on img "button" at bounding box center [782, 599] width 10 height 10
click at [783, 598] on img "button" at bounding box center [782, 599] width 10 height 10
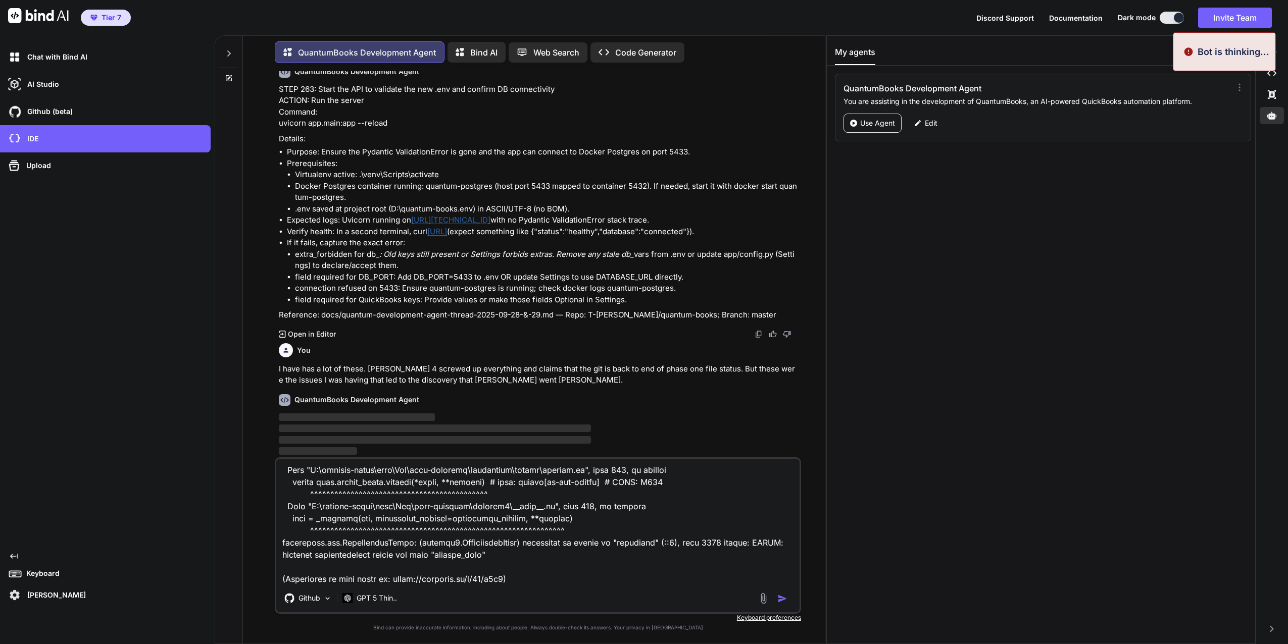
click at [783, 598] on img "button" at bounding box center [782, 599] width 10 height 10
click at [781, 598] on img "button" at bounding box center [782, 599] width 10 height 10
click at [781, 599] on img "button" at bounding box center [782, 599] width 10 height 10
click at [781, 601] on img "button" at bounding box center [782, 599] width 10 height 10
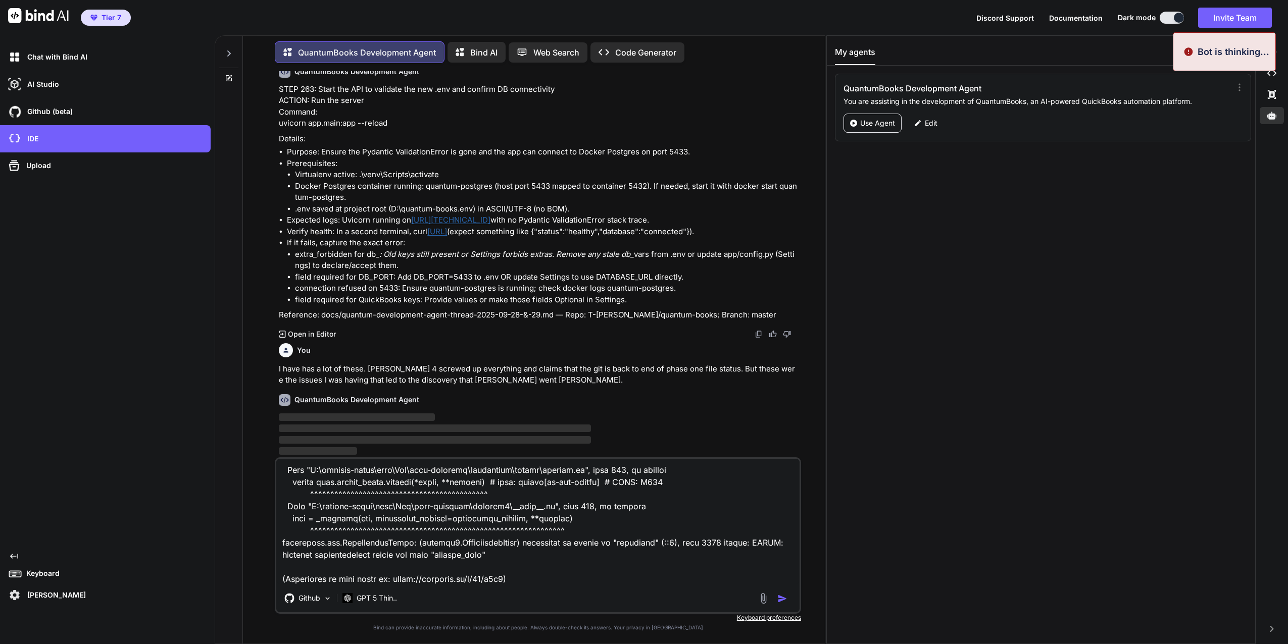
click at [780, 599] on img "button" at bounding box center [782, 599] width 10 height 10
click at [780, 601] on img "button" at bounding box center [782, 599] width 10 height 10
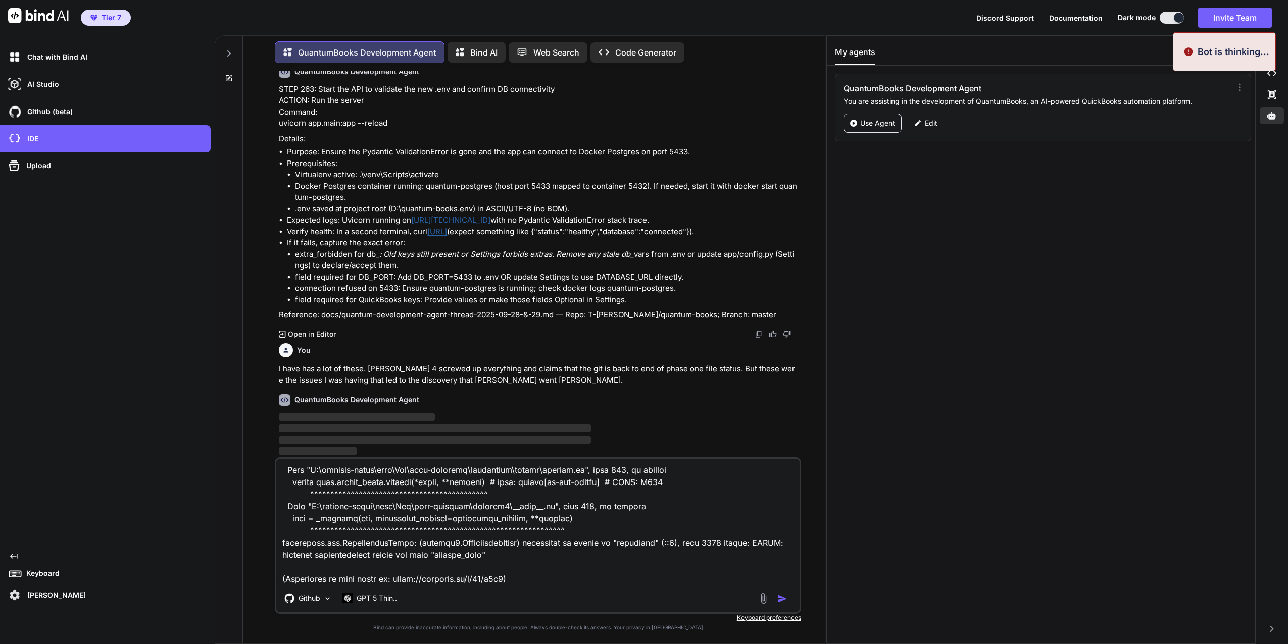
drag, startPoint x: 780, startPoint y: 601, endPoint x: 698, endPoint y: 590, distance: 82.6
click at [780, 602] on img "button" at bounding box center [782, 599] width 10 height 10
drag, startPoint x: 399, startPoint y: 526, endPoint x: 406, endPoint y: 541, distance: 16.7
click at [406, 549] on textarea at bounding box center [537, 521] width 523 height 125
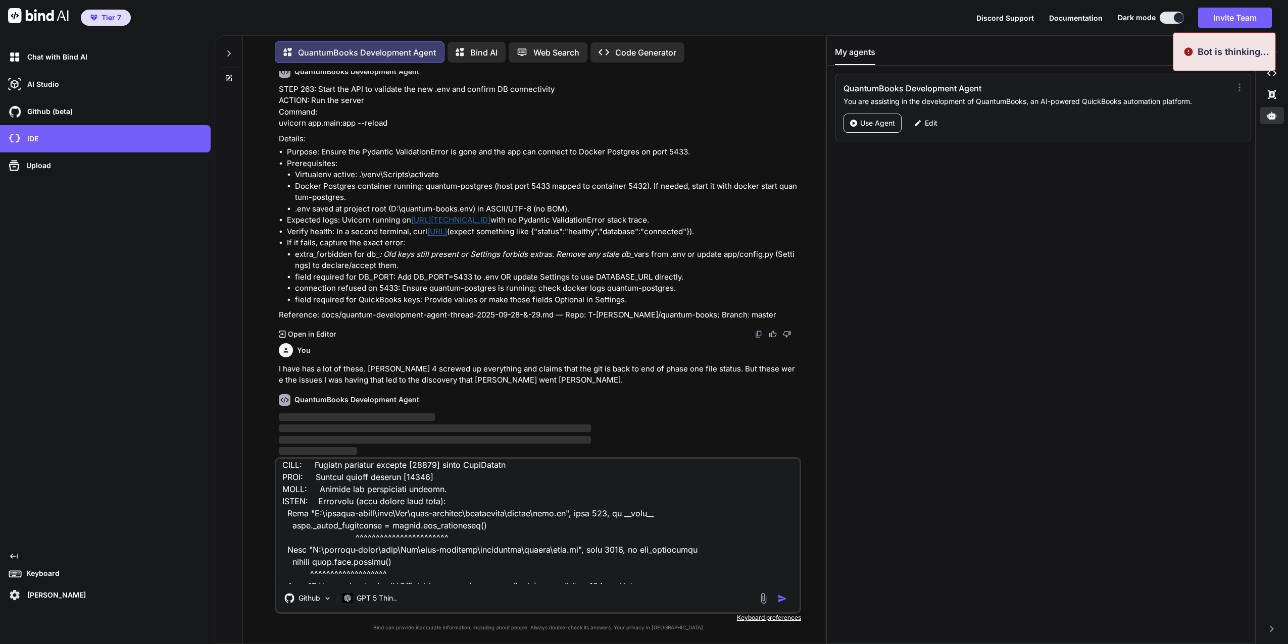
scroll to position [0, 0]
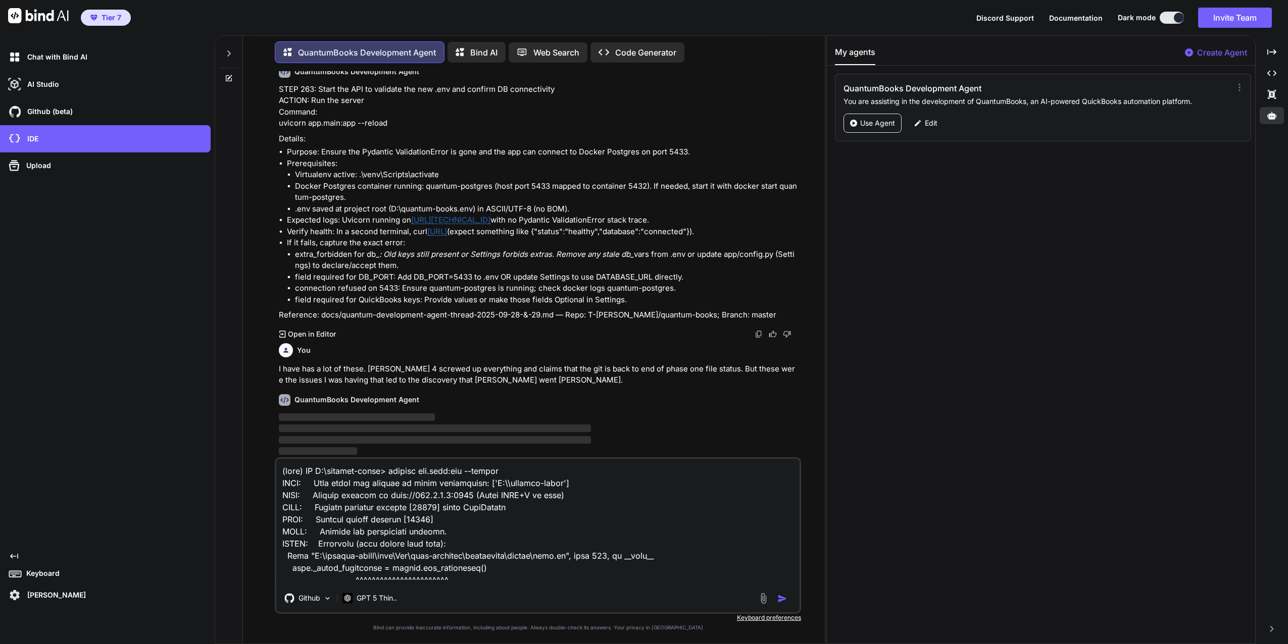
click at [778, 602] on div at bounding box center [774, 599] width 34 height 12
click at [781, 597] on img "button" at bounding box center [782, 599] width 10 height 10
click at [780, 595] on div "Github GPT 5 Thin.." at bounding box center [538, 535] width 526 height 157
click at [782, 601] on img "button" at bounding box center [782, 599] width 10 height 10
click at [782, 598] on img "button" at bounding box center [782, 599] width 10 height 10
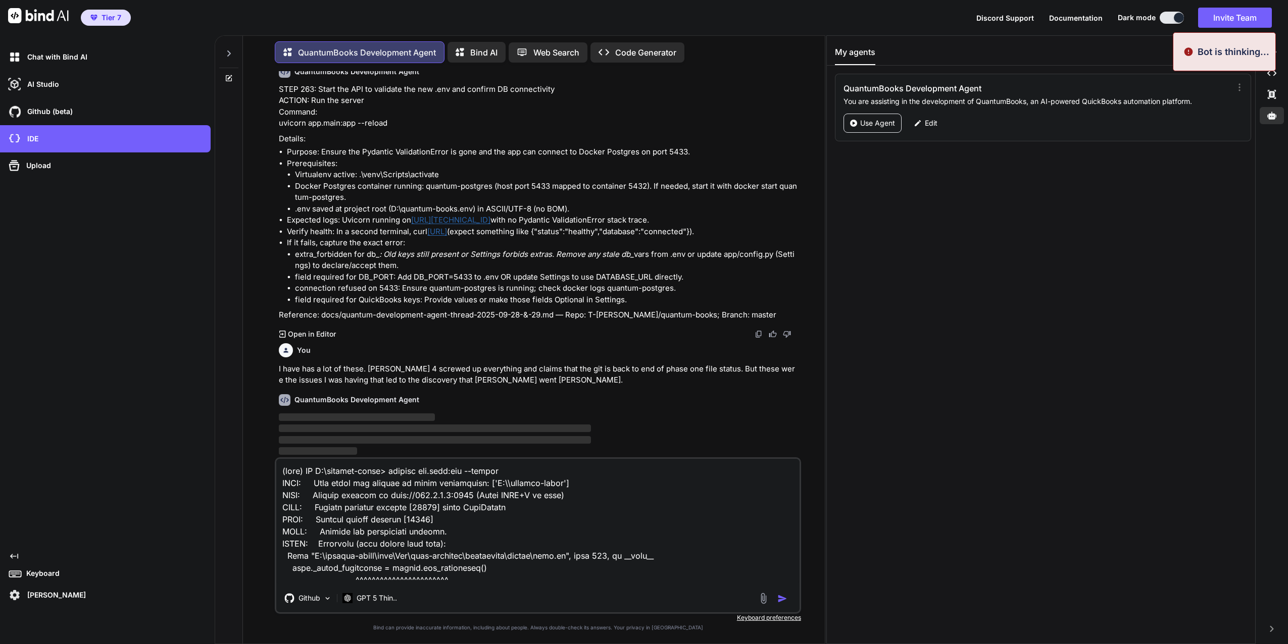
click at [673, 495] on textarea at bounding box center [537, 521] width 523 height 125
click at [780, 599] on img "button" at bounding box center [782, 599] width 10 height 10
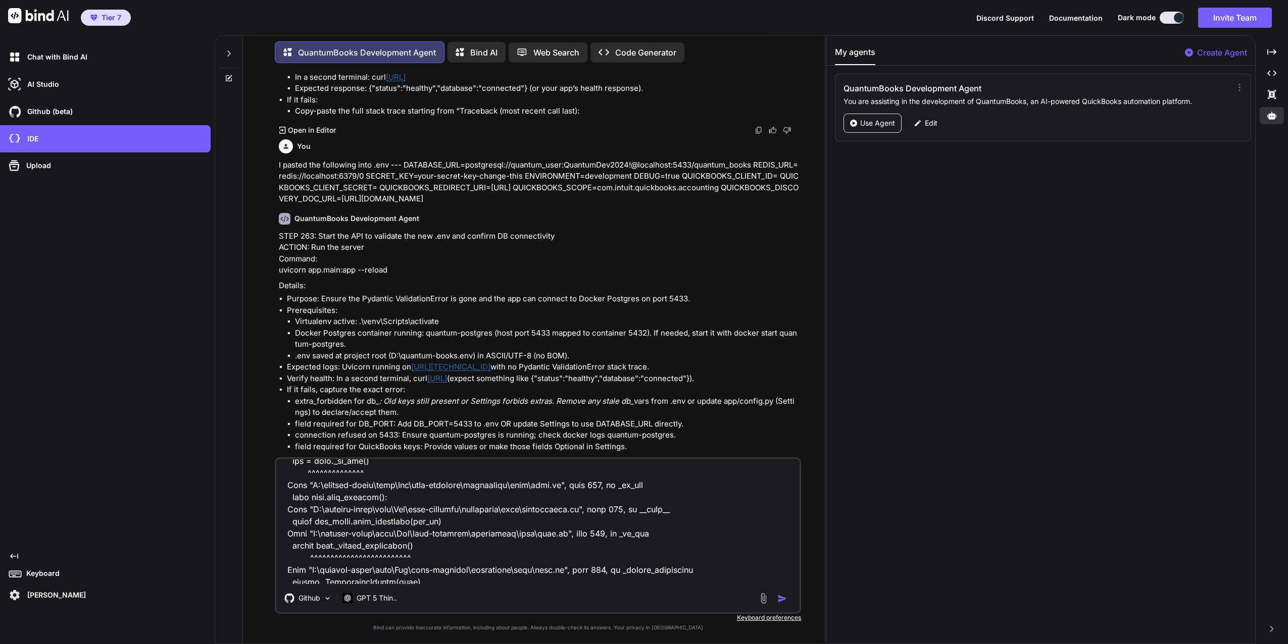
scroll to position [20792, 0]
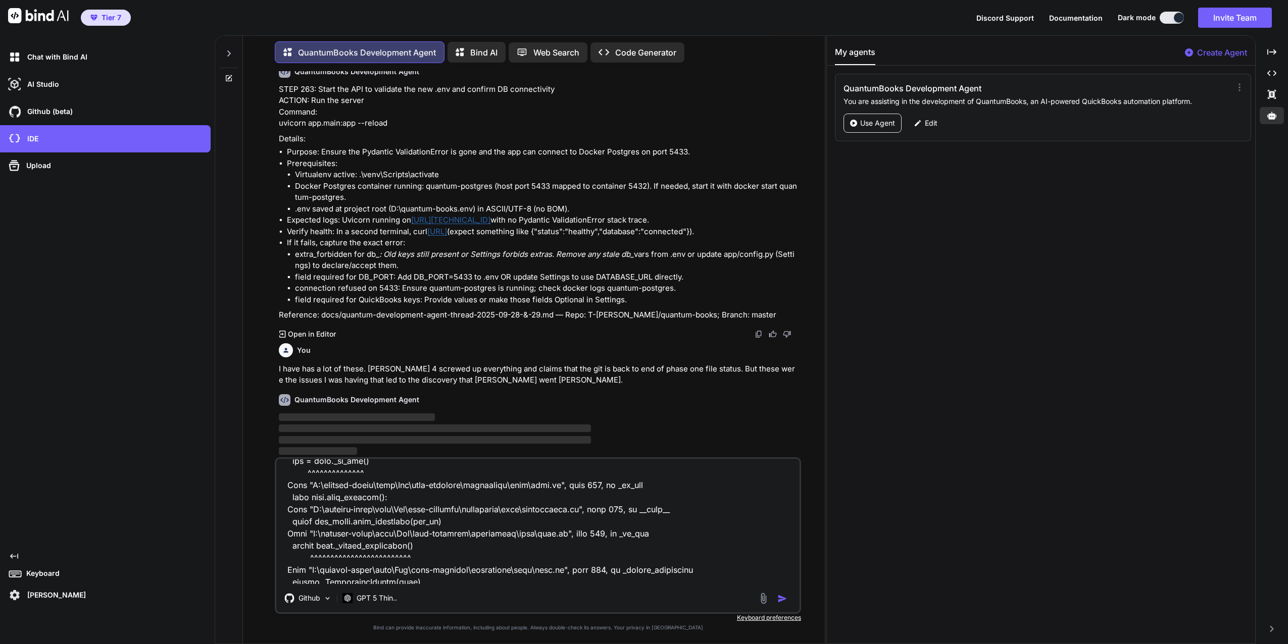
click at [780, 599] on img "button" at bounding box center [782, 599] width 10 height 10
click at [779, 606] on div "Github GPT 5 Thin.." at bounding box center [538, 535] width 526 height 157
click at [780, 600] on img "button" at bounding box center [782, 599] width 10 height 10
click at [780, 599] on img "button" at bounding box center [782, 599] width 10 height 10
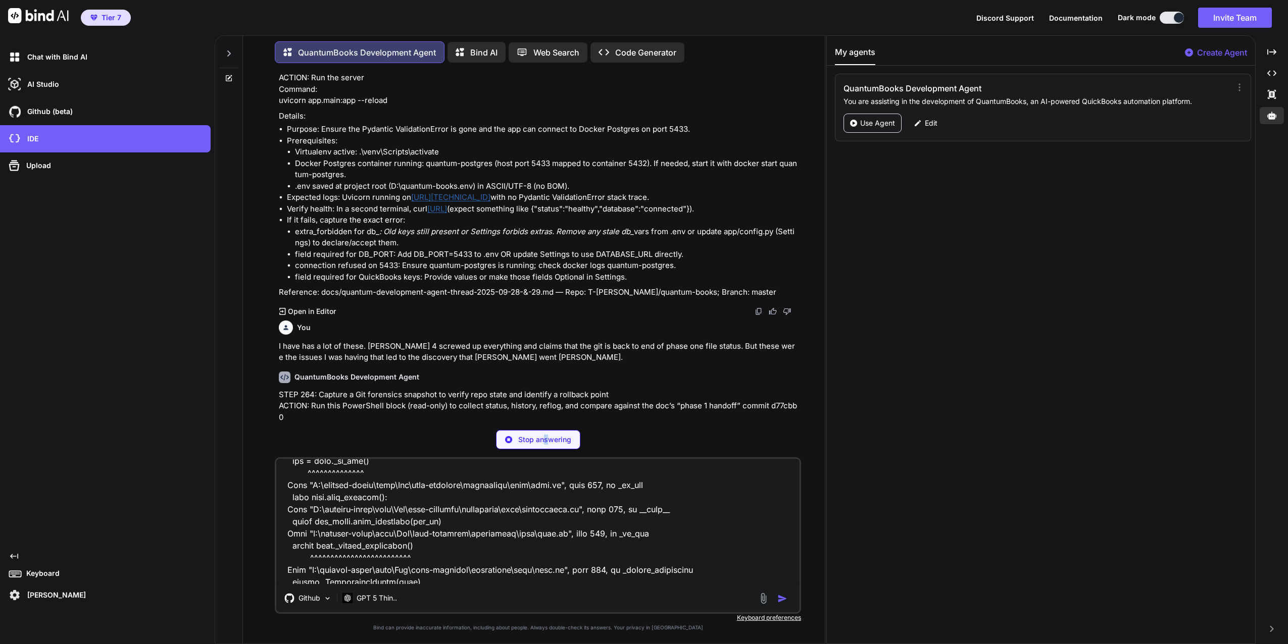
click at [546, 442] on p "Stop answering" at bounding box center [544, 440] width 53 height 10
click at [780, 596] on img "button" at bounding box center [782, 599] width 10 height 10
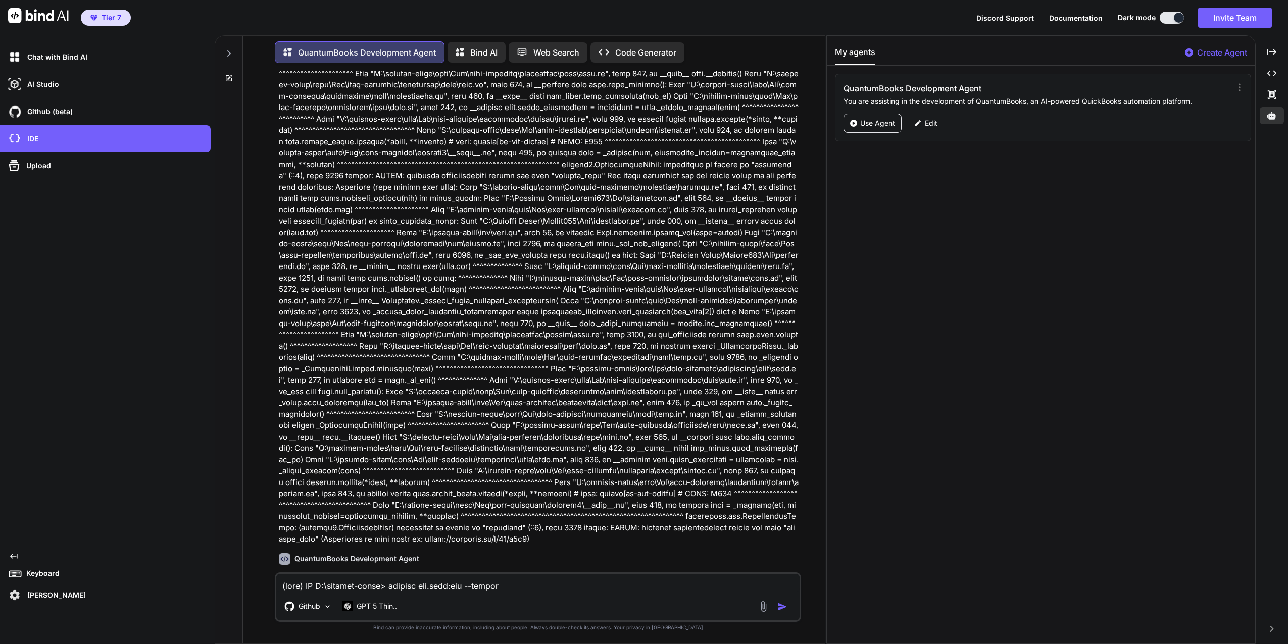
scroll to position [21485, 0]
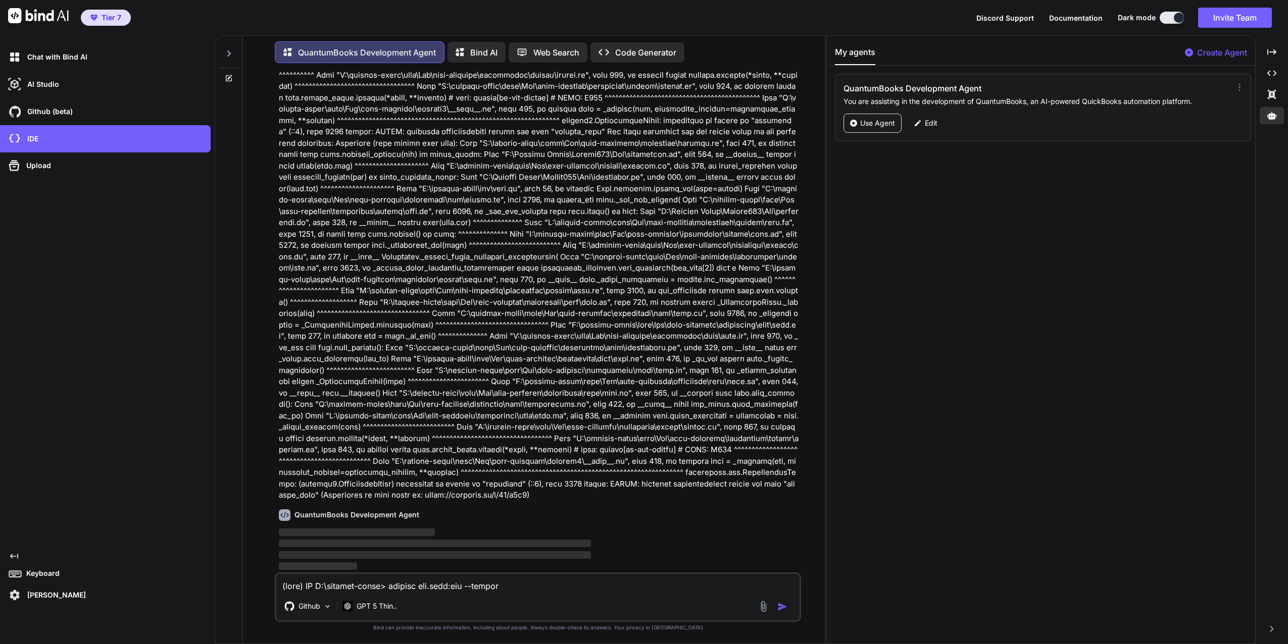
click at [373, 586] on textarea at bounding box center [537, 583] width 523 height 18
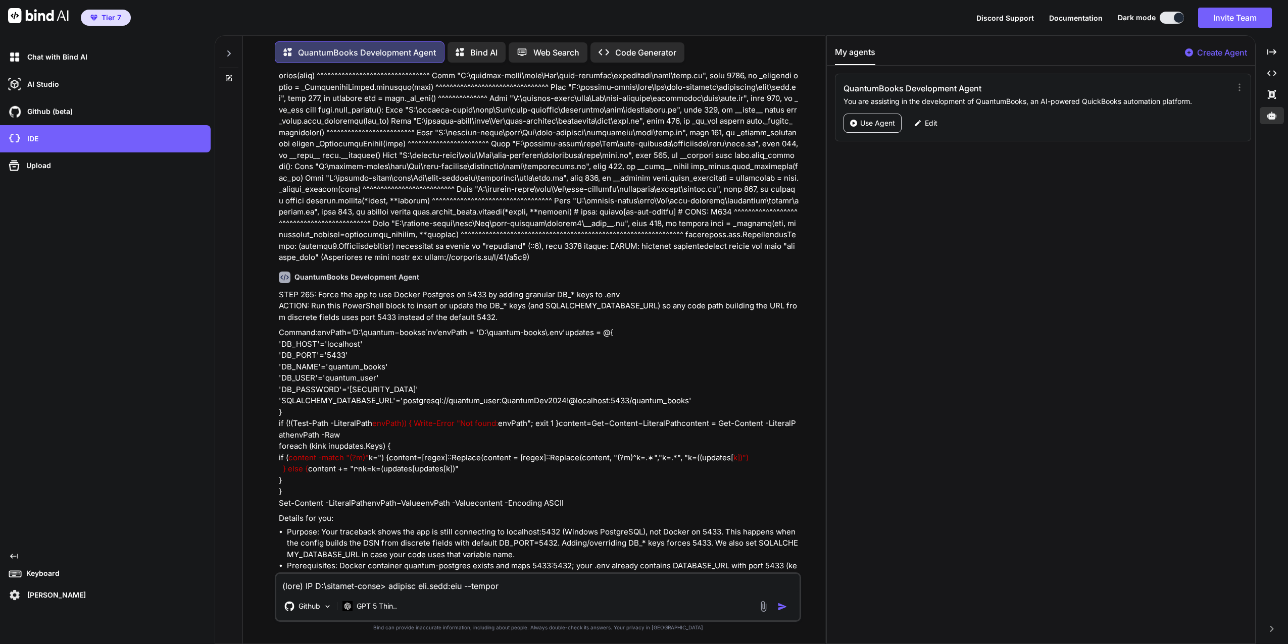
scroll to position [21846, 0]
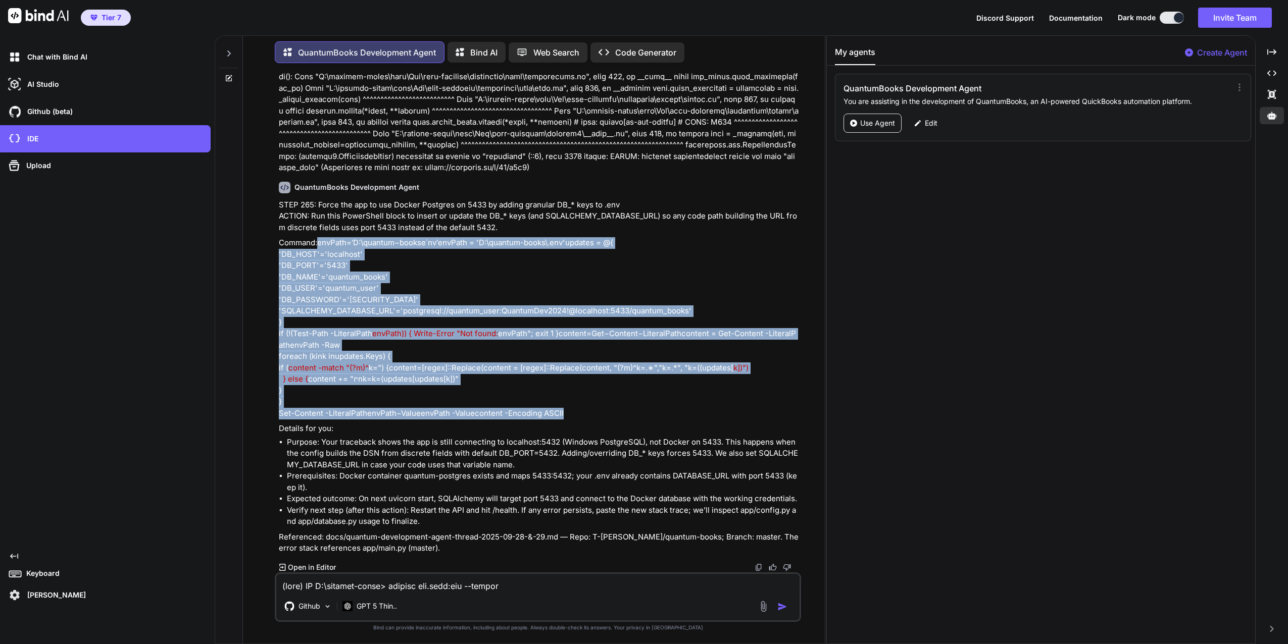
drag, startPoint x: 276, startPoint y: 220, endPoint x: 598, endPoint y: 418, distance: 378.1
click at [598, 418] on div "You done QuantumBooks Development Agent STEP 255: Test Server Startup with Fixe…" at bounding box center [538, 357] width 526 height 573
copy p "e n v P a t h = ′ D : \quantum − b o o k s e ˙ n v ′ envPath = 'D:\quantum-book…"
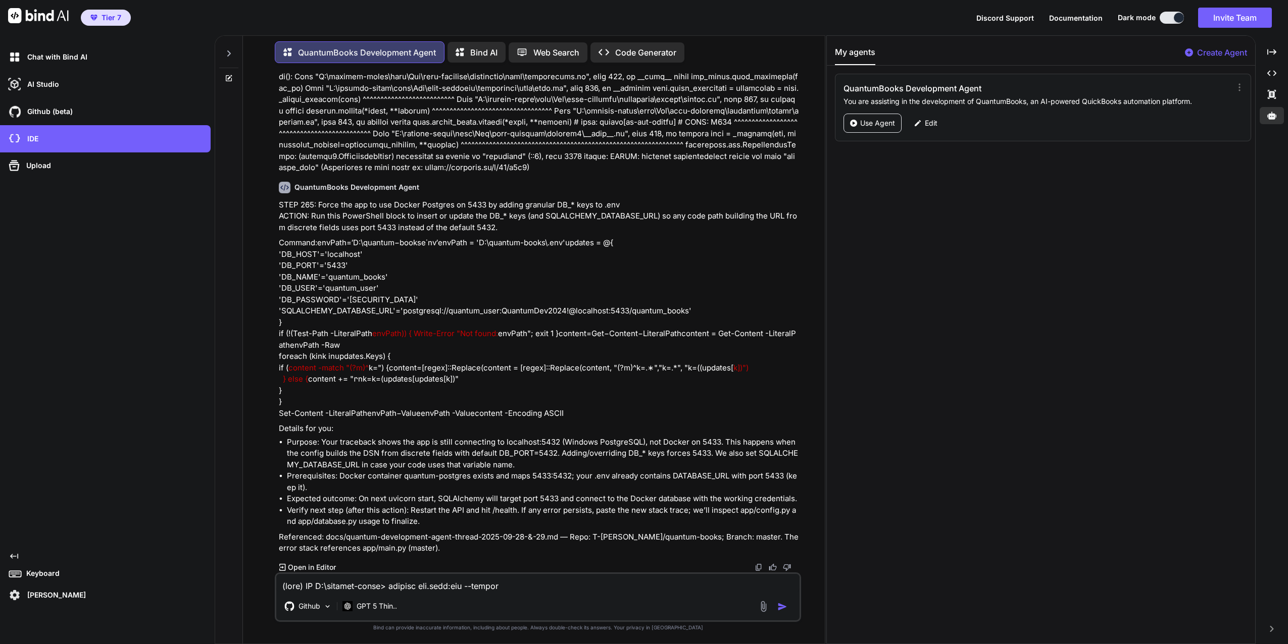
click at [311, 581] on textarea at bounding box center [537, 583] width 523 height 18
paste textarea "(venv) PS D:\quantum-books> h Id CommandLine -- ----------- 1 git diff --no-pag…"
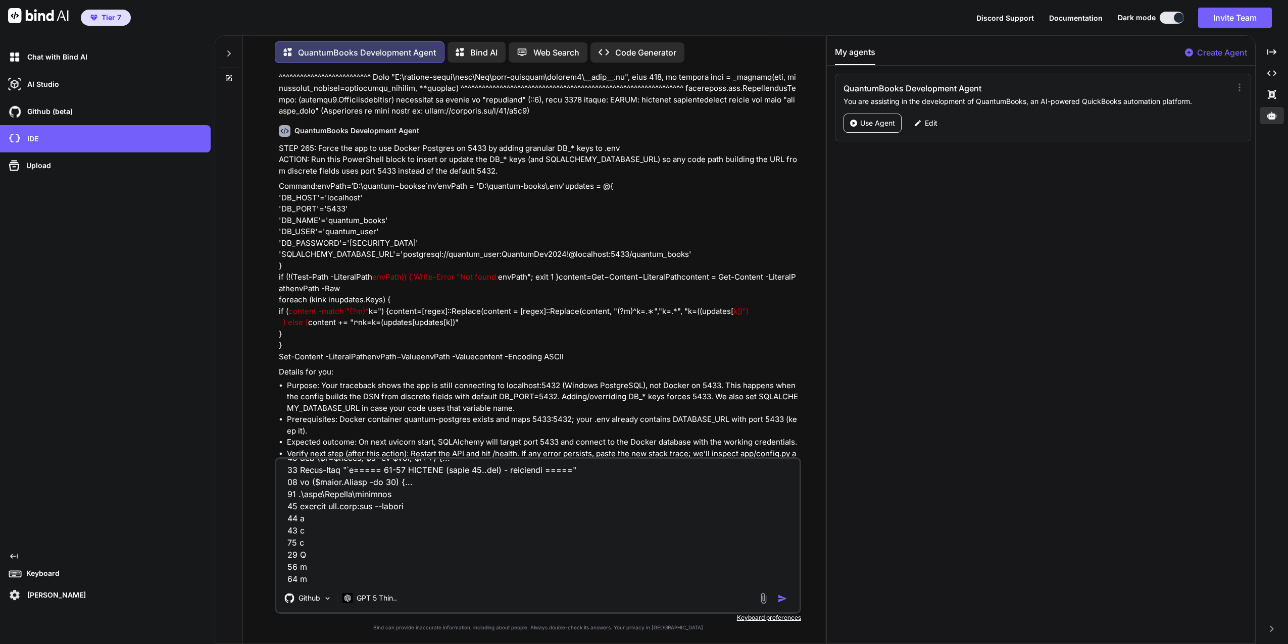
click at [385, 571] on textarea at bounding box center [537, 521] width 523 height 125
click at [380, 573] on textarea at bounding box center [537, 521] width 523 height 125
paste textarea "(venv) PS D:\quantum-books> updates = @{ >> 'DB_HOST'='localhost' >> 'DB_PORT'=…"
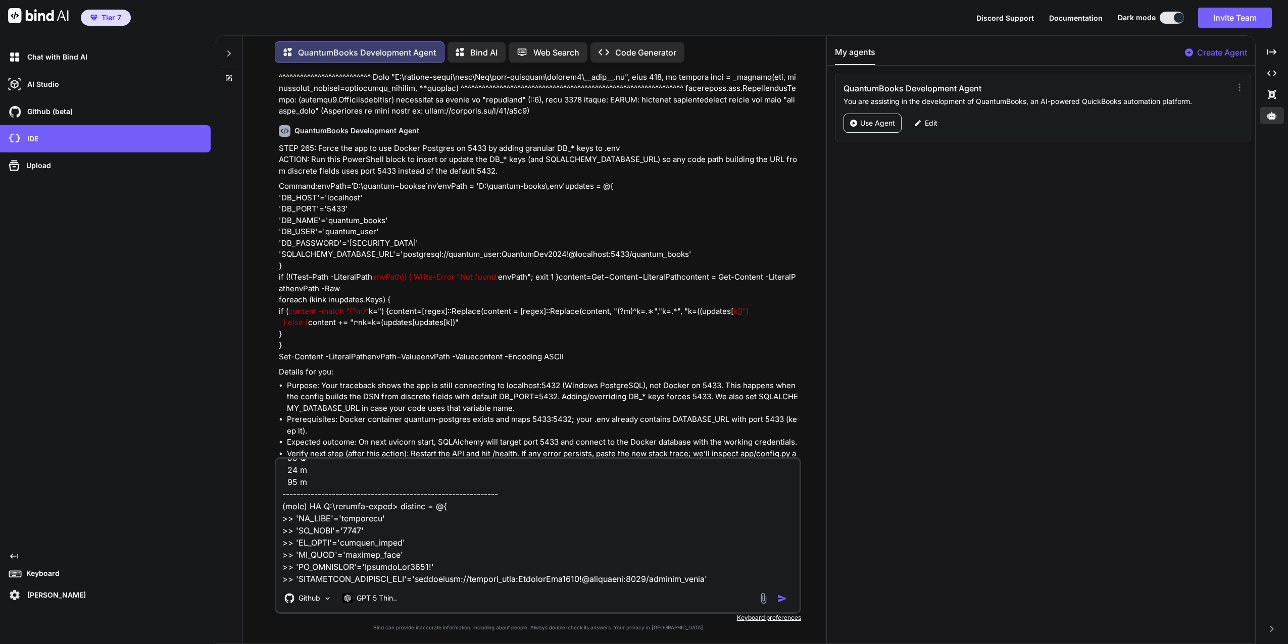
scroll to position [413, 0]
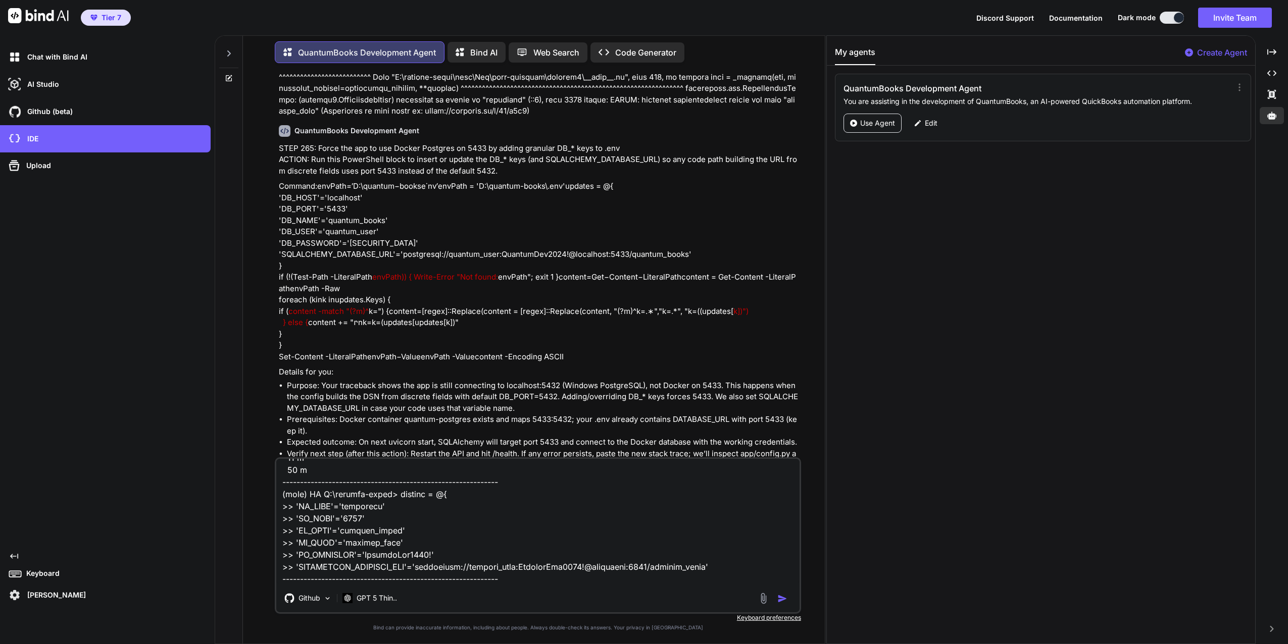
click at [515, 593] on div "Github GPT 5 Thin.." at bounding box center [537, 600] width 523 height 24
click at [507, 589] on div "Github GPT 5 Thin.." at bounding box center [538, 535] width 526 height 157
click at [487, 579] on textarea at bounding box center [537, 521] width 523 height 125
paste textarea "[process exited with code 1 (0x00000001)]"
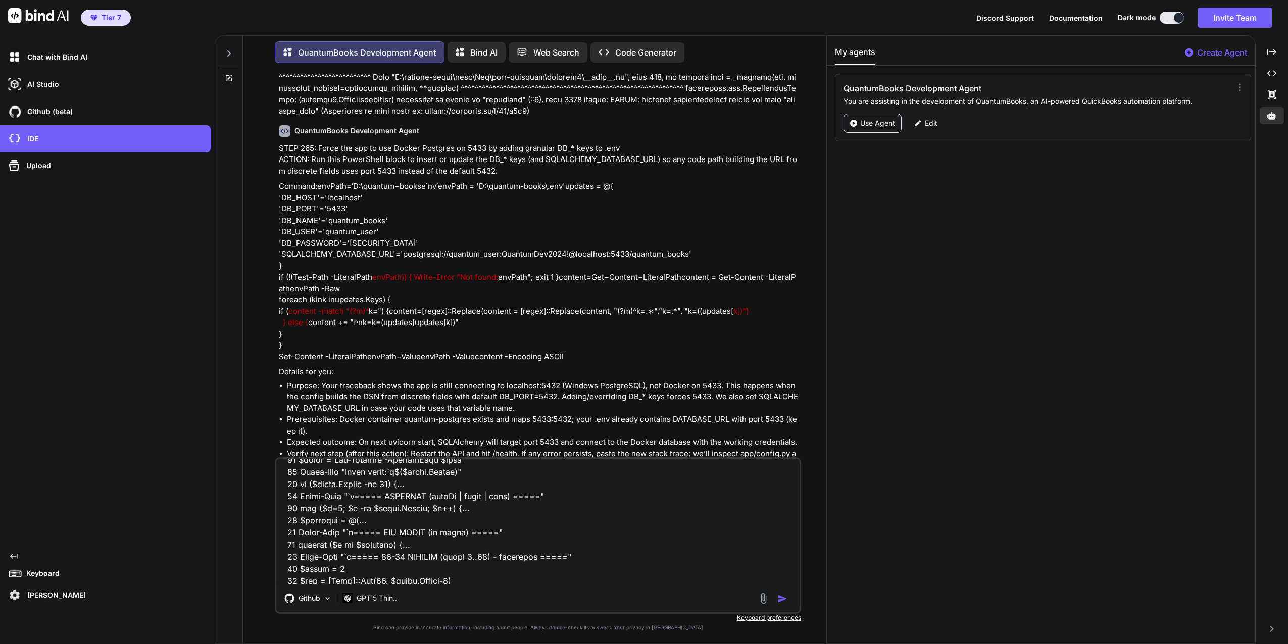
scroll to position [0, 0]
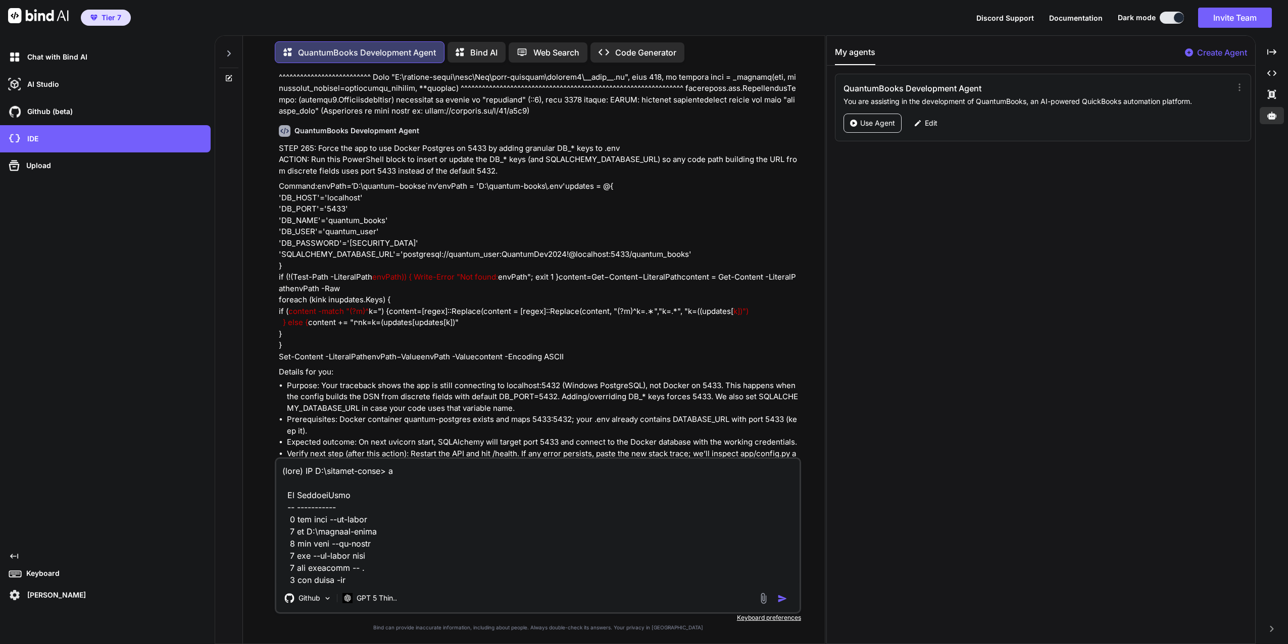
drag, startPoint x: 416, startPoint y: 473, endPoint x: 272, endPoint y: 474, distance: 143.9
click at [272, 474] on div "You done QuantumBooks Development Agent STEP 255: Test Server Startup with Fixe…" at bounding box center [538, 357] width 574 height 573
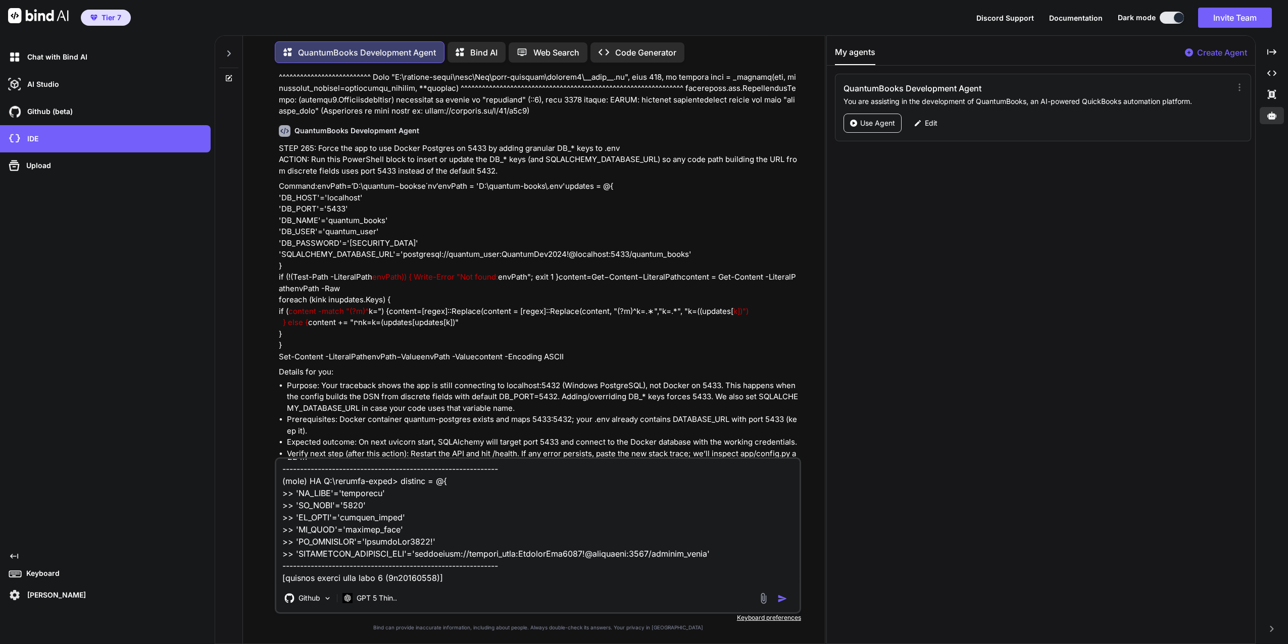
drag, startPoint x: 450, startPoint y: 579, endPoint x: 348, endPoint y: 579, distance: 102.5
click at [348, 579] on textarea at bounding box center [537, 521] width 523 height 125
click at [280, 578] on textarea at bounding box center [537, 521] width 523 height 125
click at [289, 573] on textarea at bounding box center [537, 521] width 523 height 125
paste textarea "(venv) PS D:\quantum-books> if (!(Test-Path -LiteralPath envPath)) { Write-Erro…"
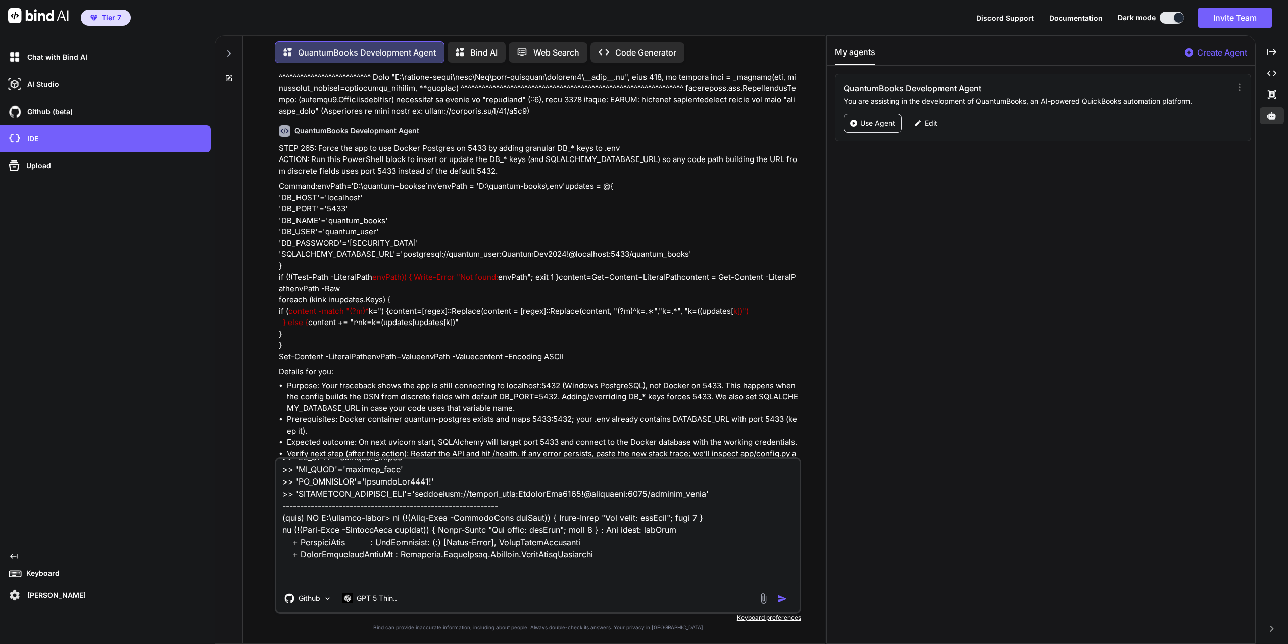
scroll to position [499, 0]
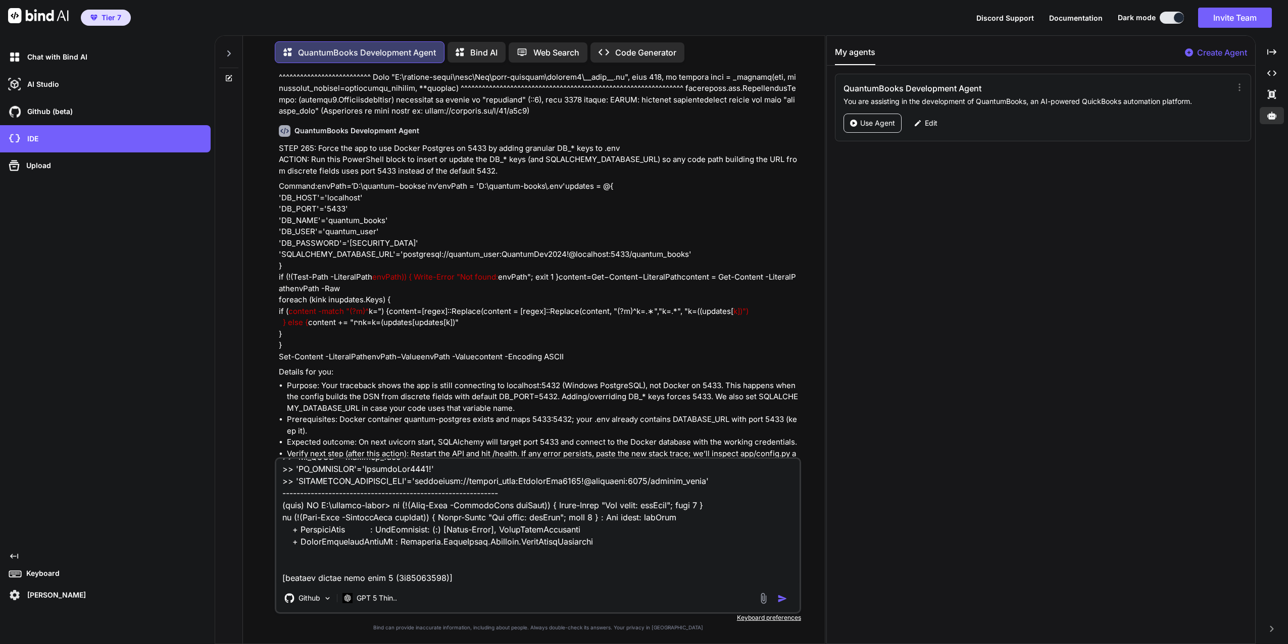
click at [279, 555] on textarea at bounding box center [537, 521] width 523 height 125
click at [781, 600] on img "button" at bounding box center [782, 599] width 10 height 10
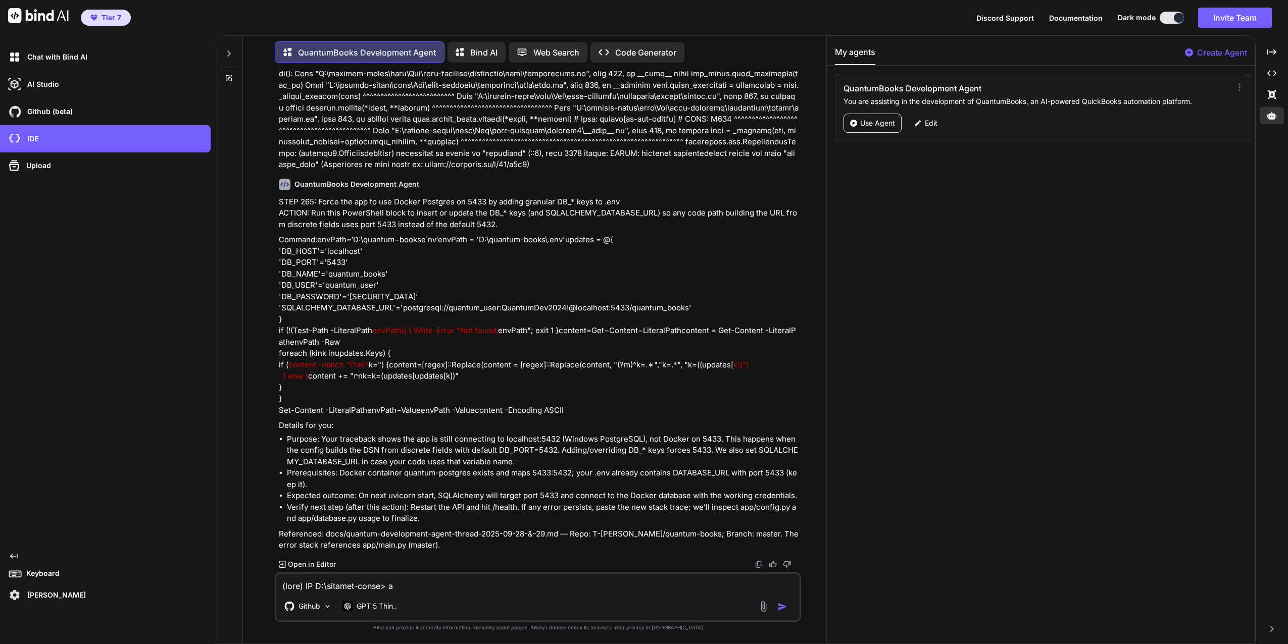
scroll to position [21747, 0]
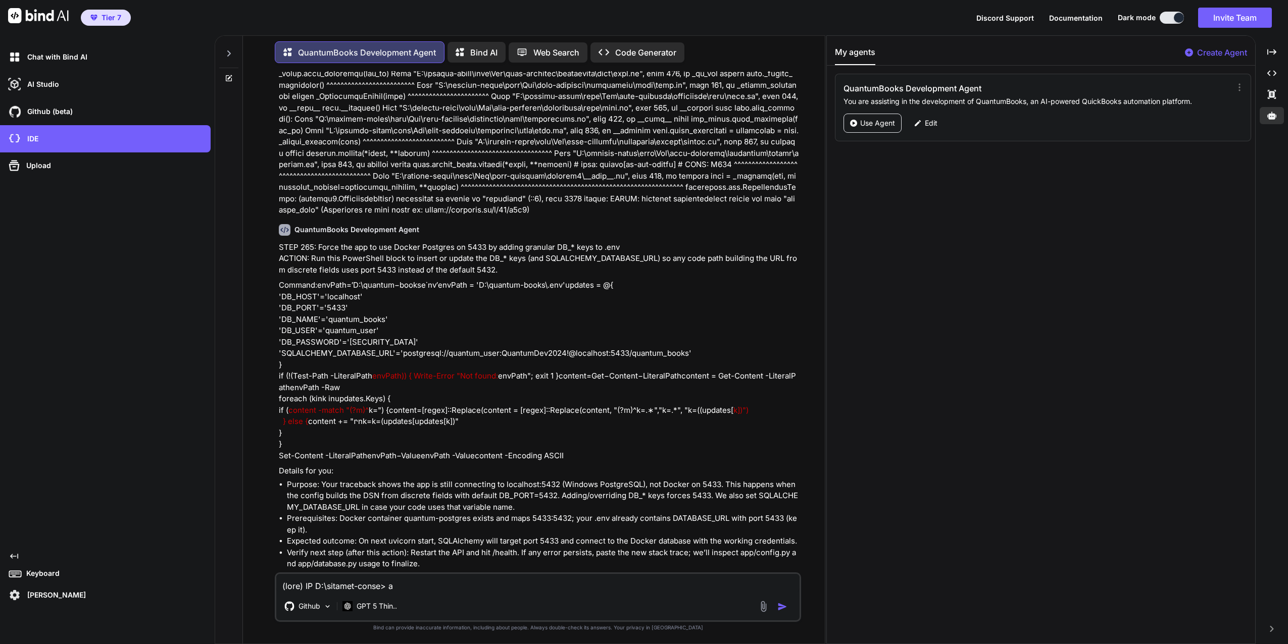
click at [322, 290] on mi "n" at bounding box center [324, 285] width 5 height 10
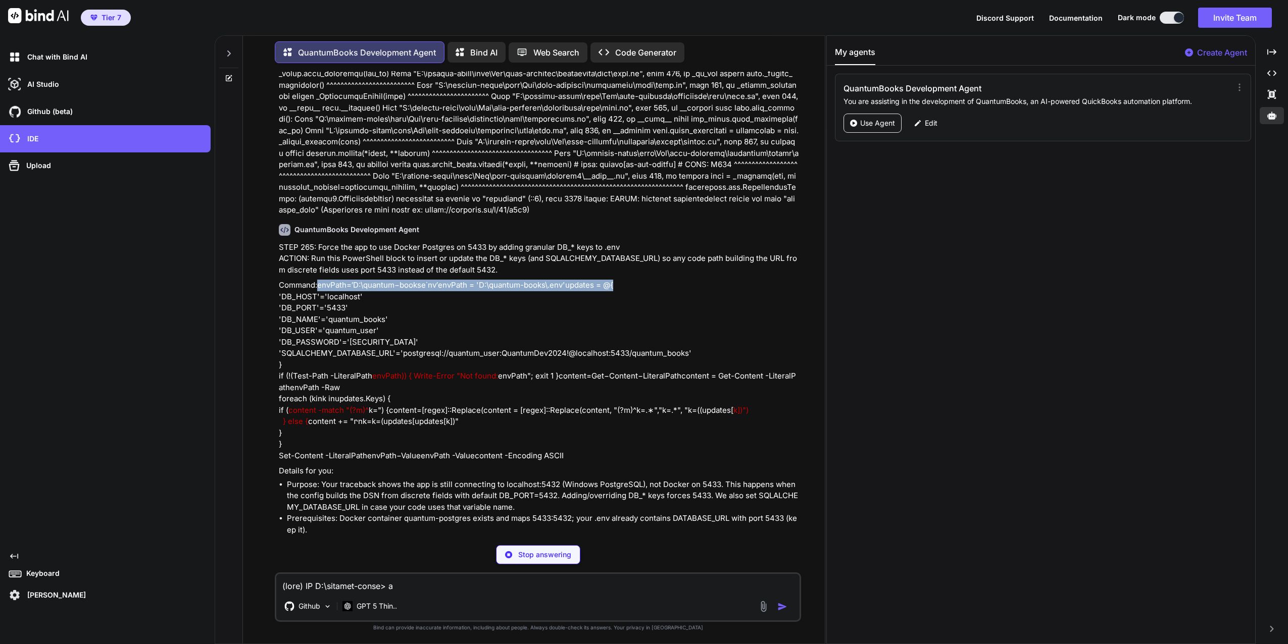
drag, startPoint x: 280, startPoint y: 318, endPoint x: 470, endPoint y: 321, distance: 189.9
click at [470, 321] on p "Command: e n v P a t h = ′ D : \quantum − b o o k s e ˙ n v ′ envPath = 'D:\qua…" at bounding box center [539, 371] width 520 height 182
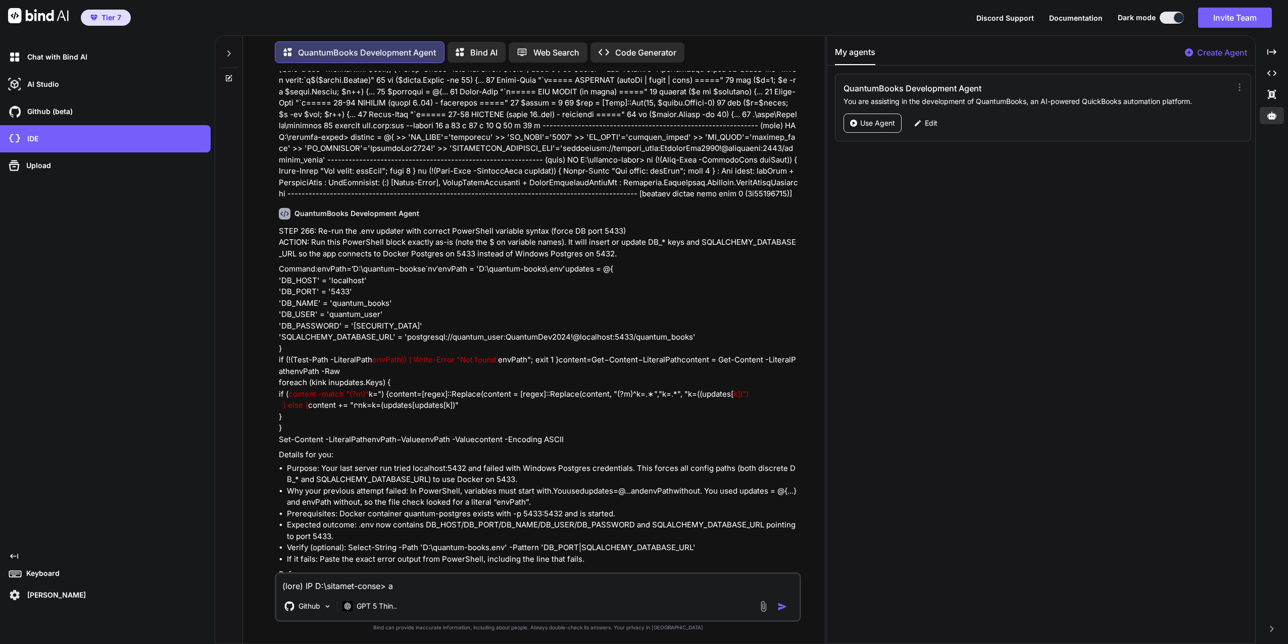
scroll to position [22336, 0]
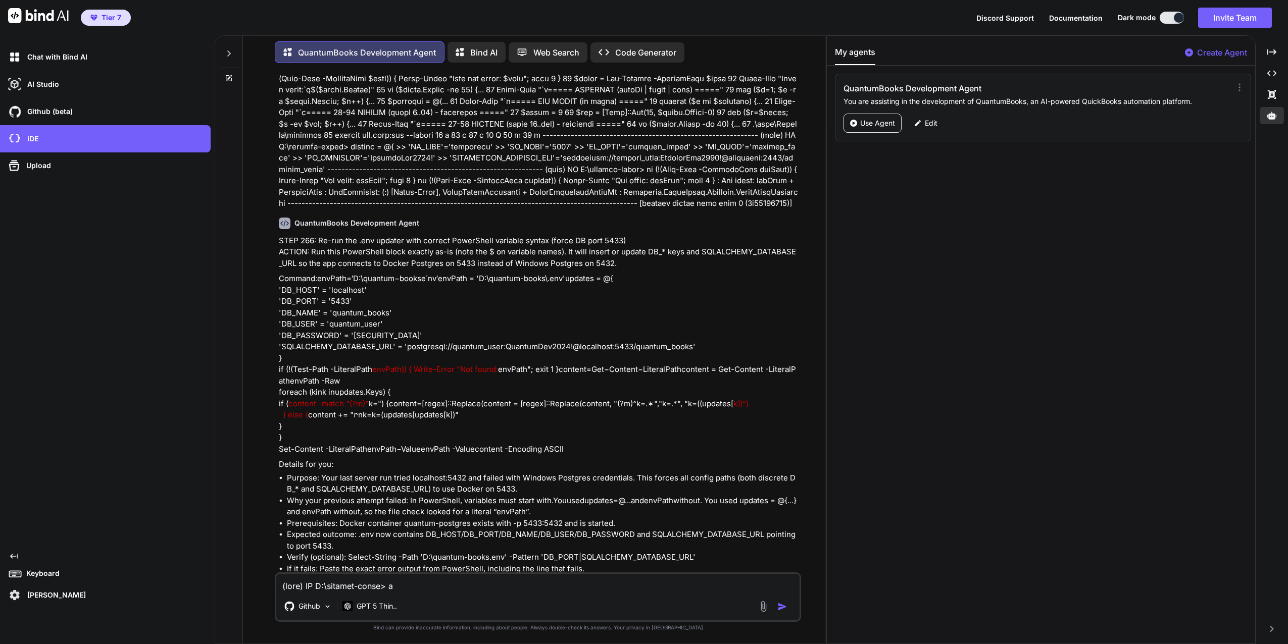
click at [382, 592] on div "Github GPT 5 Thin.." at bounding box center [538, 597] width 526 height 49
click at [388, 582] on textarea at bounding box center [537, 583] width 523 height 18
click at [779, 600] on img "button" at bounding box center [782, 599] width 10 height 10
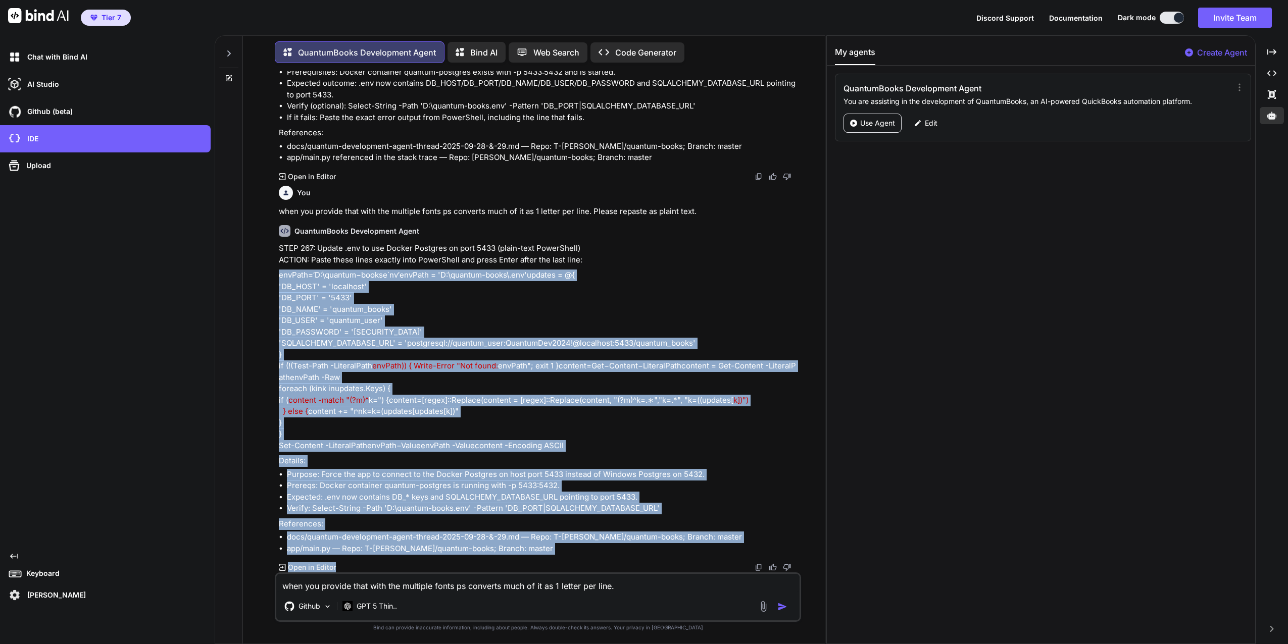
scroll to position [22901, 0]
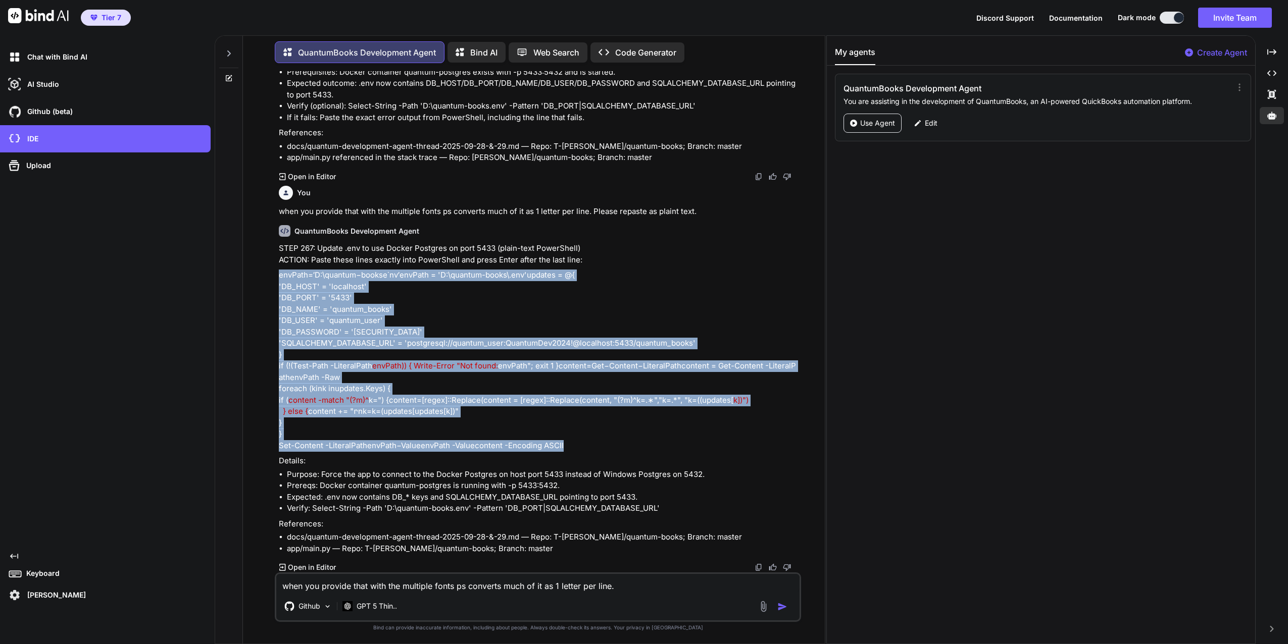
drag, startPoint x: 278, startPoint y: 402, endPoint x: 532, endPoint y: 445, distance: 258.2
click at [532, 445] on div "You done QuantumBooks Development Agent STEP 255: Test Server Startup with Fixe…" at bounding box center [539, 321] width 524 height 501
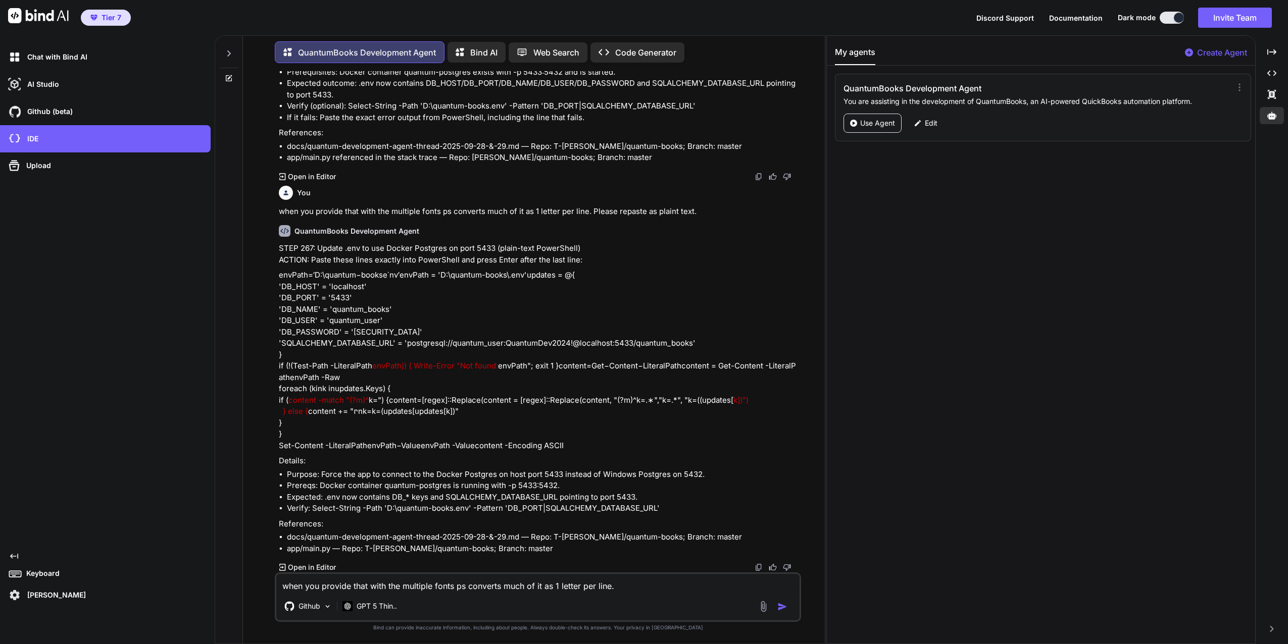
click at [388, 585] on textarea "when you provide that with the multiple fonts ps converts much of it as 1 lette…" at bounding box center [537, 583] width 523 height 18
paste textarea "e n v P a t h = ′ D : \quantum − b o o k s e ˙ n v ′ updates = @{ 'DB_HOST' = '…"
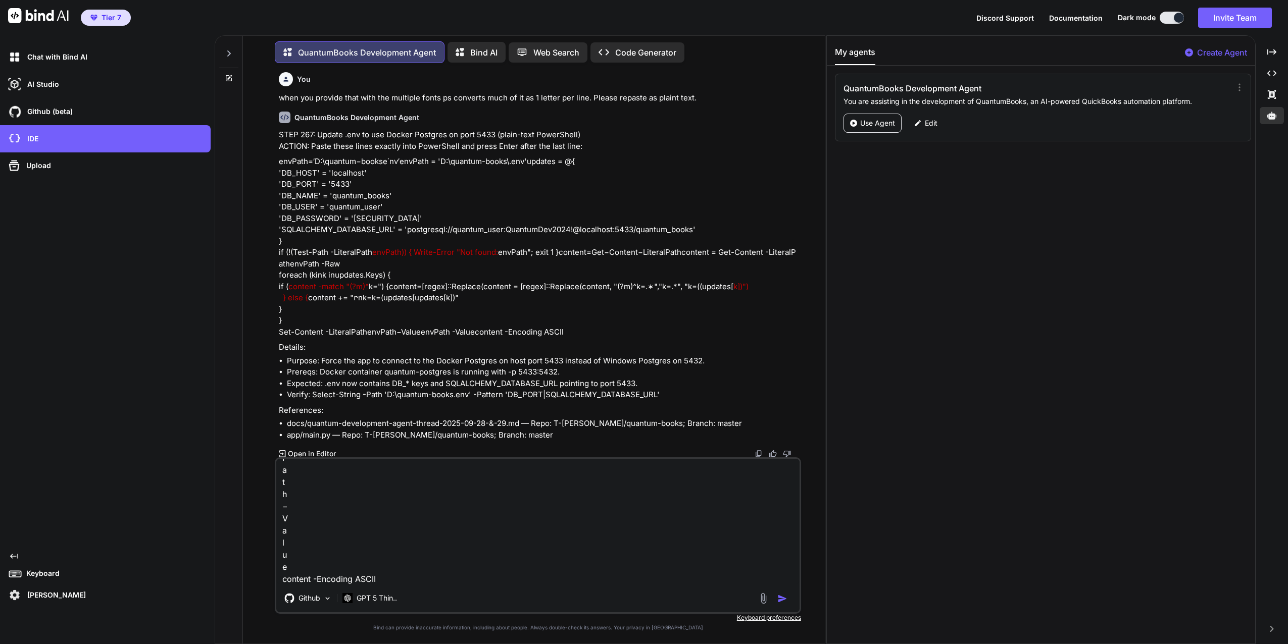
scroll to position [1541, 0]
click at [462, 575] on textarea "e n v P a t h = ′ D : \quantum − b o o k s e ˙ n v ′ updates = @{ 'DB_HOST' = '…" at bounding box center [537, 521] width 523 height 125
click at [780, 598] on img "button" at bounding box center [782, 599] width 10 height 10
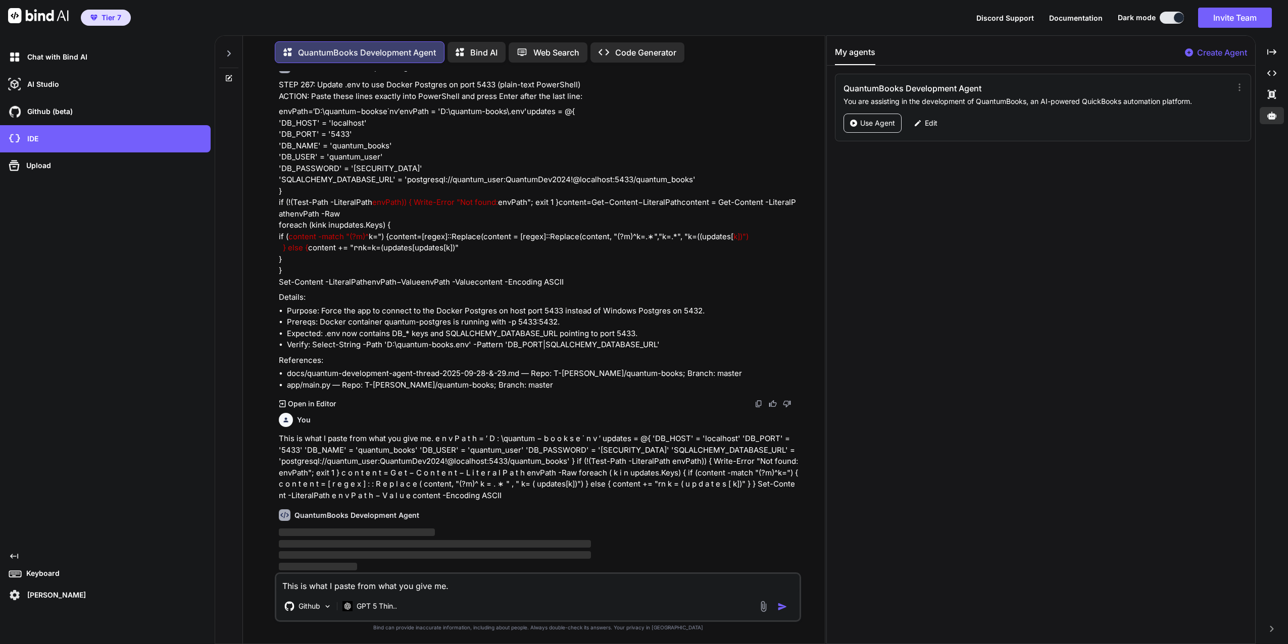
scroll to position [23065, 0]
click at [416, 579] on textarea "This is what I paste from what you give me. e n v P a t h = ′ D : \quantum − b …" at bounding box center [537, 583] width 523 height 18
click at [933, 123] on p "Edit" at bounding box center [931, 123] width 13 height 10
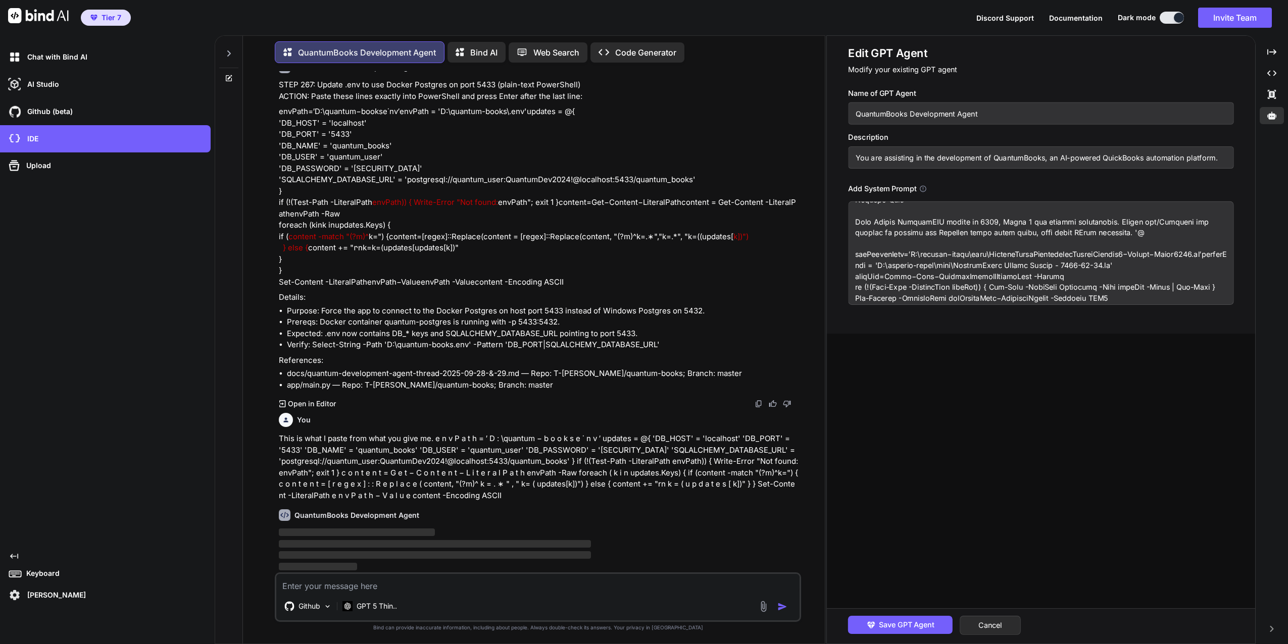
scroll to position [2526, 0]
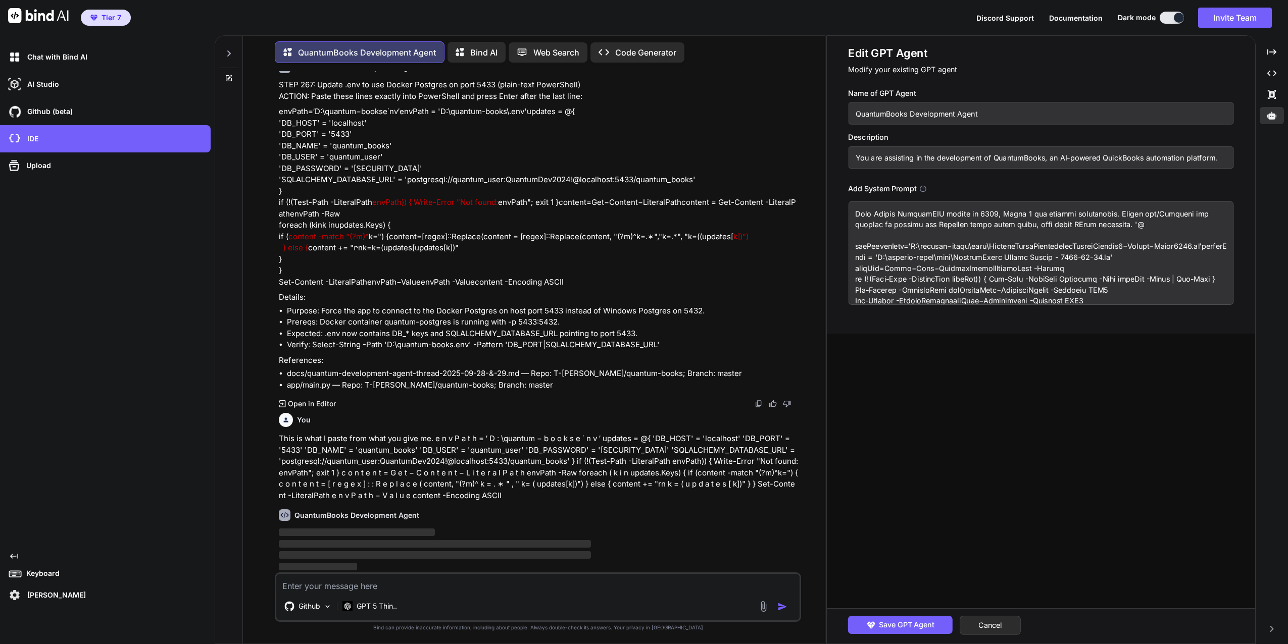
drag, startPoint x: 1032, startPoint y: 272, endPoint x: 852, endPoint y: 238, distance: 182.9
click at [852, 238] on textarea at bounding box center [1040, 253] width 385 height 104
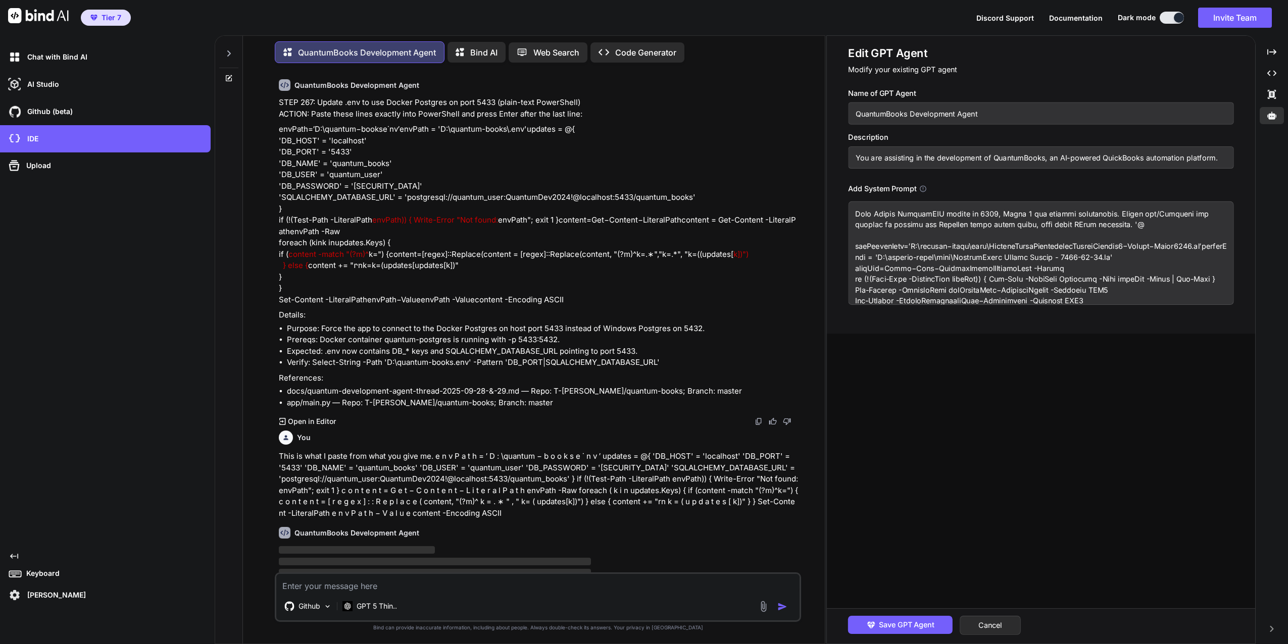
scroll to position [22913, 0]
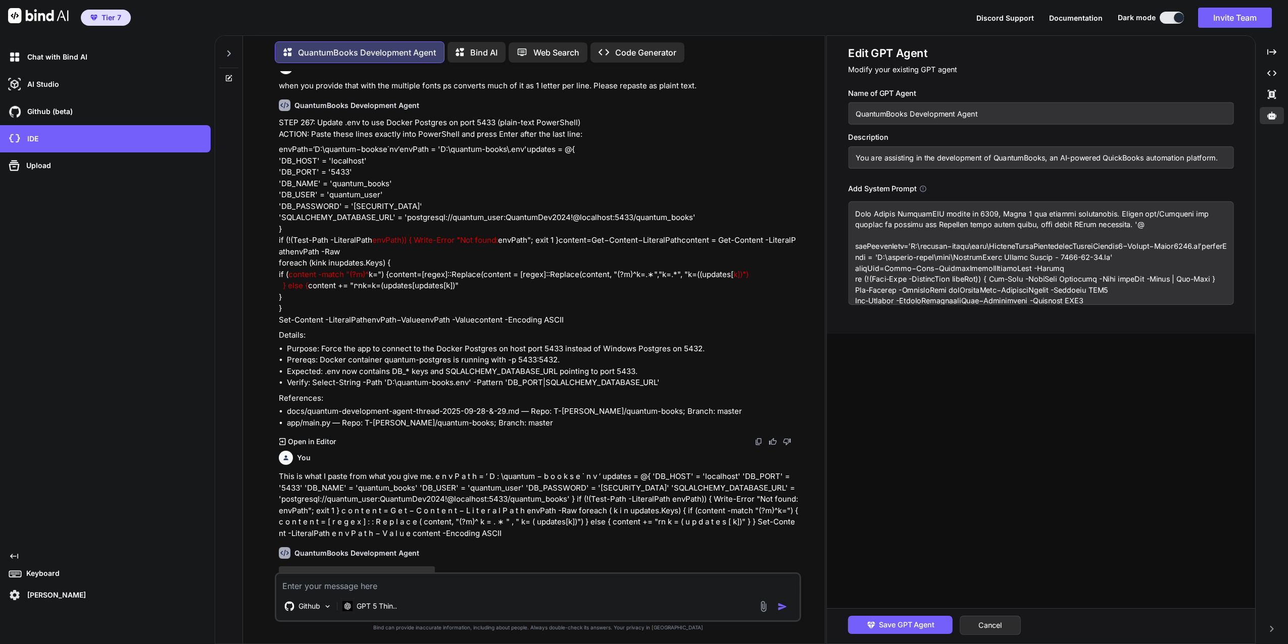
click at [1015, 251] on textarea at bounding box center [1040, 253] width 385 height 104
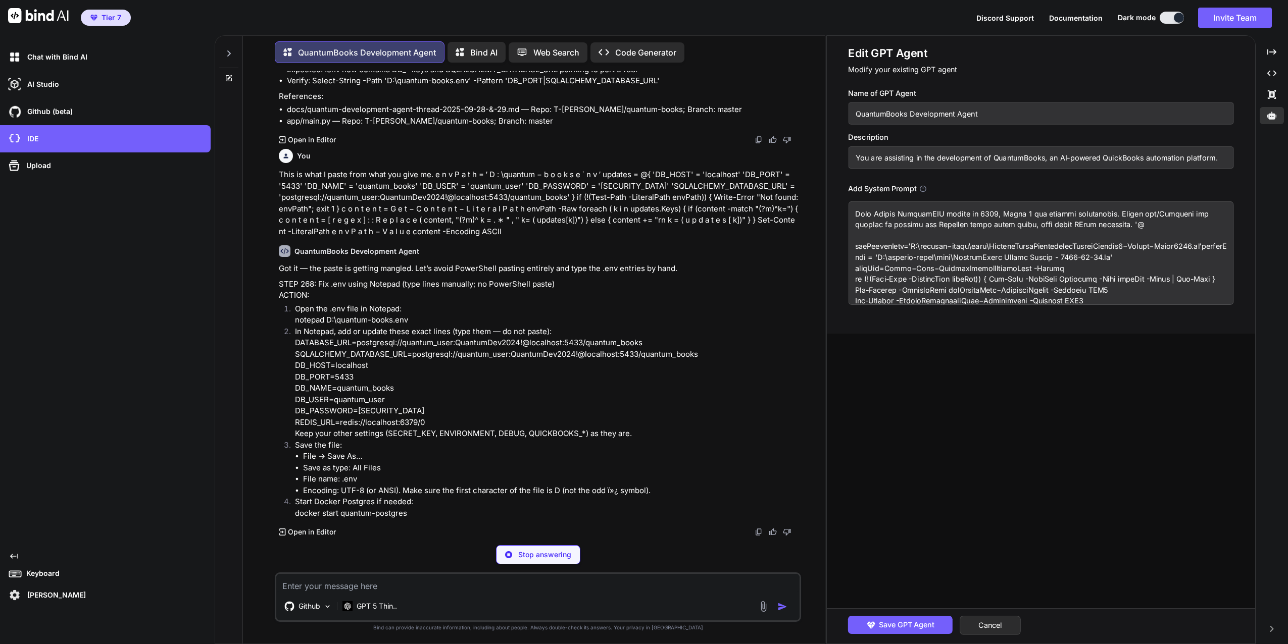
scroll to position [23329, 0]
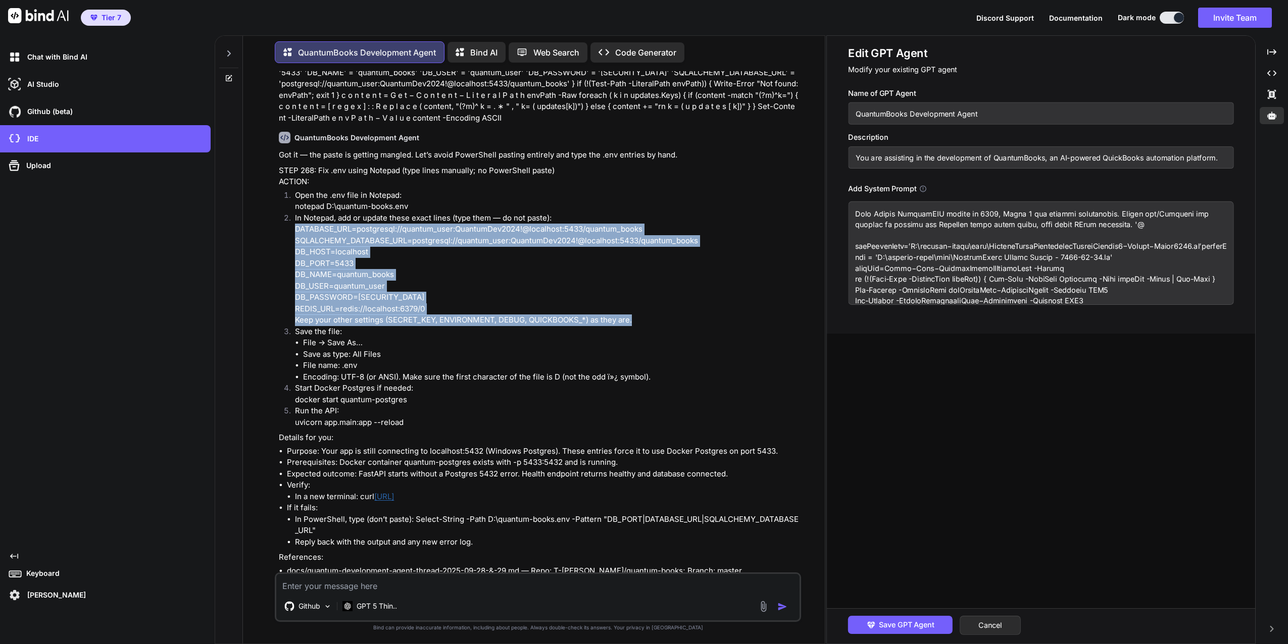
drag, startPoint x: 296, startPoint y: 342, endPoint x: 652, endPoint y: 433, distance: 367.4
click at [652, 326] on li "In Notepad, add or update these exact lines (type them — do not paste): DATABAS…" at bounding box center [543, 270] width 512 height 114
click at [394, 315] on p "In Notepad, add or update these exact lines (type them — do not paste): DATABAS…" at bounding box center [546, 264] width 503 height 103
drag, startPoint x: 431, startPoint y: 423, endPoint x: 292, endPoint y: 343, distance: 160.8
click at [292, 326] on li "In Notepad, add or update these exact lines (type them — do not paste): DATABAS…" at bounding box center [543, 270] width 512 height 114
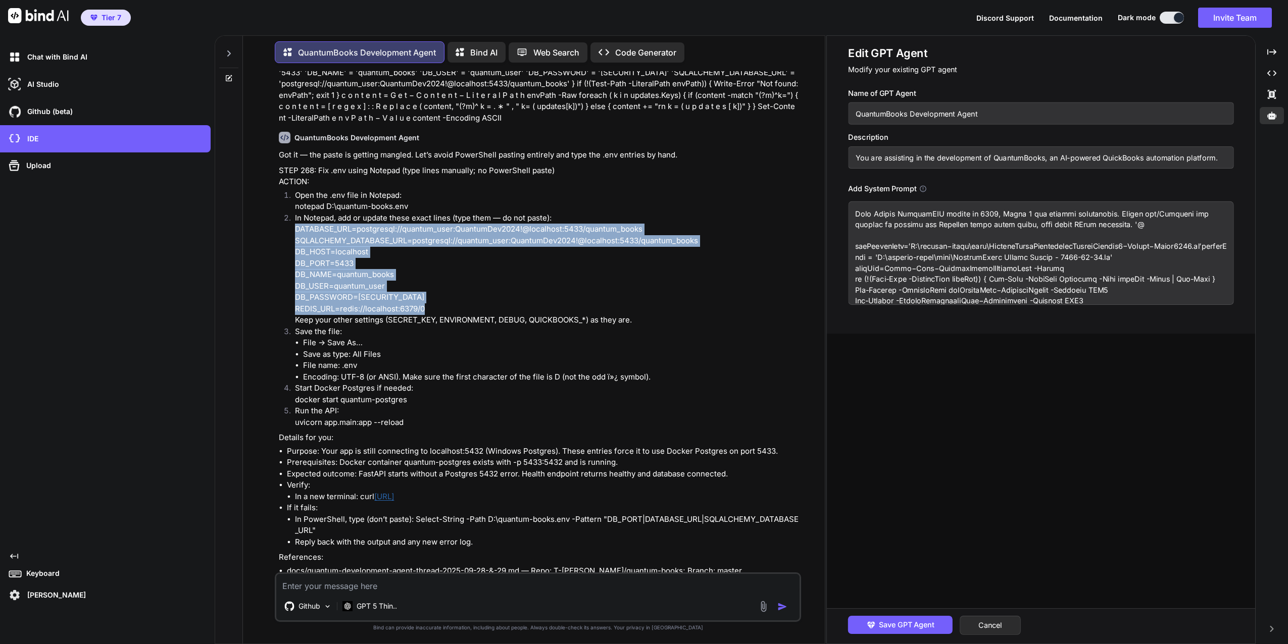
drag, startPoint x: 292, startPoint y: 343, endPoint x: 307, endPoint y: 370, distance: 31.2
click at [456, 315] on p "In Notepad, add or update these exact lines (type them — do not paste): DATABAS…" at bounding box center [546, 264] width 503 height 103
drag, startPoint x: 431, startPoint y: 423, endPoint x: 286, endPoint y: 344, distance: 165.0
click at [286, 344] on ol "Open the .env file in Notepad: notepad D:\quantum-books.env In Notepad, add or …" at bounding box center [539, 309] width 520 height 239
drag, startPoint x: 286, startPoint y: 344, endPoint x: 317, endPoint y: 362, distance: 36.0
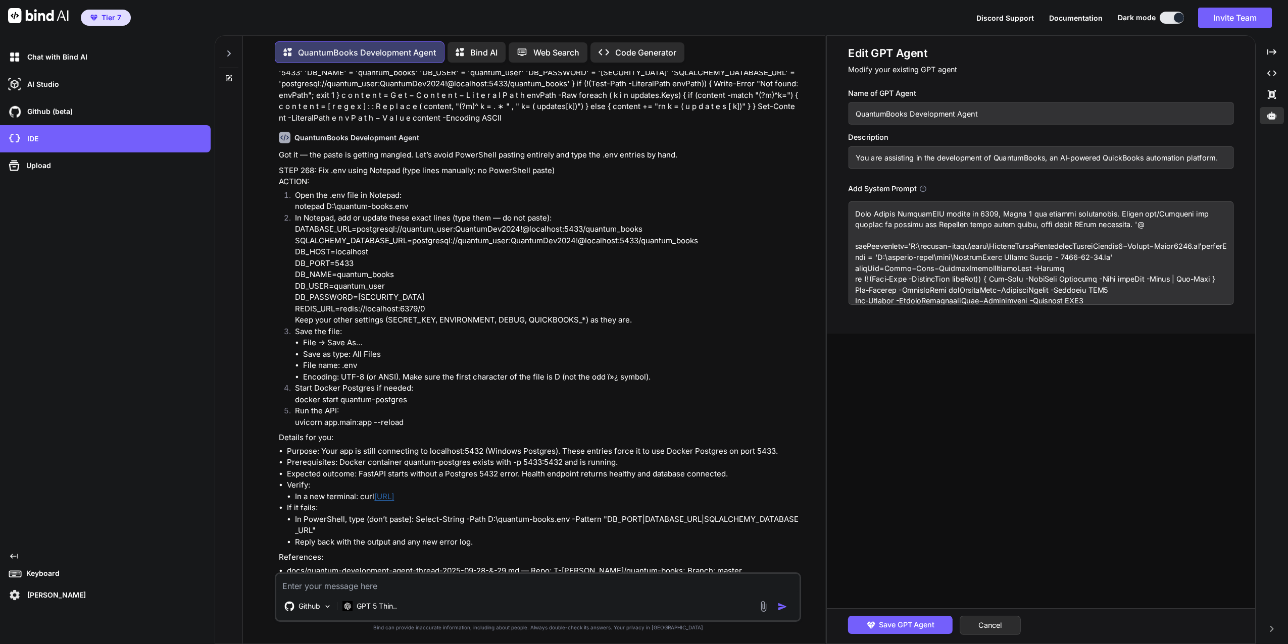
click at [335, 589] on textarea at bounding box center [537, 583] width 523 height 18
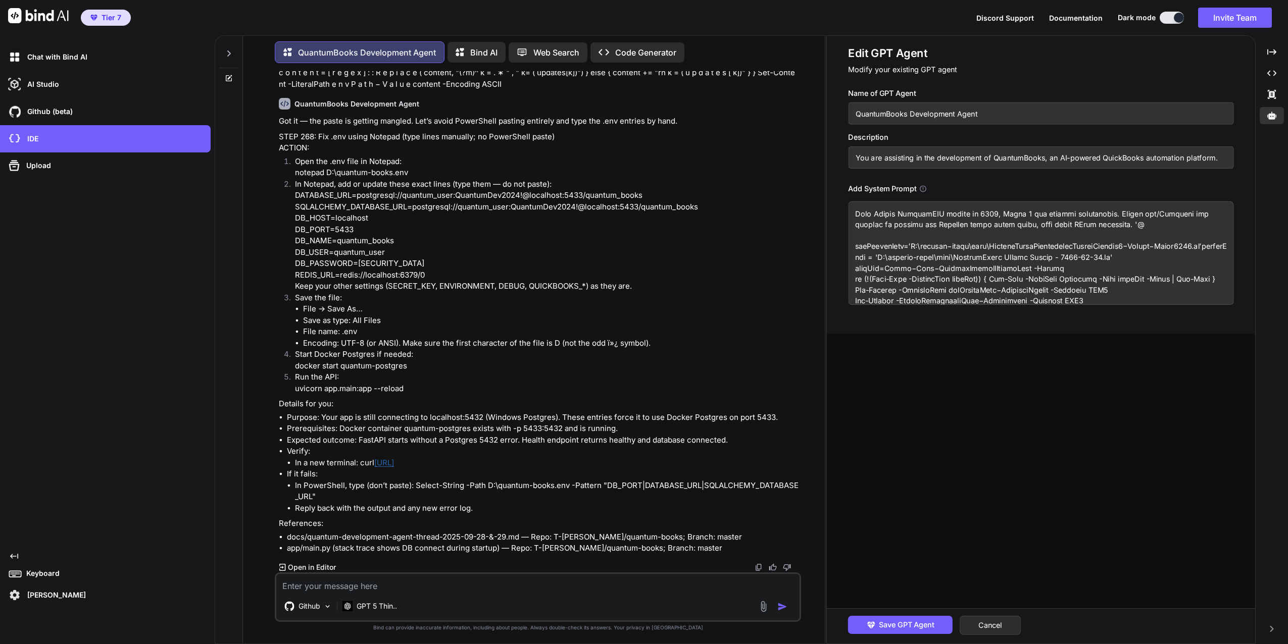
scroll to position [23476, 0]
click at [341, 583] on textarea at bounding box center [537, 583] width 523 height 18
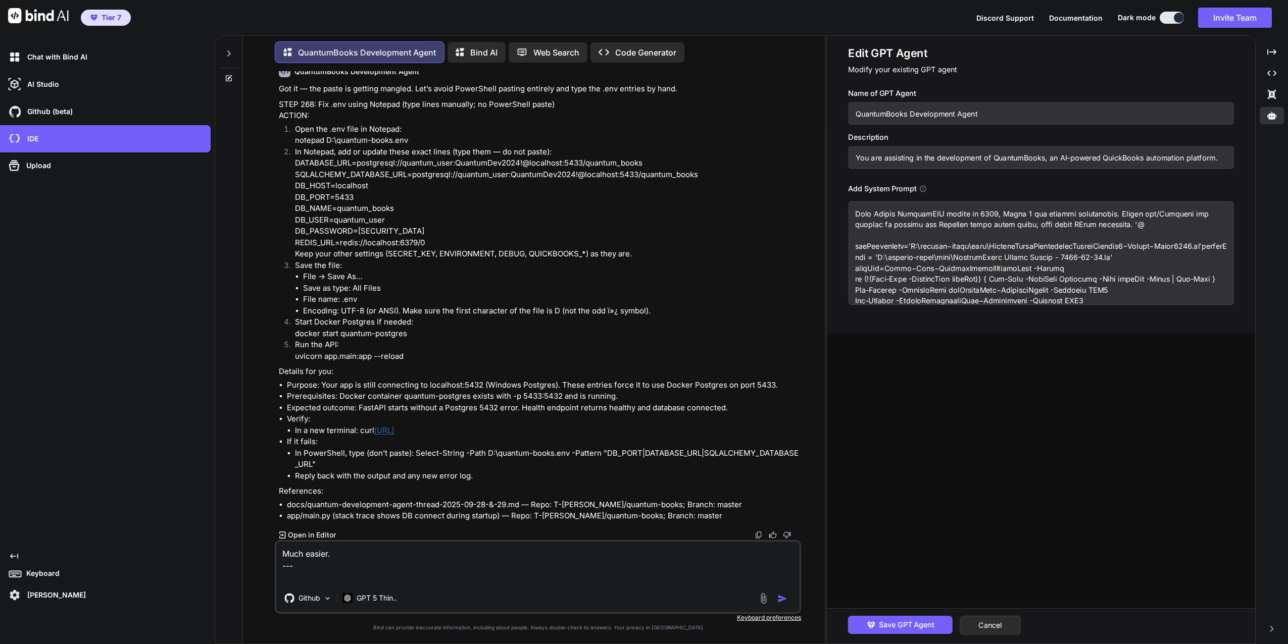
paste textarea "DATABASE_URL=postgresql://quantum_user:QuantumDev2024!@localhost:5433/quantum_b…"
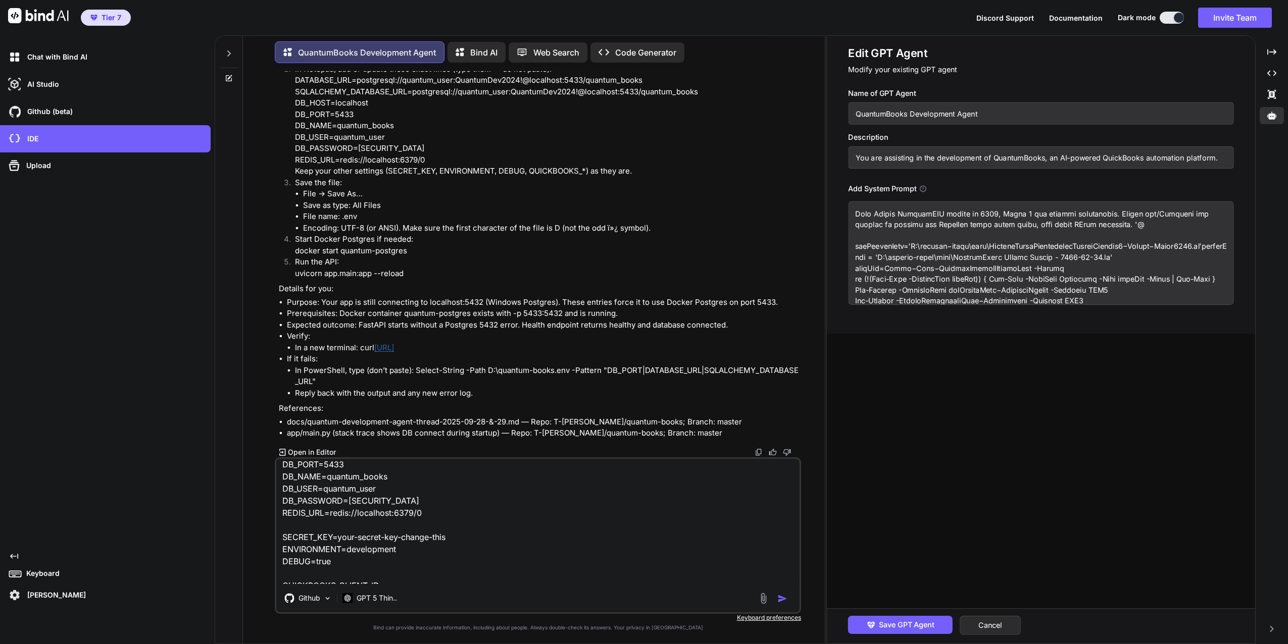
scroll to position [0, 0]
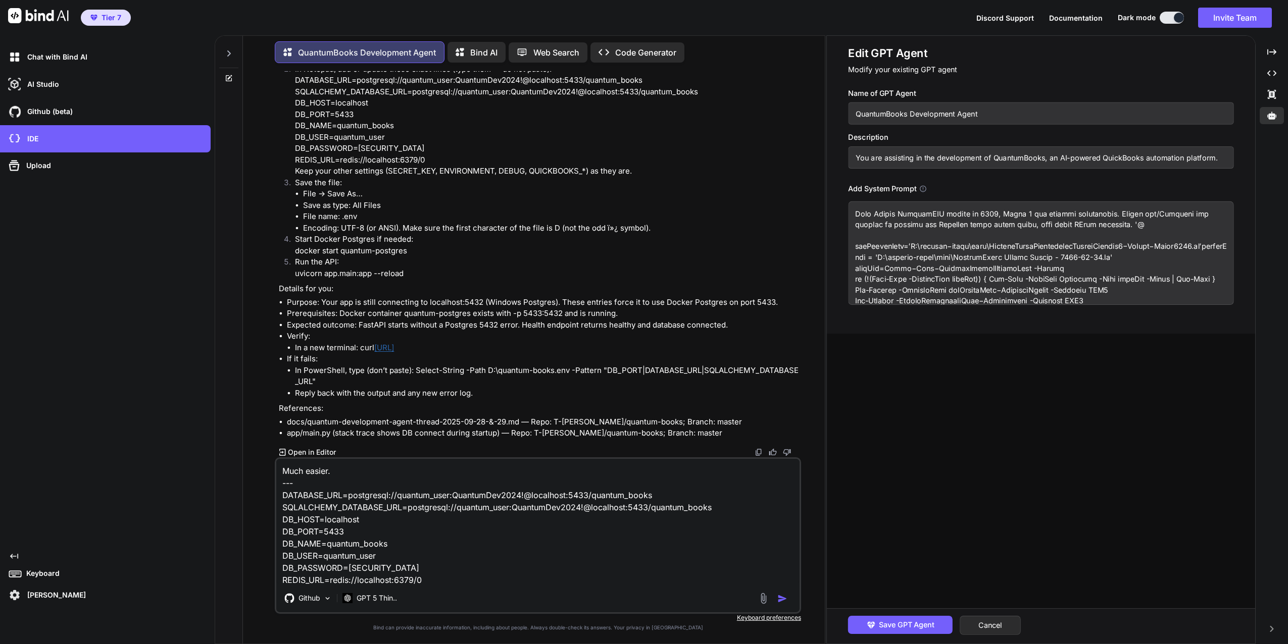
click at [322, 480] on textarea "Much easier. --- DATABASE_URL=postgresql://quantum_user:QuantumDev2024!@localho…" at bounding box center [537, 521] width 523 height 125
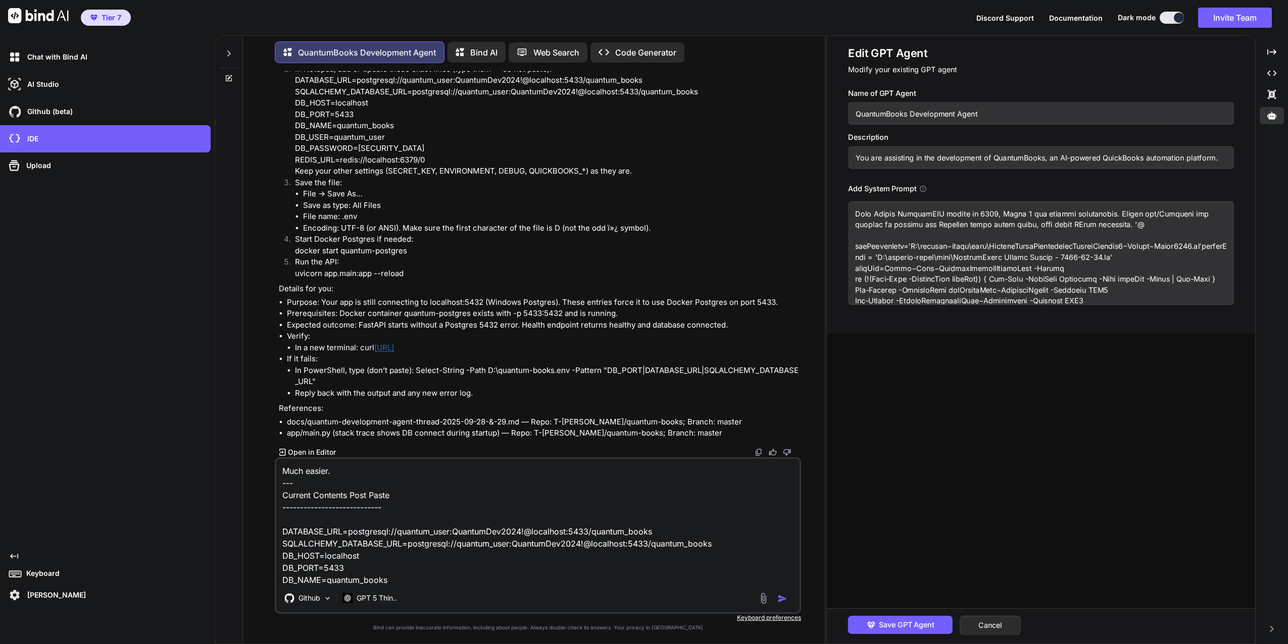
click at [781, 599] on img "button" at bounding box center [782, 599] width 10 height 10
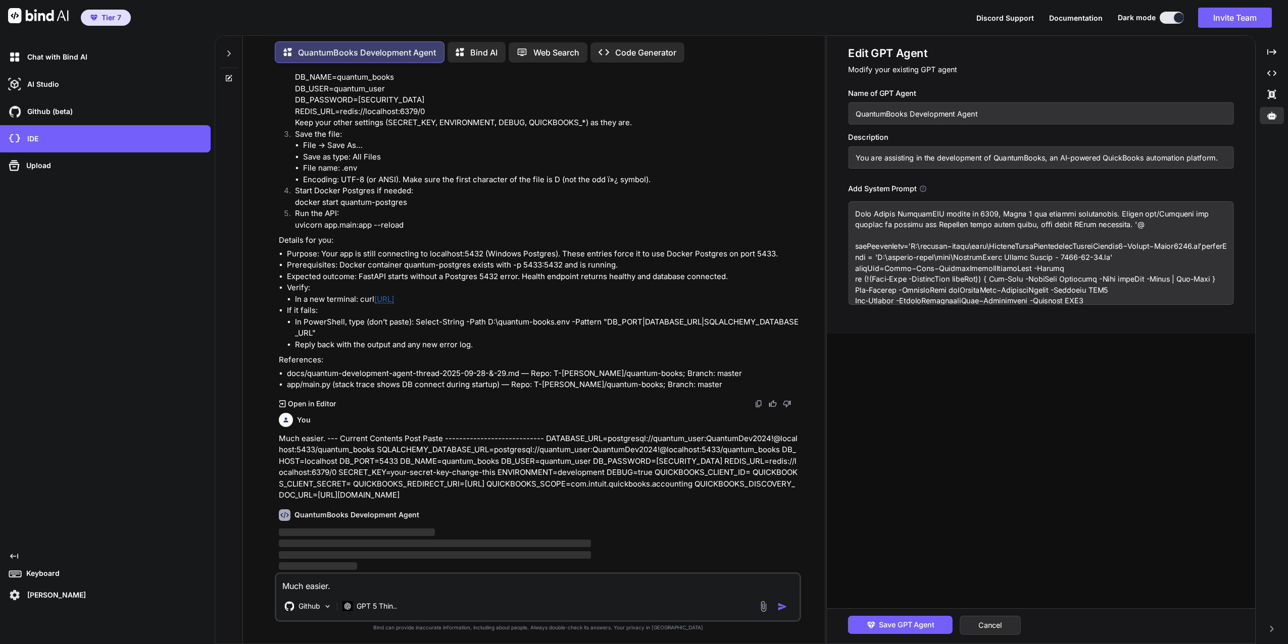
scroll to position [23640, 0]
click at [332, 584] on textarea "Much easier. --- Current Contents Post Paste ---------------------------- DATAB…" at bounding box center [537, 583] width 523 height 18
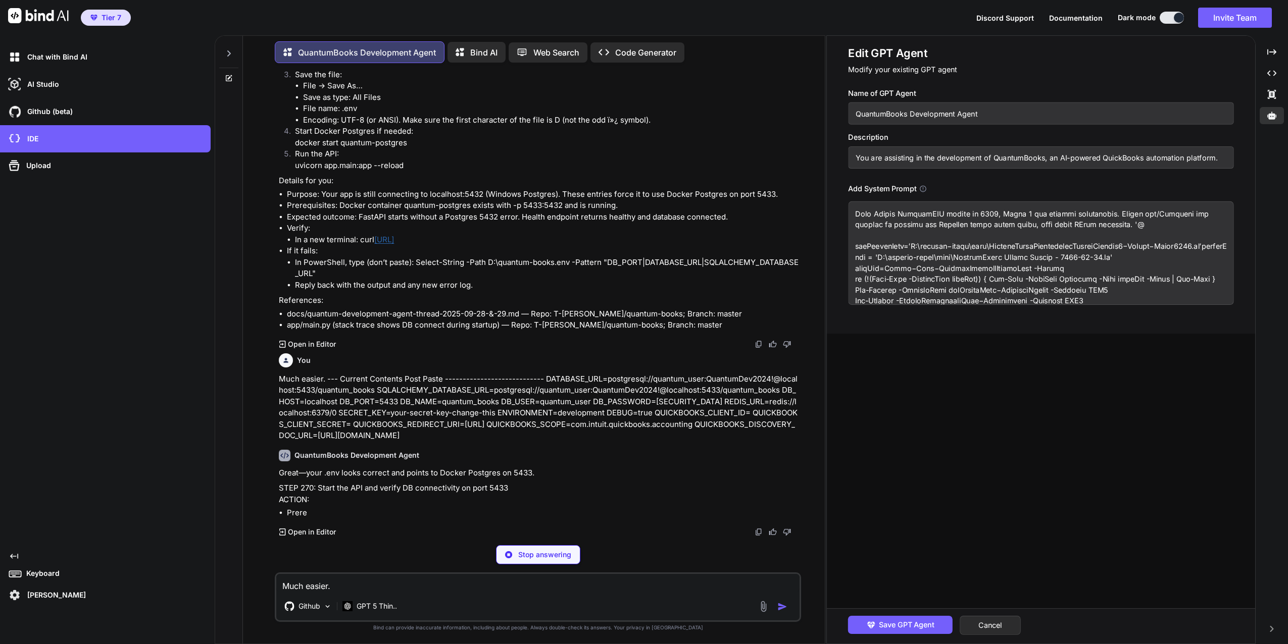
click at [552, 558] on p "Stop answering" at bounding box center [544, 555] width 53 height 10
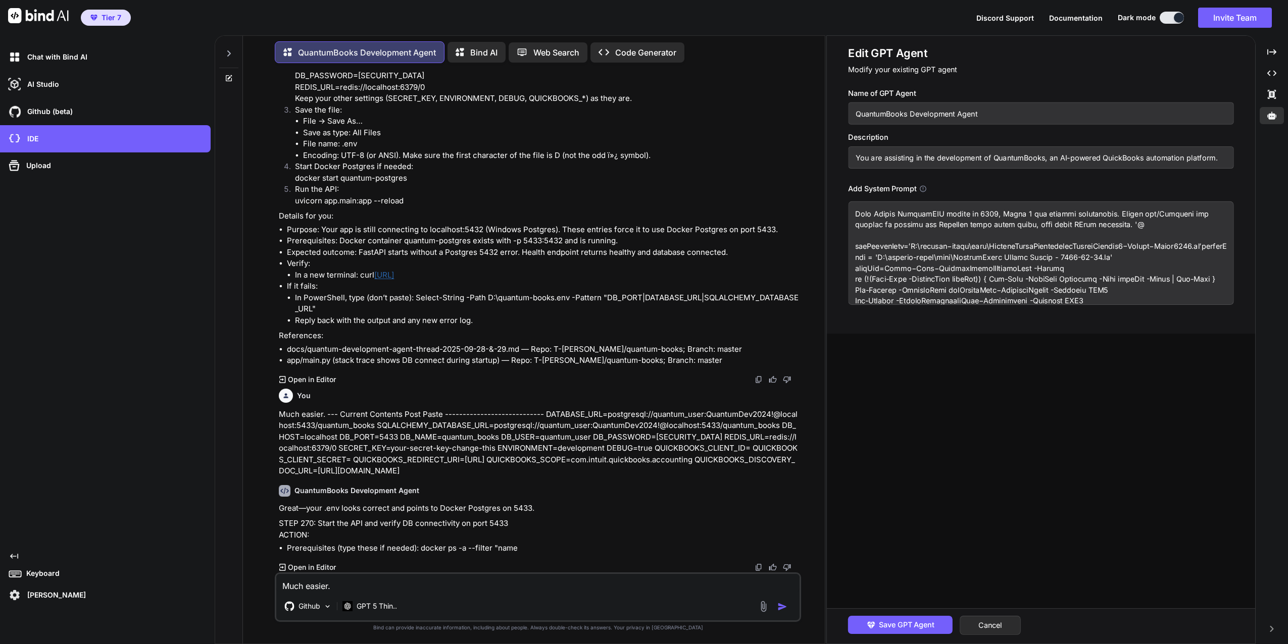
click at [429, 585] on textarea "Much easier. --- Current Contents Post Paste ---------------------------- DATAB…" at bounding box center [537, 583] width 523 height 18
paste textarea "uvicorn app.main:app --reload"
drag, startPoint x: 434, startPoint y: 581, endPoint x: 254, endPoint y: 589, distance: 179.9
click at [253, 590] on div "You done QuantumBooks Development Agent STEP 255: Test Server Startup with Fixe…" at bounding box center [538, 357] width 574 height 573
click at [465, 581] on textarea "uvicorn app.main:app --reload" at bounding box center [537, 583] width 523 height 18
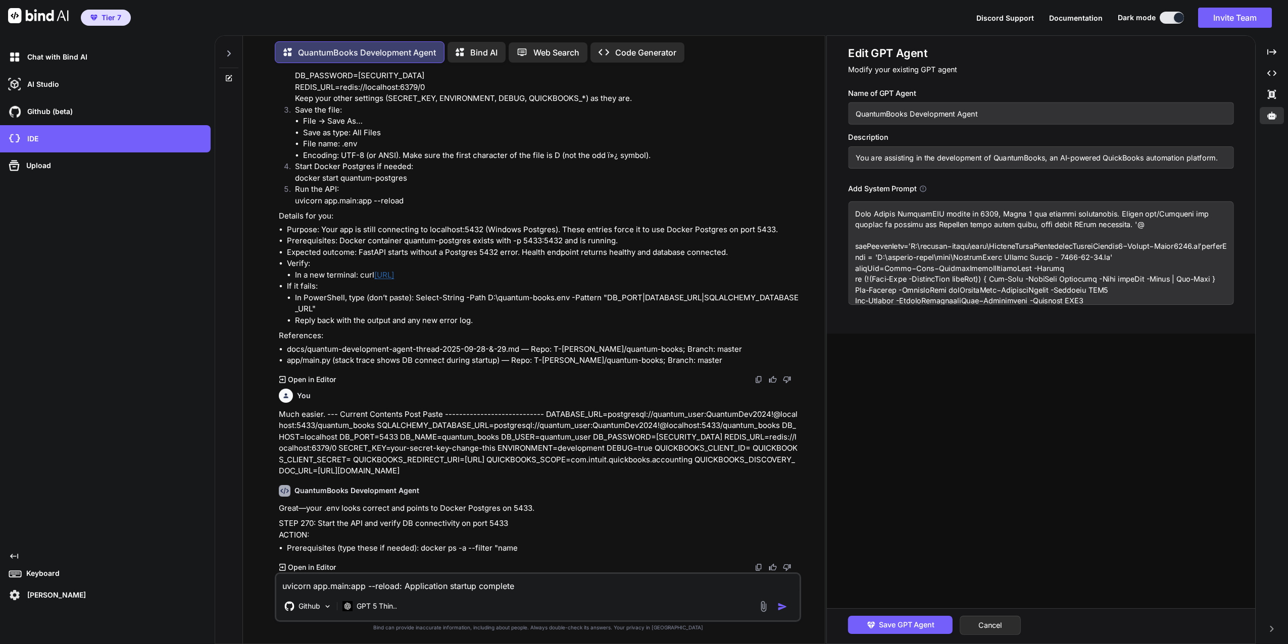
click at [781, 605] on img "button" at bounding box center [782, 607] width 10 height 10
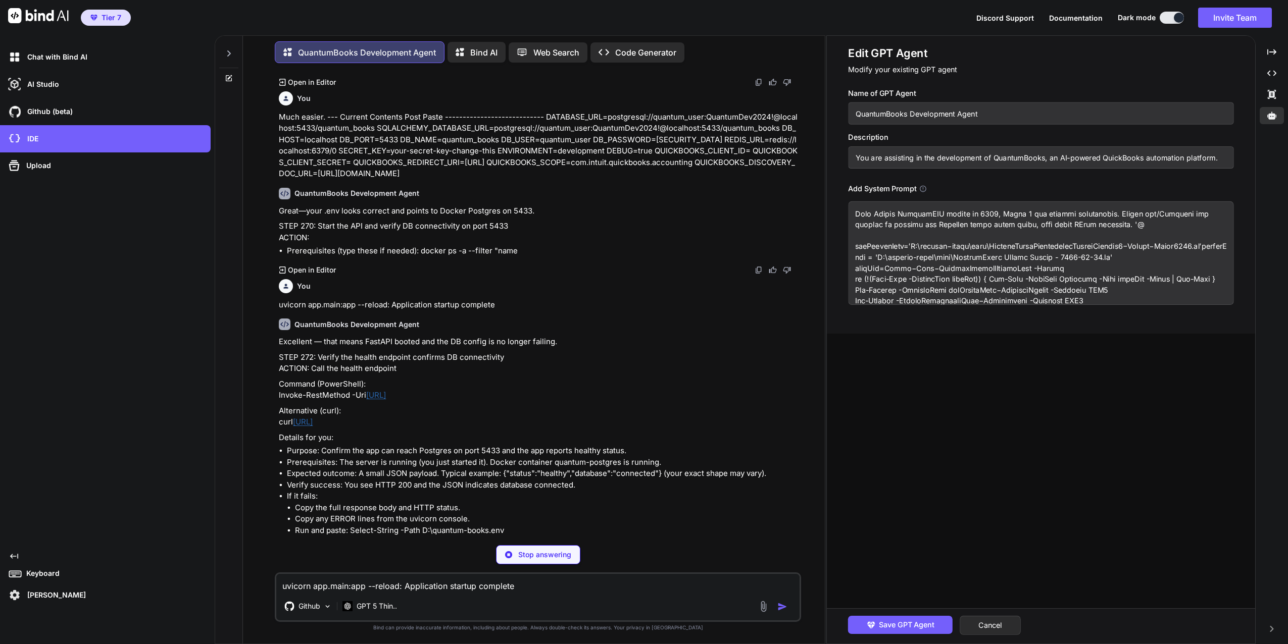
scroll to position [23979, 0]
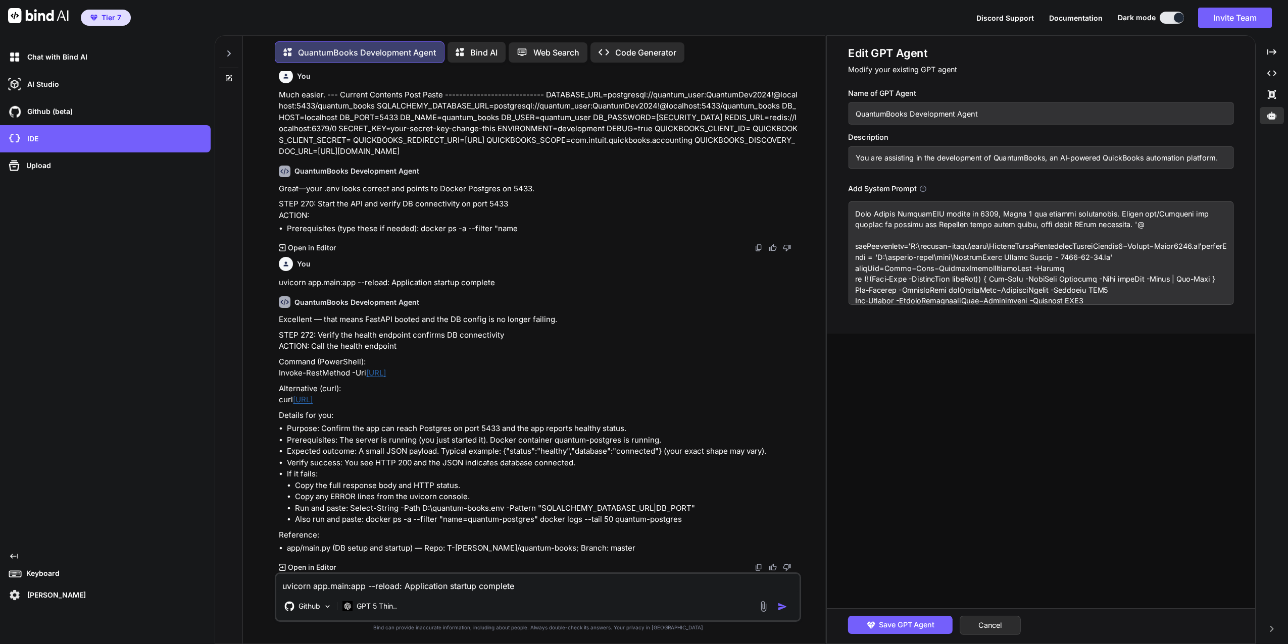
click at [386, 378] on link "http://localhost:8000/health" at bounding box center [376, 373] width 20 height 10
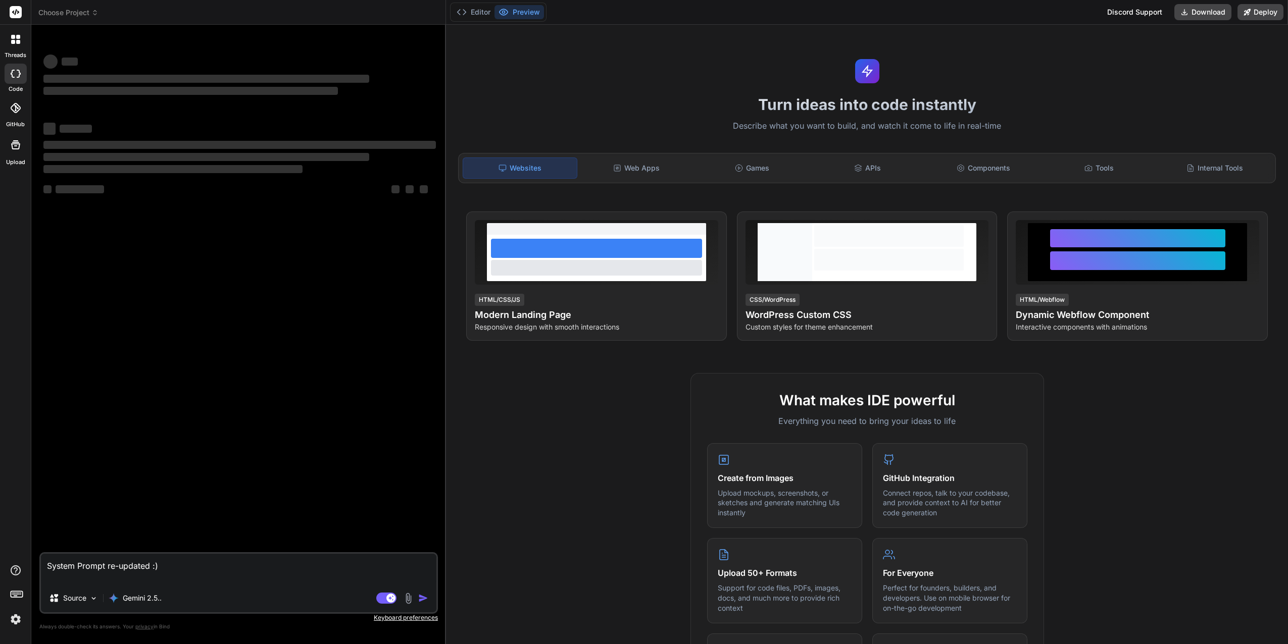
click at [16, 39] on icon at bounding box center [15, 39] width 9 height 9
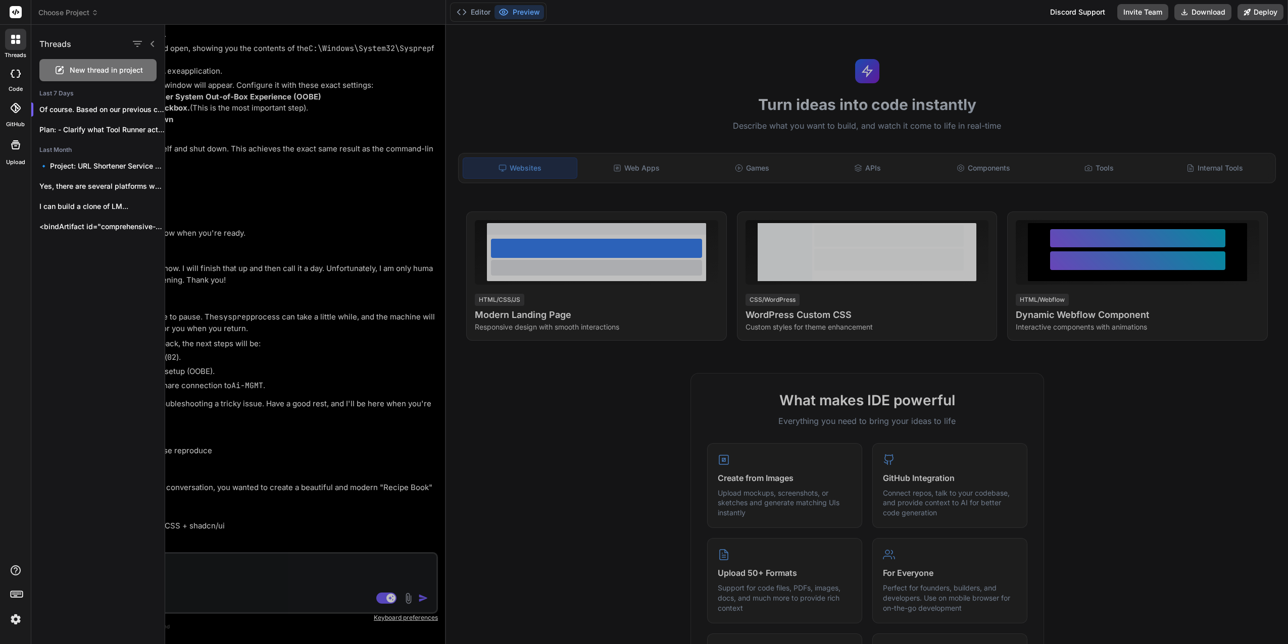
scroll to position [743, 0]
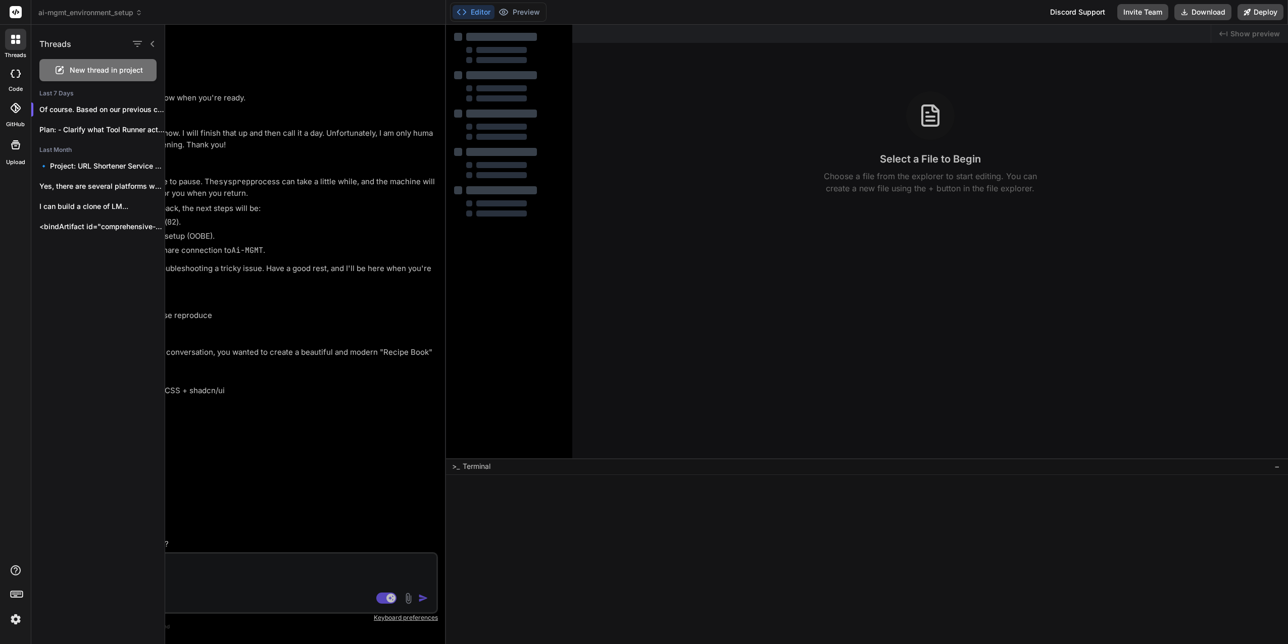
type textarea "x"
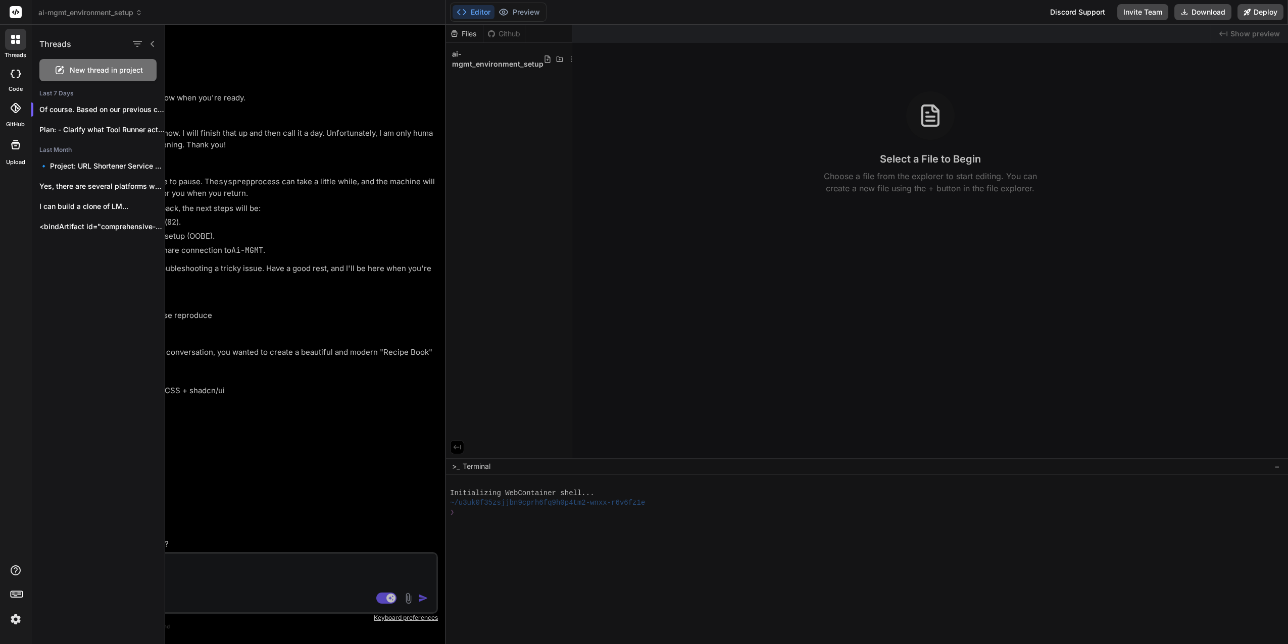
click at [277, 271] on div at bounding box center [726, 335] width 1123 height 620
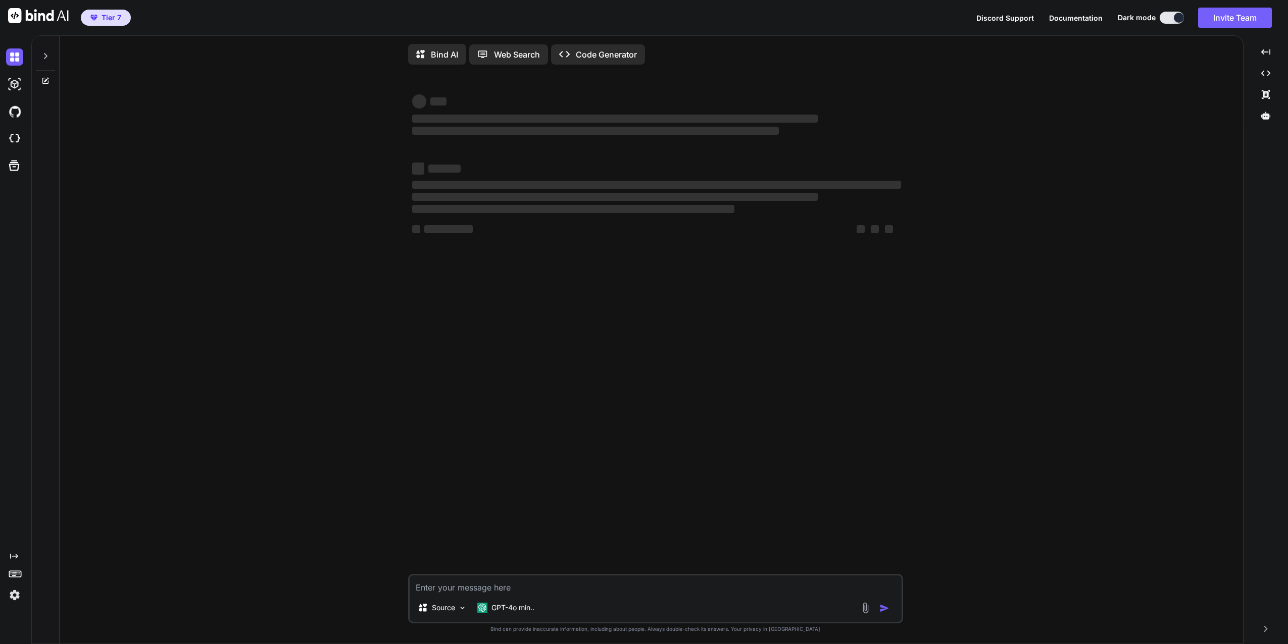
type textarea "x"
click at [14, 135] on img at bounding box center [14, 138] width 17 height 17
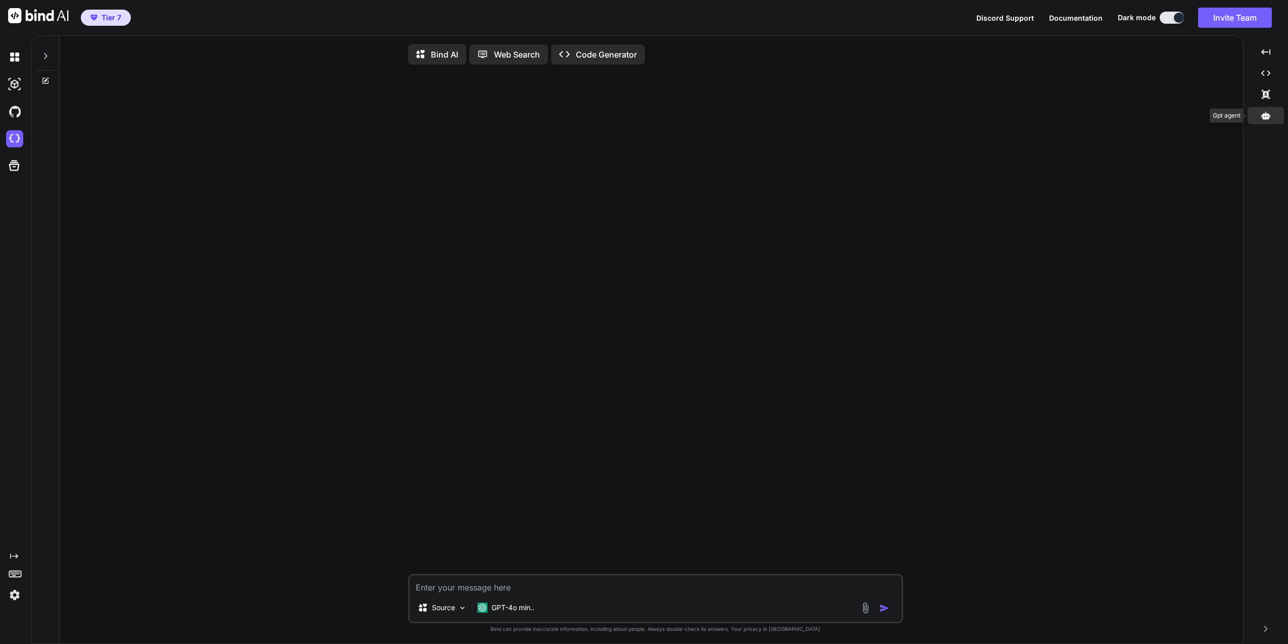
click at [1268, 116] on icon at bounding box center [1265, 116] width 9 height 8
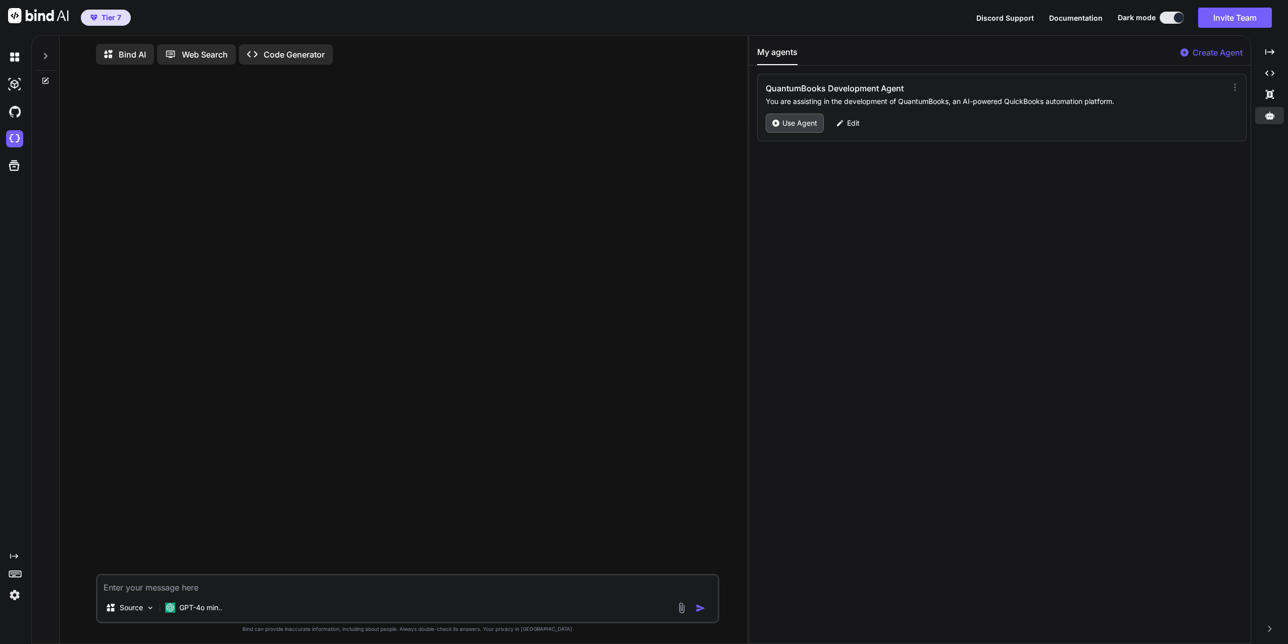
click at [795, 125] on p "Use Agent" at bounding box center [799, 123] width 35 height 10
click at [43, 56] on icon at bounding box center [45, 56] width 8 height 8
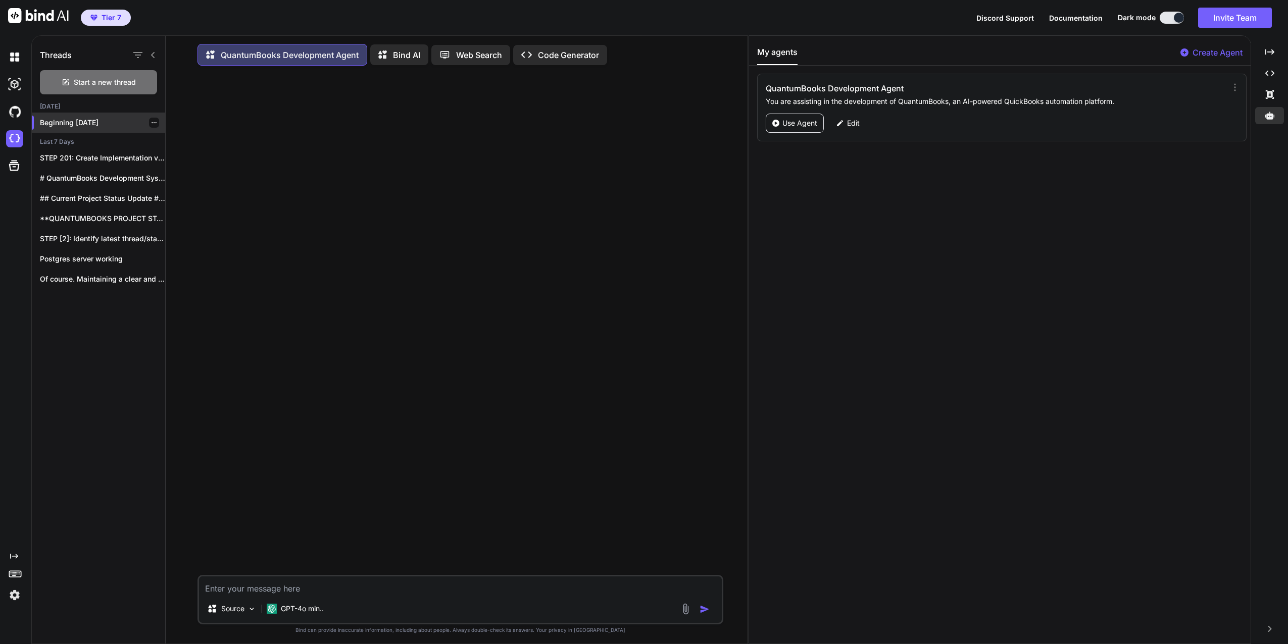
click at [75, 120] on p "Beginning 2025-09-28" at bounding box center [102, 123] width 125 height 10
click at [106, 122] on p "Beginning 2025-09-28" at bounding box center [102, 123] width 125 height 10
click at [74, 120] on p "Beginning 2025-09-28" at bounding box center [102, 123] width 125 height 10
click at [381, 180] on div at bounding box center [461, 324] width 524 height 501
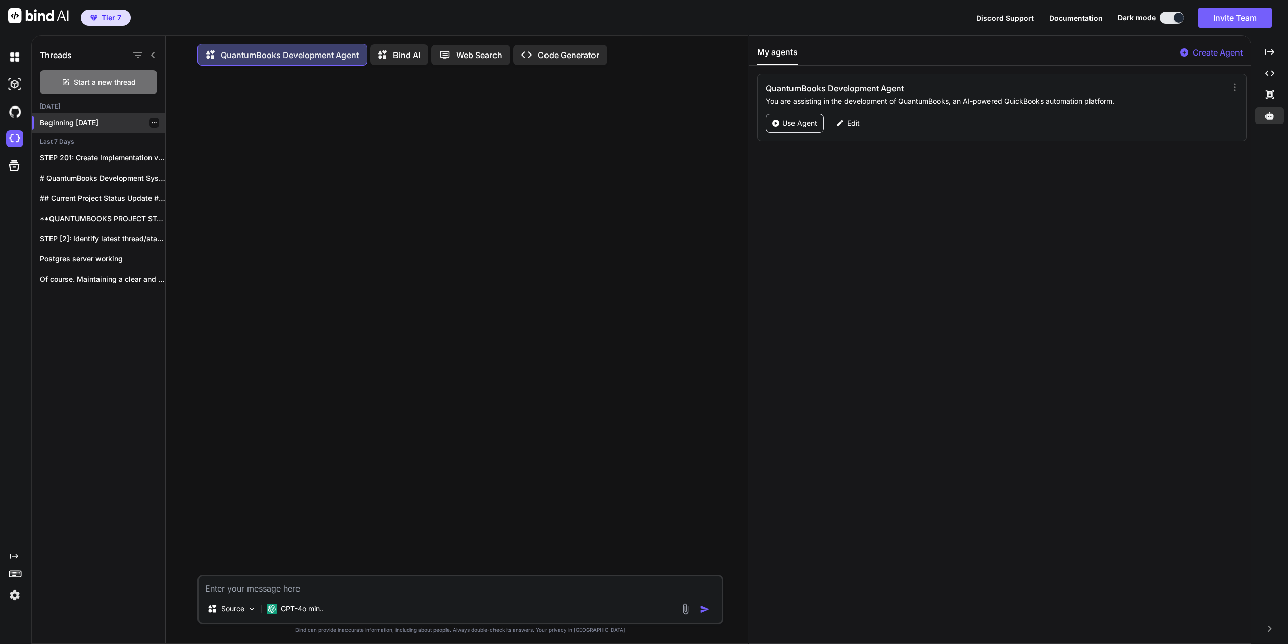
click at [79, 122] on p "Beginning 2025-09-28" at bounding box center [102, 123] width 125 height 10
click at [290, 598] on div "Source GPT-4o min.." at bounding box center [460, 599] width 526 height 49
click at [86, 164] on div "STEP 201: Create Implementation v3 and Status..." at bounding box center [98, 158] width 133 height 20
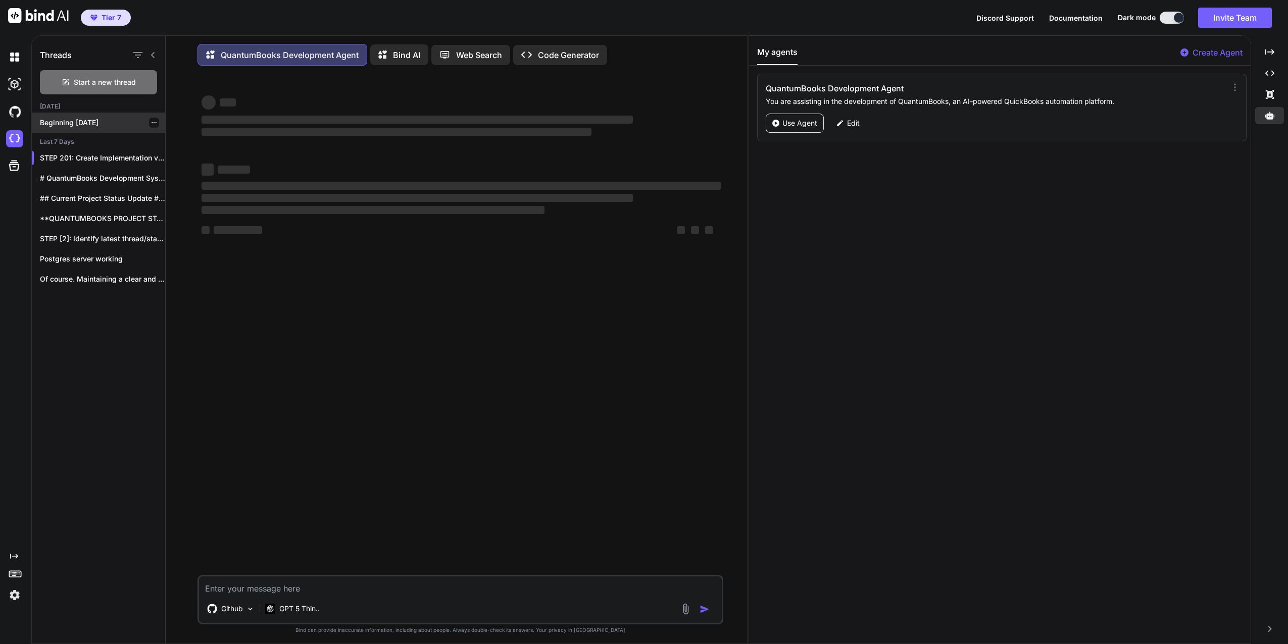
click at [74, 122] on p "Beginning [DATE]" at bounding box center [102, 123] width 125 height 10
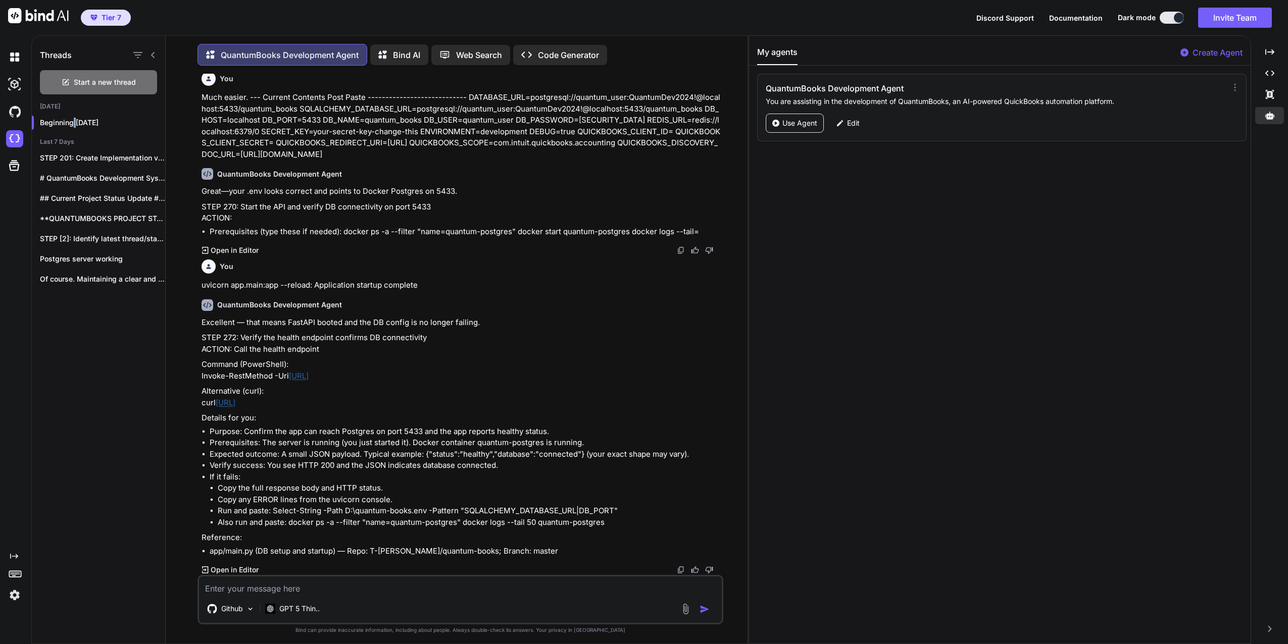
scroll to position [1859, 0]
click at [93, 125] on p "Beginning [DATE]" at bounding box center [102, 123] width 125 height 10
click at [89, 123] on p "Beginning [DATE]" at bounding box center [102, 123] width 125 height 10
click at [268, 586] on textarea at bounding box center [460, 586] width 523 height 18
paste textarea "{"status":"healthy","service":"QuantumBooks API","version":"1.0.0","database":"…"
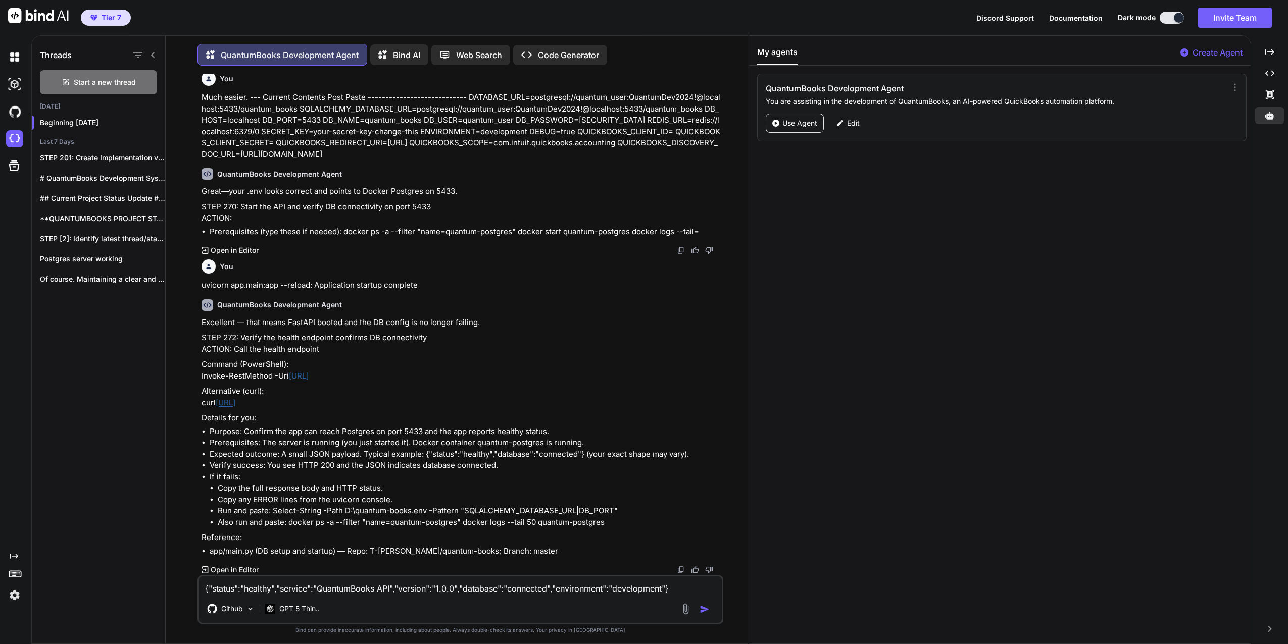
click at [704, 614] on img "button" at bounding box center [704, 609] width 10 height 10
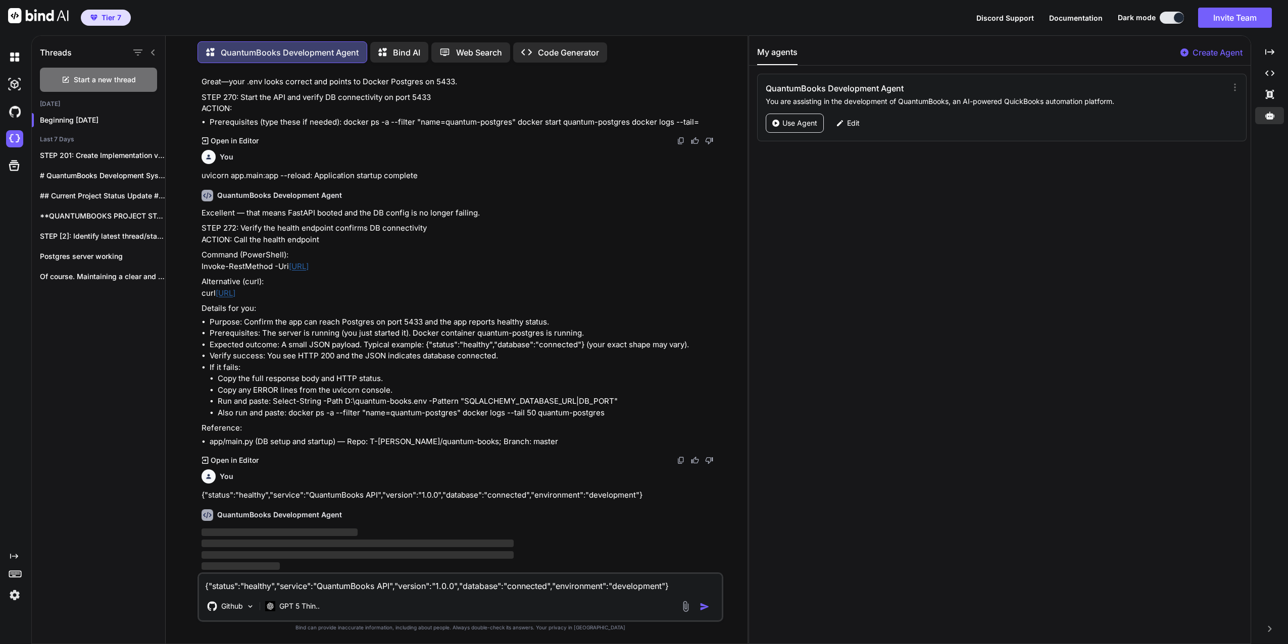
scroll to position [1966, 0]
paste textarea "INFO: 127.0.0.1:56843 - "GET /health HTTP/1.1" 200 OK"
click at [206, 586] on textarea "INFO: 127.0.0.1:56843 - "GET /health HTTP/1.1" 200 OK" at bounding box center [460, 583] width 523 height 18
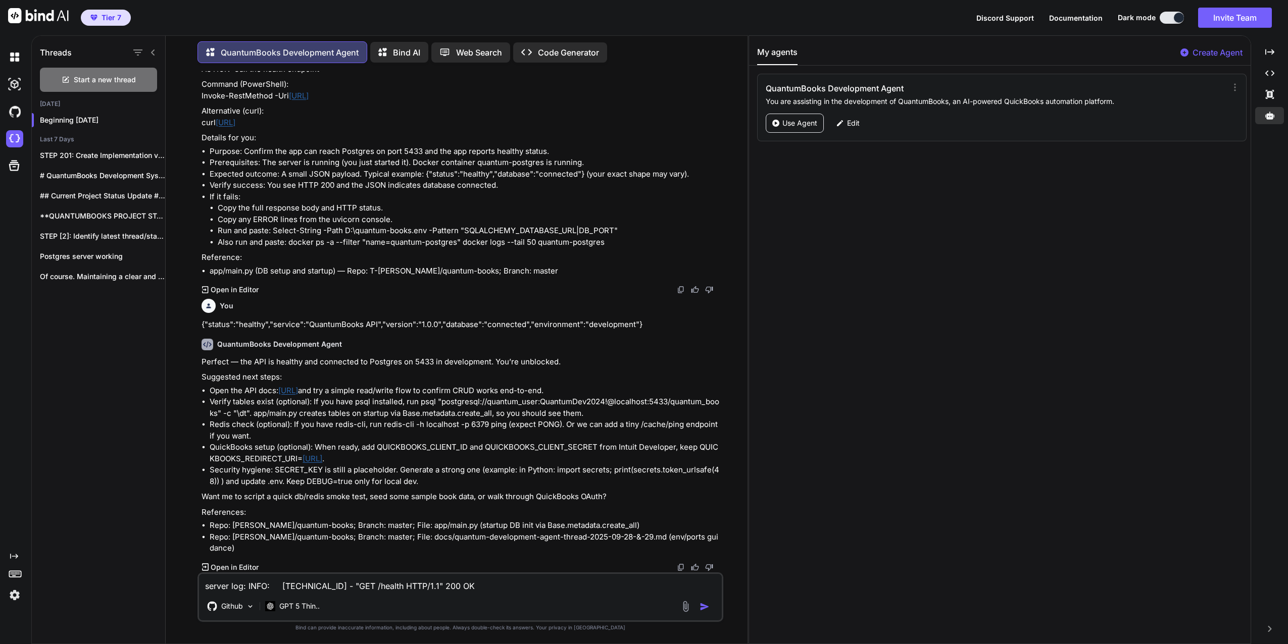
scroll to position [2125, 0]
drag, startPoint x: 283, startPoint y: 584, endPoint x: 315, endPoint y: 588, distance: 31.6
click at [318, 586] on textarea "server log: INFO: 127.0.0.1:56843 - "GET /health HTTP/1.1" 200 OK" at bounding box center [460, 583] width 523 height 18
click at [283, 589] on textarea "server log: INFO: 127.0.0.1:56843 - "GET /health HTTP/1.1" 200 OK" at bounding box center [460, 583] width 523 height 18
click at [280, 586] on textarea "server log: INFO: 127.0.0.1:56843 - "GET /health HTTP/1.1" 200 OK" at bounding box center [460, 583] width 523 height 18
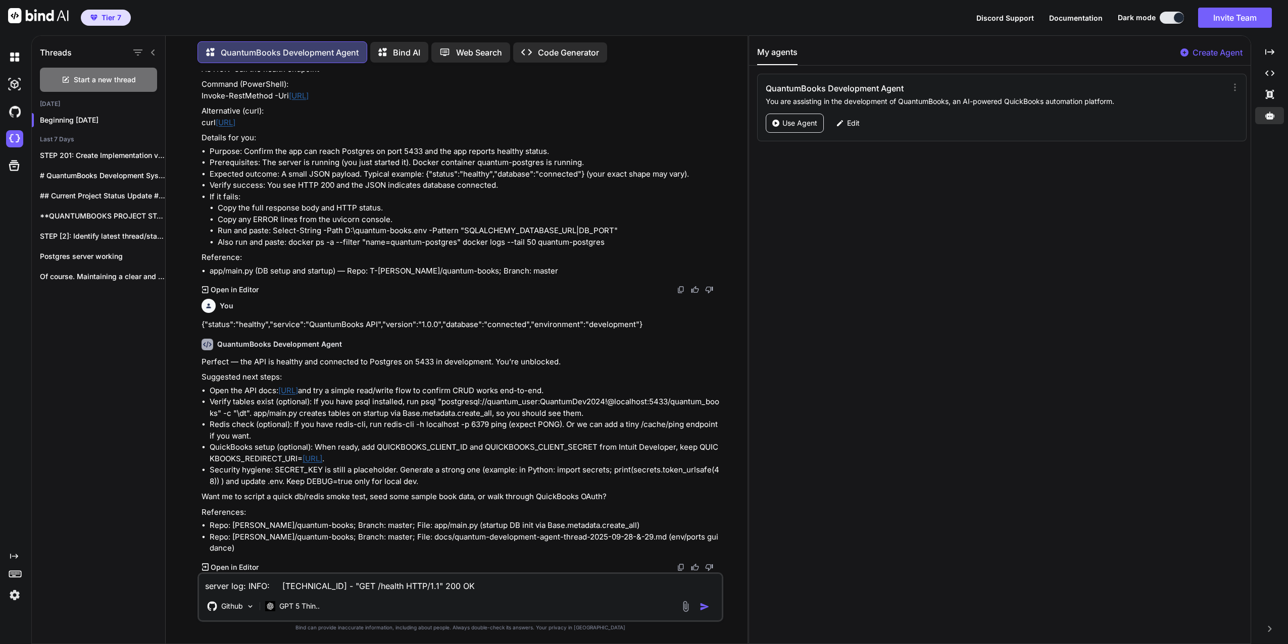
drag, startPoint x: 280, startPoint y: 586, endPoint x: 337, endPoint y: 591, distance: 56.8
click at [337, 591] on textarea "server log: INFO: 127.0.0.1:56843 - "GET /health HTTP/1.1" 200 OK" at bounding box center [460, 583] width 523 height 18
click at [204, 587] on textarea "server log: INFO: 127.0.0.1:56843 - "GET /health HTTP/1.1" 200 OK" at bounding box center [460, 583] width 523 height 18
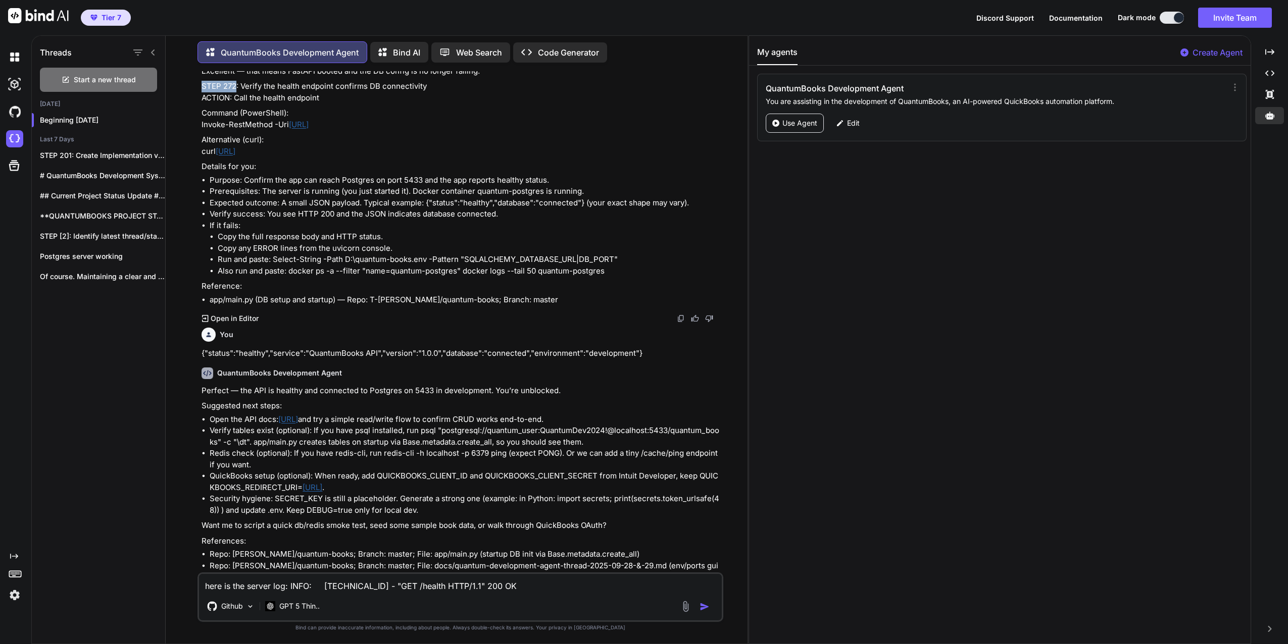
drag, startPoint x: 201, startPoint y: 113, endPoint x: 236, endPoint y: 115, distance: 34.4
click at [236, 115] on div "Excellent — that means FastAPI booted and the DB config is no longer failing. S…" at bounding box center [461, 186] width 520 height 240
copy p "STEP 272"
click at [286, 585] on textarea "here is the server log: INFO: 127.0.0.1:56843 - "GET /health HTTP/1.1" 200 OK" at bounding box center [460, 583] width 523 height 18
paste textarea "STEP 272"
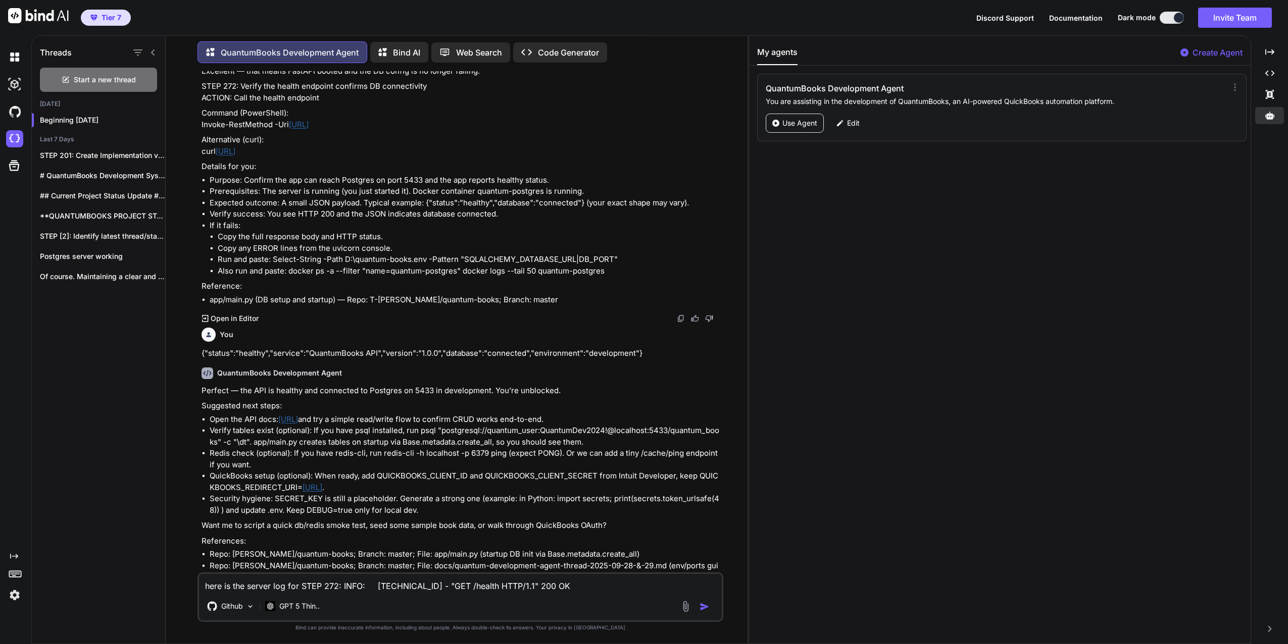
click at [342, 586] on textarea "here is the server log for STEP 272: INFO: 127.0.0.1:56843 - "GET /health HTTP/…" at bounding box center [460, 583] width 523 height 18
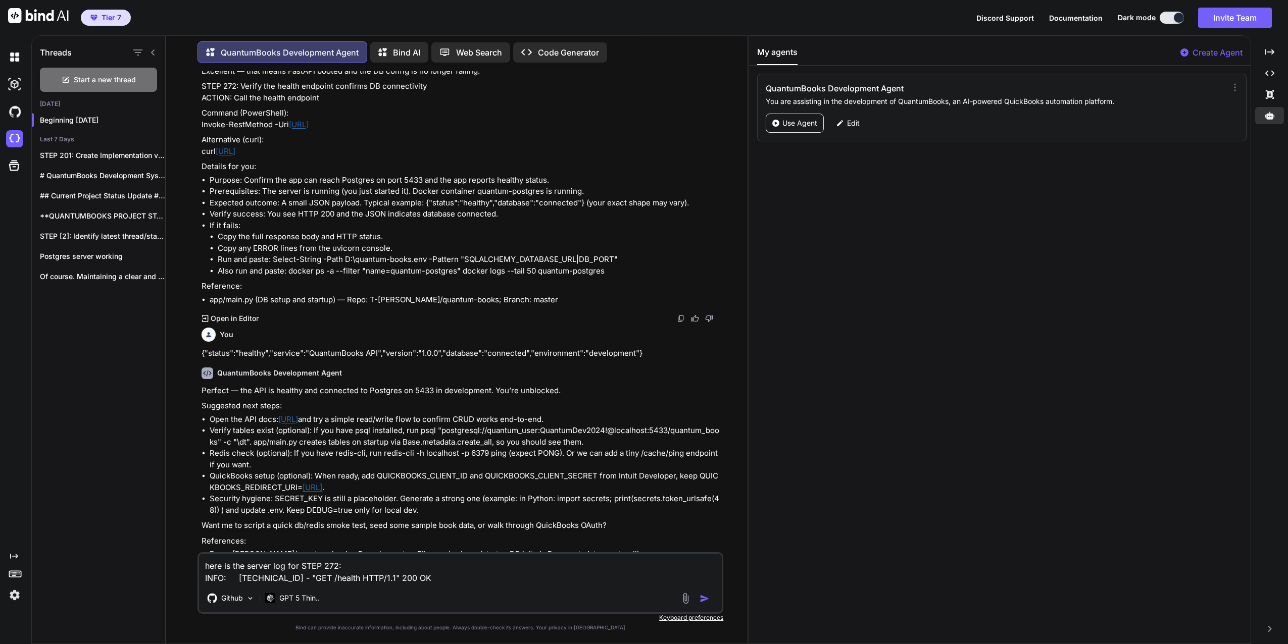
click at [459, 582] on textarea "here is the server log for STEP 272: INFO: 127.0.0.1:56843 - "GET /health HTTP/…" at bounding box center [460, 569] width 523 height 30
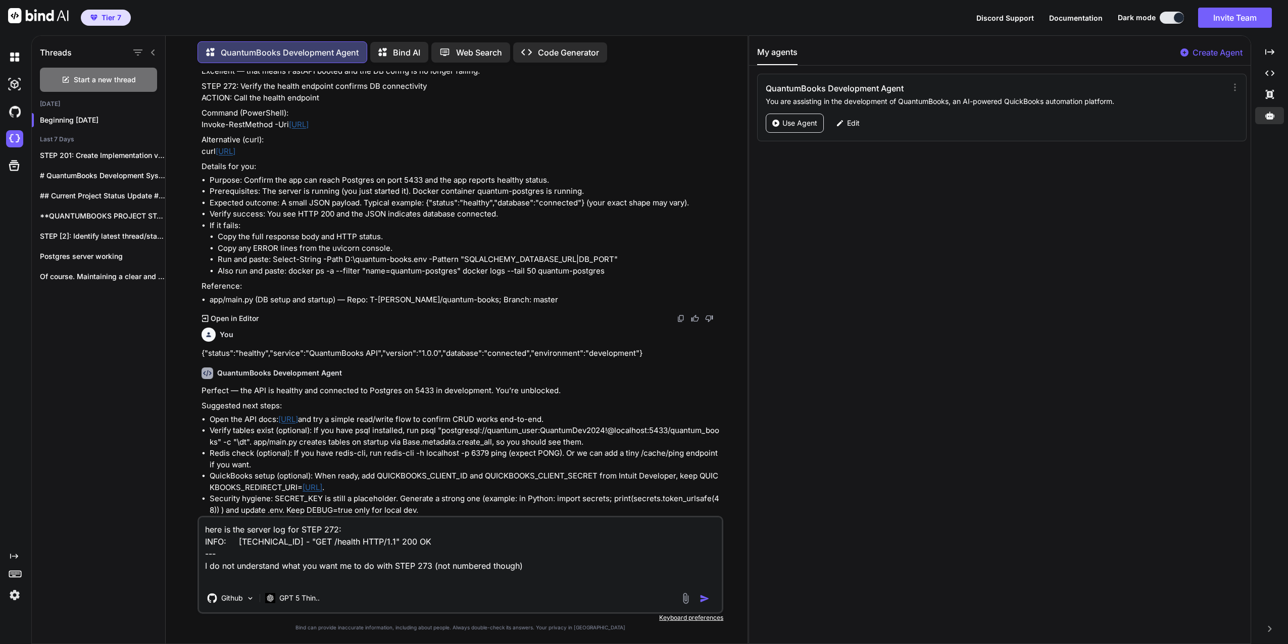
type textarea "here is the server log for STEP 272: INFO: 127.0.0.1:56843 - "GET /health HTTP/…"
click at [706, 598] on img "button" at bounding box center [704, 599] width 10 height 10
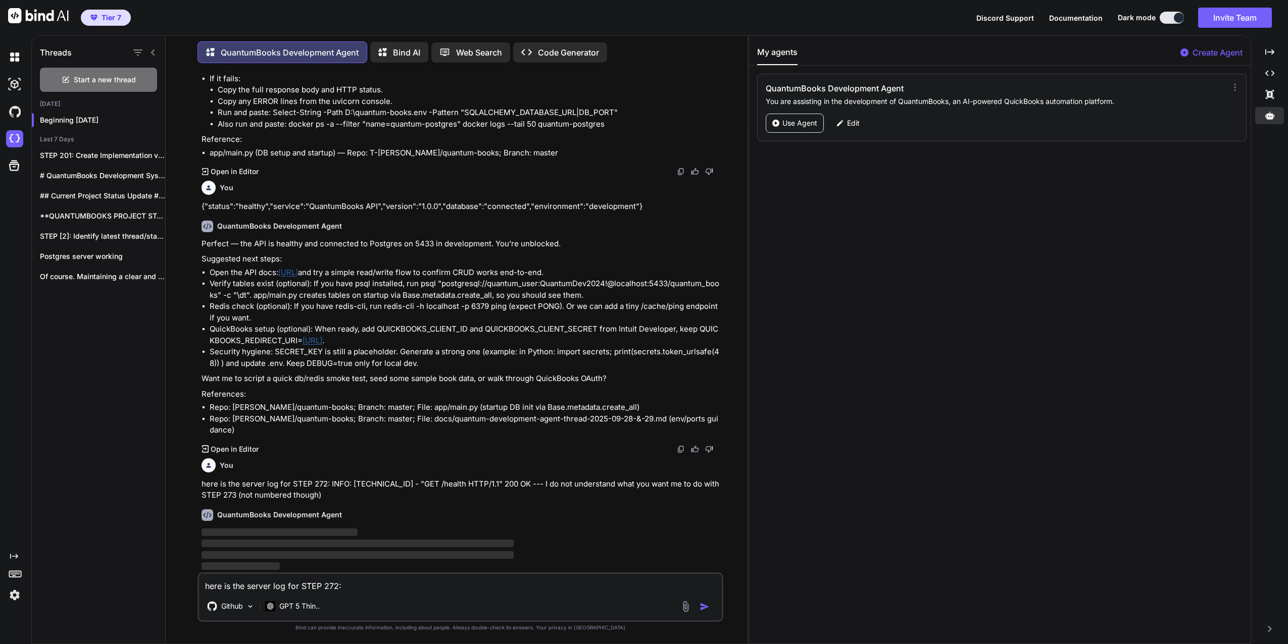
scroll to position [2244, 0]
click at [381, 265] on p "Suggested next steps:" at bounding box center [461, 259] width 520 height 12
drag, startPoint x: 377, startPoint y: 282, endPoint x: 282, endPoint y: 288, distance: 94.6
click at [282, 279] on li "Open the API docs: http://localhost:8000/docs and try a simple read/write flow …" at bounding box center [466, 273] width 512 height 12
copy link "http://localhost:8000/docs"
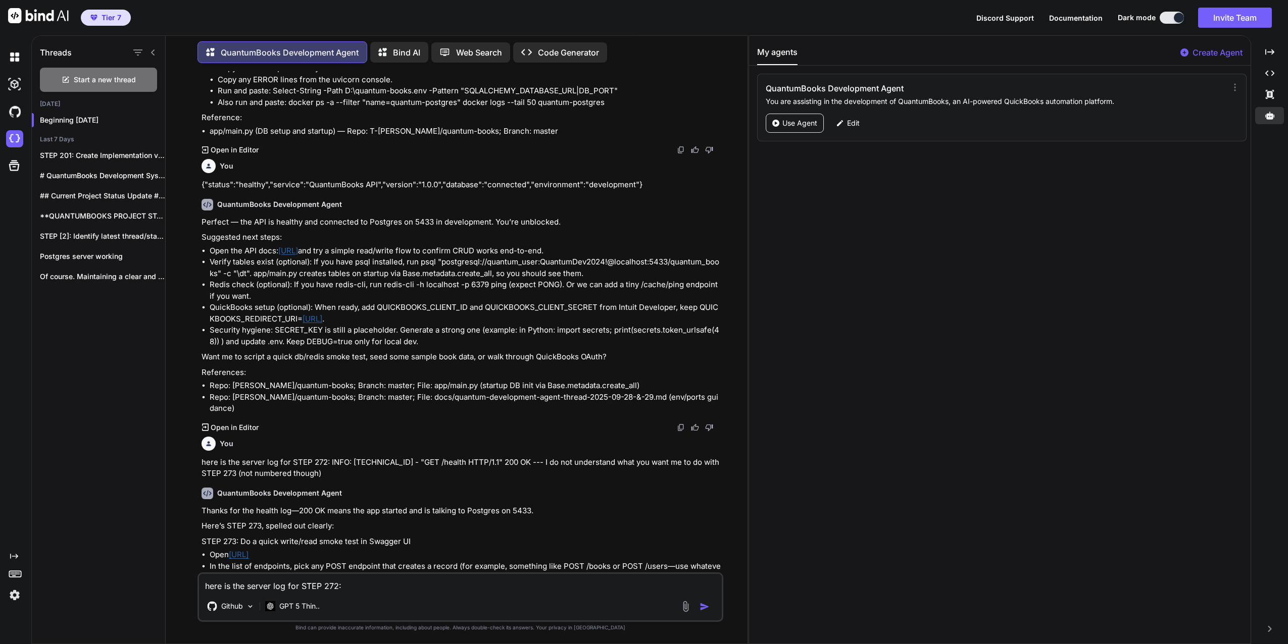
click at [326, 592] on div "here is the server log for STEP 272: INFO: 127.0.0.1:56843 - "GET /health HTTP/…" at bounding box center [460, 597] width 526 height 49
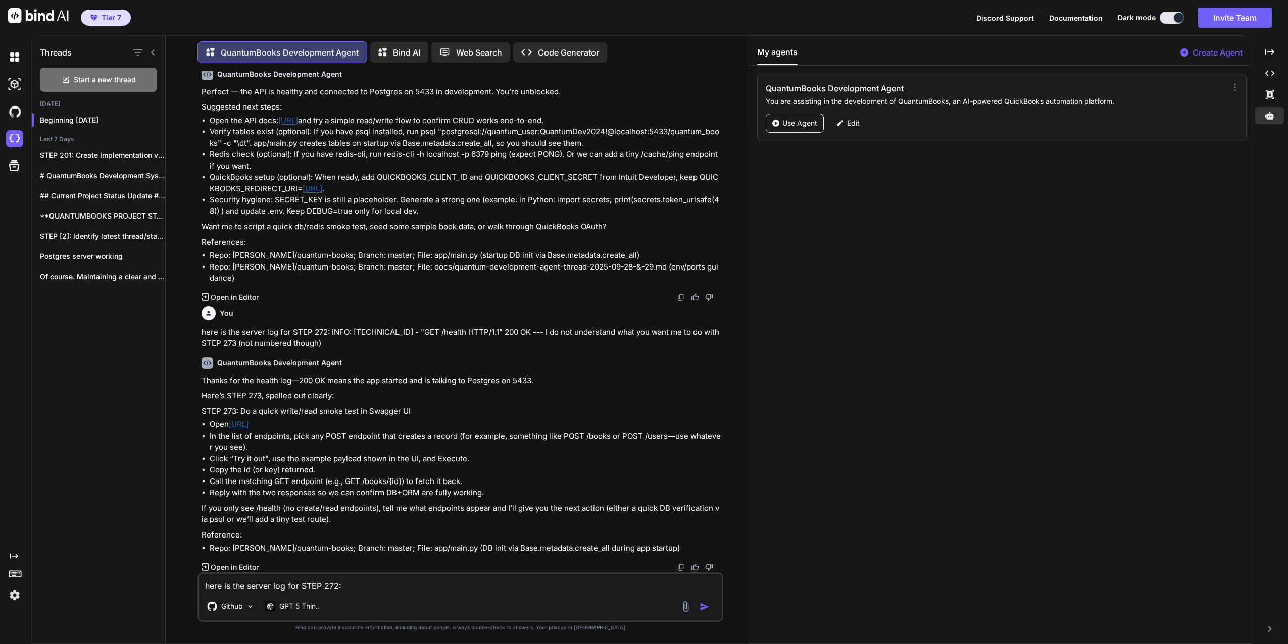
click at [294, 582] on textarea "here is the server log for STEP 272: INFO: 127.0.0.1:56843 - "GET /health HTTP/…" at bounding box center [460, 583] width 523 height 18
click at [368, 584] on textarea "Duh now I get it the docs thru me off." at bounding box center [460, 583] width 523 height 18
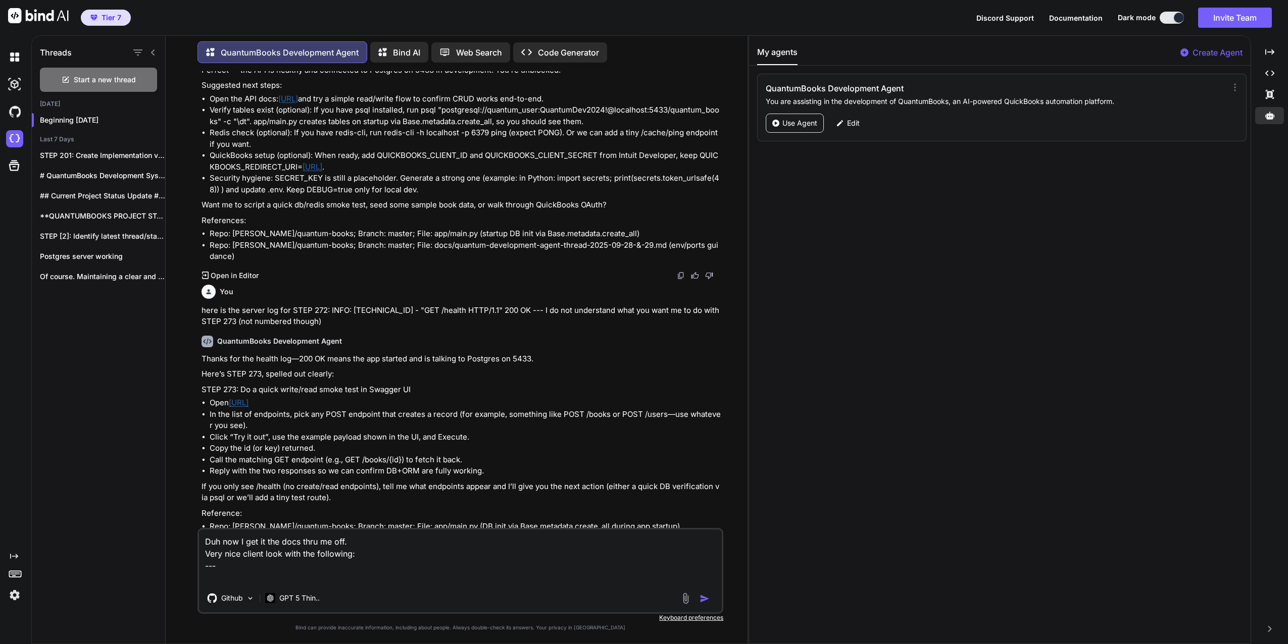
paste textarea "Authentication GET /api/v1/auth/quickbooks Start Oauth Flow GET /api/v1/auth/qu…"
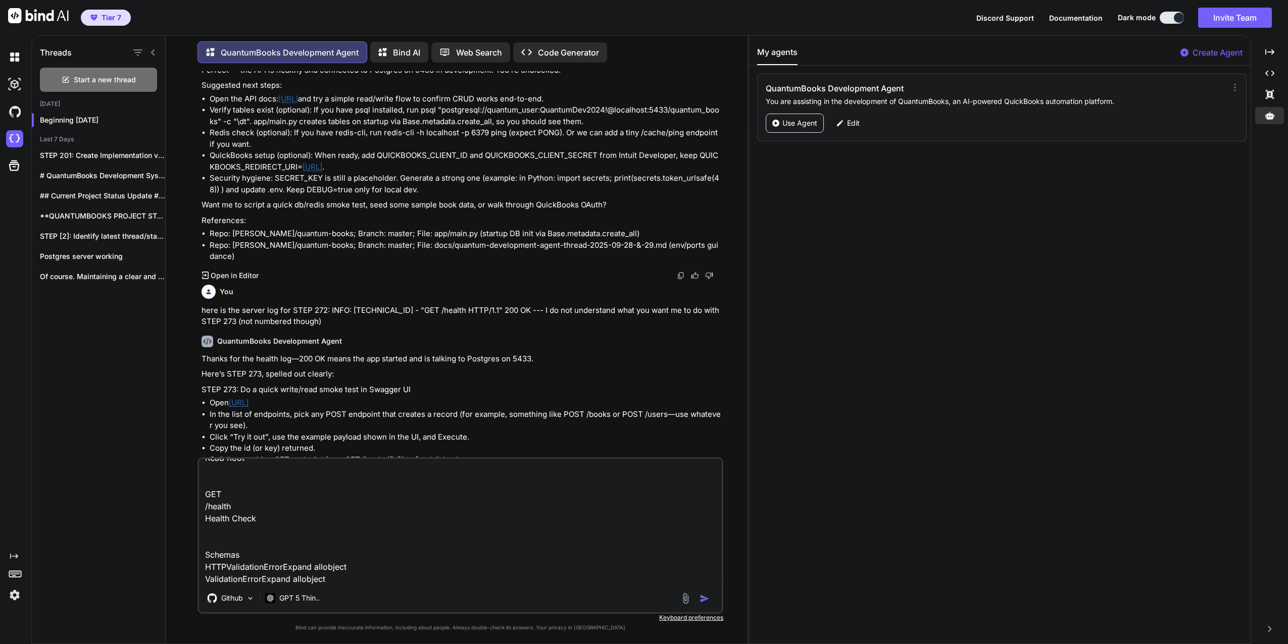
type textarea "Duh now I get it the docs thru me off. Very nice client look with the following…"
click at [700, 599] on img "button" at bounding box center [704, 599] width 10 height 10
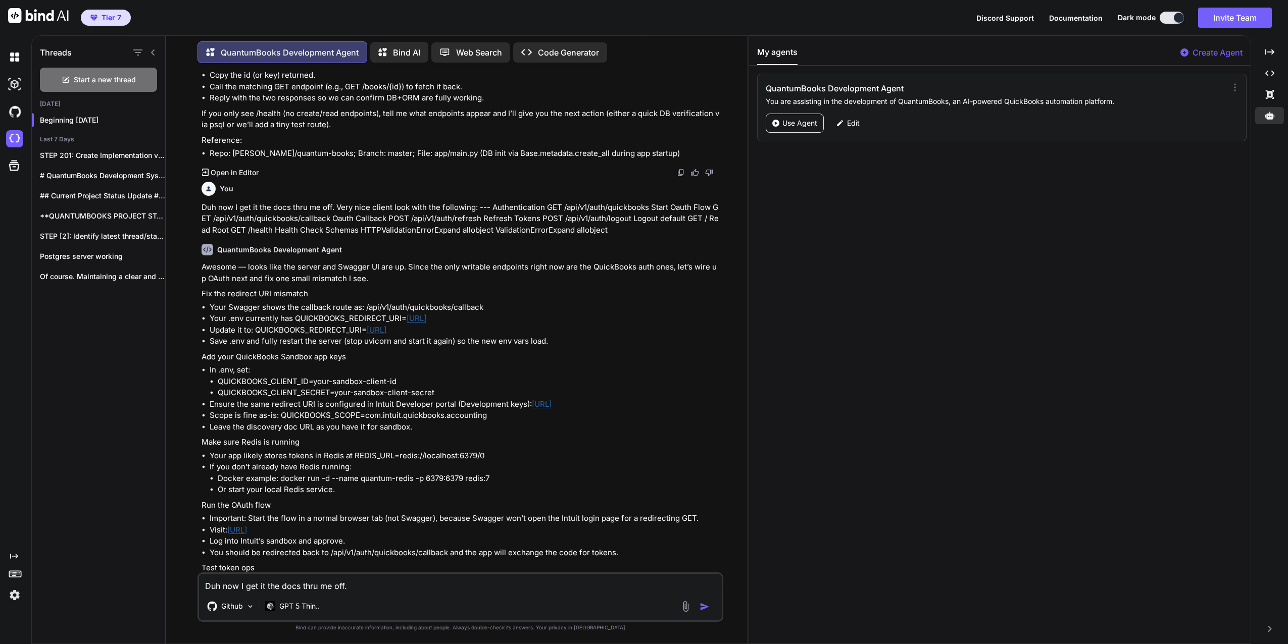
scroll to position [3012, 0]
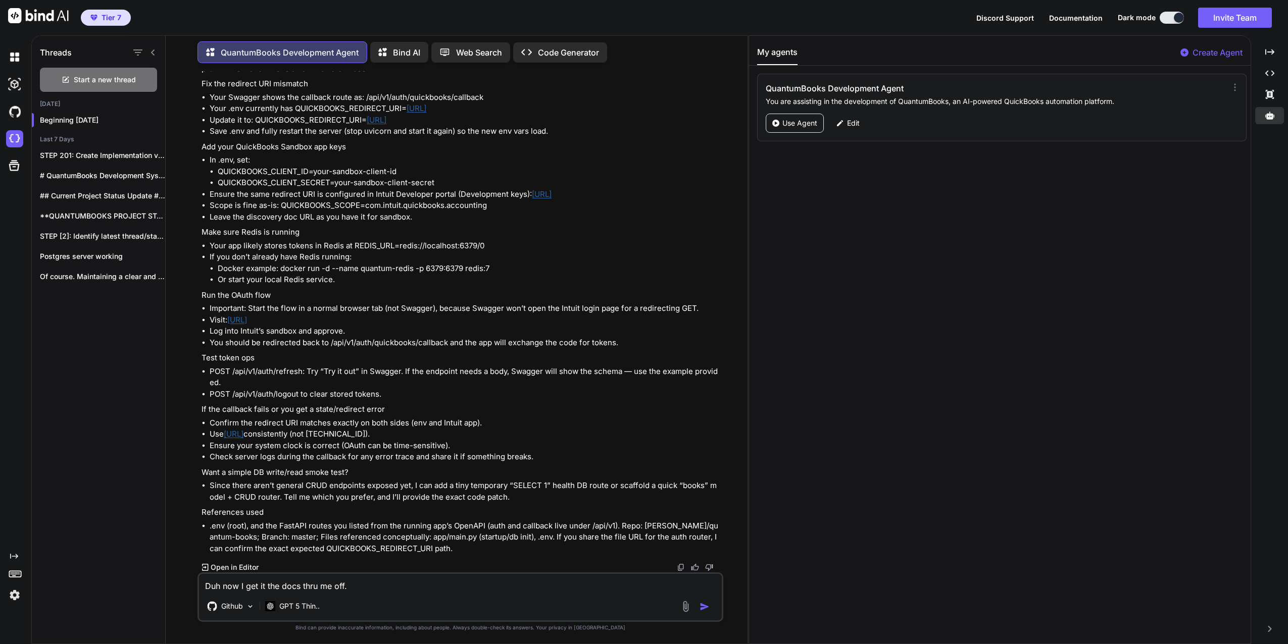
click at [263, 580] on textarea "Duh now I get it the docs thru me off. Very nice client look with the following…" at bounding box center [460, 583] width 523 height 18
paste textarea "{"auth_url":"https://appcenter.intuit.com/connect/oauth2?client_id=&scope=com.i…"
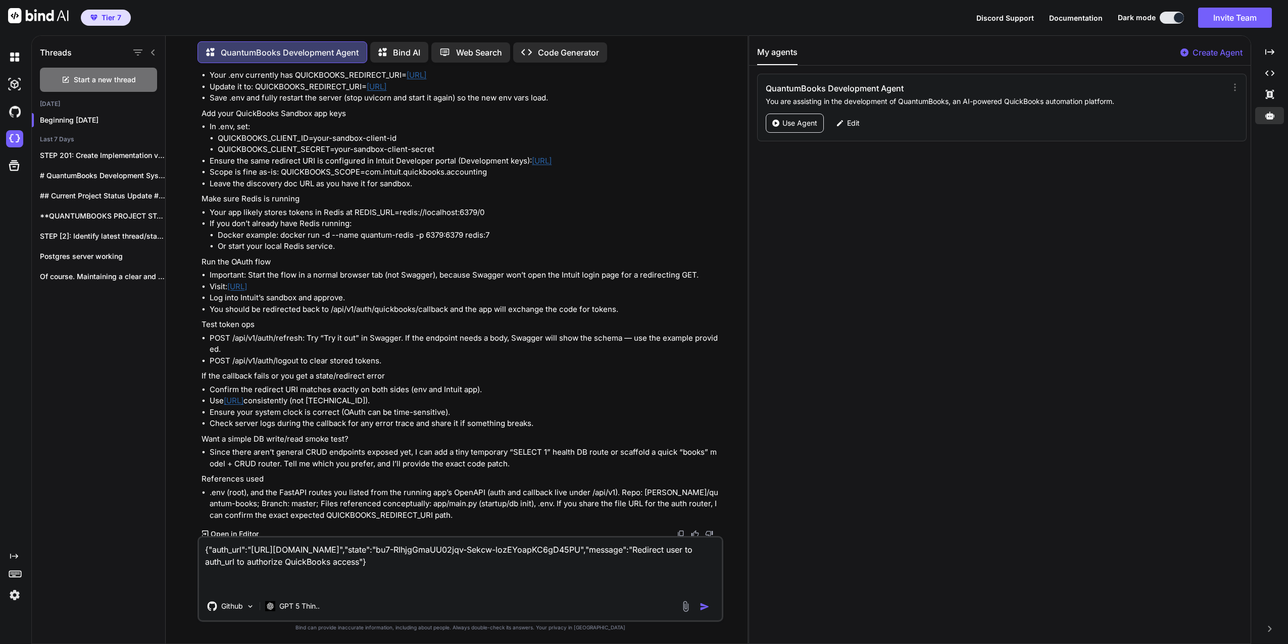
click at [201, 546] on textarea "{"auth_url":"https://appcenter.intuit.com/connect/oauth2?client_id=&scope=com.i…" at bounding box center [460, 565] width 523 height 55
paste textarea "http://localhost:8000/api/v1/auth/quickbooks"
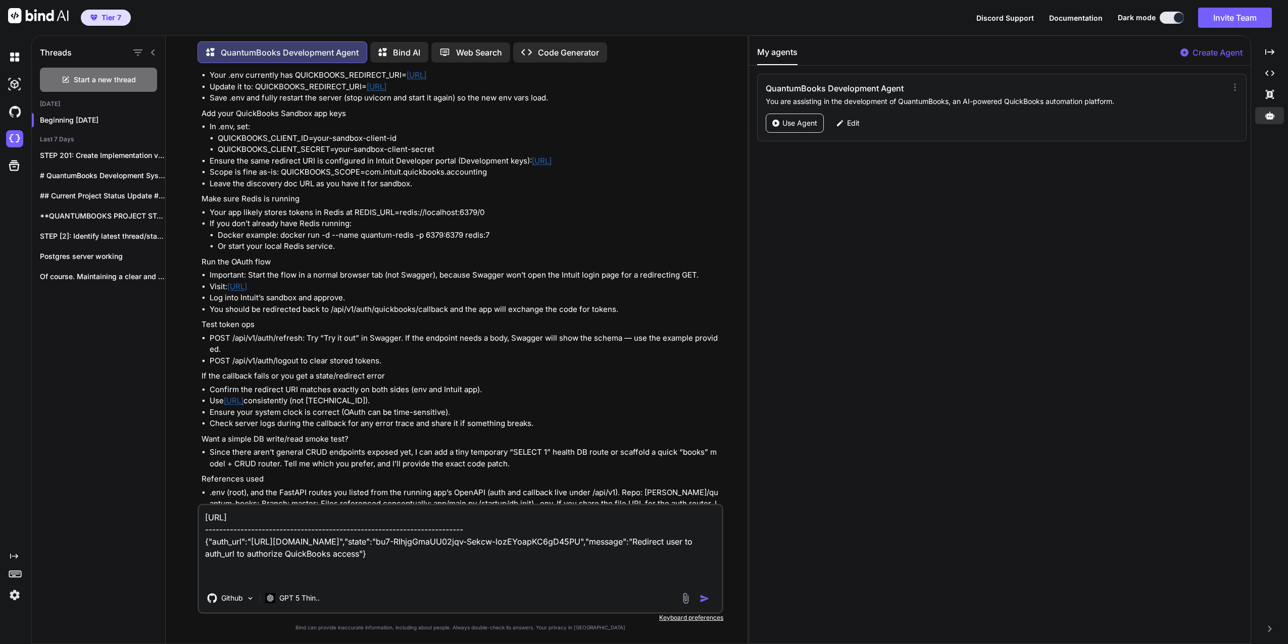
click at [682, 581] on textarea "http://localhost:8000/api/v1/auth/quickbooks ----------------------------------…" at bounding box center [460, 544] width 523 height 79
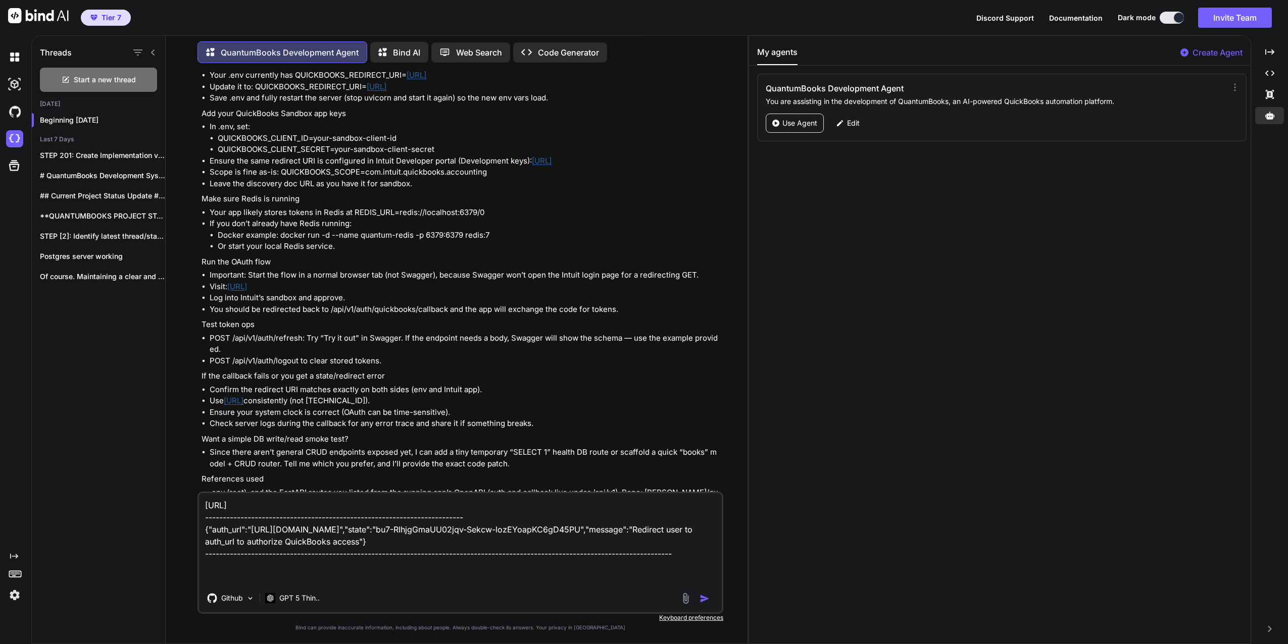
click at [513, 517] on textarea "http://localhost:8000/api/v1/auth/quickbooks ----------------------------------…" at bounding box center [460, 538] width 523 height 91
click at [706, 575] on textarea "http://localhost:8000/api/v1/auth/quickbooks ----------------------------------…" at bounding box center [460, 526] width 523 height 115
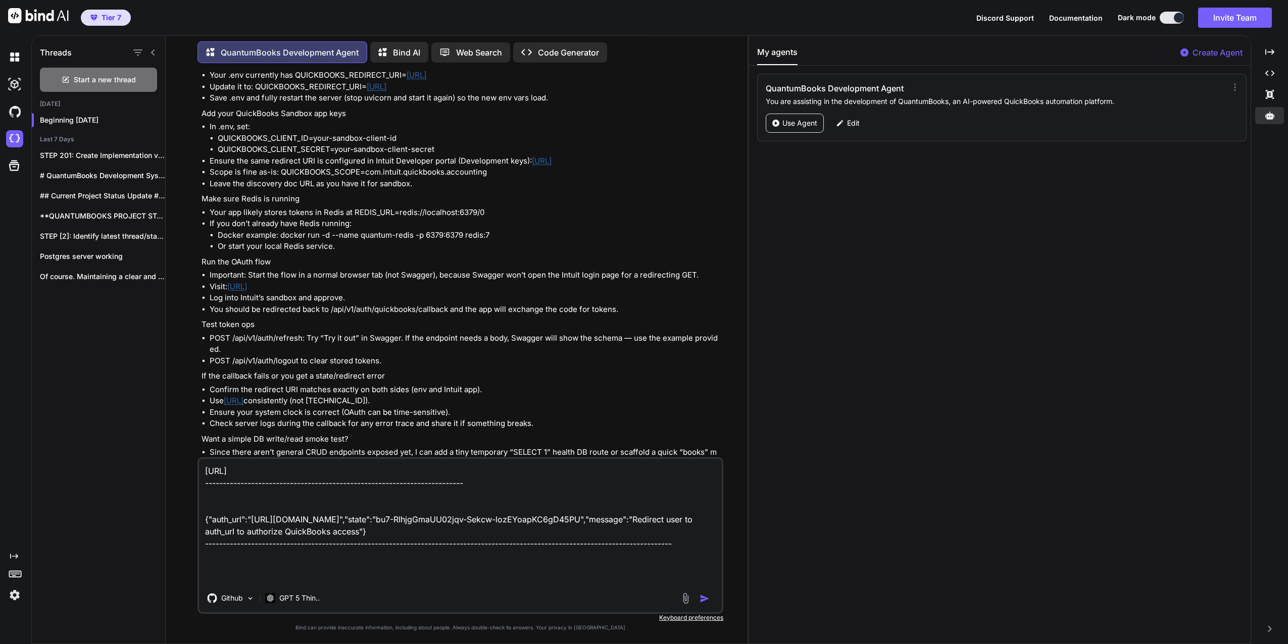
scroll to position [14, 0]
click at [212, 580] on textarea "http://localhost:8000/api/v1/auth/quickbooks ----------------------------------…" at bounding box center [460, 521] width 523 height 125
paste textarea "http://localhost:8000/auth/callback"
click at [314, 585] on div "http://localhost:8000/api/v1/auth/quickbooks ----------------------------------…" at bounding box center [460, 535] width 526 height 157
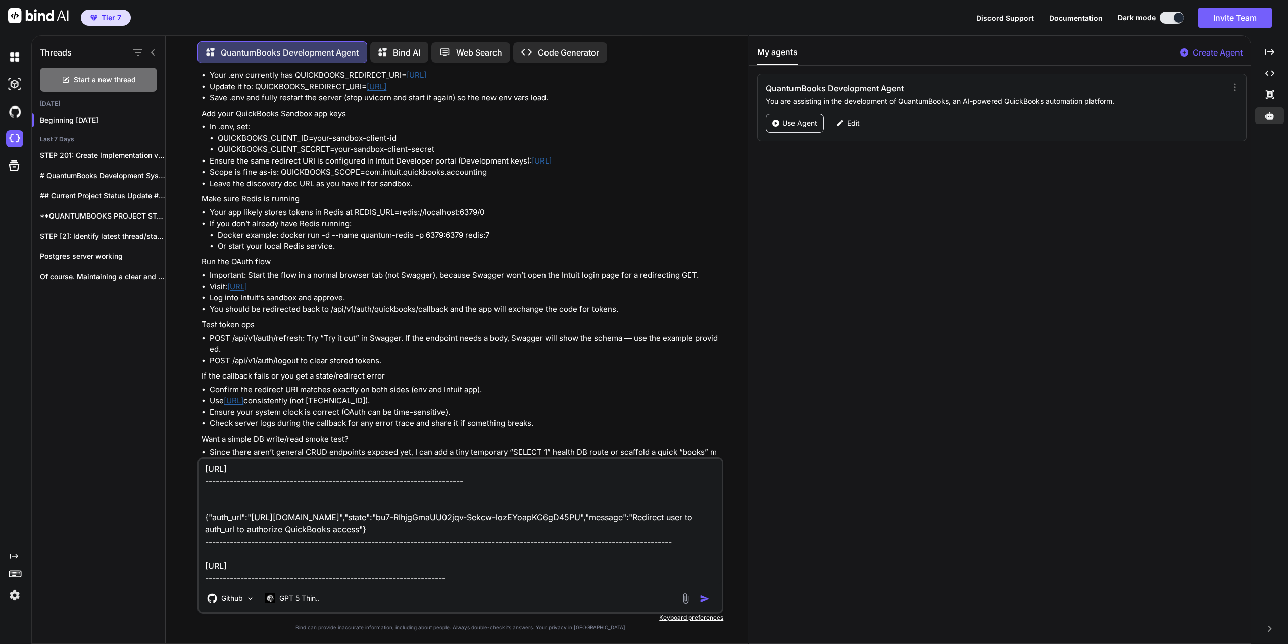
drag, startPoint x: 353, startPoint y: 584, endPoint x: 359, endPoint y: 588, distance: 6.6
click at [354, 584] on div "http://localhost:8000/api/v1/auth/quickbooks ----------------------------------…" at bounding box center [460, 535] width 526 height 157
click at [359, 589] on div "Github GPT 5 Thin.." at bounding box center [460, 600] width 523 height 24
click at [349, 579] on textarea "http://localhost:8000/api/v1/auth/quickbooks ----------------------------------…" at bounding box center [460, 521] width 523 height 125
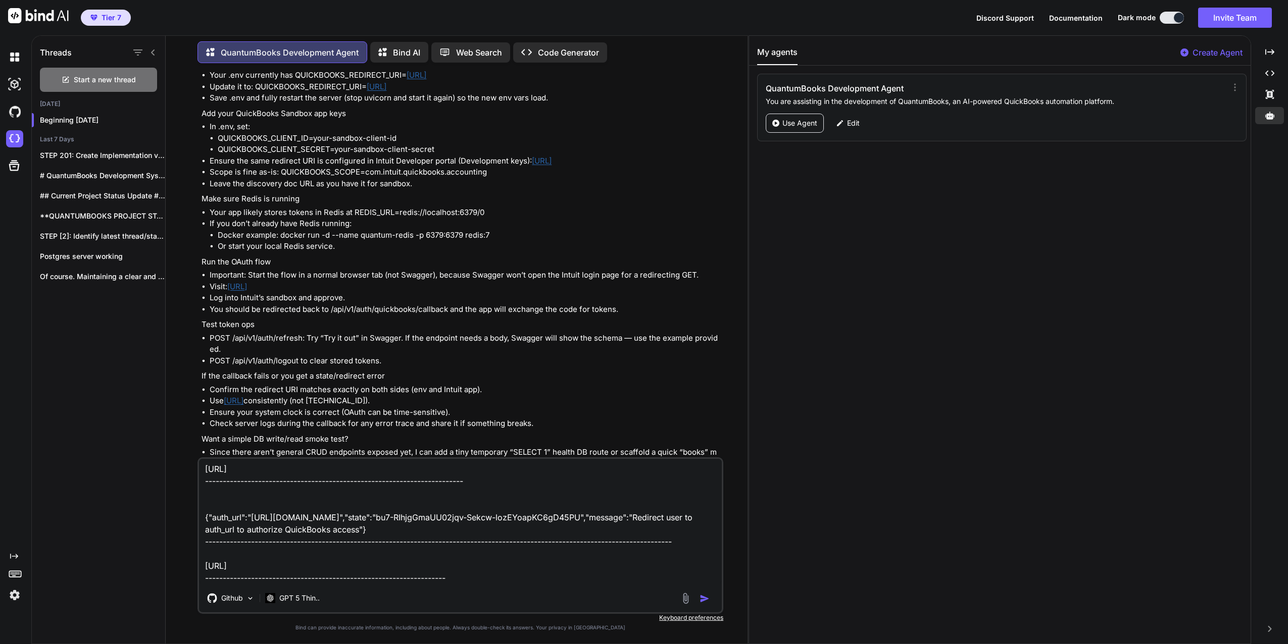
paste textarea "{"detail":"Not Found"}"
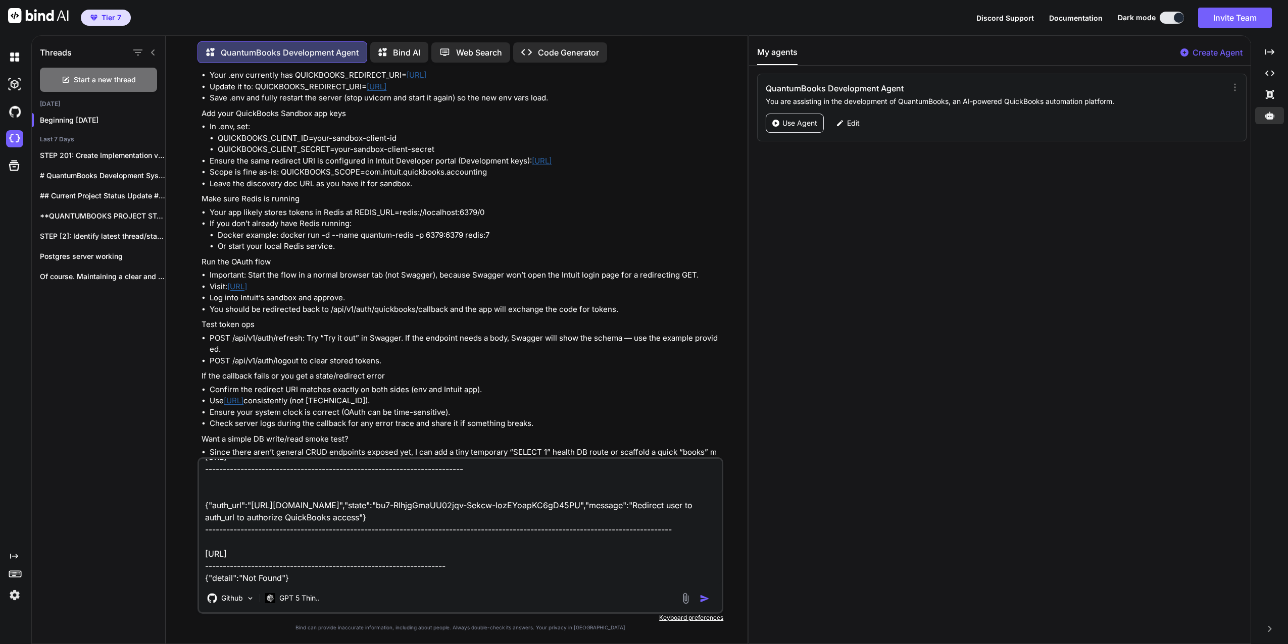
scroll to position [75, 0]
click at [263, 579] on textarea "http://localhost:8000/api/v1/auth/quickbooks ----------------------------------…" at bounding box center [460, 521] width 523 height 125
paste textarea ""detail":[{"type":"missing","loc":["query","code"],"msg":"Field required","inpu…"
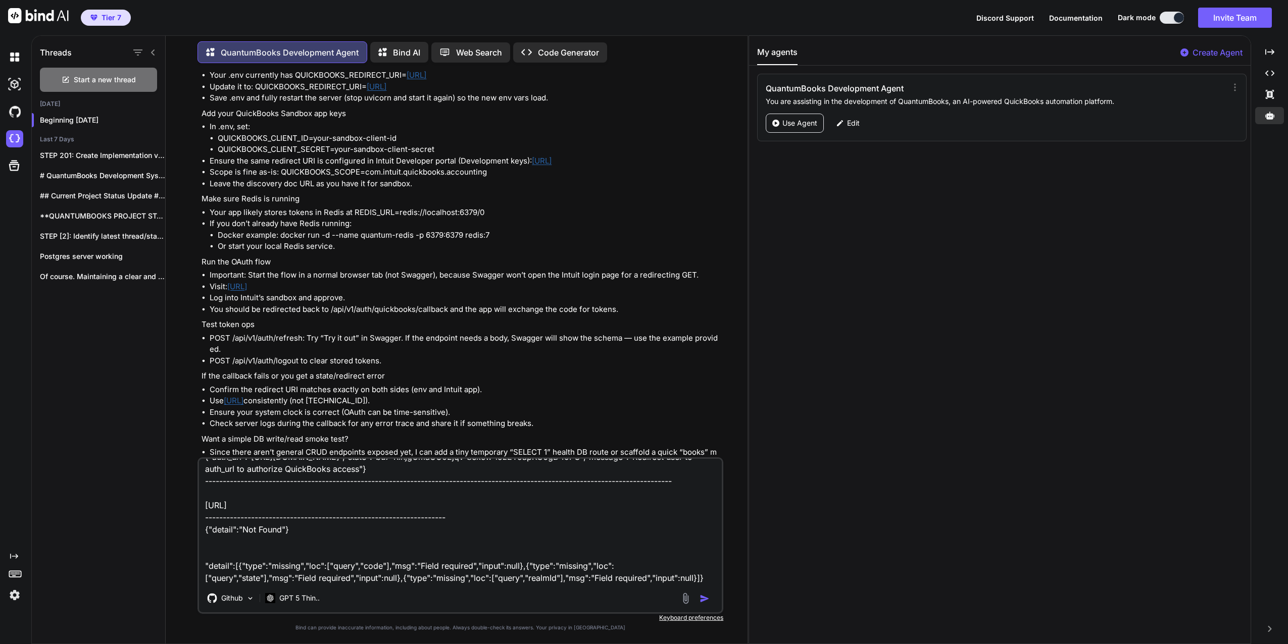
scroll to position [86, 0]
click at [205, 569] on textarea "http://localhost:8000/api/v1/auth/quickbooks ----------------------------------…" at bounding box center [460, 521] width 523 height 125
click at [212, 568] on textarea "http://localhost:8000/api/v1/auth/quickbooks ----------------------------------…" at bounding box center [460, 521] width 523 height 125
click at [207, 542] on textarea "http://localhost:8000/api/v1/auth/quickbooks ----------------------------------…" at bounding box center [460, 521] width 523 height 125
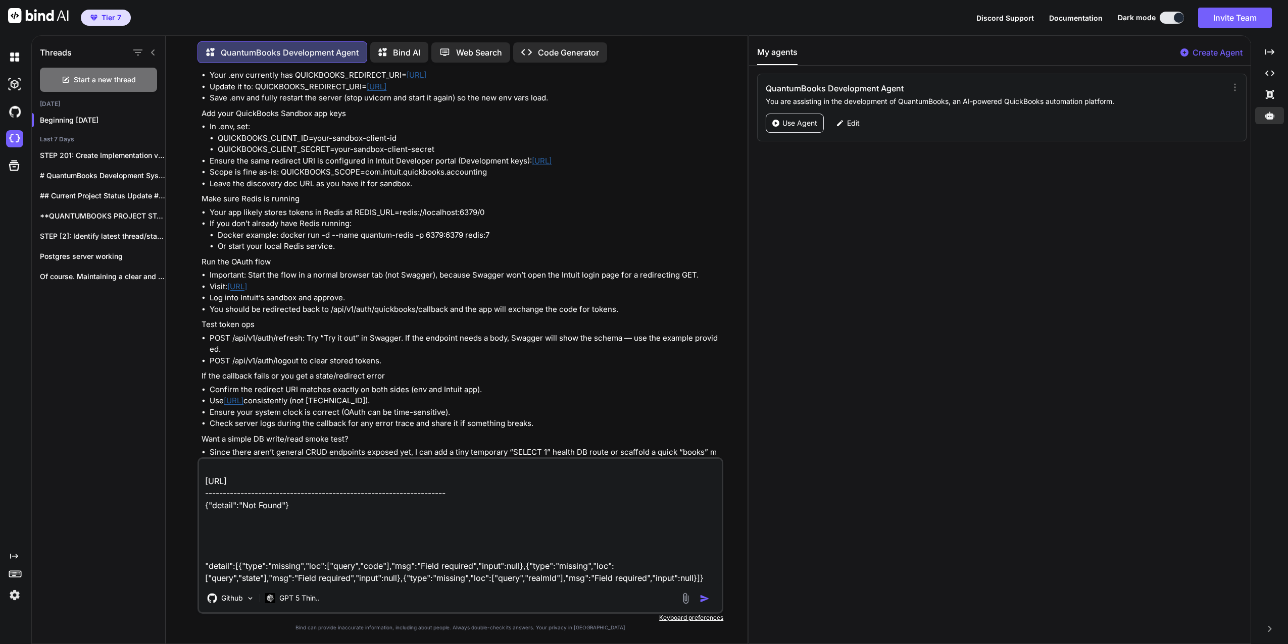
paste textarea "http://localhost:8000/api/v1/auth/quickbooks/callback"
click at [201, 556] on textarea at bounding box center [460, 521] width 523 height 125
click at [709, 578] on textarea at bounding box center [460, 521] width 523 height 125
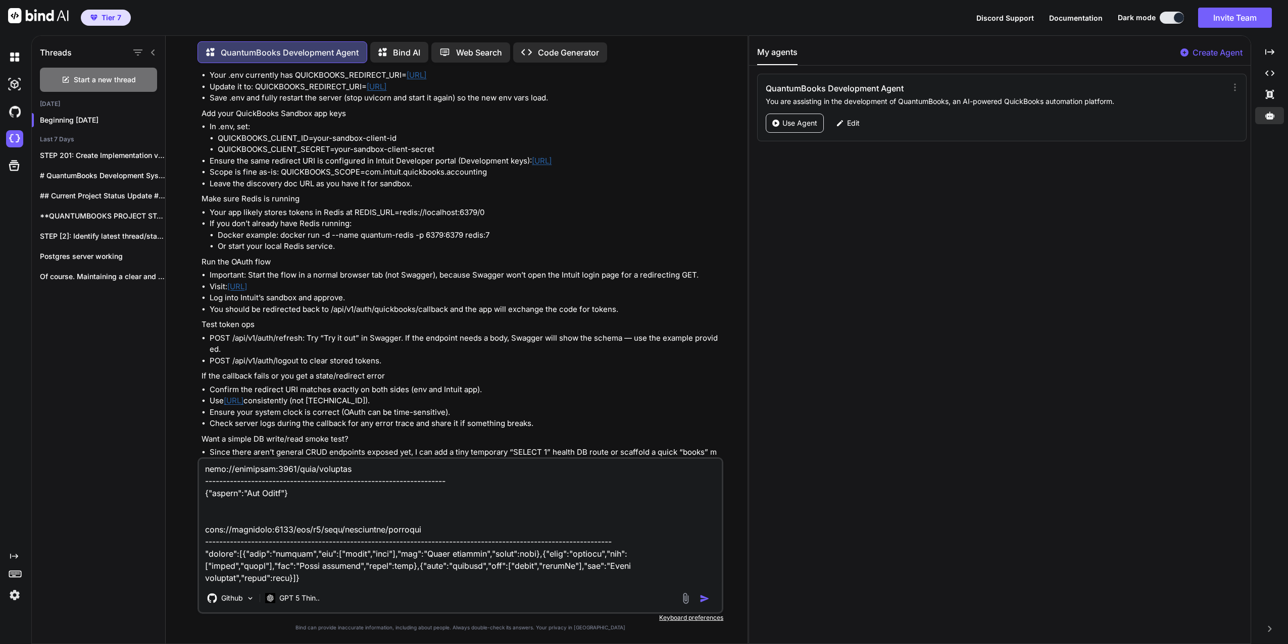
scroll to position [147, 0]
drag, startPoint x: 232, startPoint y: 215, endPoint x: 258, endPoint y: 224, distance: 27.3
click at [258, 224] on div "Awesome — looks like the server and Swagger UI are up. Since the only writable …" at bounding box center [461, 269] width 520 height 503
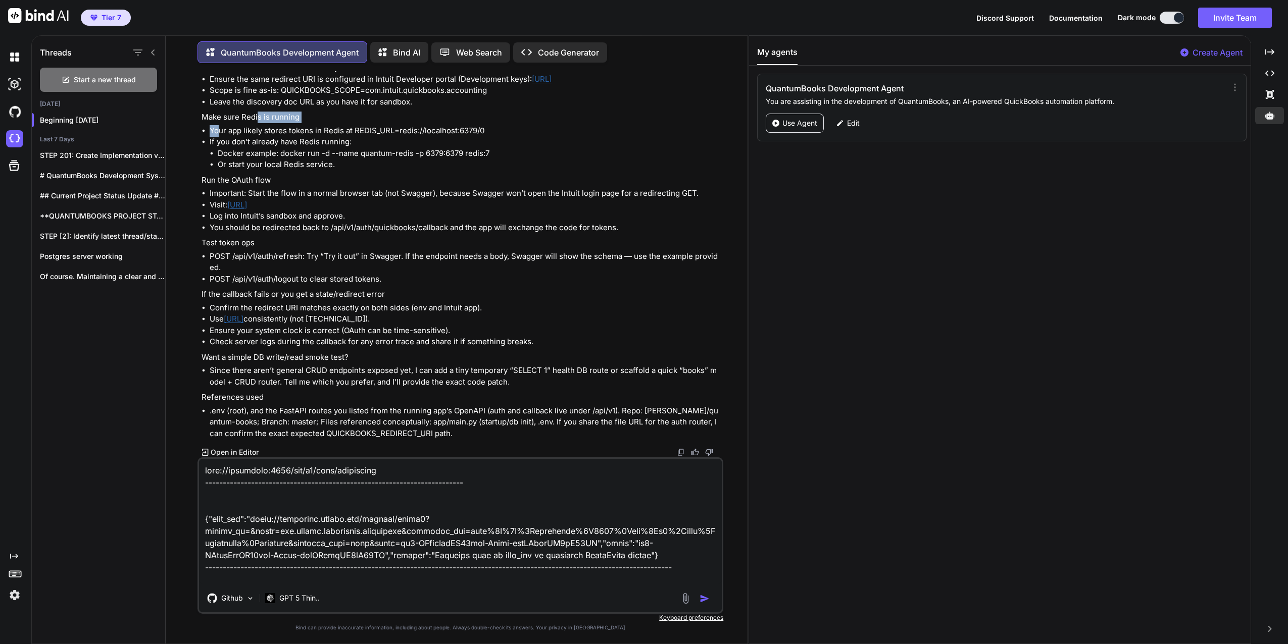
scroll to position [0, 0]
click at [234, 502] on textarea at bounding box center [460, 521] width 523 height 125
click at [223, 491] on textarea at bounding box center [460, 521] width 523 height 125
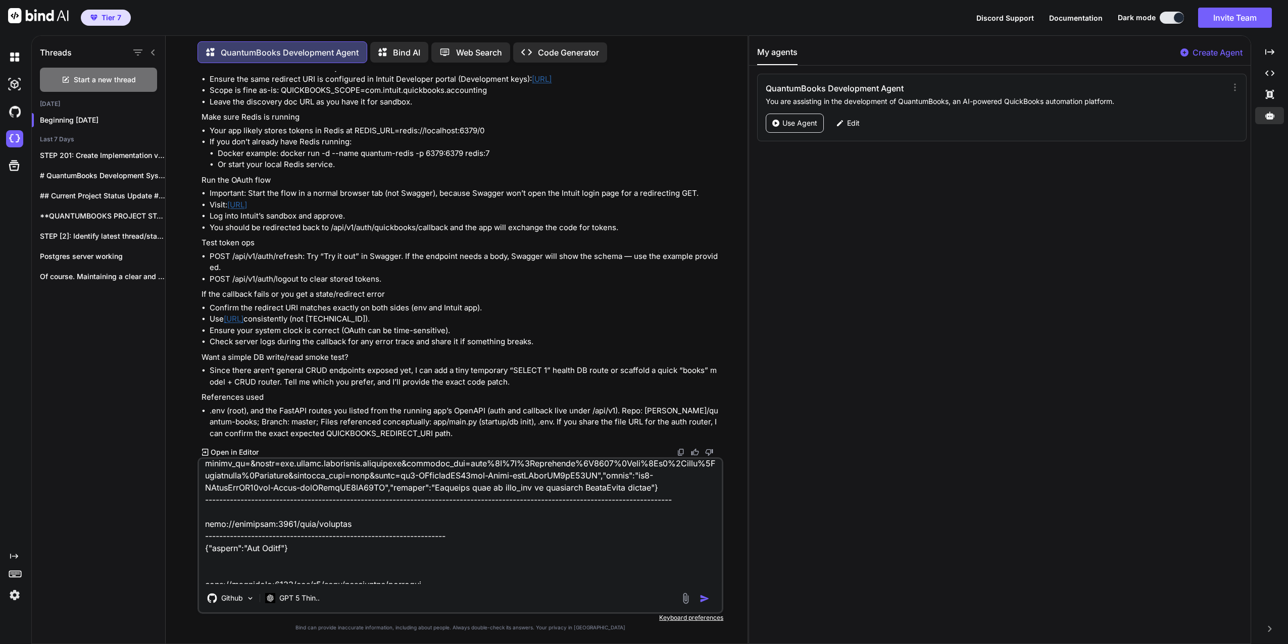
scroll to position [50, 0]
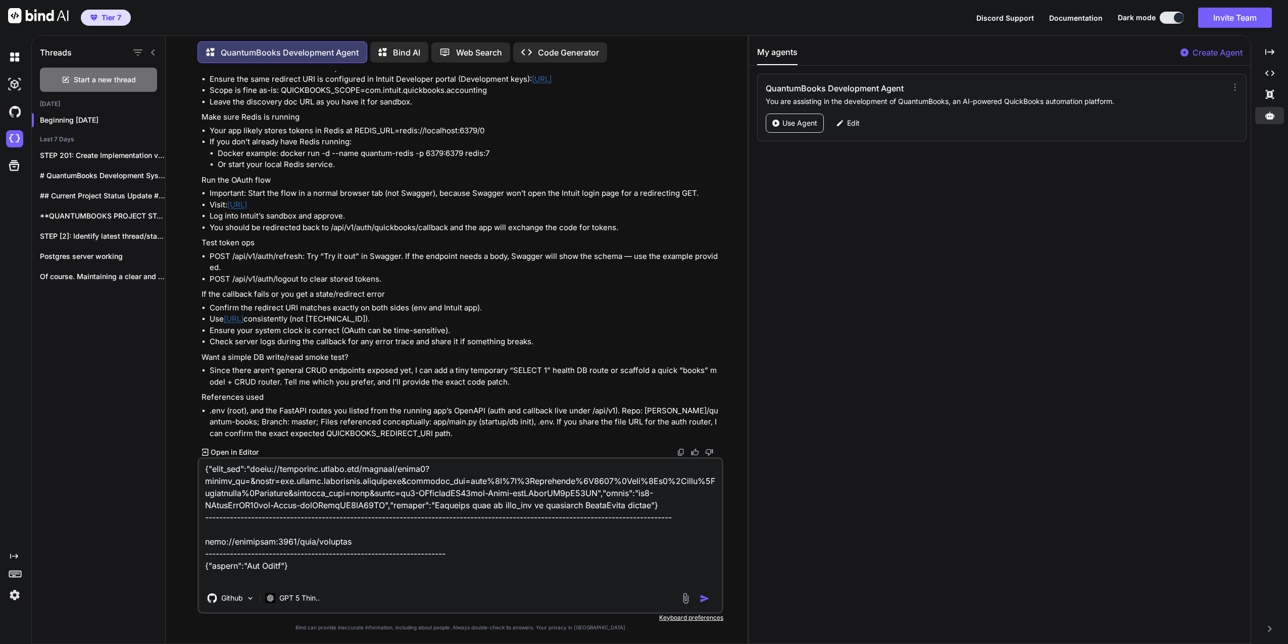
click at [237, 529] on textarea at bounding box center [460, 521] width 523 height 125
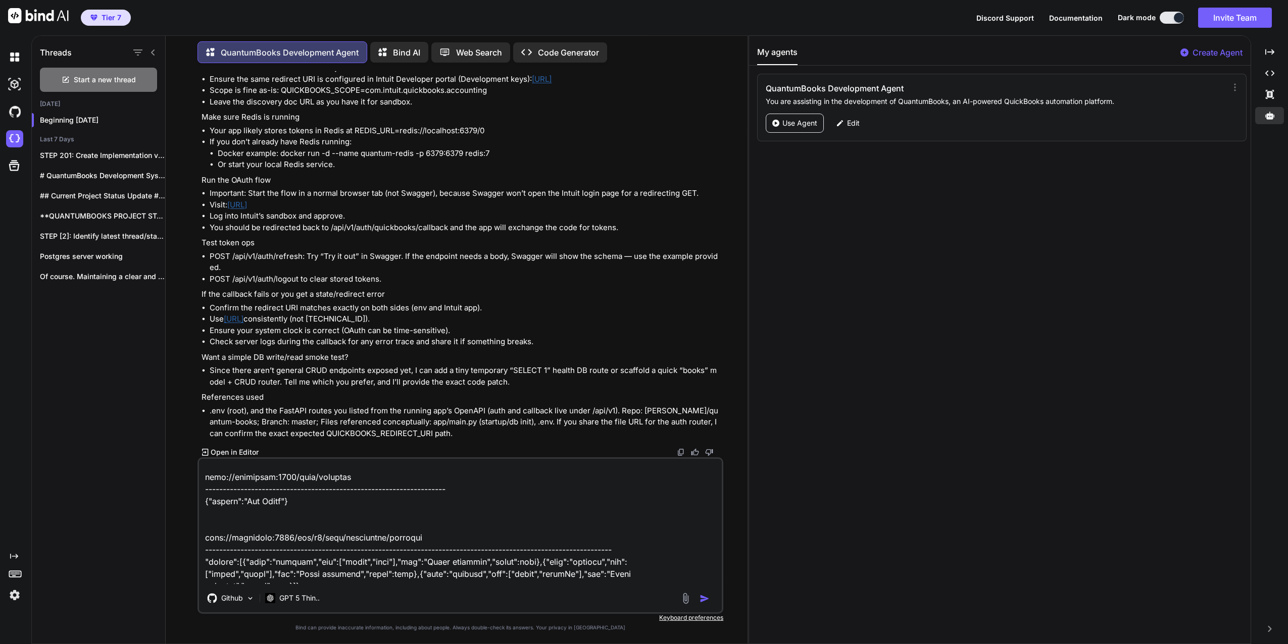
scroll to position [121, 0]
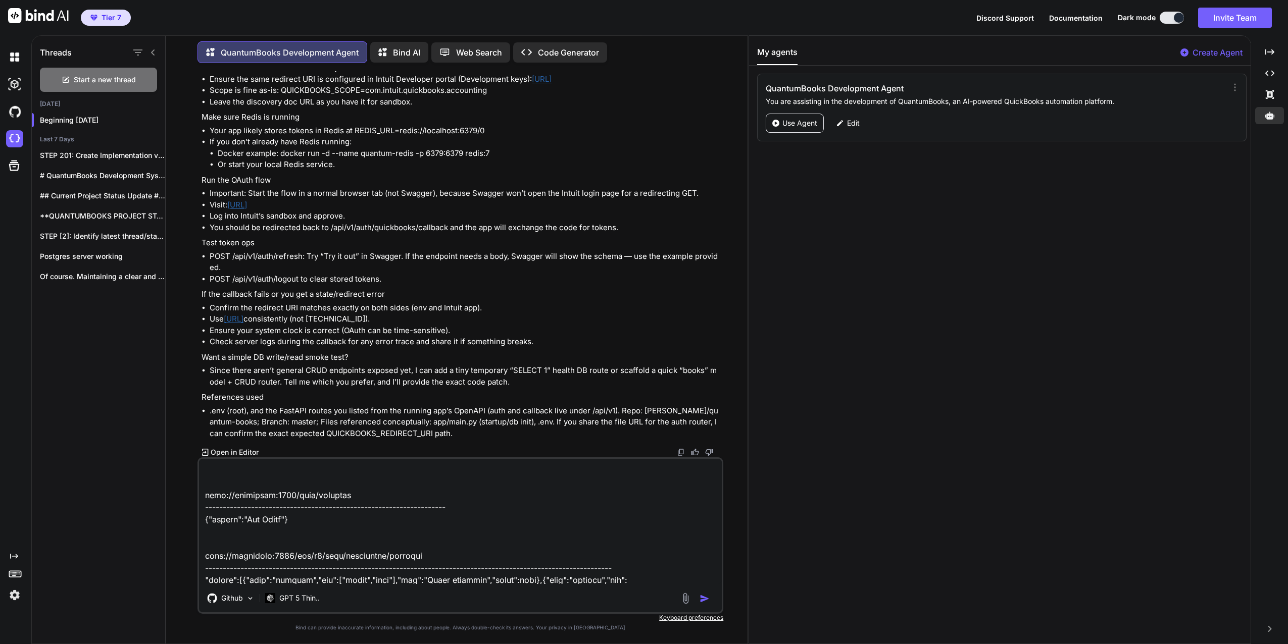
click at [224, 531] on textarea at bounding box center [460, 521] width 523 height 125
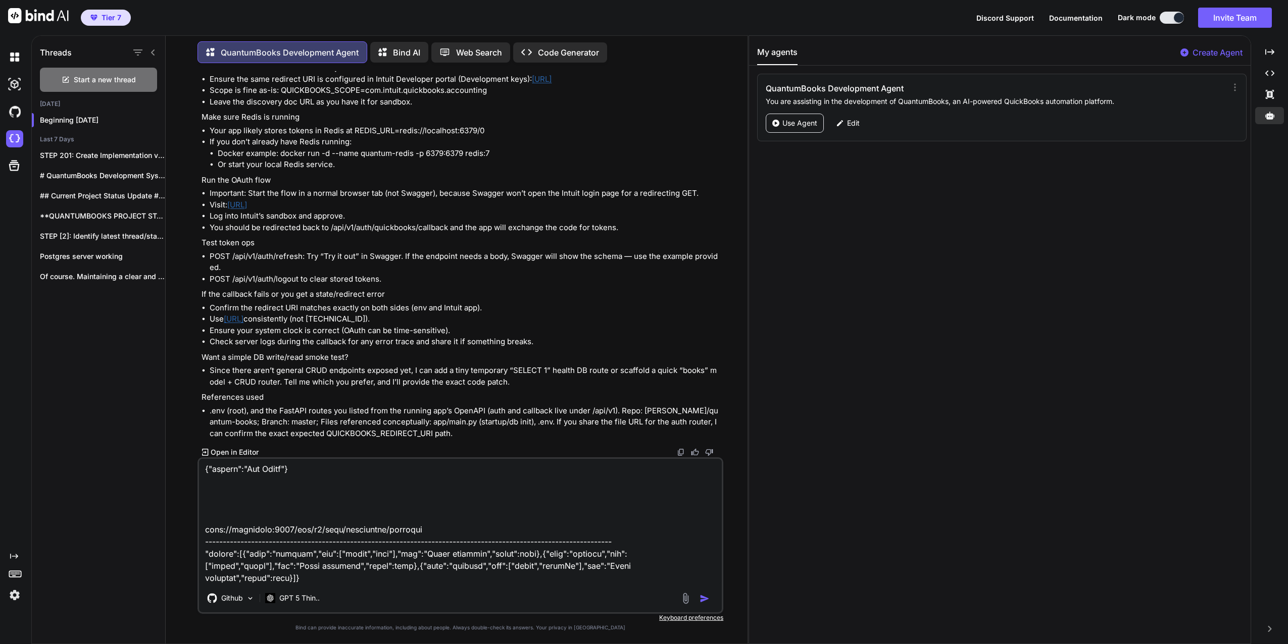
scroll to position [196, 0]
click at [222, 562] on textarea at bounding box center [460, 521] width 523 height 125
drag, startPoint x: 221, startPoint y: 576, endPoint x: 209, endPoint y: 581, distance: 13.6
click at [209, 581] on textarea at bounding box center [460, 521] width 523 height 125
paste textarea "{"status":"ok","message":"Welcome to the QuantumBooks API"}"
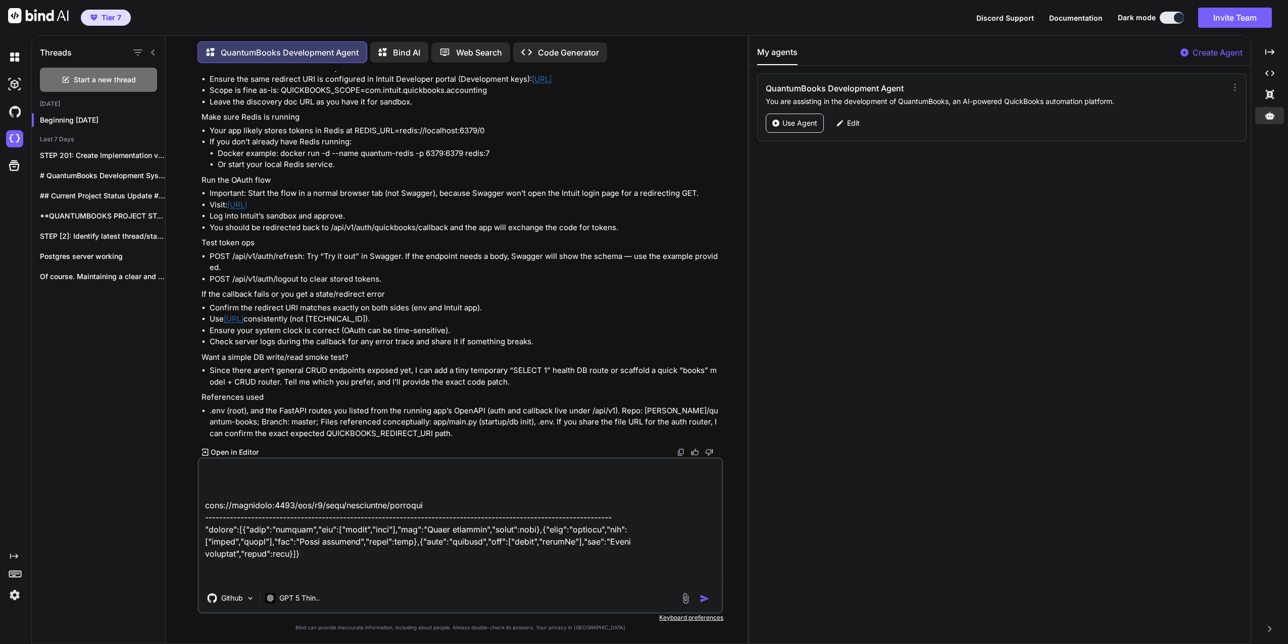
click at [210, 563] on textarea at bounding box center [460, 521] width 523 height 125
paste textarea "http://localhost:8000/"
click at [217, 555] on textarea at bounding box center [460, 521] width 523 height 125
click at [316, 586] on div "Github GPT 5 Thin.." at bounding box center [460, 535] width 526 height 157
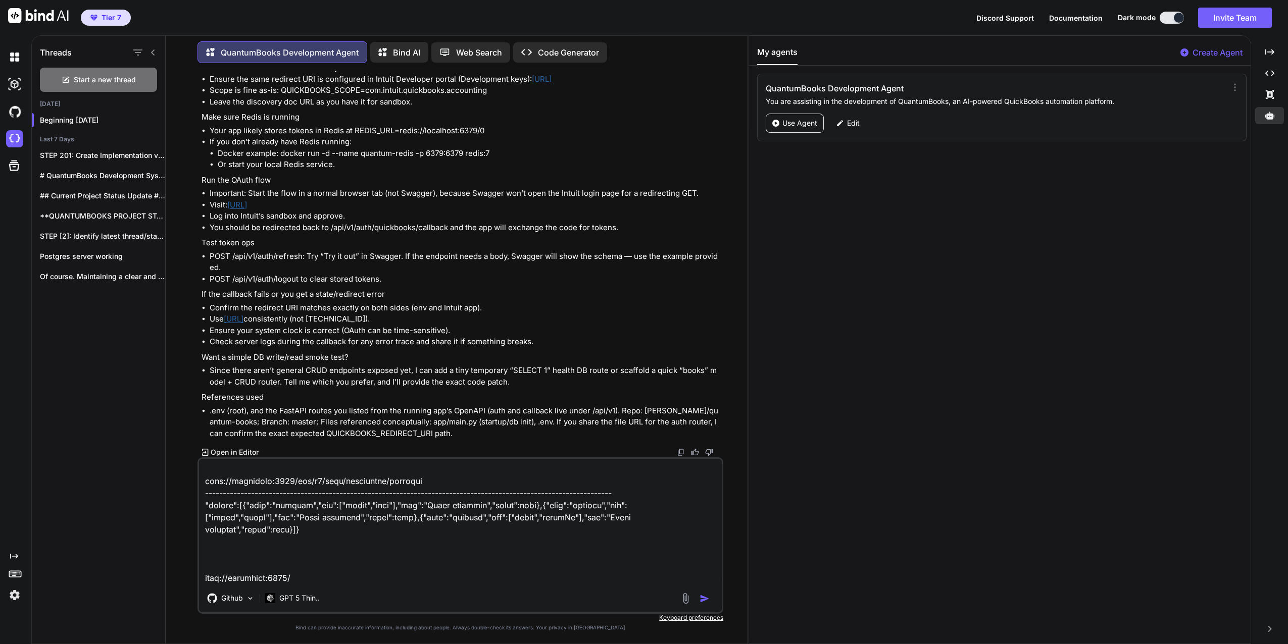
scroll to position [232, 0]
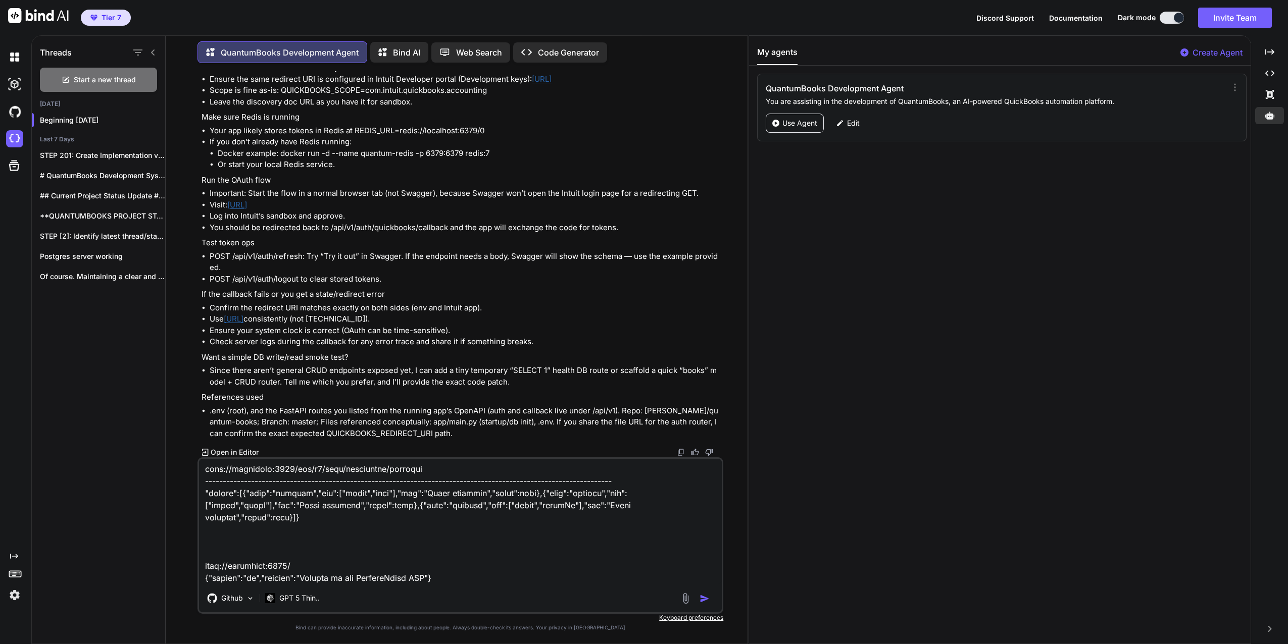
click at [327, 553] on textarea at bounding box center [460, 521] width 523 height 125
type textarea "http://localhost:8000/api/v1/auth/quickbooks ----------------------------------…"
click at [704, 600] on img "button" at bounding box center [704, 599] width 10 height 10
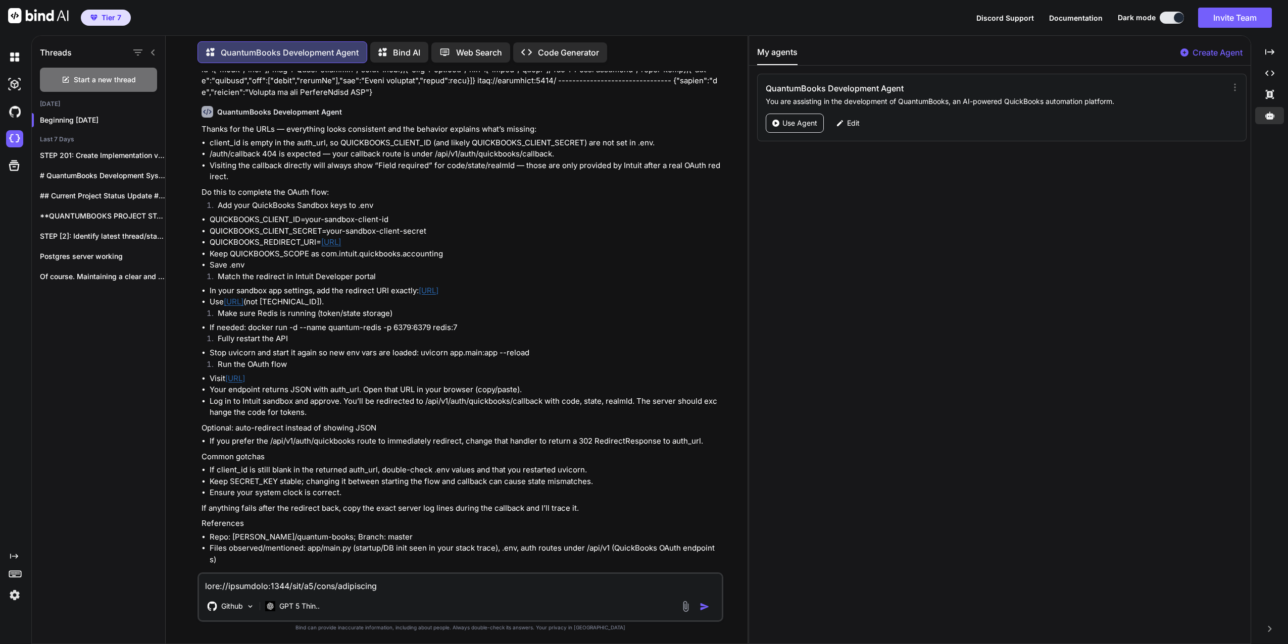
scroll to position [3484, 0]
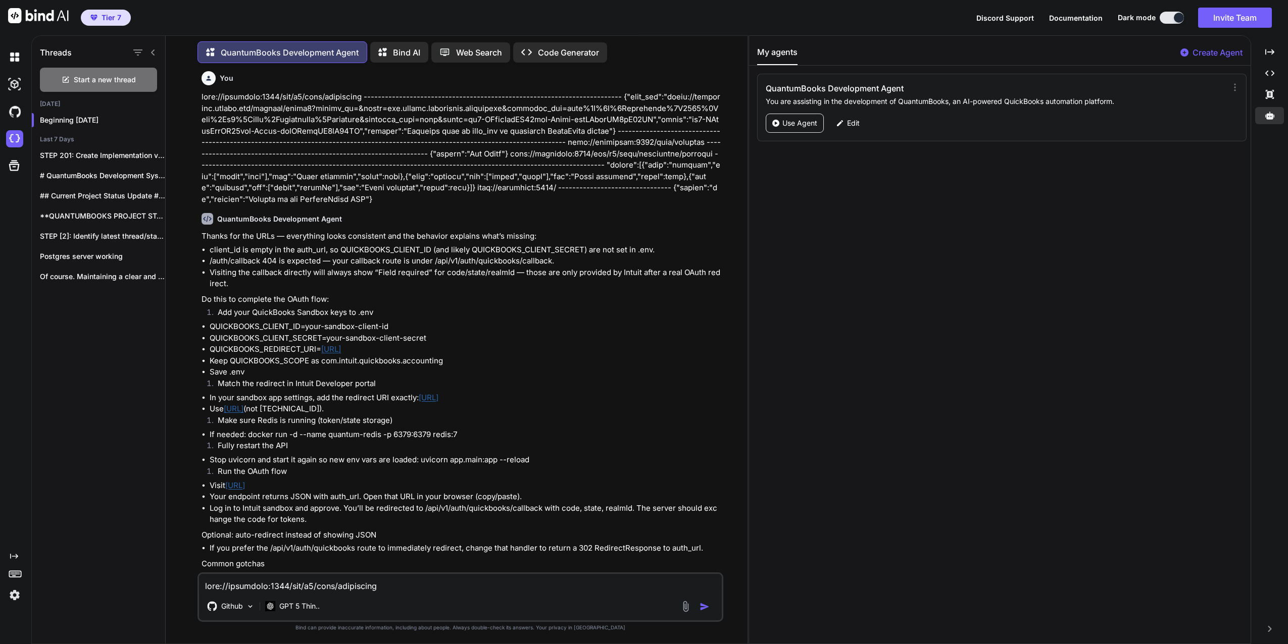
click at [265, 583] on textarea at bounding box center [460, 583] width 523 height 18
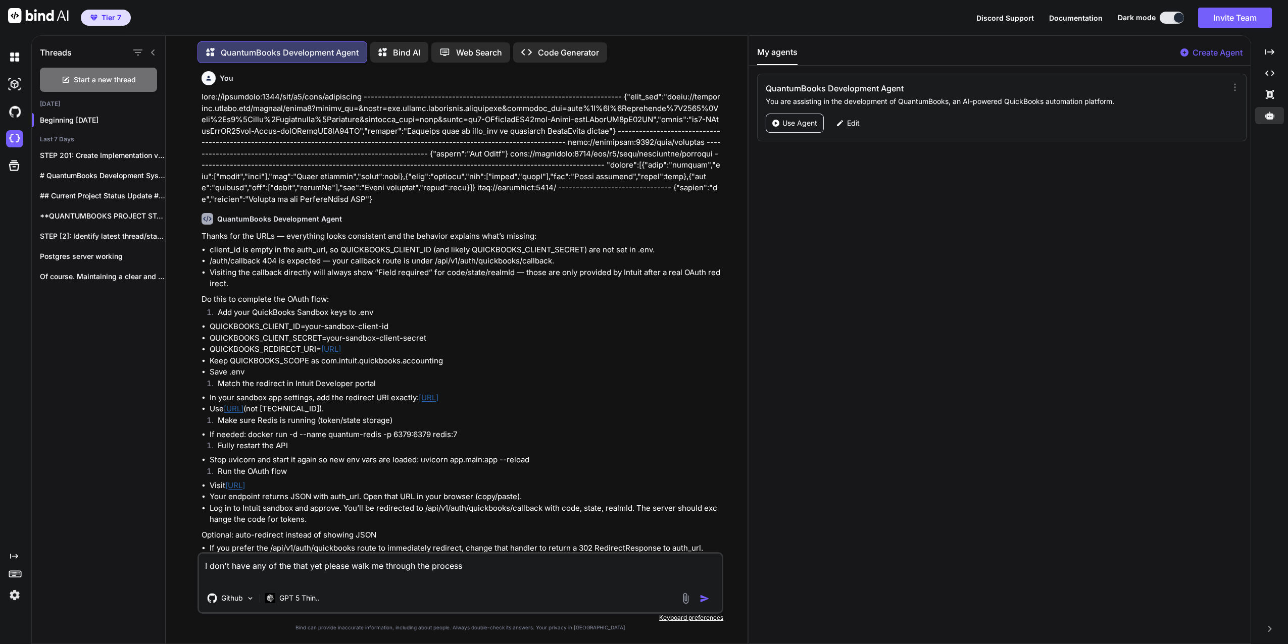
type textarea "I don't have any of the that yet please walk me through the process"
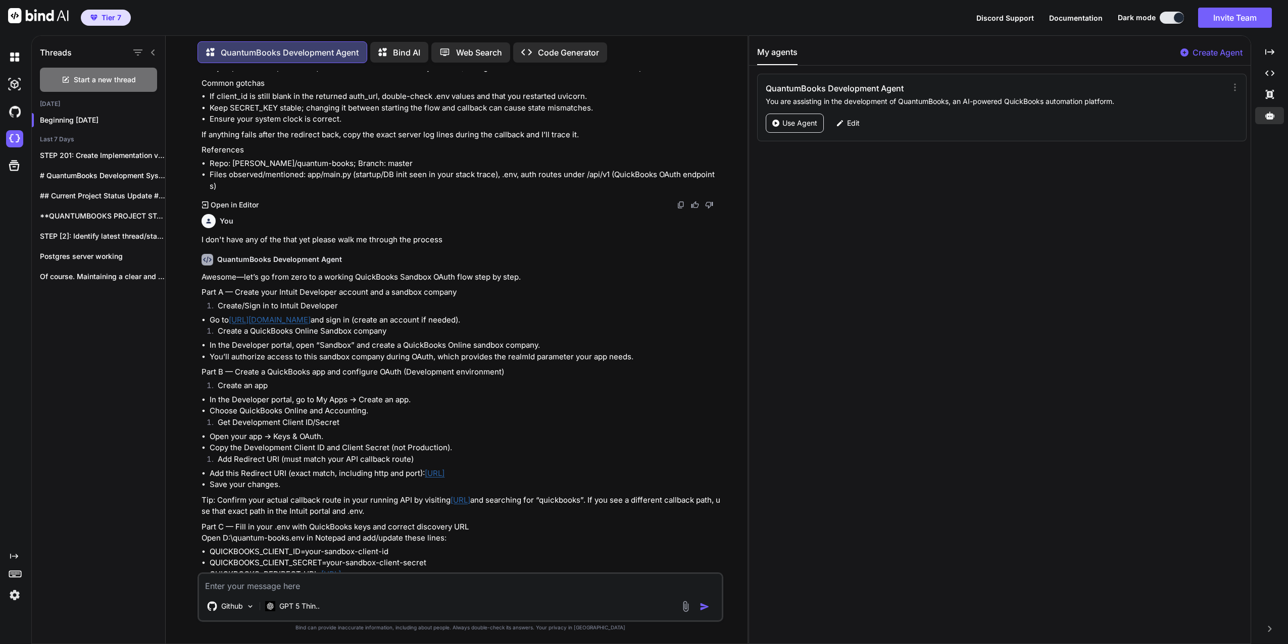
scroll to position [3982, 0]
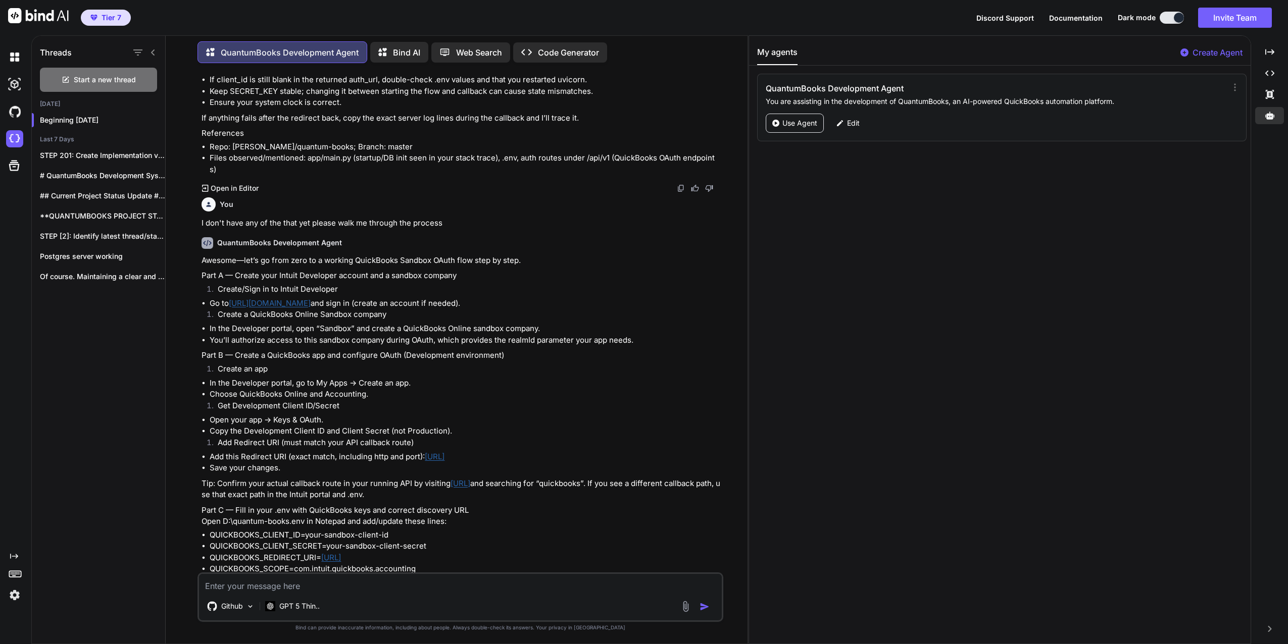
click at [302, 585] on textarea at bounding box center [460, 583] width 523 height 18
paste textarea "9341455427312911"
click at [425, 584] on textarea "9341455427312911" at bounding box center [460, 583] width 523 height 18
paste textarea "https://sandbox.qbo.intuit.com/app/settings"
click at [204, 565] on textarea "9341455427312911 https://sandbox.qbo.intuit.com/app/settings" at bounding box center [460, 569] width 523 height 30
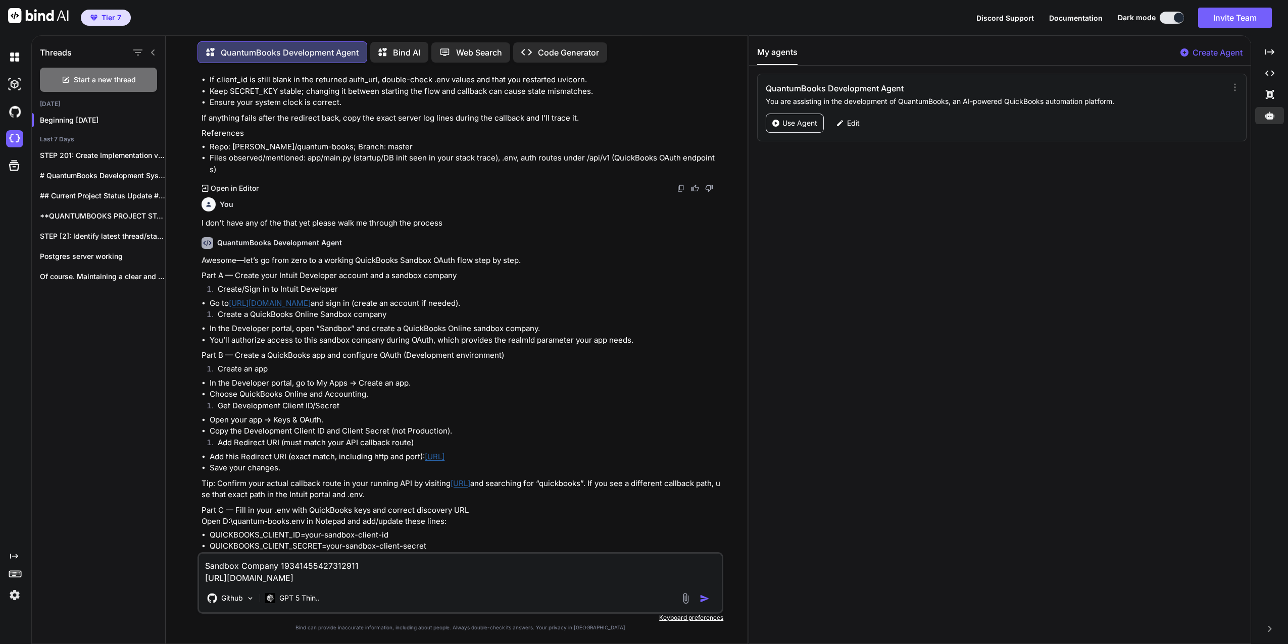
click at [280, 569] on textarea "Sandbox Company 19341455427312911 https://sandbox.qbo.intuit.com/app/settings" at bounding box center [460, 569] width 523 height 30
click at [390, 582] on textarea "Sandbox Company 19341455427312911 https://sandbox.qbo.intuit.com/app/settings" at bounding box center [460, 563] width 523 height 42
paste textarea "9341455427312911 - NPA Global Technology Solutions"
drag, startPoint x: 399, startPoint y: 572, endPoint x: 188, endPoint y: 564, distance: 210.7
click at [188, 564] on div "You I pasted the following into .env --- DATABASE_URL=postgresql://quantum_user…" at bounding box center [461, 357] width 574 height 573
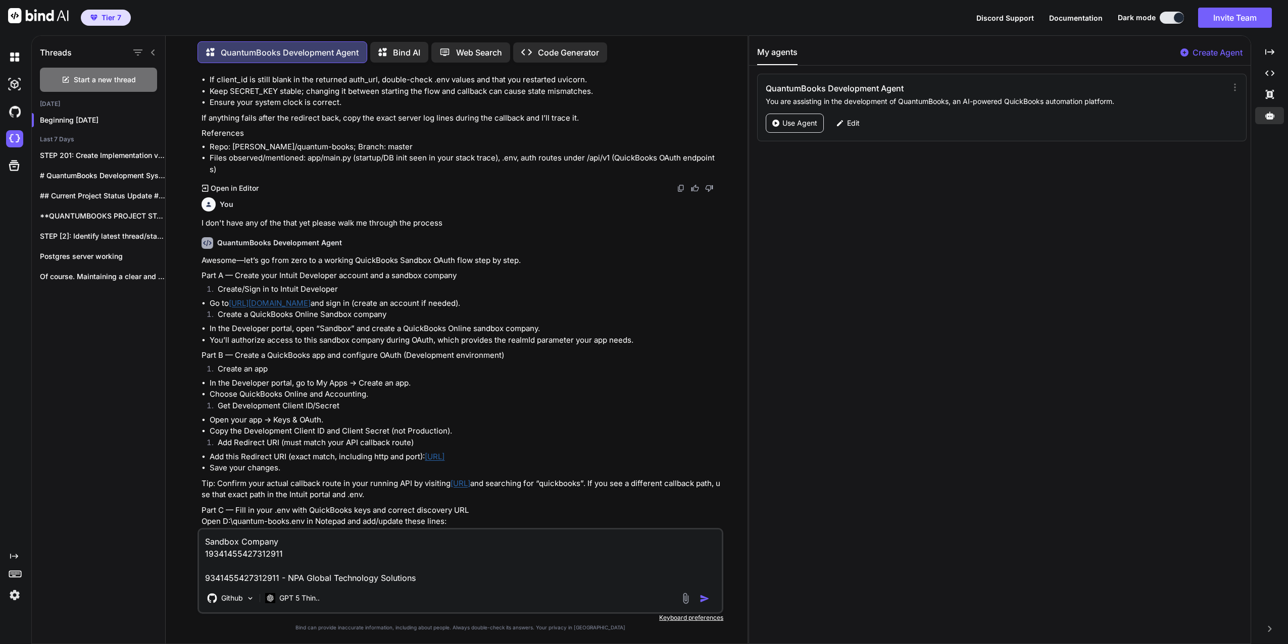
drag, startPoint x: 300, startPoint y: 553, endPoint x: 200, endPoint y: 555, distance: 100.0
click at [200, 555] on textarea "Sandbox Company 19341455427312911 9341455427312911 - NPA Global Technology Solu…" at bounding box center [460, 557] width 523 height 55
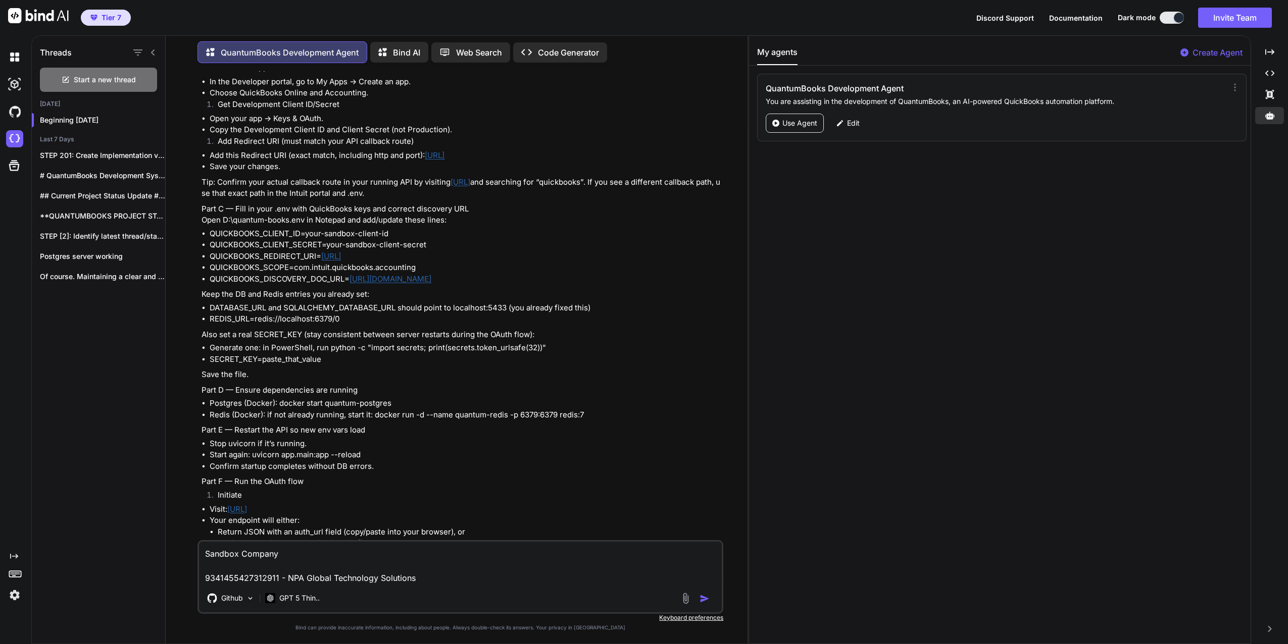
scroll to position [4234, 0]
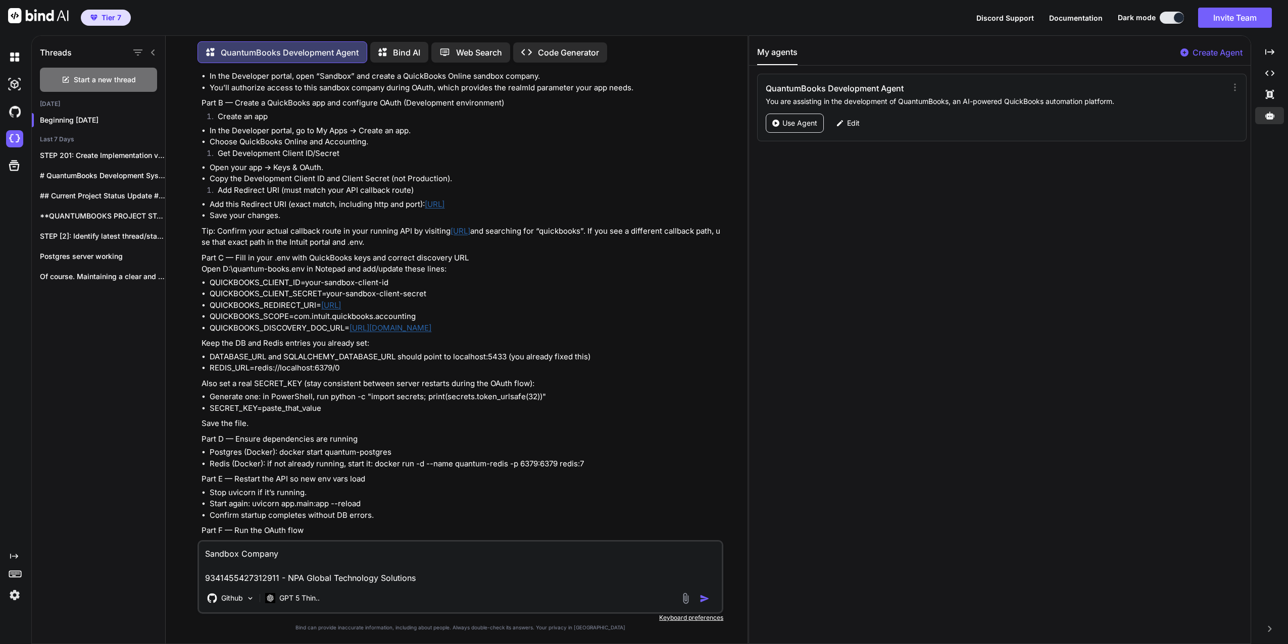
click at [433, 576] on textarea "Sandbox Company 9341455427312911 - NPA Global Technology Solutions" at bounding box center [460, 563] width 523 height 42
click at [207, 564] on textarea "Sandbox Company 9341455427312911 - NPA Global Technology Solutions" at bounding box center [460, 563] width 523 height 42
click at [446, 573] on textarea "Sandbox Company 9341455427312911 - NPA Global Technology Solutions" at bounding box center [460, 569] width 523 height 30
click at [443, 580] on textarea "Sandbox Company 9341455427312911 - NPA Global Technology Solutions" at bounding box center [460, 569] width 523 height 30
click at [382, 575] on textarea "Sandbox Company 9341455427312911 - NPA Global Technology Solutions I cannot fin…" at bounding box center [460, 557] width 523 height 55
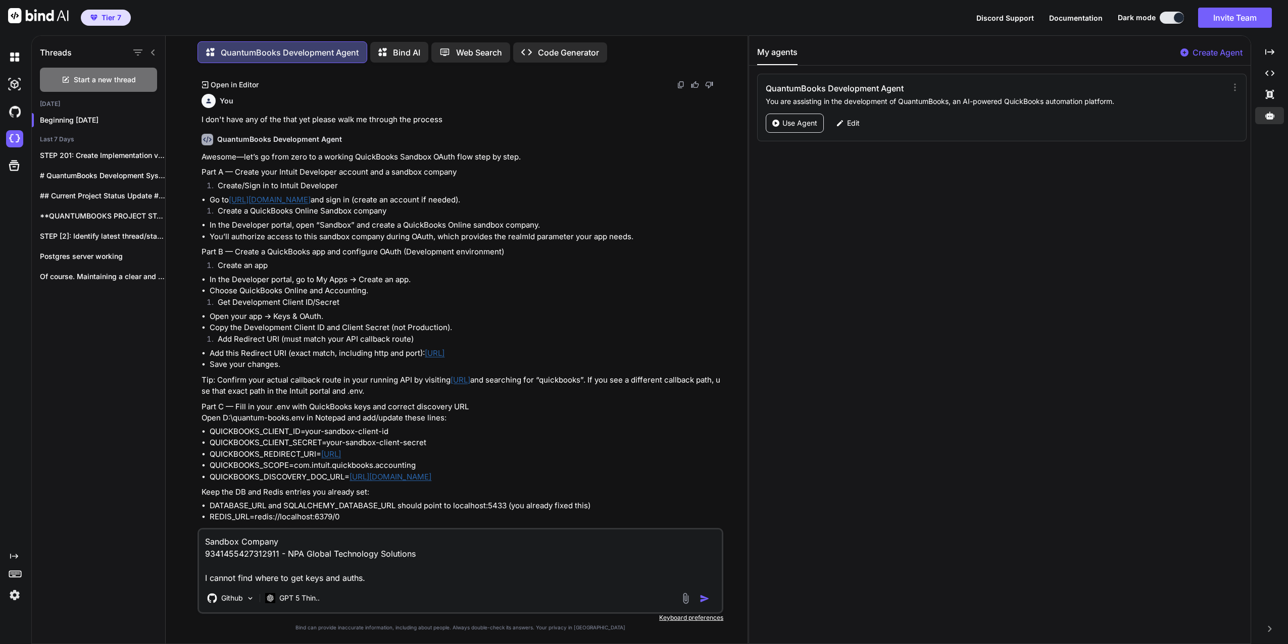
scroll to position [4083, 0]
click at [405, 583] on textarea "Sandbox Company 9341455427312911 - NPA Global Technology Solutions I cannot fin…" at bounding box center [460, 557] width 523 height 55
type textarea "Sandbox Company 9341455427312911 - NPA Global Technology Solutions I cannot fin…"
click at [701, 598] on img "button" at bounding box center [704, 599] width 10 height 10
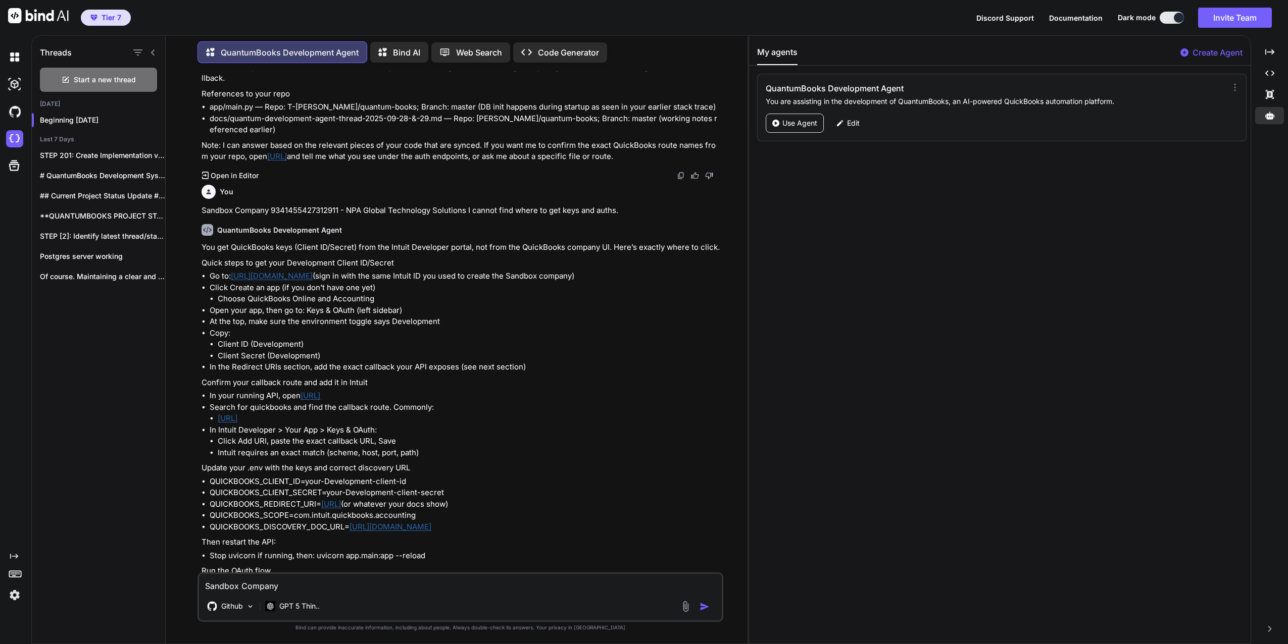
scroll to position [4979, 0]
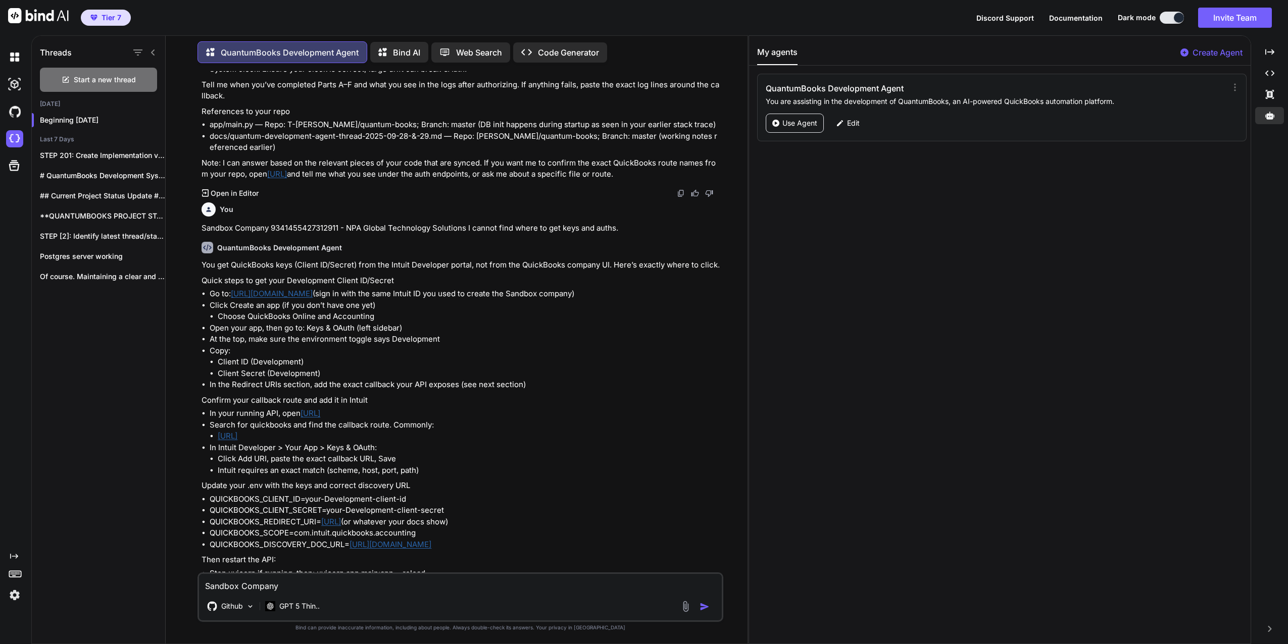
click at [313, 298] on link "https://developer.intuit.com/app/developer/myapps" at bounding box center [272, 294] width 82 height 10
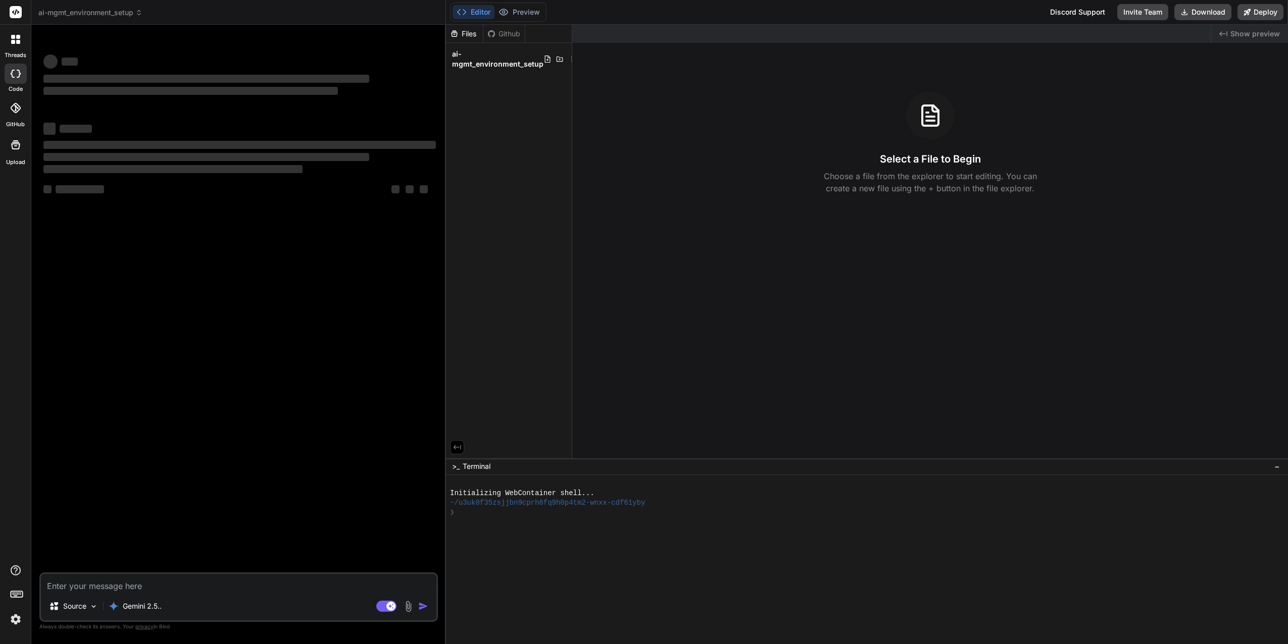
click at [1235, 32] on span "Show preview" at bounding box center [1254, 34] width 49 height 10
click at [1226, 31] on icon "Created with Pixso." at bounding box center [1223, 34] width 8 height 8
click at [1227, 31] on icon "Created with Pixso." at bounding box center [1223, 34] width 8 height 8
click at [15, 38] on icon at bounding box center [15, 39] width 9 height 9
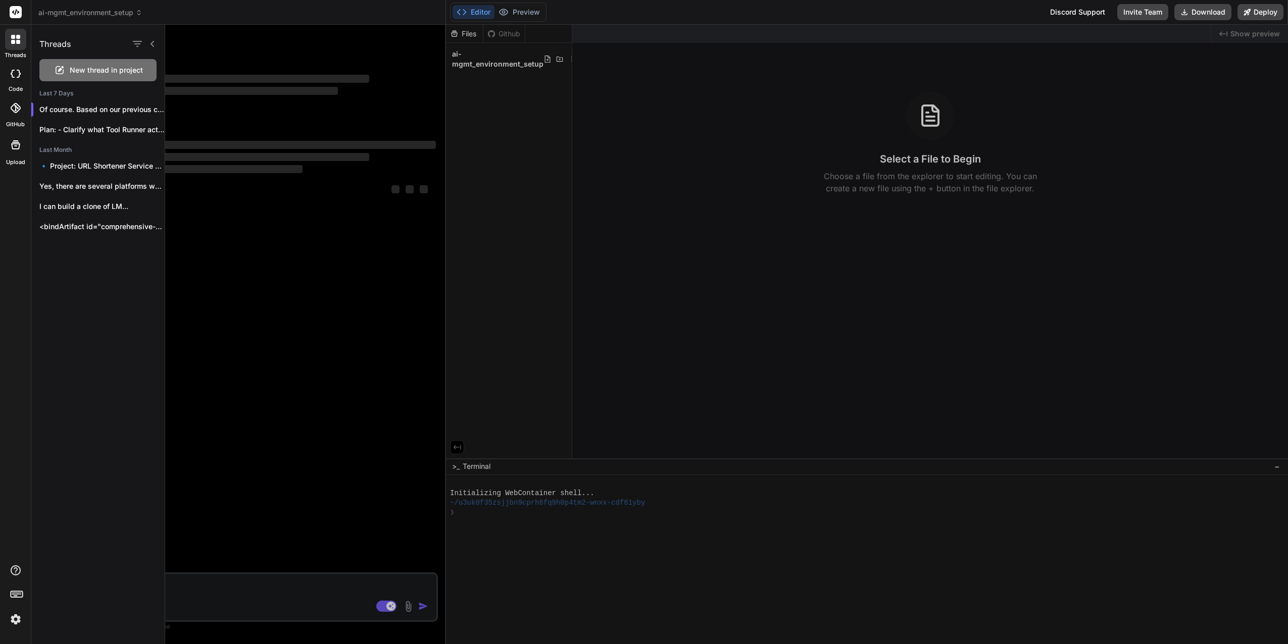
type textarea "x"
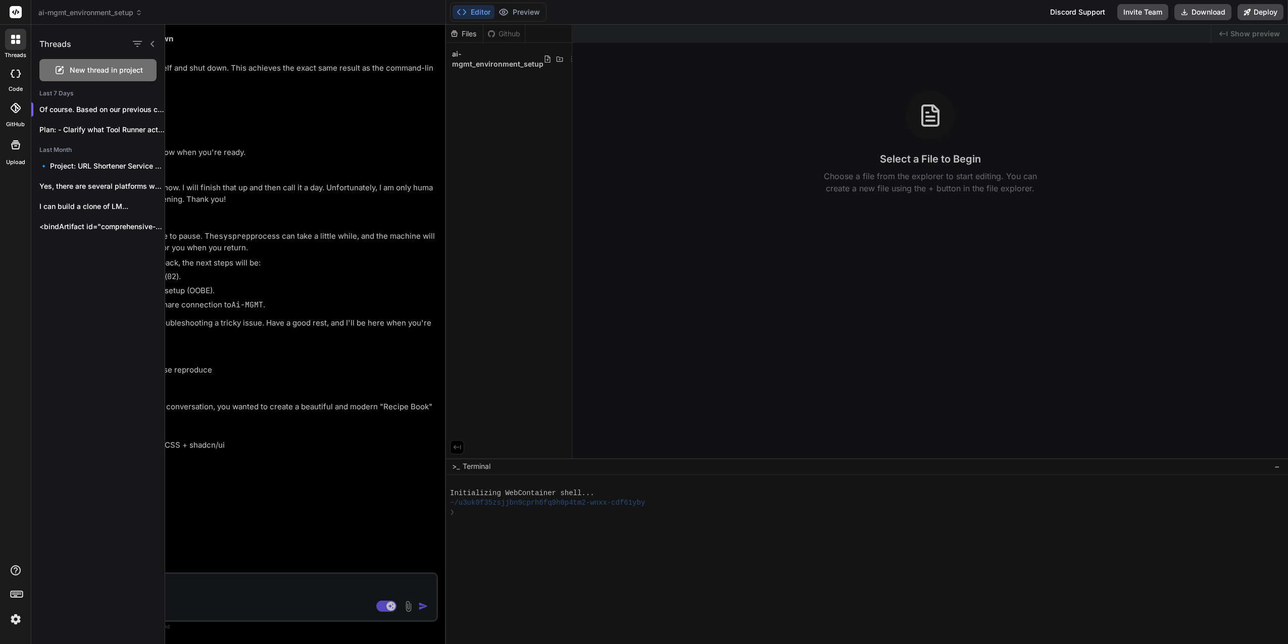
scroll to position [723, 0]
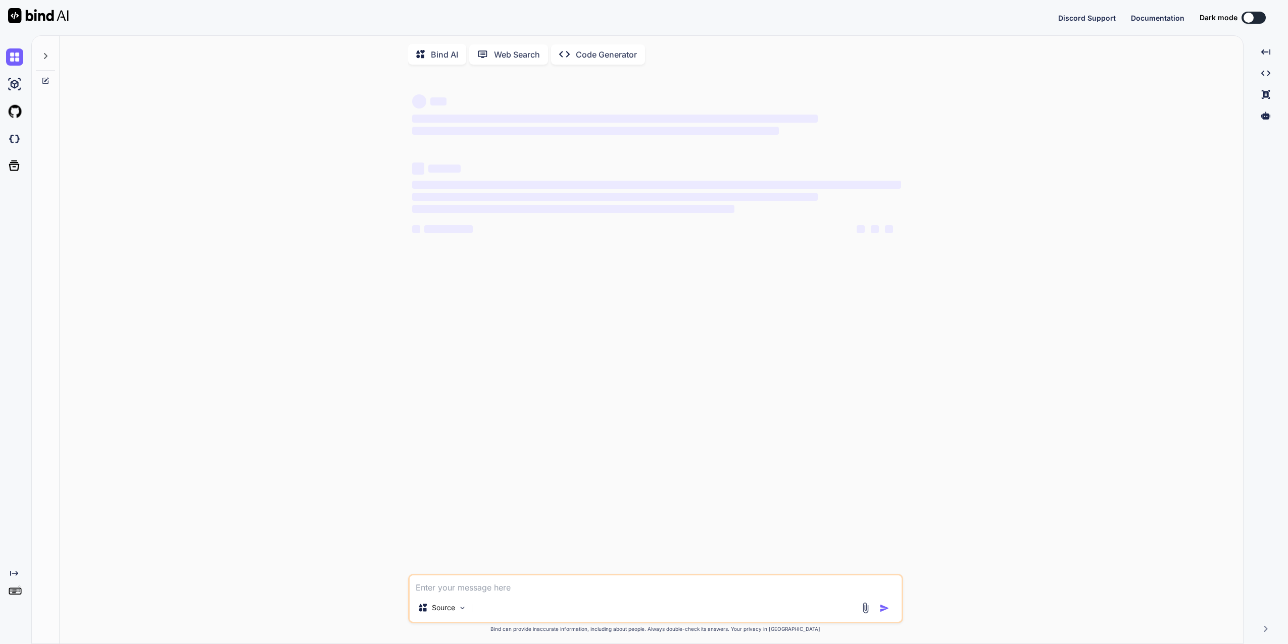
type textarea "x"
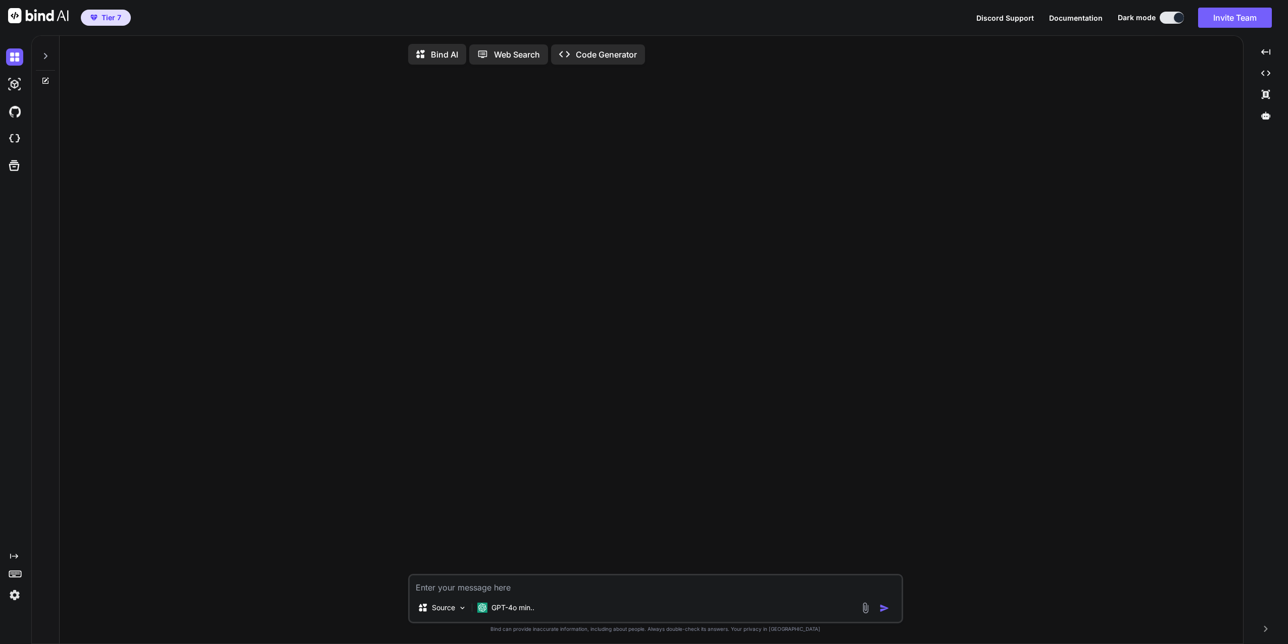
click at [45, 56] on icon at bounding box center [45, 56] width 8 height 8
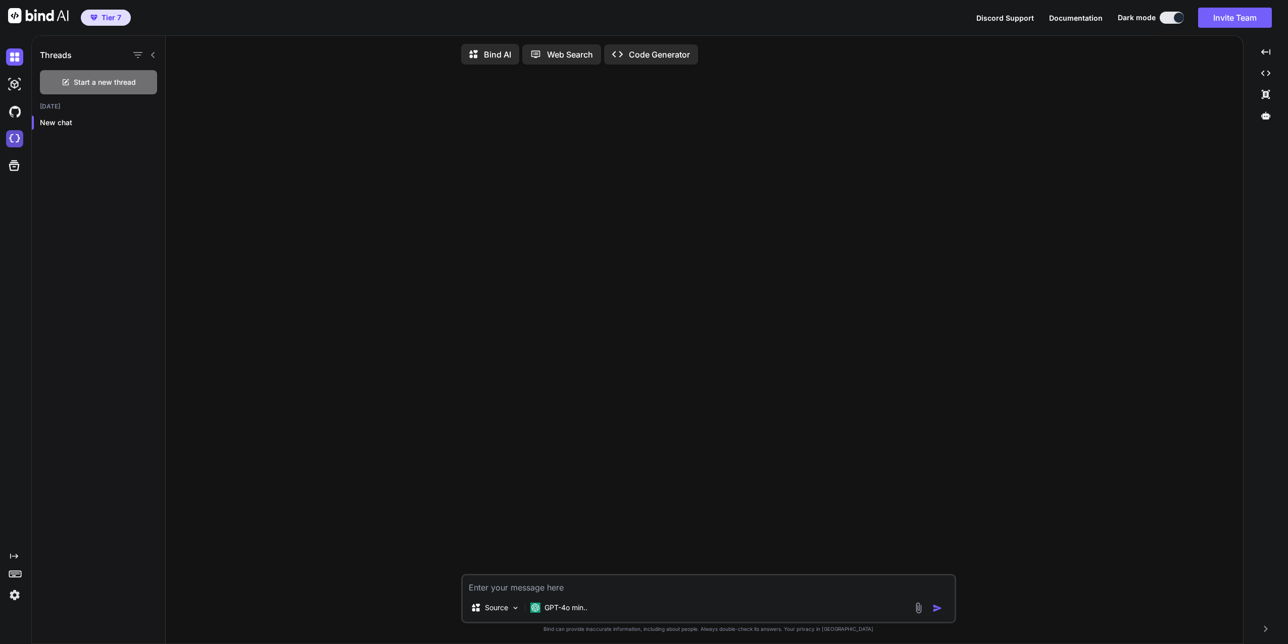
click at [13, 140] on img at bounding box center [14, 138] width 17 height 17
click at [1263, 119] on icon at bounding box center [1265, 116] width 9 height 8
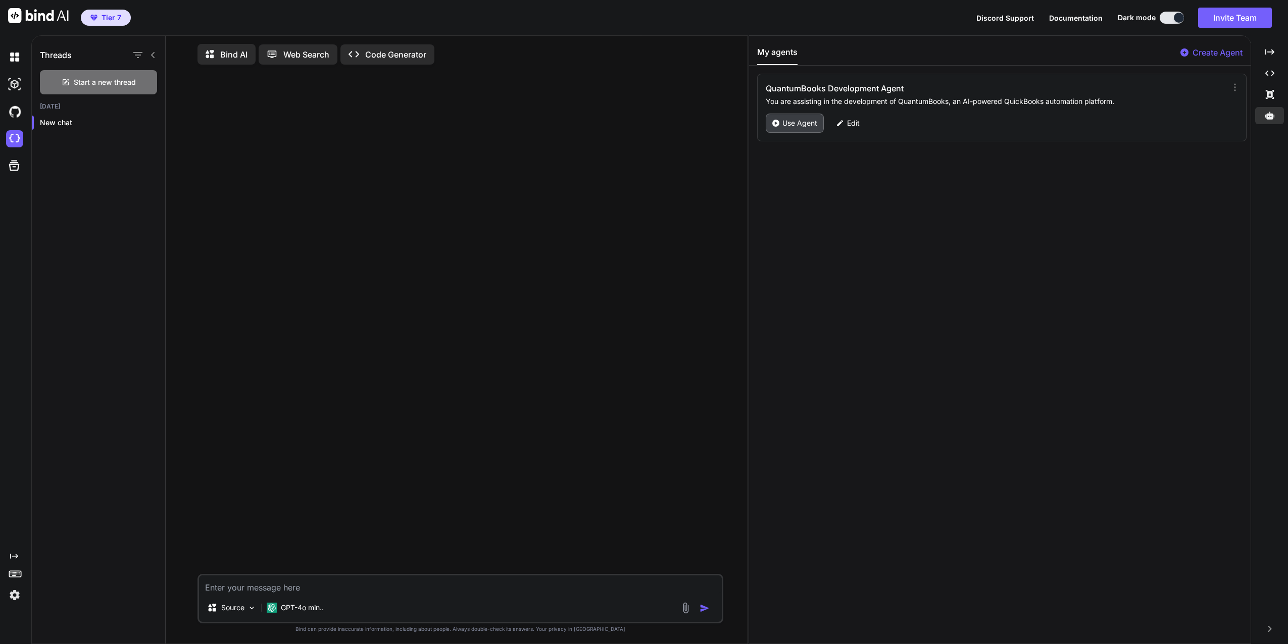
click at [794, 120] on p "Use Agent" at bounding box center [799, 123] width 35 height 10
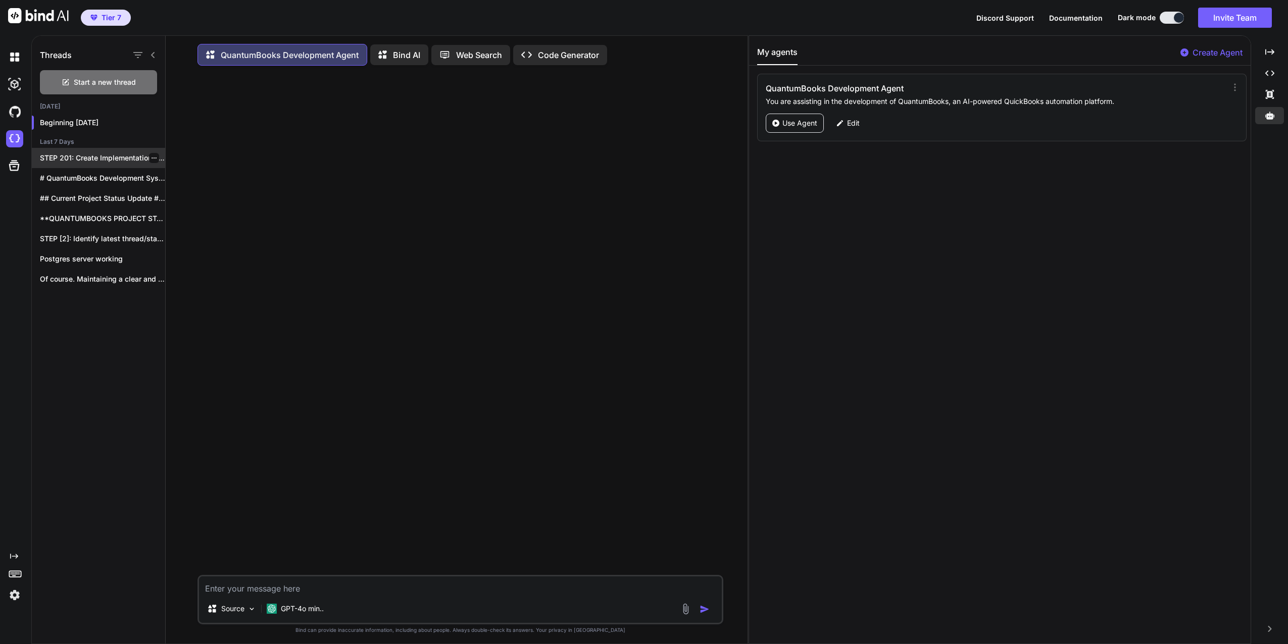
click at [89, 156] on p "STEP 201: Create Implementation v3 and Status..." at bounding box center [102, 158] width 125 height 10
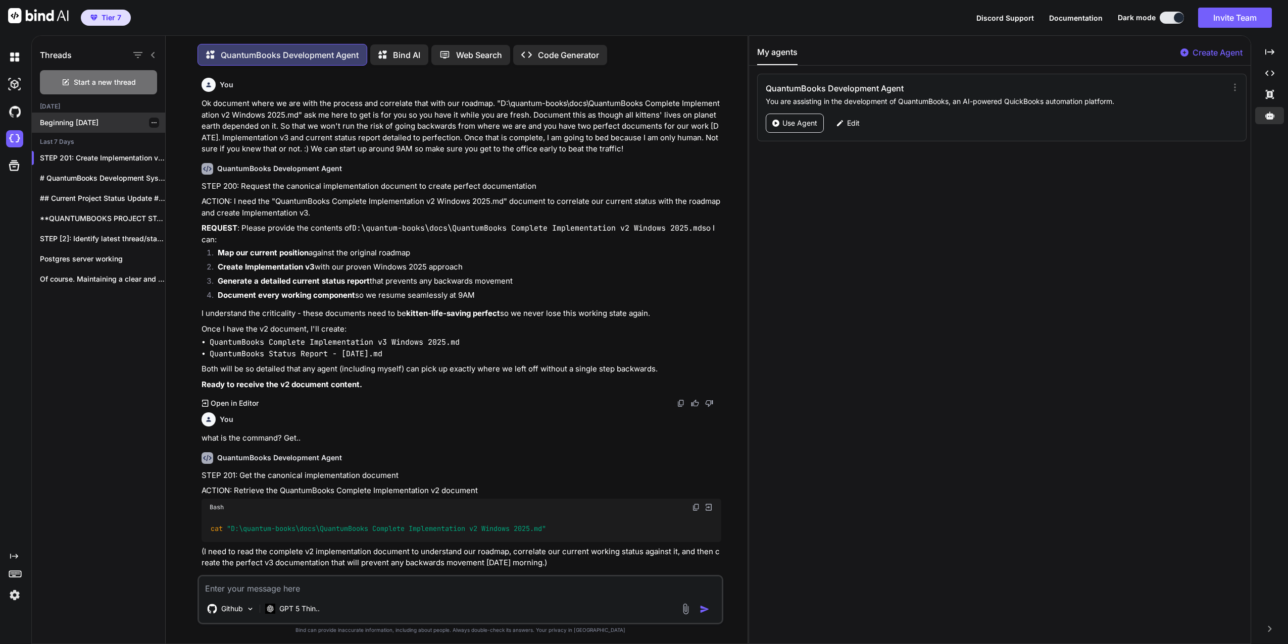
click at [91, 121] on p "Beginning [DATE]" at bounding box center [102, 123] width 125 height 10
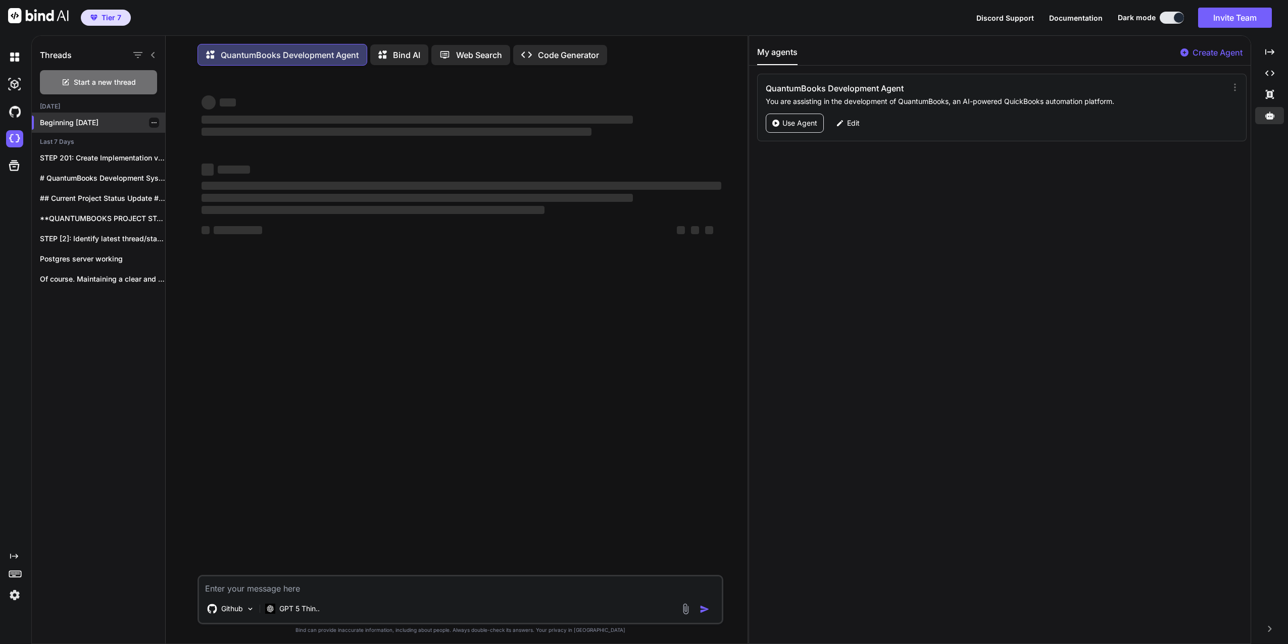
scroll to position [5, 0]
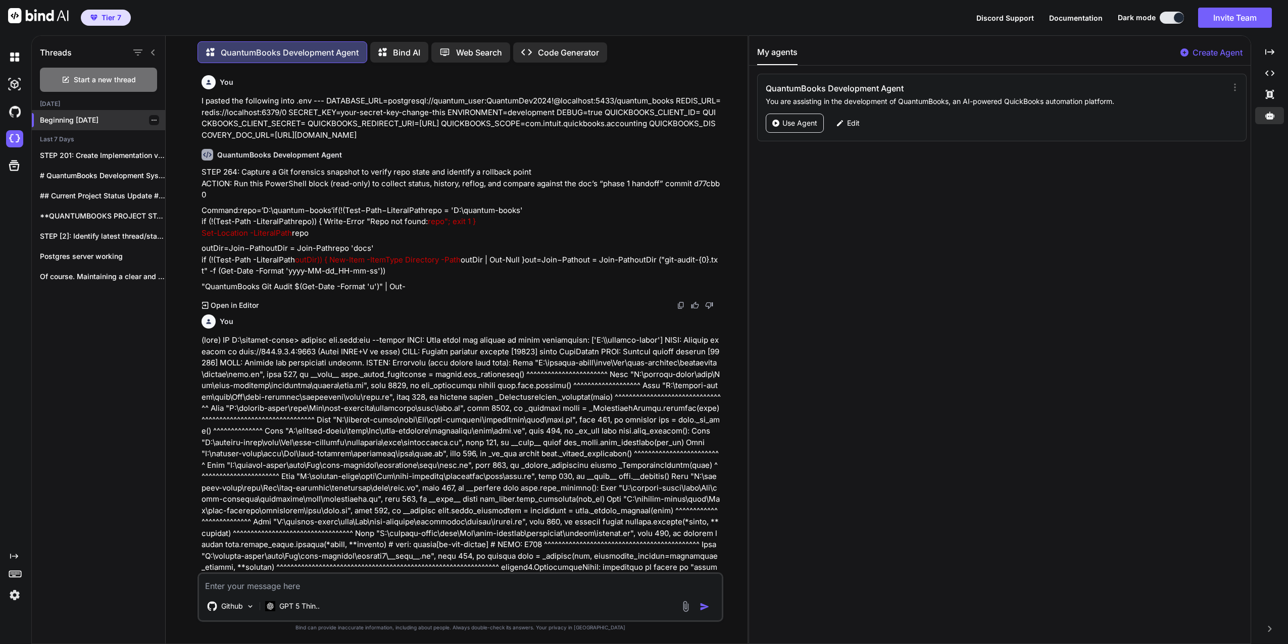
click at [92, 116] on p "Beginning [DATE]" at bounding box center [102, 120] width 125 height 10
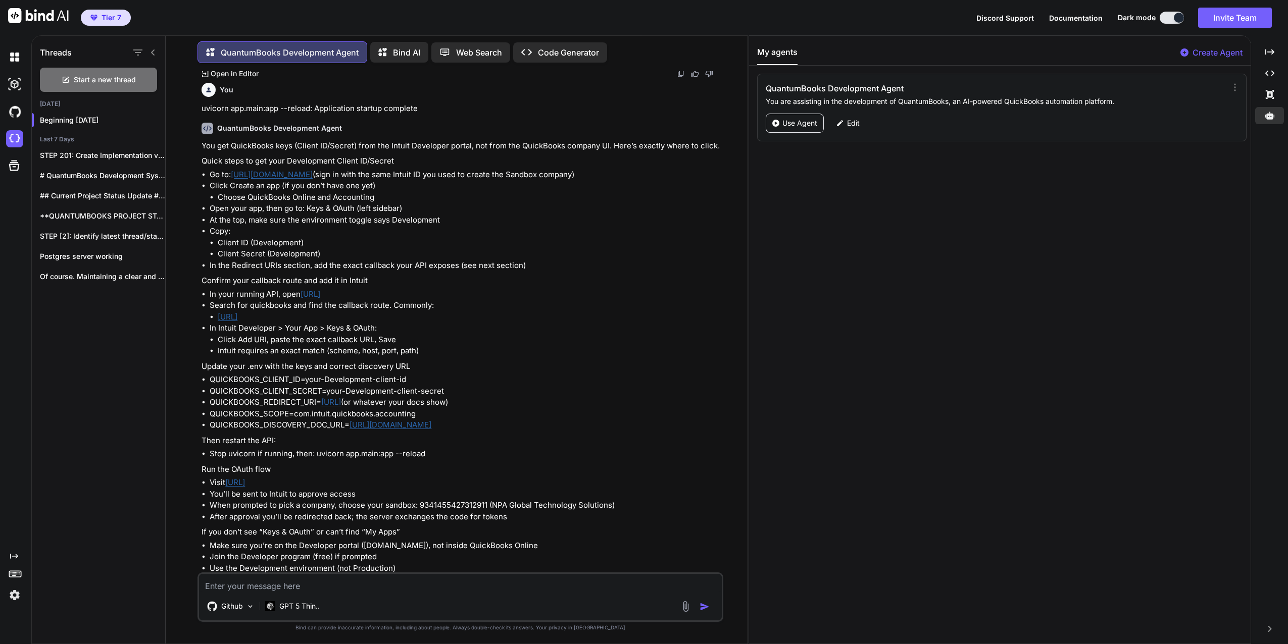
scroll to position [2133, 0]
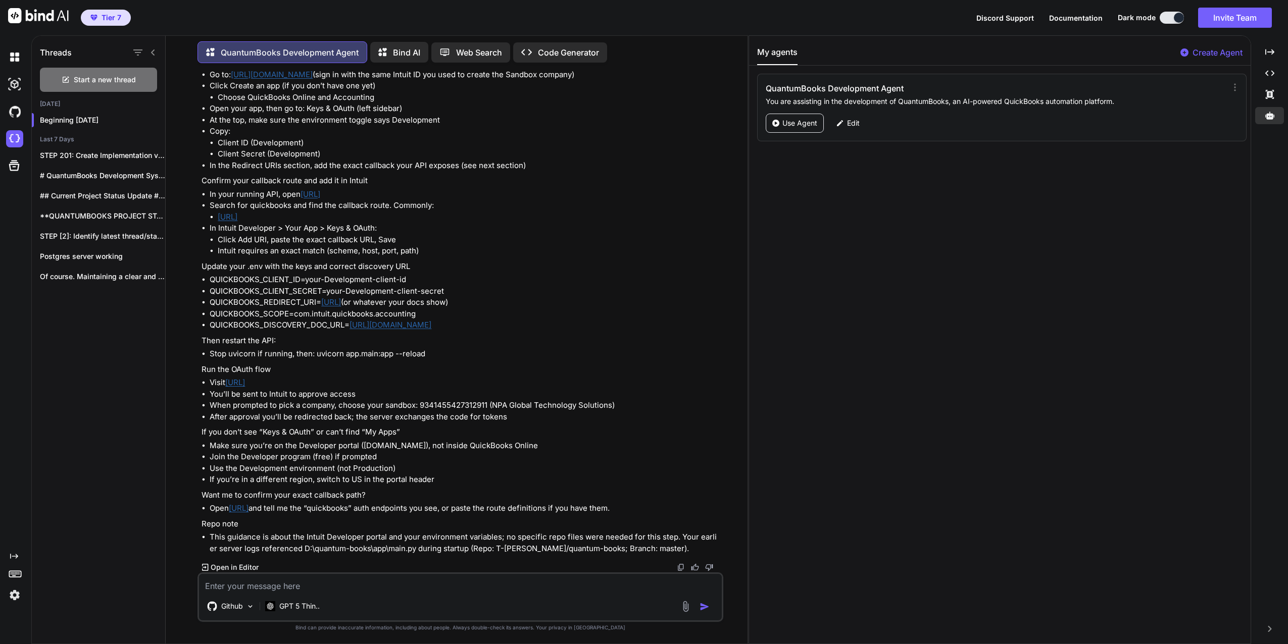
click at [236, 587] on textarea at bounding box center [460, 583] width 523 height 18
paste textarea "Client ID: ABC9utSzVd3qwUAMmHHvzVYGI2i7rfUrKe2FKFaTR3jBZElpms Client secret: kp…"
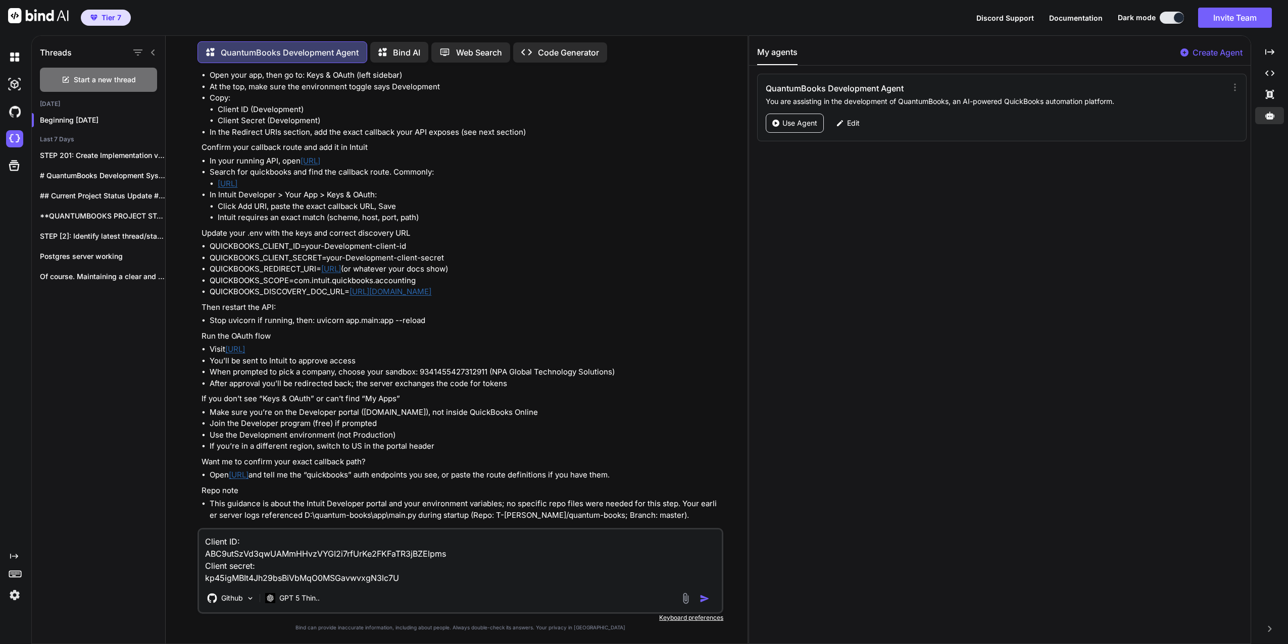
type textarea "Client ID: ABC9utSzVd3qwUAMmHHvzVYGI2i7rfUrKe2FKFaTR3jBZElpms Client secret: kp…"
click at [705, 599] on img "button" at bounding box center [704, 599] width 10 height 10
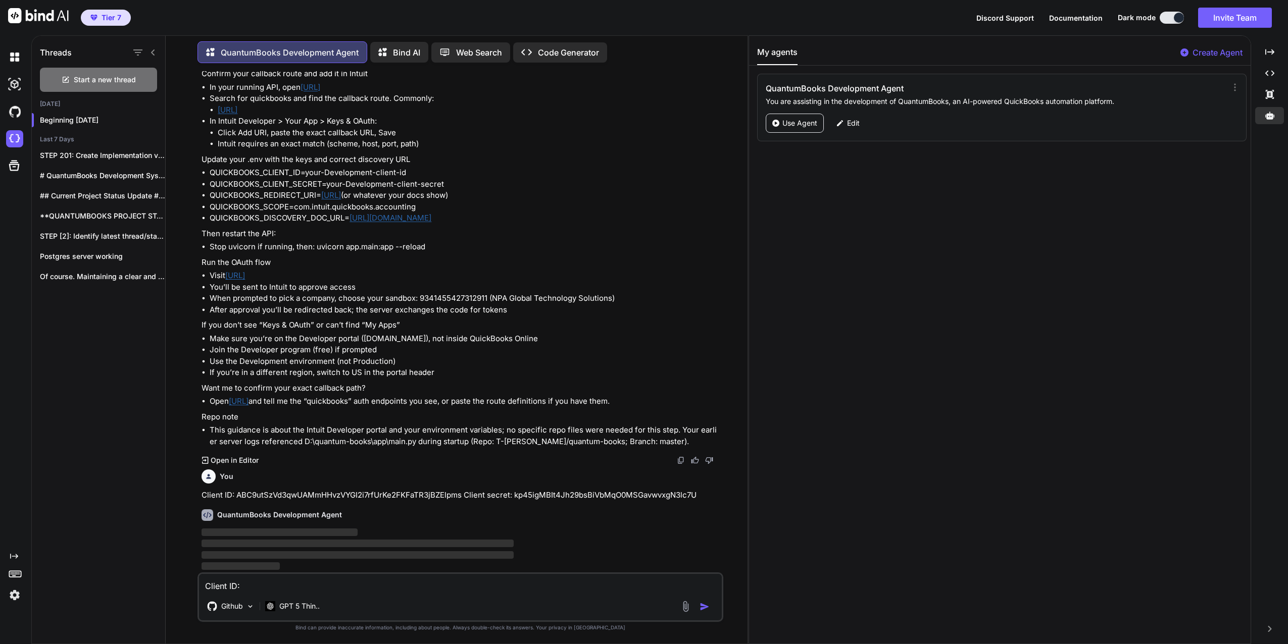
scroll to position [2240, 0]
click at [310, 585] on textarea "Client ID: ABC9utSzVd3qwUAMmHHvzVYGI2i7rfUrKe2FKFaTR3jBZElpms Client secret: kp…" at bounding box center [460, 583] width 523 height 18
click at [245, 585] on textarea "App Name QuantumBooks" at bounding box center [460, 583] width 523 height 18
click at [317, 589] on textarea "App Name: QuantumBooks" at bounding box center [460, 583] width 523 height 18
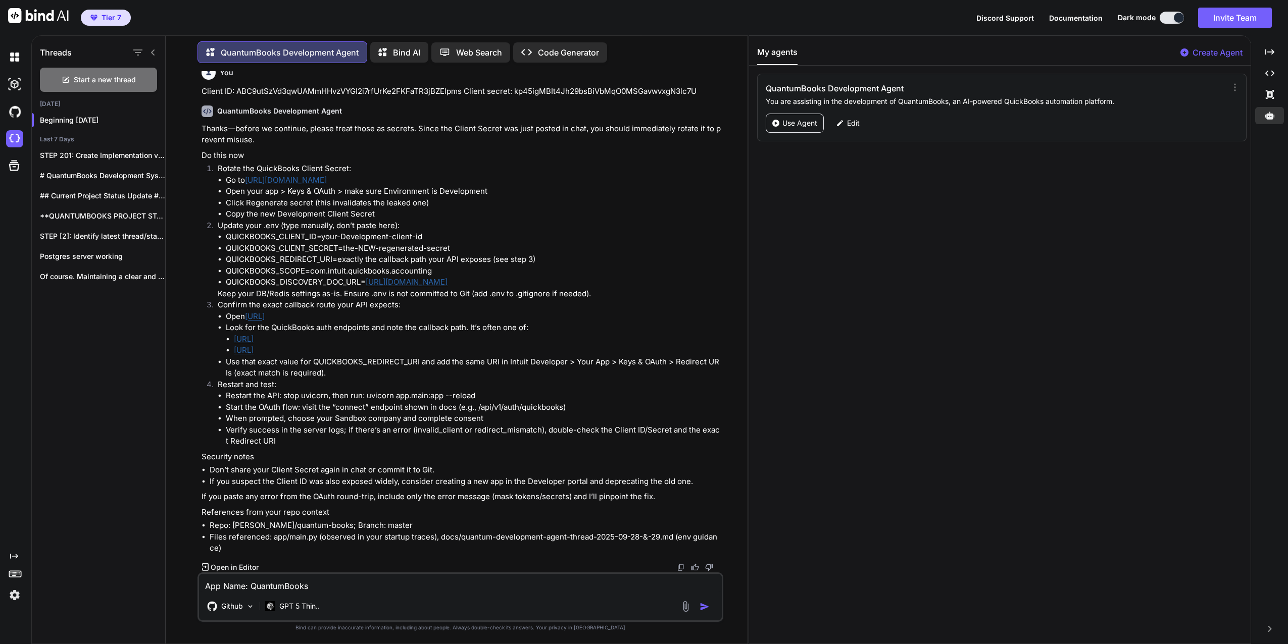
scroll to position [2644, 0]
drag, startPoint x: 348, startPoint y: 317, endPoint x: 246, endPoint y: 316, distance: 102.0
click at [246, 316] on li "Open [URL]" at bounding box center [473, 317] width 495 height 12
drag, startPoint x: 246, startPoint y: 316, endPoint x: 280, endPoint y: 318, distance: 33.9
drag, startPoint x: 437, startPoint y: 340, endPoint x: 233, endPoint y: 342, distance: 204.0
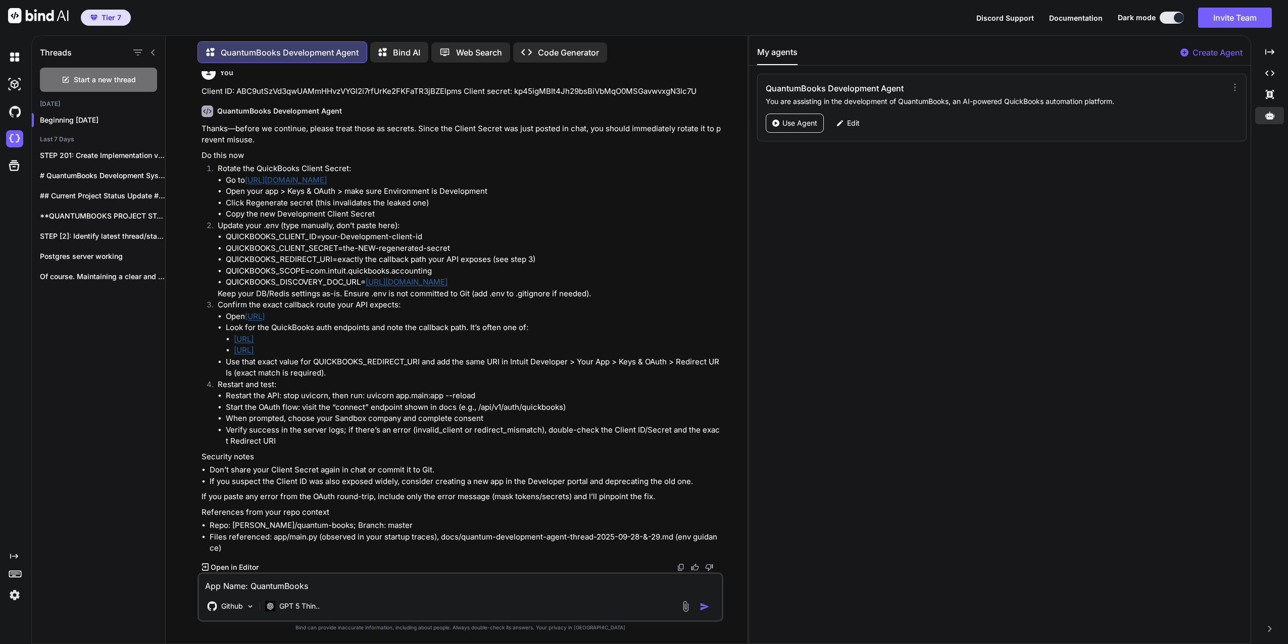
click at [233, 342] on ul "[URL] [URL]" at bounding box center [473, 345] width 495 height 23
drag, startPoint x: 233, startPoint y: 342, endPoint x: 309, endPoint y: 337, distance: 76.5
copy link "[URL]"
click at [328, 584] on textarea "App Name: QuantumBooks" at bounding box center [460, 583] width 523 height 18
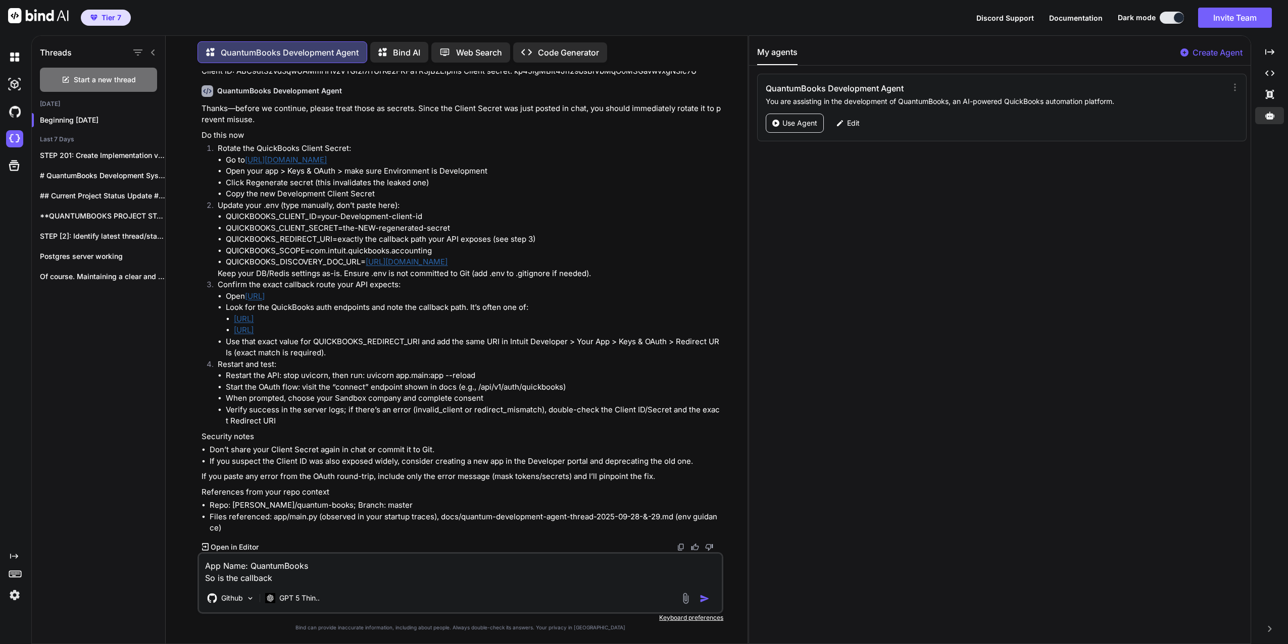
paste textarea "[URL]"
click at [526, 576] on textarea "App Name: QuantumBooks So is the callback [URL] or" at bounding box center [460, 569] width 523 height 30
paste textarea "/api/v1/auth/quickbooks/callback"
drag, startPoint x: 522, startPoint y: 576, endPoint x: 673, endPoint y: 592, distance: 151.8
click at [673, 592] on div "App Name: QuantumBooks So is the callback [URL] or /api/v1/auth/quickbooks/call…" at bounding box center [460, 583] width 526 height 62
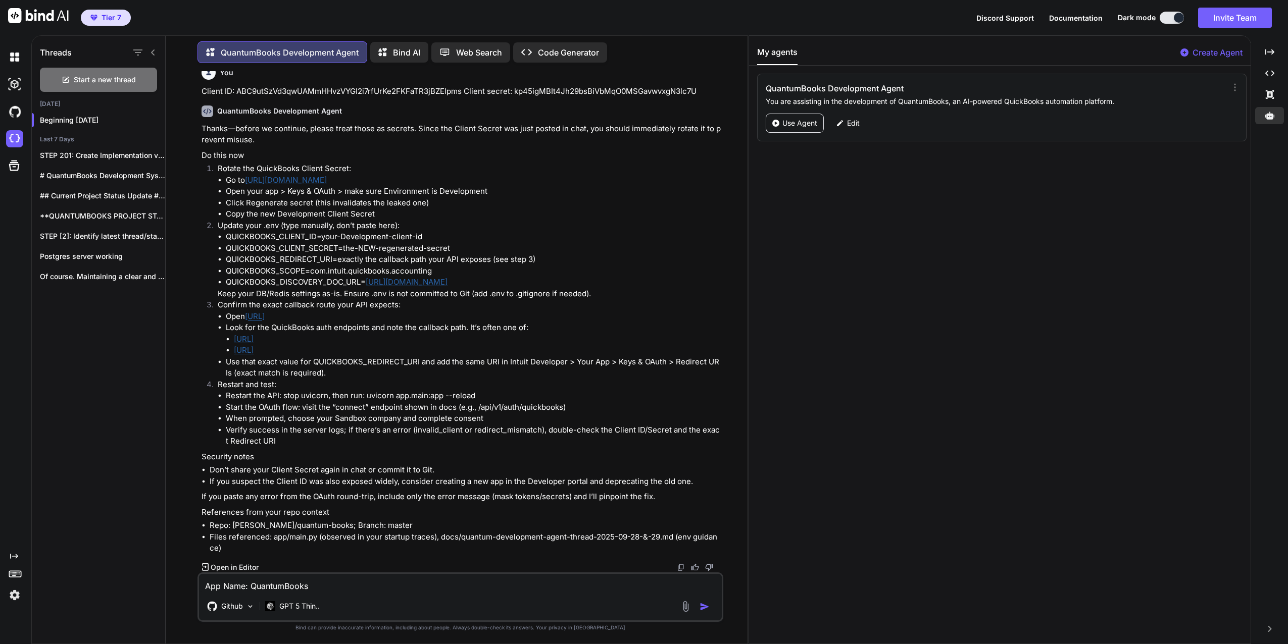
click at [334, 588] on textarea "App Name: QuantumBooks" at bounding box center [460, 583] width 523 height 18
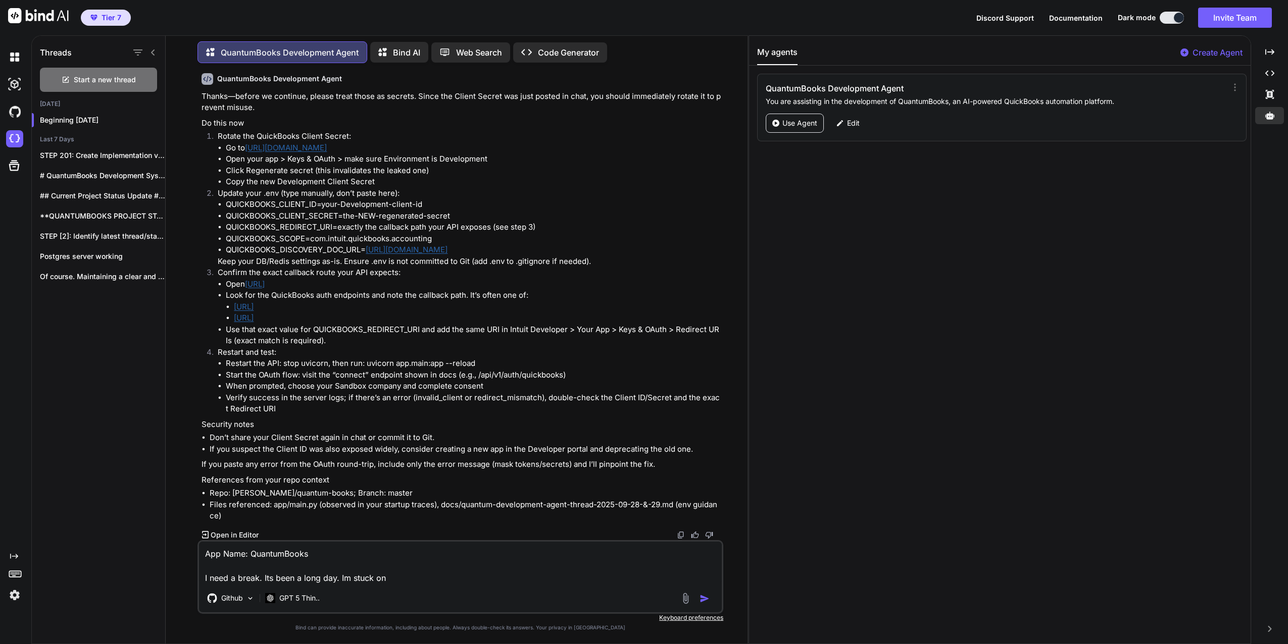
drag, startPoint x: 225, startPoint y: 282, endPoint x: 647, endPoint y: 280, distance: 422.2
click at [647, 256] on ul "QUICKBOOKS_CLIENT_ID=your-Development-client-id QUICKBOOKS_CLIENT_SECRET=the-NE…" at bounding box center [469, 227] width 503 height 57
copy li "QUICKBOOKS_DISCOVERY_DOC_URL= [URL][DOMAIN_NAME]"
click at [412, 580] on textarea "App Name: QuantumBooks I need a break. Its been a long day. Im stuck on" at bounding box center [460, 563] width 523 height 42
paste textarea "QUICKBOOKS_DISCOVERY_DOC_URL=[URL][DOMAIN_NAME]"
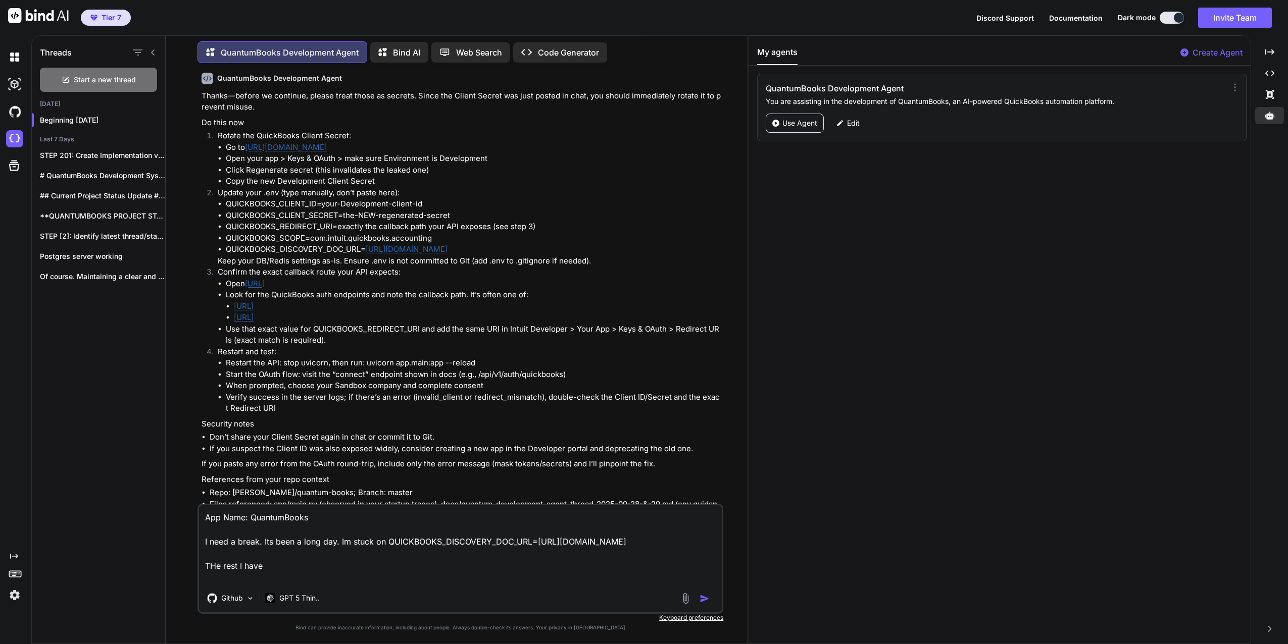
type textarea "App Name: QuantumBooks I need a break. Its been a long day. Im stuck on QUICKBO…"
click at [700, 599] on img "button" at bounding box center [704, 599] width 10 height 10
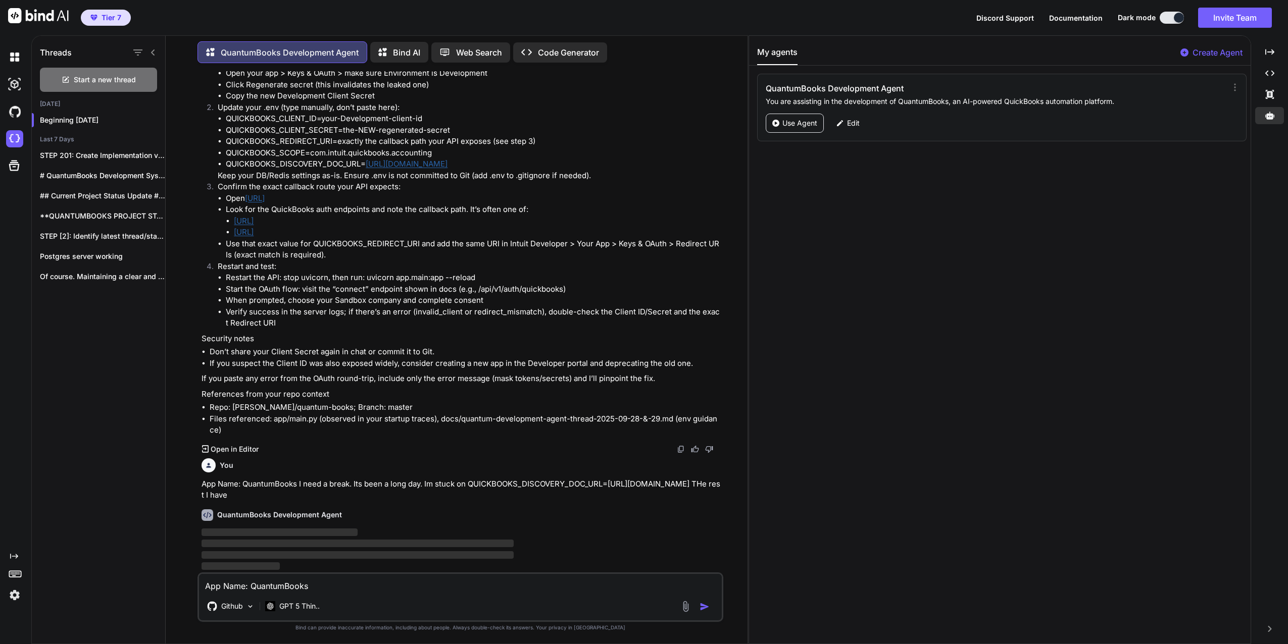
scroll to position [2762, 0]
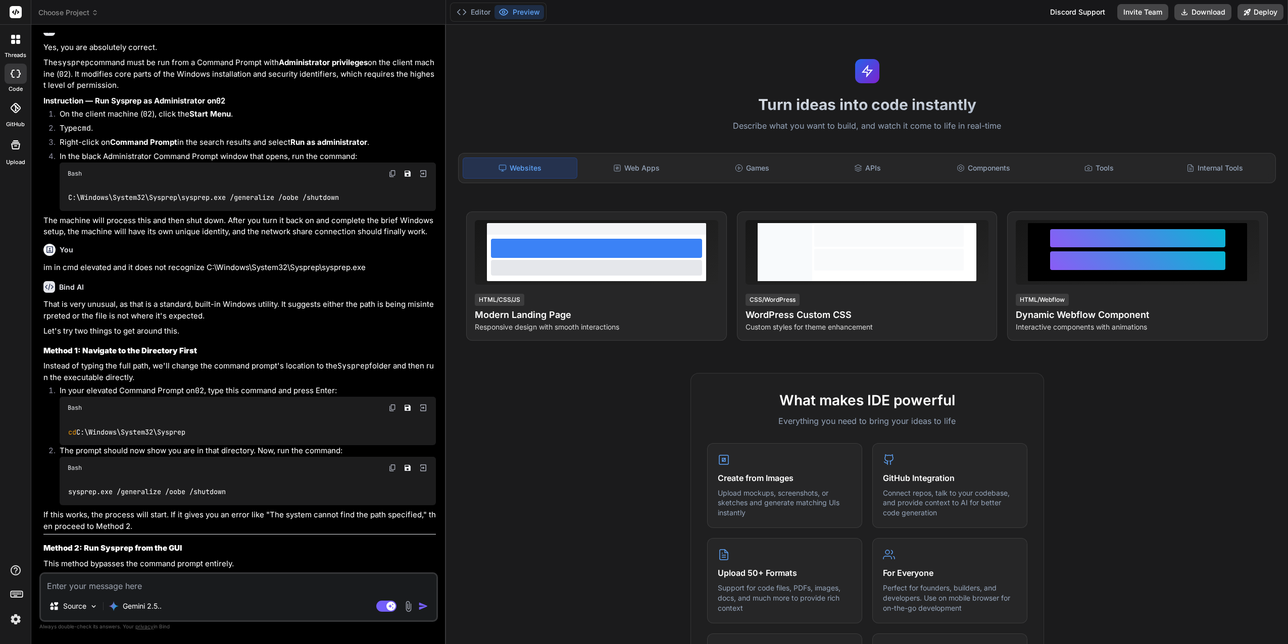
type textarea "x"
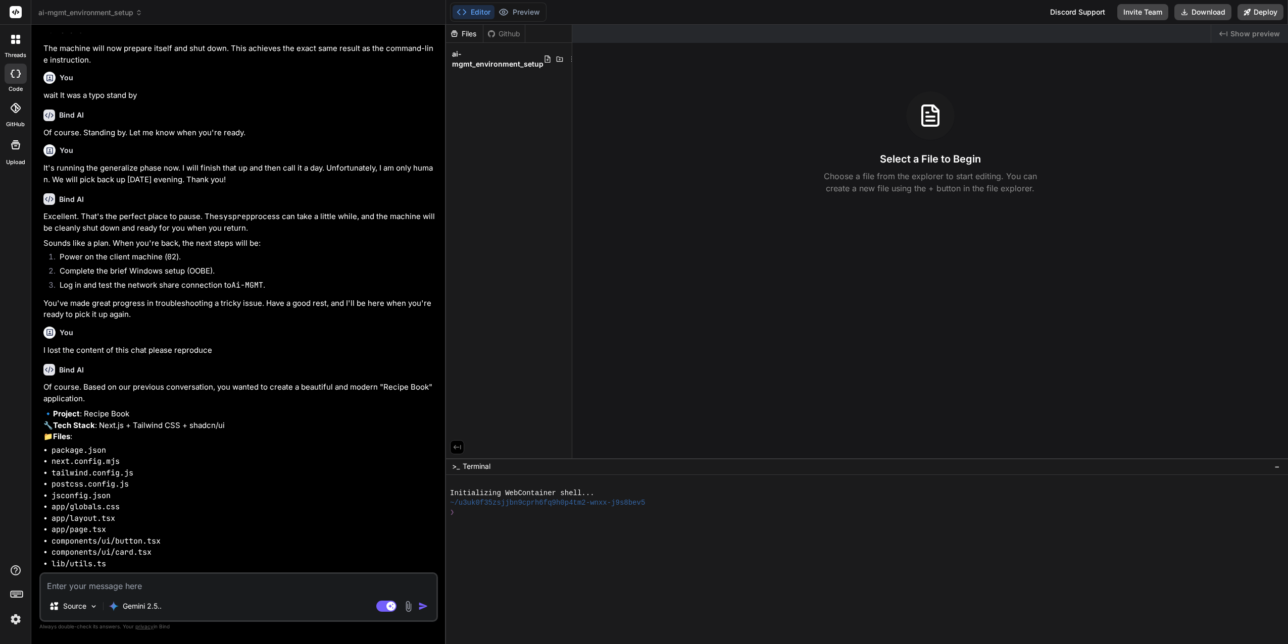
scroll to position [723, 0]
